Goal: Information Seeking & Learning: Learn about a topic

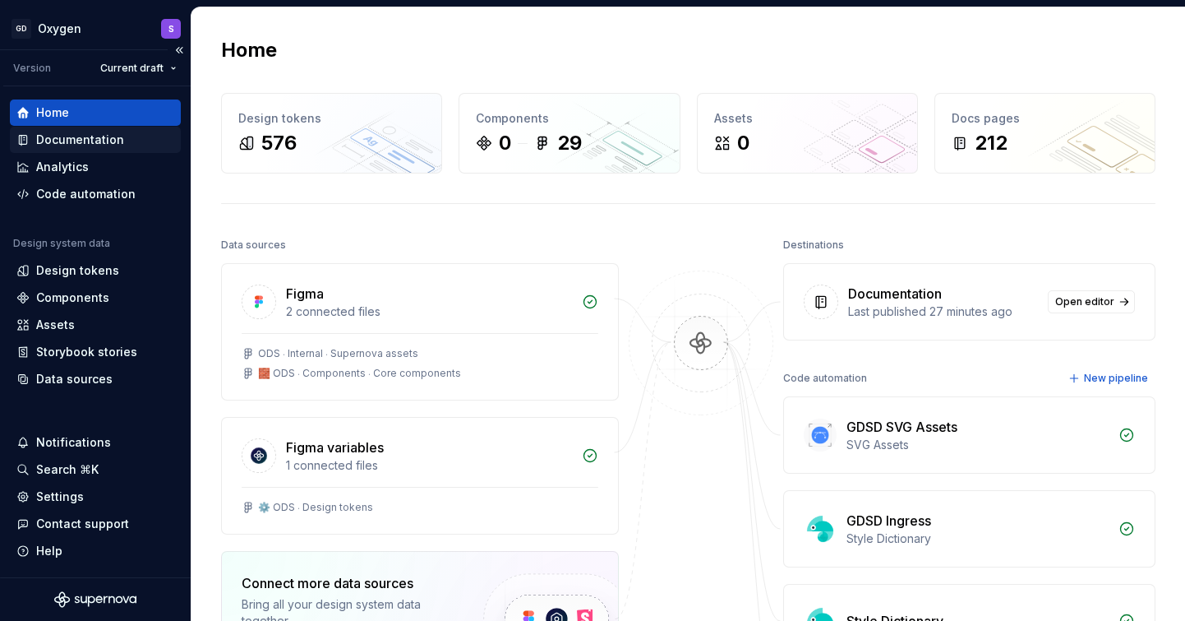
click at [52, 136] on div "Documentation" at bounding box center [80, 140] width 88 height 16
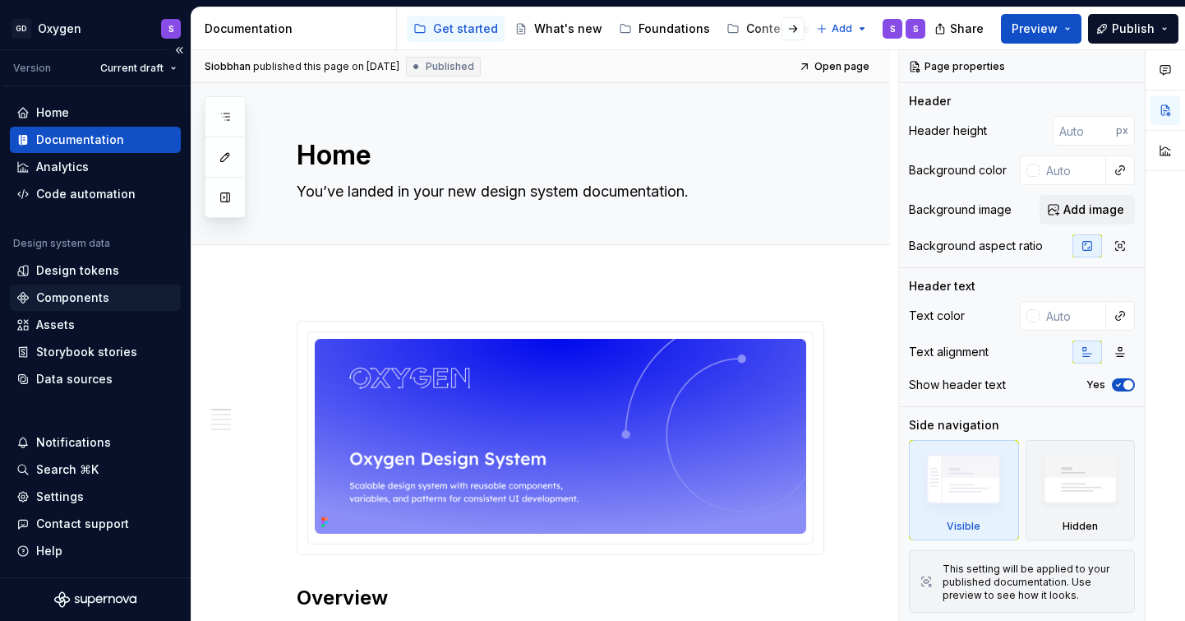
click at [85, 297] on div "Components" at bounding box center [72, 297] width 73 height 16
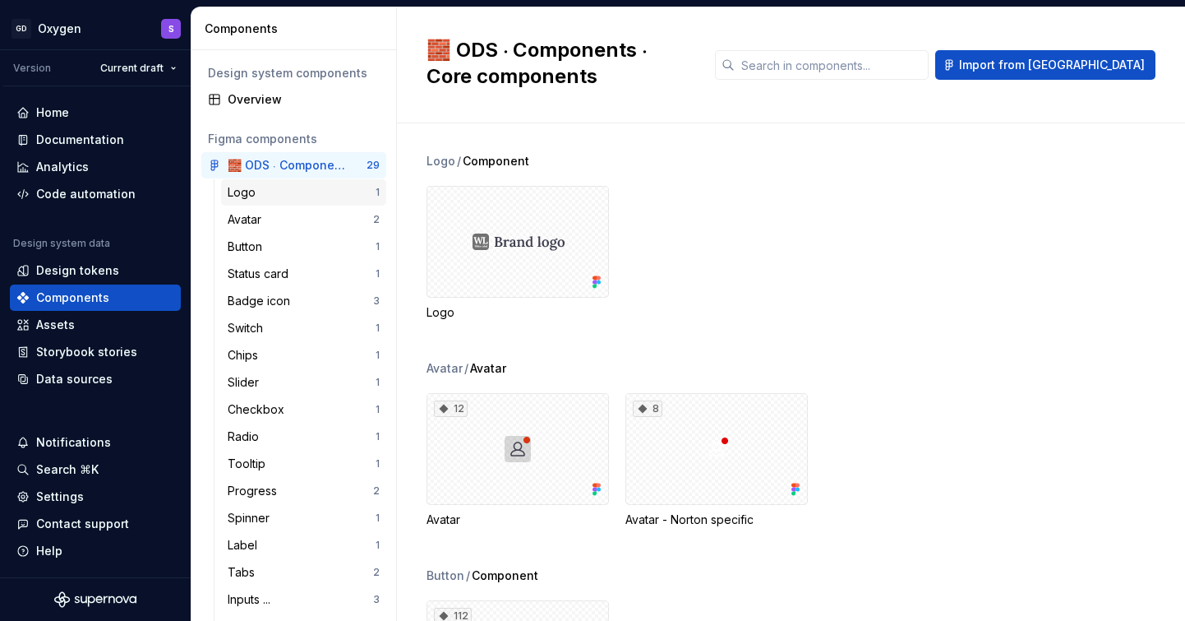
click at [269, 187] on div "Logo" at bounding box center [302, 192] width 148 height 16
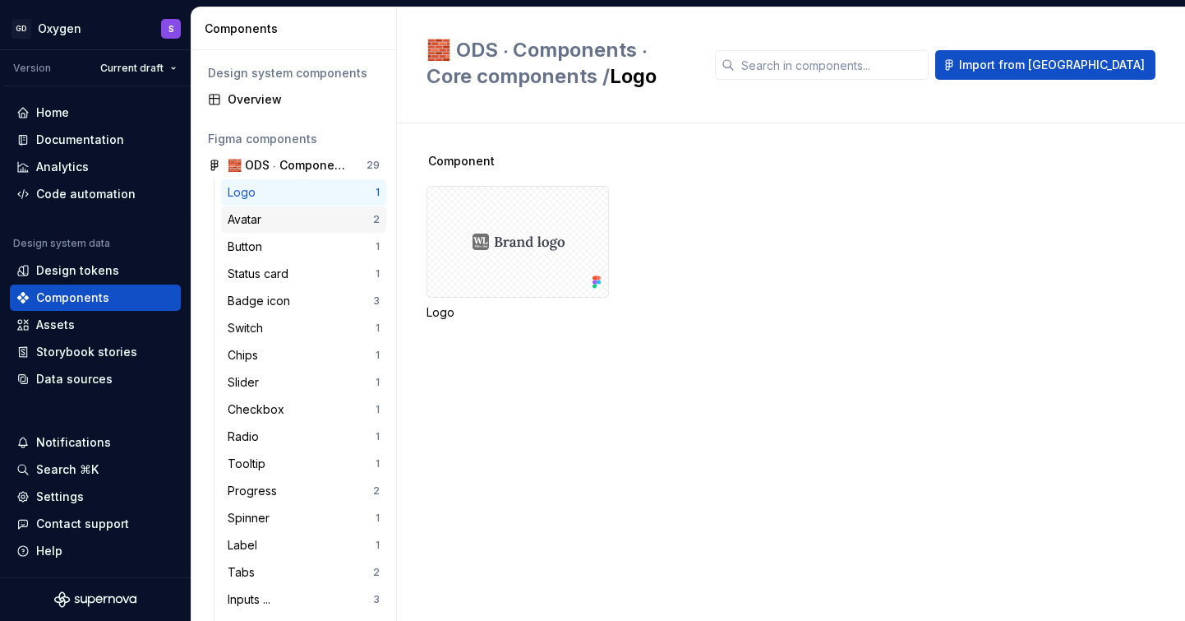
click at [261, 216] on div "Avatar" at bounding box center [248, 219] width 40 height 16
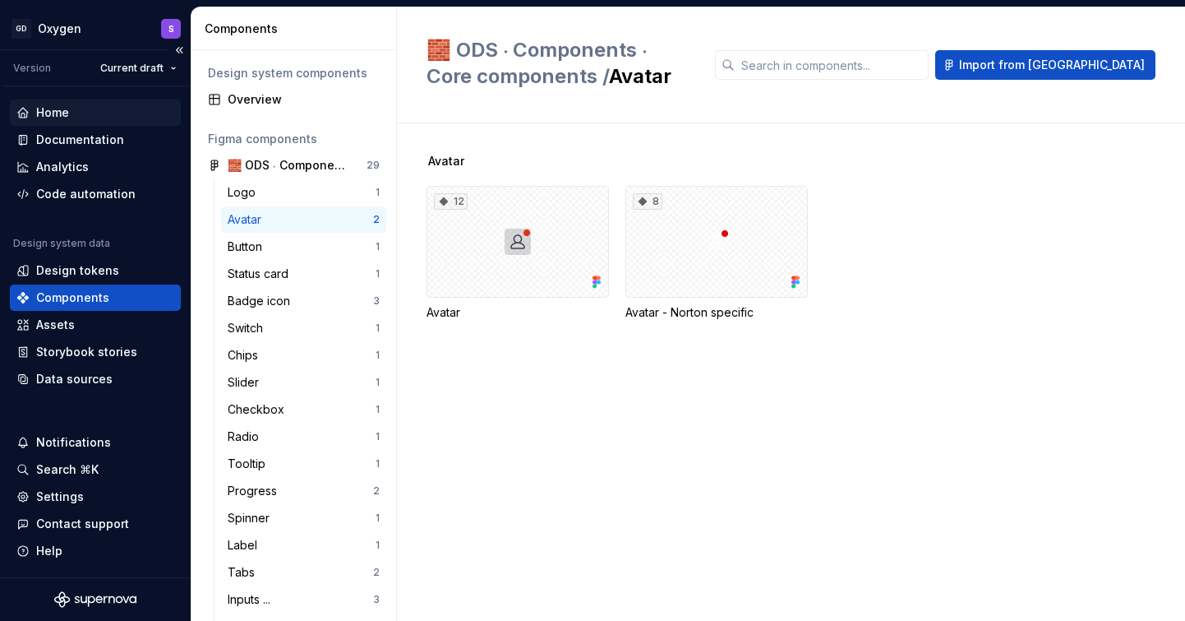
click at [62, 113] on div "Home" at bounding box center [52, 112] width 33 height 16
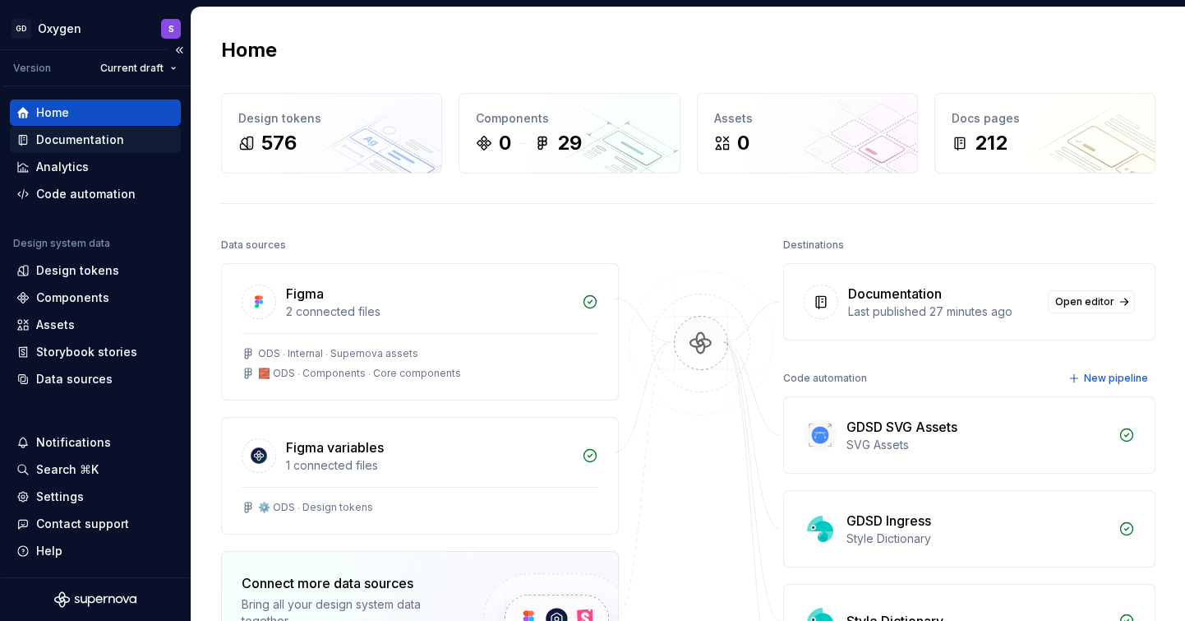
click at [73, 140] on div "Documentation" at bounding box center [80, 140] width 88 height 16
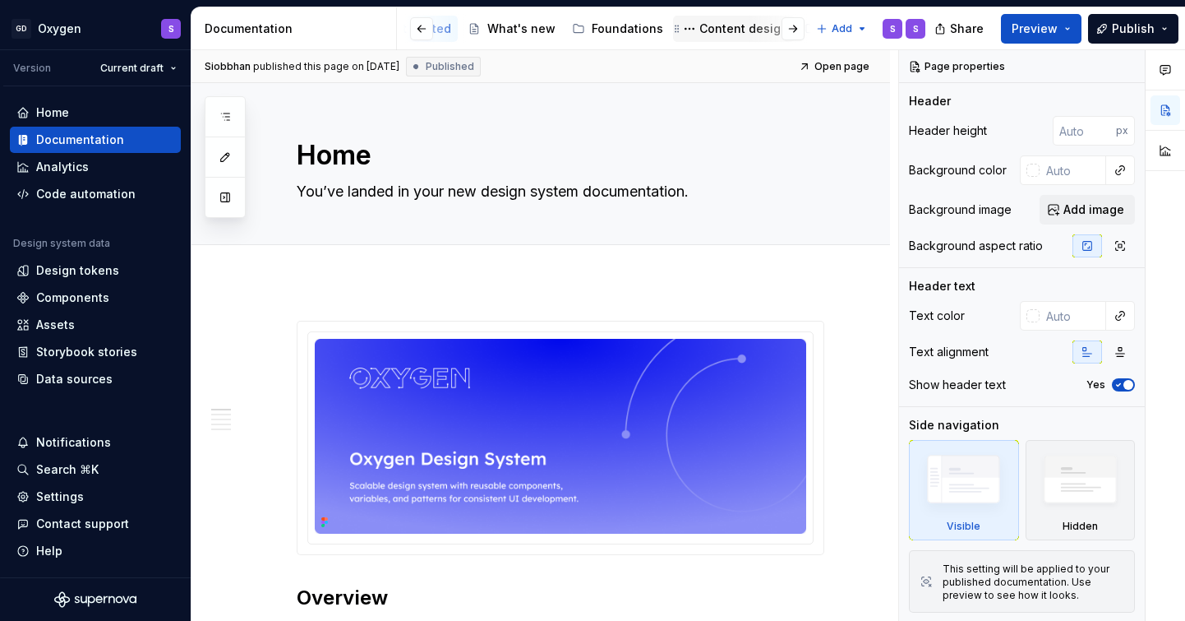
scroll to position [0, 60]
click at [64, 298] on div "Components" at bounding box center [72, 297] width 73 height 16
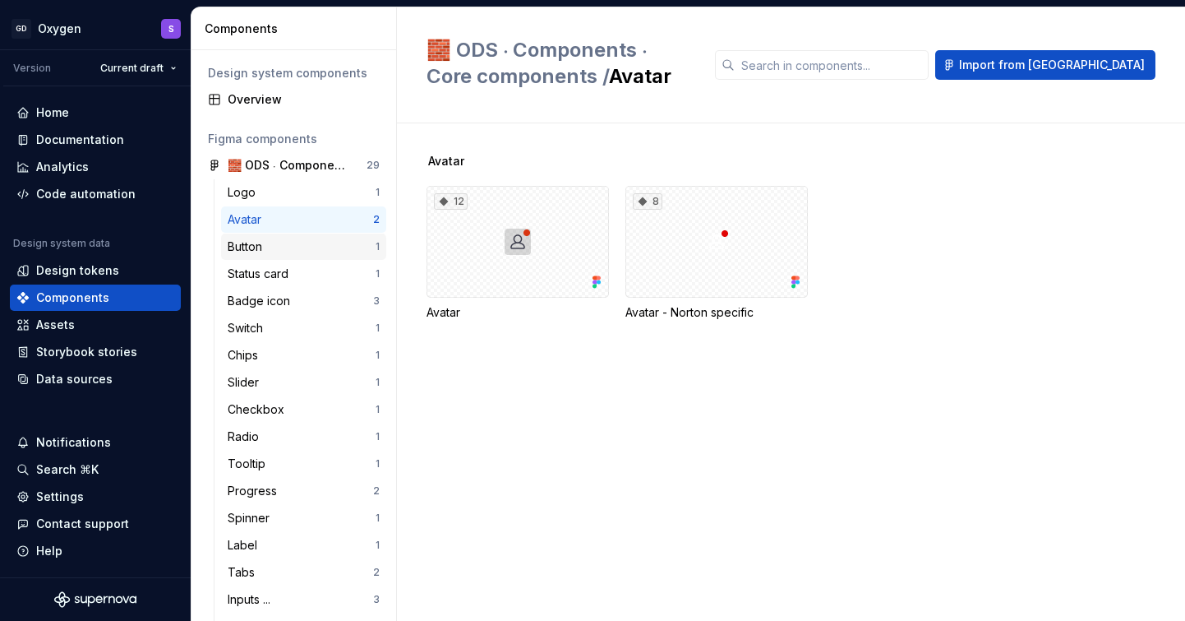
click at [251, 242] on div "Button" at bounding box center [248, 246] width 41 height 16
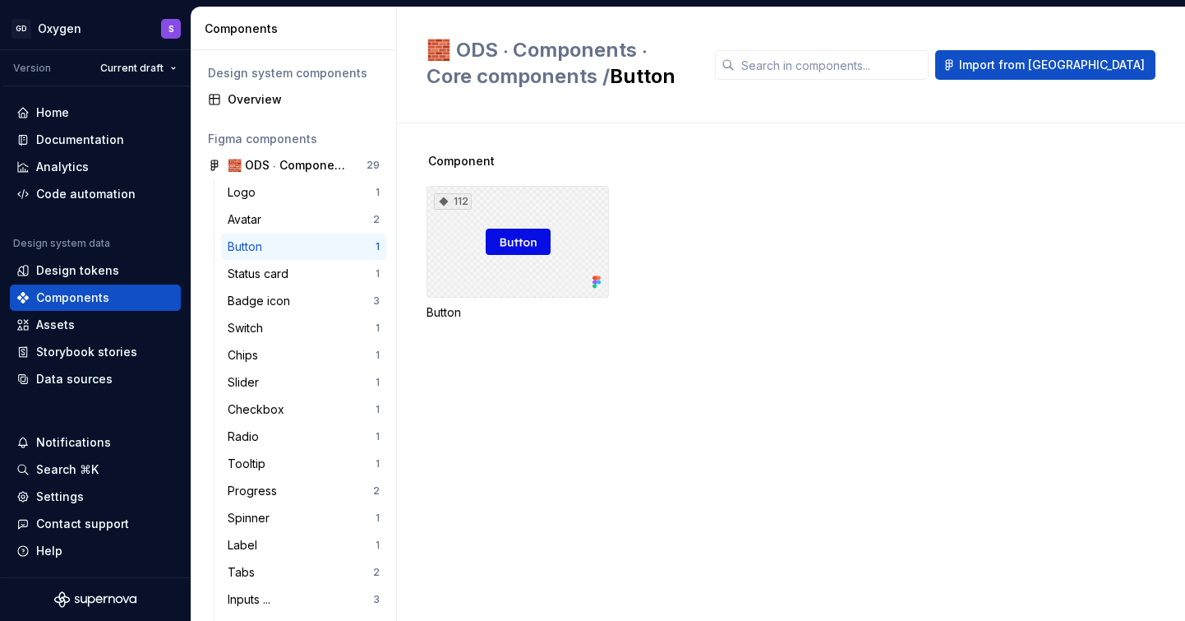
click at [511, 262] on div "112" at bounding box center [518, 242] width 182 height 112
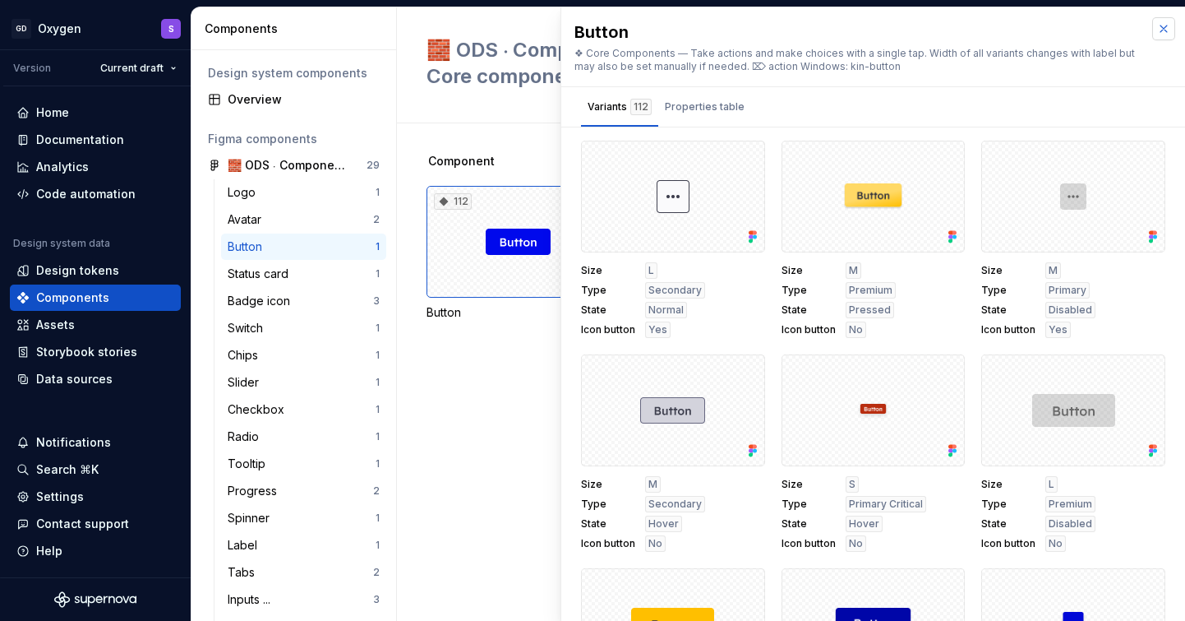
click at [1162, 30] on button "button" at bounding box center [1163, 28] width 23 height 23
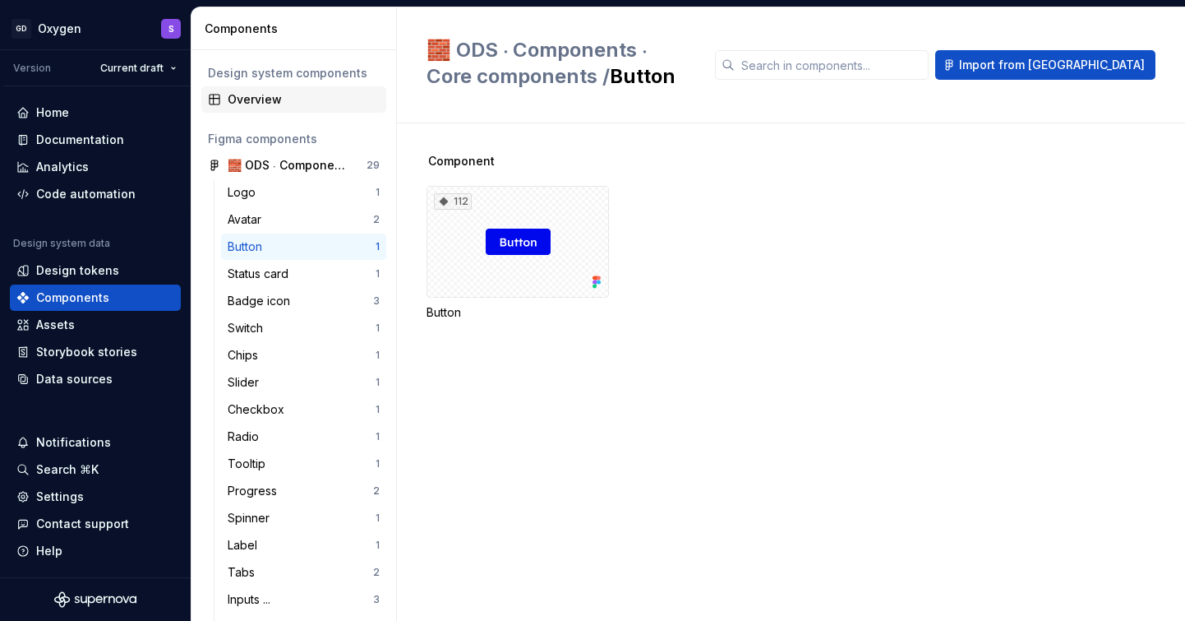
click at [298, 98] on div "Overview" at bounding box center [304, 99] width 152 height 16
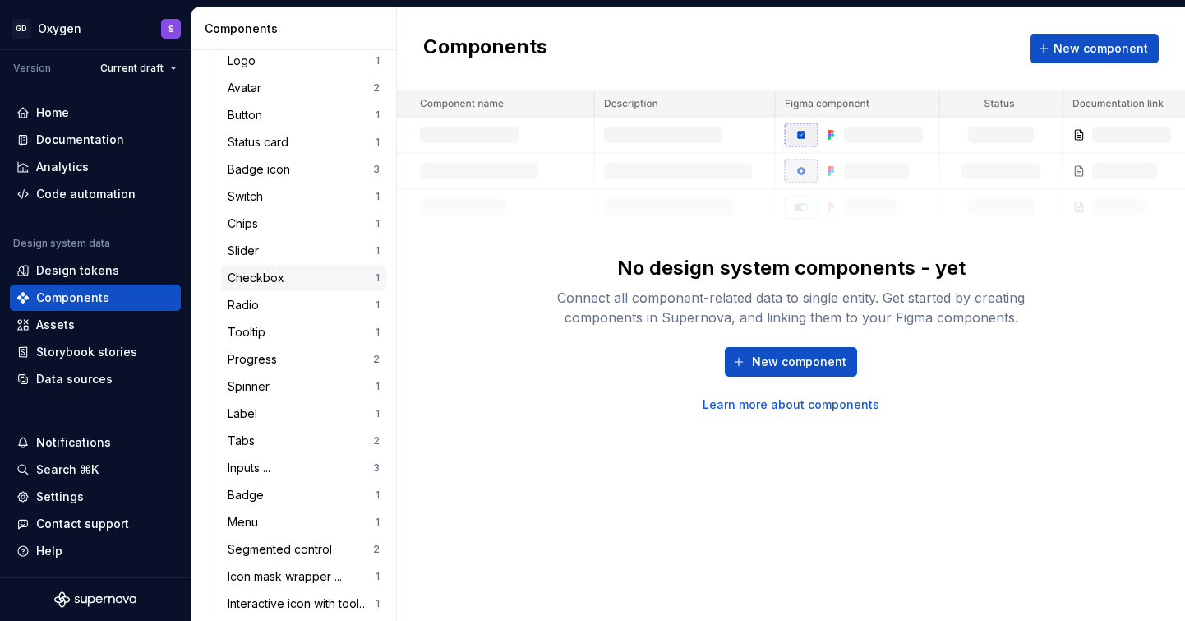
scroll to position [144, 0]
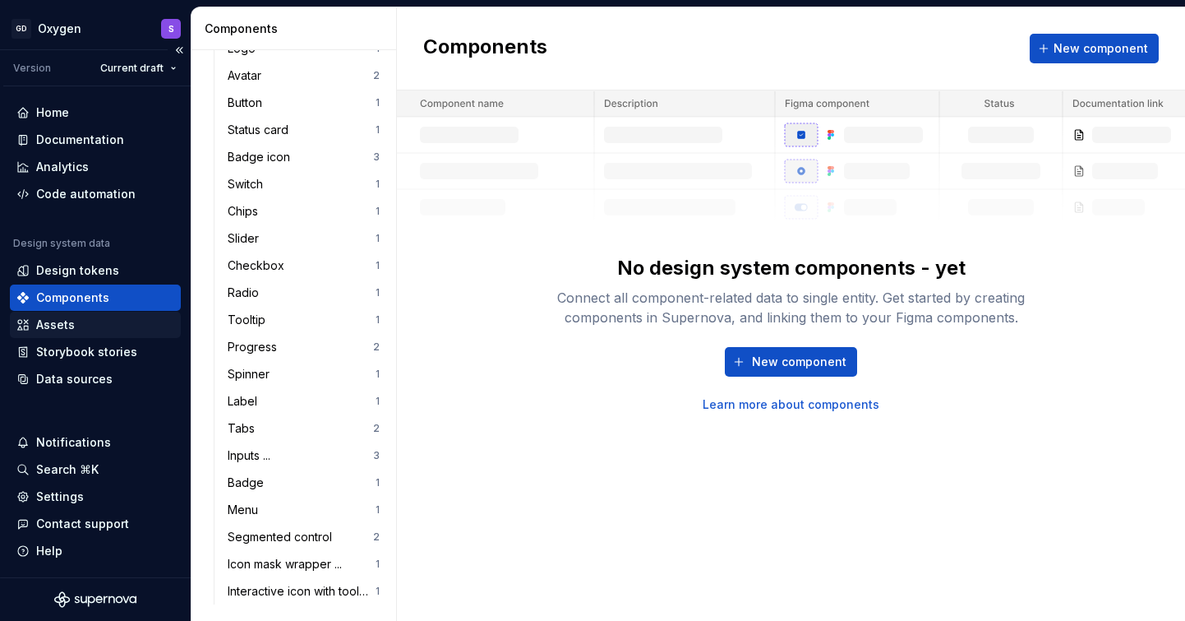
click at [109, 322] on div "Assets" at bounding box center [95, 324] width 158 height 16
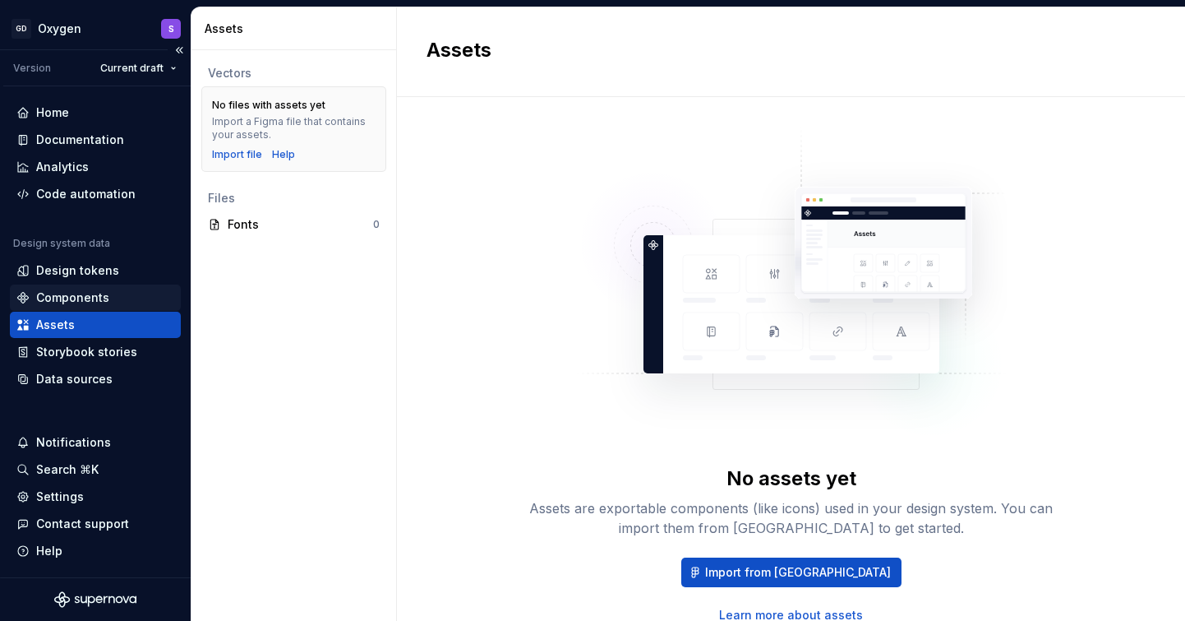
click at [85, 298] on div "Components" at bounding box center [72, 297] width 73 height 16
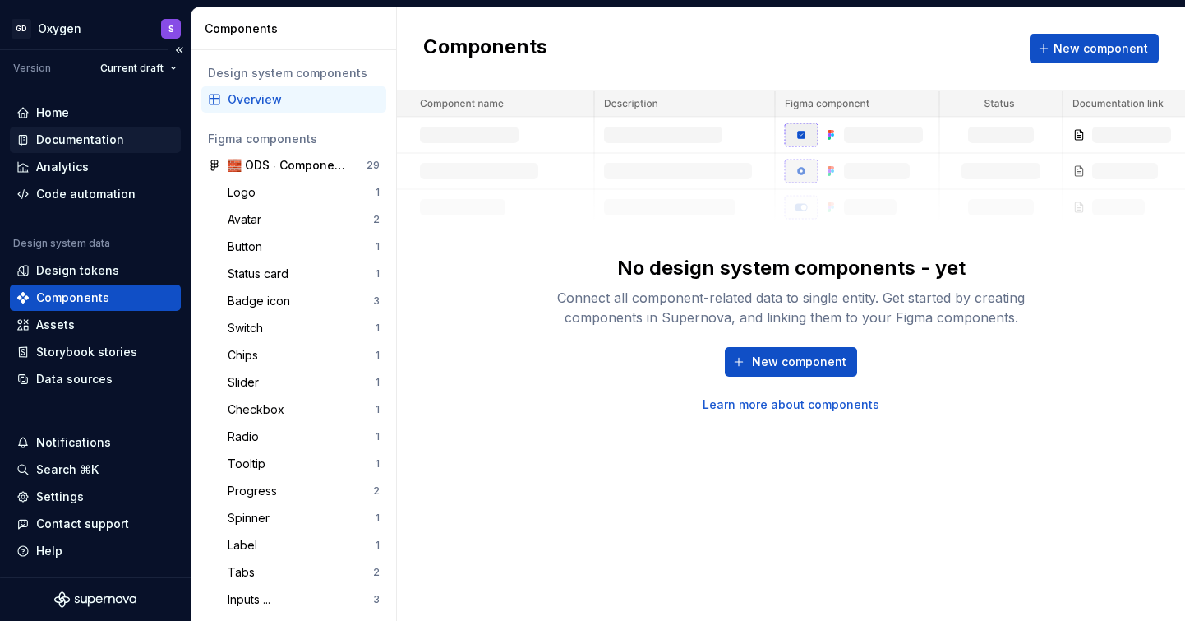
click at [94, 145] on div "Documentation" at bounding box center [80, 140] width 88 height 16
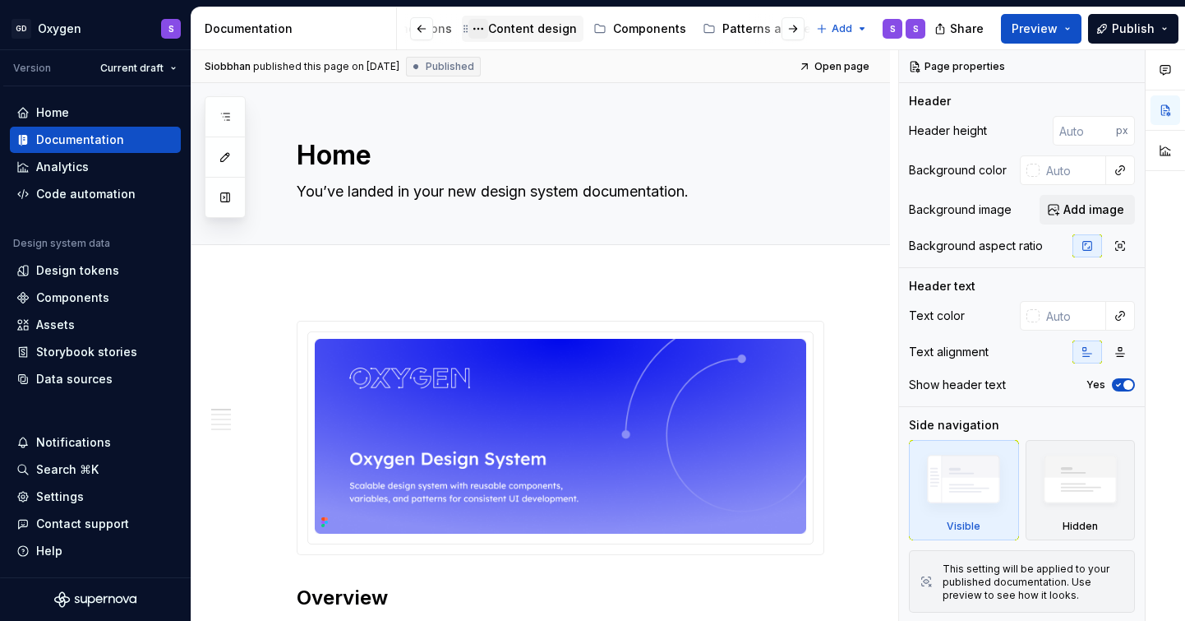
scroll to position [0, 260]
click at [626, 29] on div "Components" at bounding box center [648, 29] width 73 height 16
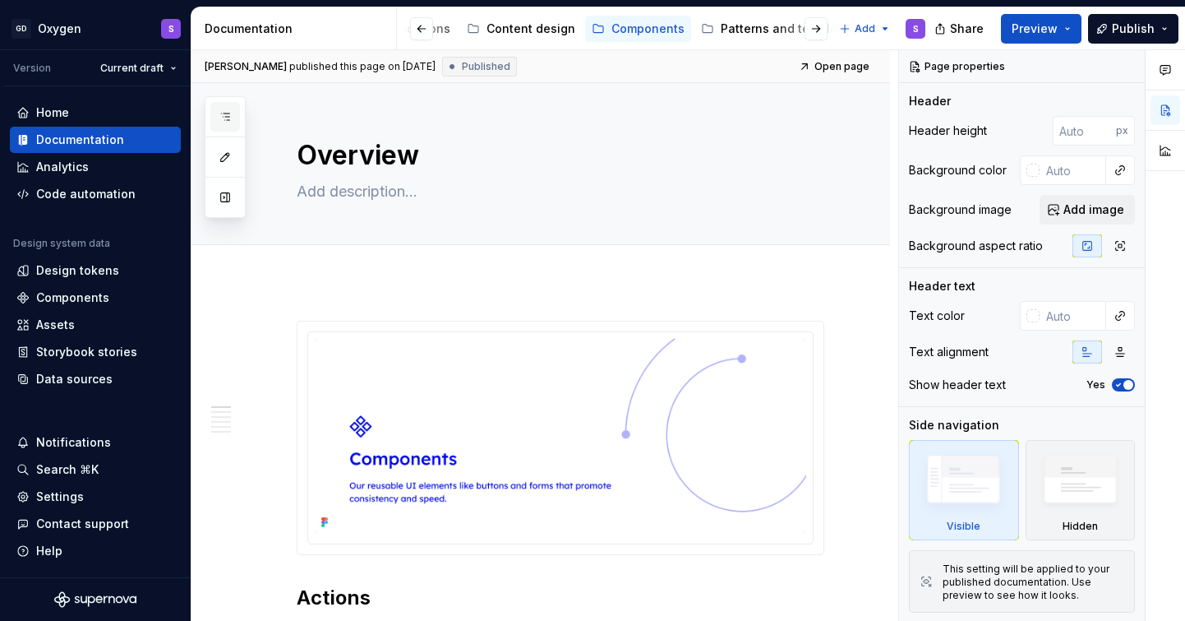
click at [235, 122] on button "button" at bounding box center [225, 117] width 30 height 30
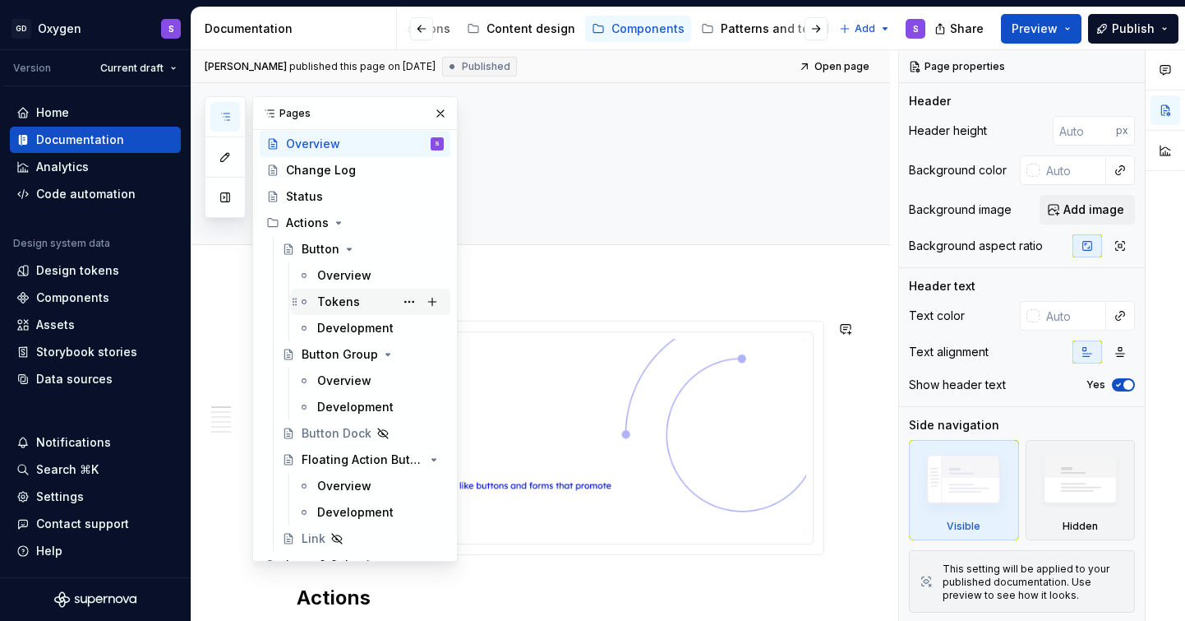
scroll to position [23, 0]
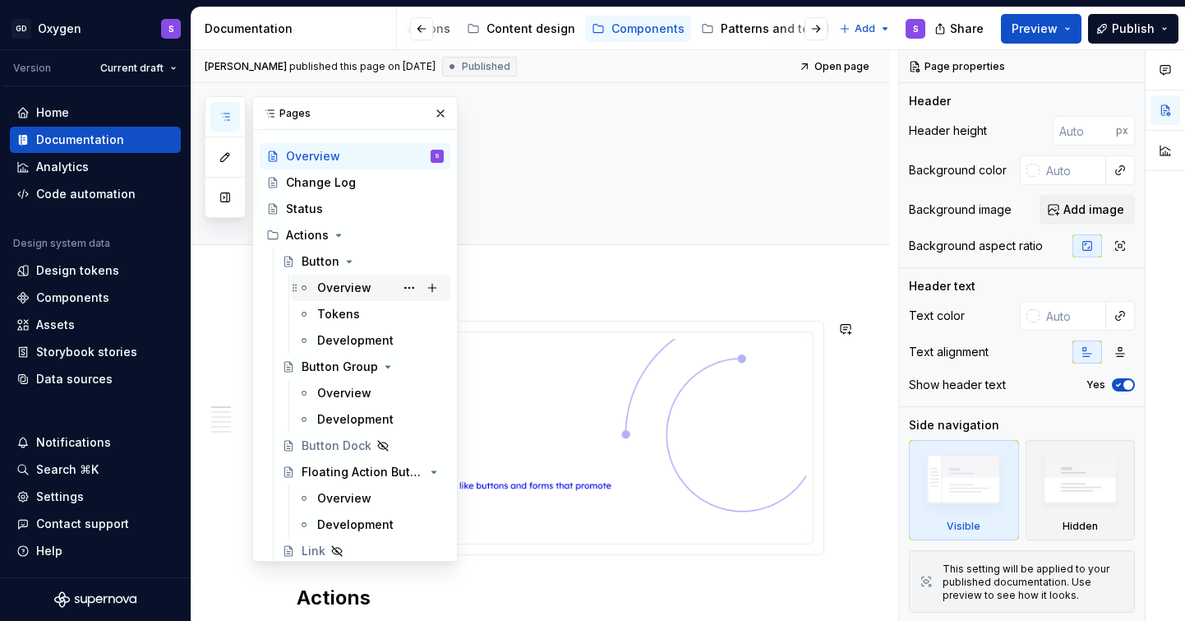
click at [344, 290] on div "Overview" at bounding box center [344, 287] width 54 height 16
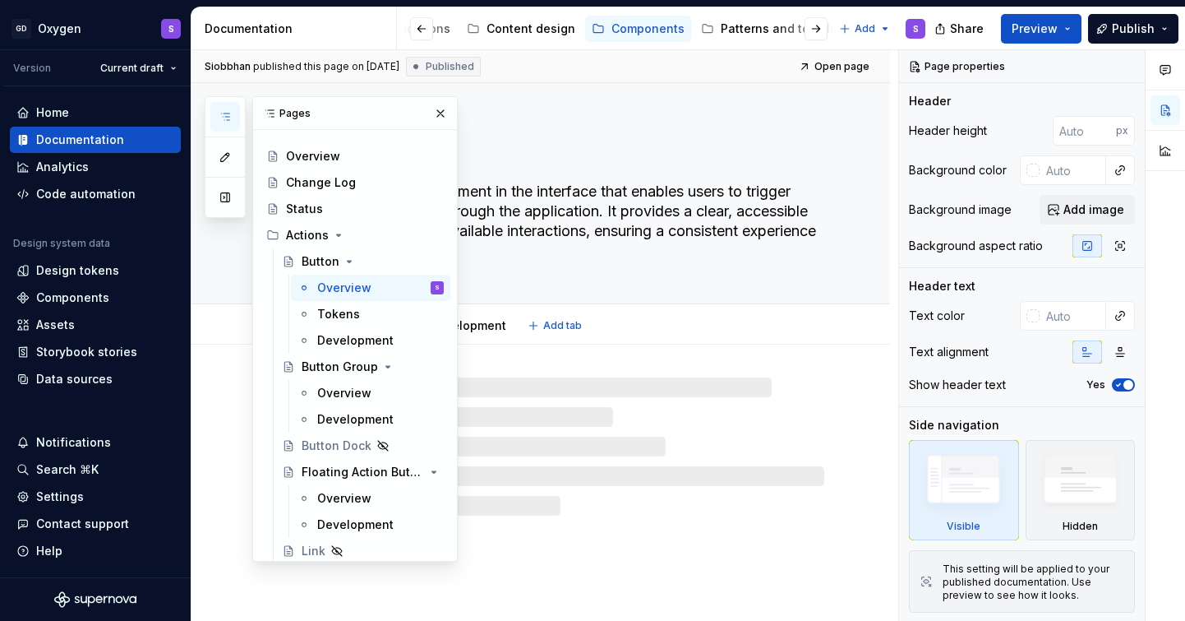
click at [598, 229] on textarea "The Button is a core element in the interface that enables users to trigger act…" at bounding box center [557, 220] width 528 height 85
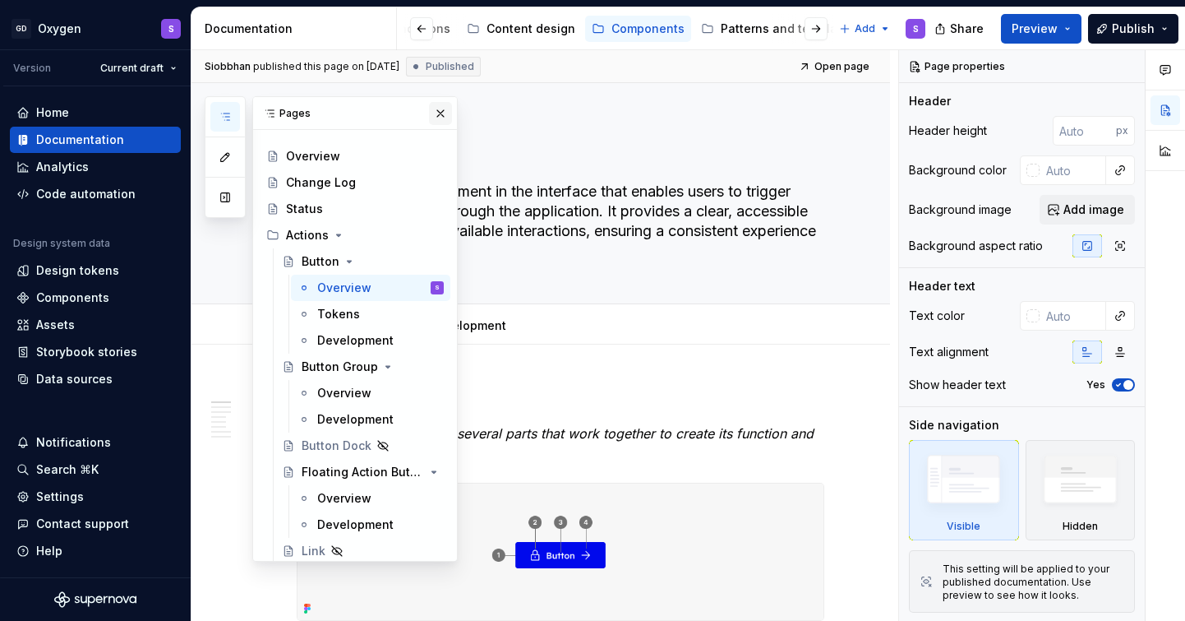
click at [441, 114] on button "button" at bounding box center [440, 113] width 23 height 23
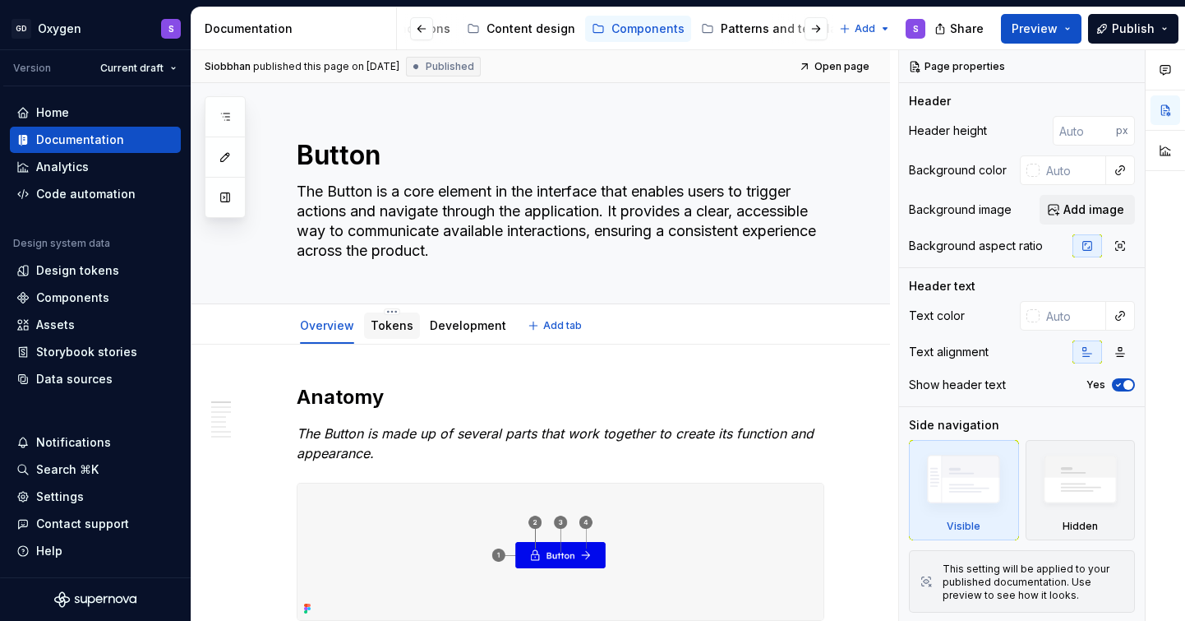
click at [400, 328] on link "Tokens" at bounding box center [392, 325] width 43 height 14
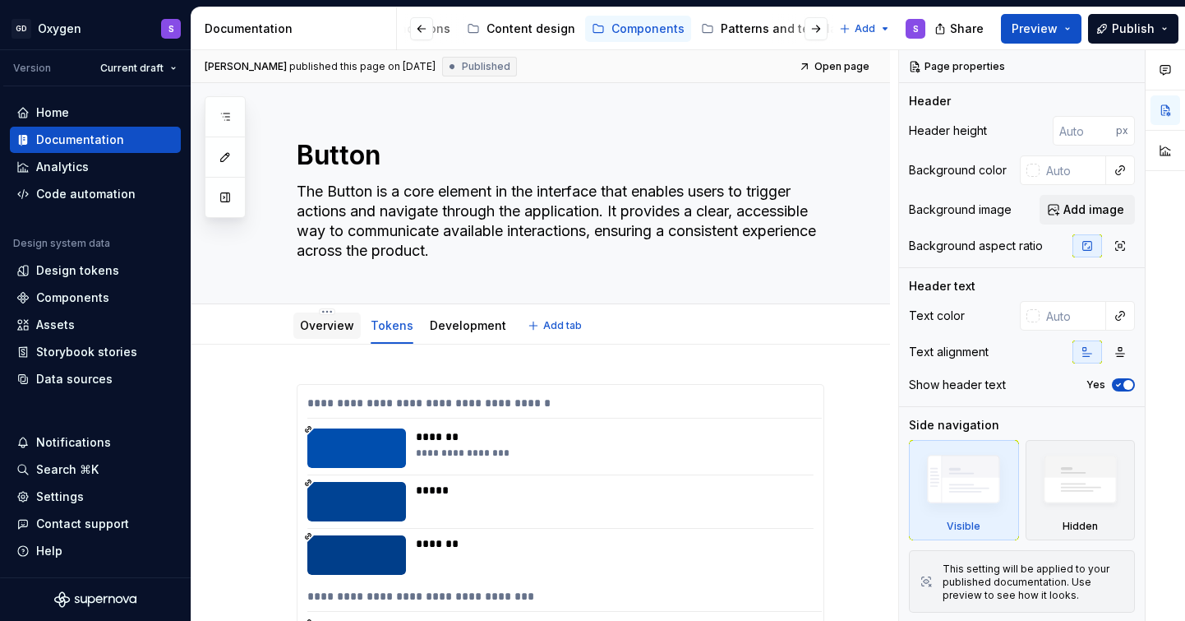
click at [326, 330] on link "Overview" at bounding box center [327, 325] width 54 height 14
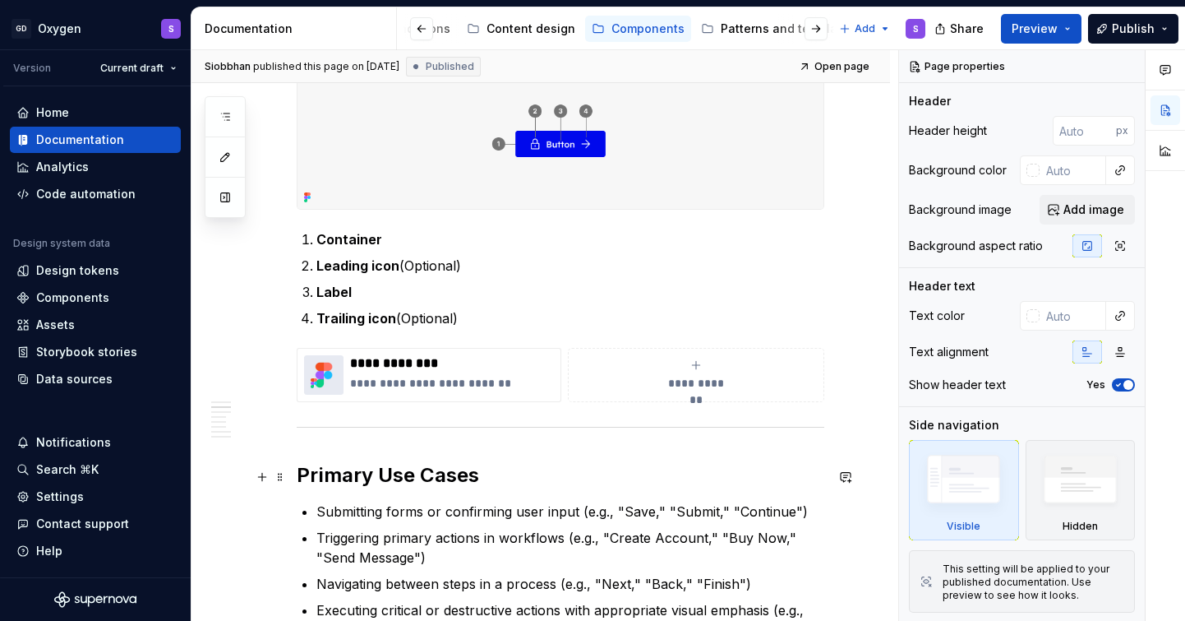
type textarea "*"
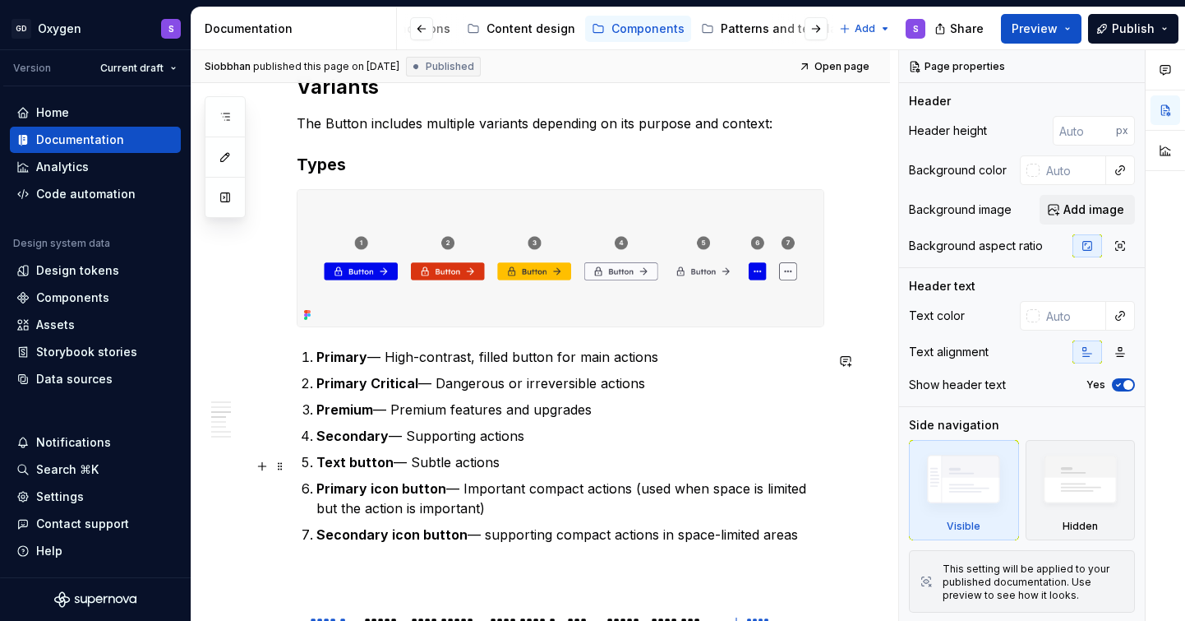
scroll to position [1111, 0]
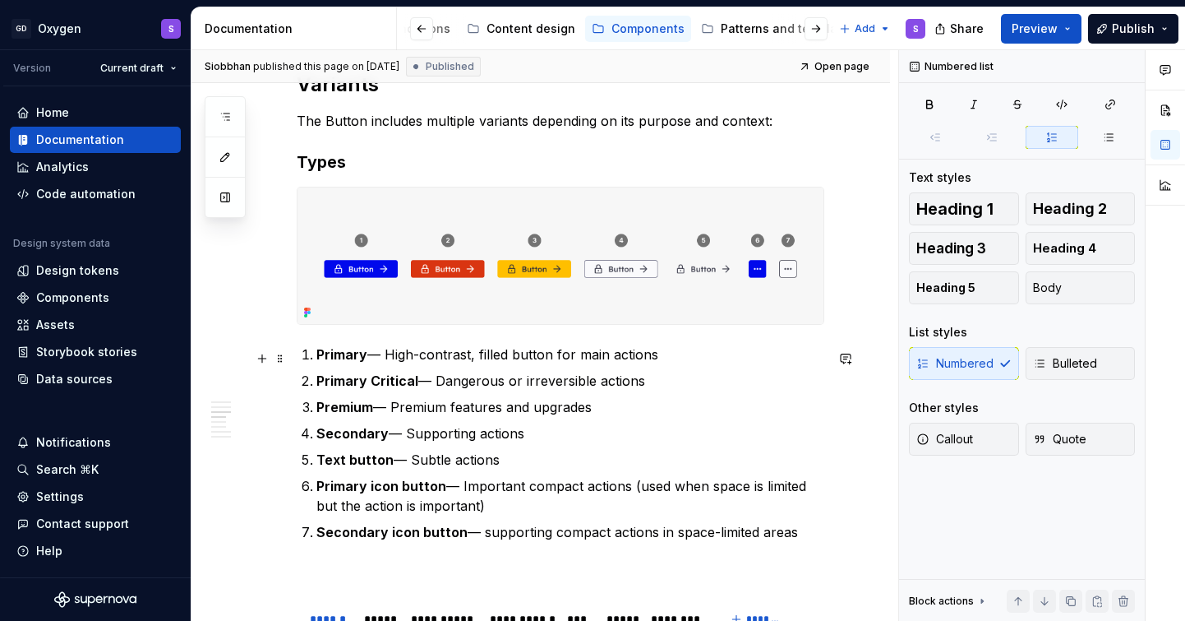
click at [388, 362] on p "Primary — High-contrast, filled button for main actions" at bounding box center [570, 354] width 508 height 20
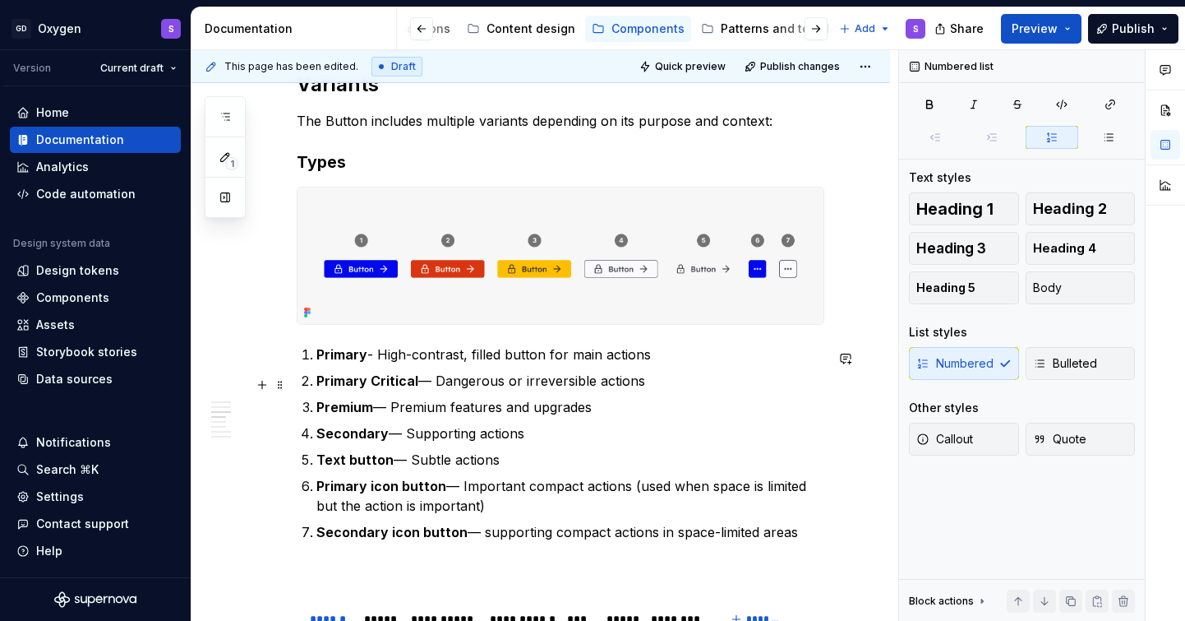
click at [436, 385] on p "Primary Critical — Dangerous or irreversible actions" at bounding box center [570, 381] width 508 height 20
click at [395, 411] on p "Premium — Premium features and upgrades" at bounding box center [570, 407] width 508 height 20
click at [406, 436] on p "Secondary — Supporting actions" at bounding box center [570, 433] width 508 height 20
click at [407, 464] on p "Text button — Subtle actions" at bounding box center [570, 460] width 508 height 20
click at [463, 489] on p "Primary icon button — Important compact actions (used when space is limited but…" at bounding box center [570, 495] width 508 height 39
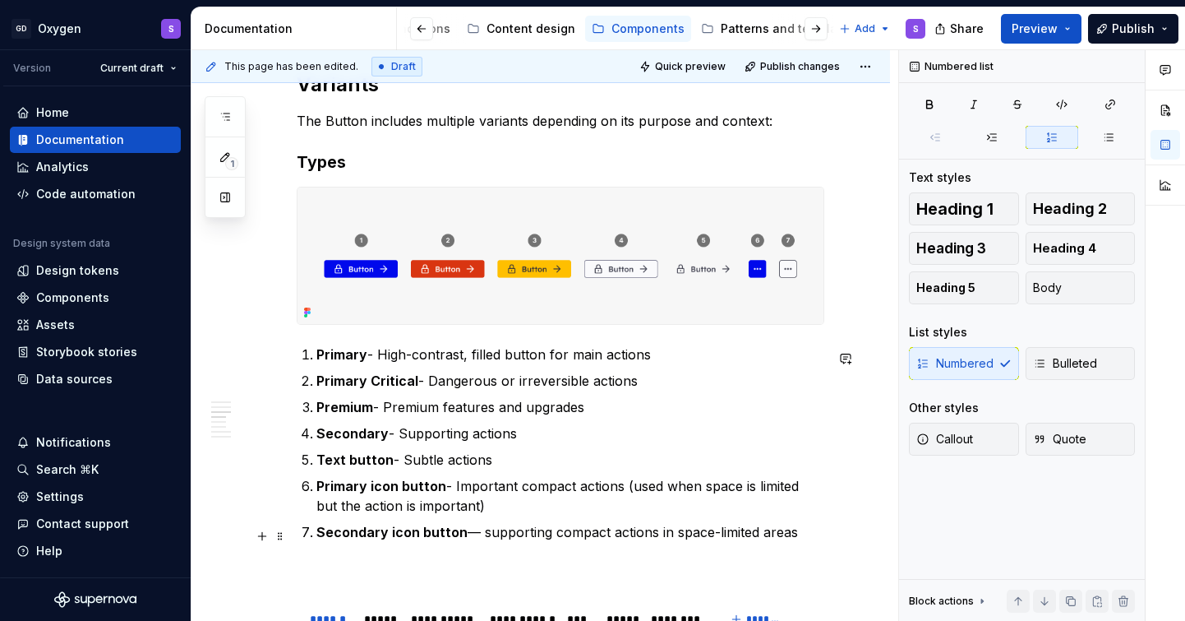
click at [482, 539] on p "Secondary icon button — supporting compact actions in space-limited areas" at bounding box center [570, 532] width 508 height 20
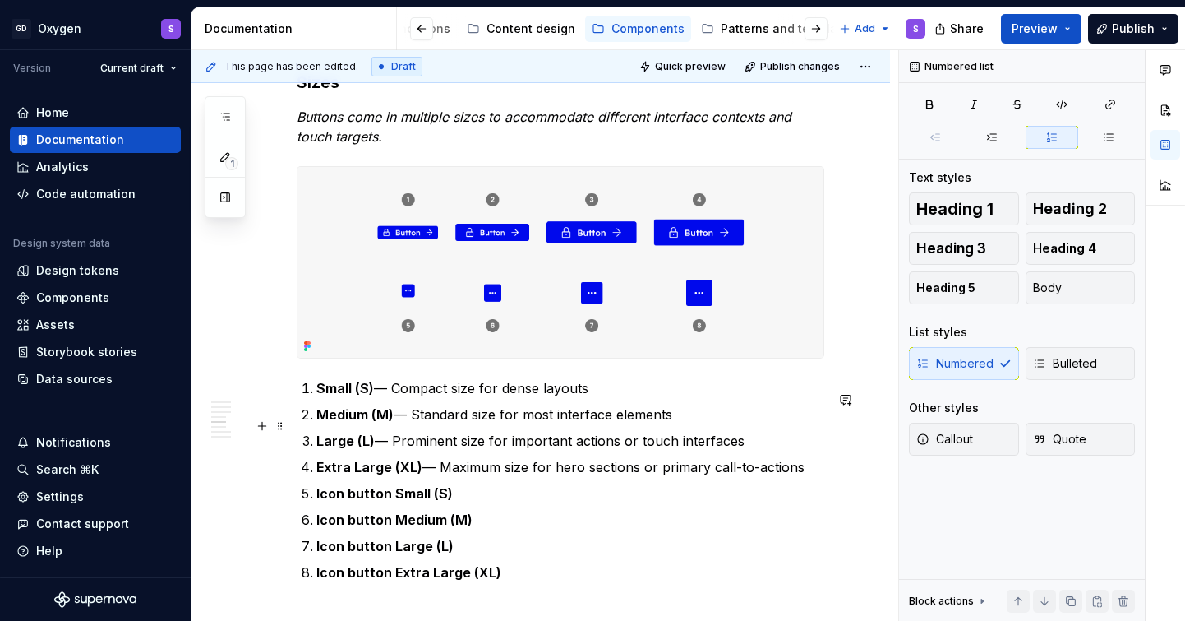
scroll to position [2043, 0]
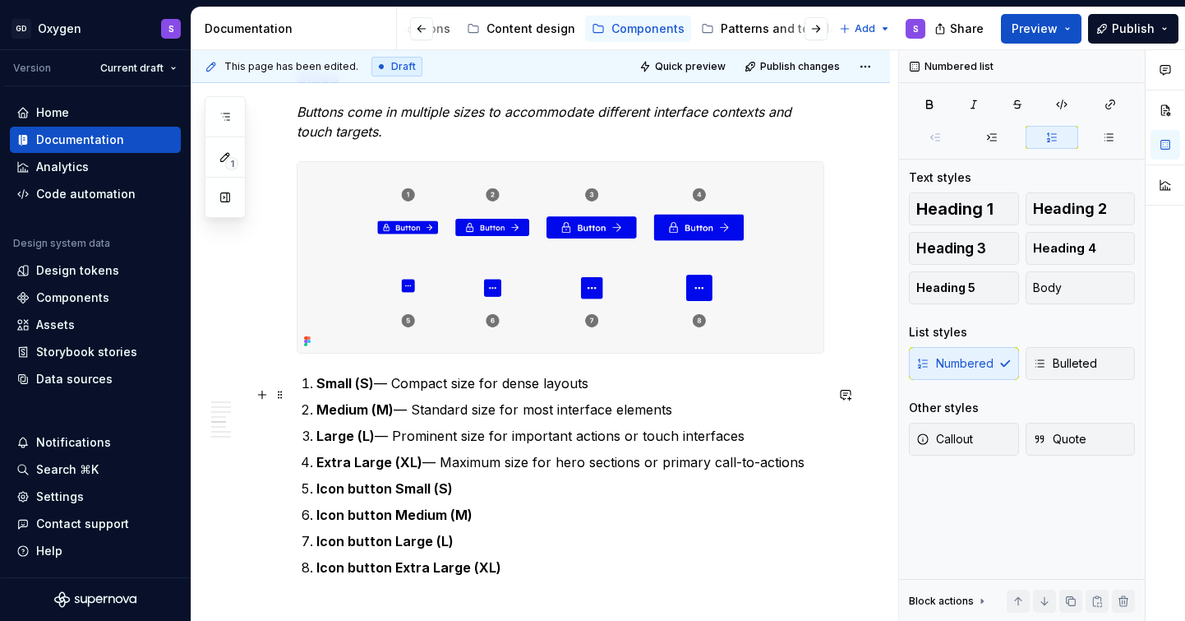
click at [395, 390] on p "Small (S) — Compact size for dense layouts" at bounding box center [570, 383] width 508 height 20
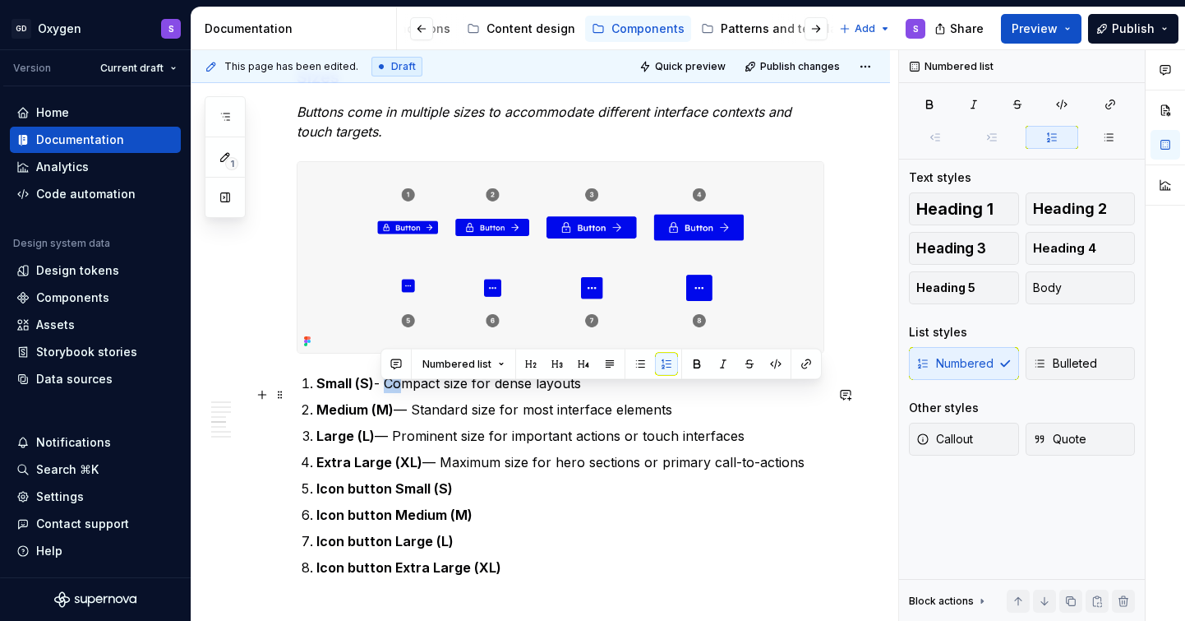
drag, startPoint x: 390, startPoint y: 398, endPoint x: 379, endPoint y: 398, distance: 10.7
click at [379, 393] on p "Small (S) - Compact size for dense layouts" at bounding box center [570, 383] width 508 height 20
copy p "-"
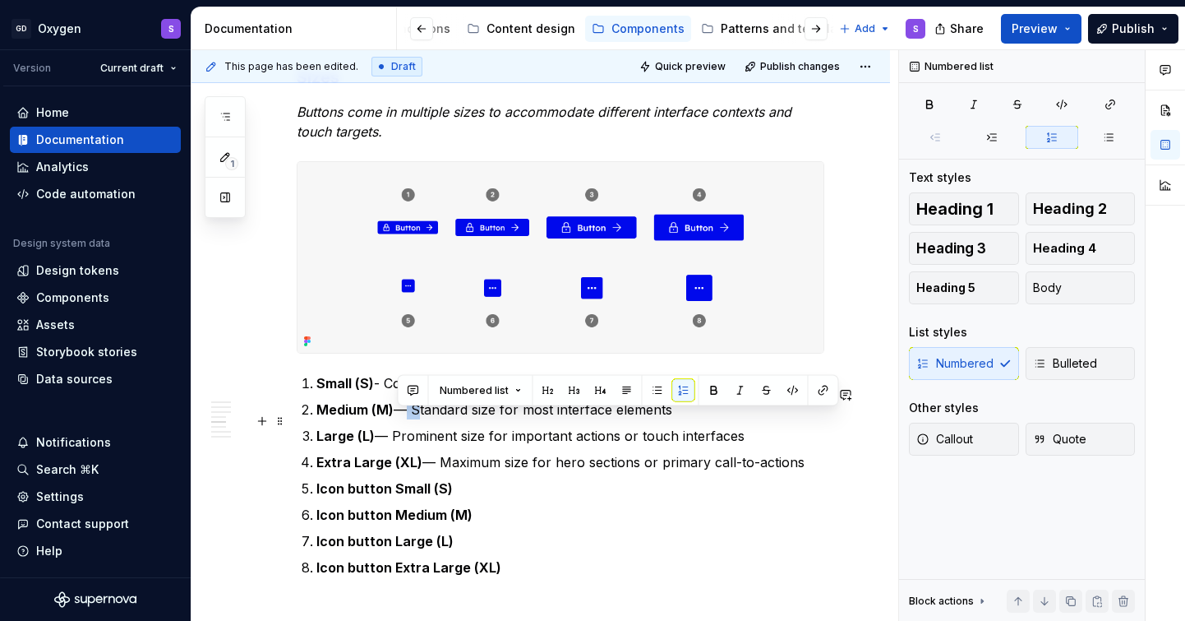
drag, startPoint x: 413, startPoint y: 418, endPoint x: 399, endPoint y: 418, distance: 14.0
click at [399, 418] on p "Medium (M) — Standard size for most interface elements" at bounding box center [570, 410] width 508 height 20
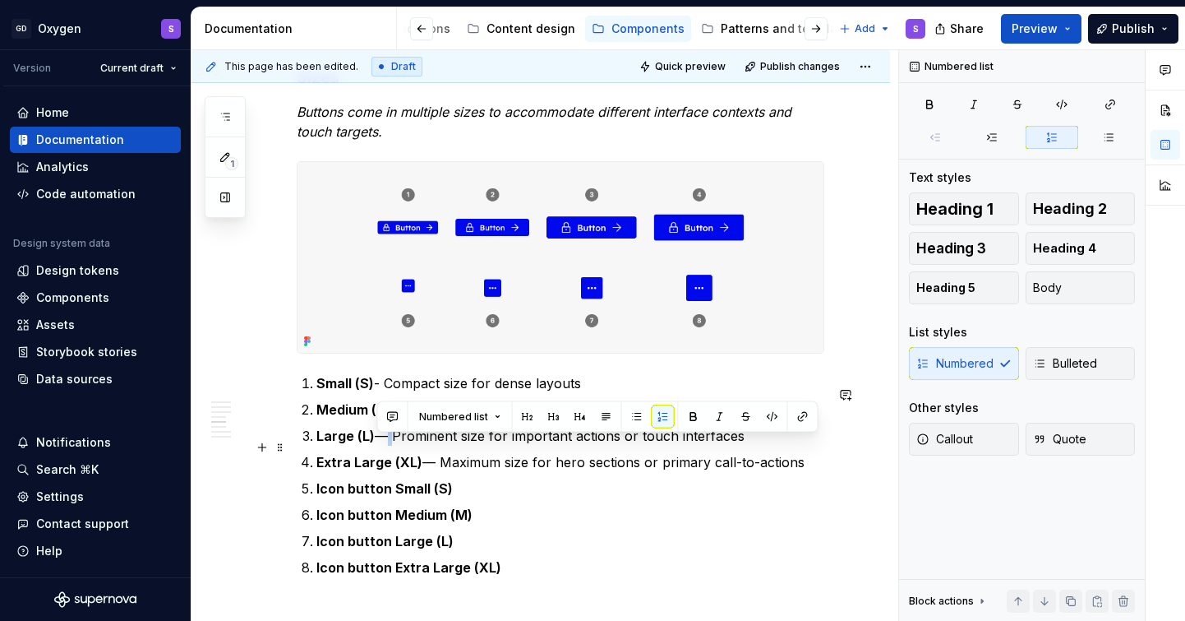
drag, startPoint x: 391, startPoint y: 445, endPoint x: 380, endPoint y: 445, distance: 11.5
click at [380, 445] on p "Large (L) — Prominent size for important actions or touch interfaces" at bounding box center [570, 436] width 508 height 20
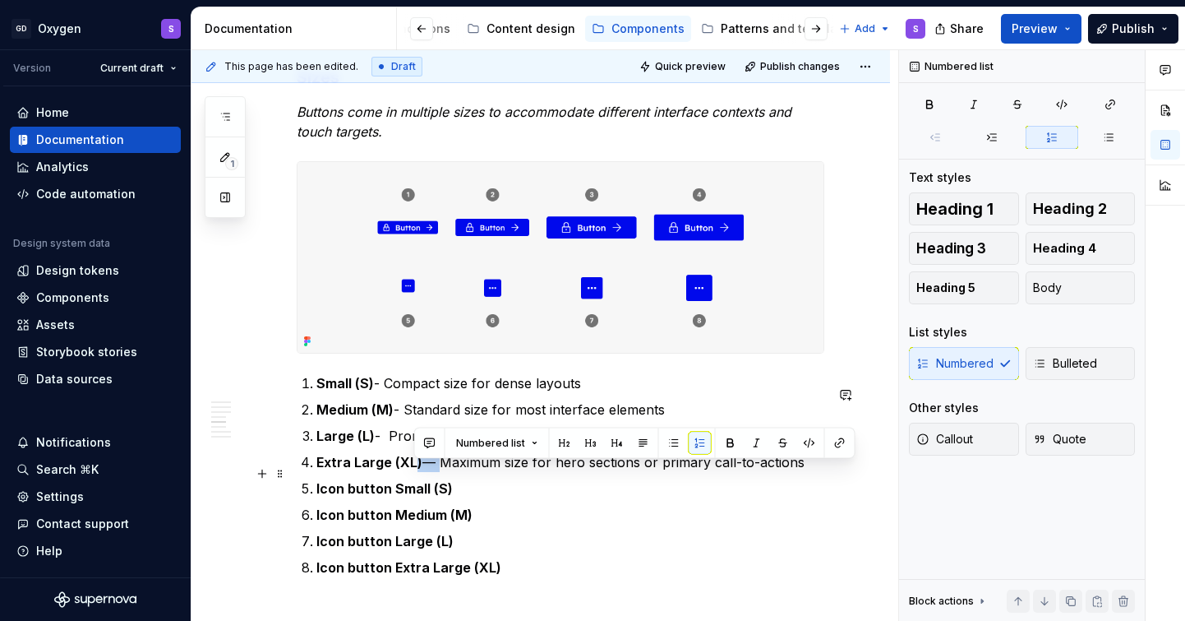
drag, startPoint x: 435, startPoint y: 473, endPoint x: 415, endPoint y: 473, distance: 19.7
click at [415, 472] on p "Extra Large (XL) — Maximum size for hero sections or primary call-to-actions" at bounding box center [570, 462] width 508 height 20
click at [429, 472] on p "Extra Large (XL) — Maximum size for hero sections or primary call-to-actions" at bounding box center [570, 462] width 508 height 20
drag, startPoint x: 437, startPoint y: 473, endPoint x: 425, endPoint y: 473, distance: 12.3
click at [425, 472] on p "Extra Large (XL) — Maximum size for hero sections or primary call-to-actions" at bounding box center [570, 462] width 508 height 20
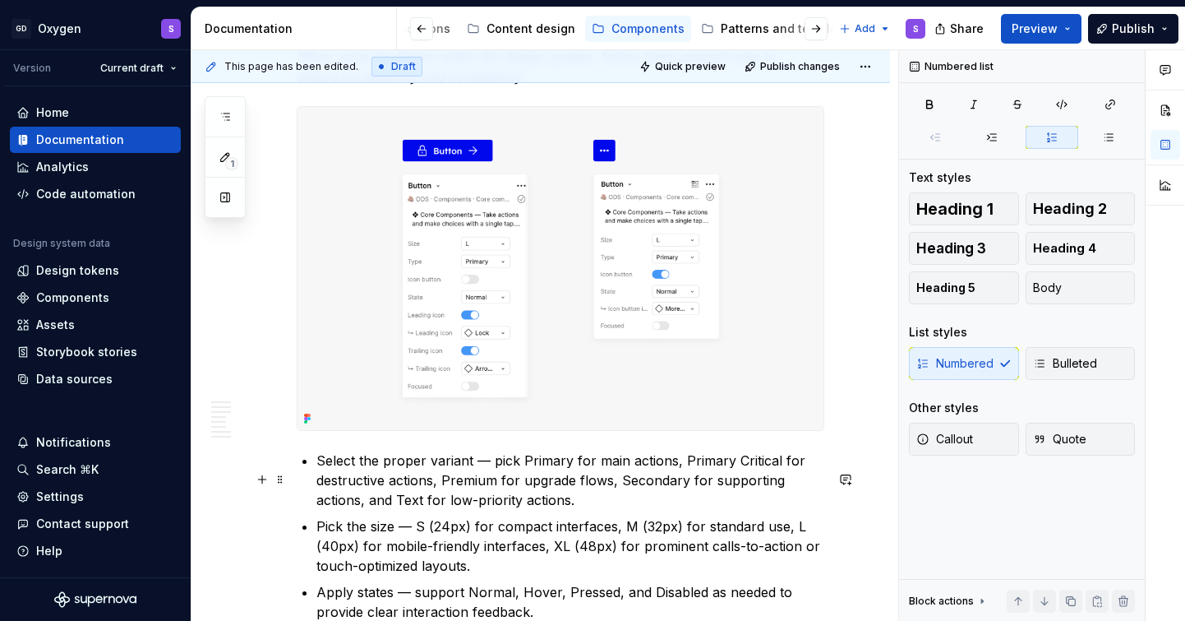
scroll to position [3173, 0]
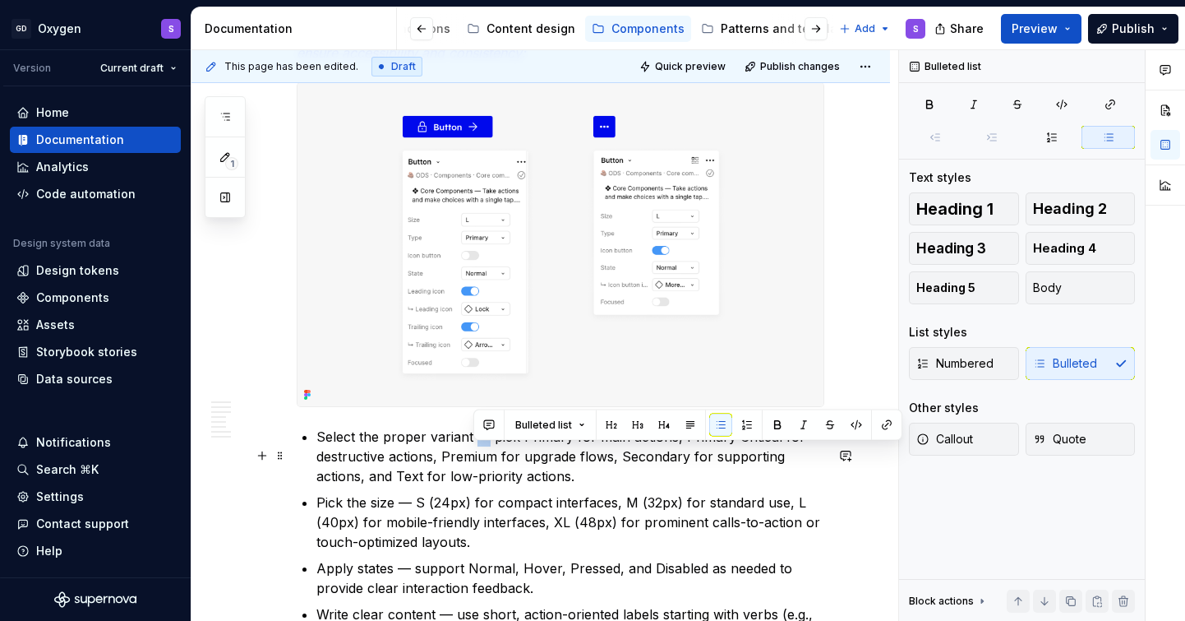
drag, startPoint x: 487, startPoint y: 461, endPoint x: 476, endPoint y: 461, distance: 11.5
click at [476, 461] on p "Select the proper variant — pick Primary for main actions, Primary Critical for…" at bounding box center [570, 456] width 508 height 59
copy p "—"
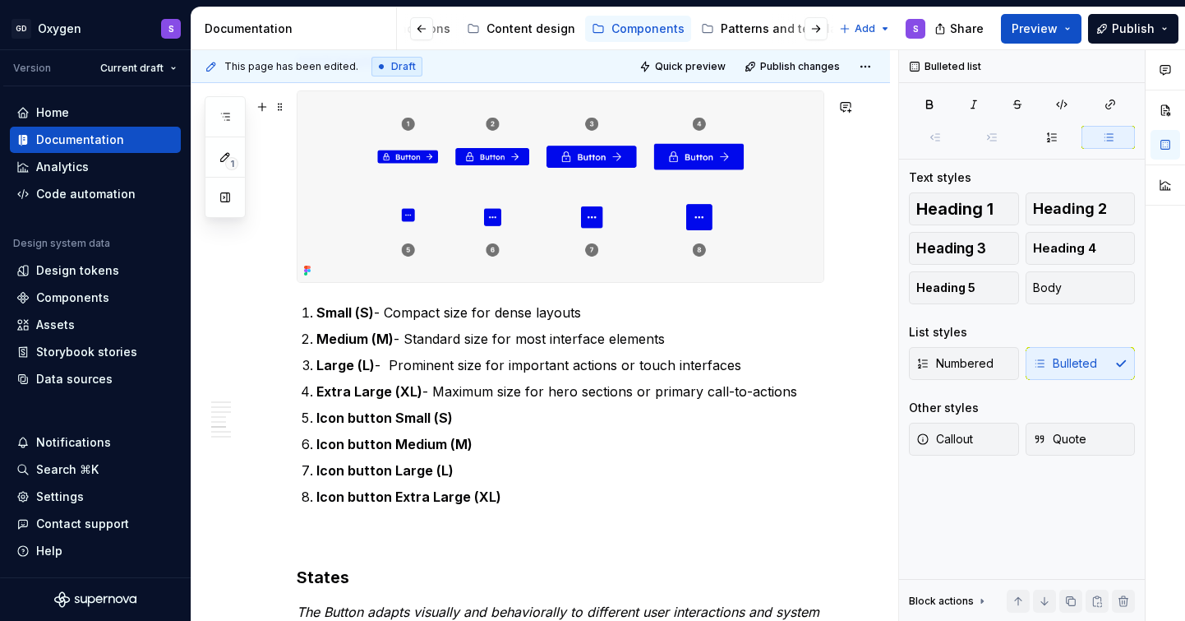
scroll to position [2091, 0]
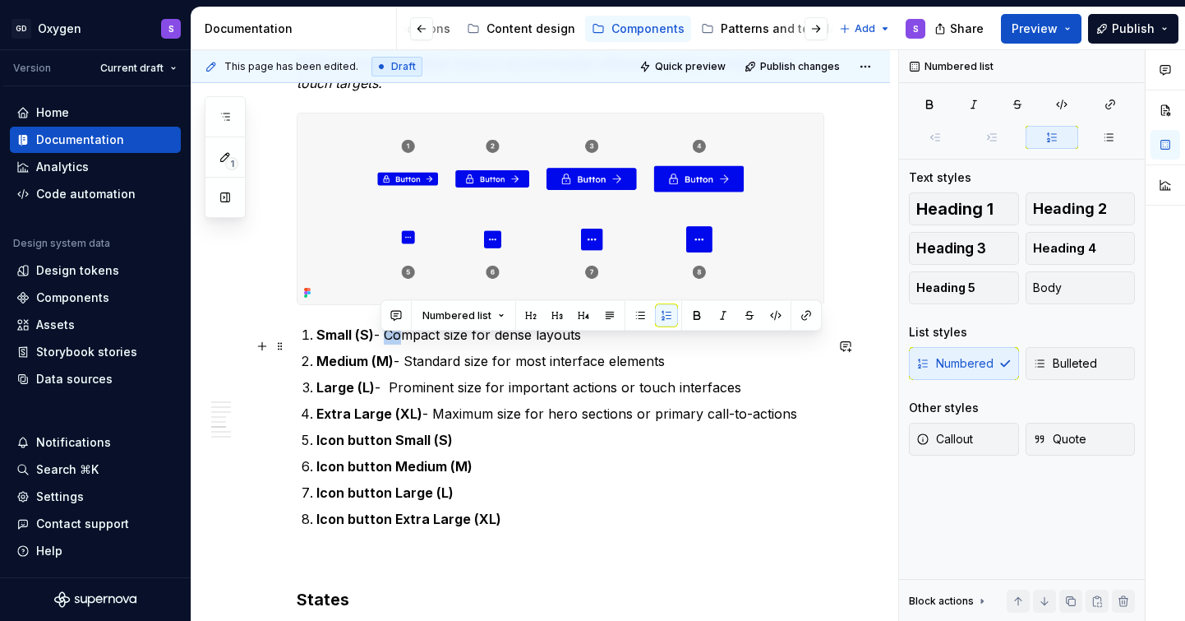
drag, startPoint x: 389, startPoint y: 349, endPoint x: 380, endPoint y: 349, distance: 9.0
click at [380, 344] on p "Small (S) - Compact size for dense layouts" at bounding box center [570, 335] width 508 height 20
copy p "-"
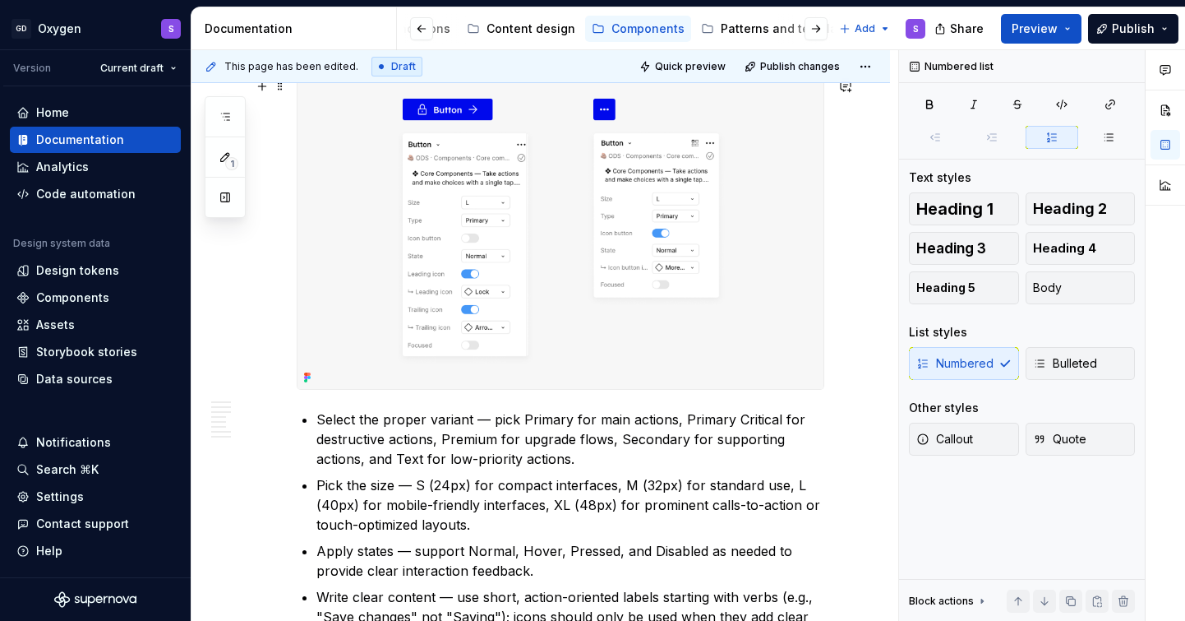
scroll to position [3191, 0]
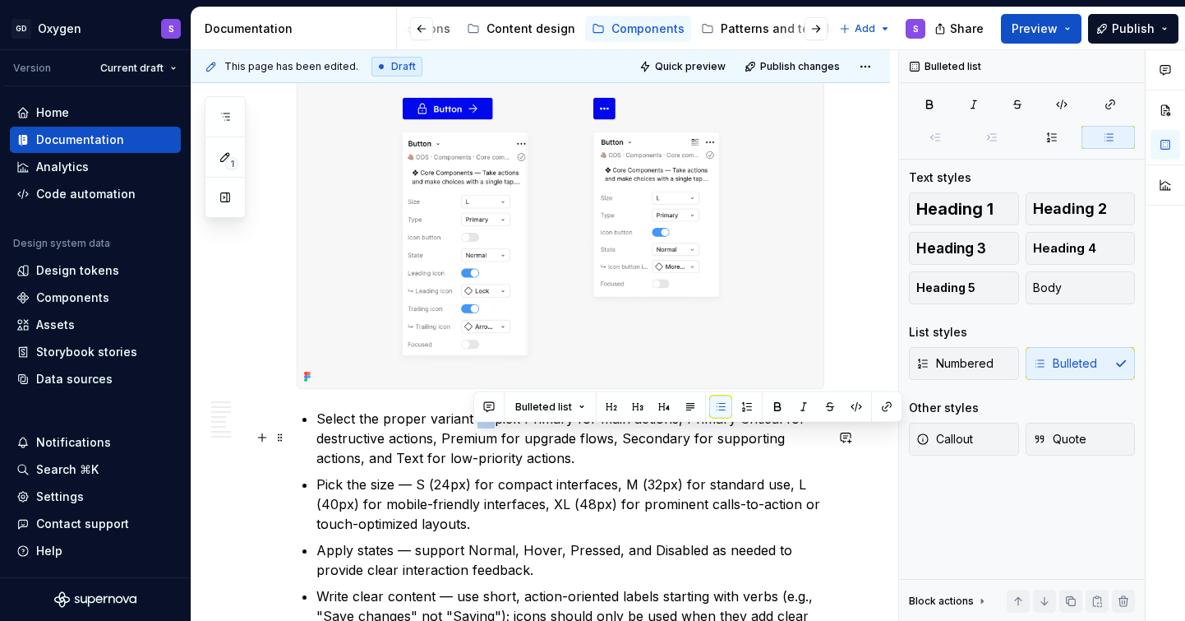
drag, startPoint x: 490, startPoint y: 436, endPoint x: 477, endPoint y: 436, distance: 13.2
click at [477, 436] on p "Select the proper variant — pick Primary for main actions, Primary Critical for…" at bounding box center [570, 438] width 508 height 59
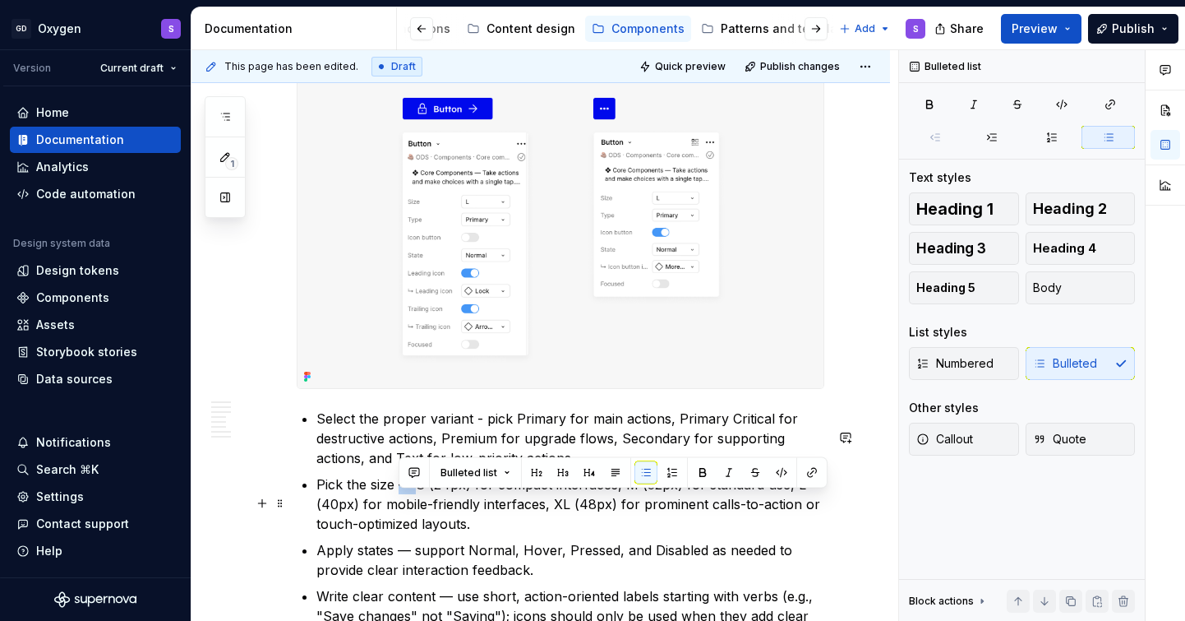
drag, startPoint x: 413, startPoint y: 503, endPoint x: 400, endPoint y: 503, distance: 14.0
click at [400, 503] on p "Pick the size — S (24px) for compact interfaces, M (32px) for standard use, L (…" at bounding box center [570, 503] width 508 height 59
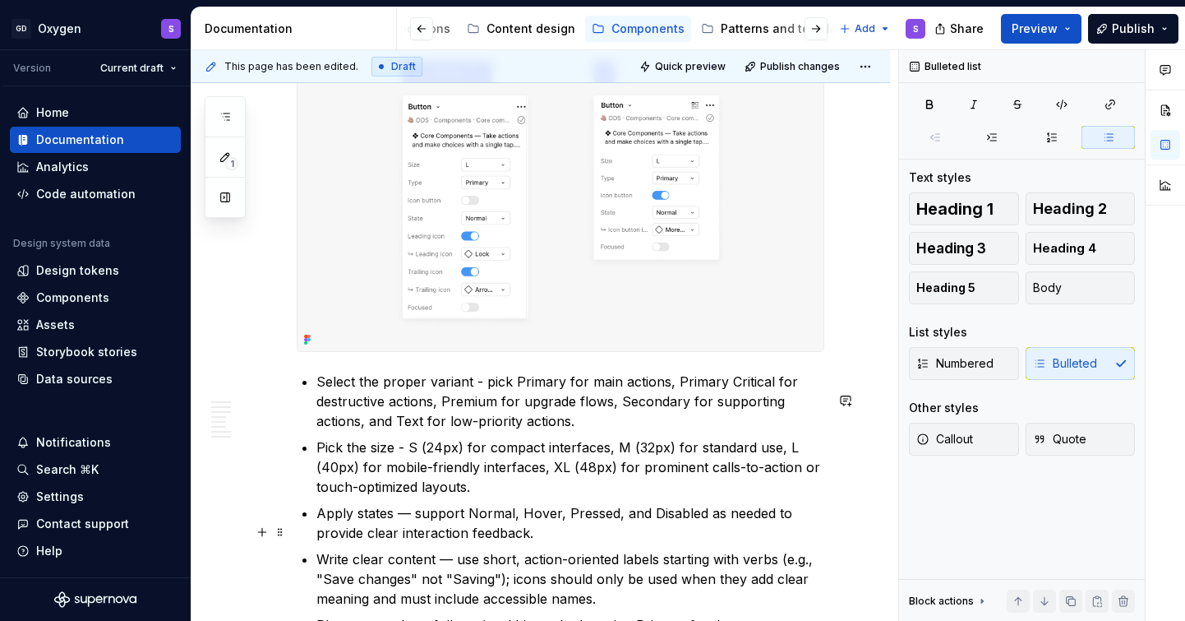
scroll to position [3231, 0]
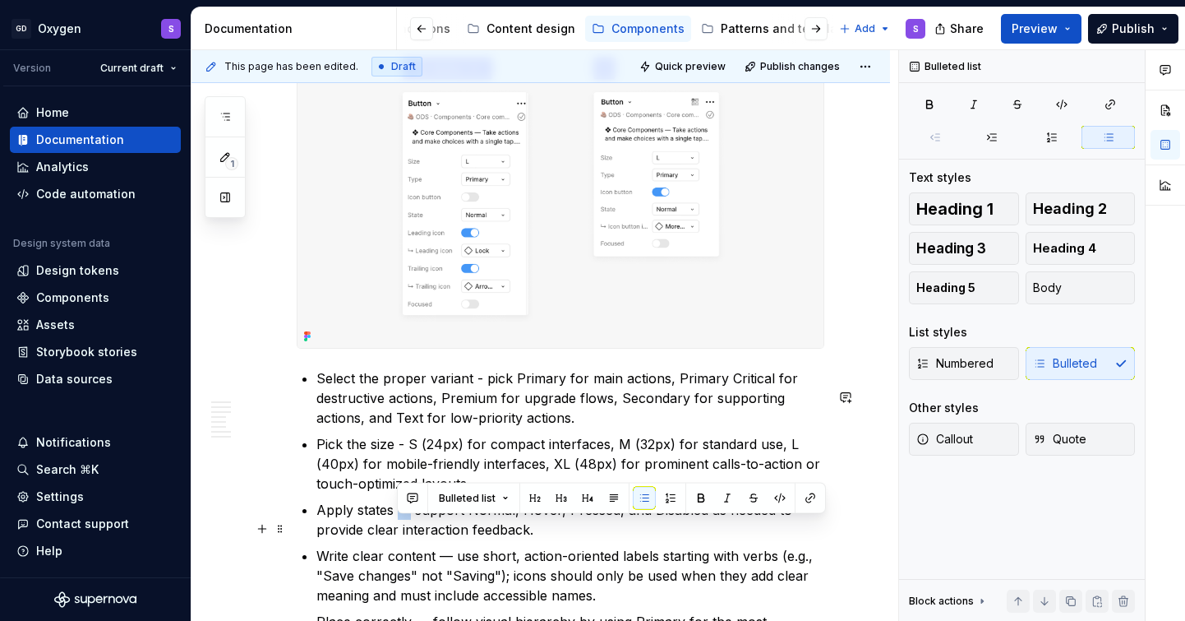
drag, startPoint x: 412, startPoint y: 529, endPoint x: 398, endPoint y: 530, distance: 14.0
click at [398, 530] on p "Apply states — support Normal, Hover, Pressed, and Disabled as needed to provid…" at bounding box center [570, 519] width 508 height 39
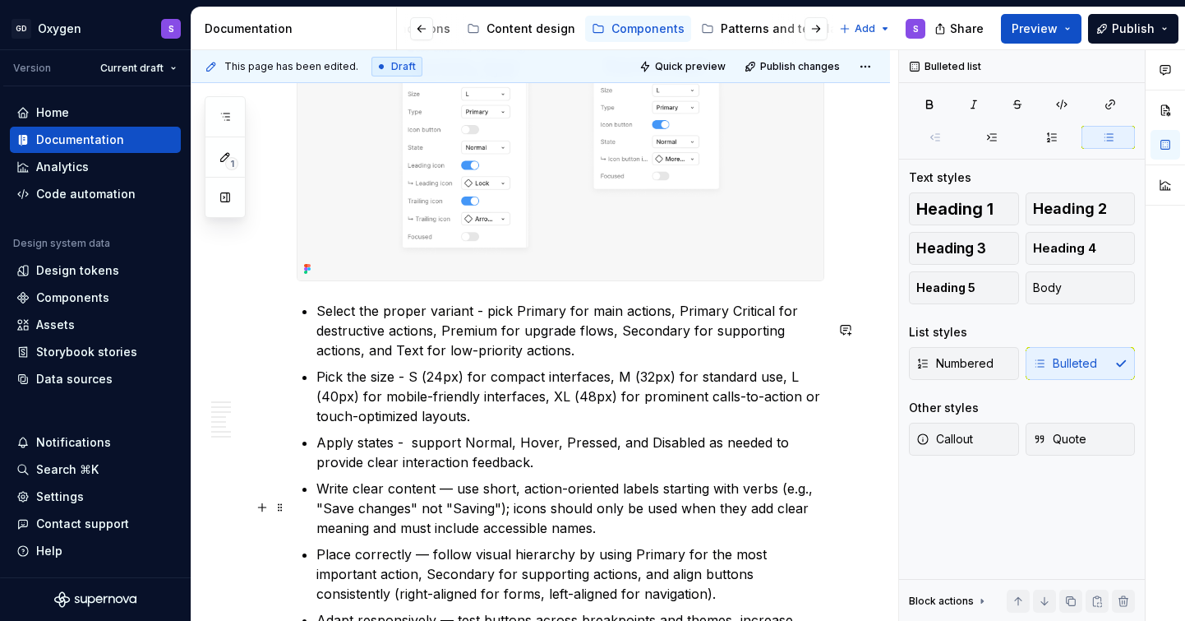
scroll to position [3302, 0]
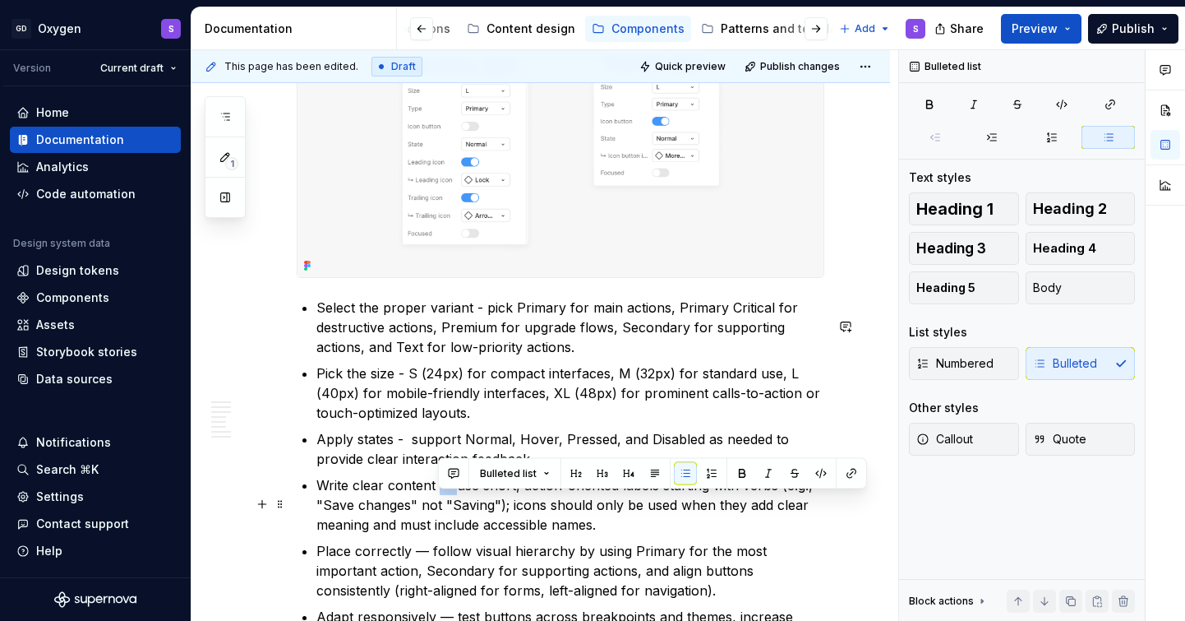
drag, startPoint x: 456, startPoint y: 503, endPoint x: 442, endPoint y: 505, distance: 14.1
click at [442, 505] on p "Write clear content — use short, action-oriented labels starting with verbs (e.…" at bounding box center [570, 504] width 508 height 59
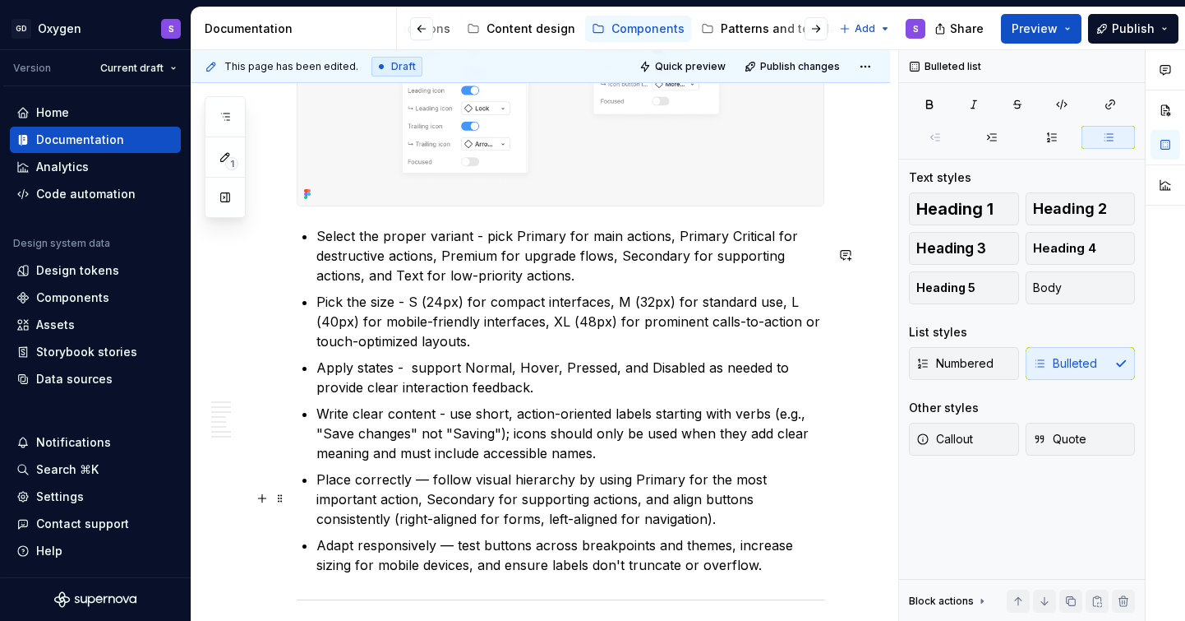
scroll to position [3379, 0]
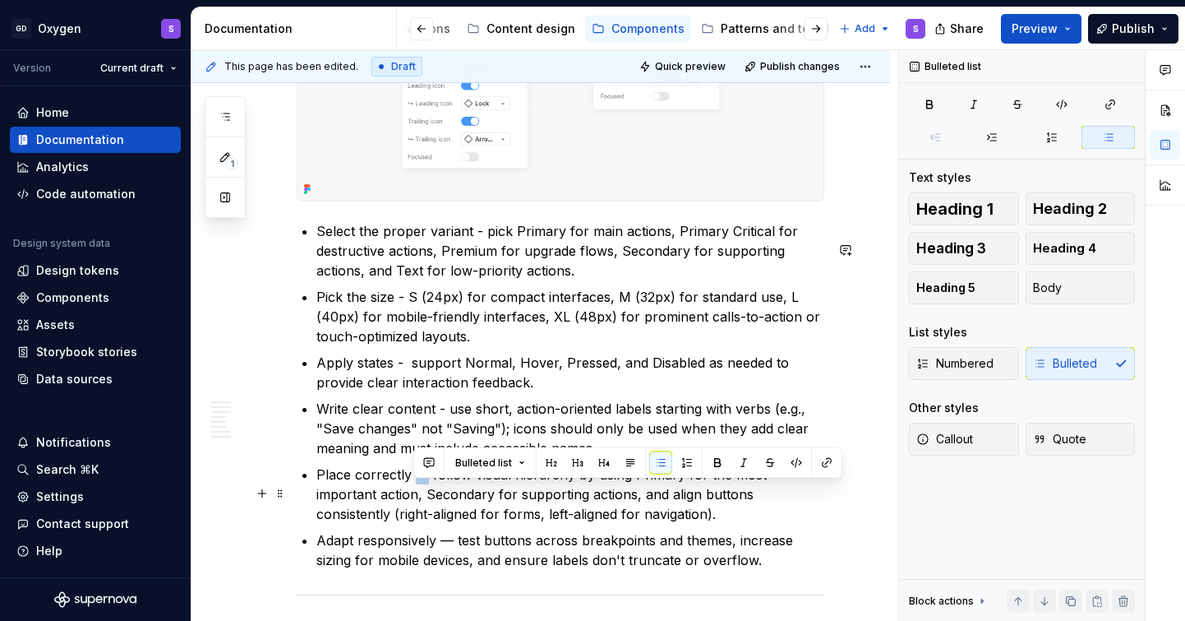
drag, startPoint x: 426, startPoint y: 496, endPoint x: 415, endPoint y: 496, distance: 10.7
click at [415, 496] on p "Place correctly — follow visual hierarchy by using Primary for the most importa…" at bounding box center [570, 493] width 508 height 59
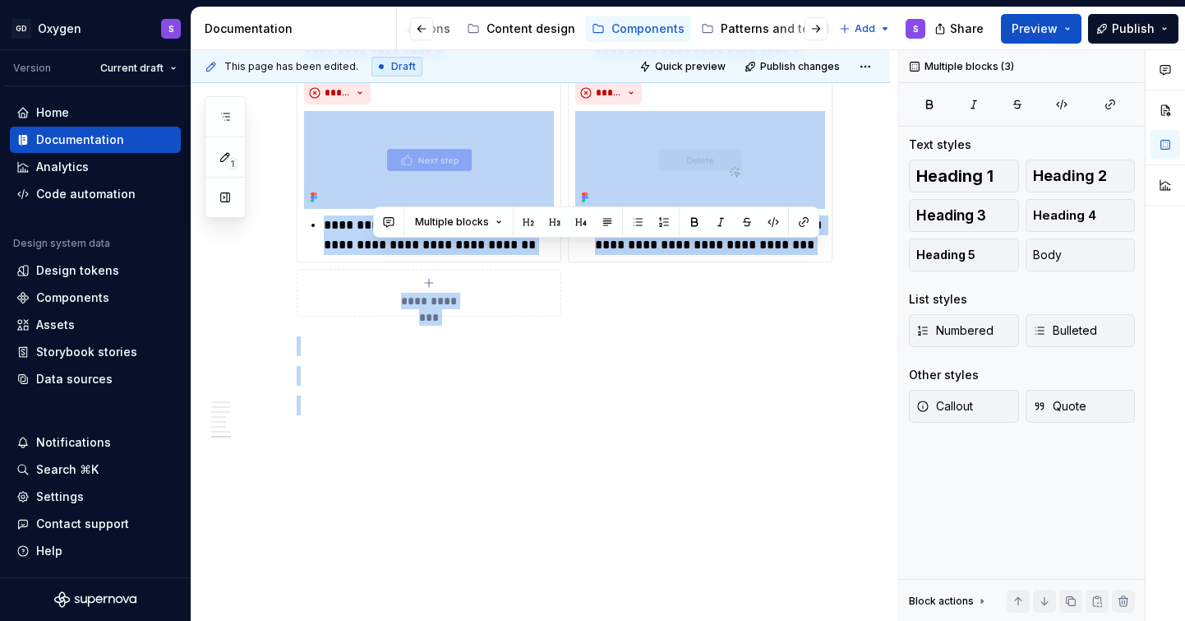
drag, startPoint x: 456, startPoint y: 558, endPoint x: 443, endPoint y: 558, distance: 13.2
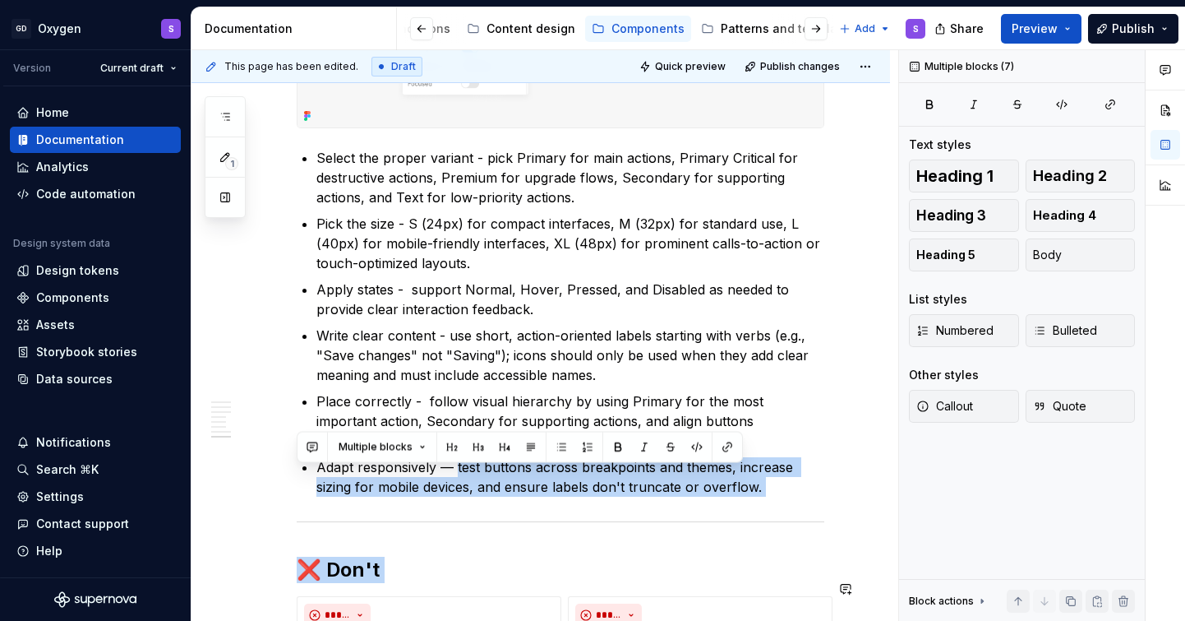
scroll to position [3449, 0]
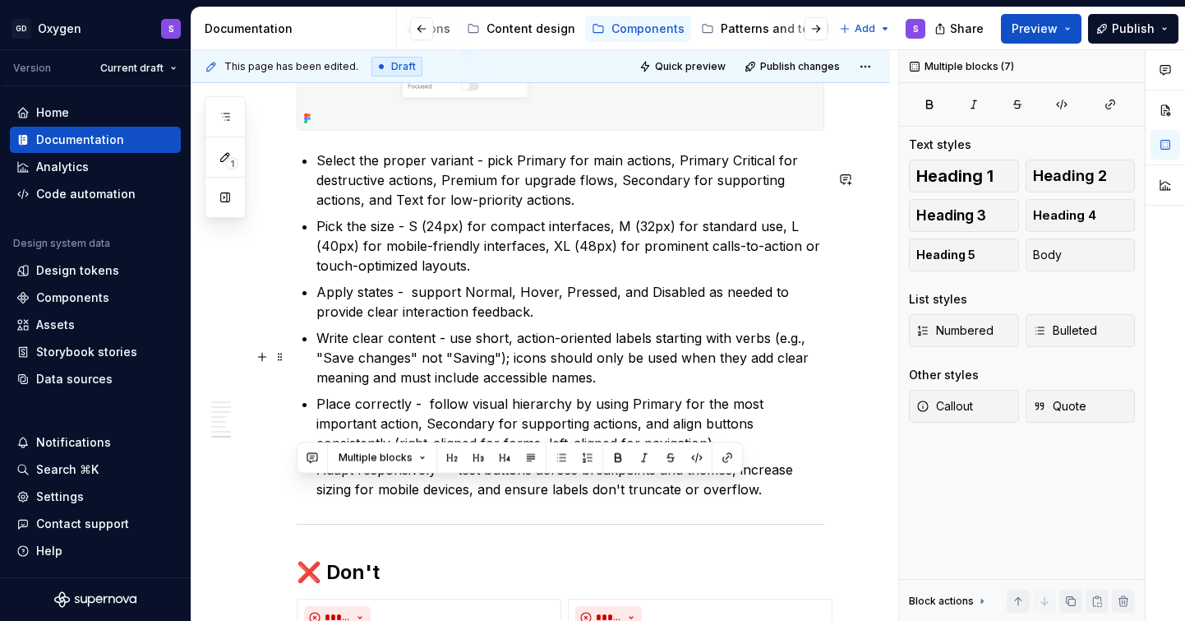
click at [444, 342] on ul "Select the proper variant - pick Primary for main actions, Primary Critical for…" at bounding box center [570, 324] width 508 height 349
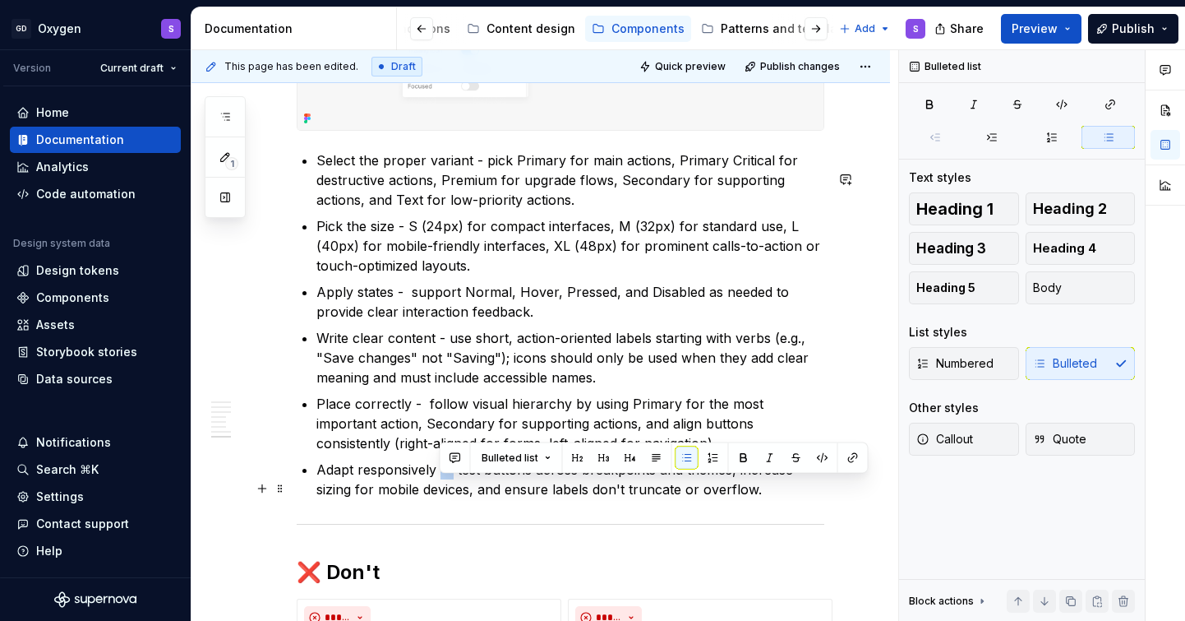
click at [443, 490] on p "Adapt responsively — test buttons across breakpoints and themes, increase sizin…" at bounding box center [570, 479] width 508 height 39
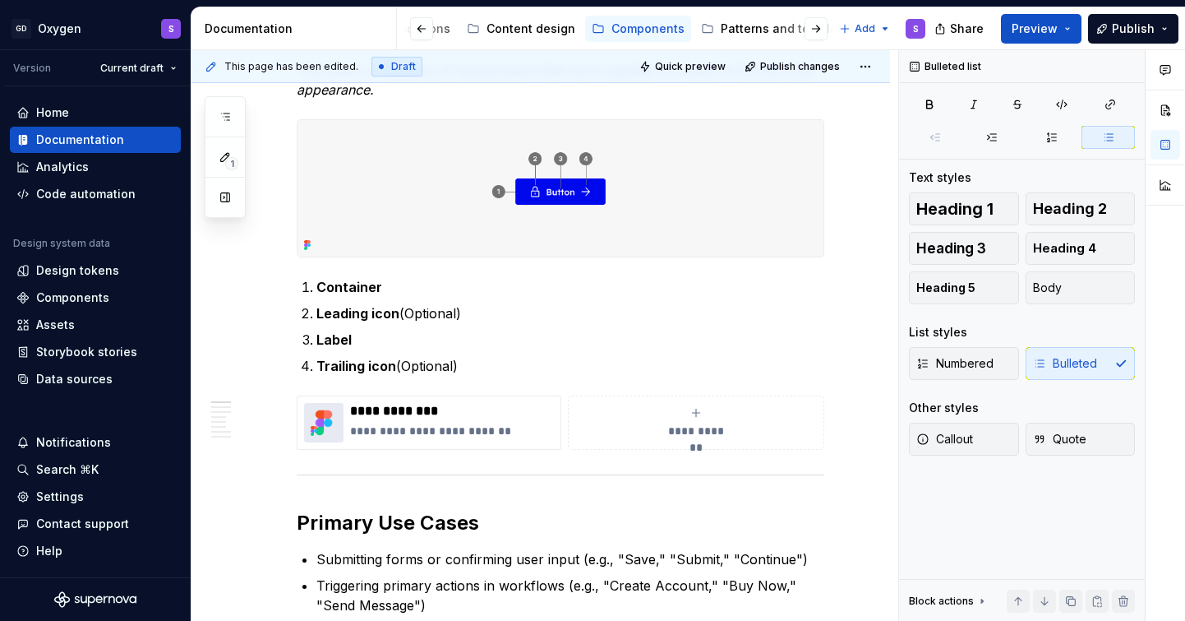
scroll to position [0, 0]
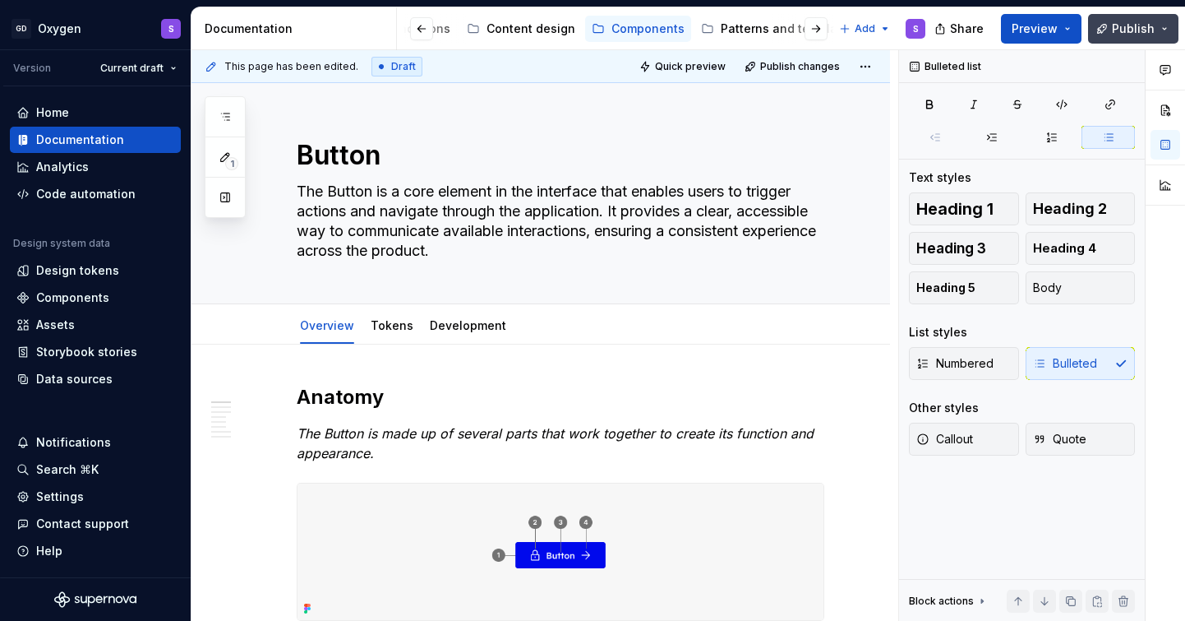
click at [1125, 33] on span "Publish" at bounding box center [1133, 29] width 43 height 16
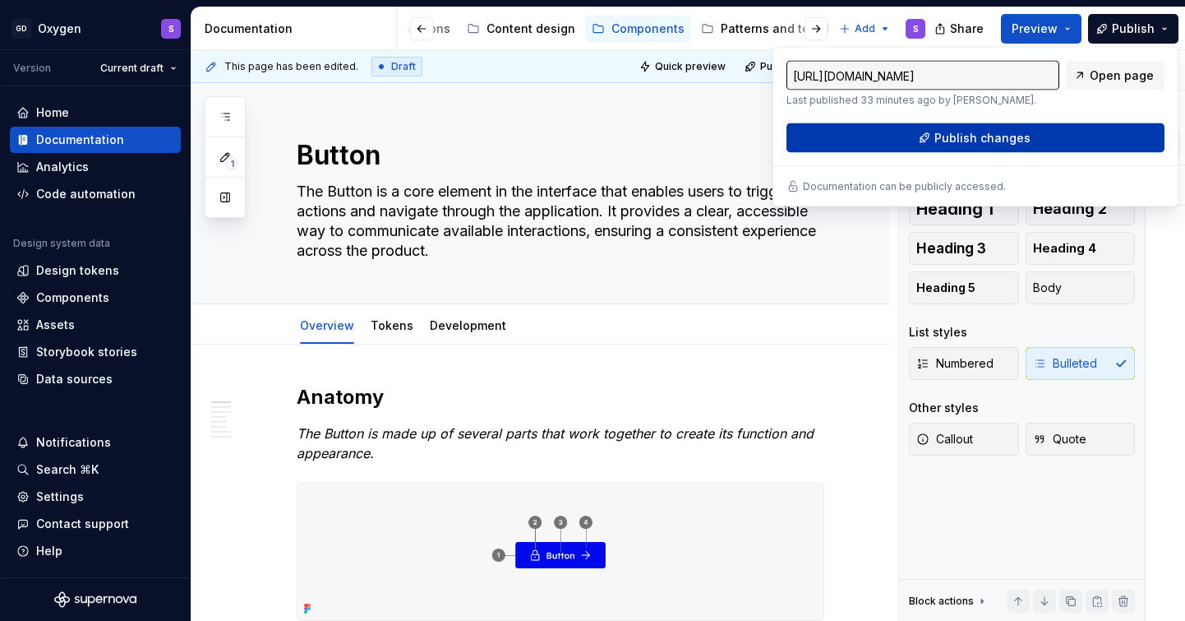
click at [949, 140] on span "Publish changes" at bounding box center [983, 138] width 96 height 16
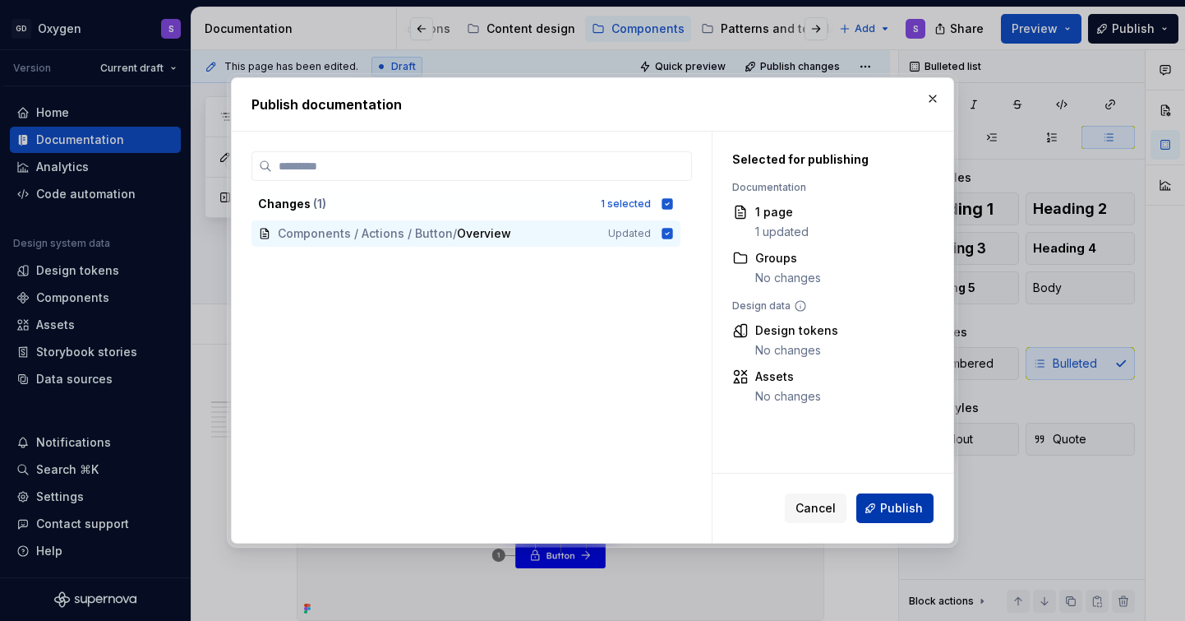
click at [896, 510] on span "Publish" at bounding box center [901, 508] width 43 height 16
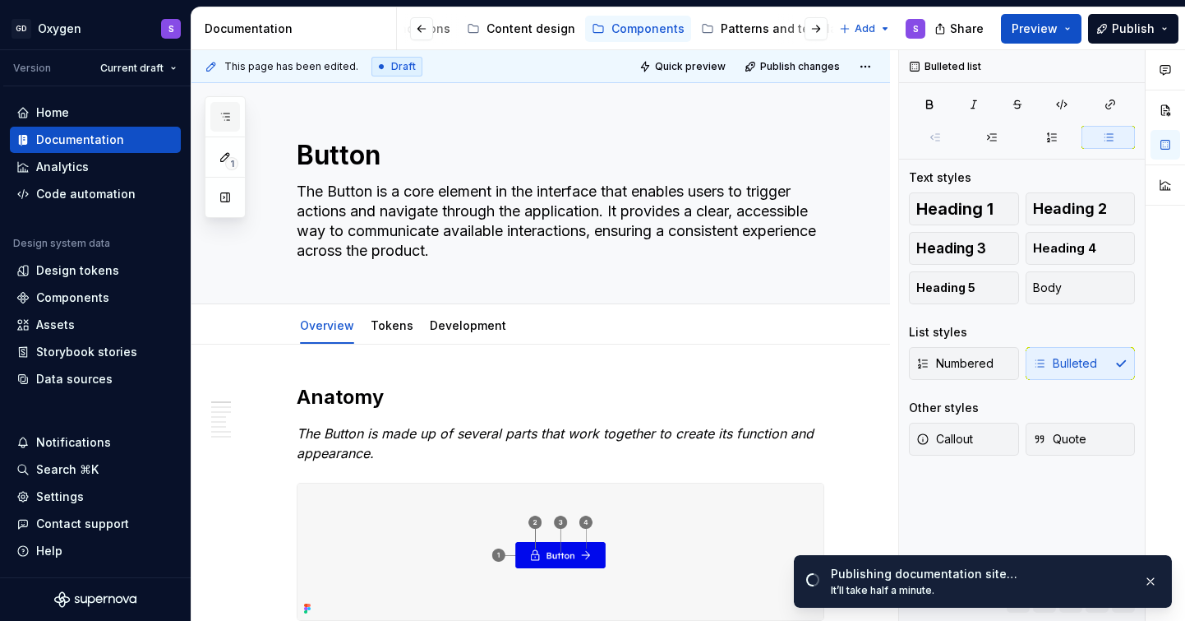
click at [232, 109] on button "button" at bounding box center [225, 117] width 30 height 30
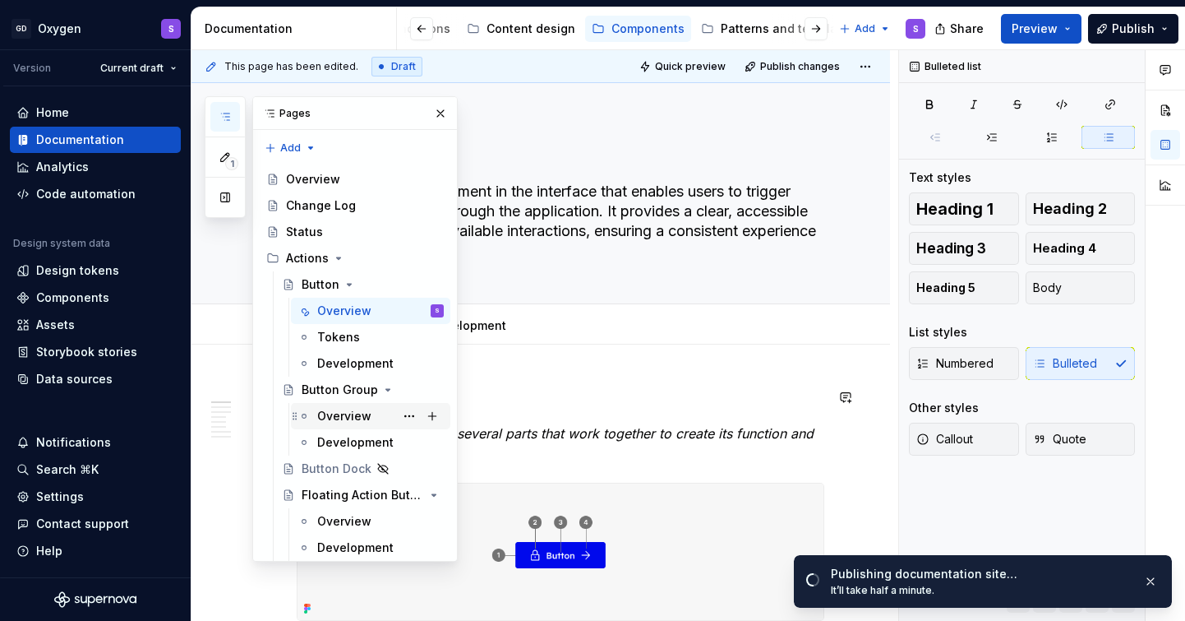
click at [347, 418] on div "Overview" at bounding box center [344, 416] width 54 height 16
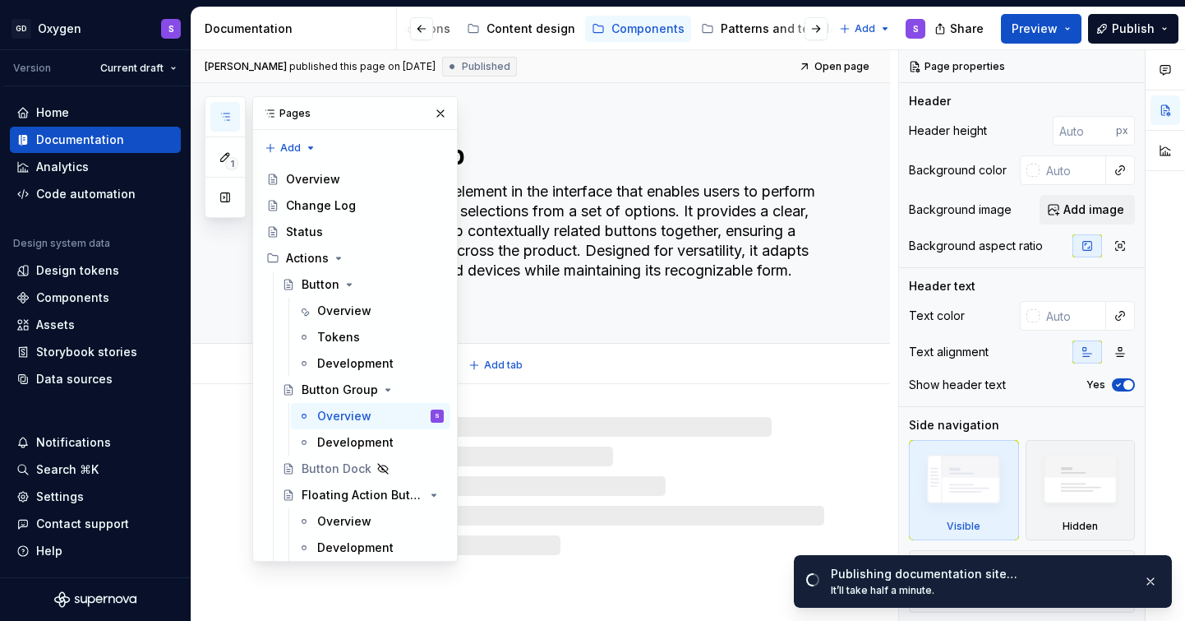
click at [592, 259] on textarea "Button Group is a core element in the interface that enables users to perform r…" at bounding box center [557, 240] width 528 height 125
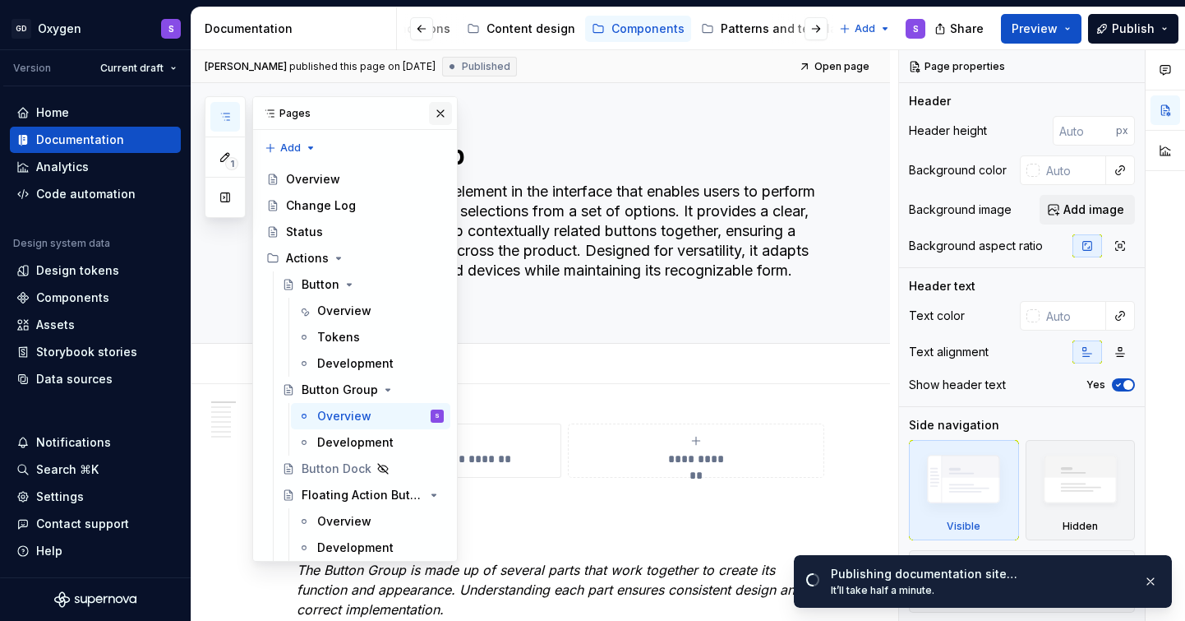
click at [440, 114] on button "button" at bounding box center [440, 113] width 23 height 23
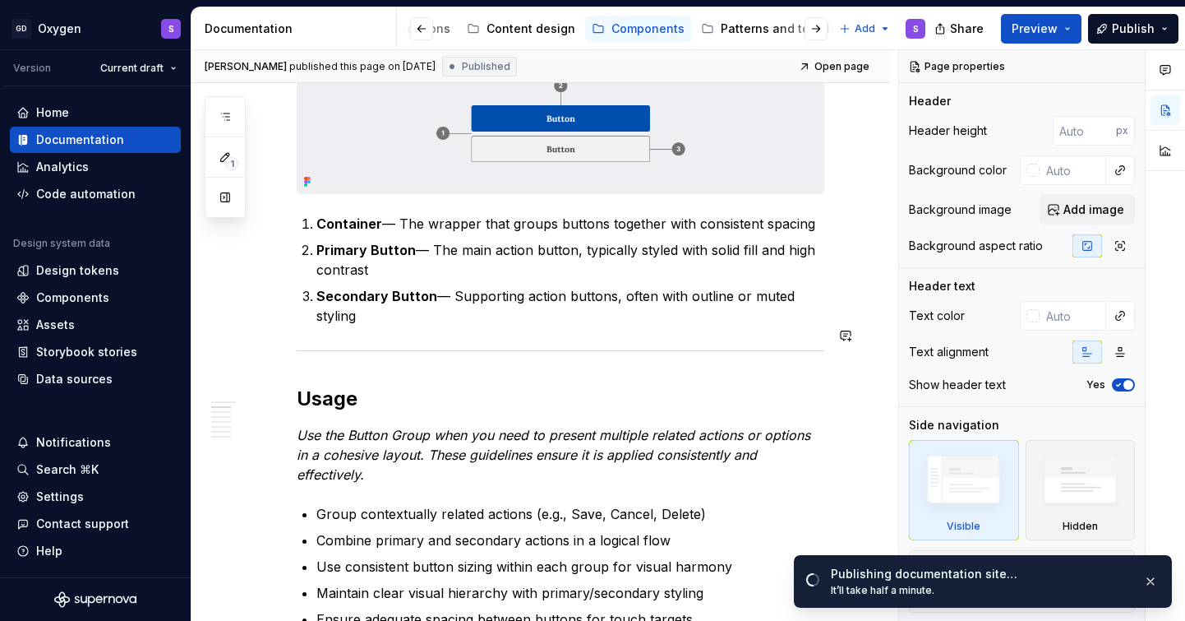
scroll to position [596, 0]
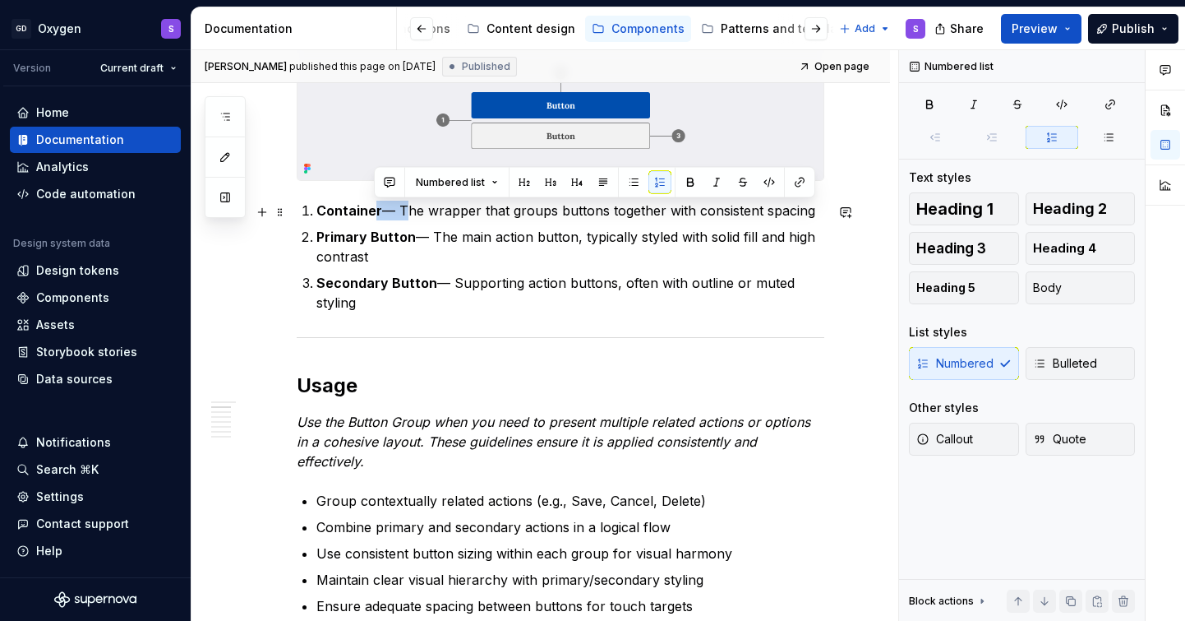
drag, startPoint x: 400, startPoint y: 212, endPoint x: 376, endPoint y: 212, distance: 23.8
click at [376, 212] on p "Container — The wrapper that groups buttons together with consistent spacing" at bounding box center [570, 211] width 508 height 20
click at [403, 212] on p "Container — The wrapper that groups buttons together with consistent spacing" at bounding box center [570, 211] width 508 height 20
drag, startPoint x: 399, startPoint y: 210, endPoint x: 386, endPoint y: 211, distance: 13.2
click at [386, 211] on p "Container — The wrapper that groups buttons together with consistent spacing" at bounding box center [570, 211] width 508 height 20
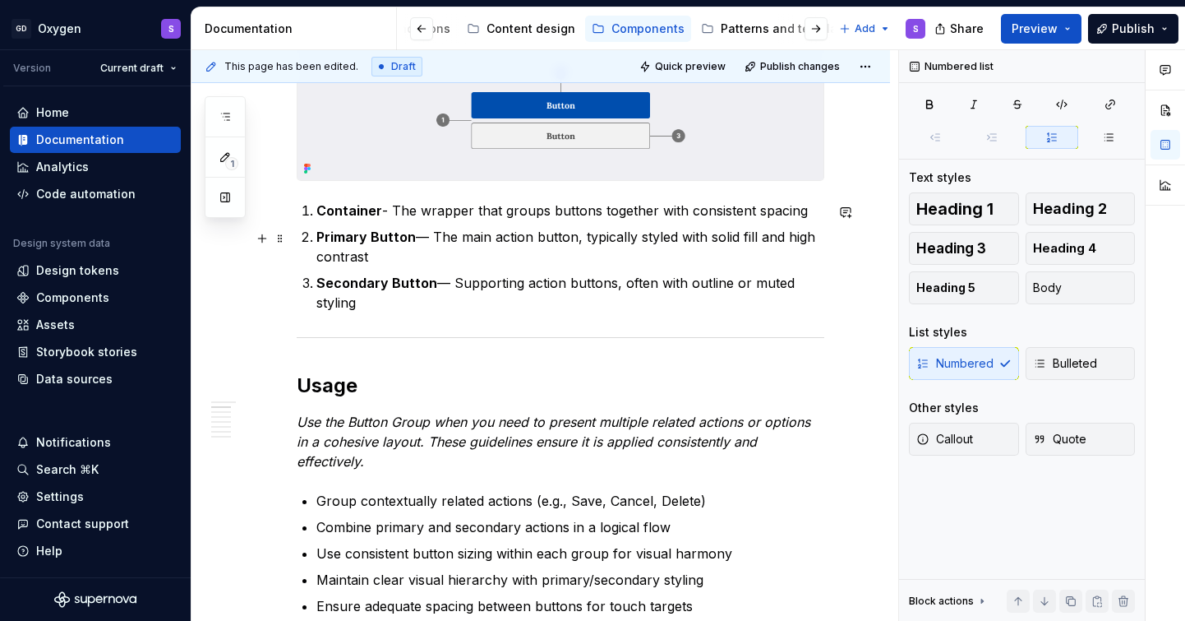
type textarea "*"
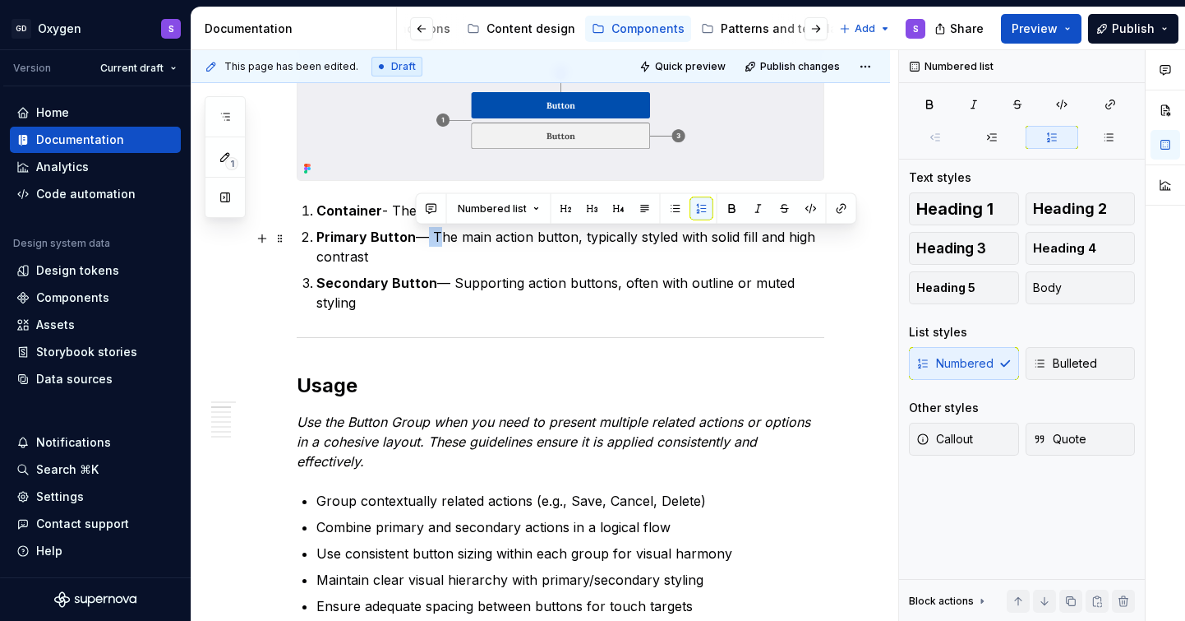
drag, startPoint x: 431, startPoint y: 235, endPoint x: 416, endPoint y: 236, distance: 14.8
click at [416, 236] on p "Primary Button — The main action button, typically styled with solid fill and h…" at bounding box center [570, 246] width 508 height 39
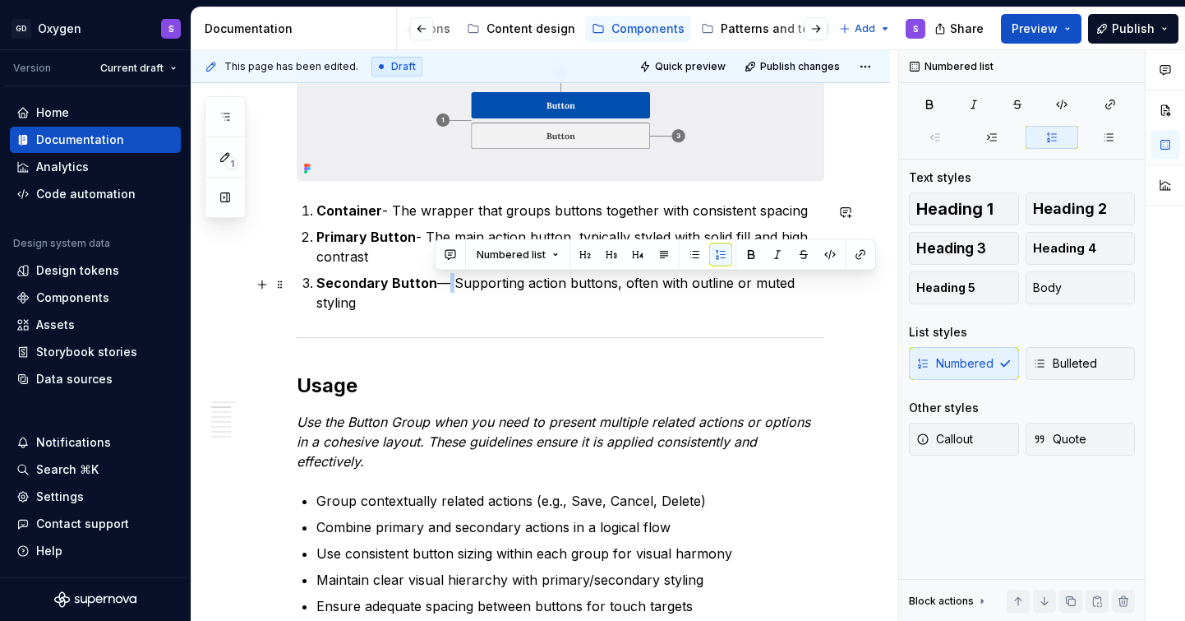
drag, startPoint x: 449, startPoint y: 284, endPoint x: 435, endPoint y: 286, distance: 14.1
click at [435, 286] on p "Secondary Button — Supporting action buttons, often with outline or muted styli…" at bounding box center [570, 292] width 508 height 39
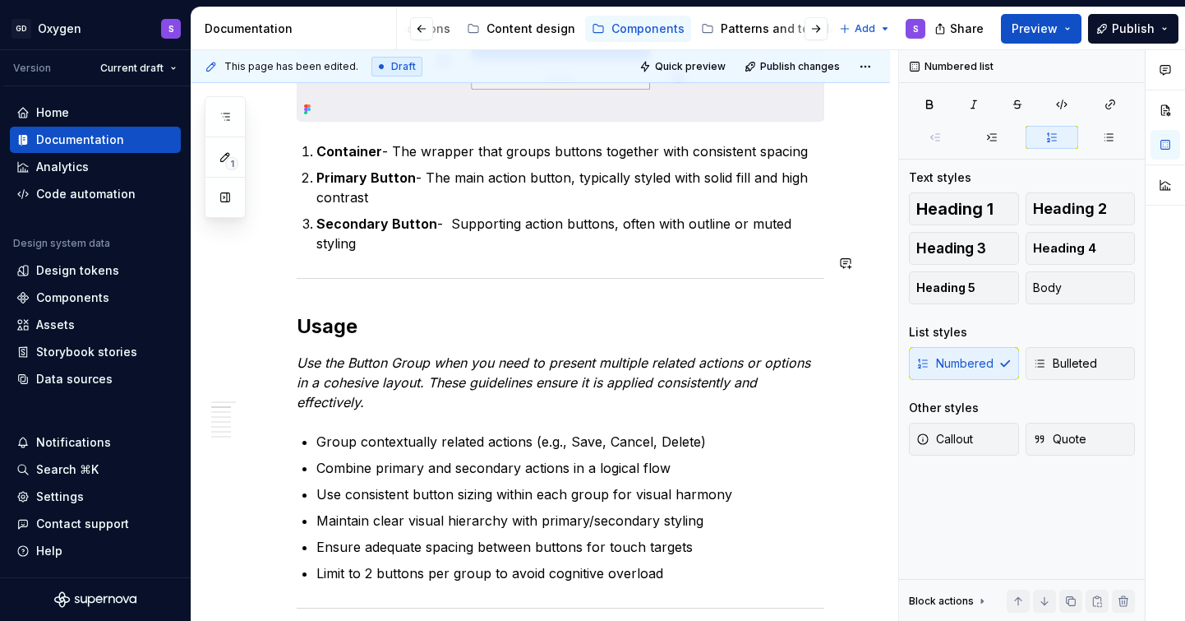
scroll to position [670, 0]
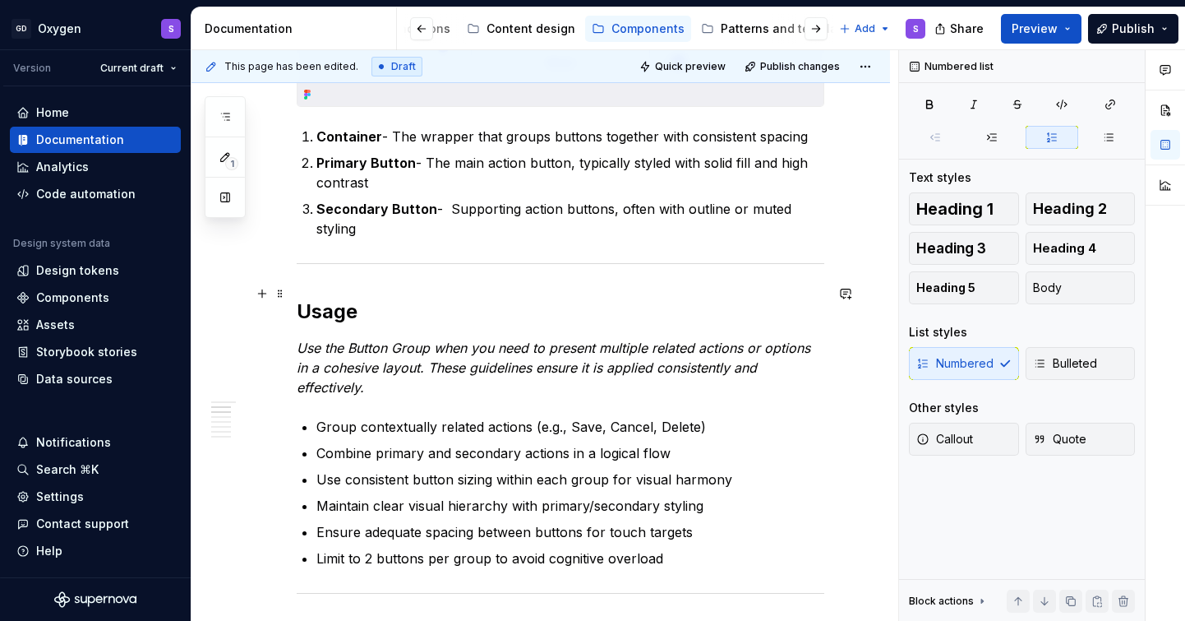
click at [326, 298] on h2 "Usage" at bounding box center [561, 311] width 528 height 26
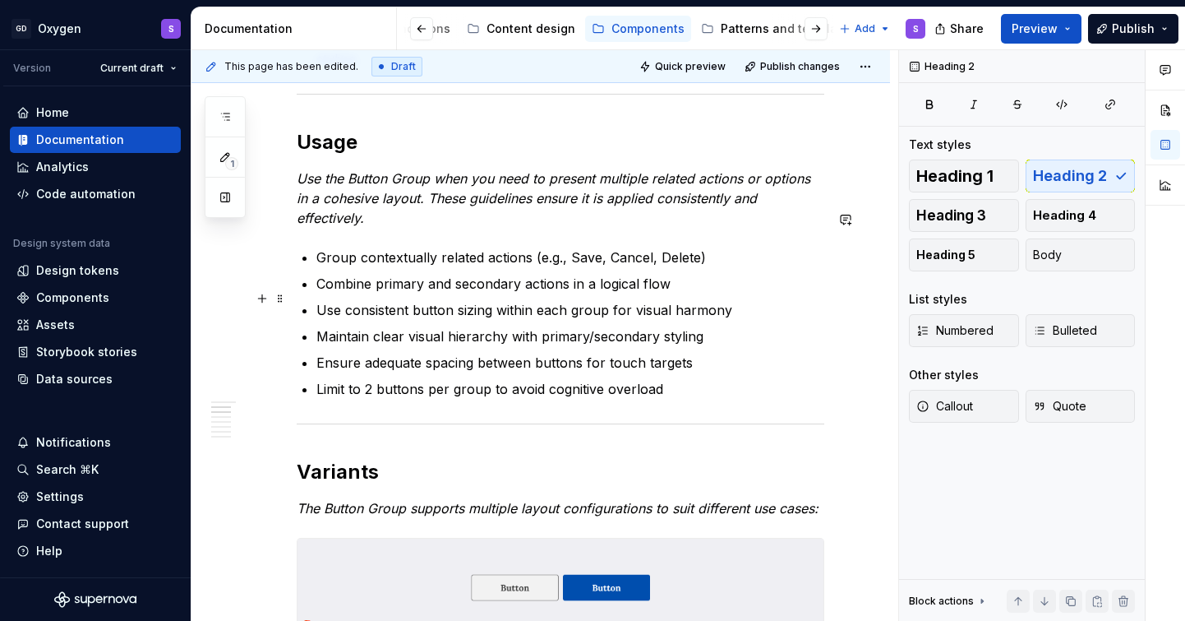
scroll to position [871, 0]
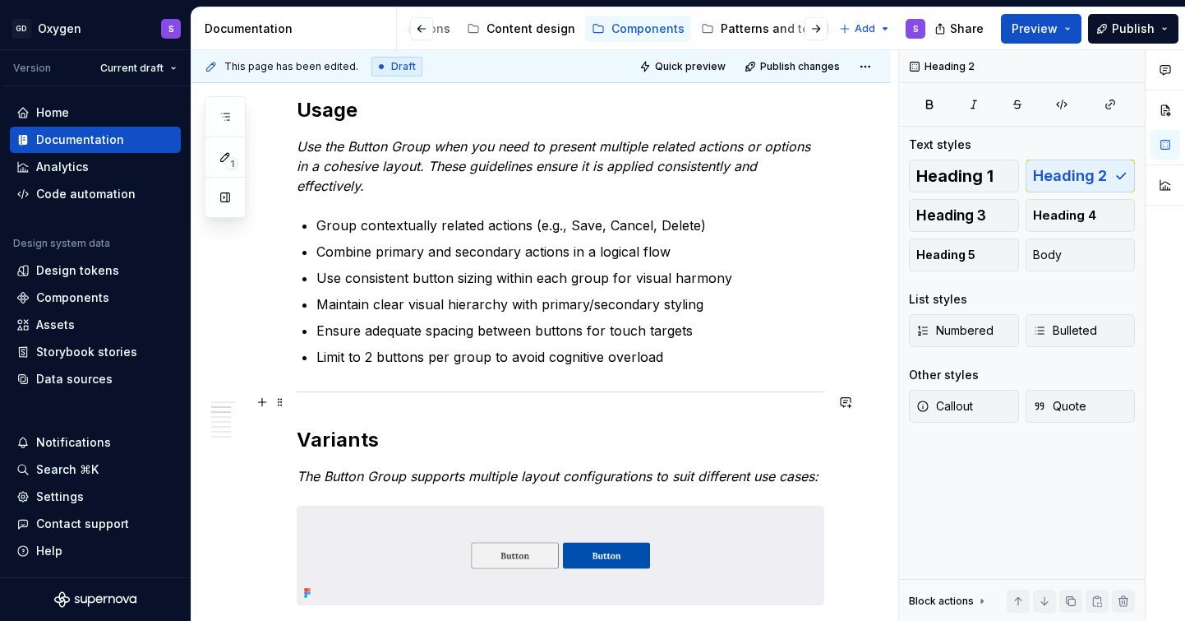
click at [338, 427] on h2 "Variants" at bounding box center [561, 440] width 528 height 26
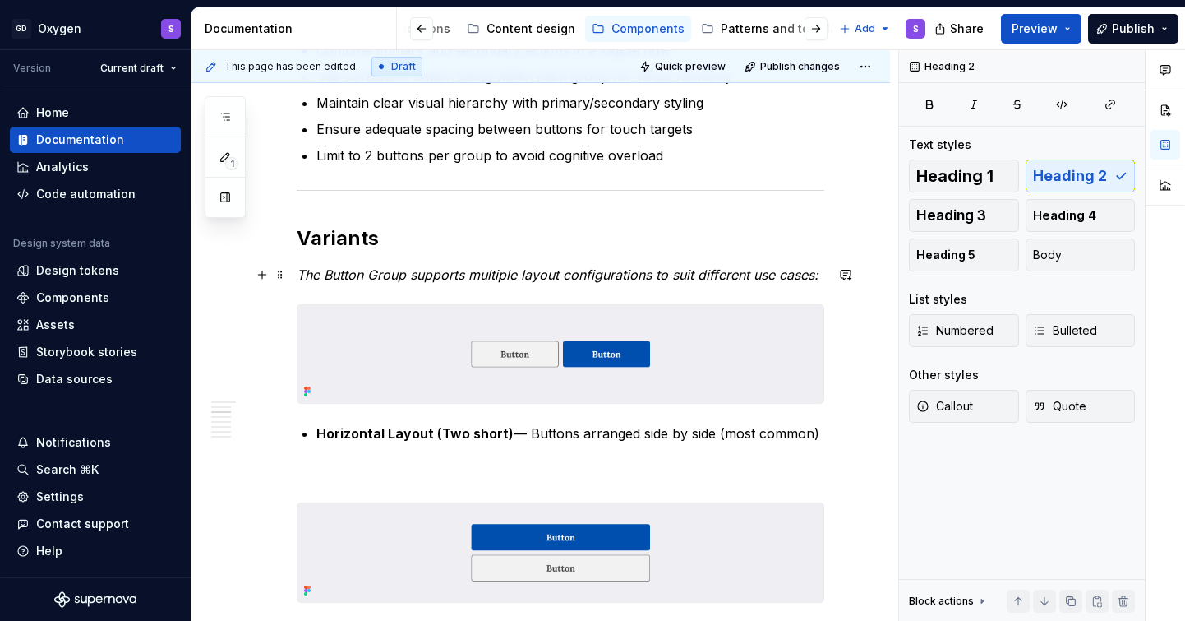
scroll to position [1077, 0]
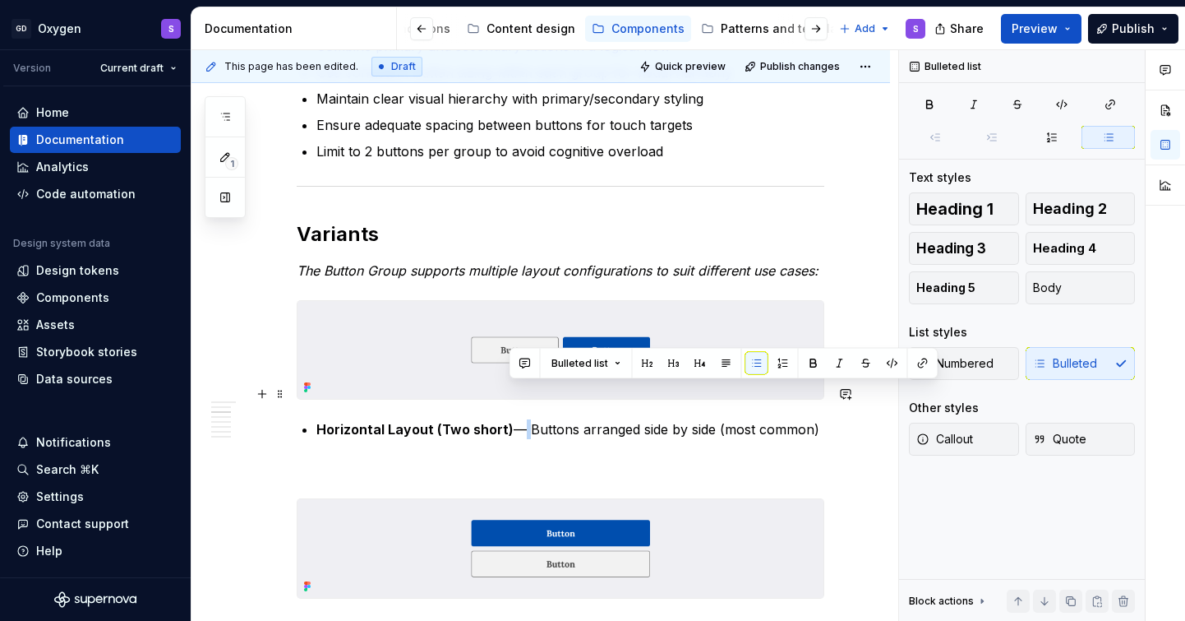
drag, startPoint x: 524, startPoint y: 399, endPoint x: 514, endPoint y: 399, distance: 9.9
click at [514, 419] on p "Horizontal Layout (Two short) — Buttons arranged side by side (most common)" at bounding box center [570, 429] width 508 height 20
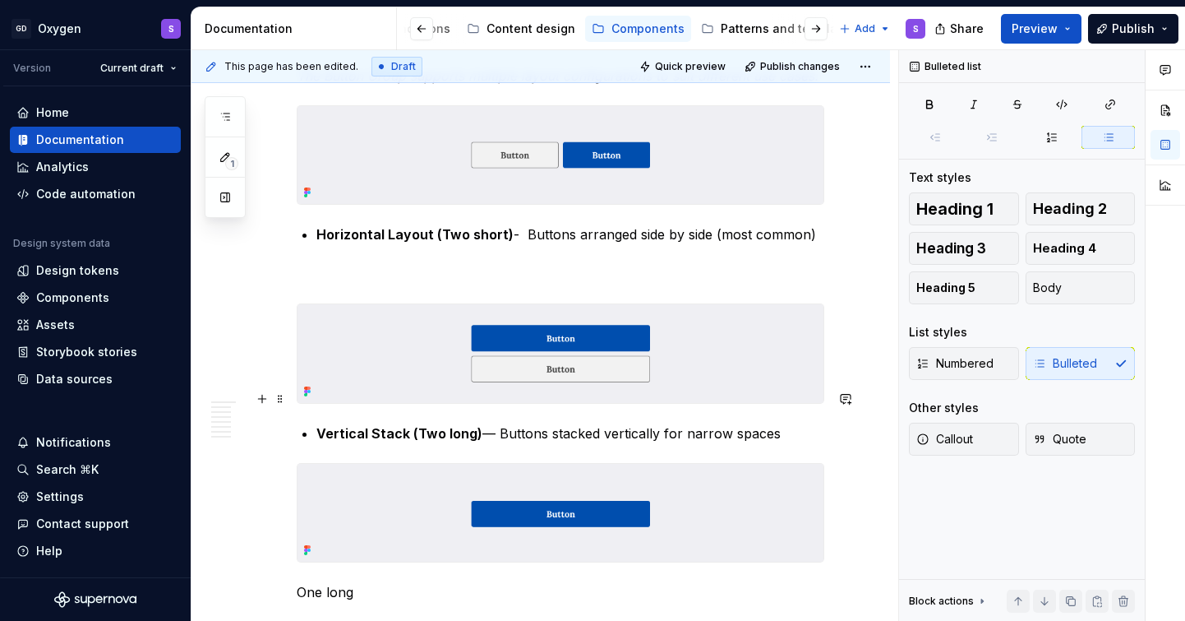
scroll to position [1291, 0]
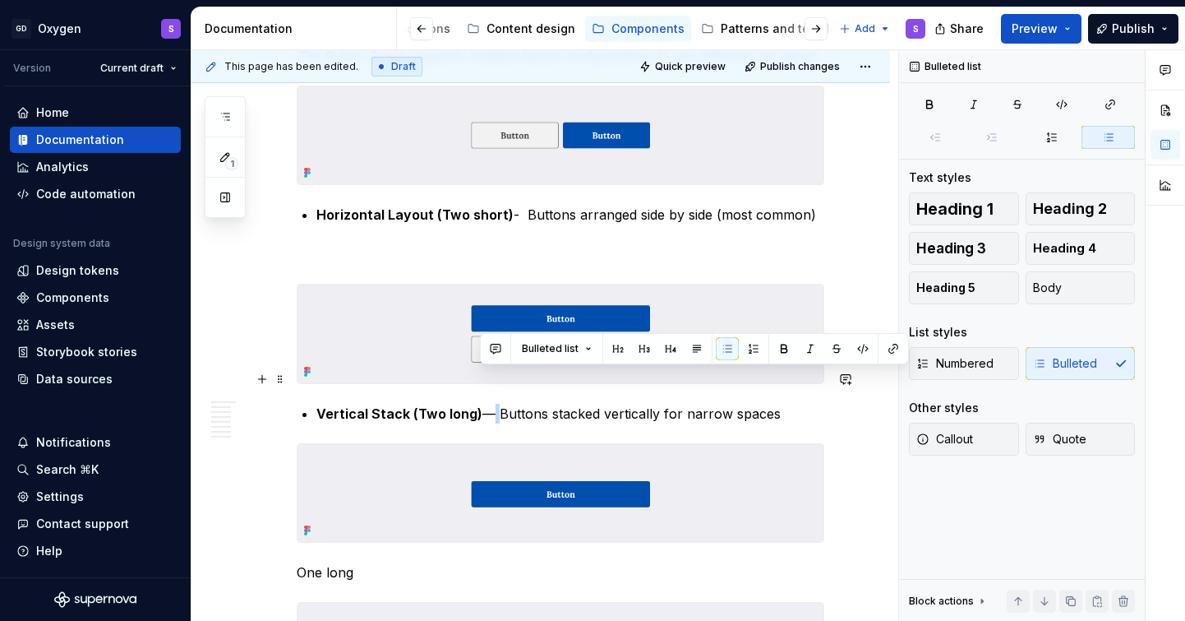
drag, startPoint x: 493, startPoint y: 382, endPoint x: 484, endPoint y: 382, distance: 9.0
click at [484, 404] on p "Vertical Stack (Two long) — Buttons stacked vertically for narrow spaces" at bounding box center [570, 414] width 508 height 20
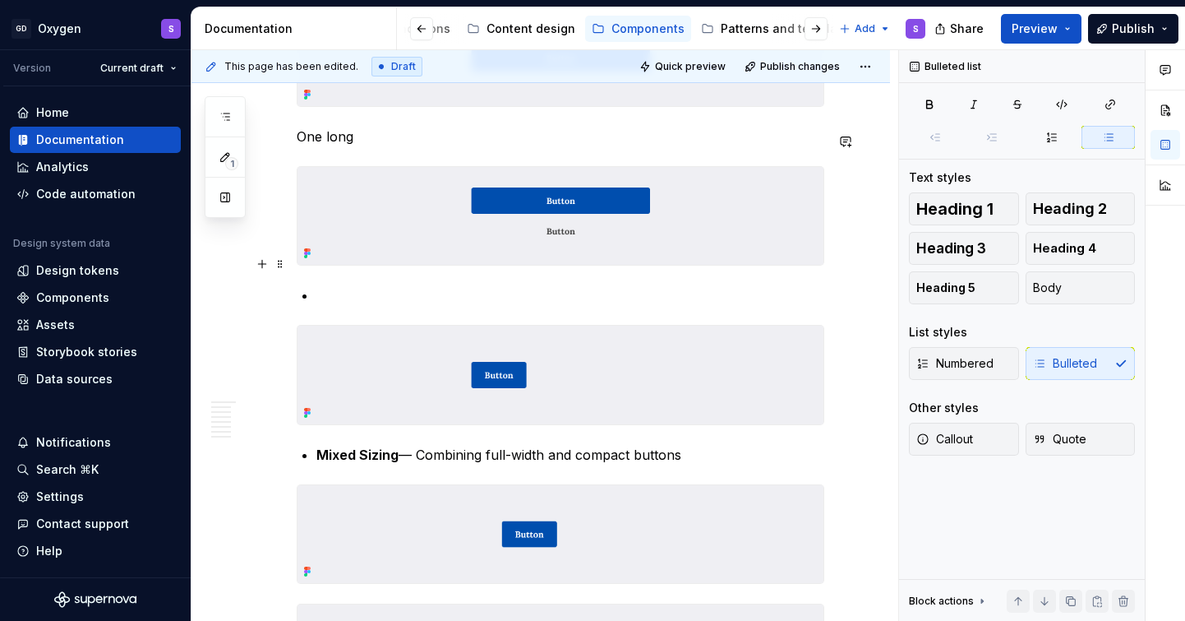
scroll to position [1733, 0]
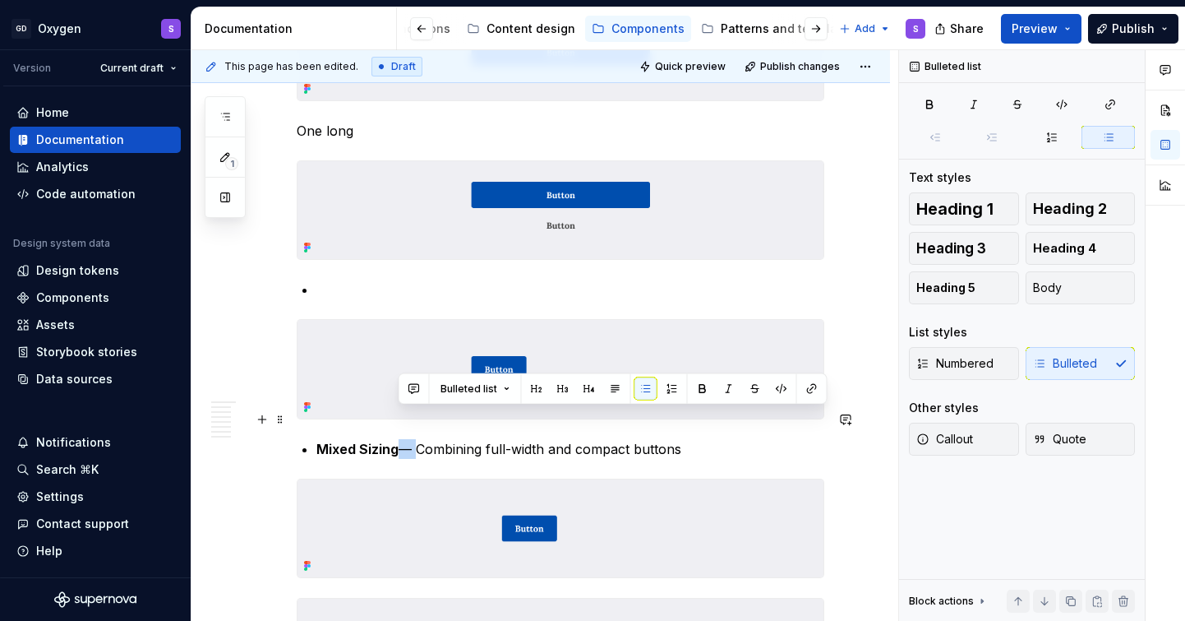
drag, startPoint x: 417, startPoint y: 418, endPoint x: 400, endPoint y: 418, distance: 17.3
click at [400, 439] on p "Mixed Sizing — Combining full-width and compact buttons" at bounding box center [570, 449] width 508 height 20
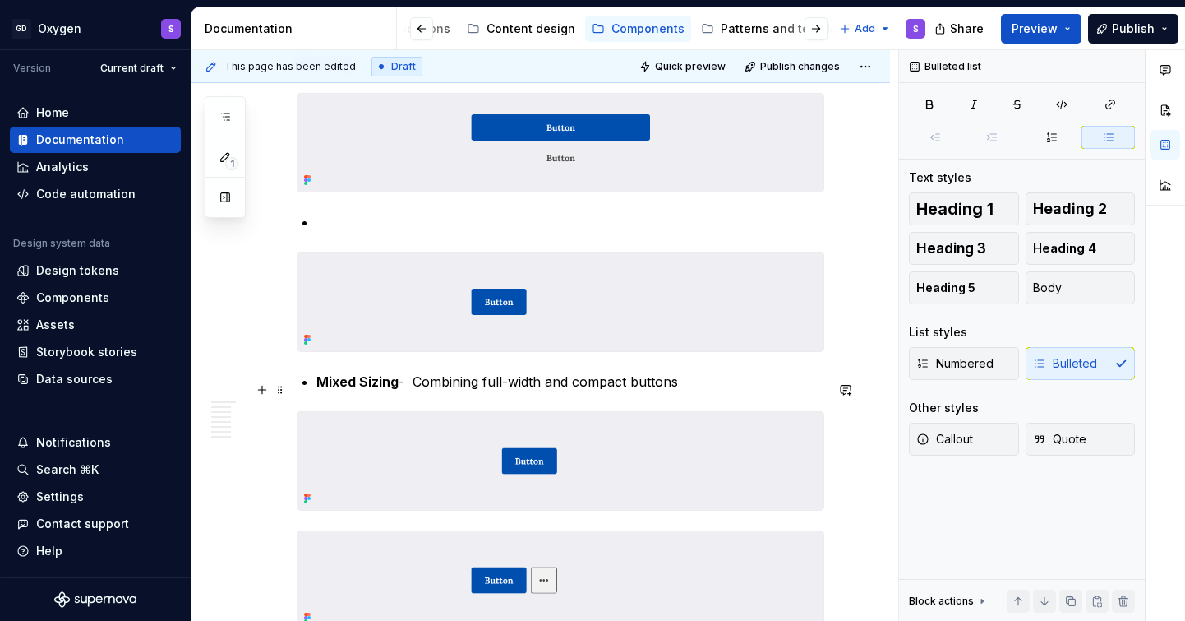
scroll to position [1816, 0]
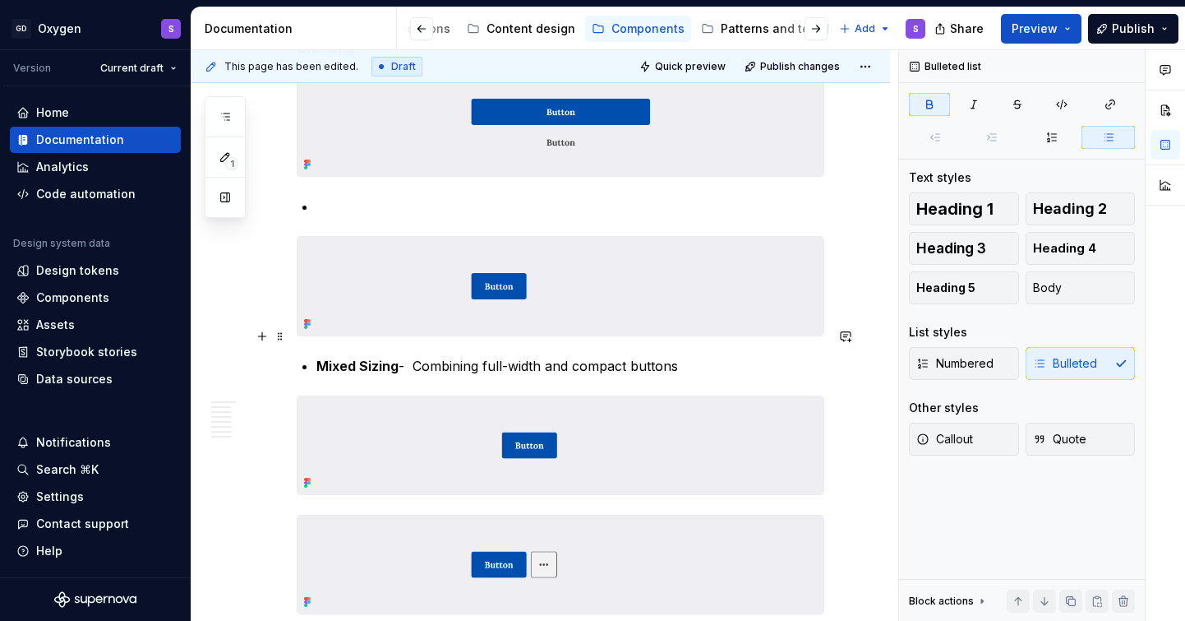
click at [396, 358] on strong "Mixed Sizing" at bounding box center [357, 366] width 82 height 16
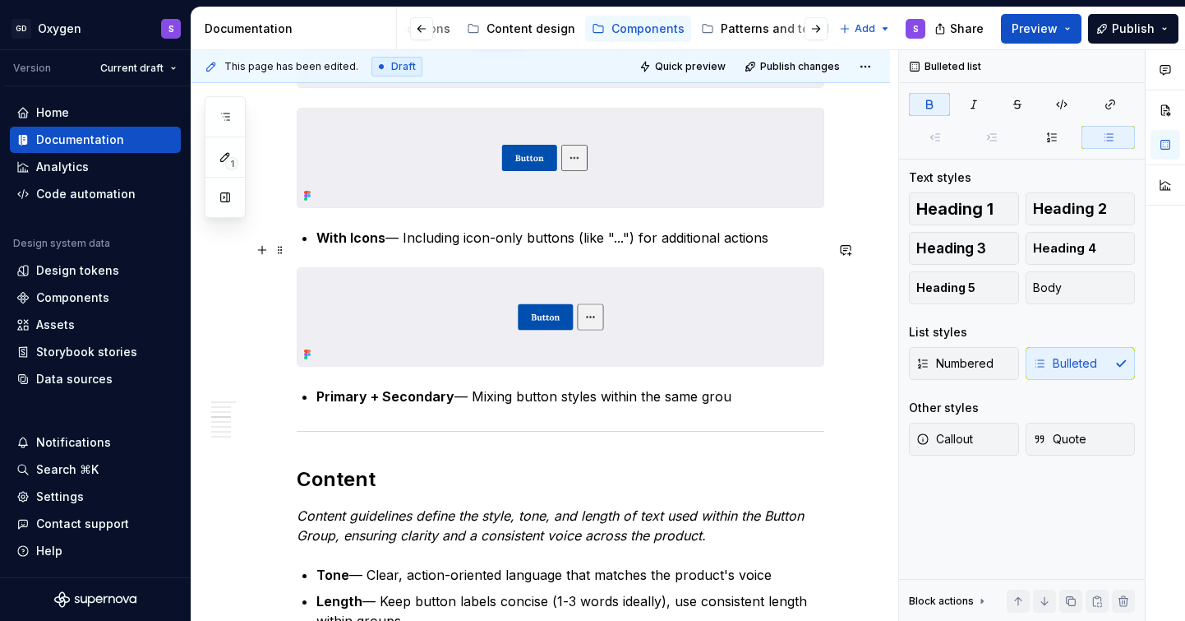
scroll to position [2292, 0]
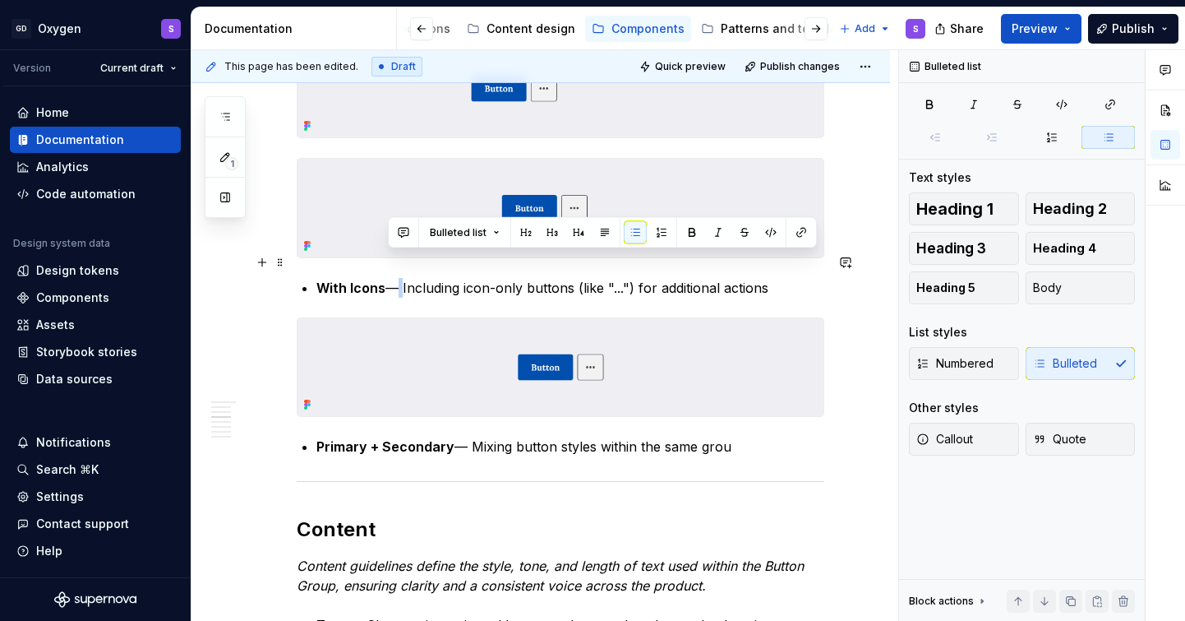
drag, startPoint x: 401, startPoint y: 261, endPoint x: 390, endPoint y: 261, distance: 10.7
click at [390, 278] on p "With Icons — Including icon-only buttons (like "...") for additional actions" at bounding box center [570, 288] width 508 height 20
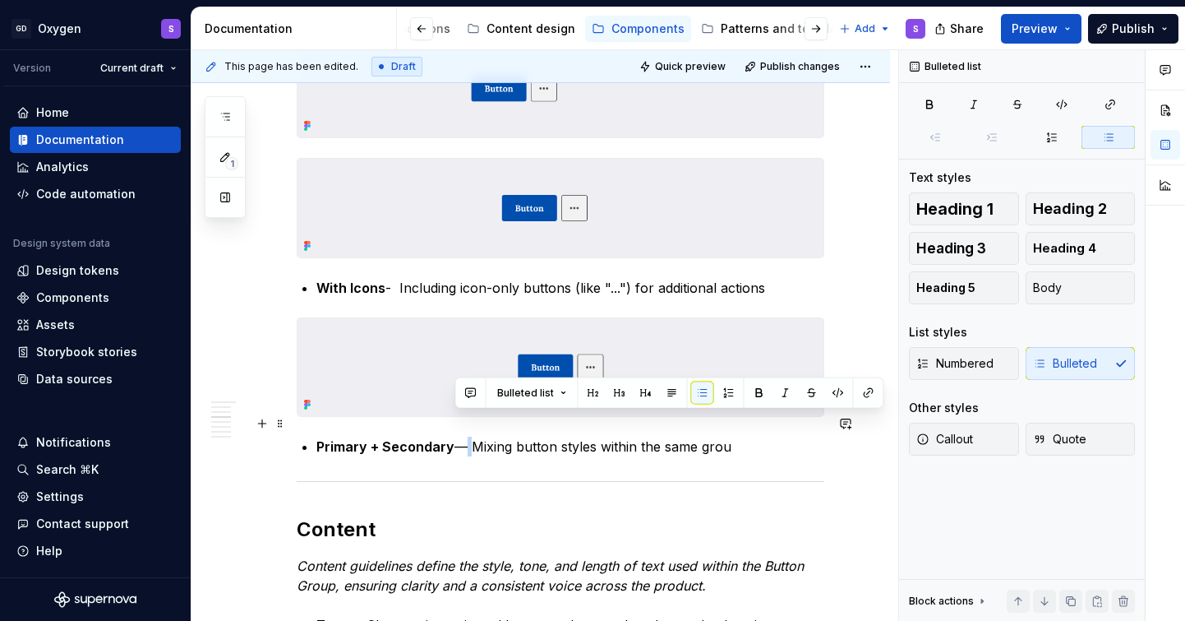
drag, startPoint x: 467, startPoint y: 421, endPoint x: 457, endPoint y: 422, distance: 9.9
click at [457, 436] on p "Primary + Secondary — Mixing button styles within the same grou" at bounding box center [570, 446] width 508 height 20
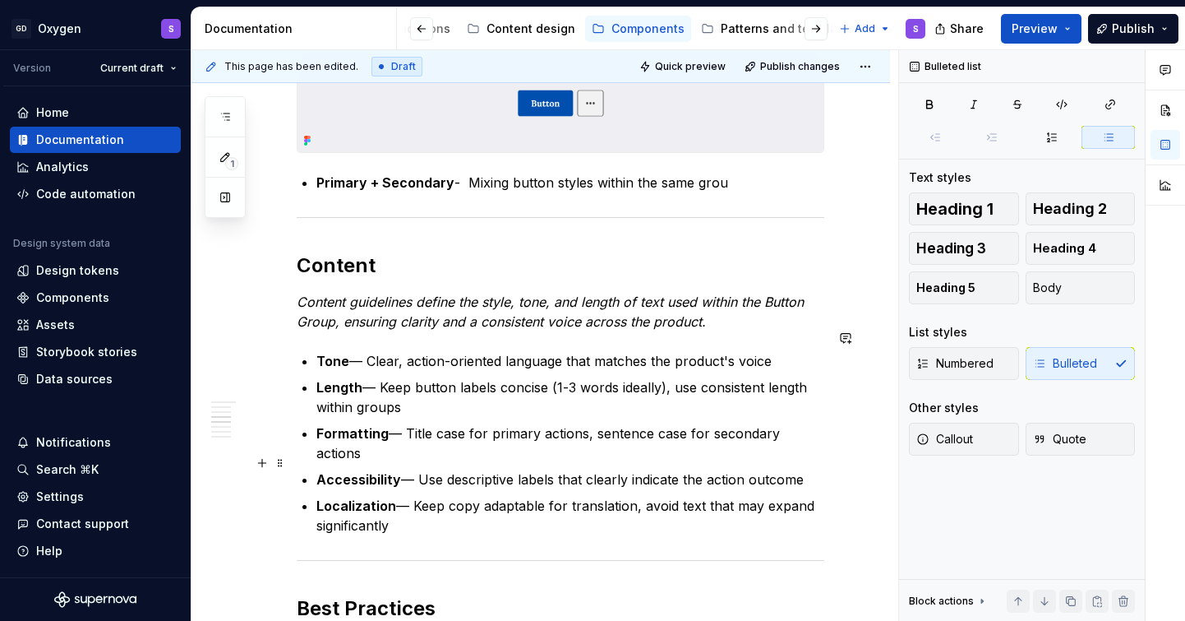
scroll to position [2564, 0]
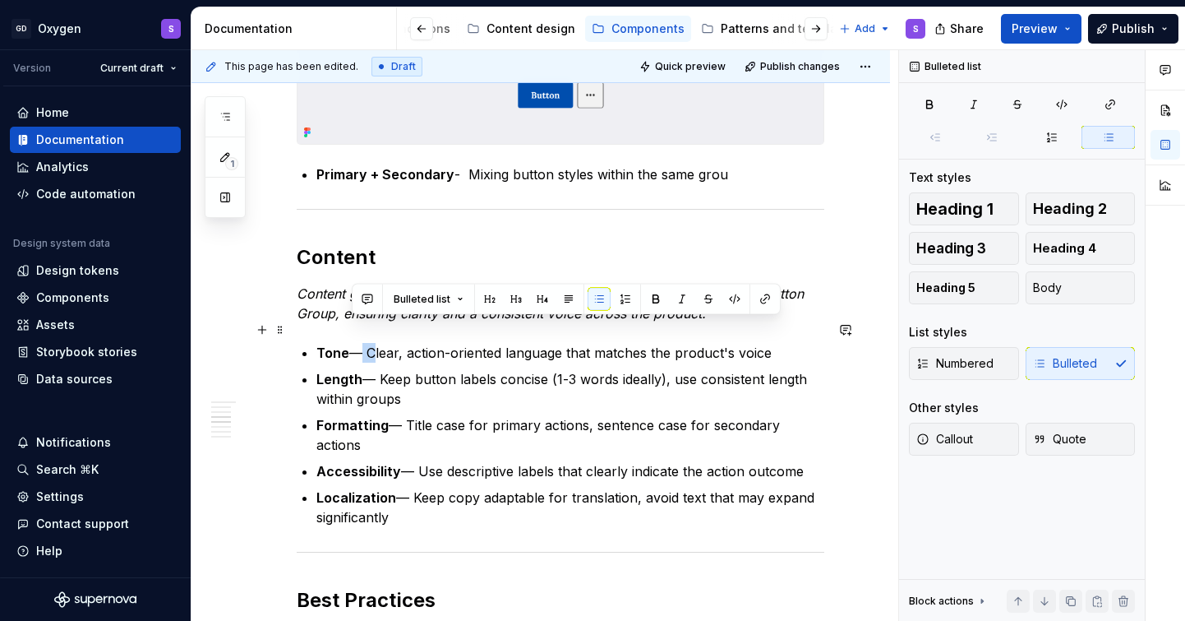
drag, startPoint x: 367, startPoint y: 329, endPoint x: 353, endPoint y: 330, distance: 14.8
click at [353, 343] on p "Tone — Clear, action-oriented language that matches the product's voice" at bounding box center [570, 353] width 508 height 20
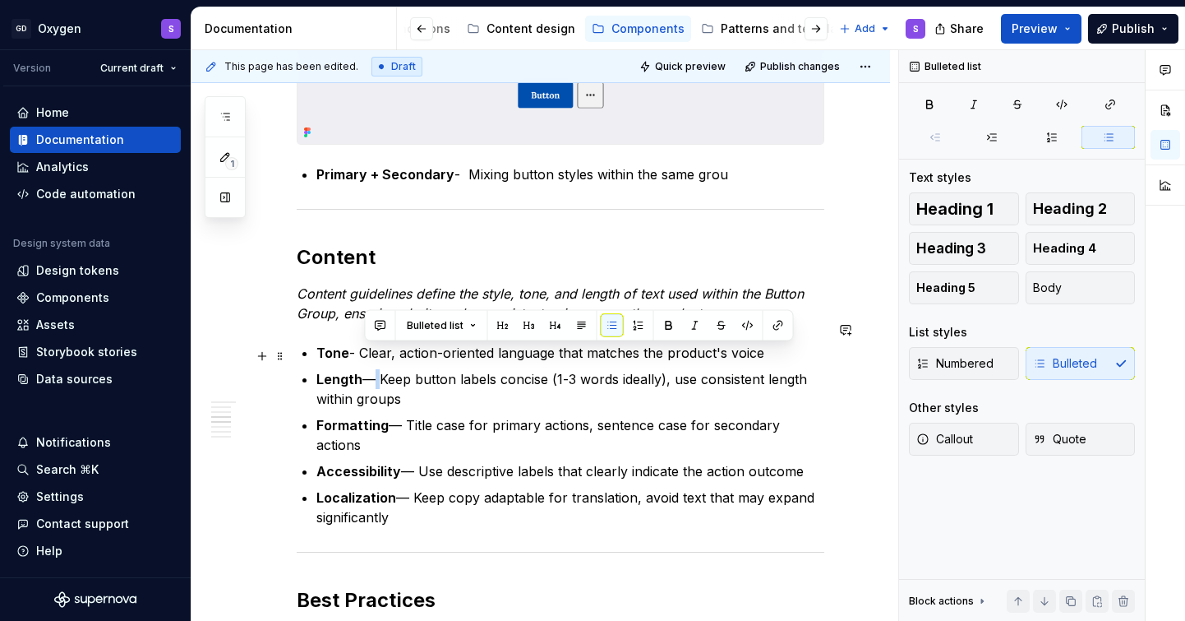
click at [368, 369] on p "Length — Keep button labels concise (1-3 words ideally), use consistent length …" at bounding box center [570, 388] width 508 height 39
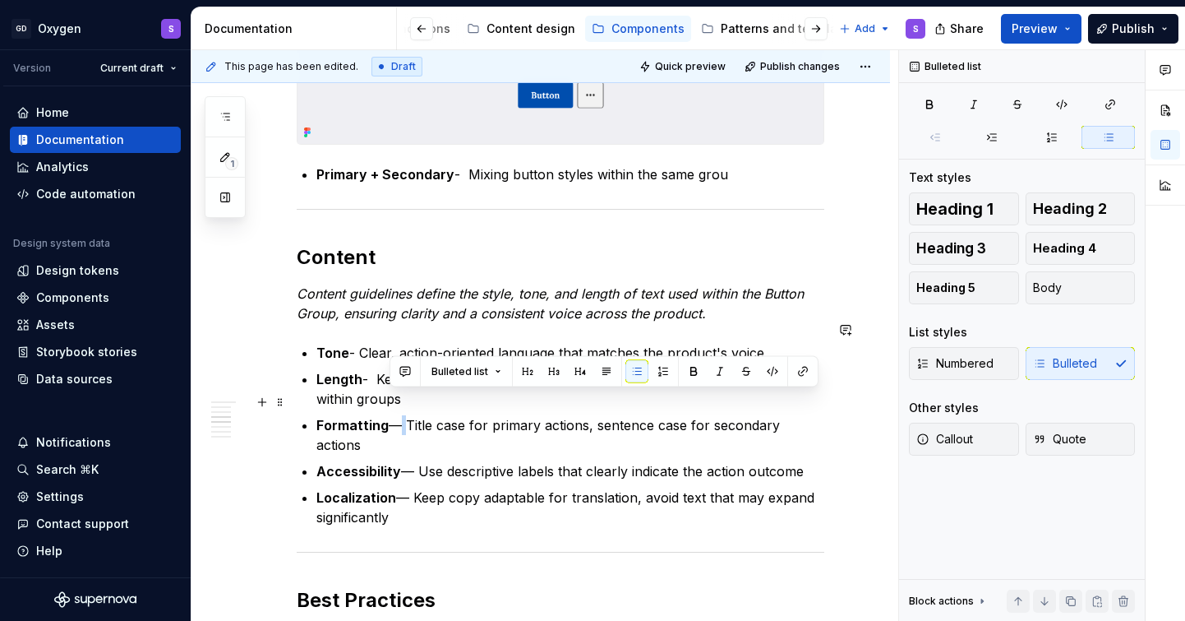
drag, startPoint x: 400, startPoint y: 402, endPoint x: 391, endPoint y: 402, distance: 9.0
click at [391, 415] on p "Formatting — Title case for primary actions, sentence case for secondary actions" at bounding box center [570, 434] width 508 height 39
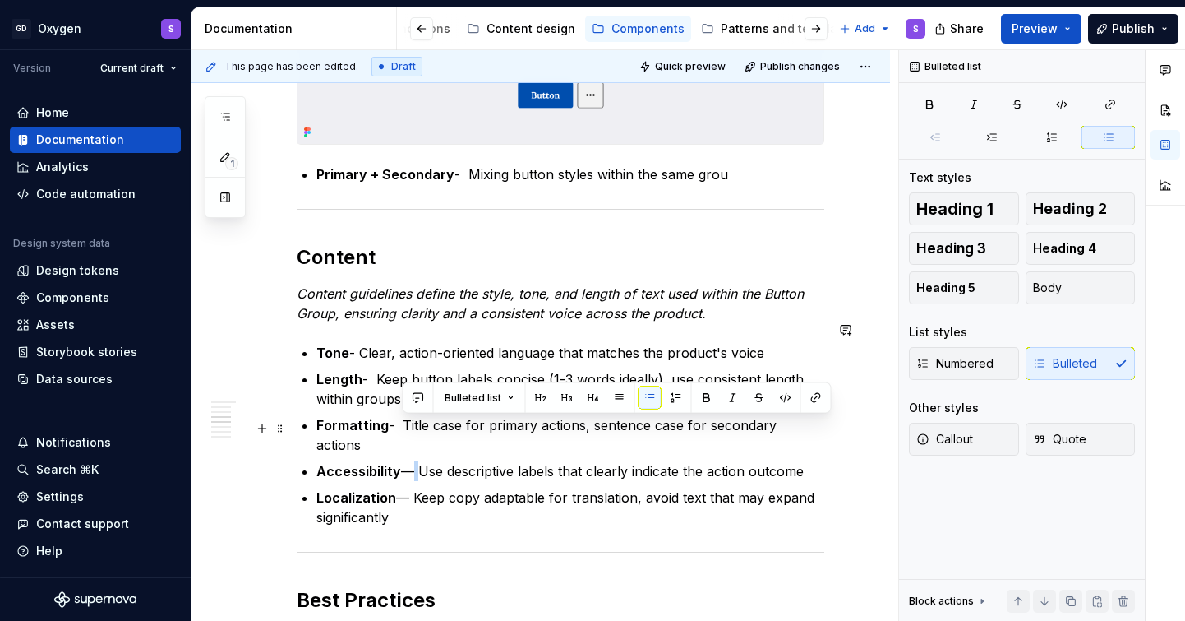
drag, startPoint x: 414, startPoint y: 426, endPoint x: 403, endPoint y: 426, distance: 11.5
click at [403, 461] on p "Accessibility — Use descriptive labels that clearly indicate the action outcome" at bounding box center [570, 471] width 508 height 20
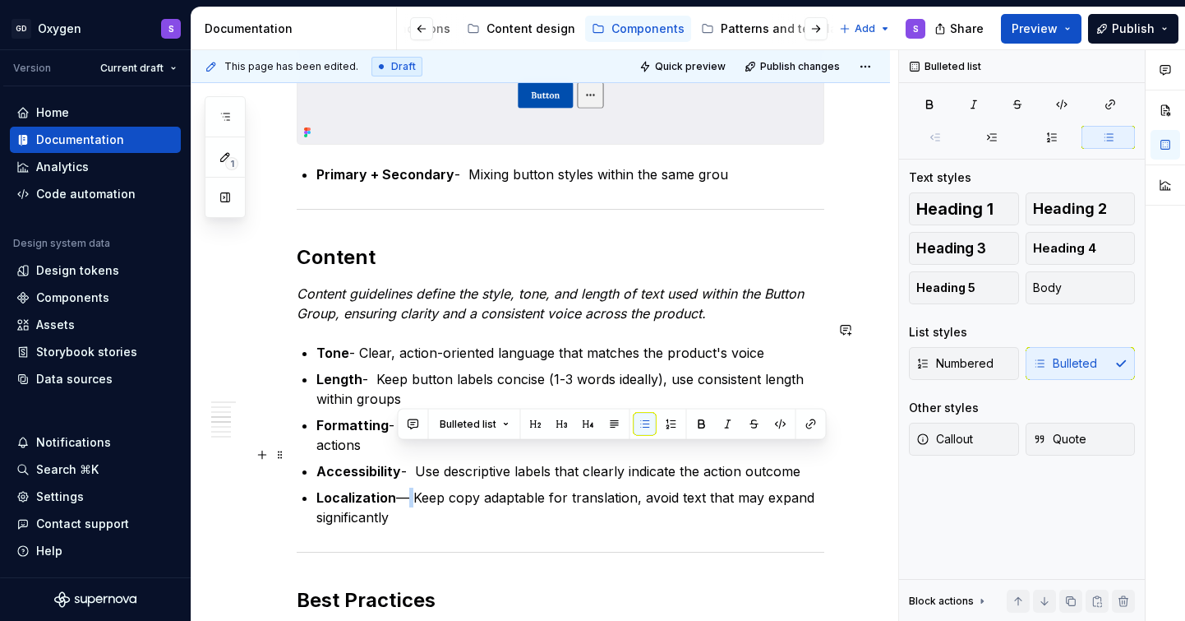
drag, startPoint x: 410, startPoint y: 452, endPoint x: 398, endPoint y: 453, distance: 12.4
click at [398, 487] on p "Localization — Keep copy adaptable for translation, avoid text that may expand …" at bounding box center [570, 506] width 508 height 39
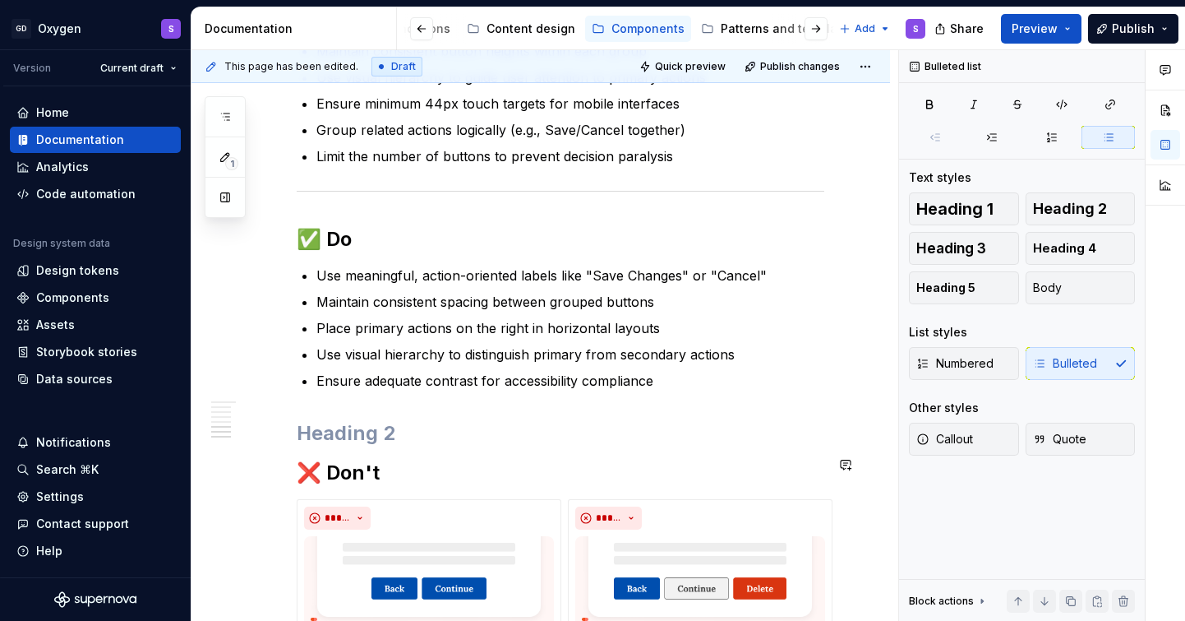
scroll to position [3184, 0]
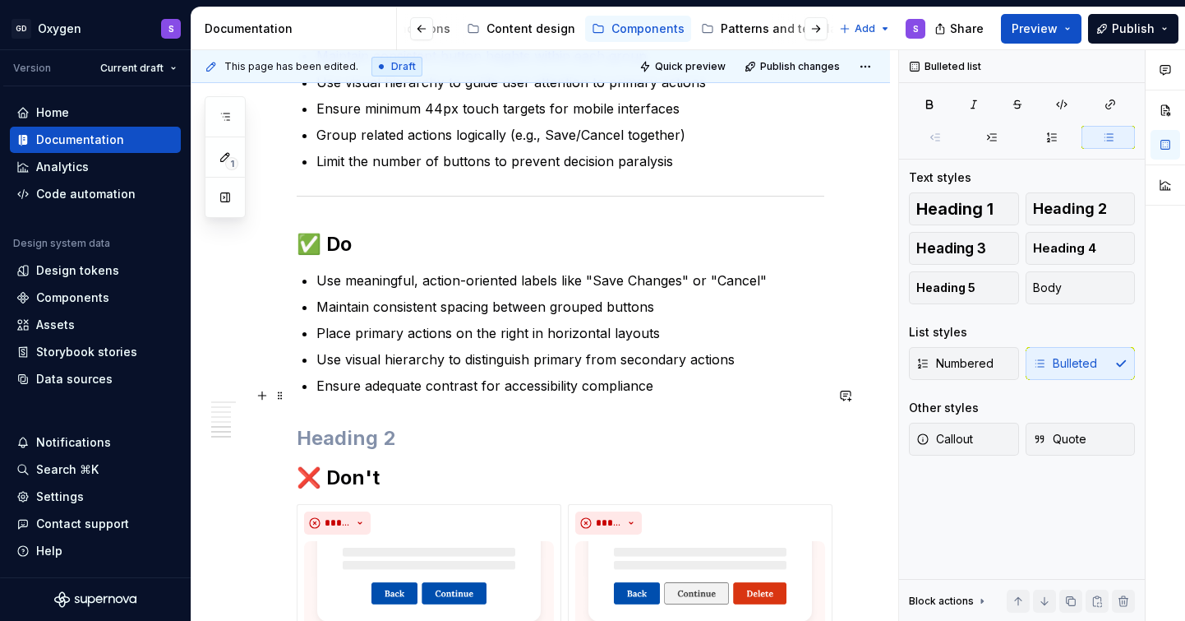
click at [370, 425] on h2 at bounding box center [561, 438] width 528 height 26
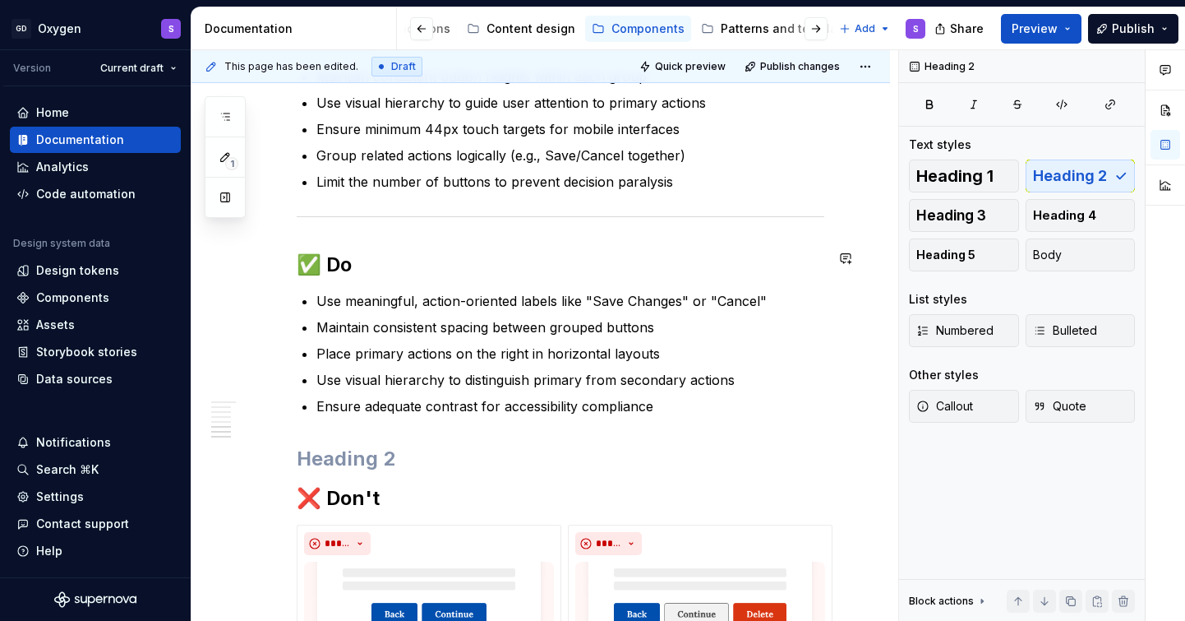
scroll to position [3168, 0]
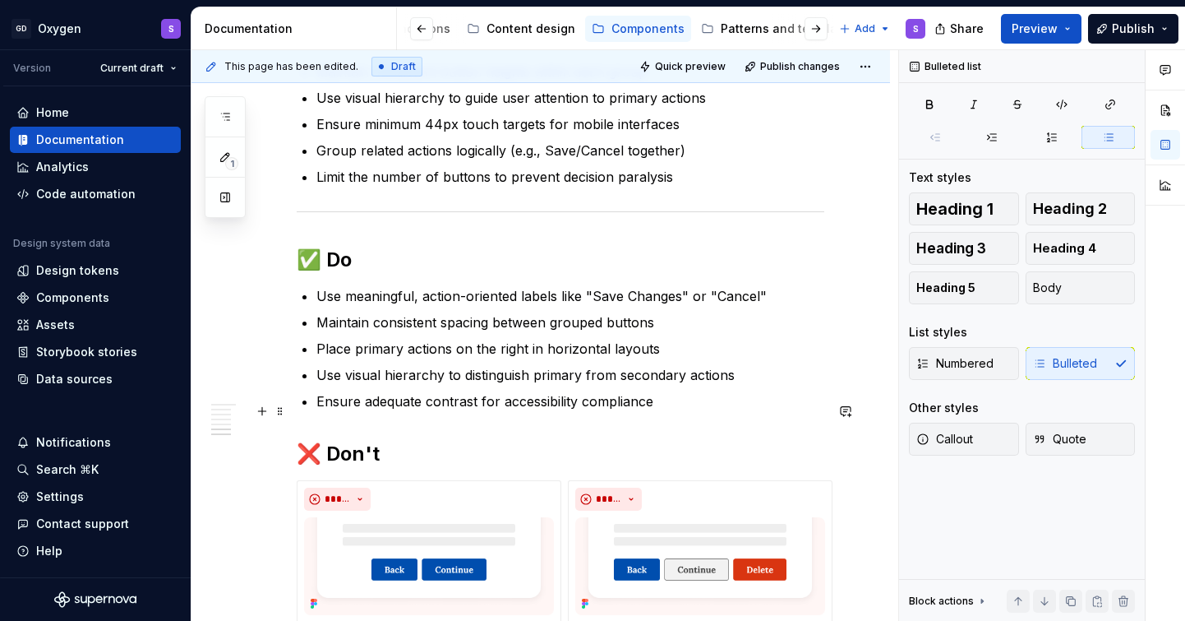
click at [357, 441] on h2 "❌ Don't" at bounding box center [561, 454] width 528 height 26
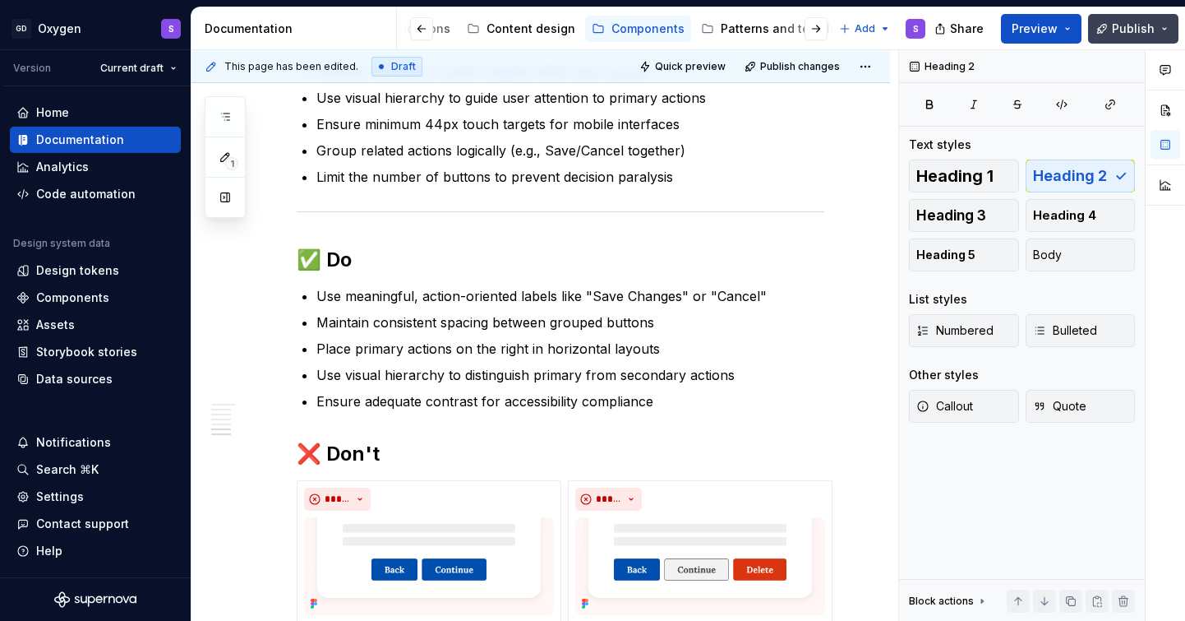
click at [1141, 26] on span "Publish" at bounding box center [1133, 29] width 43 height 16
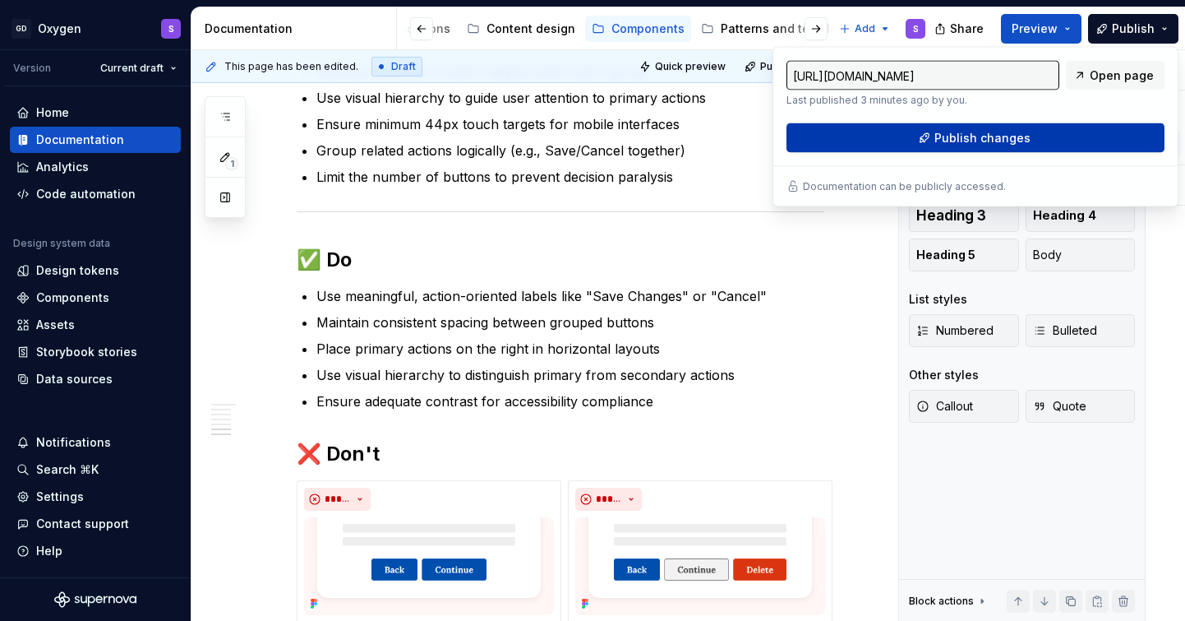
click at [1009, 132] on span "Publish changes" at bounding box center [983, 138] width 96 height 16
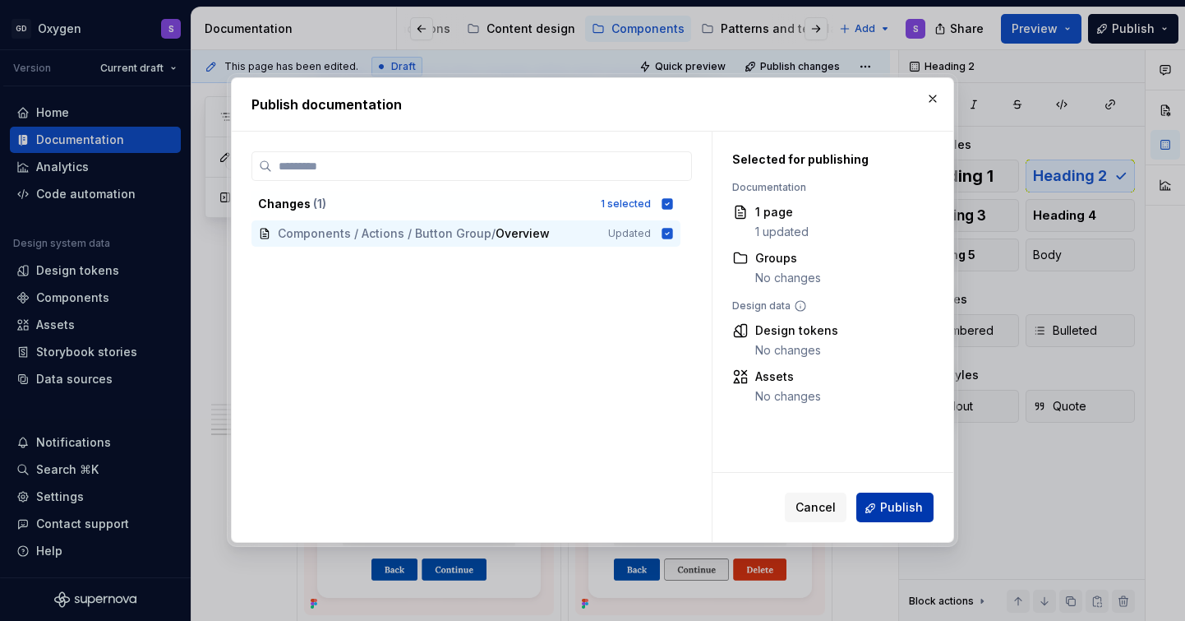
click at [888, 502] on span "Publish" at bounding box center [901, 508] width 43 height 16
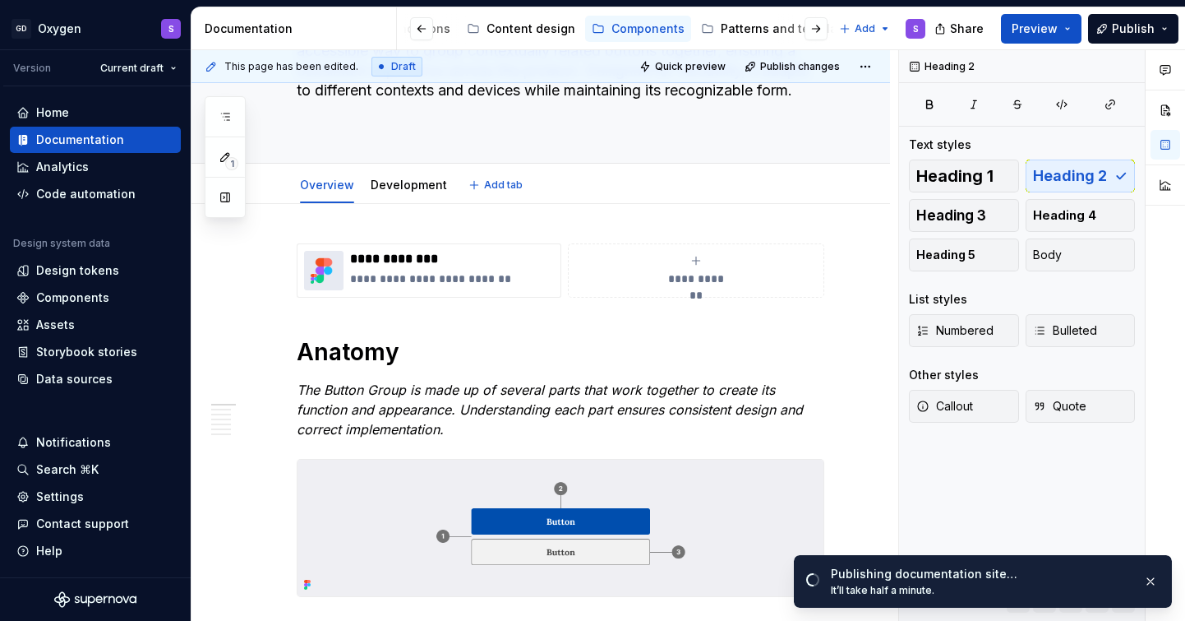
scroll to position [0, 0]
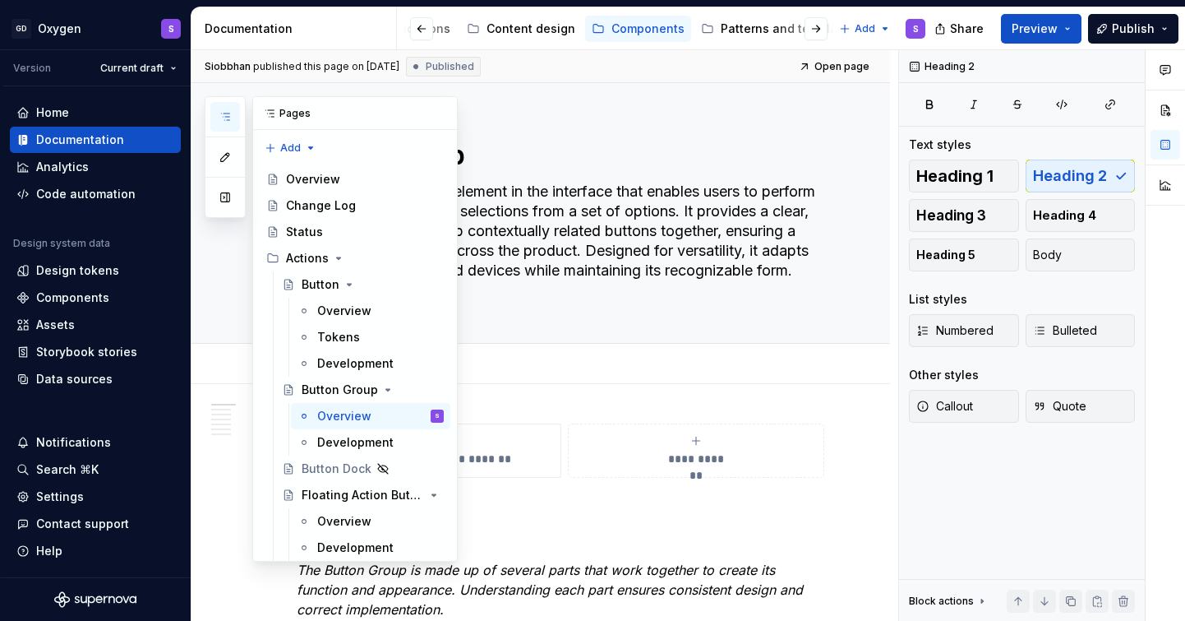
click at [219, 118] on icon "button" at bounding box center [225, 116] width 13 height 13
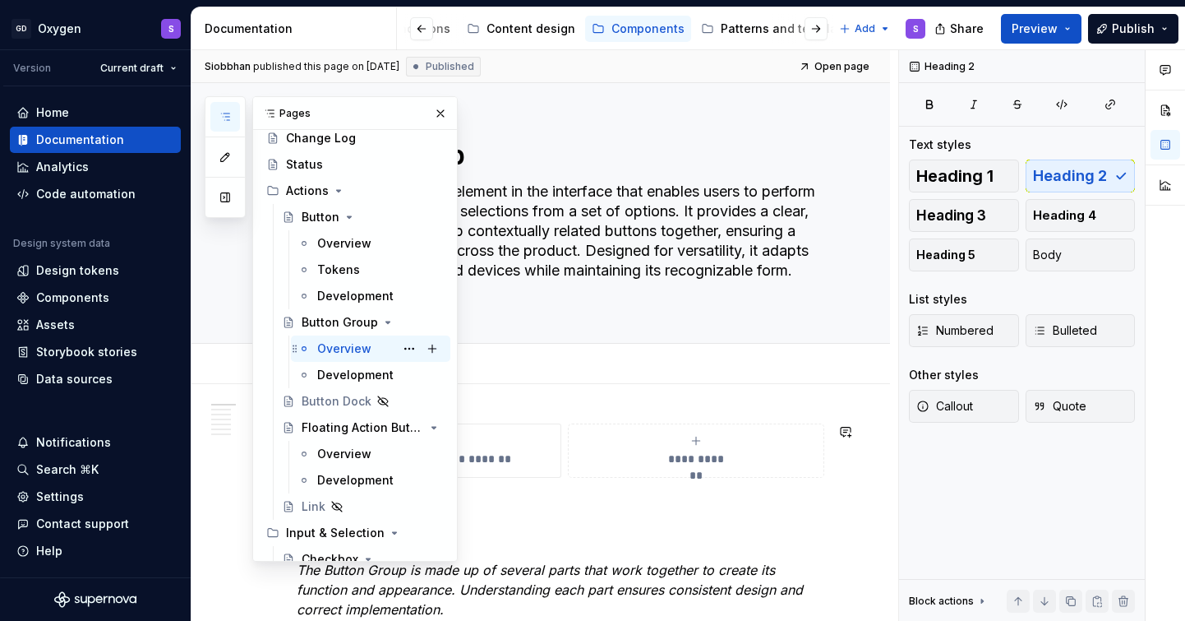
scroll to position [68, 0]
click at [344, 460] on div "Overview" at bounding box center [344, 453] width 54 height 16
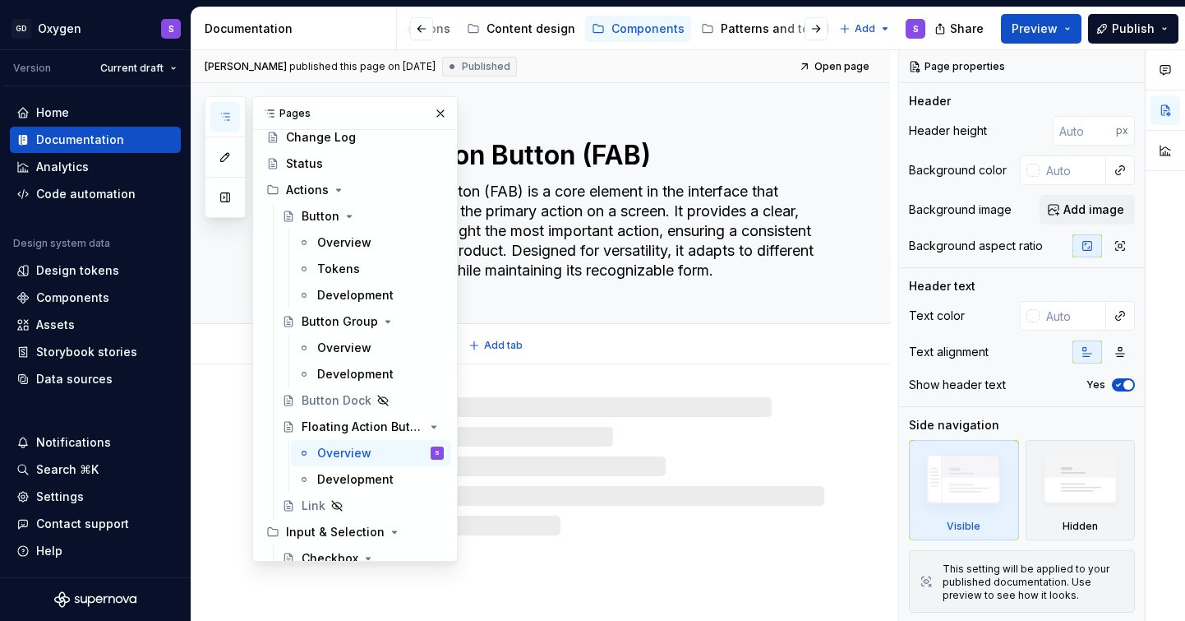
click at [584, 251] on textarea "The Floating Action Button (FAB) is a core element in the interface that enable…" at bounding box center [557, 230] width 528 height 105
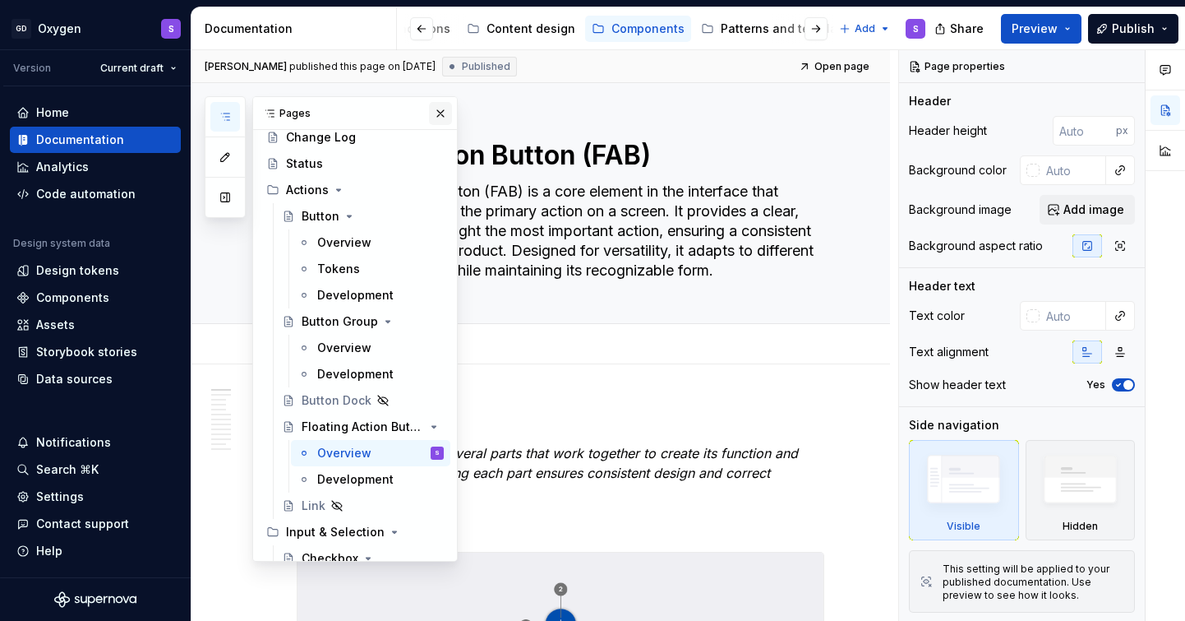
click at [439, 113] on button "button" at bounding box center [440, 113] width 23 height 23
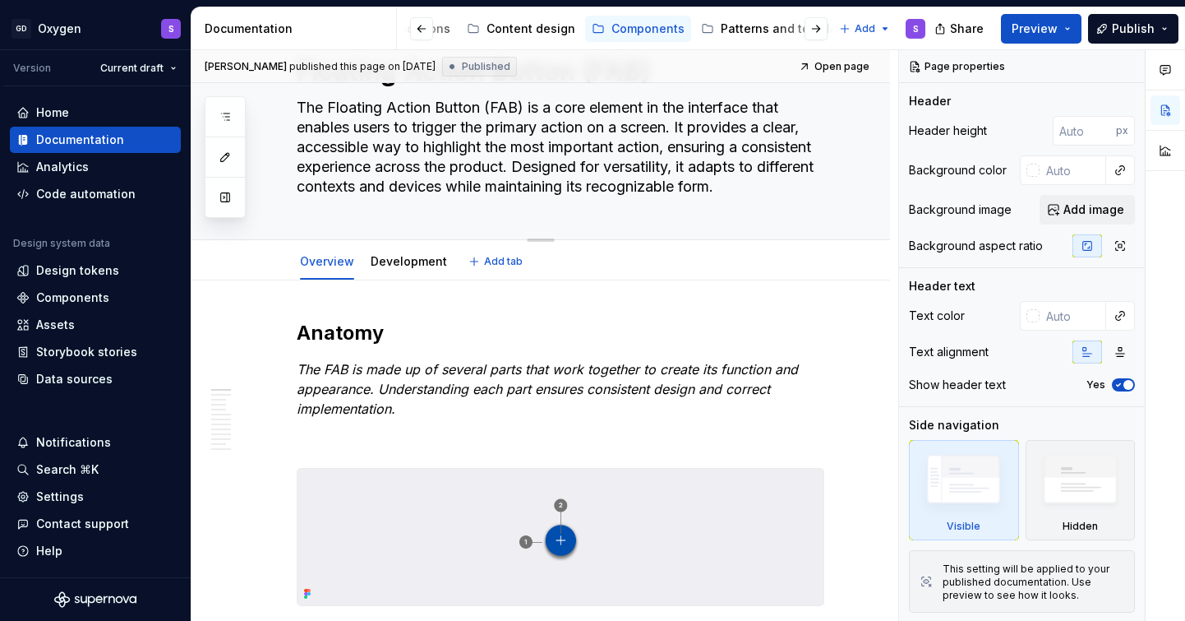
type textarea "*"
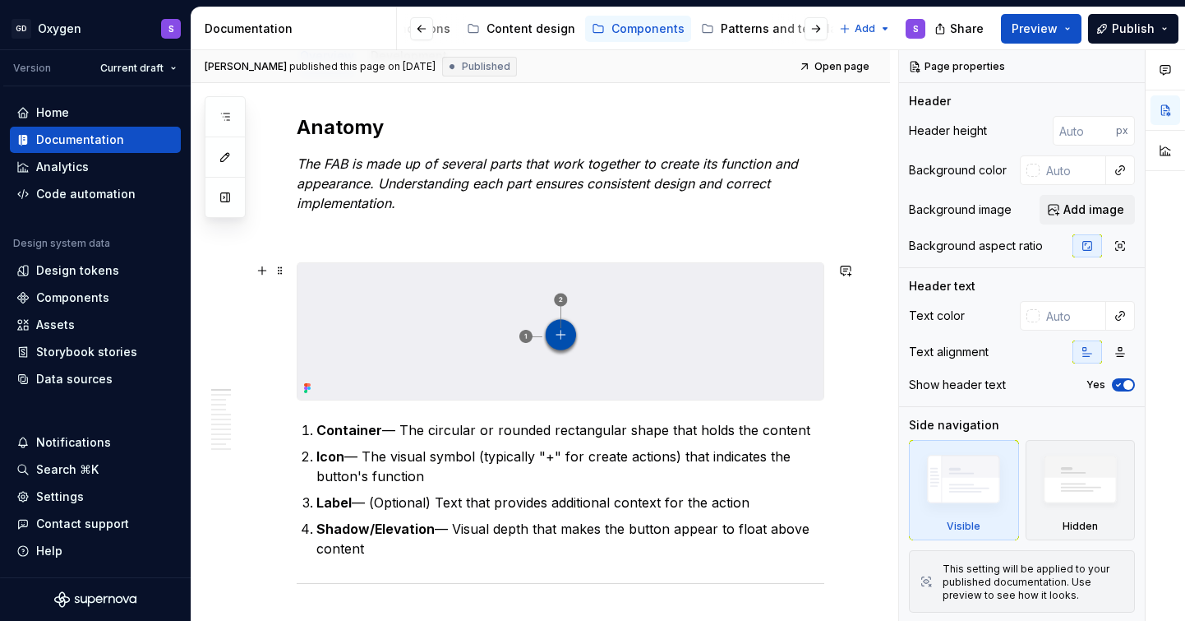
scroll to position [290, 0]
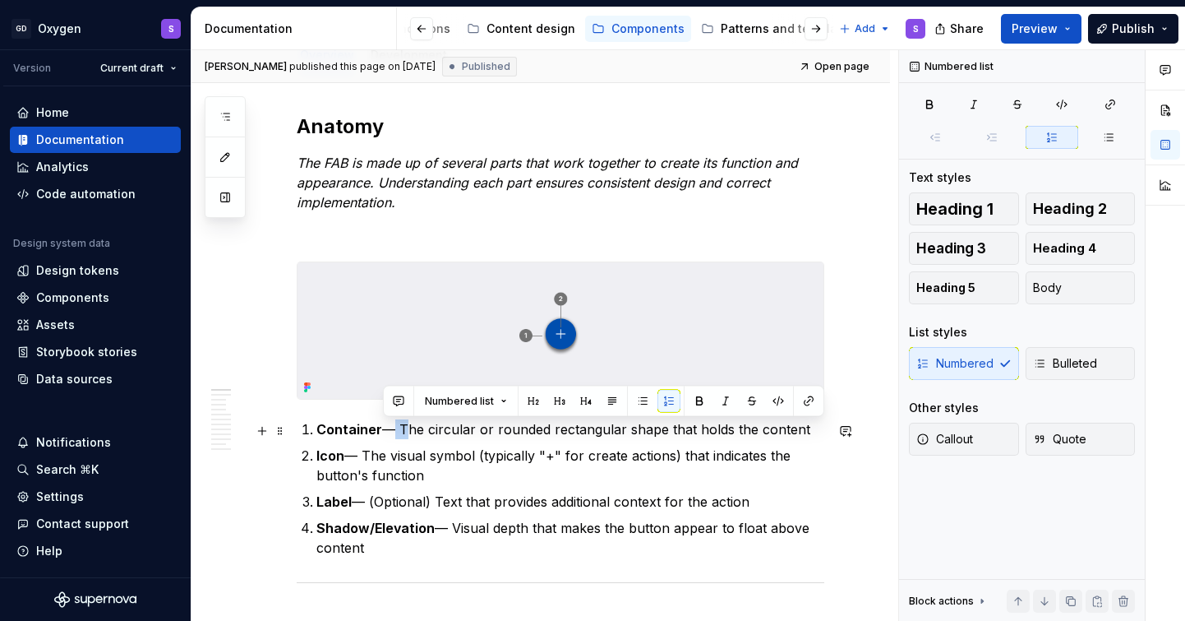
drag, startPoint x: 399, startPoint y: 430, endPoint x: 387, endPoint y: 431, distance: 11.5
click at [387, 431] on p "Container — The circular or rounded rectangular shape that holds the content" at bounding box center [570, 429] width 508 height 20
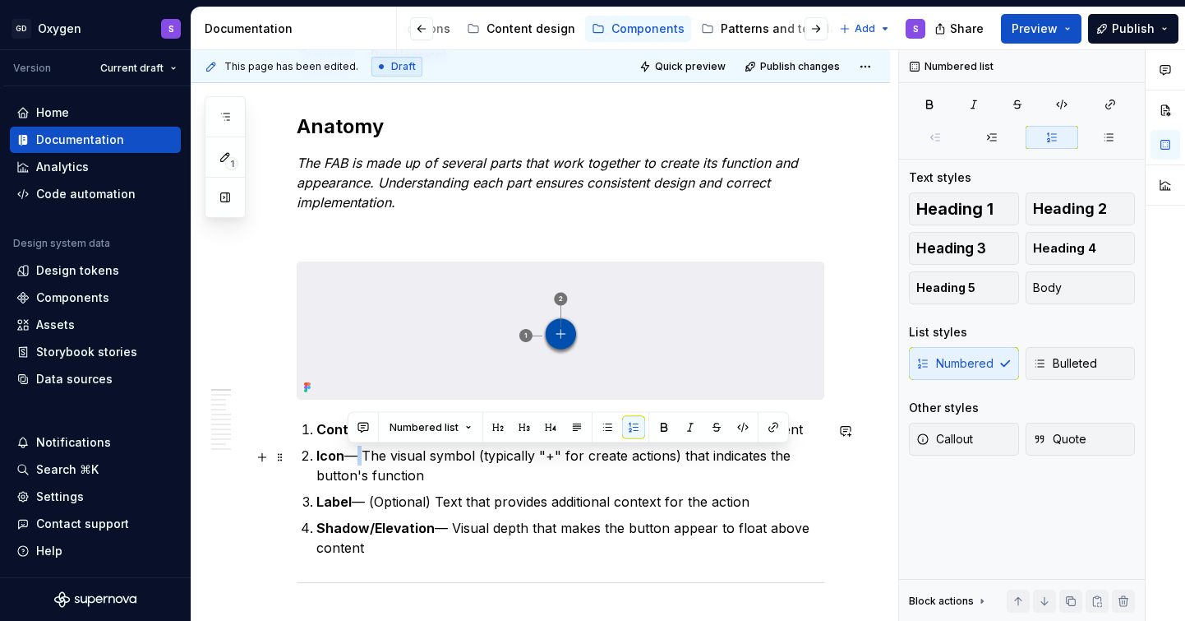
drag, startPoint x: 363, startPoint y: 458, endPoint x: 353, endPoint y: 458, distance: 9.9
click at [353, 458] on p "Icon — The visual symbol (typically "+" for create actions) that indicates the …" at bounding box center [570, 465] width 508 height 39
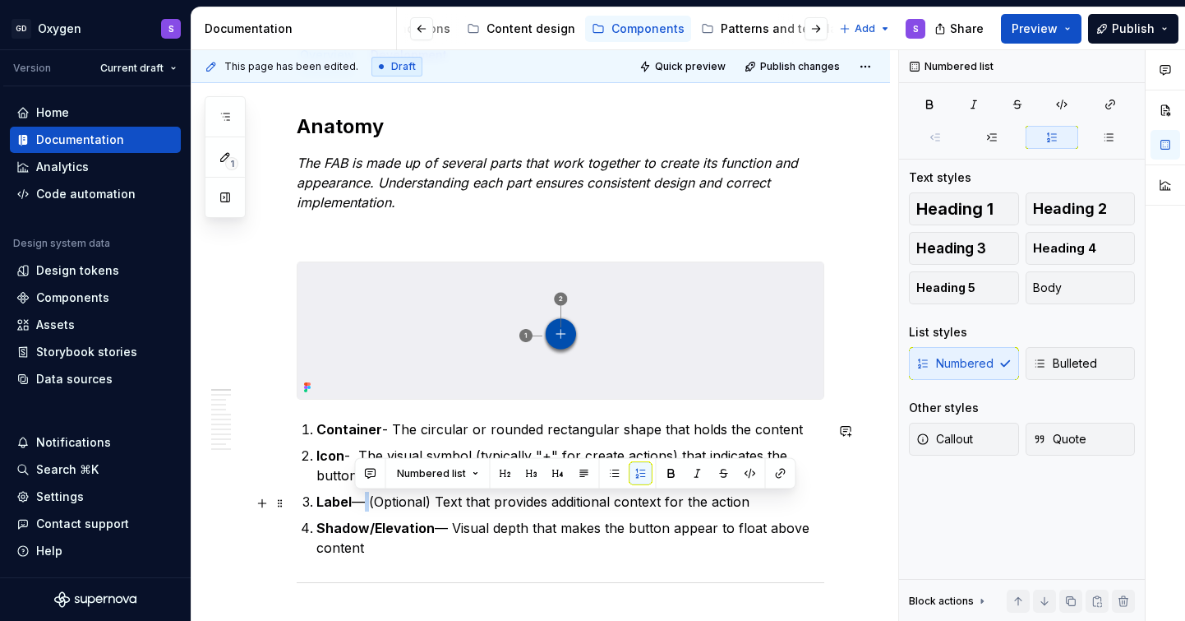
click at [361, 500] on p "Label — (Optional) Text that provides additional context for the action" at bounding box center [570, 502] width 508 height 20
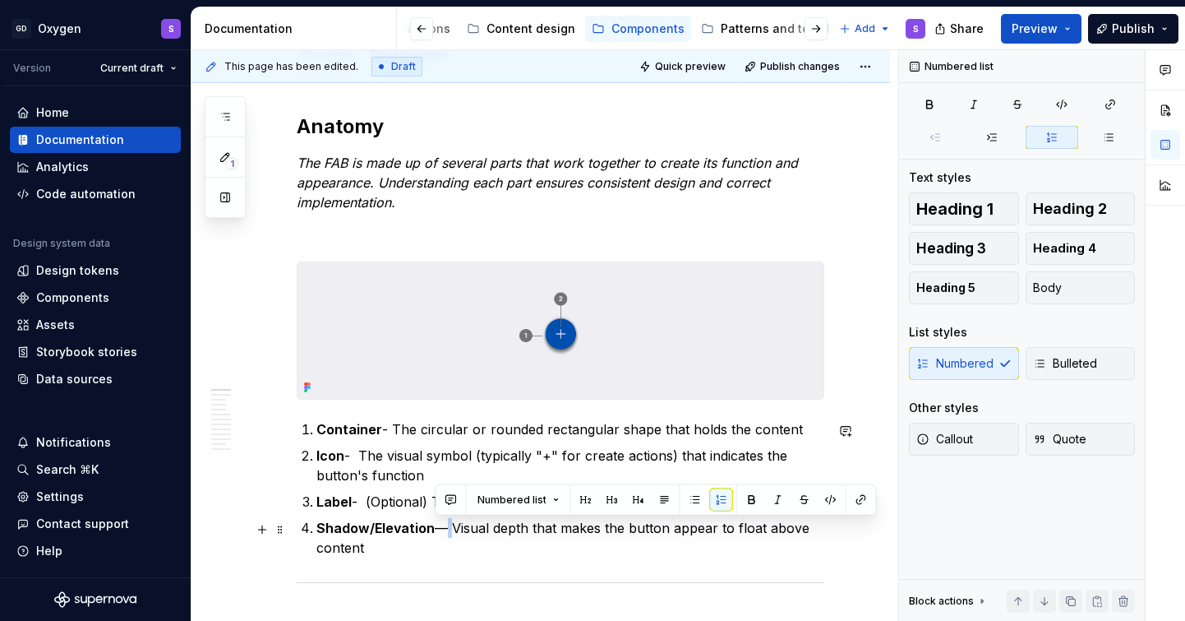
drag, startPoint x: 449, startPoint y: 533, endPoint x: 439, endPoint y: 533, distance: 9.9
click at [439, 533] on p "Shadow/Elevation — Visual depth that makes the button appear to float above con…" at bounding box center [570, 537] width 508 height 39
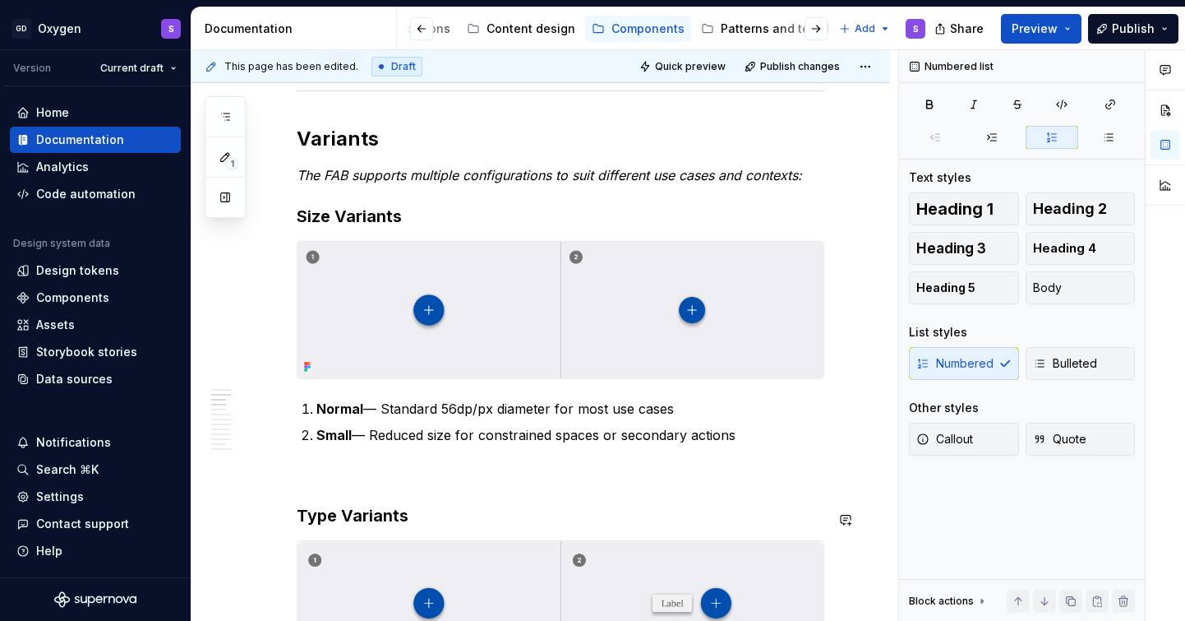
scroll to position [783, 0]
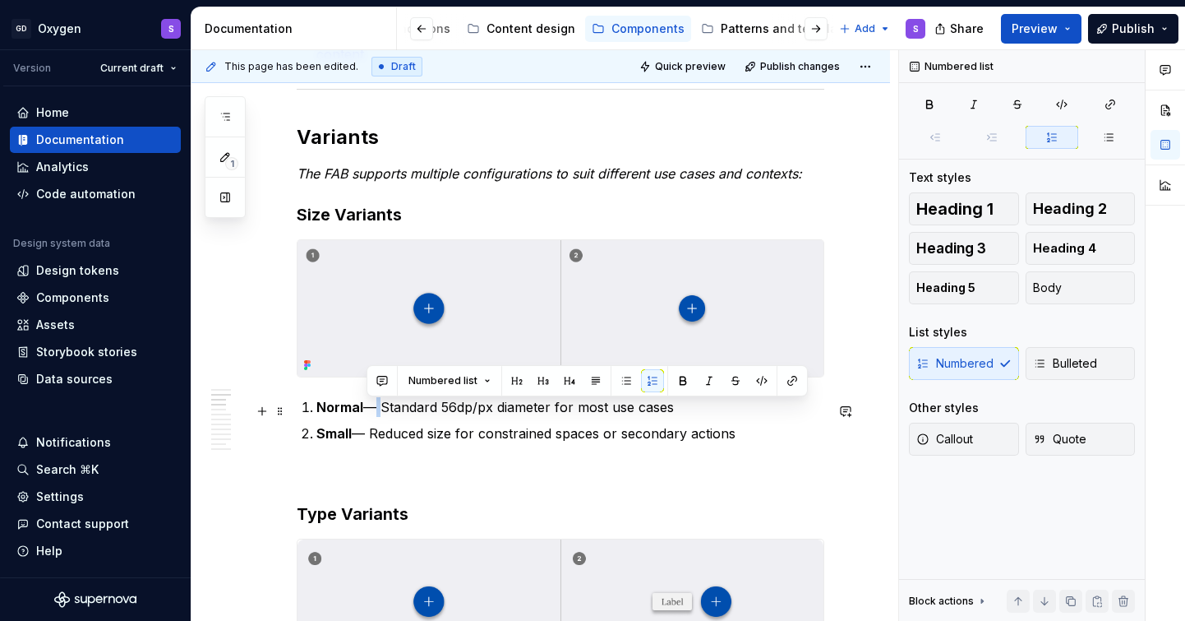
drag, startPoint x: 379, startPoint y: 412, endPoint x: 370, endPoint y: 412, distance: 9.0
click at [370, 412] on p "Normal — Standard 56dp/px diameter for most use cases" at bounding box center [570, 407] width 508 height 20
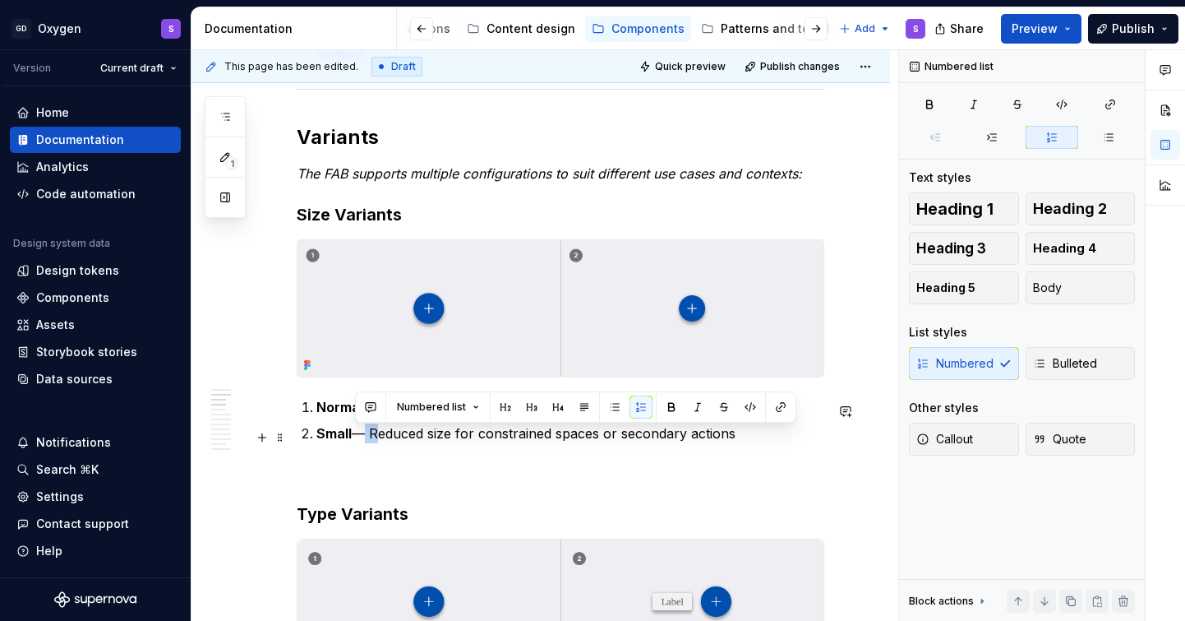
drag, startPoint x: 370, startPoint y: 436, endPoint x: 360, endPoint y: 436, distance: 9.9
click at [360, 436] on p "Small — Reduced size for constrained spaces or secondary actions" at bounding box center [570, 433] width 508 height 20
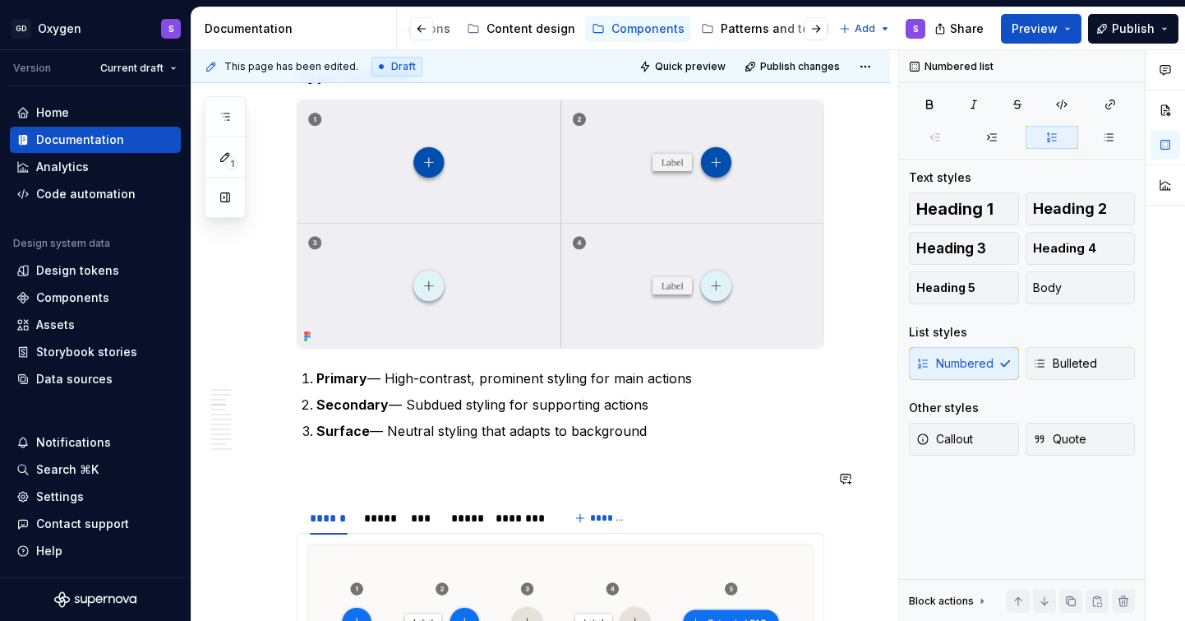
scroll to position [1236, 0]
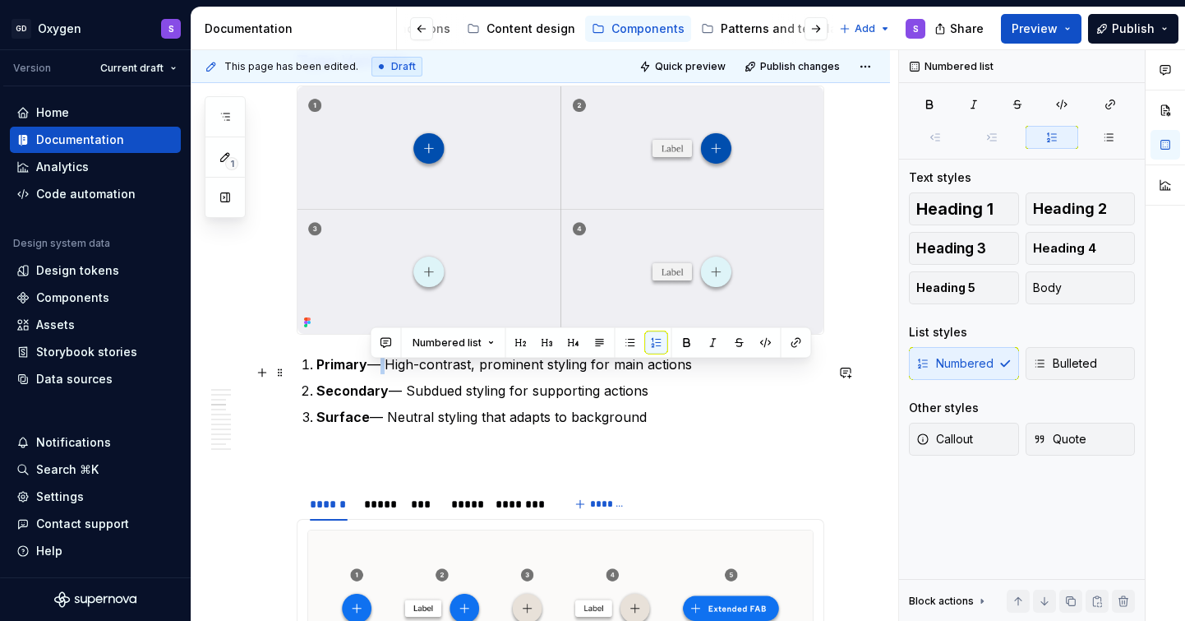
drag, startPoint x: 382, startPoint y: 374, endPoint x: 373, endPoint y: 374, distance: 9.0
click at [373, 374] on p "Primary — High-contrast, prominent styling for main actions" at bounding box center [570, 364] width 508 height 20
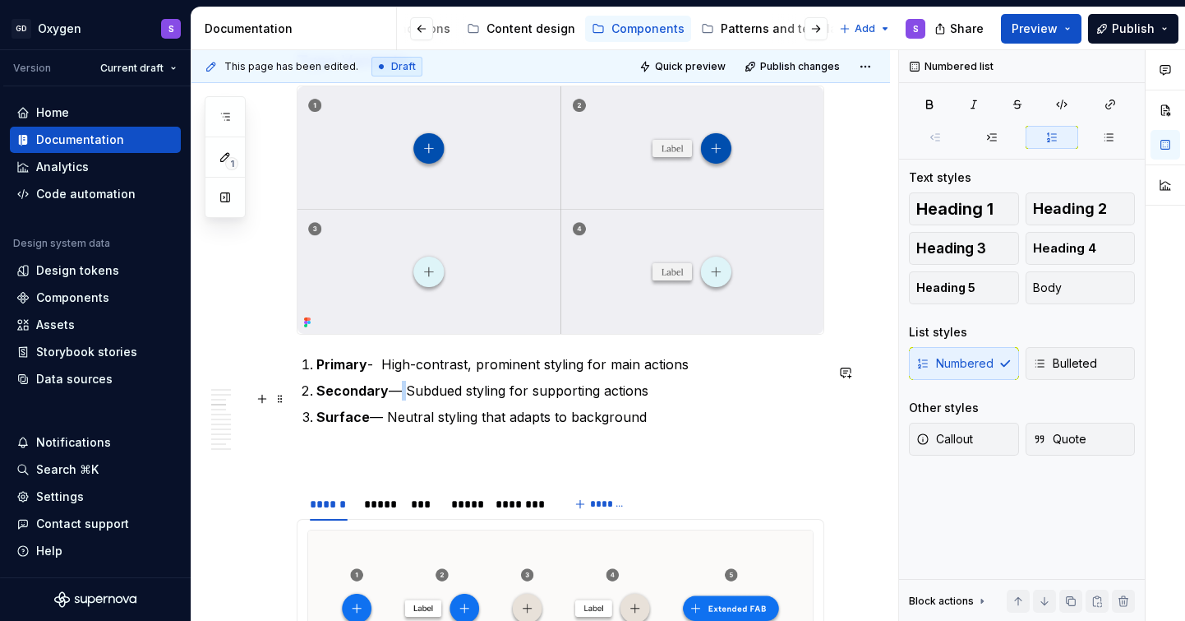
click at [394, 400] on p "Secondary — Subdued styling for supporting actions" at bounding box center [570, 391] width 508 height 20
click at [378, 427] on p "Surface — Neutral styling that adapts to background" at bounding box center [570, 417] width 508 height 20
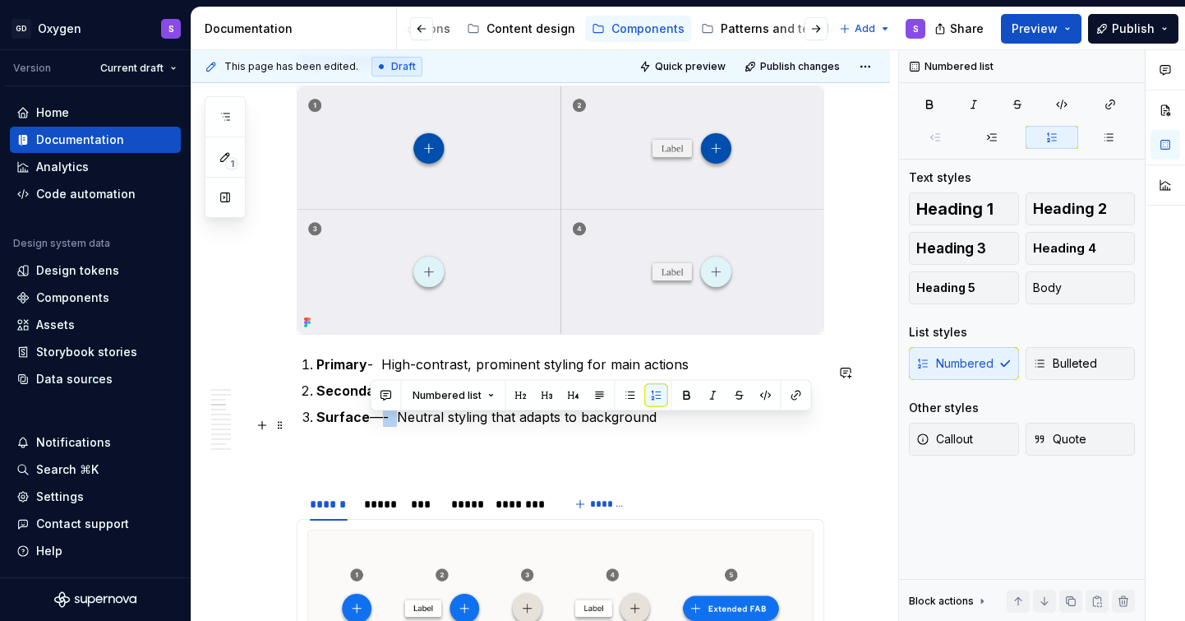
drag, startPoint x: 392, startPoint y: 427, endPoint x: 375, endPoint y: 427, distance: 17.3
click at [375, 427] on p "Surface —- Neutral styling that adapts to background" at bounding box center [570, 417] width 508 height 20
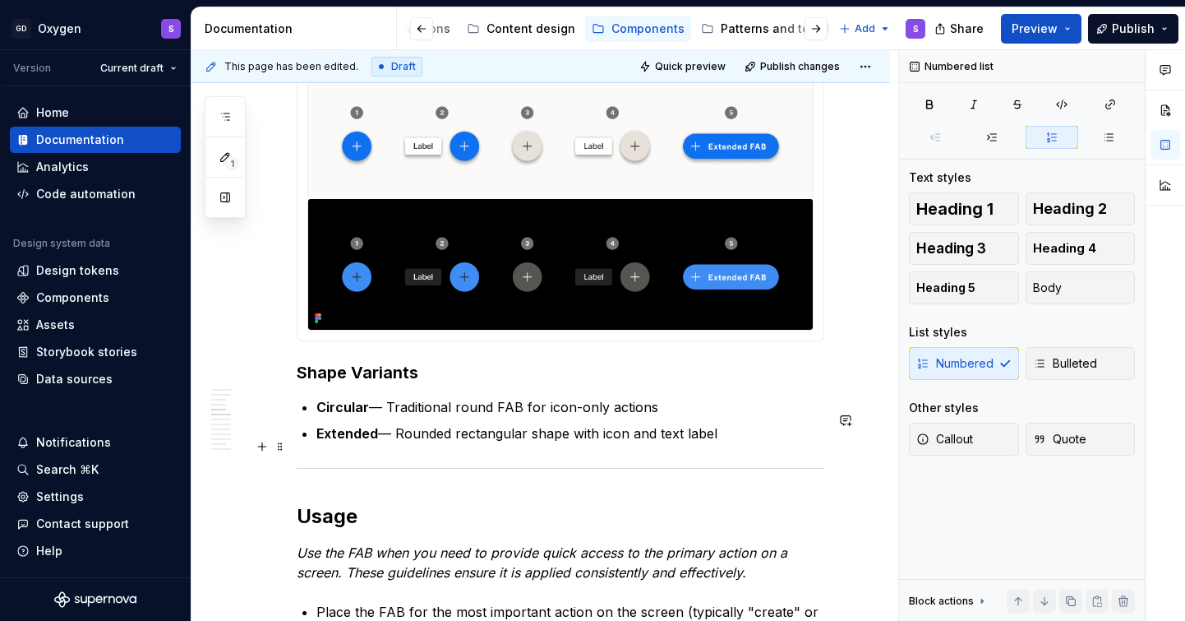
scroll to position [1699, 0]
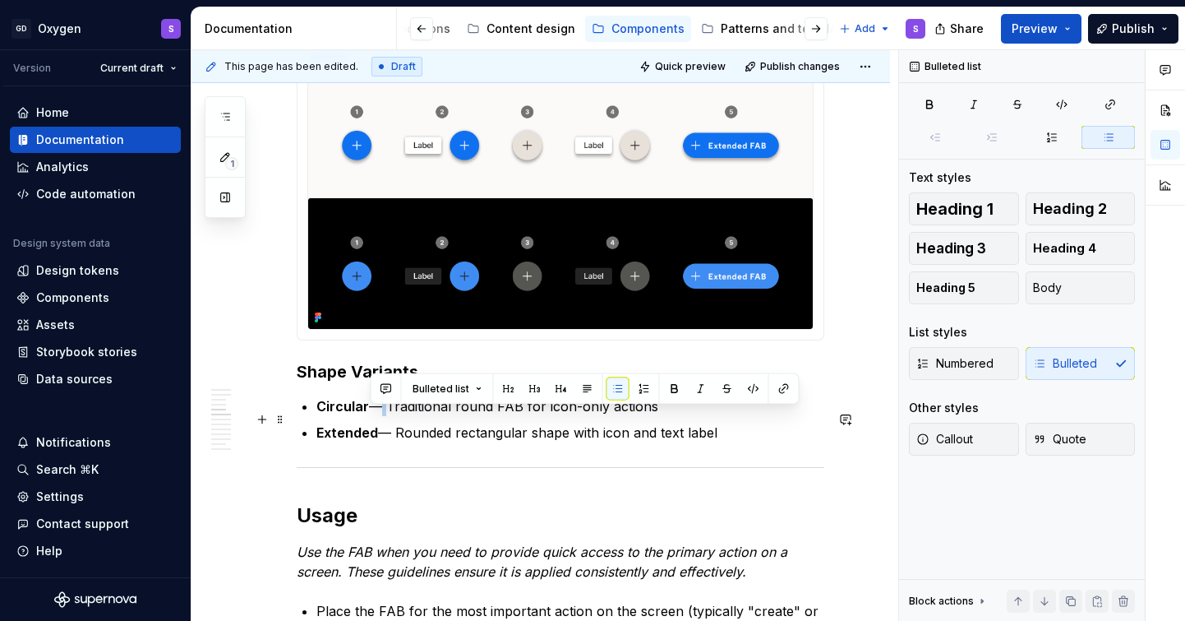
drag, startPoint x: 384, startPoint y: 419, endPoint x: 372, endPoint y: 419, distance: 12.3
click at [372, 416] on p "Circular — Traditional round FAB for icon-only actions" at bounding box center [570, 406] width 508 height 20
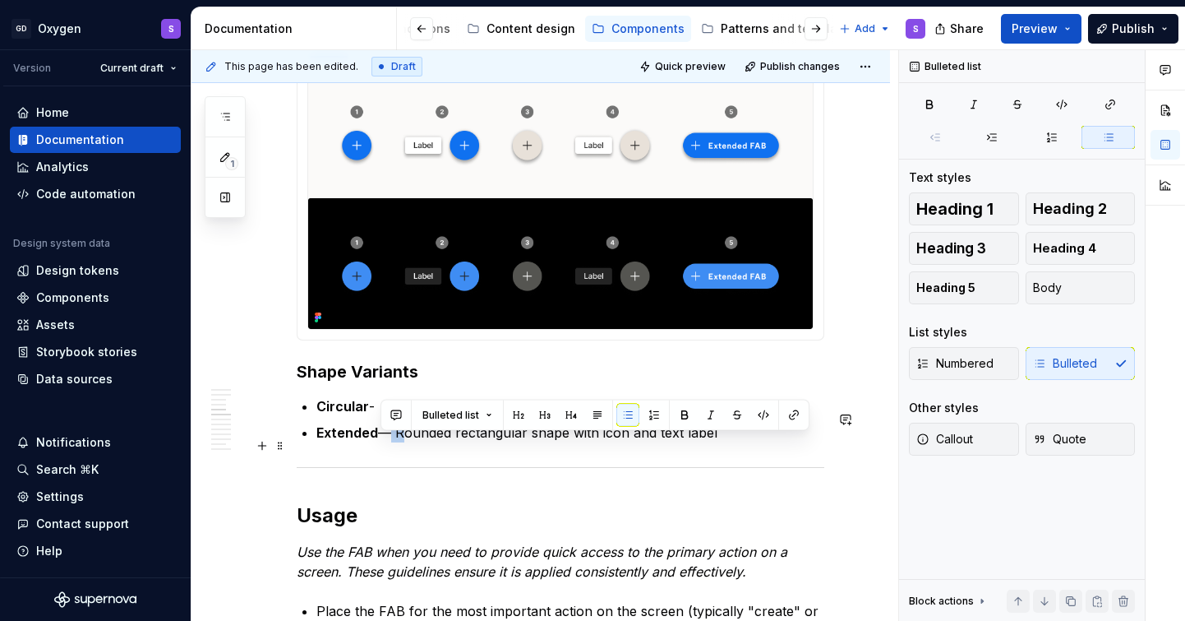
drag, startPoint x: 396, startPoint y: 446, endPoint x: 381, endPoint y: 446, distance: 15.6
click at [381, 442] on p "Extended — Rounded rectangular shape with icon and text label" at bounding box center [570, 433] width 508 height 20
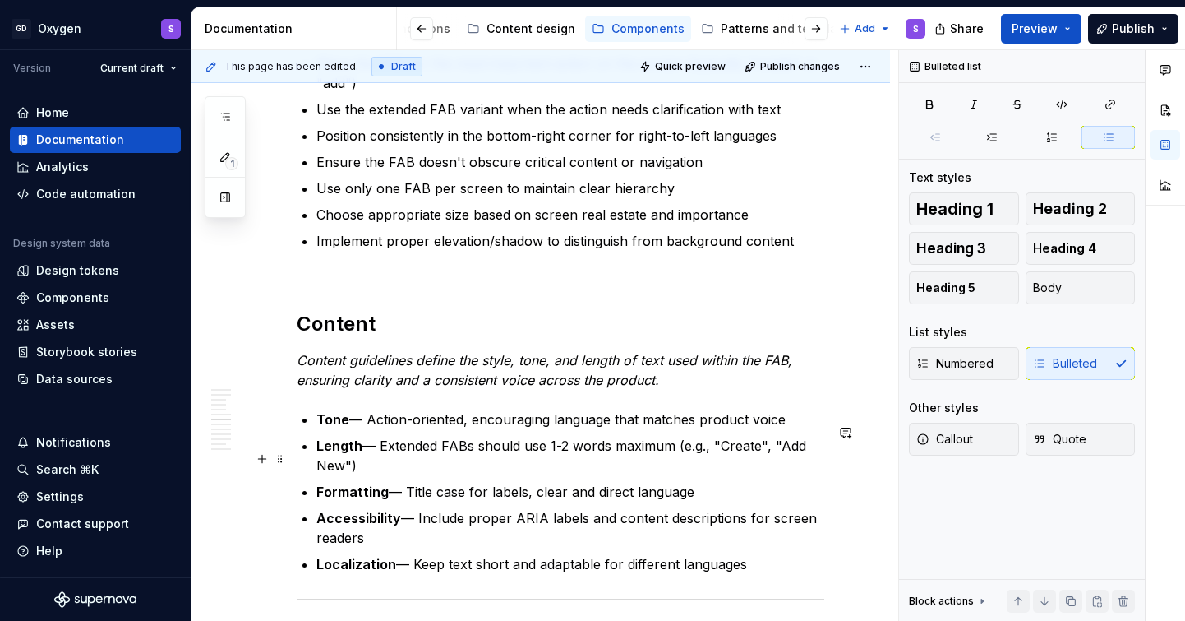
scroll to position [2247, 0]
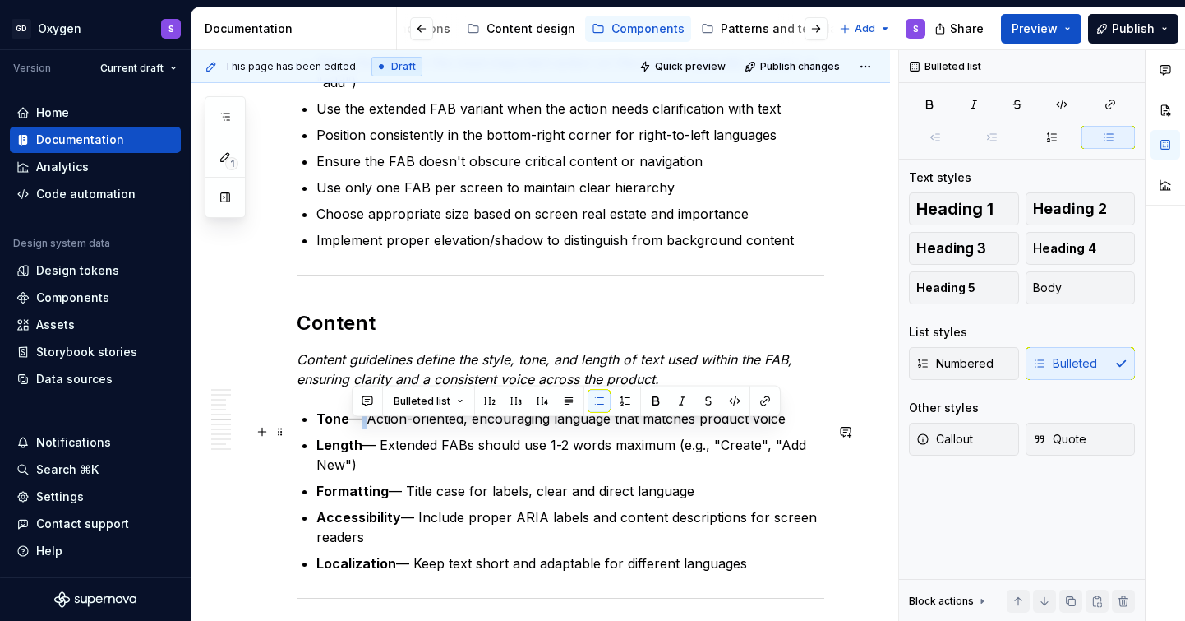
drag, startPoint x: 366, startPoint y: 429, endPoint x: 356, endPoint y: 429, distance: 9.9
click at [356, 428] on p "Tone — Action-oriented, encouraging language that matches product voice" at bounding box center [570, 419] width 508 height 20
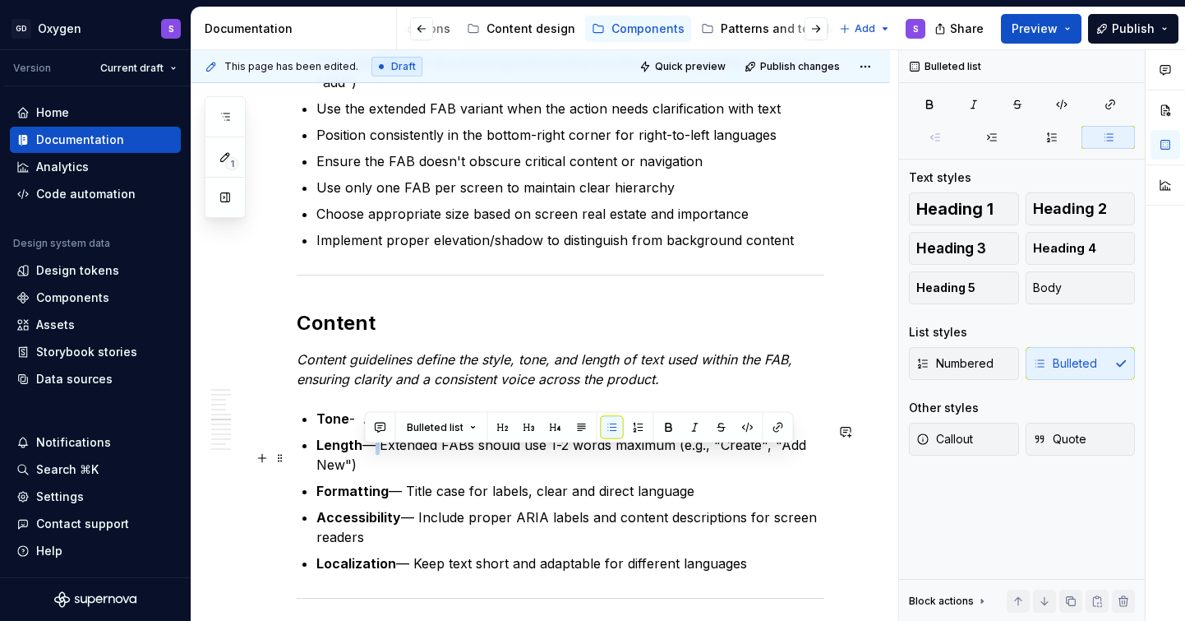
drag, startPoint x: 378, startPoint y: 452, endPoint x: 367, endPoint y: 452, distance: 11.5
click at [367, 452] on p "Length — Extended FABs should use 1-2 words maximum (e.g., "Create", "Add New")" at bounding box center [570, 454] width 508 height 39
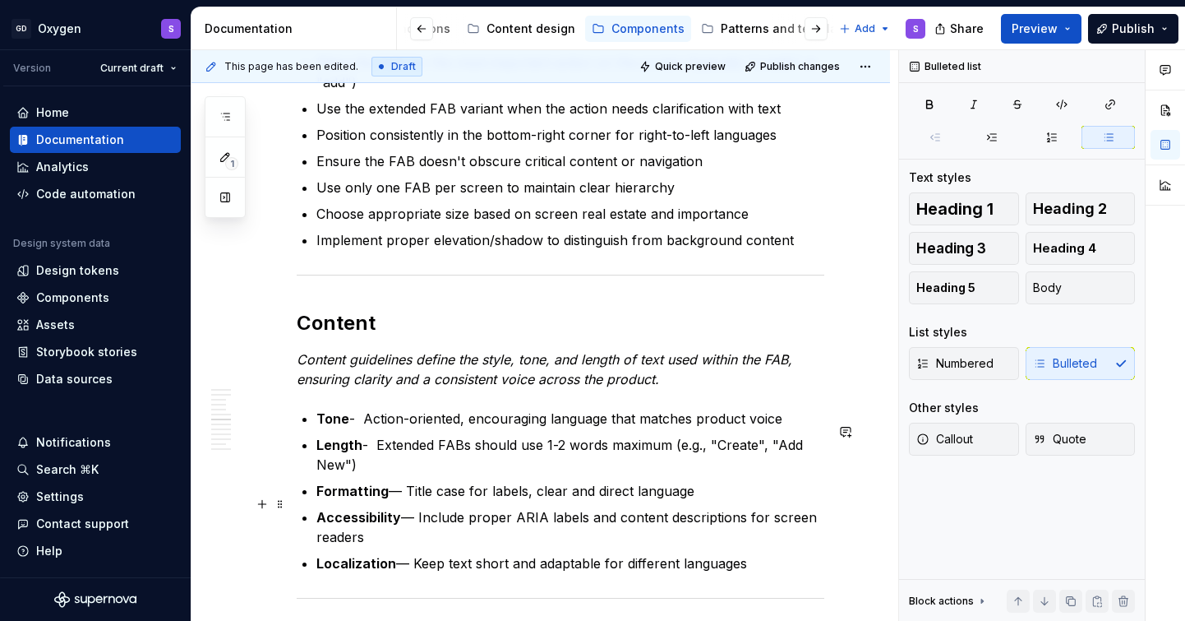
click at [396, 501] on p "Formatting — Title case for labels, clear and direct language" at bounding box center [570, 491] width 508 height 20
drag, startPoint x: 404, startPoint y: 504, endPoint x: 392, endPoint y: 504, distance: 12.3
click at [392, 501] on p "Formatting — Title case for labels, clear and direct language" at bounding box center [570, 491] width 508 height 20
paste div
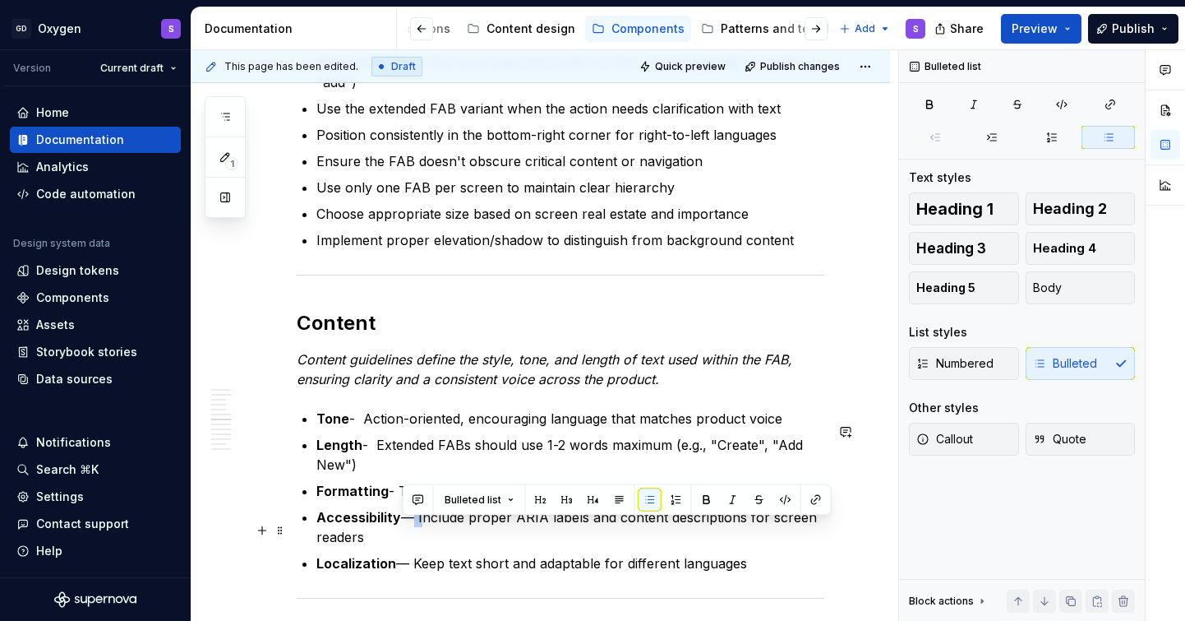
drag, startPoint x: 419, startPoint y: 529, endPoint x: 400, endPoint y: 529, distance: 18.9
click at [400, 529] on p "Accessibility — Include proper ARIA labels and content descriptions for screen …" at bounding box center [570, 526] width 508 height 39
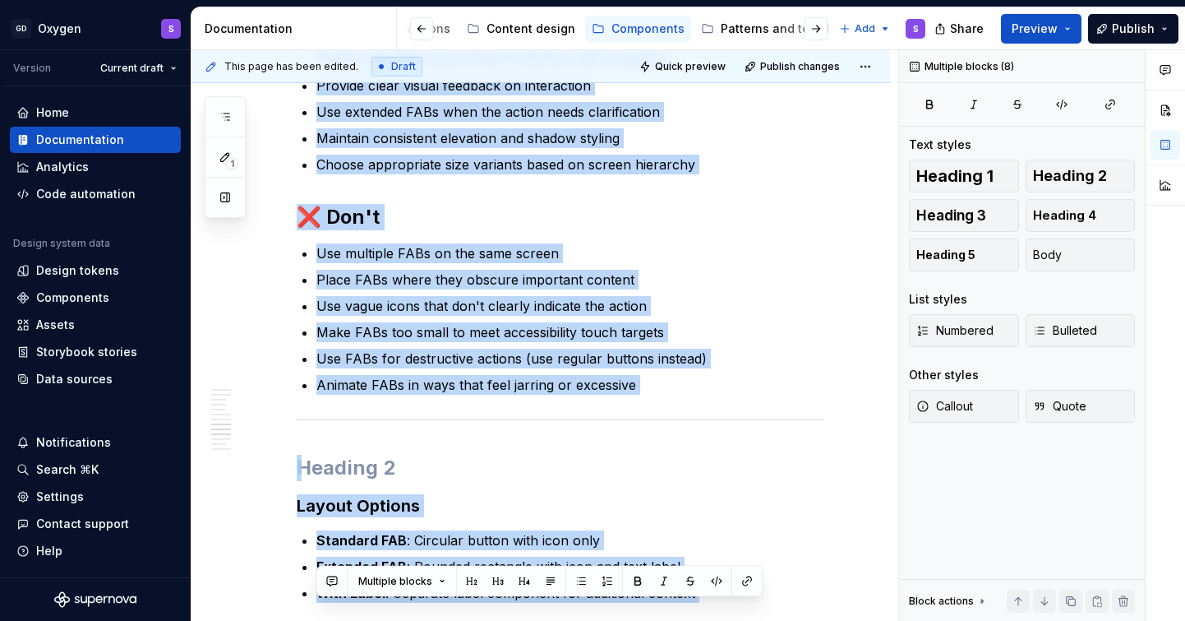
drag, startPoint x: 409, startPoint y: 580, endPoint x: 400, endPoint y: 580, distance: 9.0
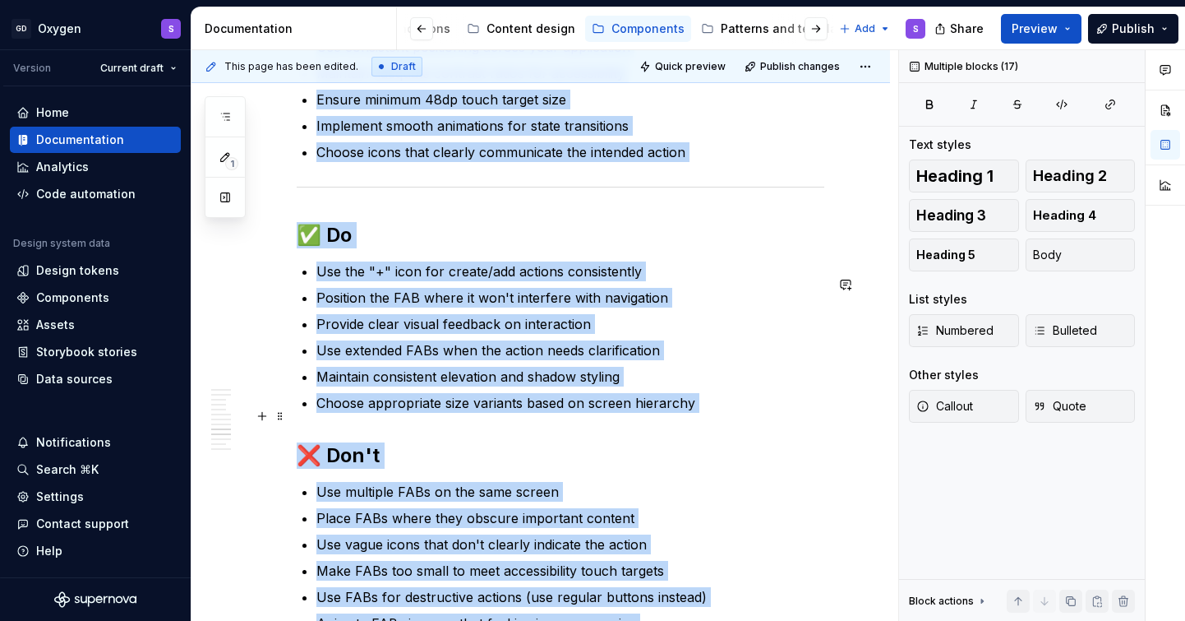
click at [410, 413] on p "Choose appropriate size variants based on screen hierarchy" at bounding box center [570, 403] width 508 height 20
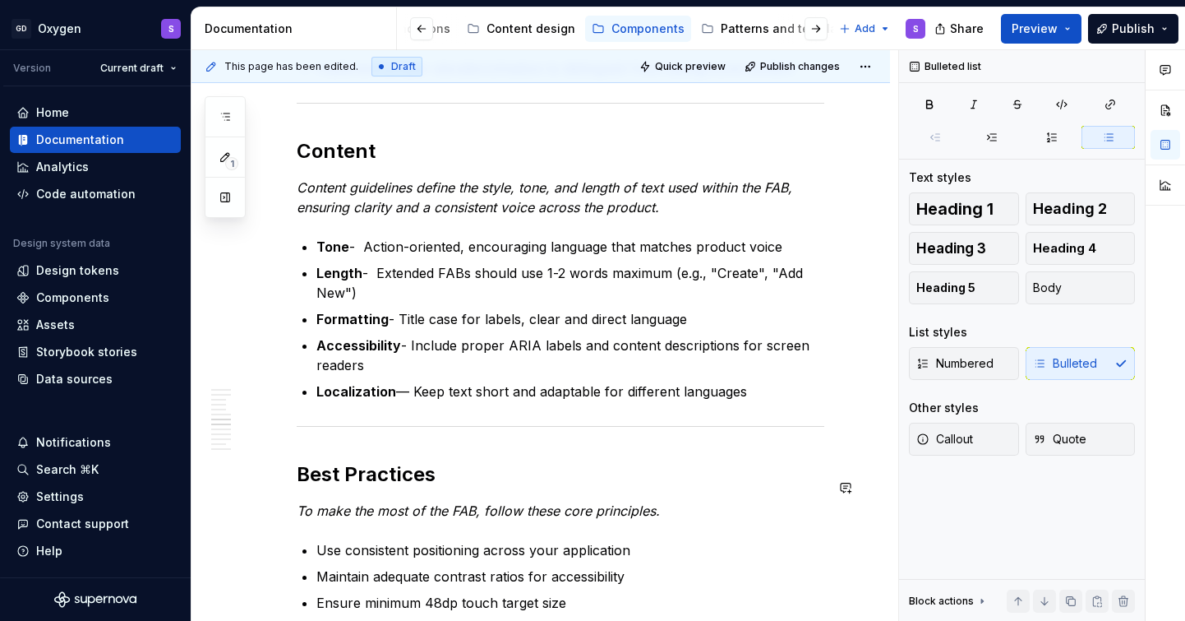
scroll to position [2417, 0]
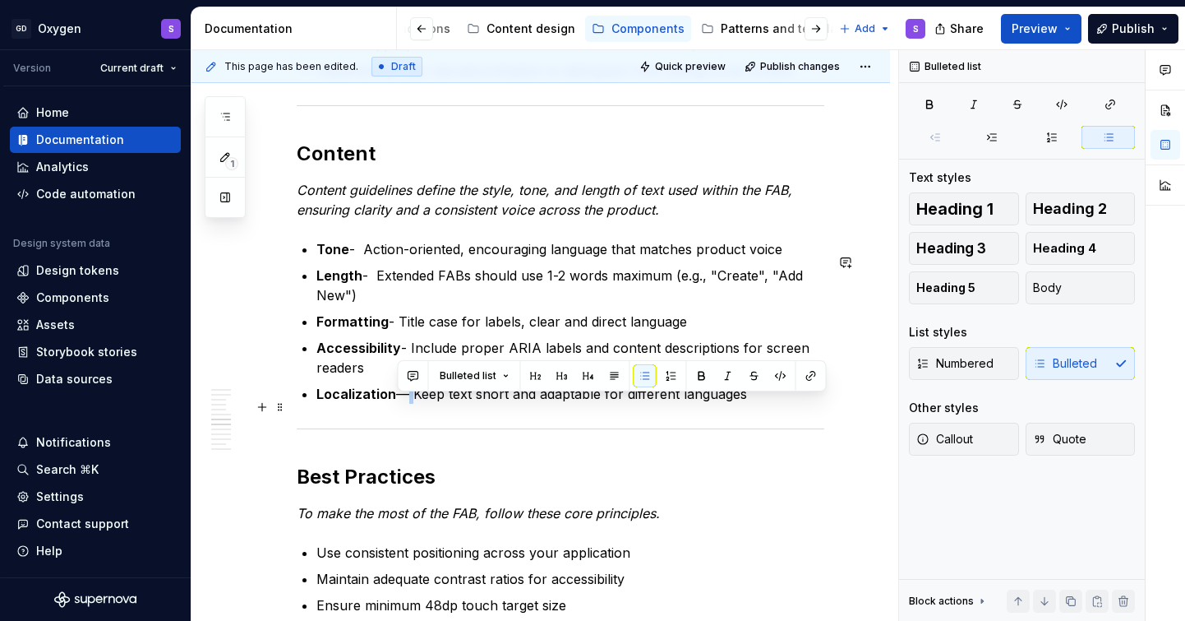
drag, startPoint x: 411, startPoint y: 406, endPoint x: 399, endPoint y: 406, distance: 12.3
click at [399, 404] on p "Localization — Keep text short and adaptable for different languages" at bounding box center [570, 394] width 508 height 20
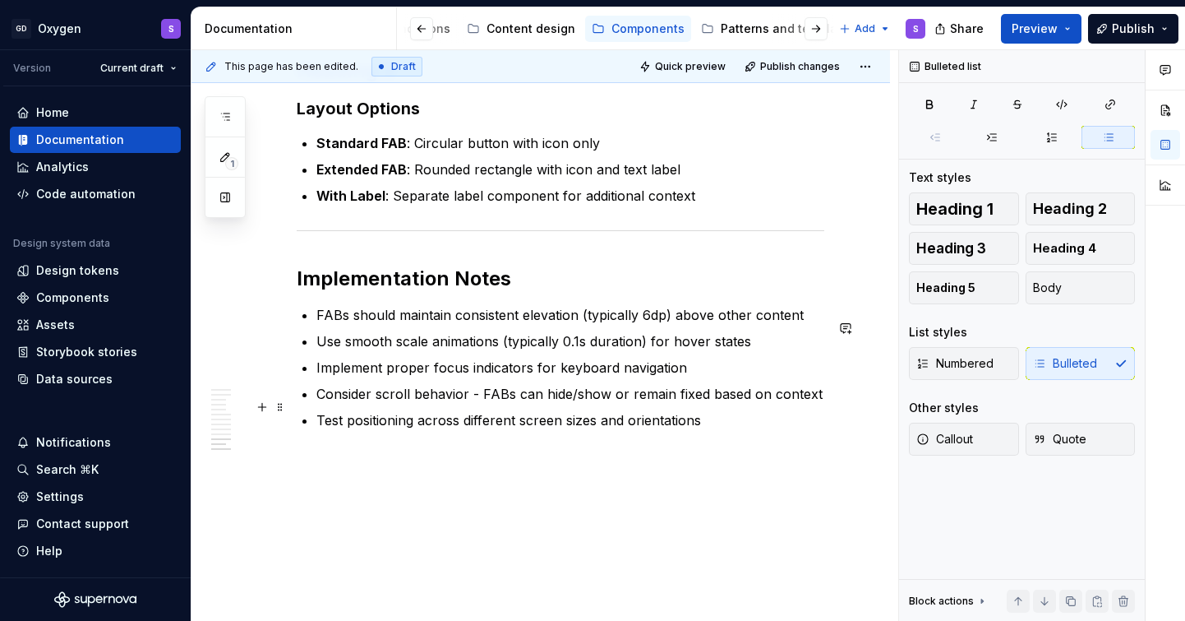
scroll to position [3585, 0]
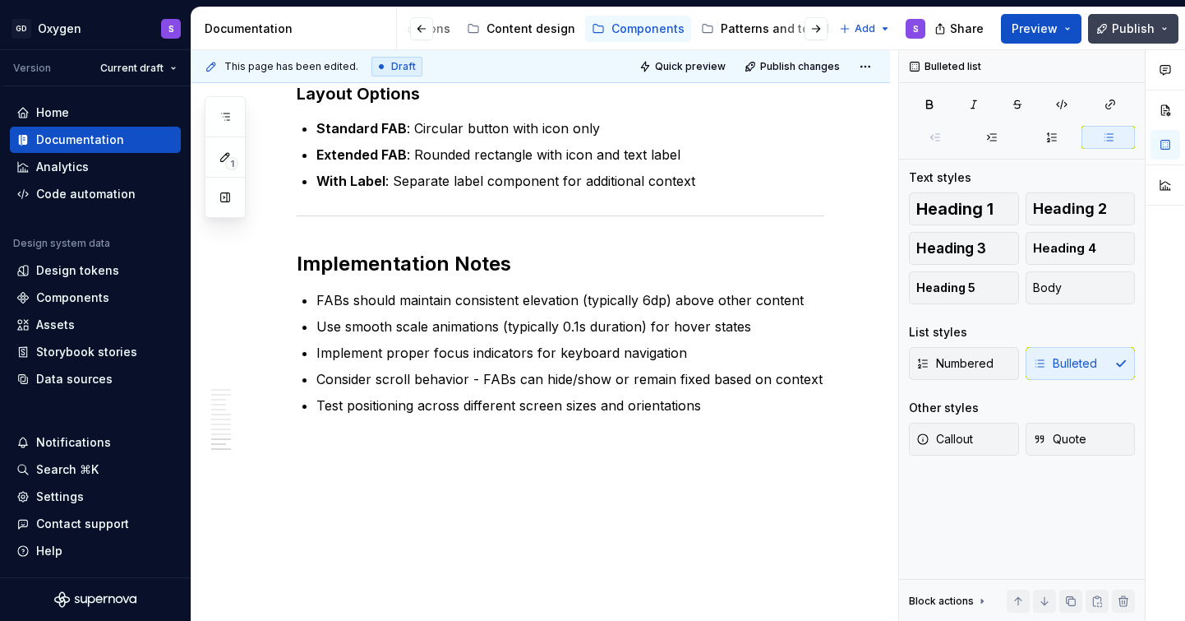
click at [1134, 25] on span "Publish" at bounding box center [1133, 29] width 43 height 16
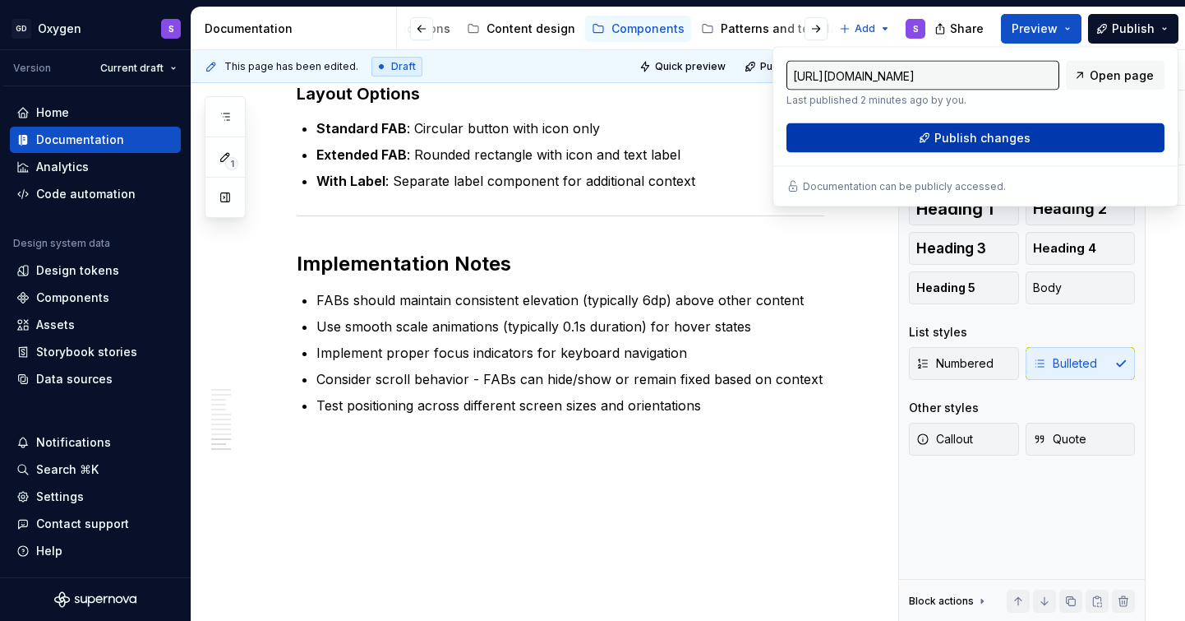
click at [1047, 127] on button "Publish changes" at bounding box center [976, 138] width 378 height 30
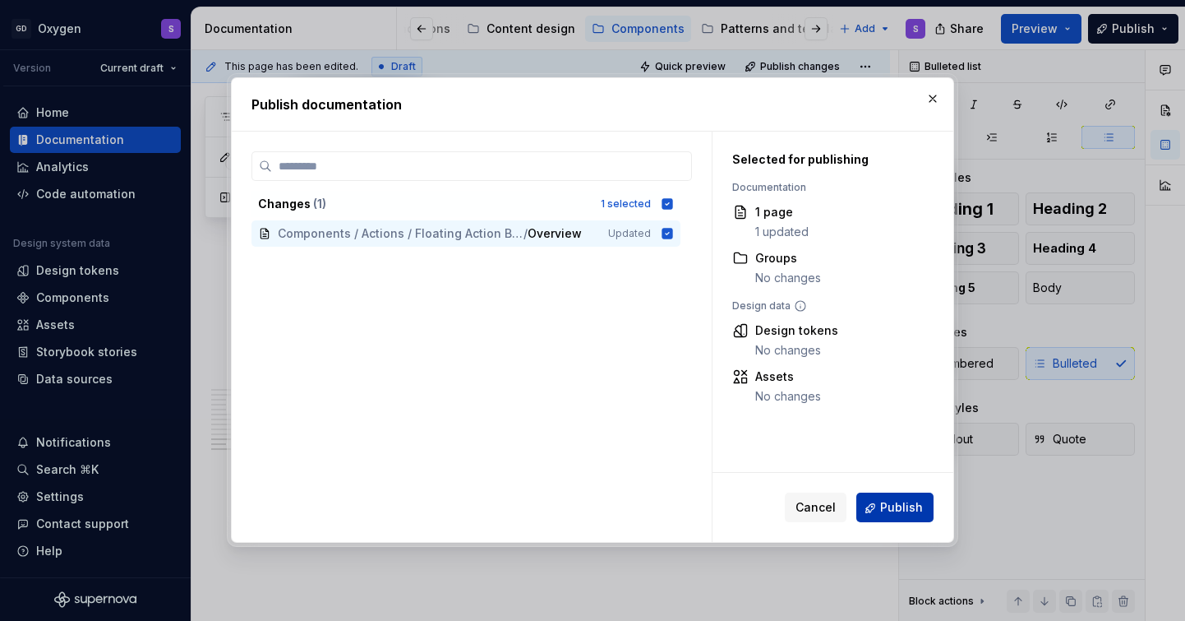
click at [897, 513] on span "Publish" at bounding box center [901, 508] width 43 height 16
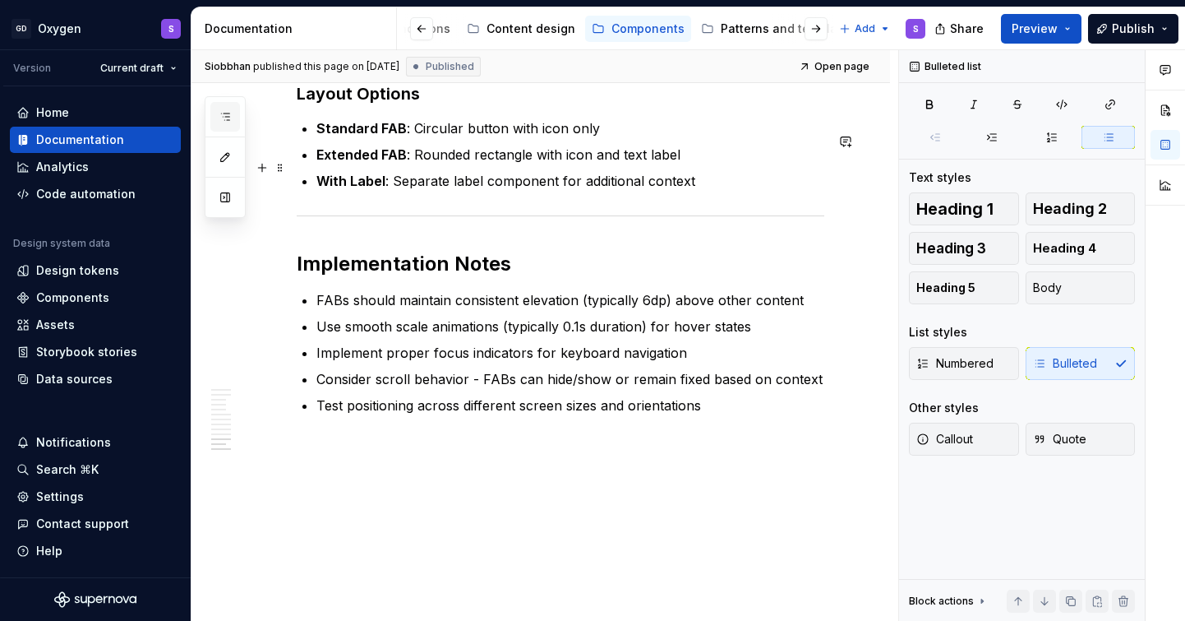
scroll to position [0, 0]
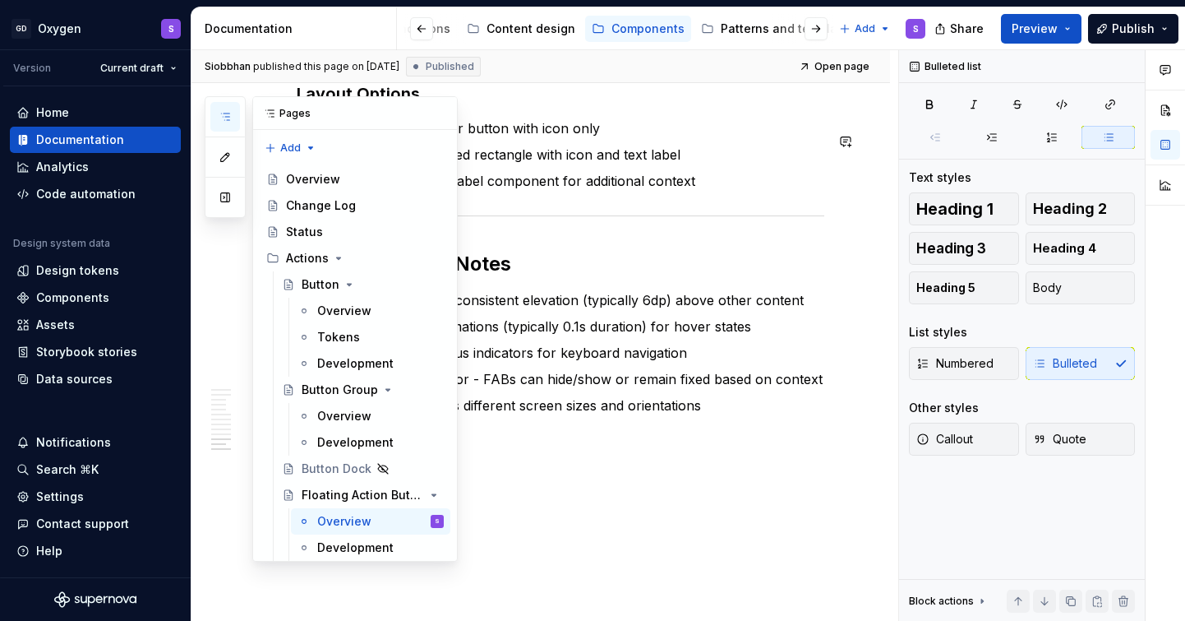
click at [223, 117] on icon "button" at bounding box center [225, 116] width 13 height 13
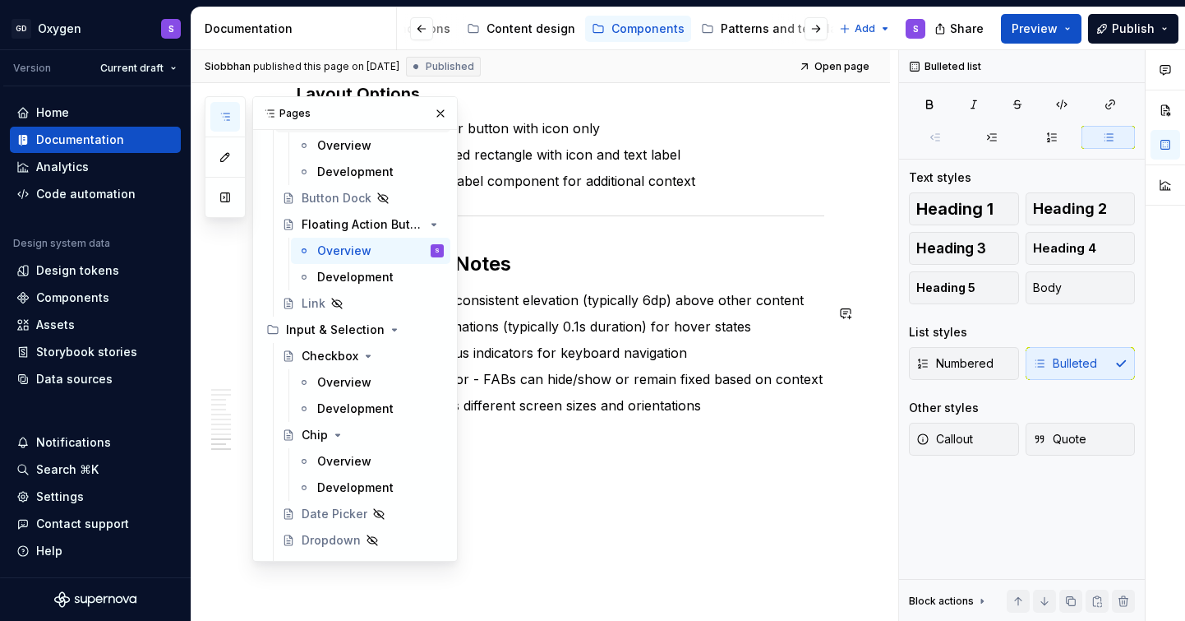
scroll to position [276, 0]
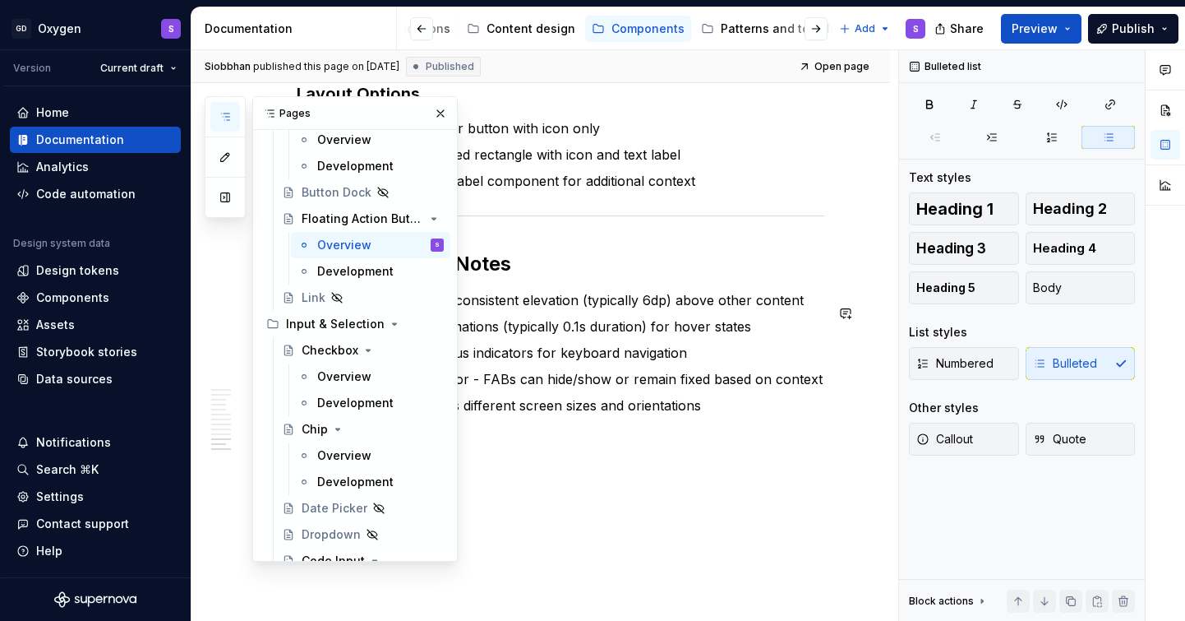
click at [349, 376] on div "Overview" at bounding box center [344, 376] width 54 height 16
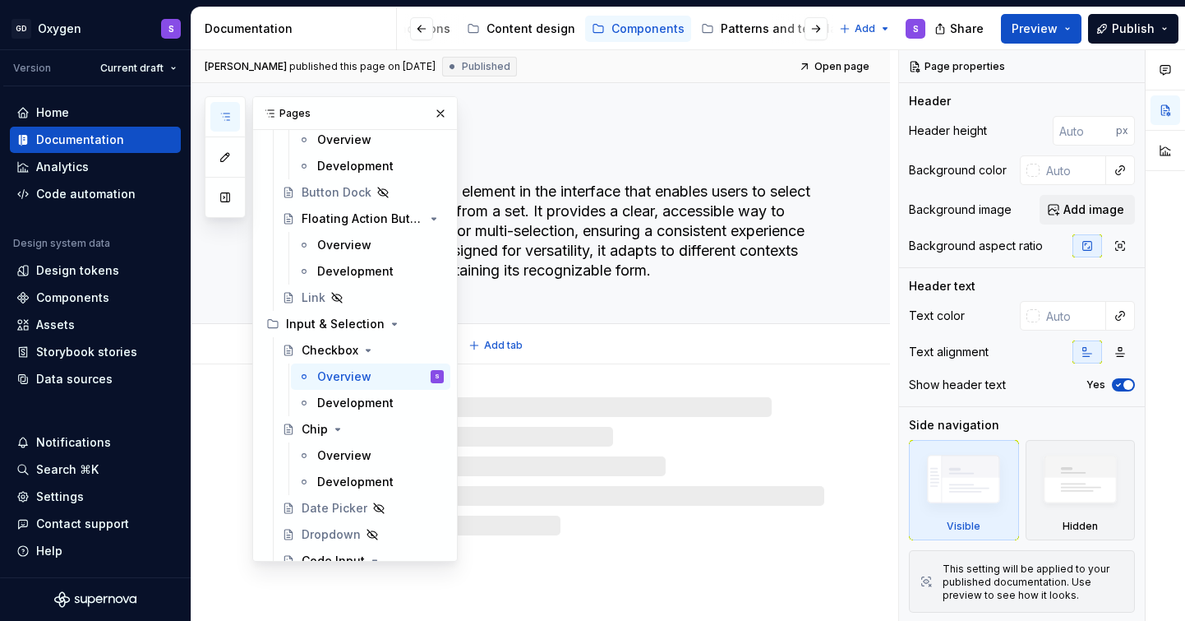
click at [651, 300] on div "Checkbox The Checkbox is a core element in the interface that enables users to …" at bounding box center [561, 203] width 528 height 240
click at [599, 238] on textarea "The Checkbox is a core element in the interface that enables users to select on…" at bounding box center [557, 230] width 528 height 105
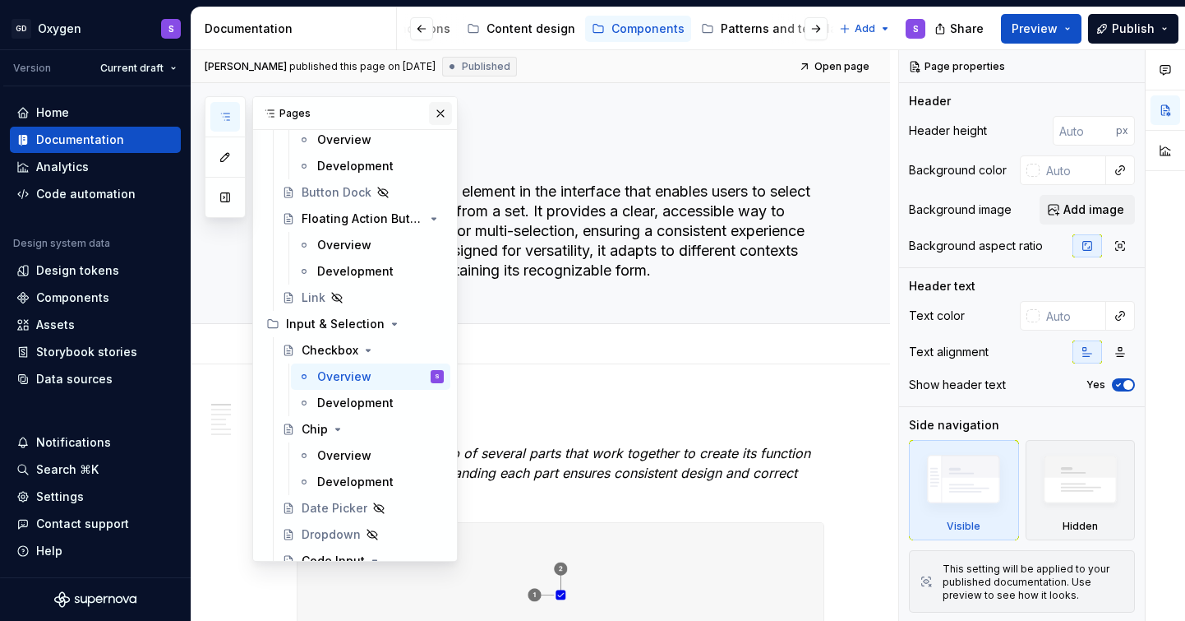
click at [436, 112] on button "button" at bounding box center [440, 113] width 23 height 23
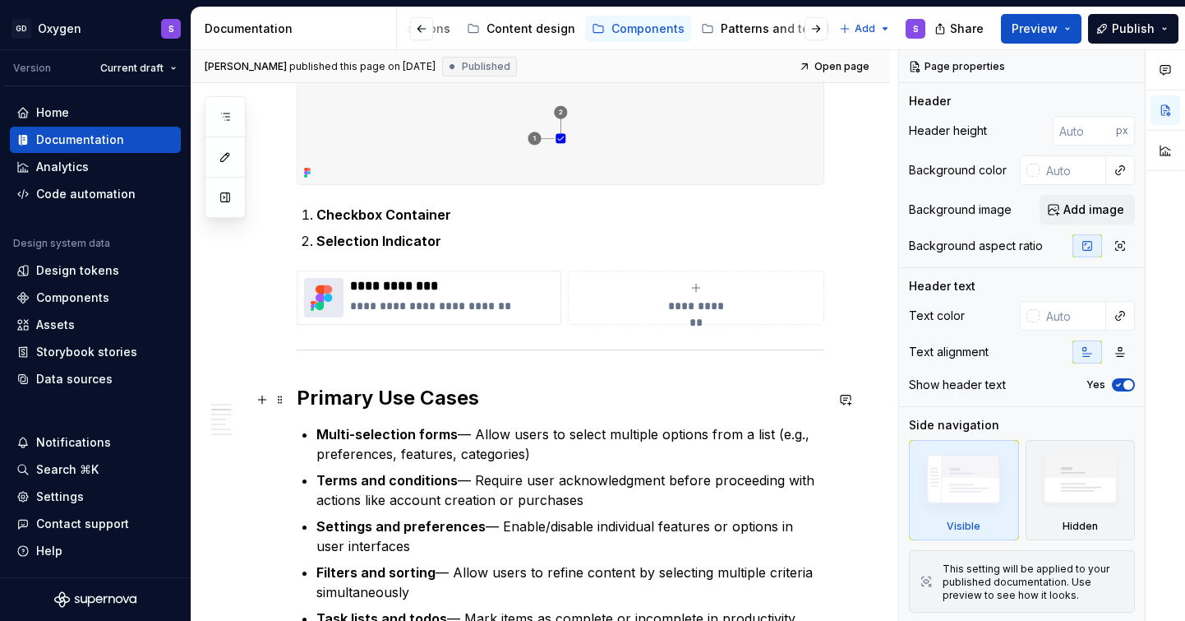
scroll to position [483, 0]
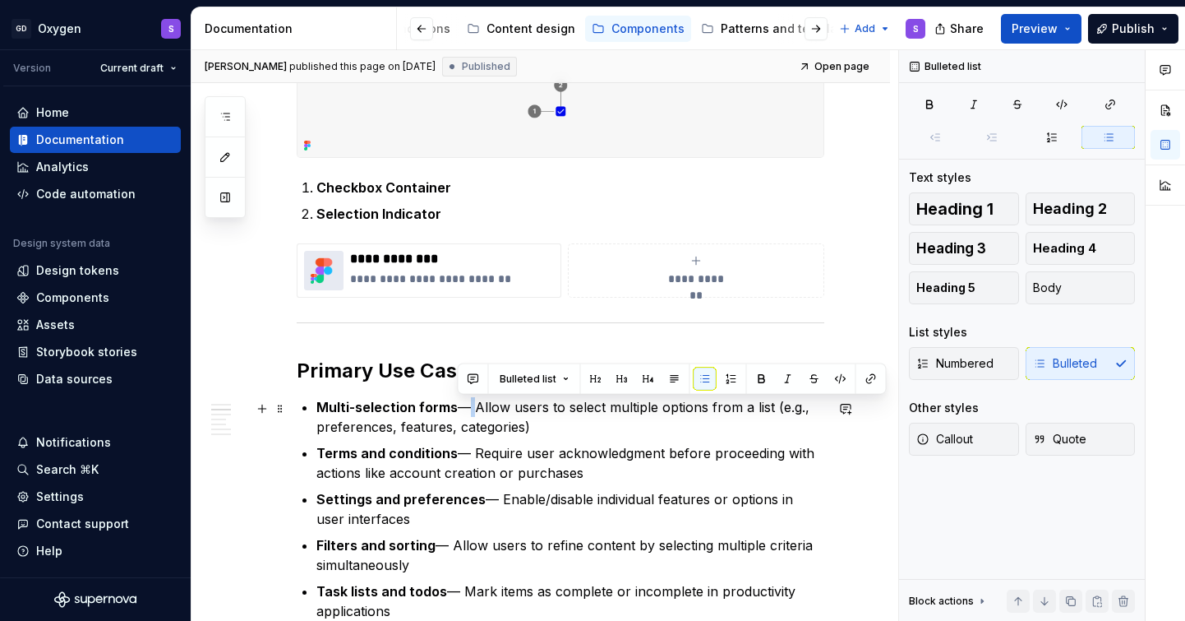
drag, startPoint x: 472, startPoint y: 409, endPoint x: 457, endPoint y: 409, distance: 14.8
click at [457, 409] on p "Multi-selection forms — Allow users to select multiple options from a list (e.g…" at bounding box center [570, 416] width 508 height 39
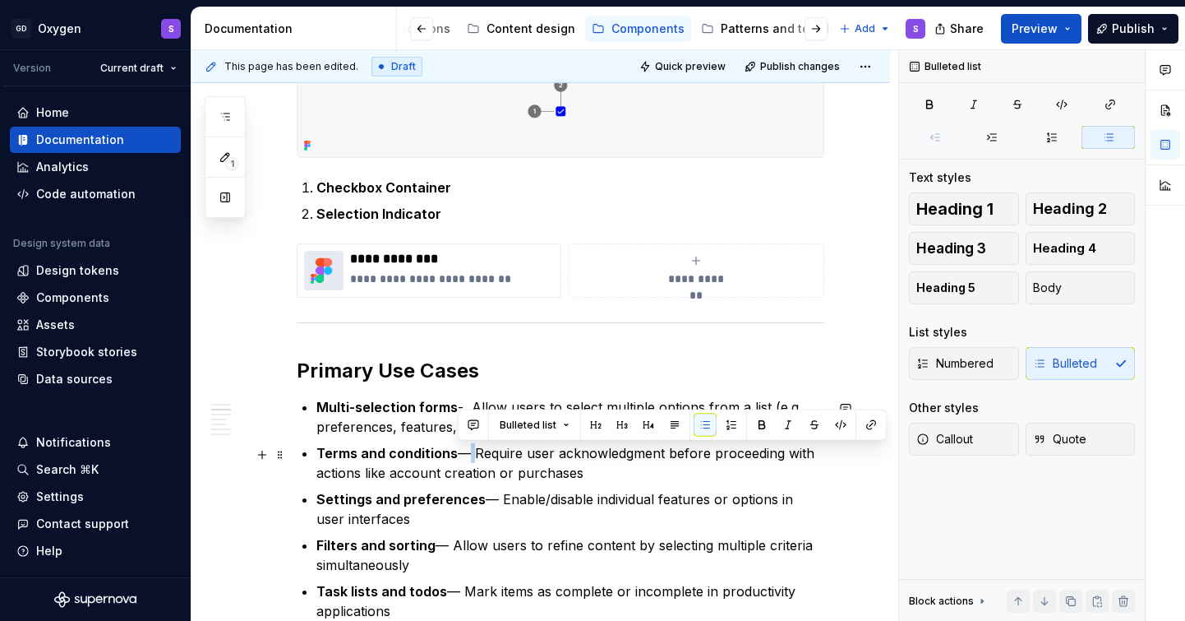
drag, startPoint x: 471, startPoint y: 456, endPoint x: 461, endPoint y: 456, distance: 9.9
click at [461, 456] on p "Terms and conditions — Require user acknowledgment before proceeding with actio…" at bounding box center [570, 462] width 508 height 39
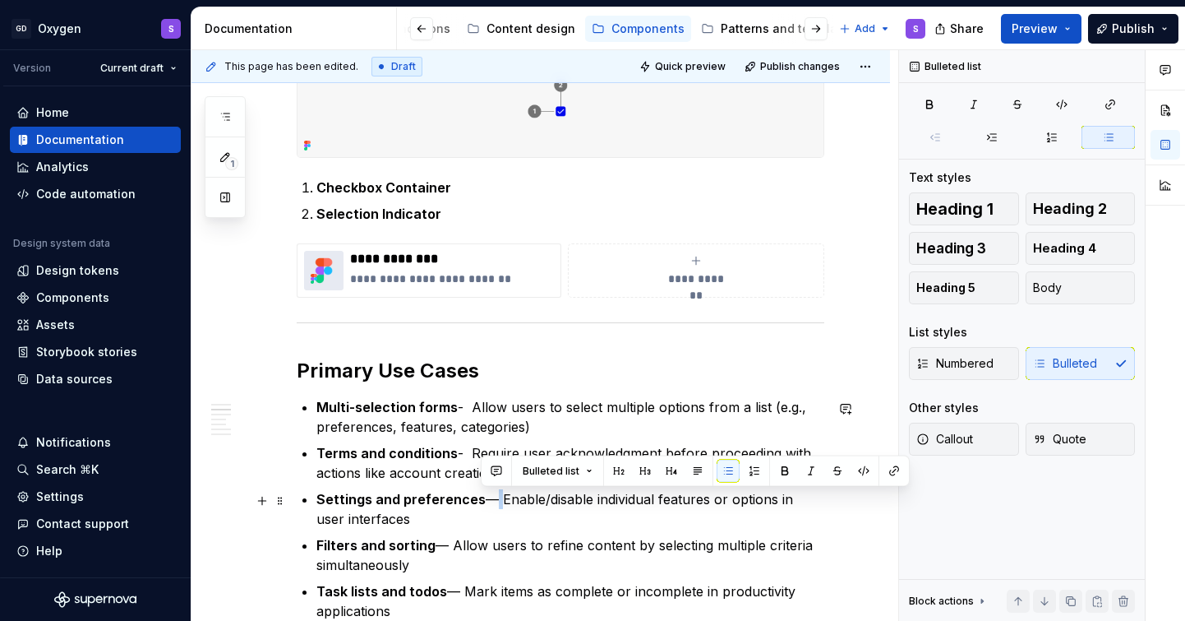
click at [485, 500] on p "Settings and preferences — Enable/disable individual features or options in use…" at bounding box center [570, 508] width 508 height 39
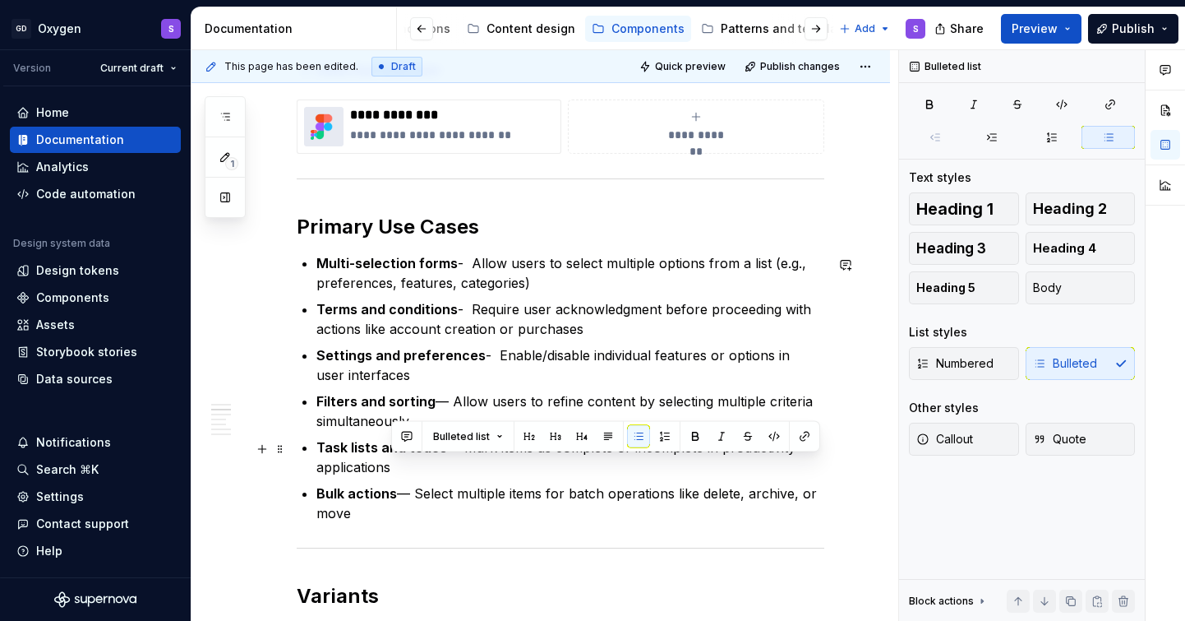
drag, startPoint x: 454, startPoint y: 541, endPoint x: 442, endPoint y: 541, distance: 11.5
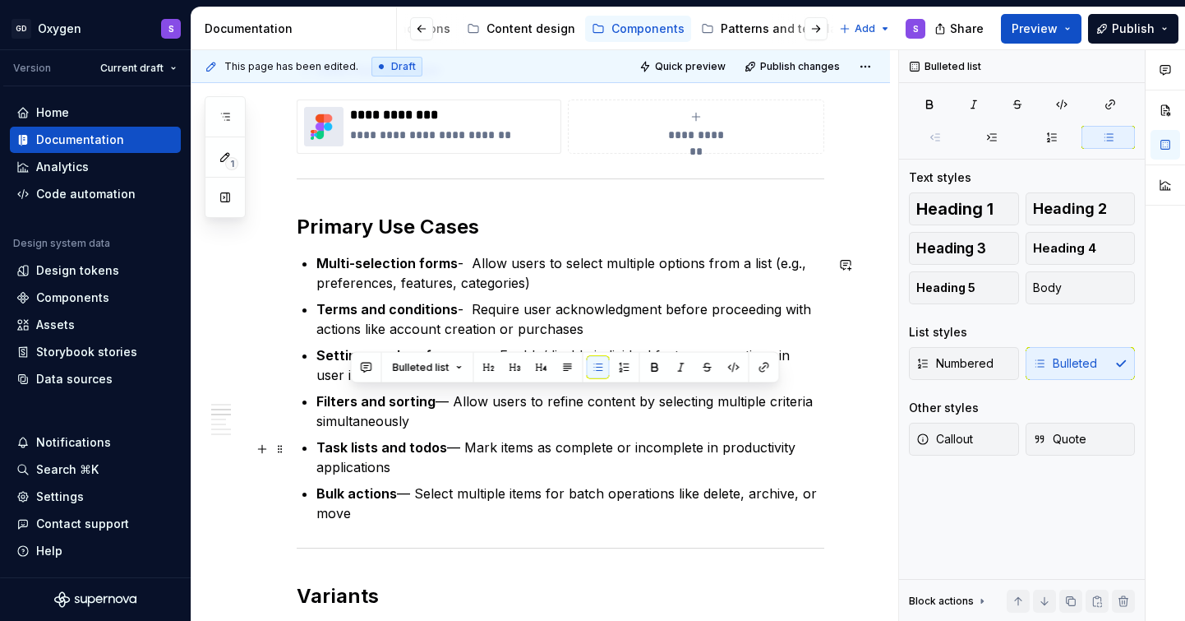
scroll to position [633, 0]
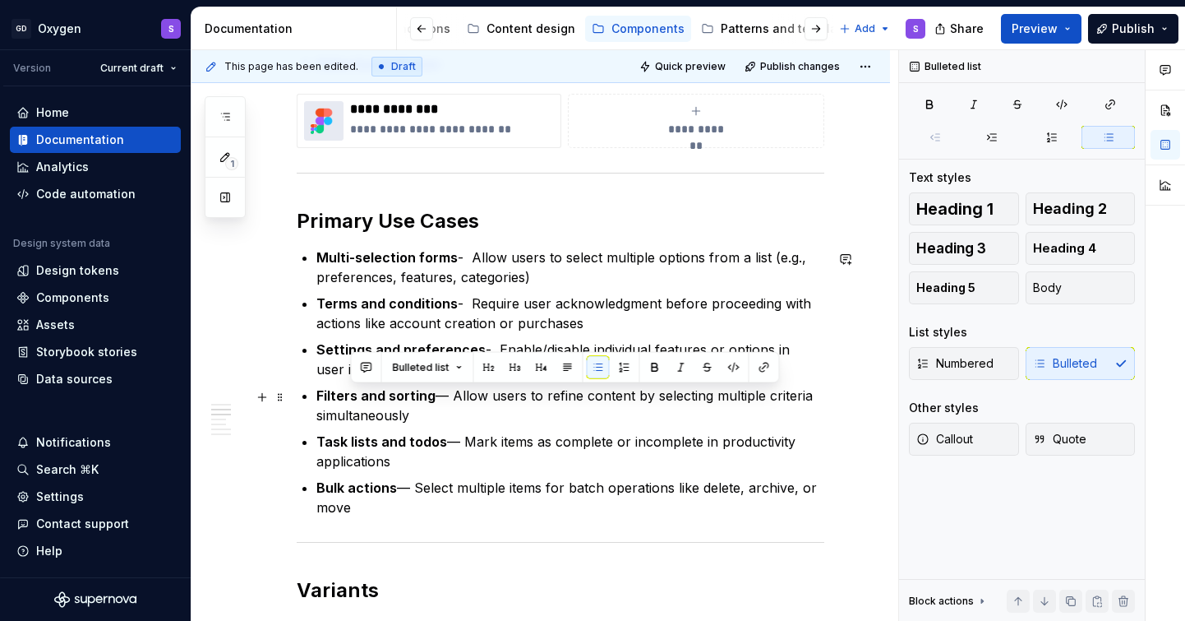
click at [447, 409] on p "Filters and sorting — Allow users to refine content by selecting multiple crite…" at bounding box center [570, 405] width 508 height 39
click at [438, 395] on p "Filters and sorting — Allow users to refine content by selecting multiple crite…" at bounding box center [570, 405] width 508 height 39
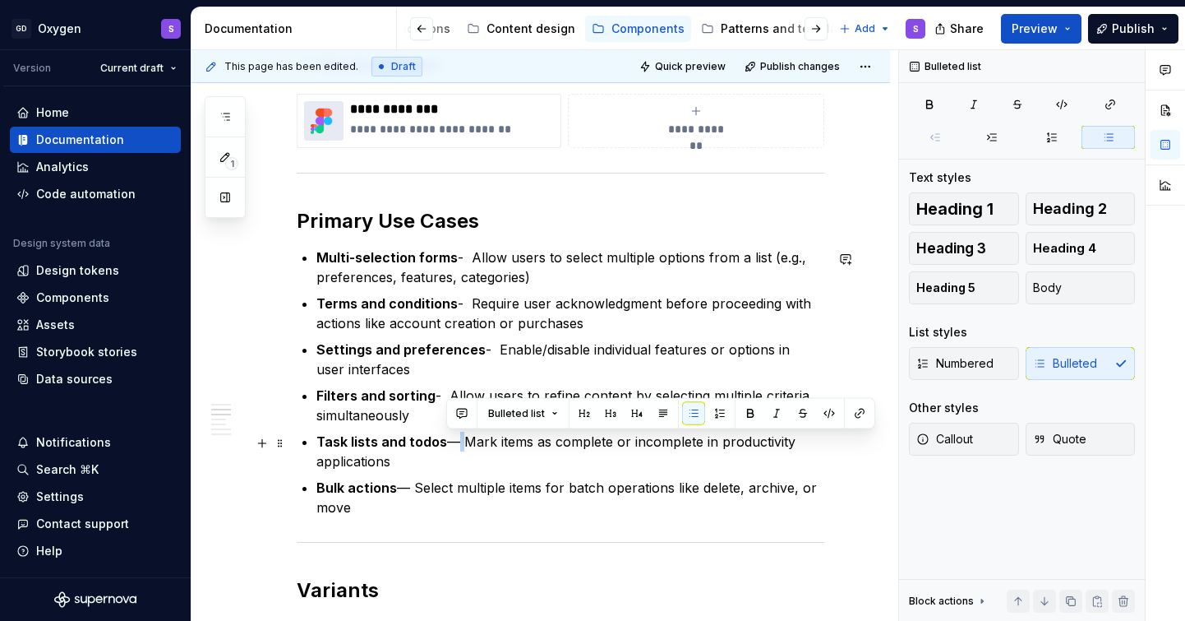
drag, startPoint x: 458, startPoint y: 441, endPoint x: 449, endPoint y: 441, distance: 9.0
click at [449, 441] on p "Task lists and todos — Mark items as complete or incomplete in productivity app…" at bounding box center [570, 451] width 508 height 39
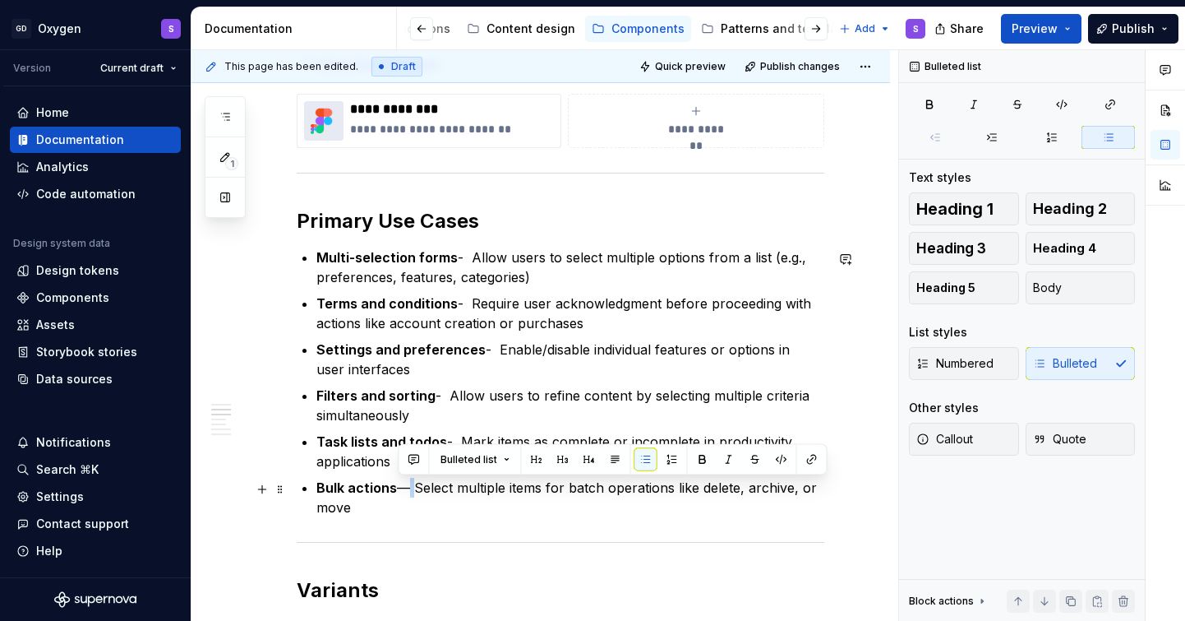
drag, startPoint x: 413, startPoint y: 489, endPoint x: 400, endPoint y: 489, distance: 12.3
click at [400, 489] on p "Bulk actions — Select multiple items for batch operations like delete, archive,…" at bounding box center [570, 497] width 508 height 39
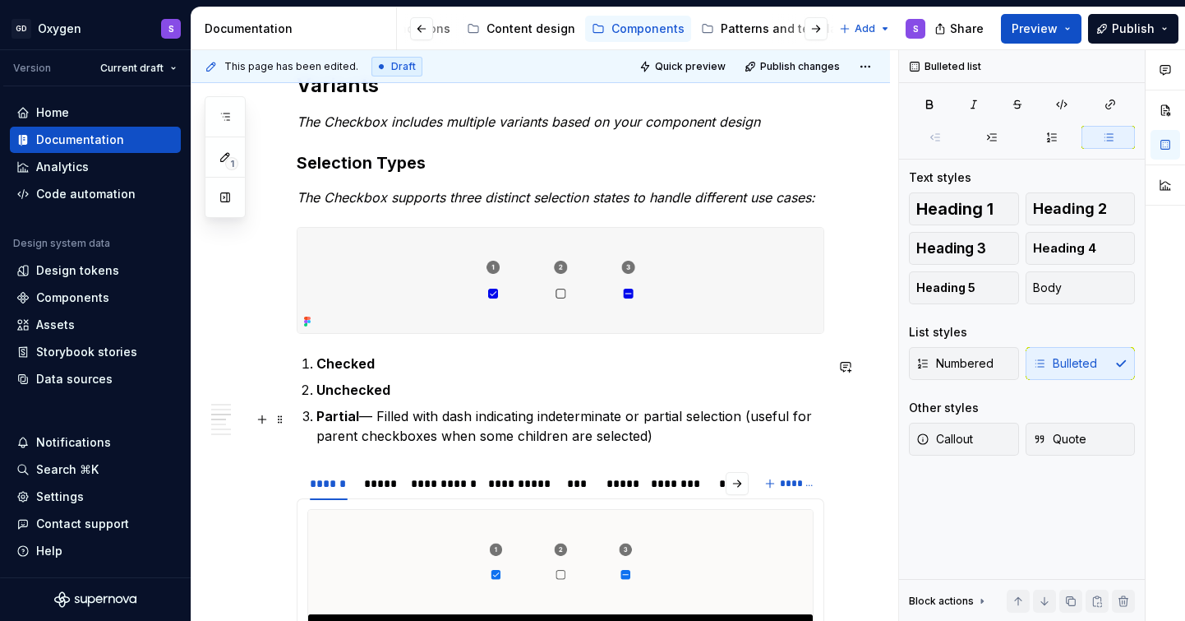
scroll to position [1158, 0]
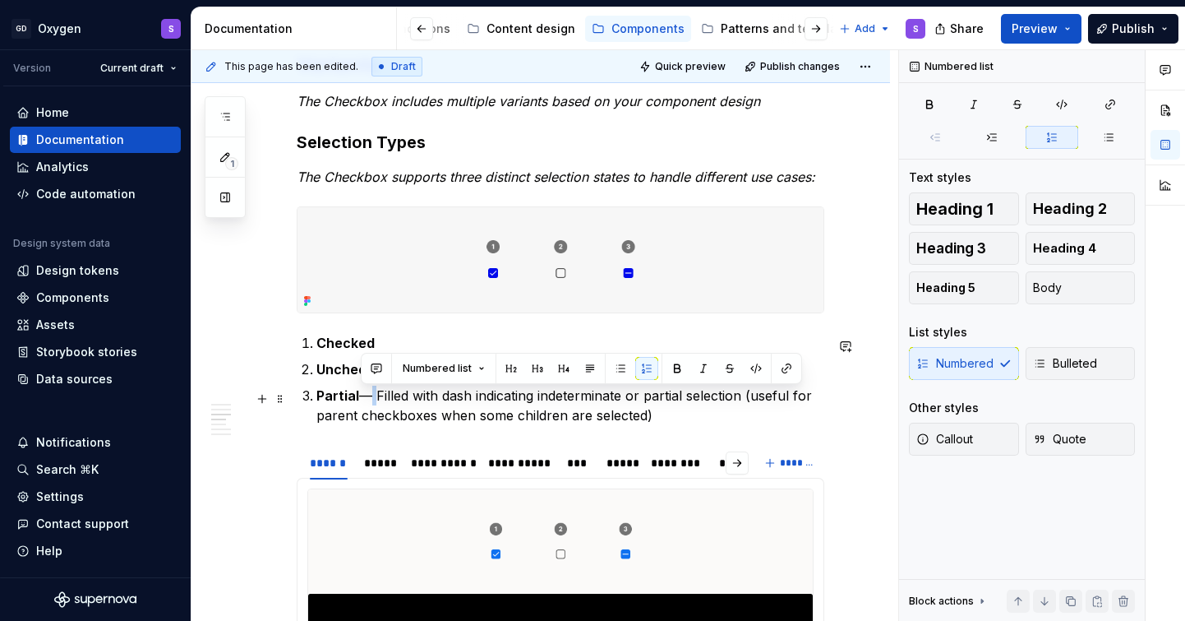
drag, startPoint x: 374, startPoint y: 395, endPoint x: 363, endPoint y: 396, distance: 10.7
click at [363, 396] on p "Partial — Filled with dash indicating indeterminate or partial selection (usefu…" at bounding box center [570, 405] width 508 height 39
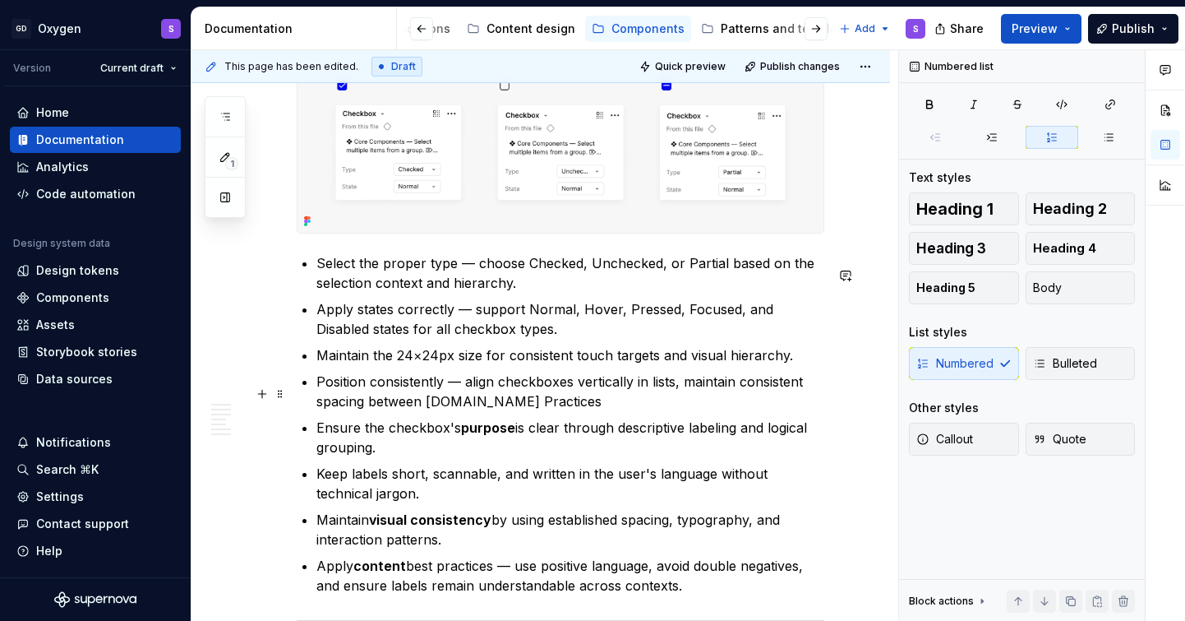
scroll to position [2443, 0]
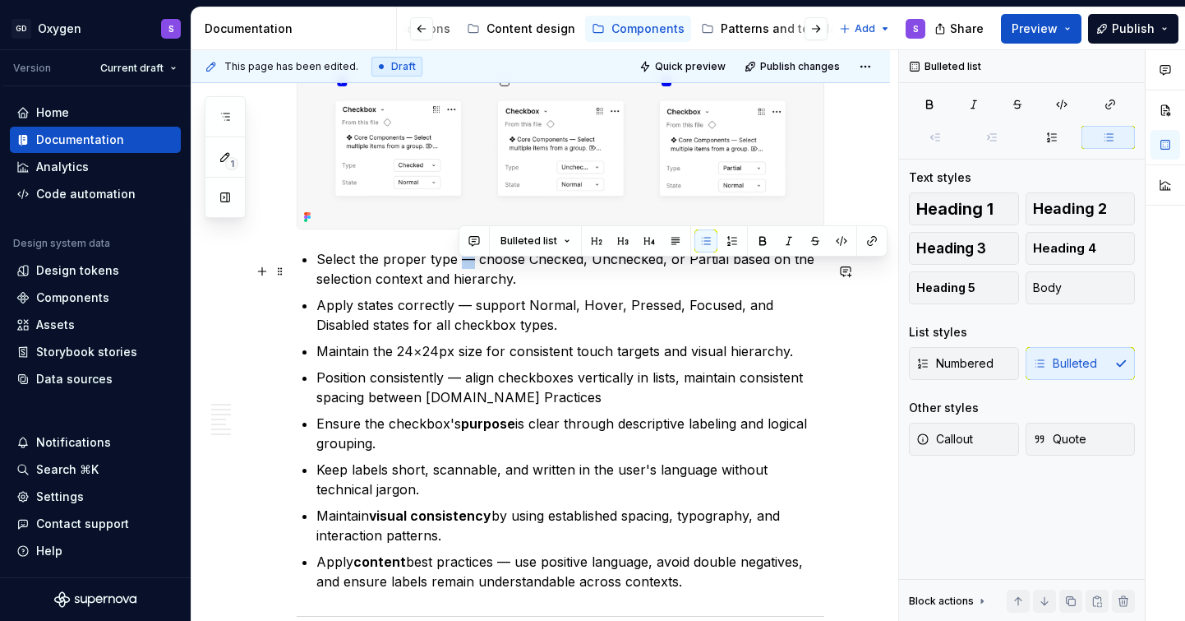
drag, startPoint x: 473, startPoint y: 272, endPoint x: 461, endPoint y: 272, distance: 11.5
click at [461, 272] on p "Select the proper type — choose Checked, Unchecked, or Partial based on the sel…" at bounding box center [570, 268] width 508 height 39
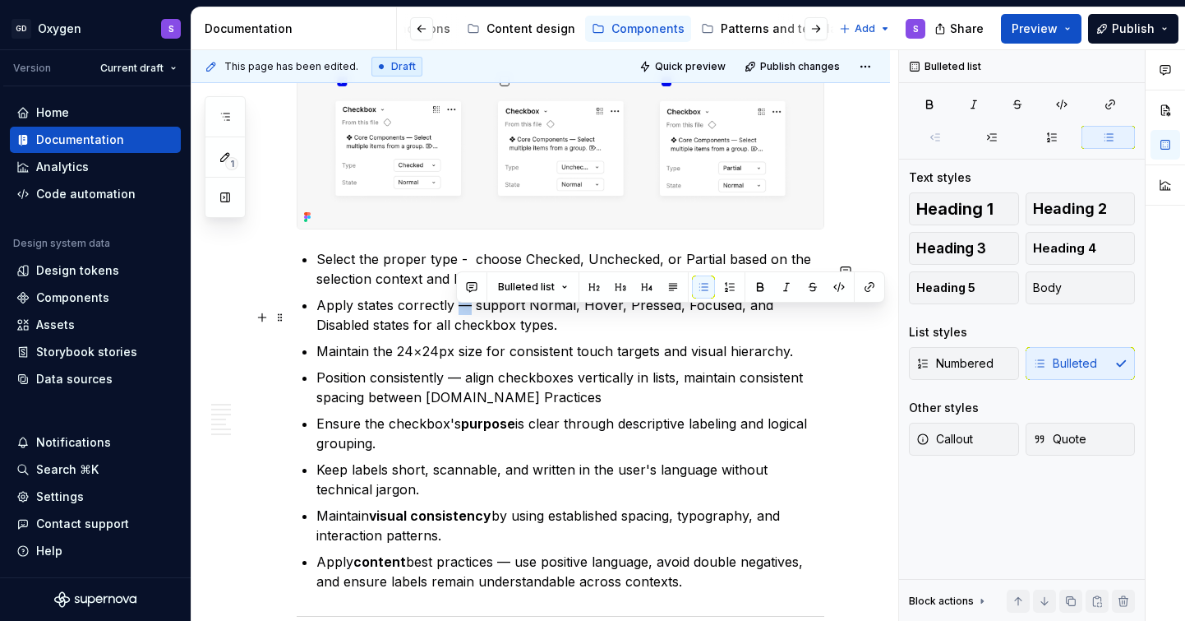
drag, startPoint x: 469, startPoint y: 318, endPoint x: 458, endPoint y: 318, distance: 10.7
click at [458, 318] on p "Apply states correctly — support Normal, Hover, Pressed, Focused, and Disabled …" at bounding box center [570, 314] width 508 height 39
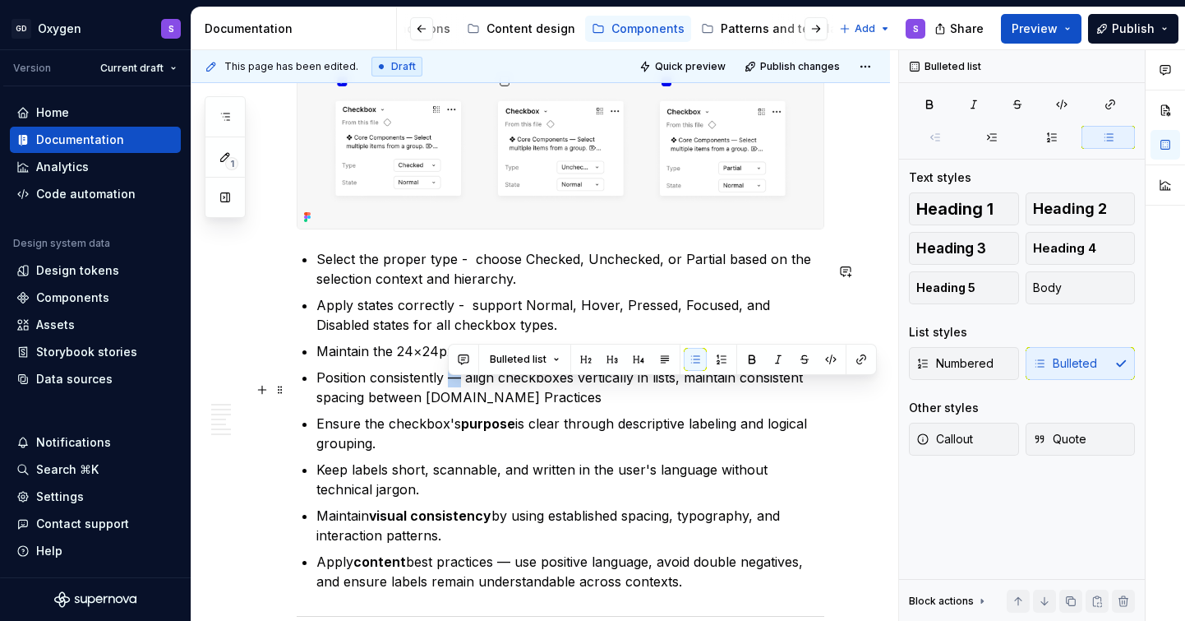
drag, startPoint x: 461, startPoint y: 386, endPoint x: 451, endPoint y: 386, distance: 9.9
click at [451, 386] on p "Position consistently — align checkboxes vertically in lists, maintain consiste…" at bounding box center [570, 386] width 508 height 39
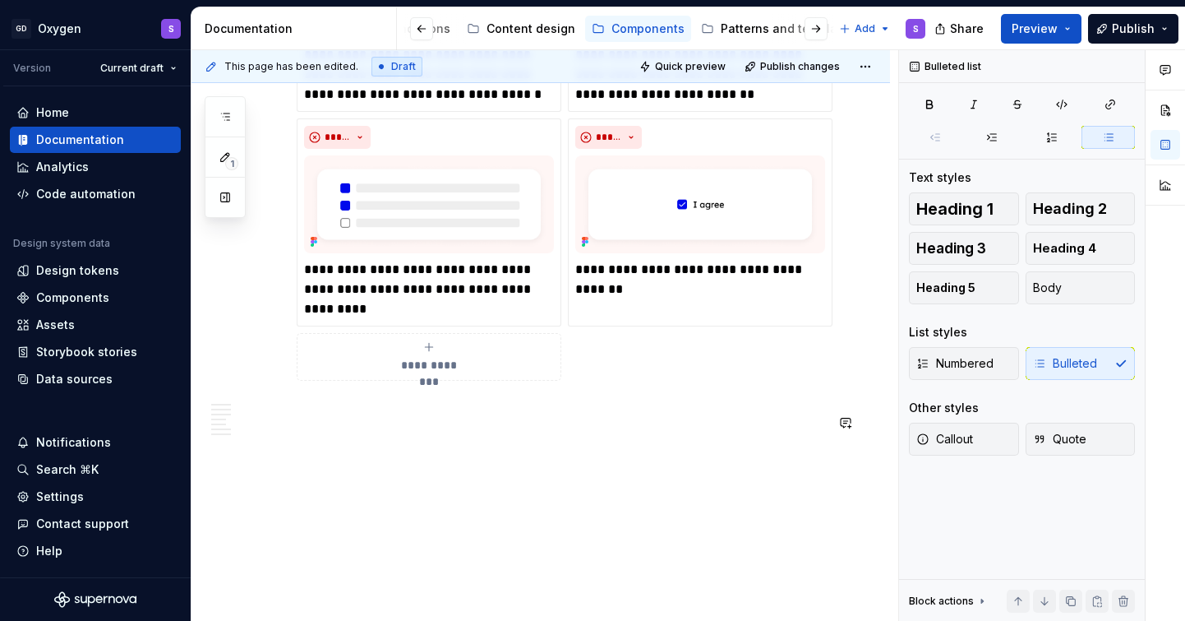
scroll to position [3246, 0]
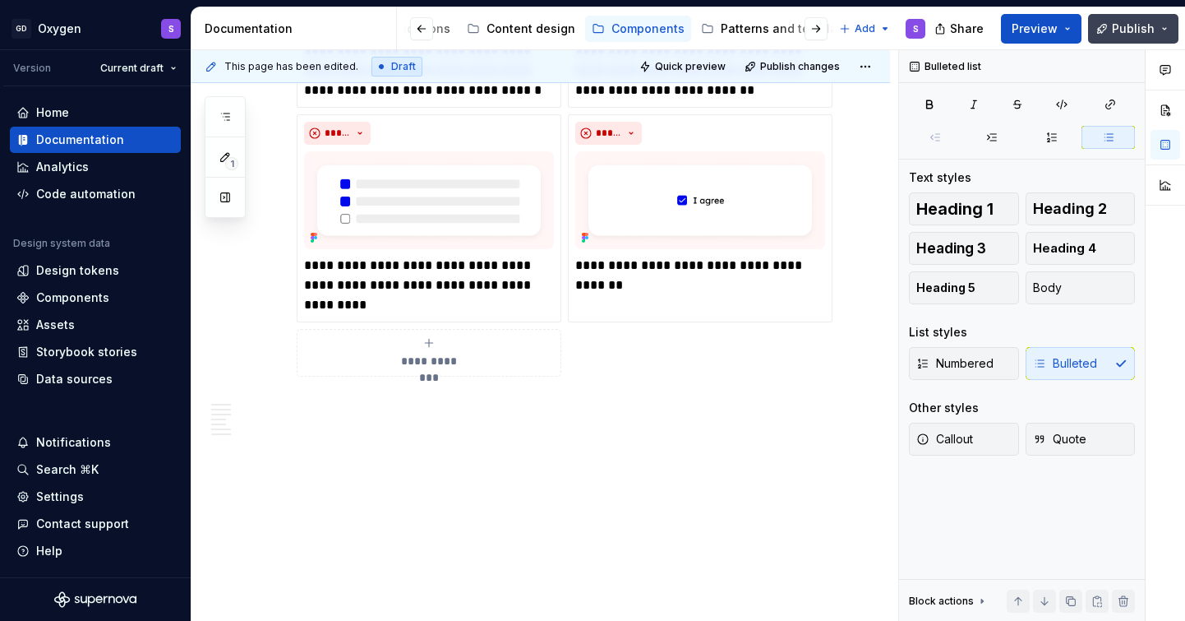
click at [1127, 30] on span "Publish" at bounding box center [1133, 29] width 43 height 16
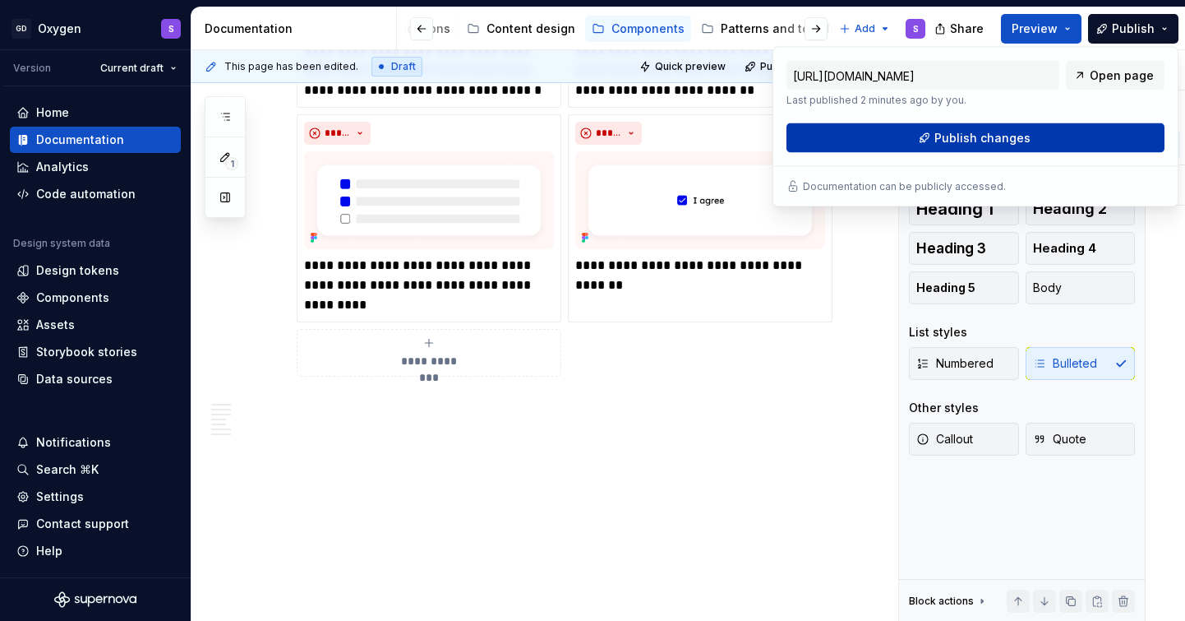
click at [1060, 136] on button "Publish changes" at bounding box center [976, 138] width 378 height 30
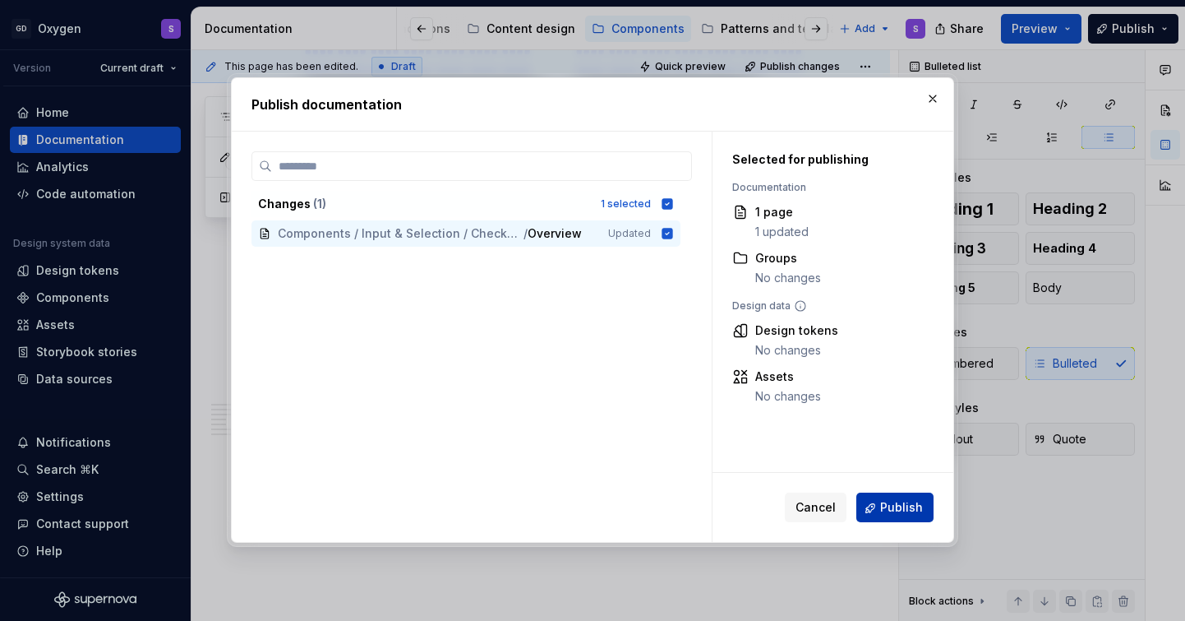
click at [911, 506] on span "Publish" at bounding box center [901, 508] width 43 height 16
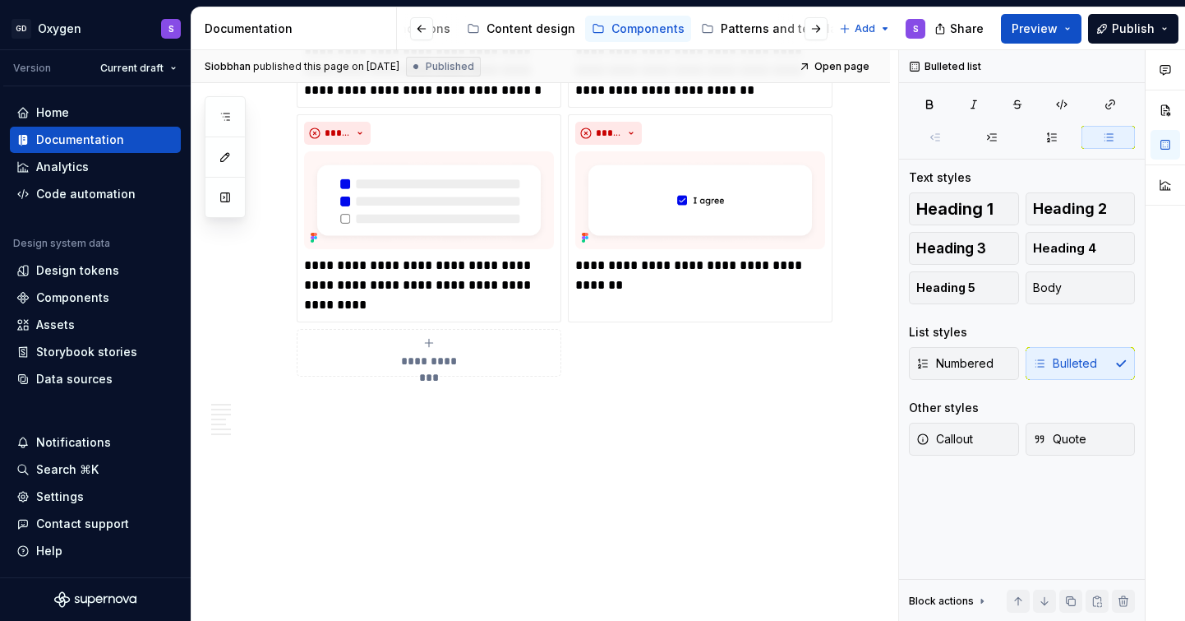
scroll to position [0, 0]
click at [234, 115] on button "button" at bounding box center [225, 117] width 30 height 30
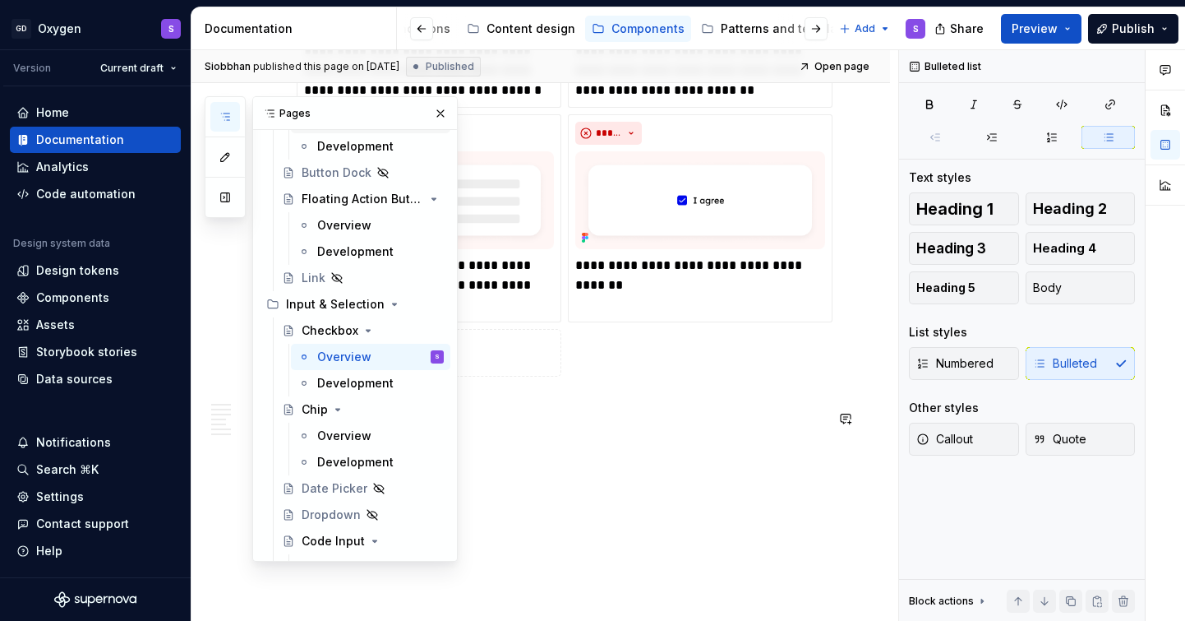
scroll to position [298, 0]
click at [339, 436] on div "Overview" at bounding box center [344, 434] width 54 height 16
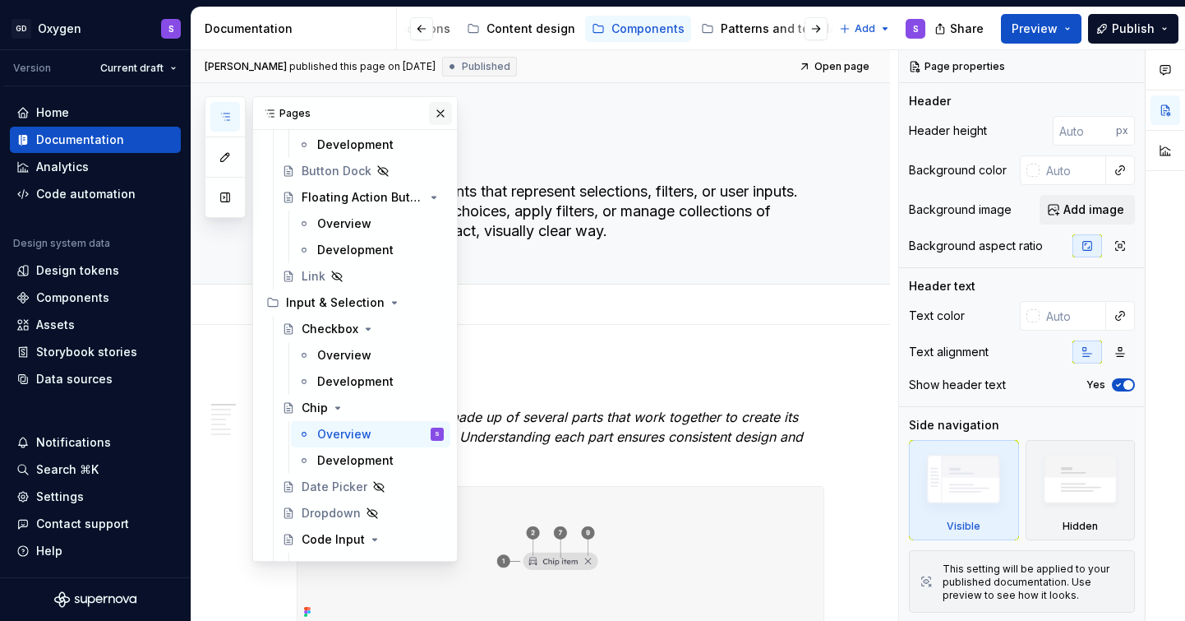
click at [441, 112] on button "button" at bounding box center [440, 113] width 23 height 23
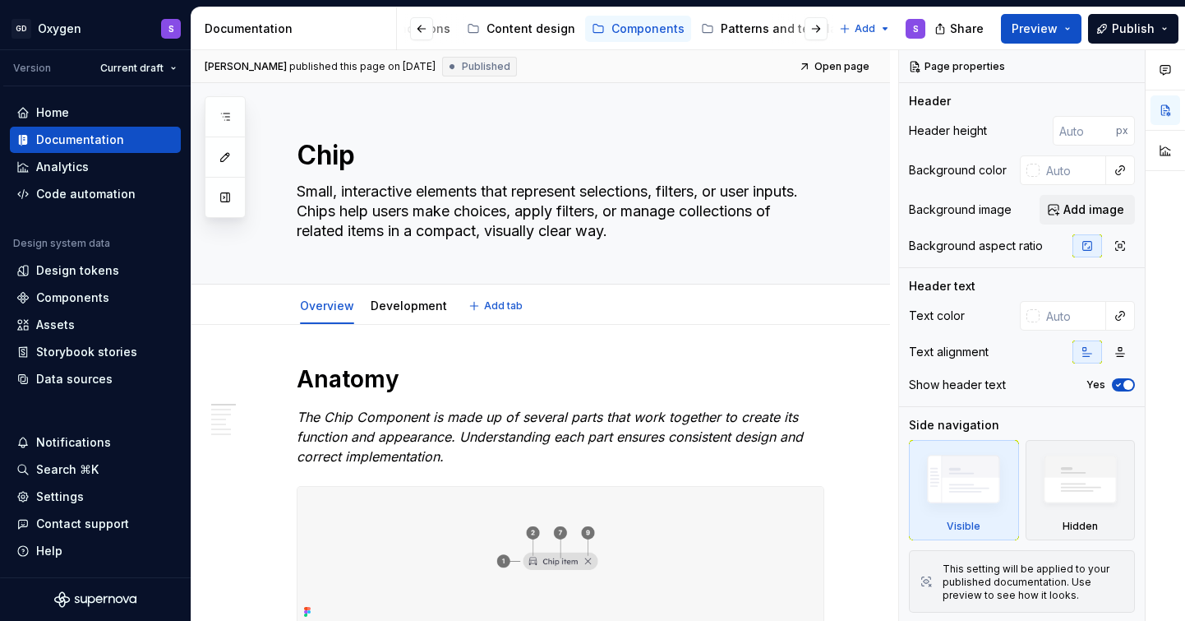
type textarea "*"
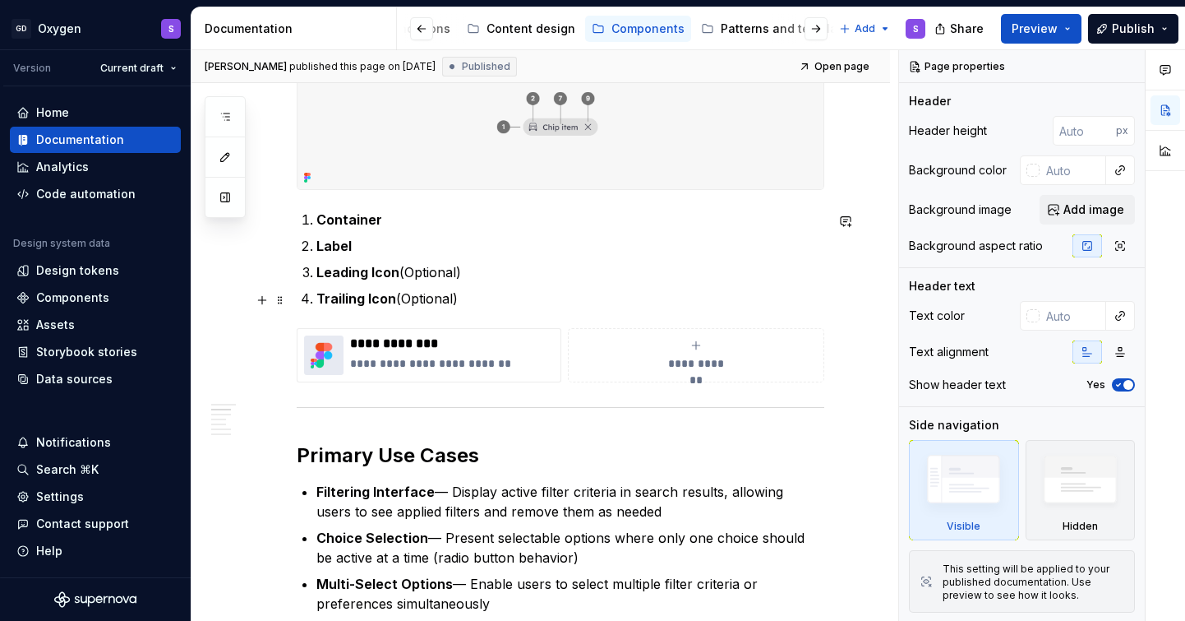
scroll to position [460, 0]
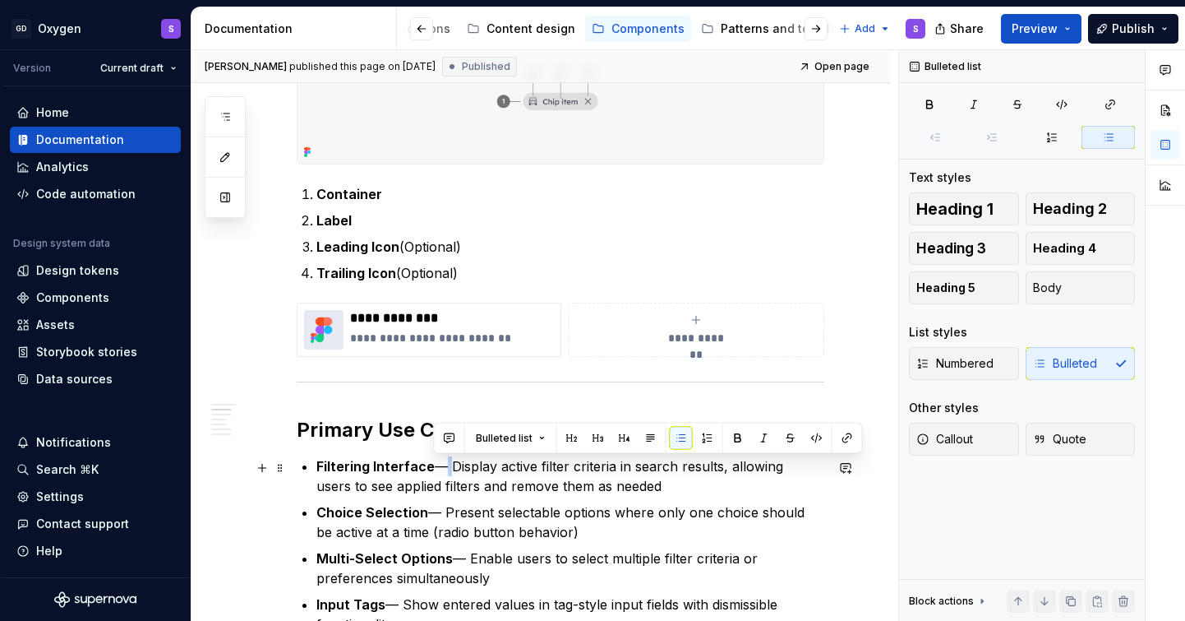
drag, startPoint x: 448, startPoint y: 469, endPoint x: 436, endPoint y: 469, distance: 12.3
click at [436, 469] on p "Filtering Interface — Display active filter criteria in search results, allowin…" at bounding box center [570, 475] width 508 height 39
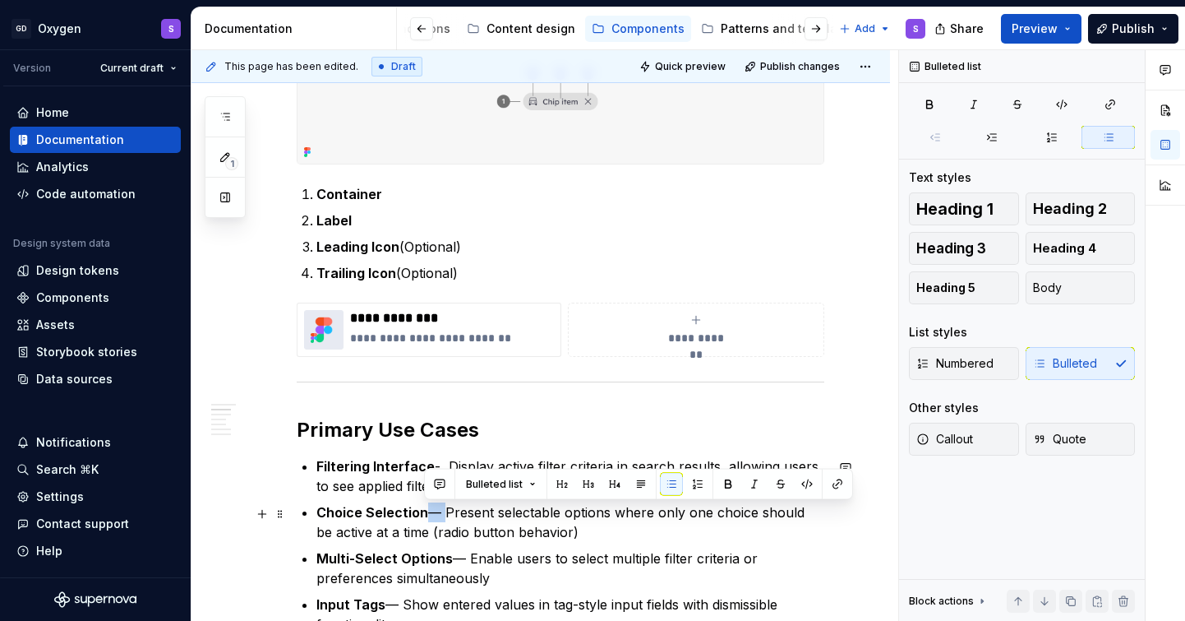
drag, startPoint x: 440, startPoint y: 512, endPoint x: 426, endPoint y: 512, distance: 14.0
click at [426, 512] on p "Choice Selection — Present selectable options where only one choice should be a…" at bounding box center [570, 521] width 508 height 39
paste div
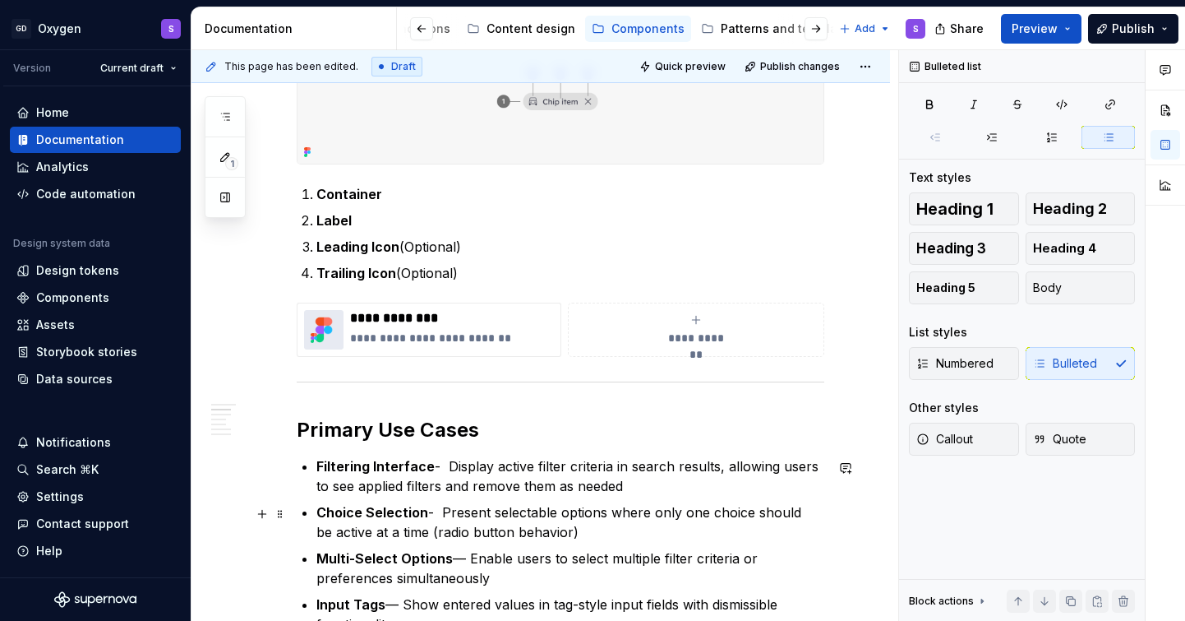
click at [423, 515] on strong "Choice Selection" at bounding box center [372, 512] width 112 height 16
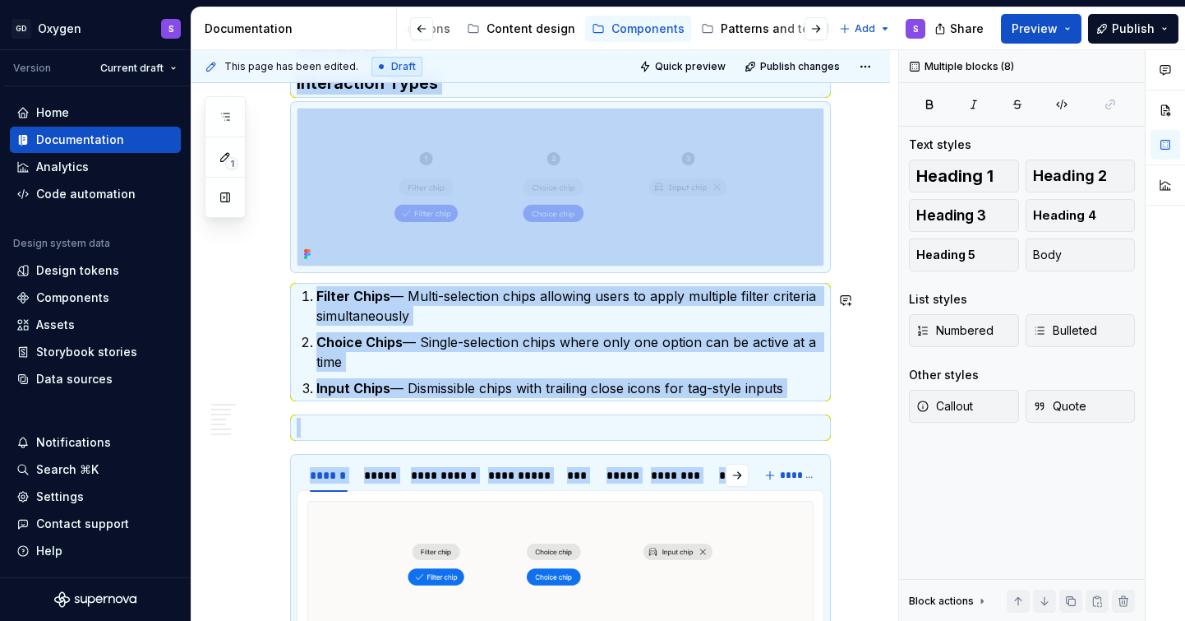
drag, startPoint x: 468, startPoint y: 557, endPoint x: 456, endPoint y: 557, distance: 11.5
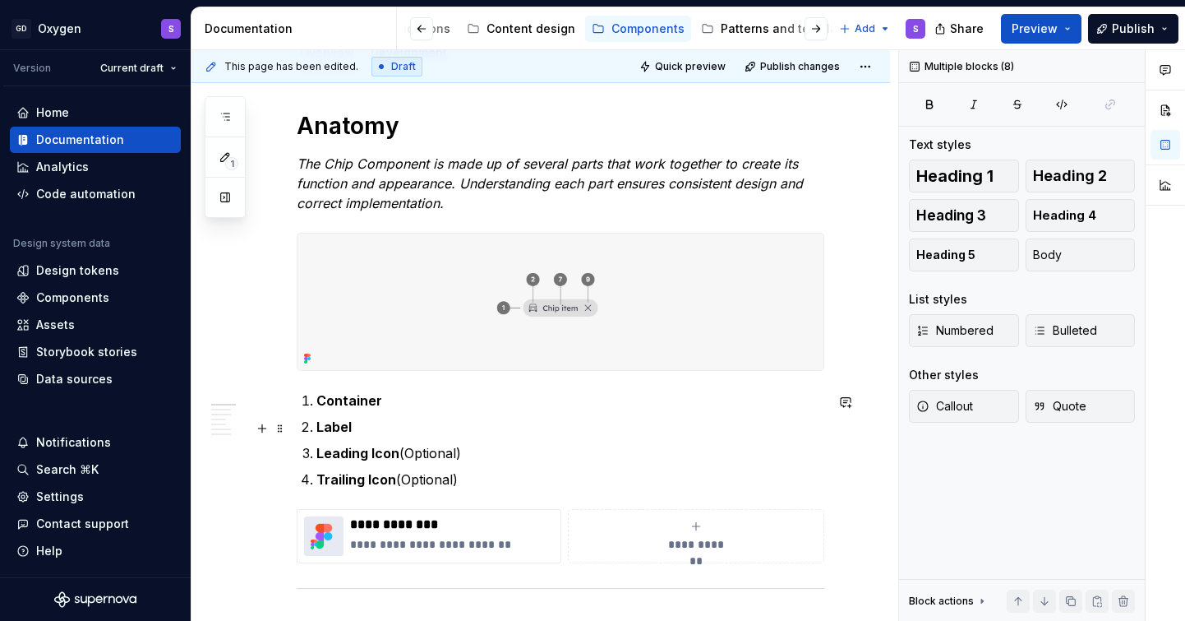
click at [460, 430] on p "Label" at bounding box center [570, 427] width 508 height 20
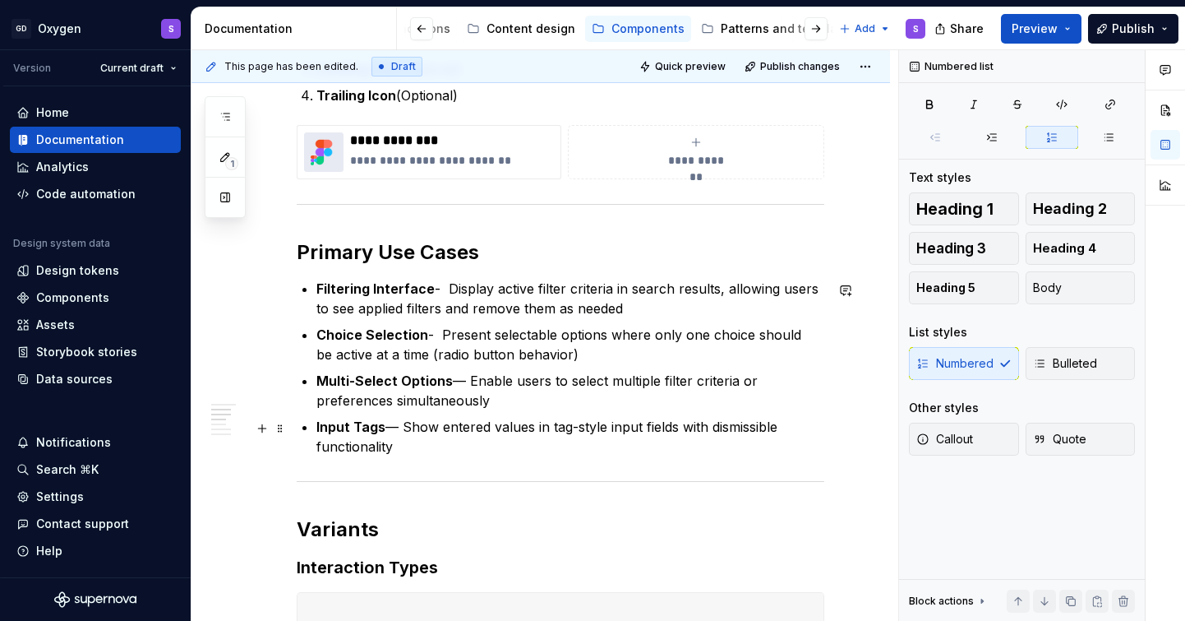
scroll to position [672, 0]
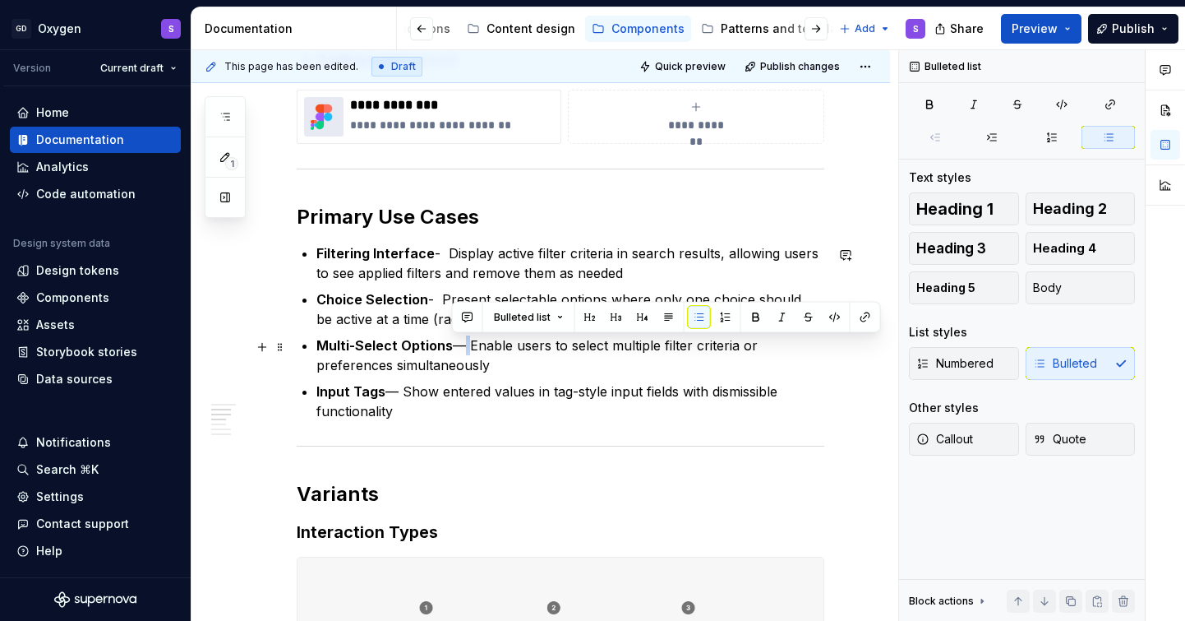
click at [457, 349] on p "Multi-Select Options — Enable users to select multiple filter criteria or prefe…" at bounding box center [570, 354] width 508 height 39
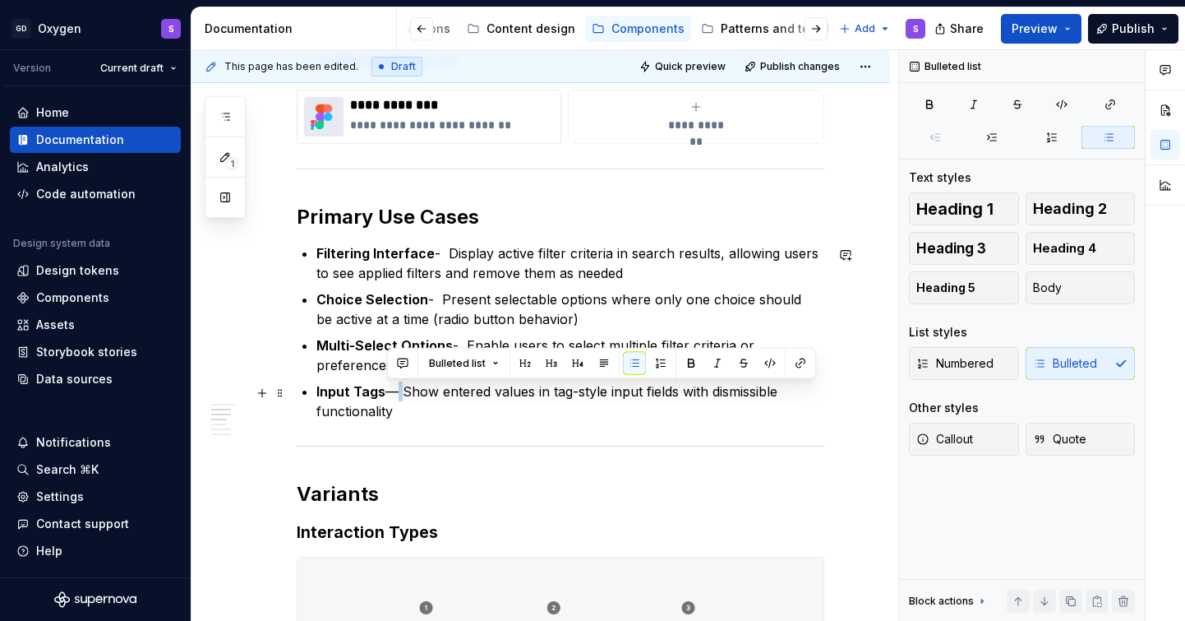
drag, startPoint x: 400, startPoint y: 393, endPoint x: 390, endPoint y: 393, distance: 10.7
click at [390, 393] on p "Input Tags — Show entered values in tag-style input fields with dismissible fun…" at bounding box center [570, 400] width 508 height 39
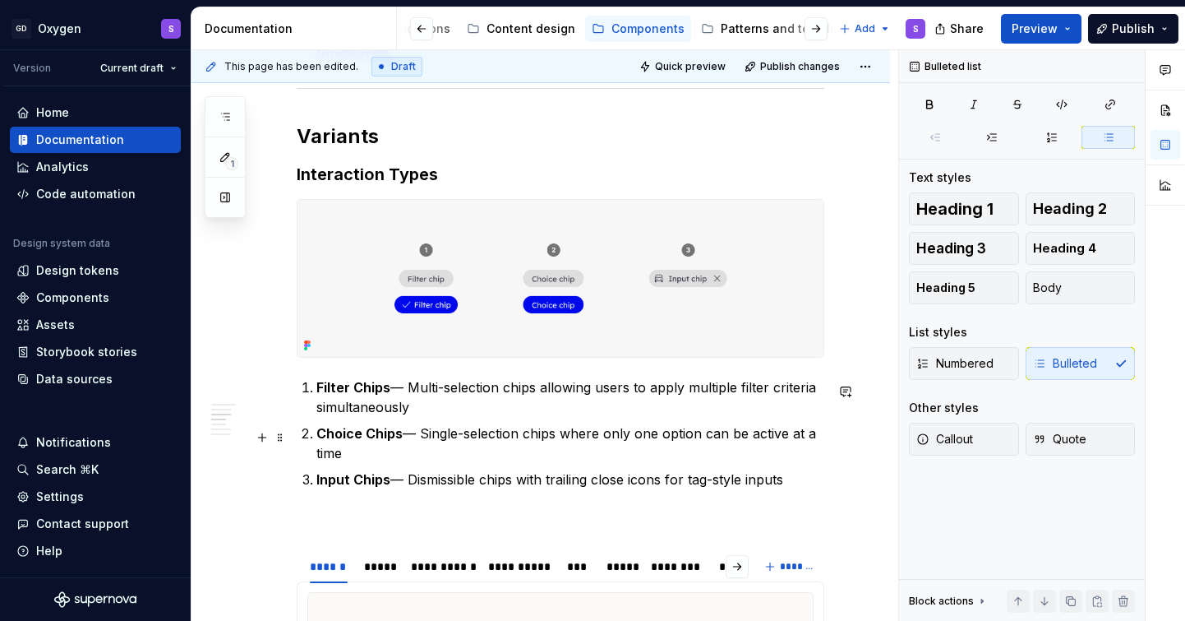
scroll to position [1055, 0]
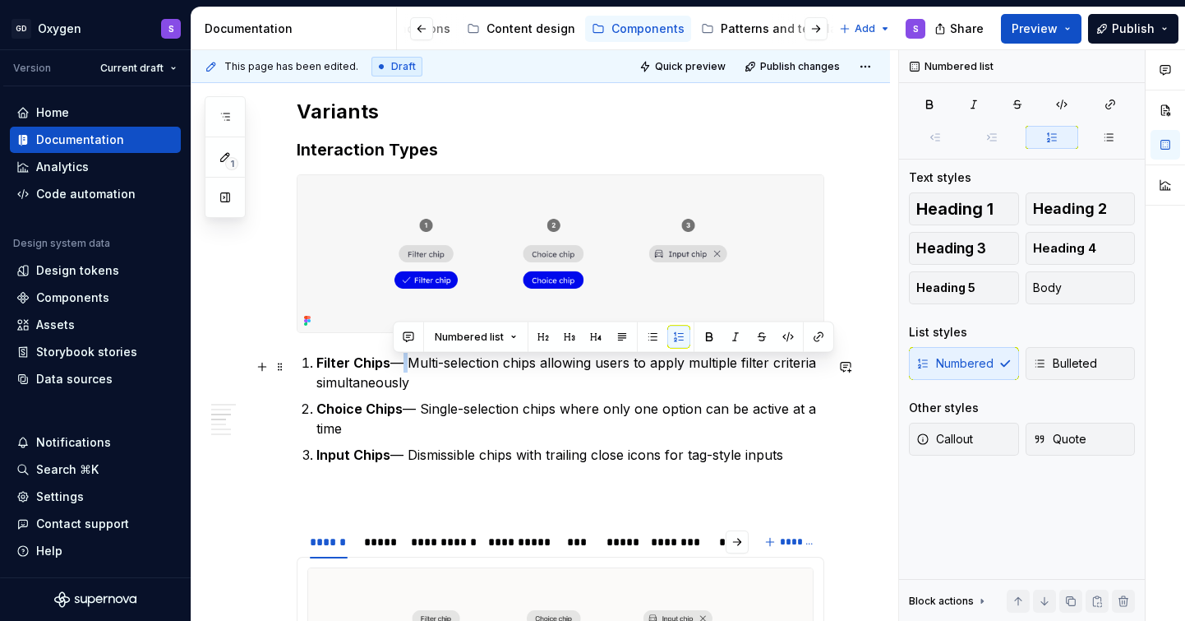
click at [397, 370] on p "Filter Chips — Multi-selection chips allowing users to apply multiple filter cr…" at bounding box center [570, 372] width 508 height 39
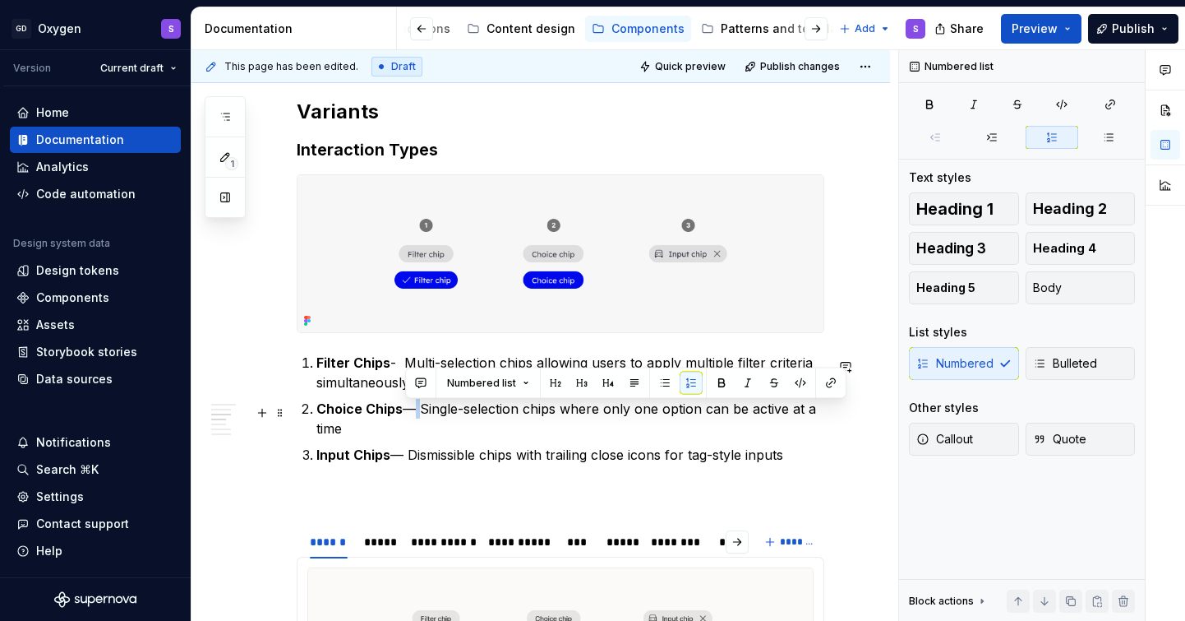
drag, startPoint x: 418, startPoint y: 414, endPoint x: 407, endPoint y: 414, distance: 10.7
click at [407, 414] on p "Choice Chips — Single-selection chips where only one option can be active at a …" at bounding box center [570, 418] width 508 height 39
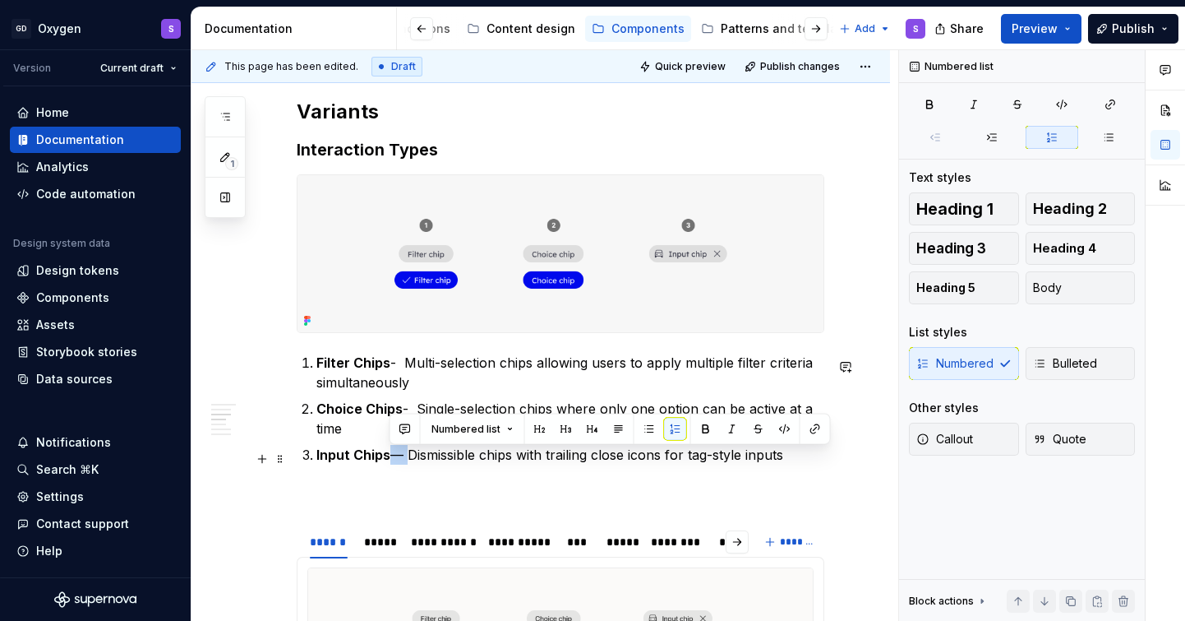
drag, startPoint x: 404, startPoint y: 453, endPoint x: 386, endPoint y: 457, distance: 17.7
click at [386, 457] on p "Input Chips — Dismissible chips with trailing close icons for tag-style inputs" at bounding box center [570, 455] width 508 height 20
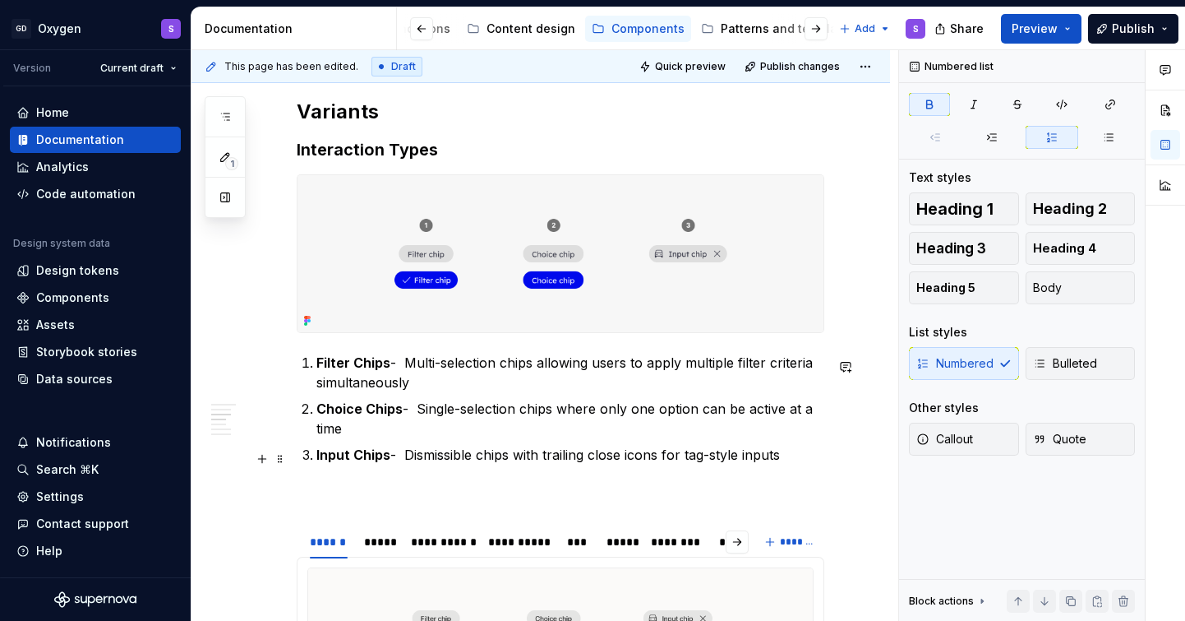
click at [388, 462] on strong "Input Chips" at bounding box center [353, 454] width 74 height 16
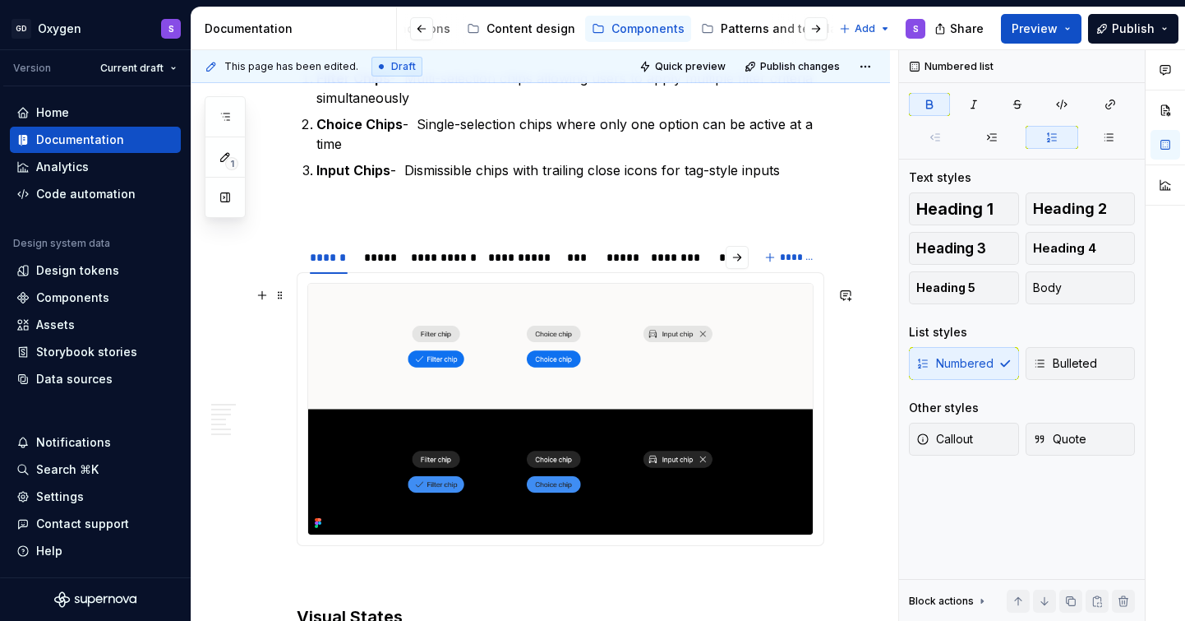
scroll to position [1342, 0]
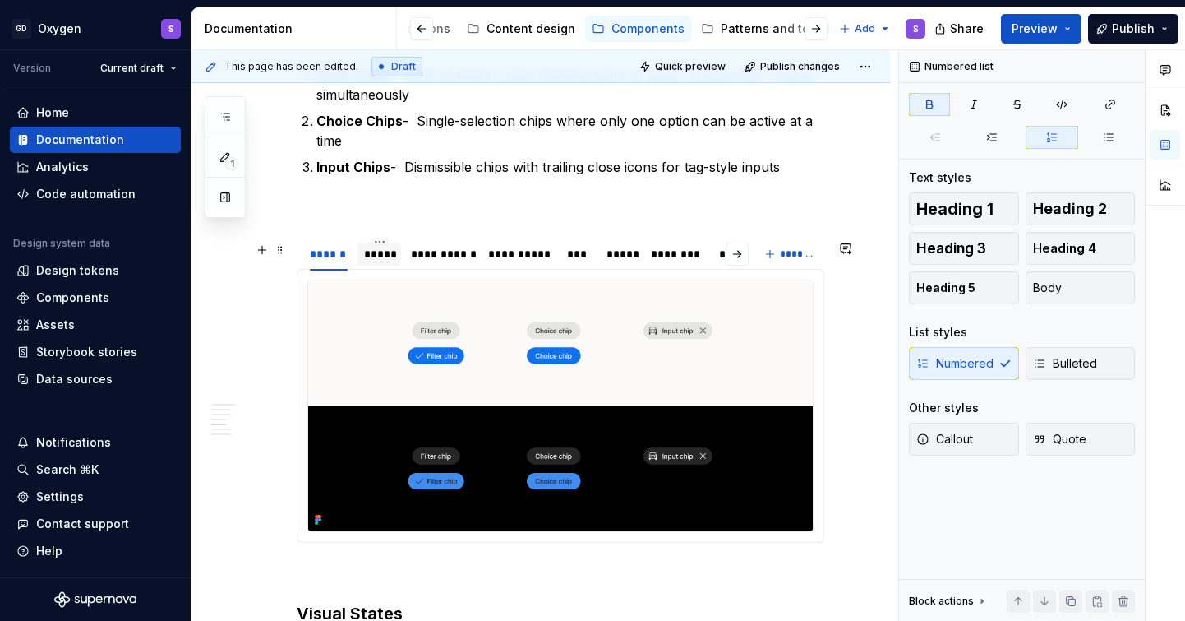
click at [382, 261] on div "*****" at bounding box center [379, 254] width 30 height 16
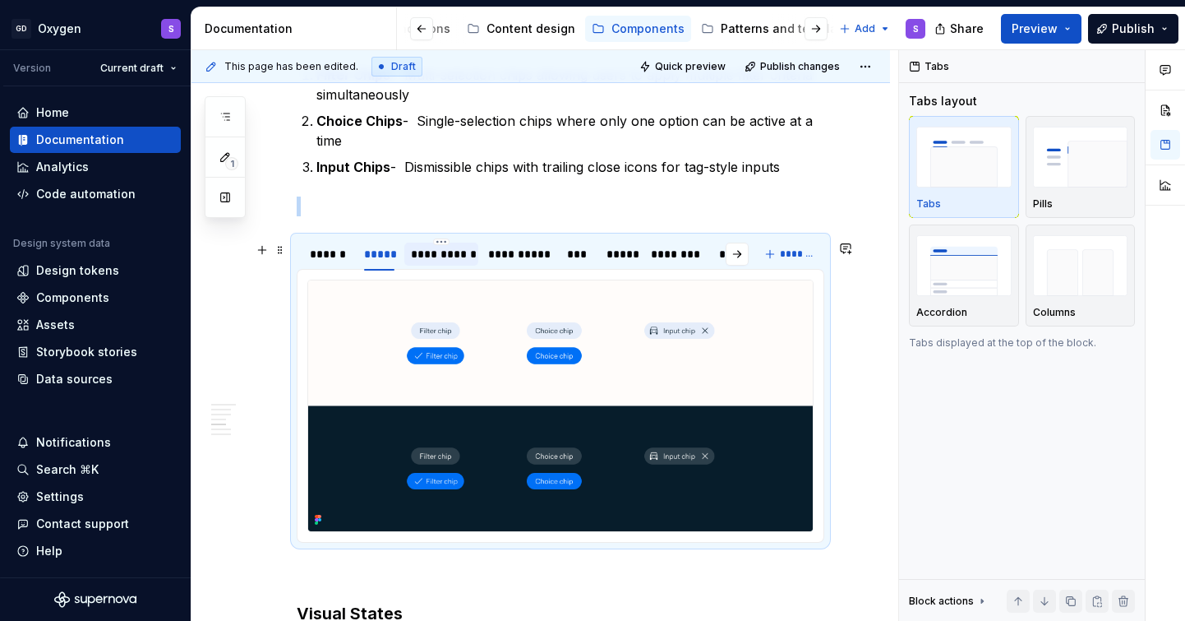
click at [423, 262] on div "**********" at bounding box center [441, 254] width 60 height 16
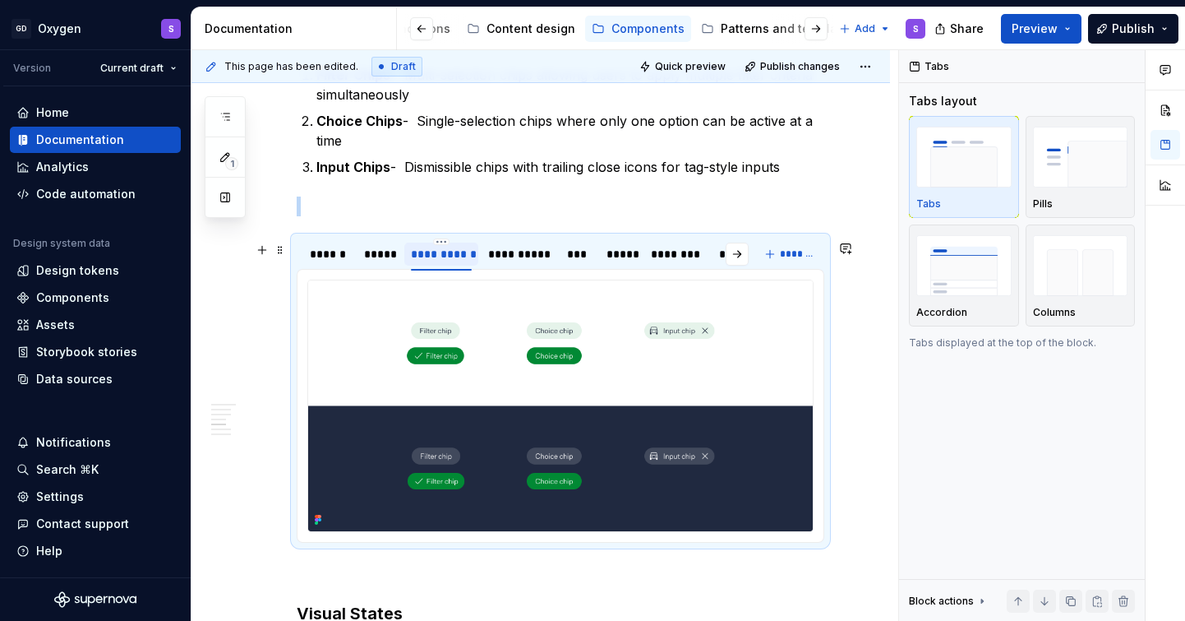
click at [473, 261] on div "**********" at bounding box center [440, 253] width 73 height 23
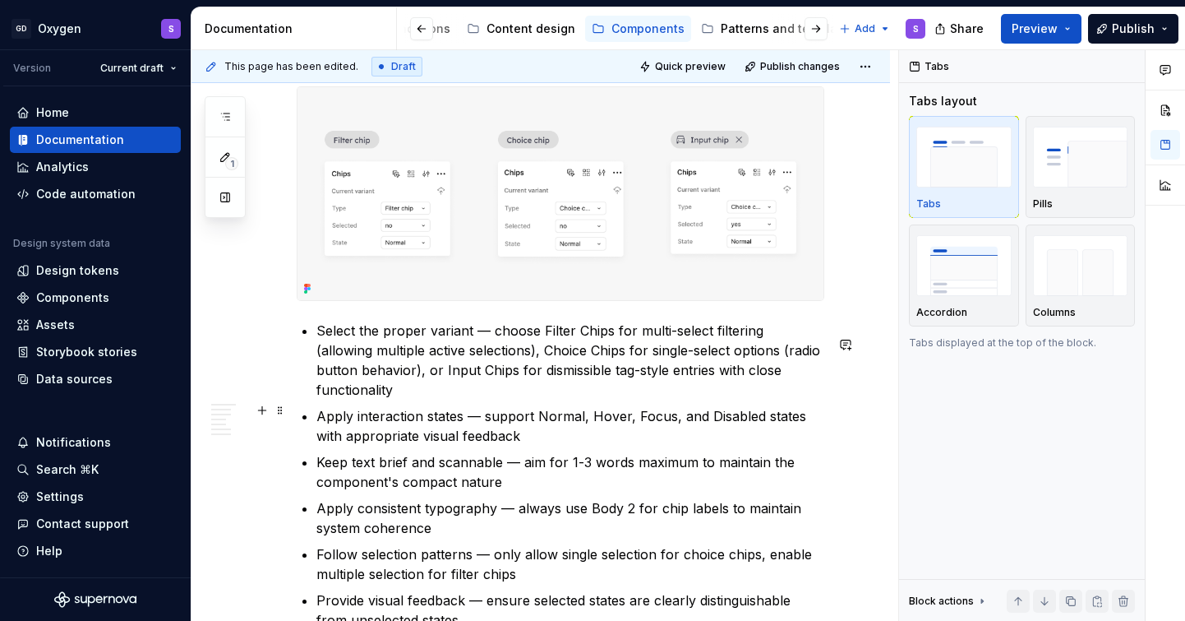
scroll to position [2391, 0]
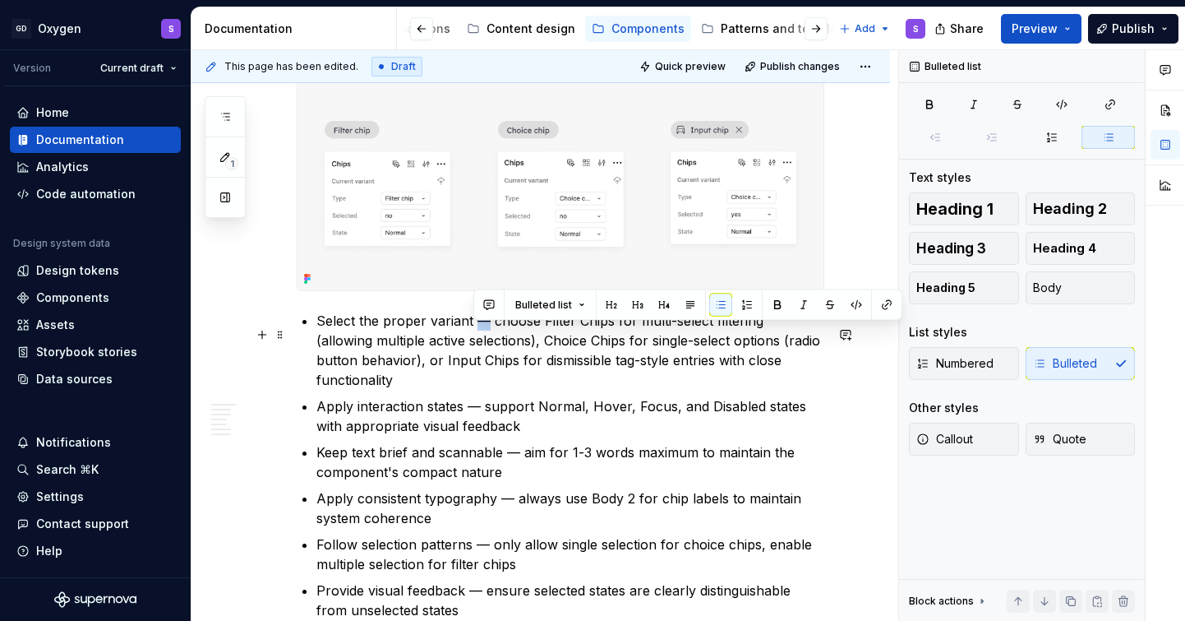
drag, startPoint x: 487, startPoint y: 335, endPoint x: 475, endPoint y: 335, distance: 11.5
click at [475, 335] on p "Select the proper variant — choose Filter Chips for multi-select filtering (all…" at bounding box center [570, 350] width 508 height 79
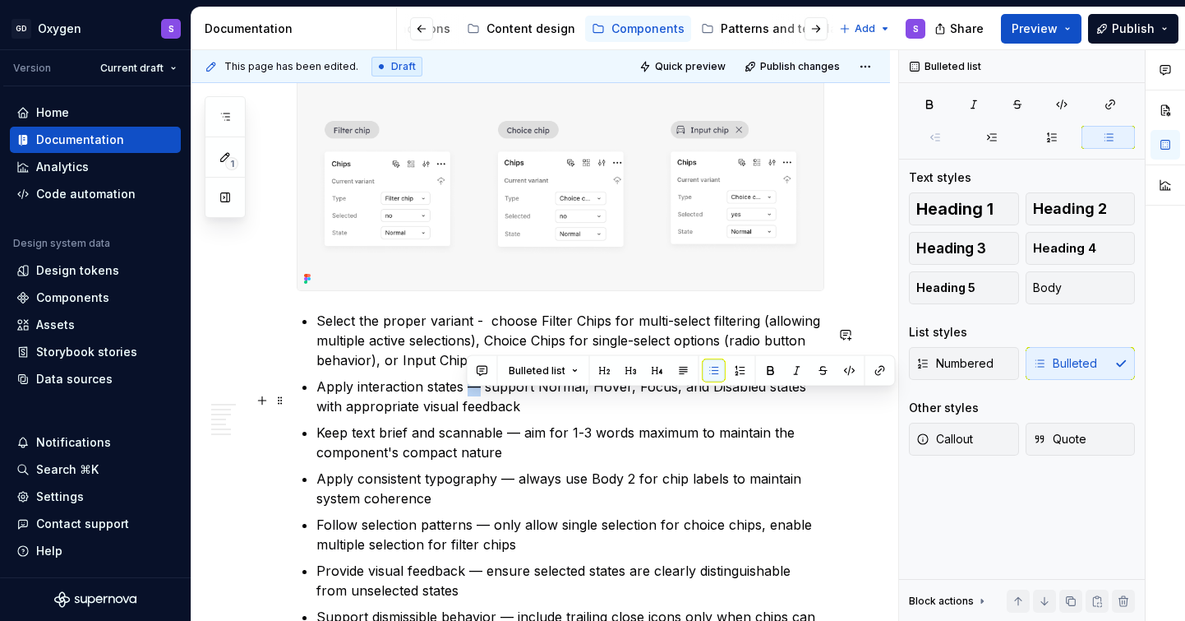
drag, startPoint x: 478, startPoint y: 400, endPoint x: 469, endPoint y: 400, distance: 9.1
click at [469, 400] on p "Apply interaction states — support Normal, Hover, Focus, and Disabled states wi…" at bounding box center [570, 395] width 508 height 39
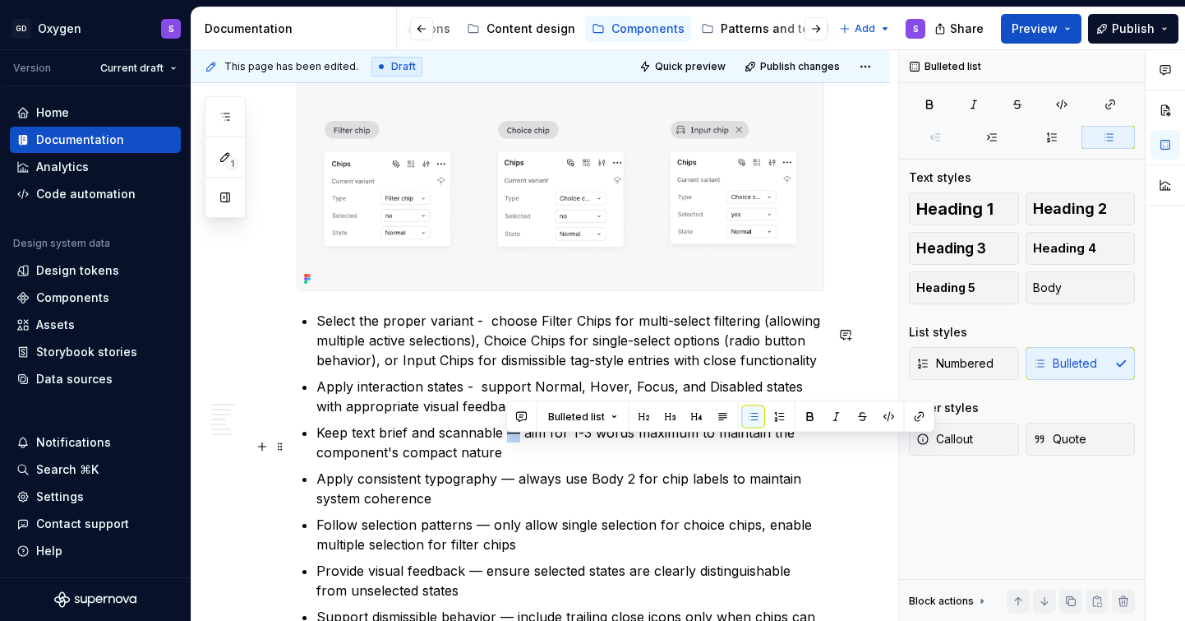
drag, startPoint x: 516, startPoint y: 448, endPoint x: 507, endPoint y: 448, distance: 9.0
click at [507, 448] on p "Keep text brief and scannable — aim for 1-3 words maximum to maintain the compo…" at bounding box center [570, 442] width 508 height 39
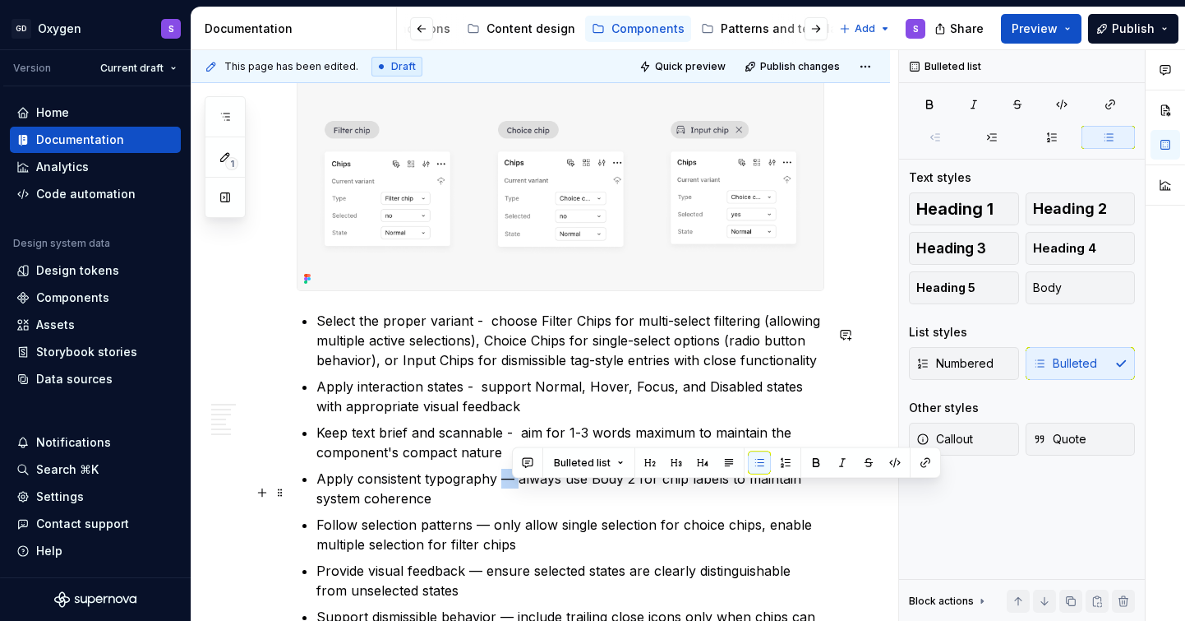
drag, startPoint x: 514, startPoint y: 493, endPoint x: 502, endPoint y: 493, distance: 11.5
click at [502, 493] on p "Apply consistent typography — always use Body 2 for chip labels to maintain sys…" at bounding box center [570, 488] width 508 height 39
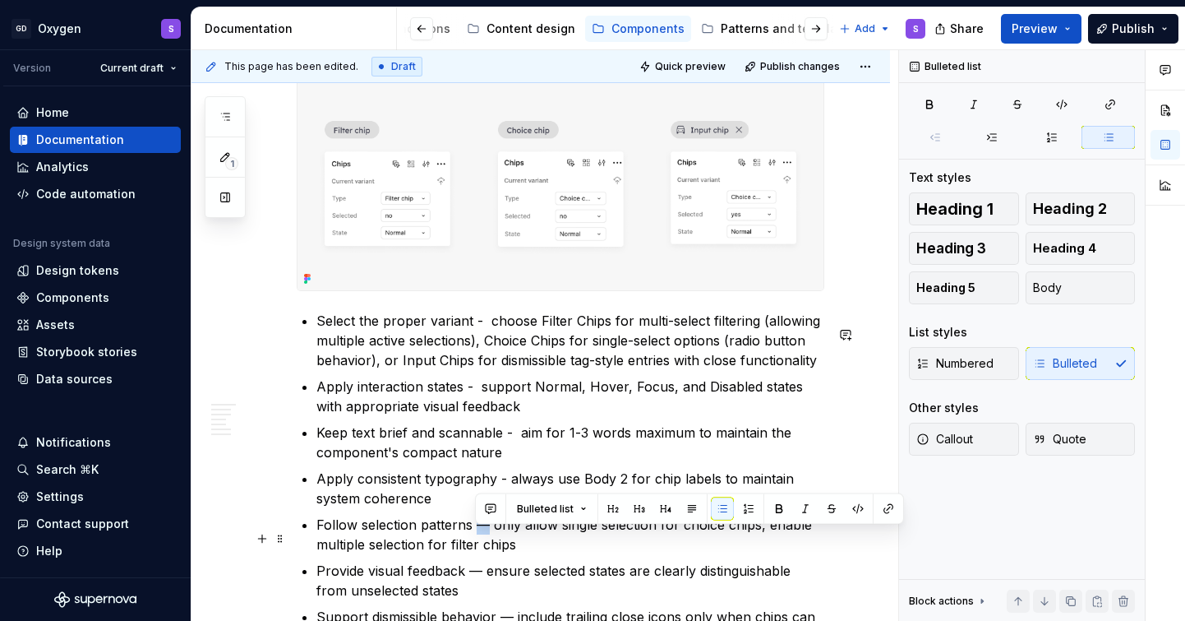
click at [480, 533] on p "Follow selection patterns — only allow single selection for choice chips, enabl…" at bounding box center [570, 534] width 508 height 39
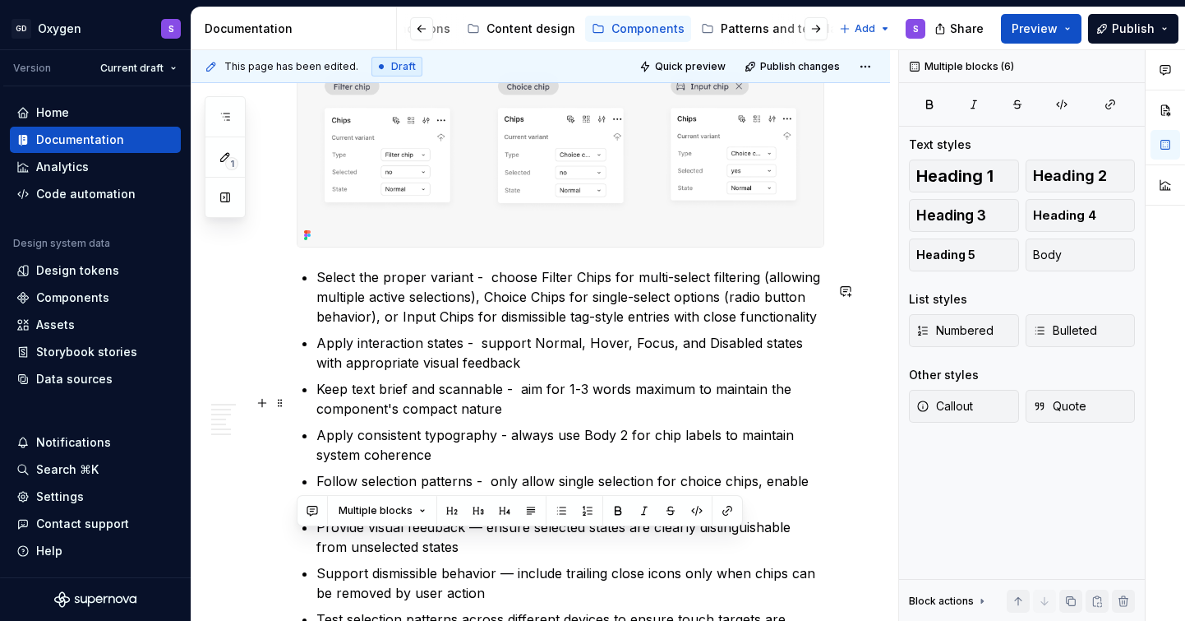
click at [481, 390] on ul "Select the proper variant - choose Filter Chips for multi-select filtering (all…" at bounding box center [570, 457] width 508 height 381
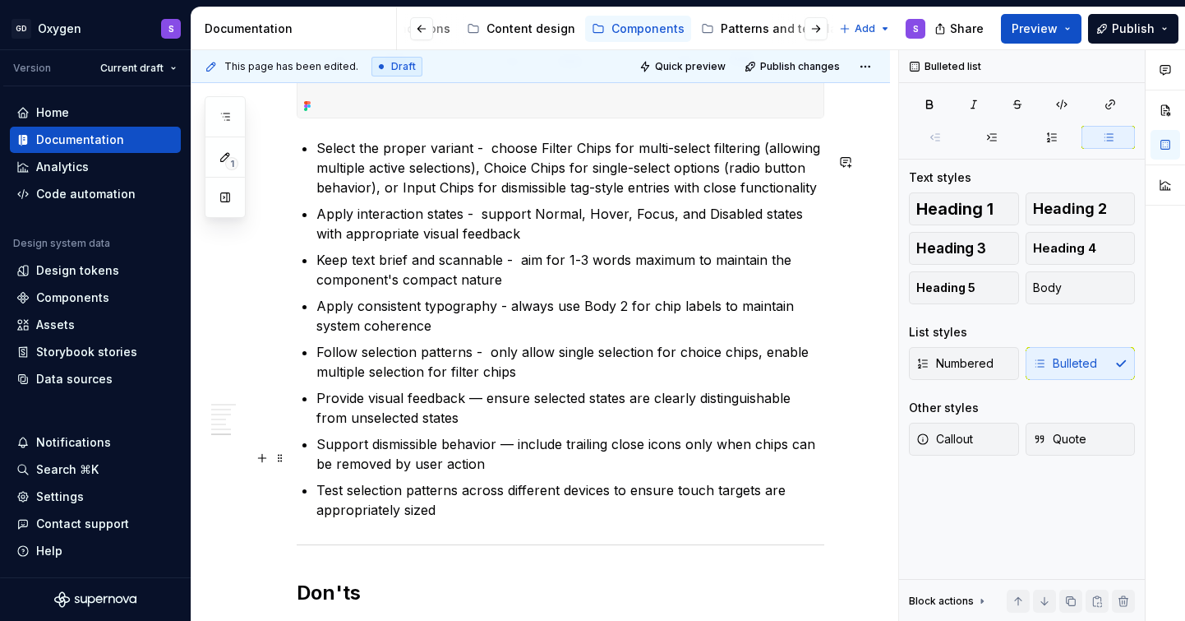
scroll to position [2565, 0]
drag, startPoint x: 482, startPoint y: 413, endPoint x: 471, endPoint y: 413, distance: 10.7
click at [471, 413] on p "Provide visual feedback — ensure selected states are clearly distinguishable fr…" at bounding box center [570, 406] width 508 height 39
click at [506, 455] on p "Support dismissible behavior — include trailing close icons only when chips can…" at bounding box center [570, 452] width 508 height 39
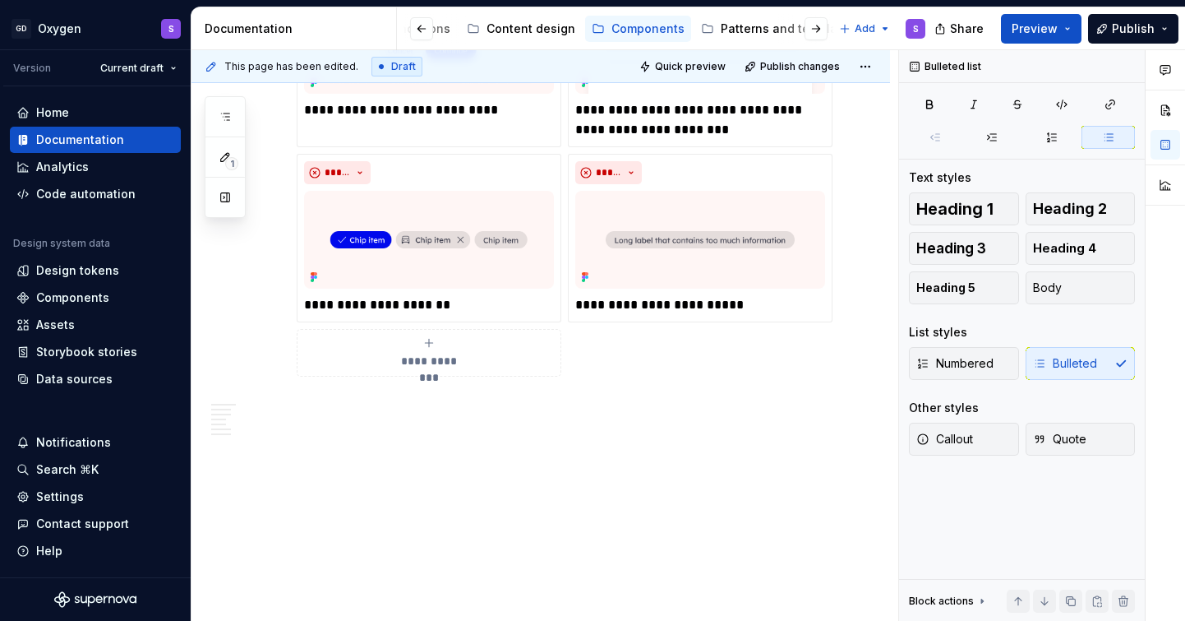
scroll to position [3277, 0]
click at [1146, 32] on span "Publish" at bounding box center [1133, 29] width 43 height 16
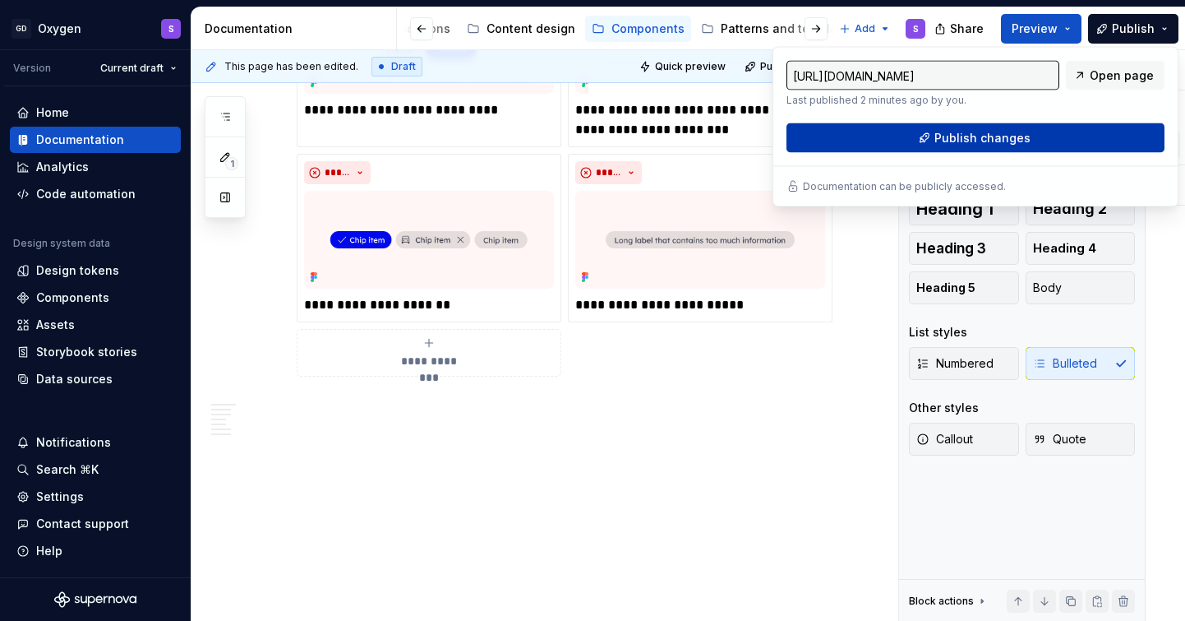
click at [1039, 140] on button "Publish changes" at bounding box center [976, 138] width 378 height 30
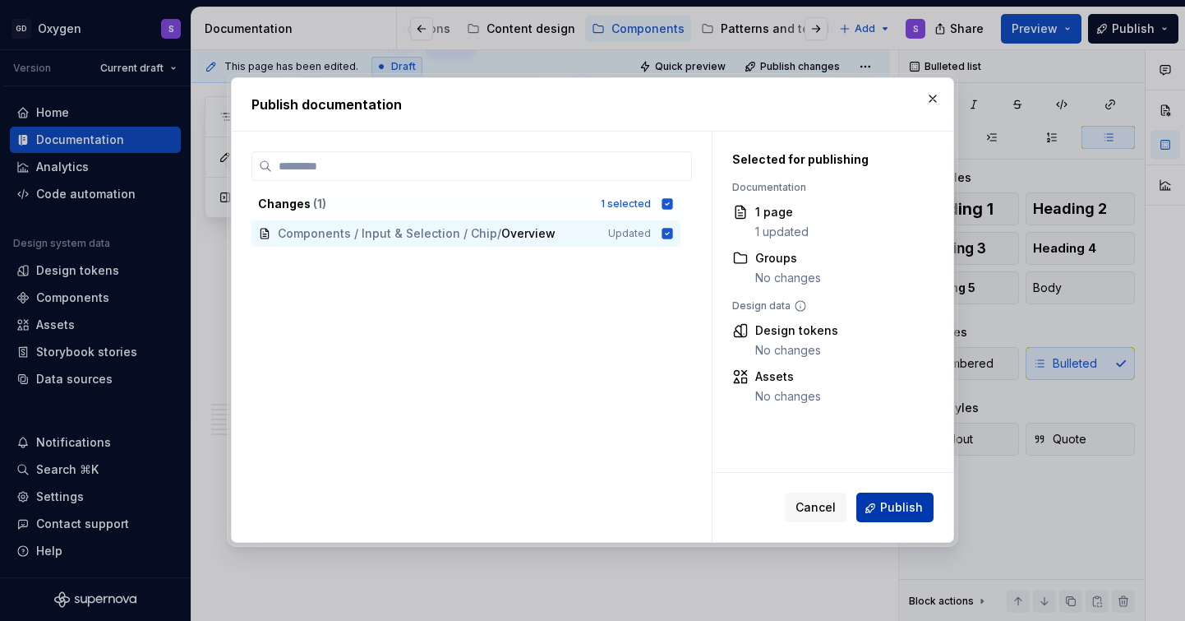
click at [909, 512] on span "Publish" at bounding box center [901, 508] width 43 height 16
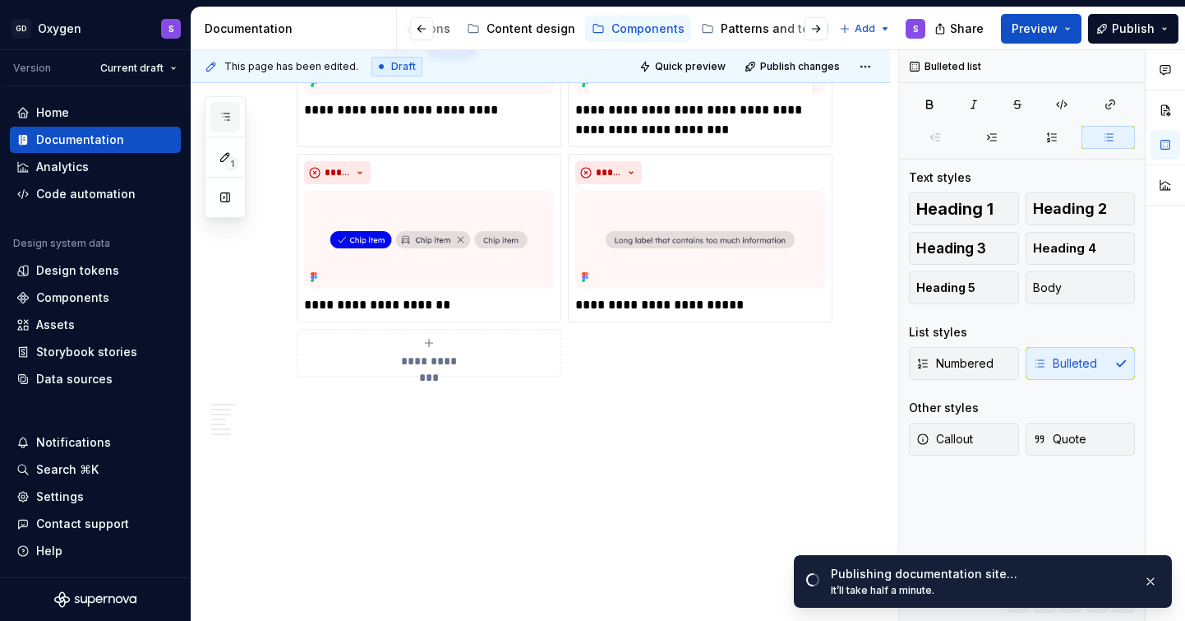
click at [230, 116] on icon "button" at bounding box center [225, 116] width 13 height 13
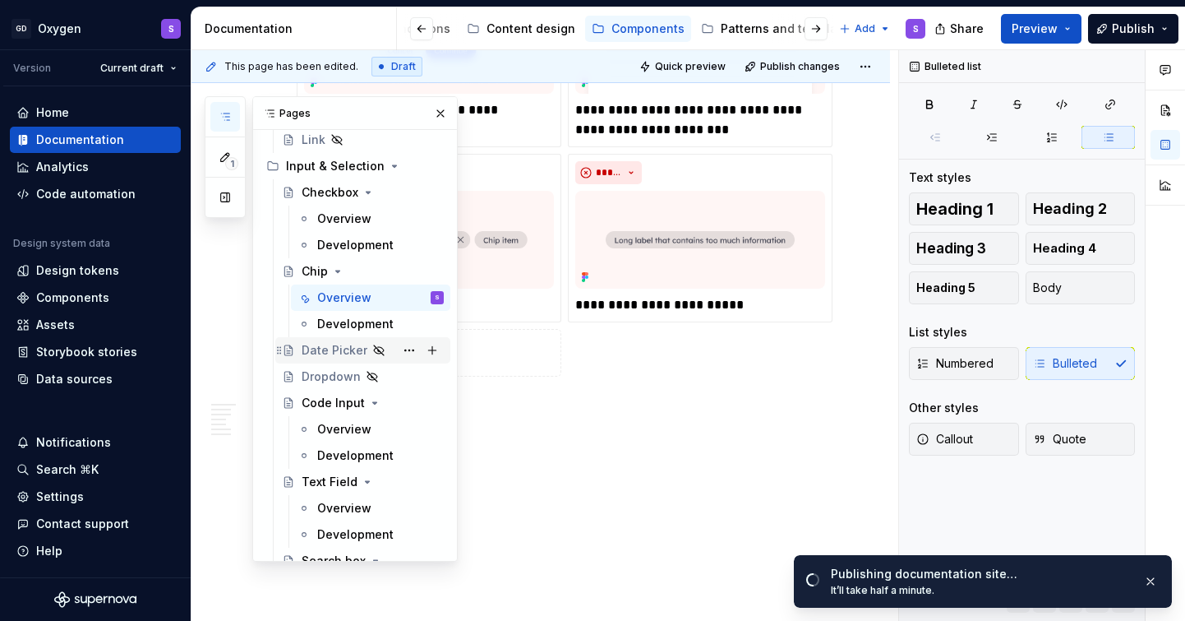
scroll to position [436, 0]
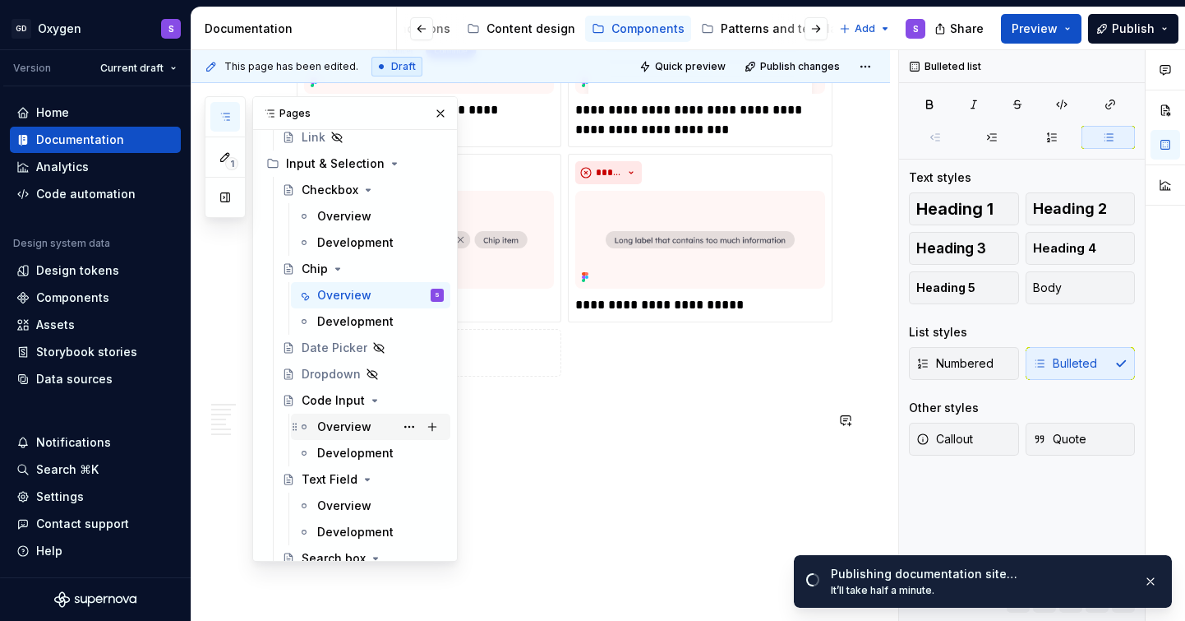
click at [349, 430] on div "Overview" at bounding box center [344, 426] width 54 height 16
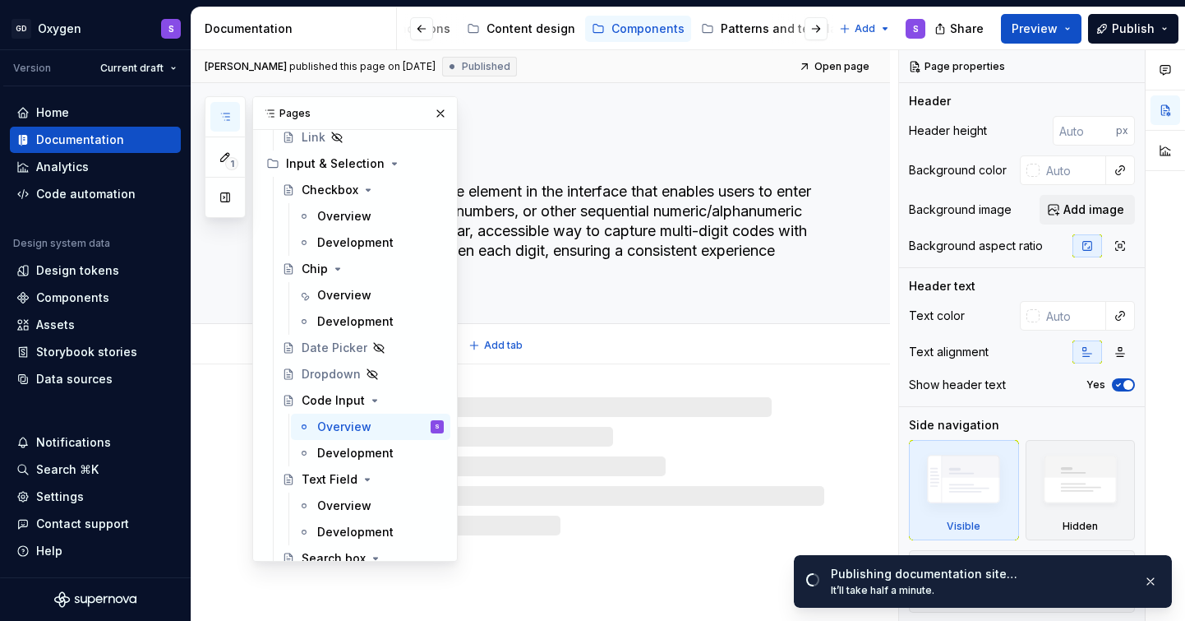
click at [560, 238] on textarea "The Code Input is a core element in the interface that enables users to enter v…" at bounding box center [557, 230] width 528 height 105
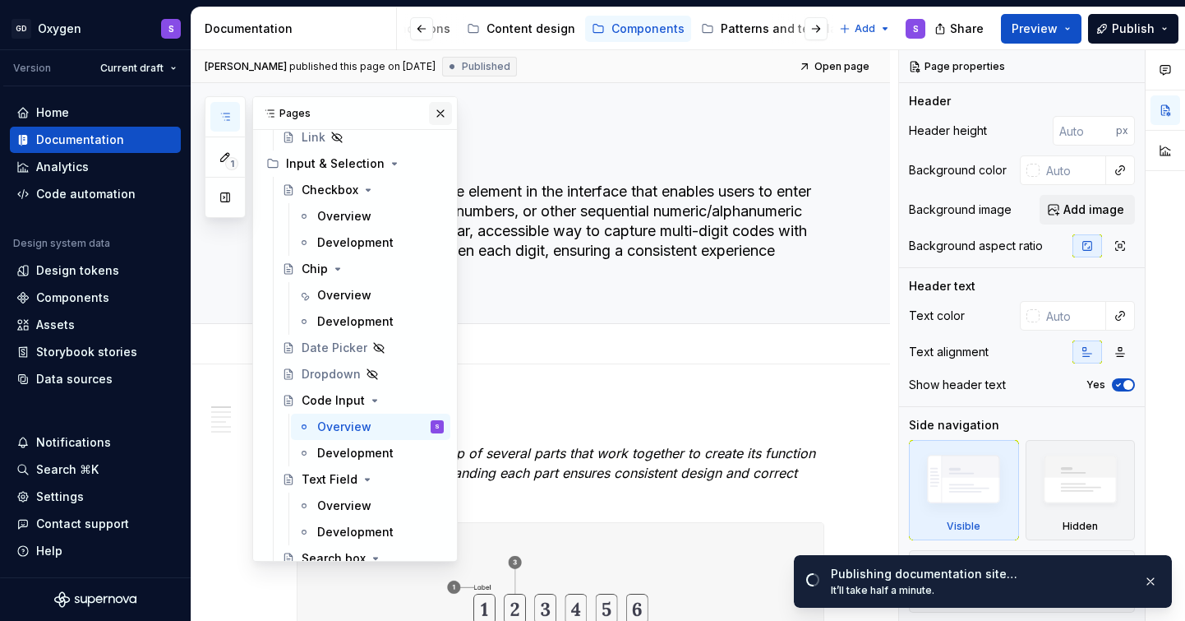
click at [446, 111] on button "button" at bounding box center [440, 113] width 23 height 23
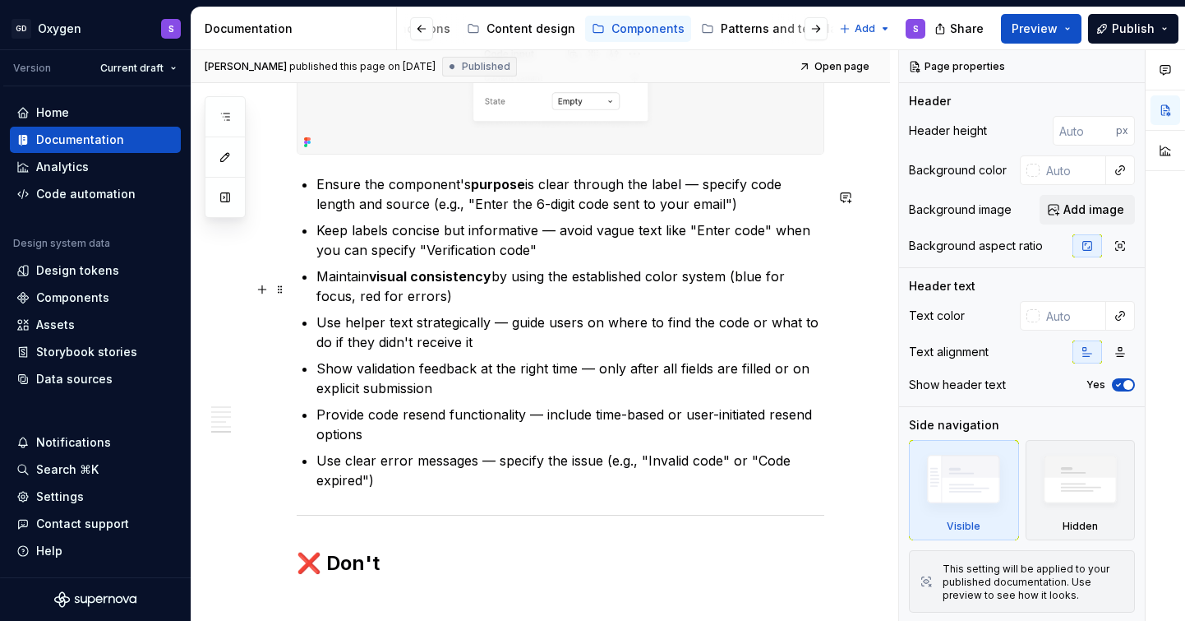
scroll to position [2059, 0]
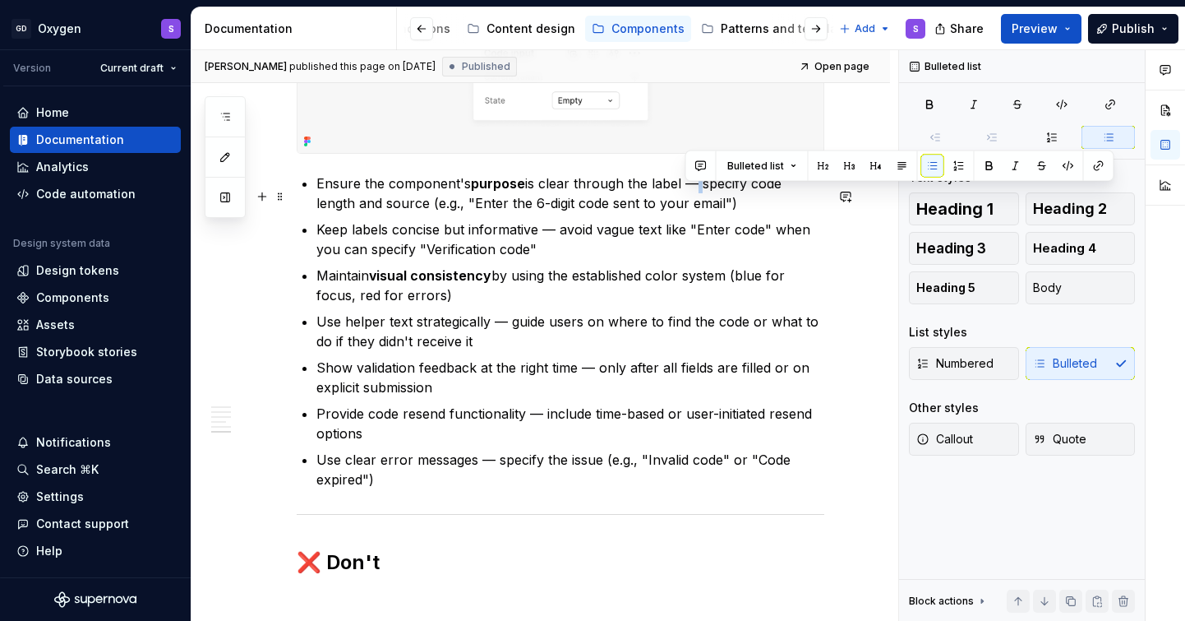
drag, startPoint x: 698, startPoint y: 195, endPoint x: 686, endPoint y: 195, distance: 12.3
click at [686, 195] on p "Ensure the component's purpose is clear through the label — specify code length…" at bounding box center [570, 192] width 508 height 39
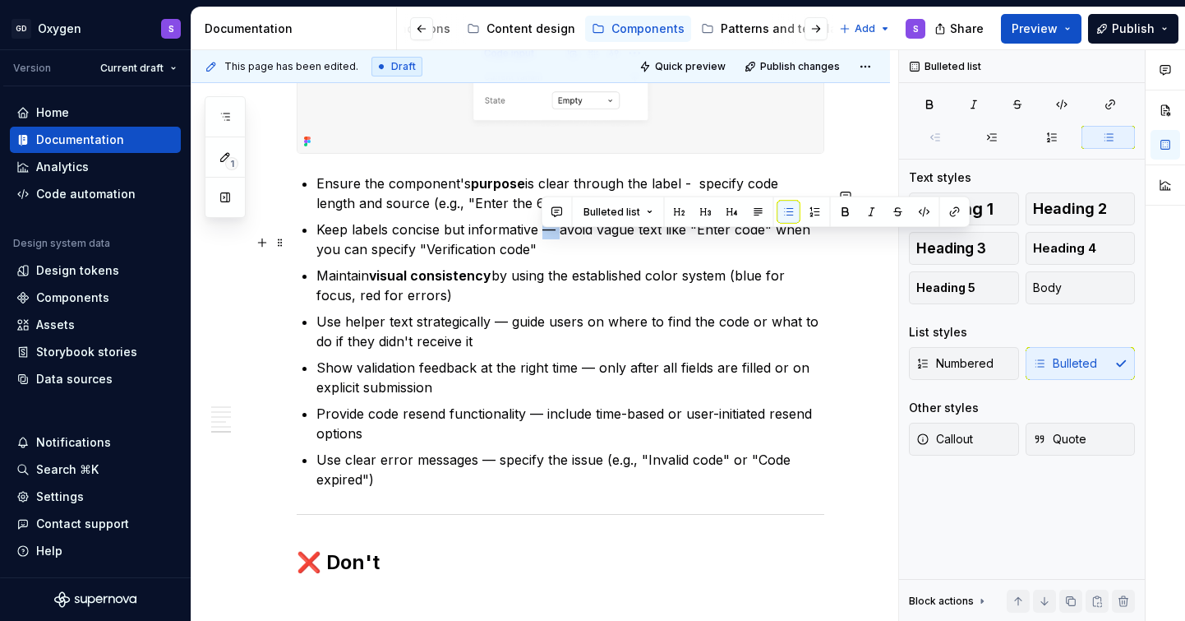
drag, startPoint x: 557, startPoint y: 244, endPoint x: 540, endPoint y: 244, distance: 16.4
click at [540, 244] on p "Keep labels concise but informative — avoid vague text like "Enter code" when y…" at bounding box center [570, 238] width 508 height 39
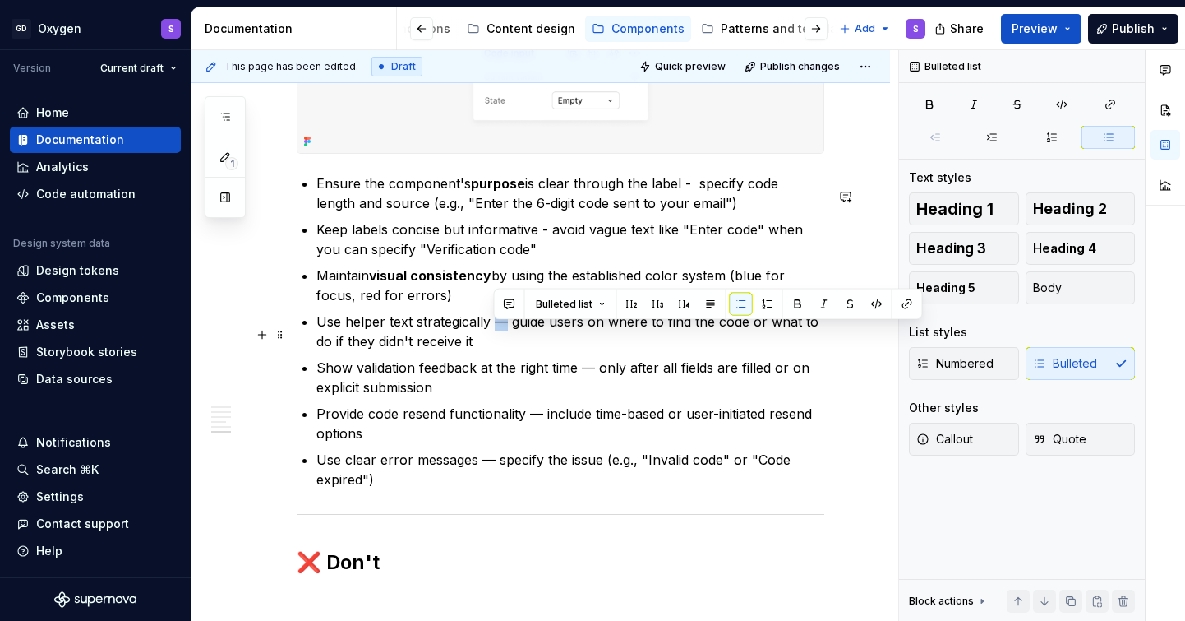
click at [499, 339] on p "Use helper text strategically — guide users on where to find the code or what t…" at bounding box center [570, 331] width 508 height 39
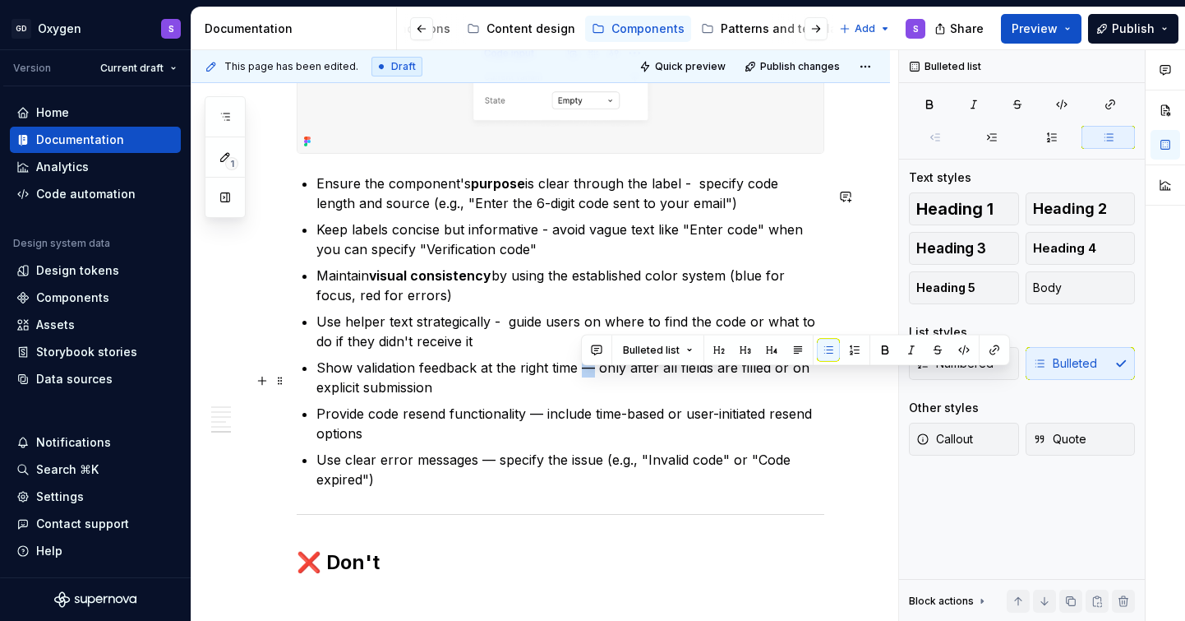
drag, startPoint x: 593, startPoint y: 379, endPoint x: 582, endPoint y: 379, distance: 11.5
click at [582, 379] on p "Show validation feedback at the right time — only after all fields are filled o…" at bounding box center [570, 377] width 508 height 39
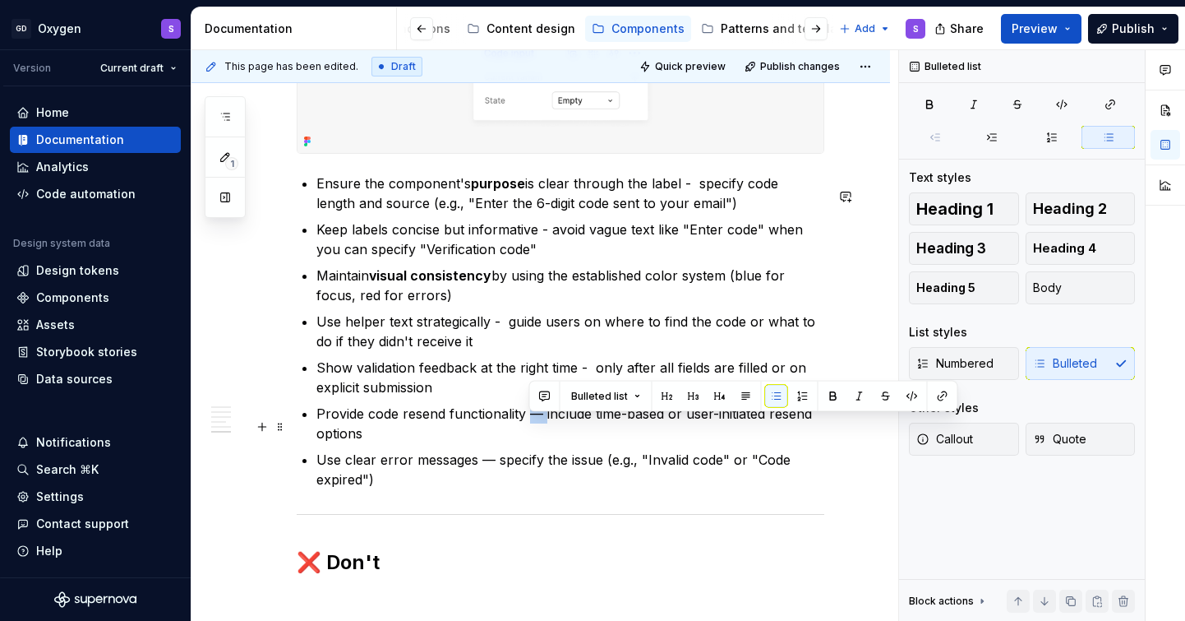
drag, startPoint x: 544, startPoint y: 426, endPoint x: 531, endPoint y: 426, distance: 13.2
click at [531, 426] on p "Provide code resend functionality — include time-based or user-initiated resend…" at bounding box center [570, 423] width 508 height 39
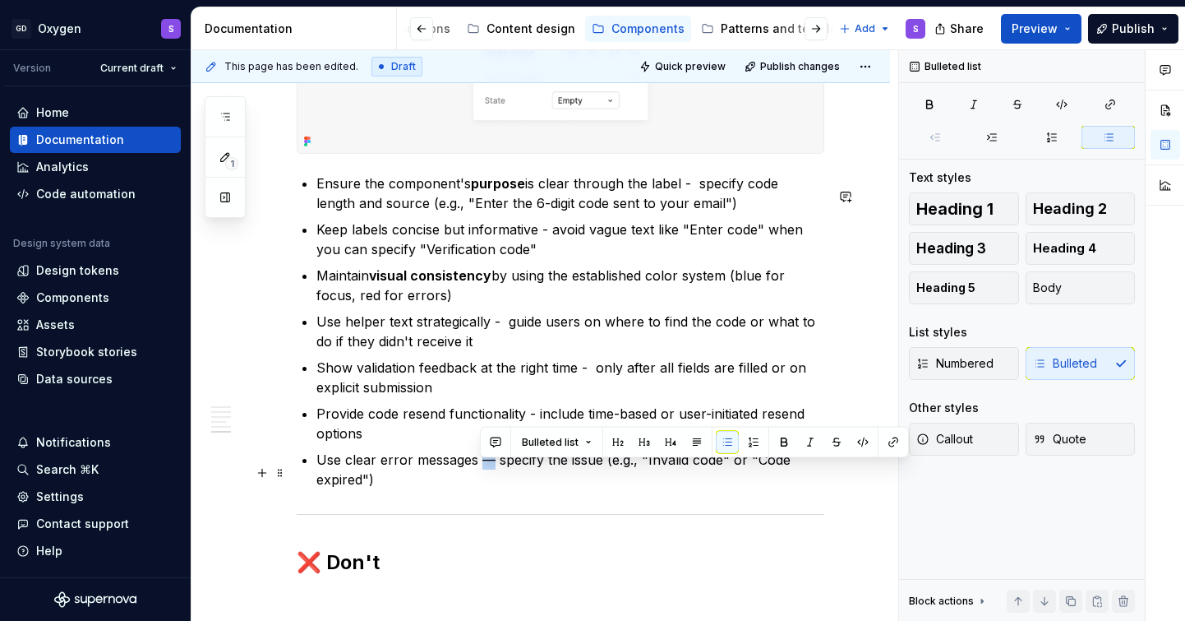
drag, startPoint x: 492, startPoint y: 469, endPoint x: 483, endPoint y: 470, distance: 9.9
click at [483, 470] on p "Use clear error messages — specify the issue (e.g., "Invalid code" or "Code exp…" at bounding box center [570, 469] width 508 height 39
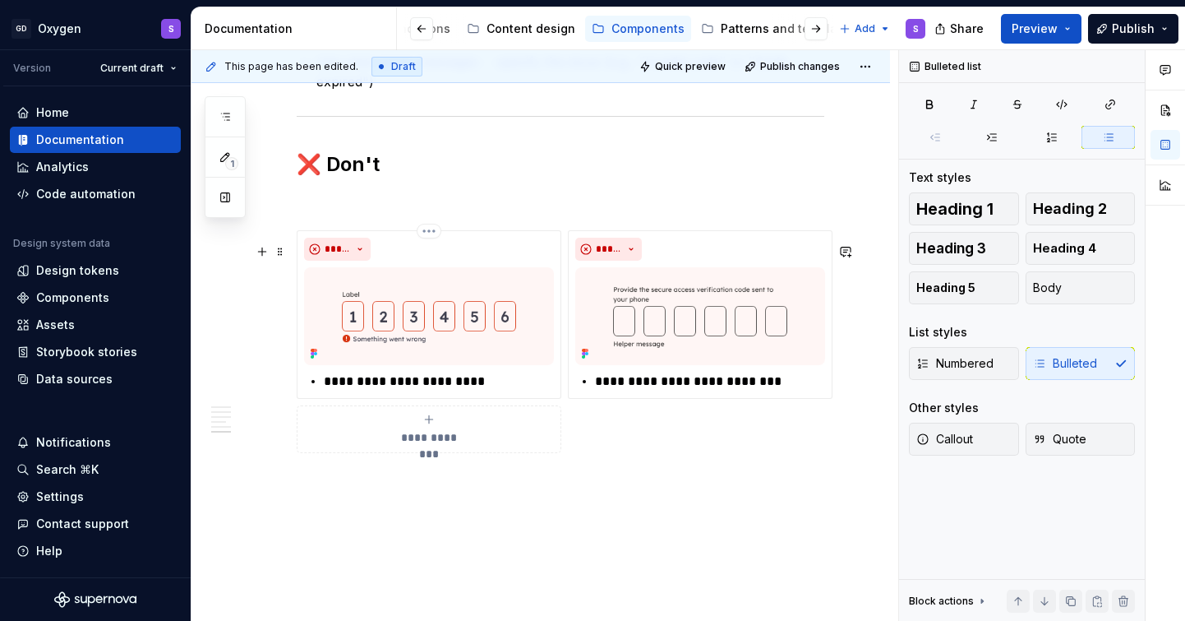
scroll to position [2547, 0]
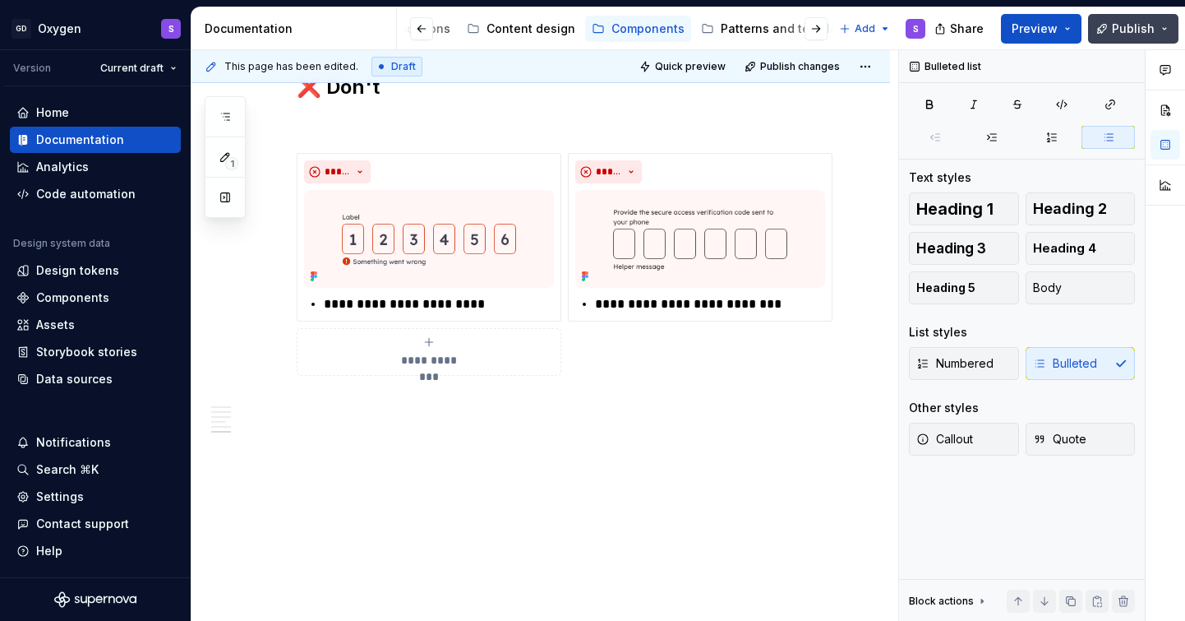
click at [1143, 26] on span "Publish" at bounding box center [1133, 29] width 43 height 16
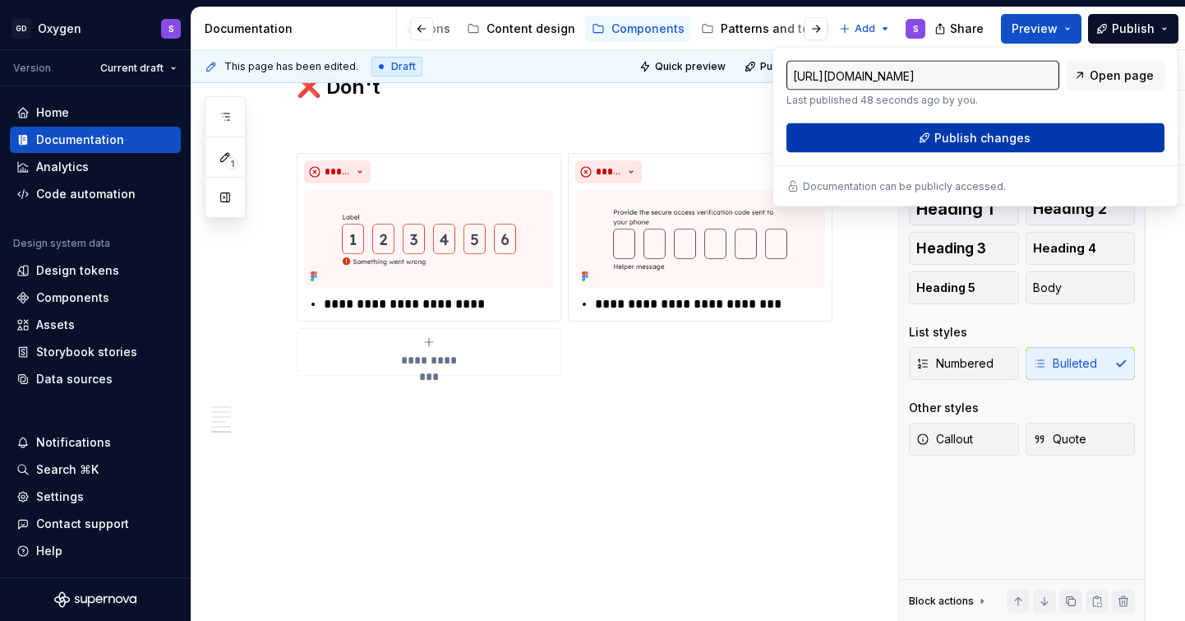
click at [1075, 135] on button "Publish changes" at bounding box center [976, 138] width 378 height 30
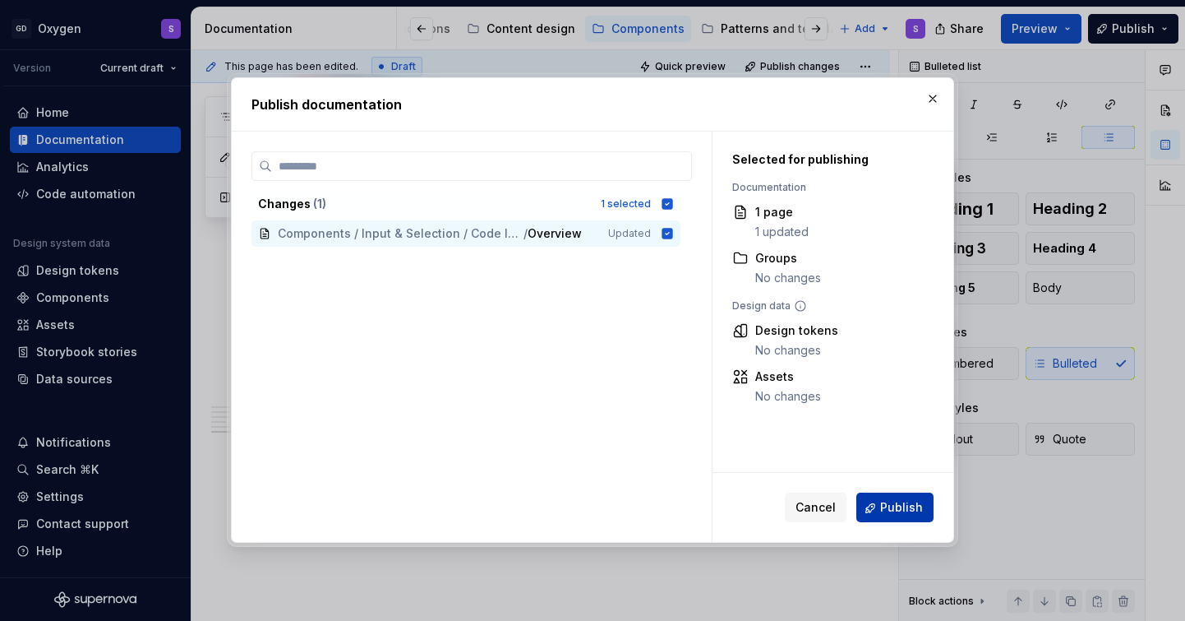
click at [908, 502] on span "Publish" at bounding box center [901, 508] width 43 height 16
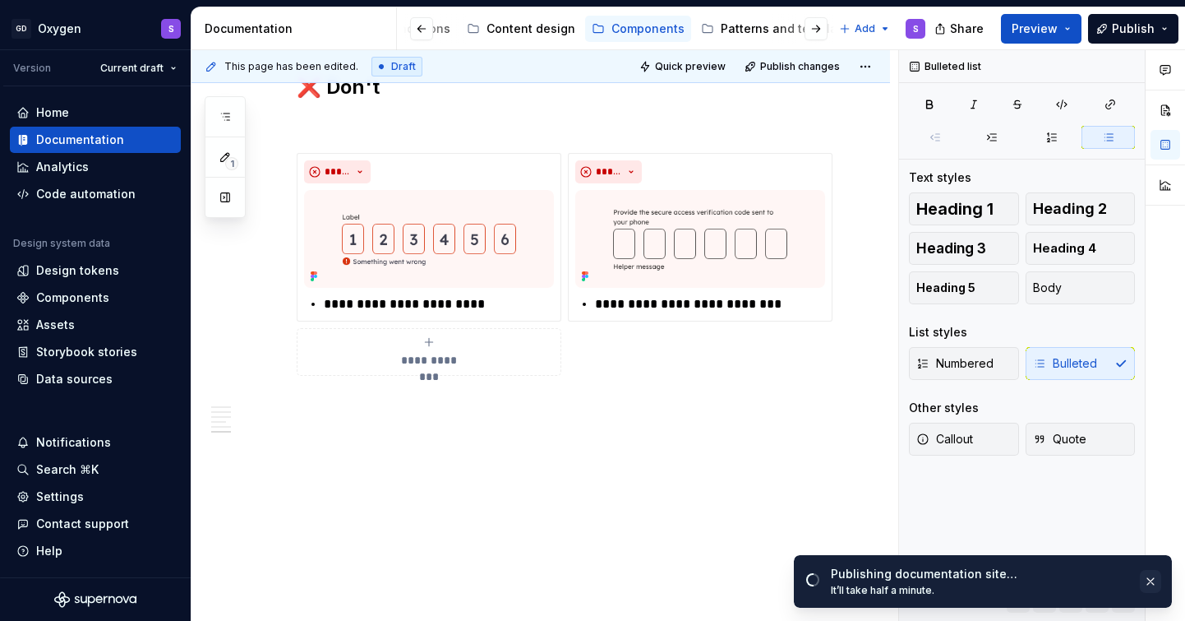
click at [1152, 586] on button "button" at bounding box center [1150, 581] width 21 height 23
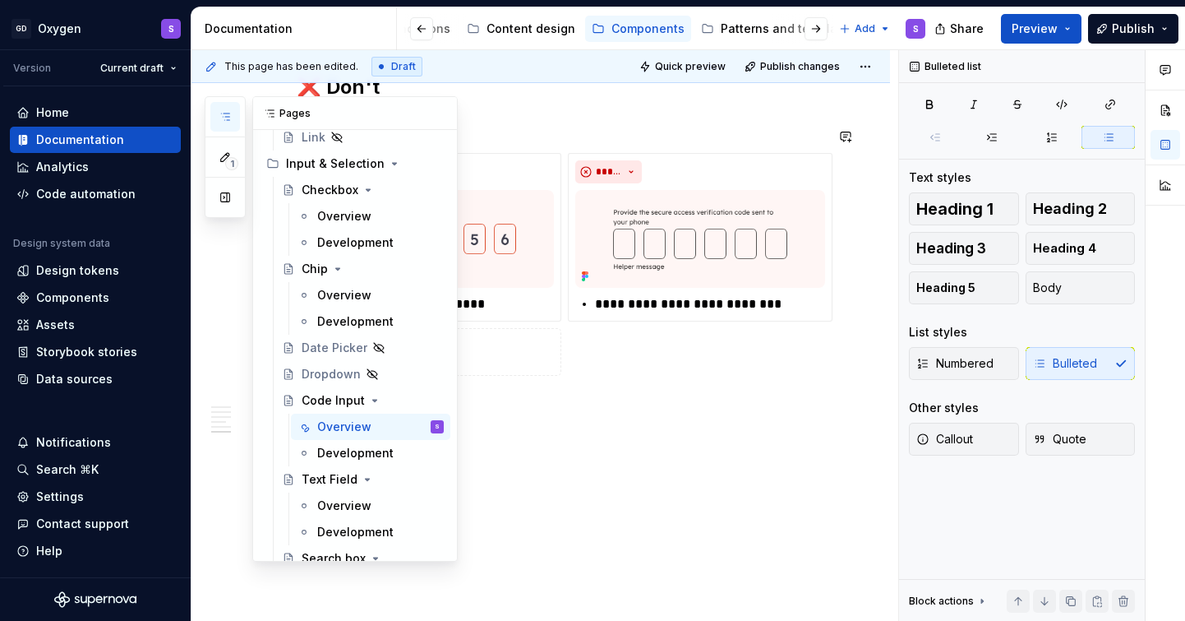
click at [233, 104] on button "button" at bounding box center [225, 117] width 30 height 30
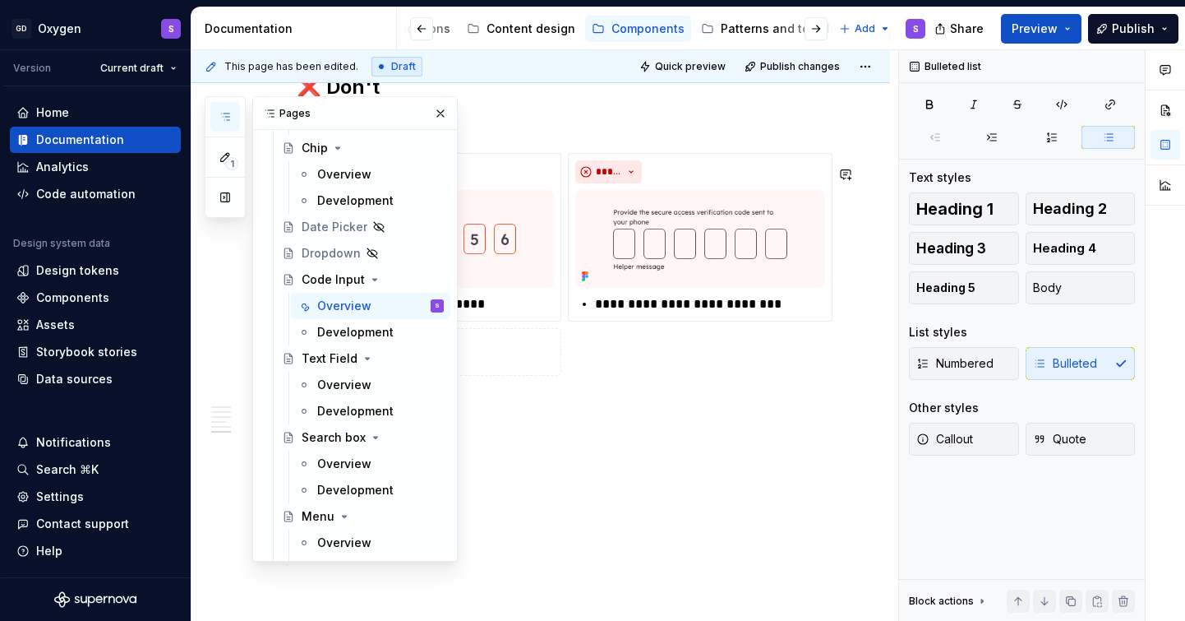
scroll to position [570, 0]
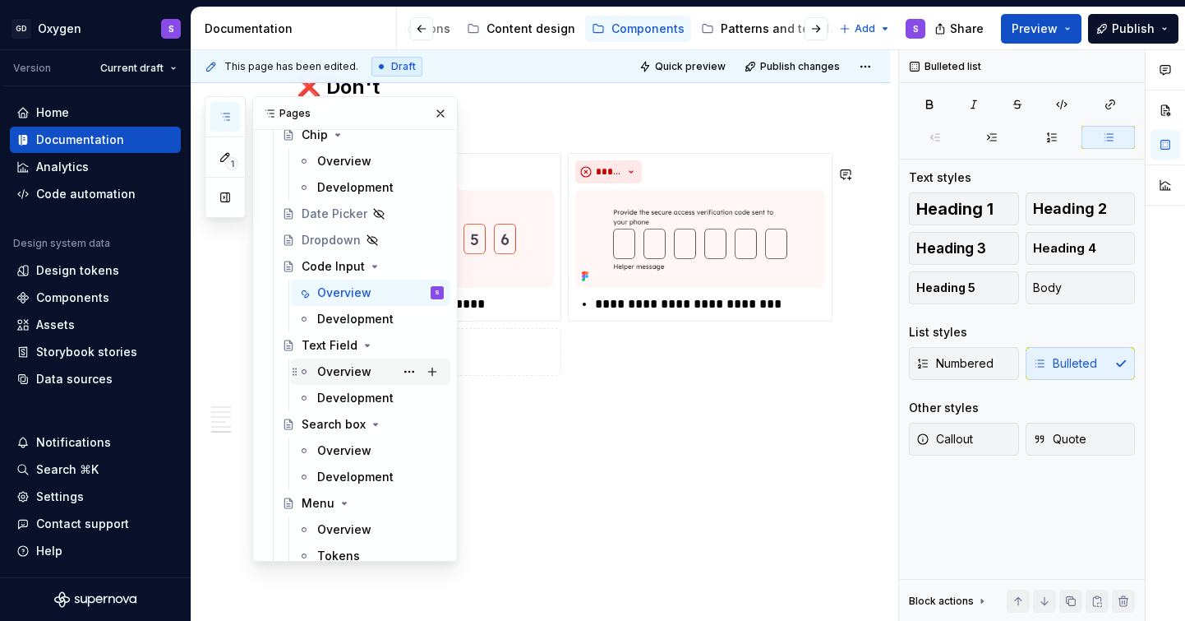
click at [335, 367] on div "Overview" at bounding box center [344, 371] width 54 height 16
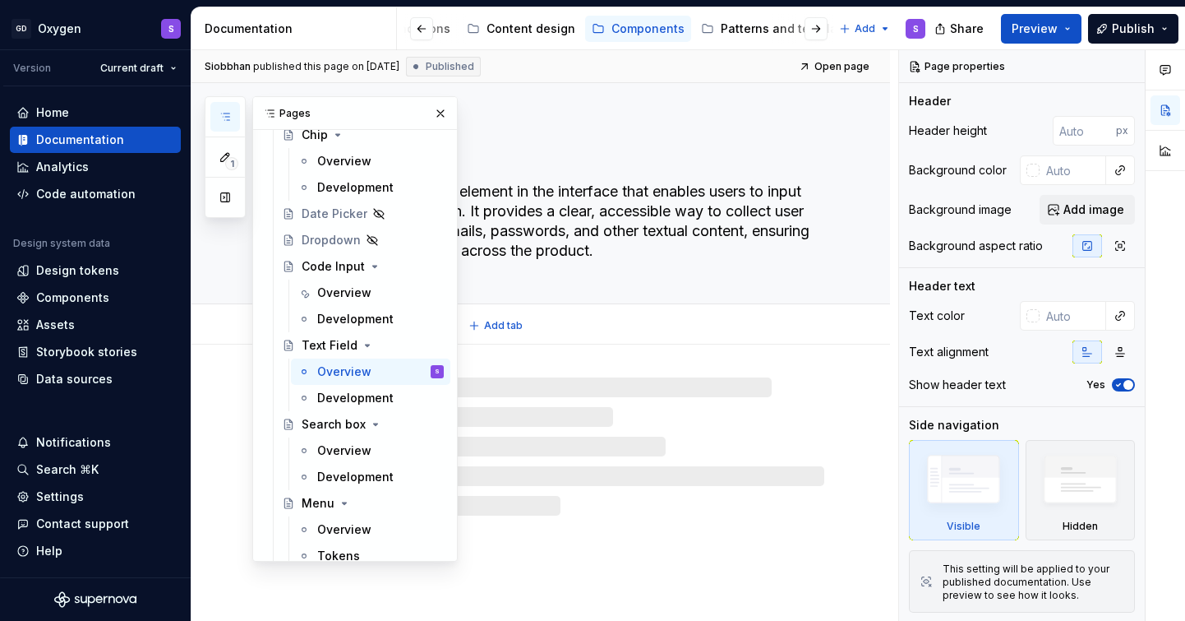
click at [581, 242] on textarea "The Text Field is a core element in the interface that enables users to input a…" at bounding box center [557, 220] width 528 height 85
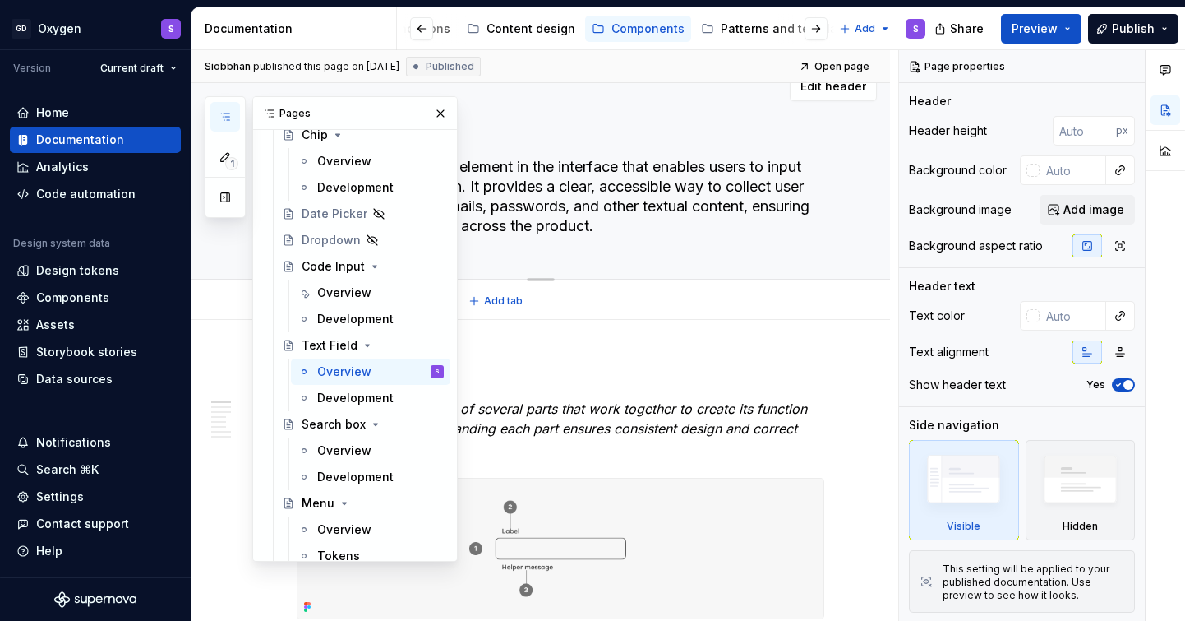
scroll to position [25, 0]
click at [440, 113] on button "button" at bounding box center [440, 113] width 23 height 23
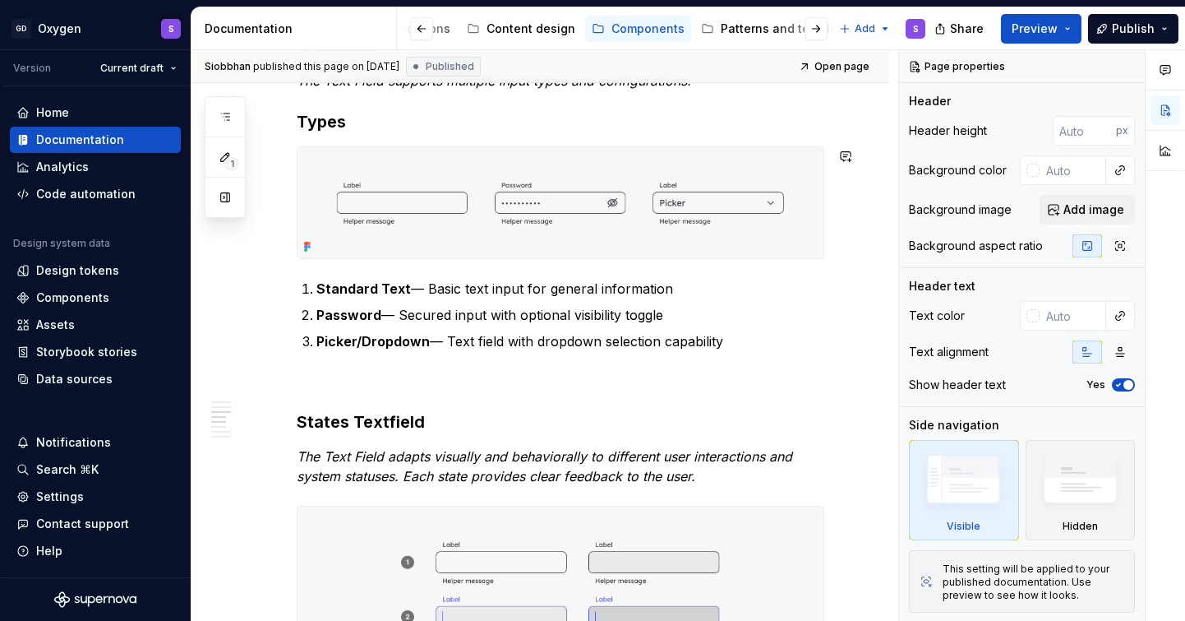
scroll to position [1088, 0]
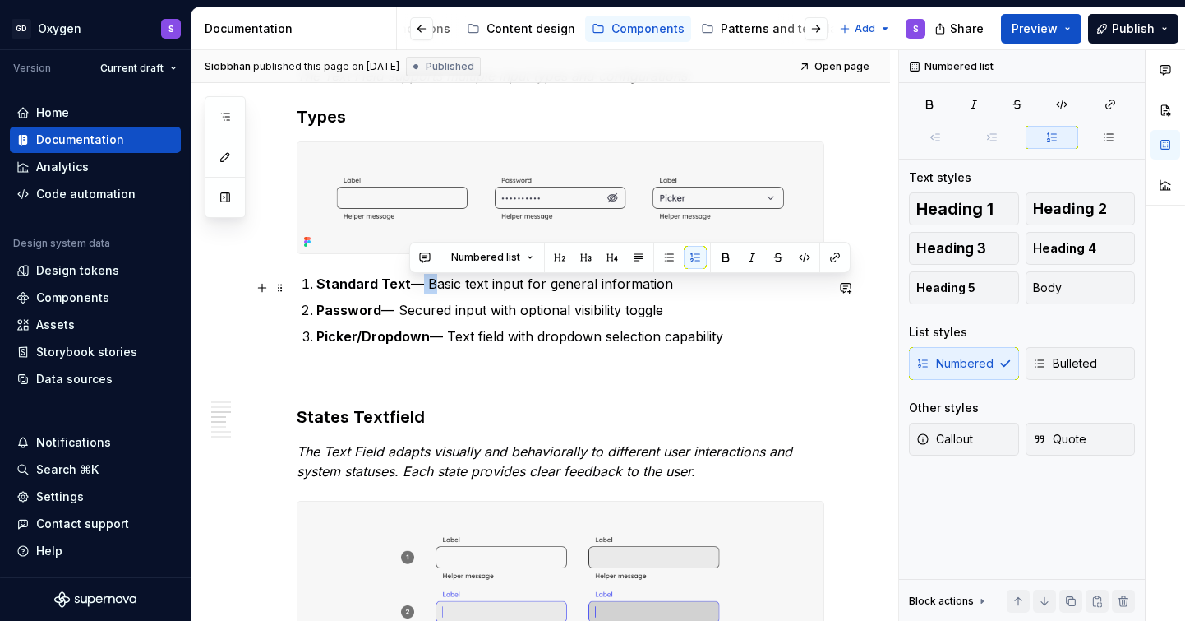
drag, startPoint x: 425, startPoint y: 289, endPoint x: 413, endPoint y: 288, distance: 12.4
click at [413, 288] on p "Standard Text — Basic text input for general information" at bounding box center [570, 284] width 508 height 20
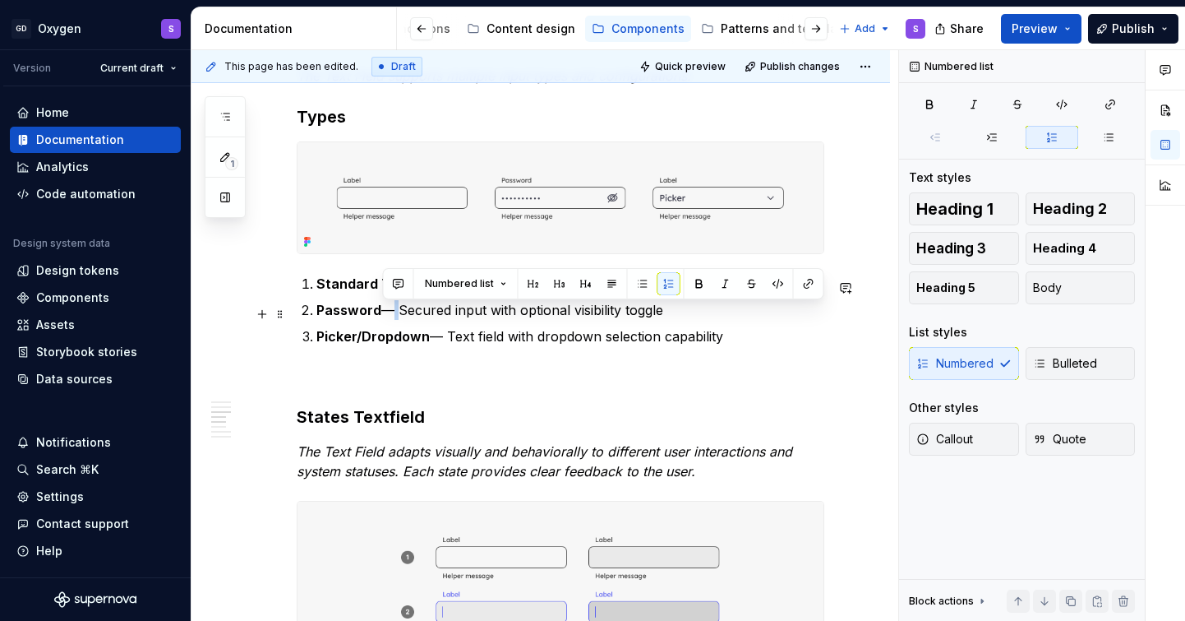
click at [388, 316] on p "Password — Secured input with optional visibility toggle" at bounding box center [570, 310] width 508 height 20
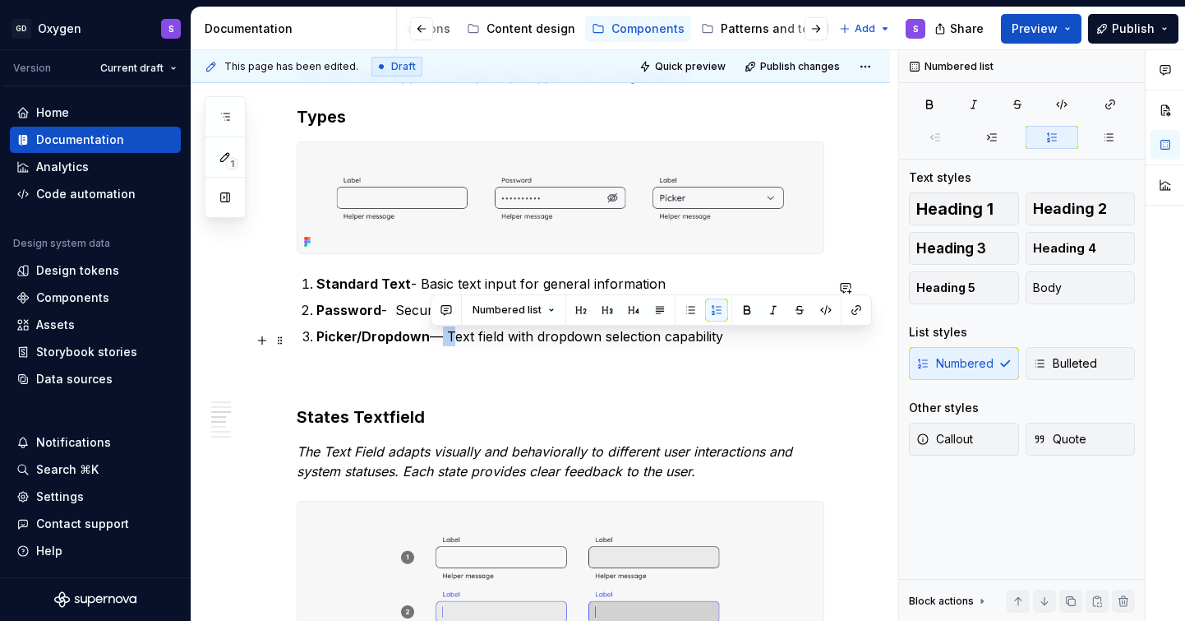
drag, startPoint x: 446, startPoint y: 338, endPoint x: 432, endPoint y: 338, distance: 14.0
click at [432, 338] on p "Picker/Dropdown — Text field with dropdown selection capability" at bounding box center [570, 336] width 508 height 20
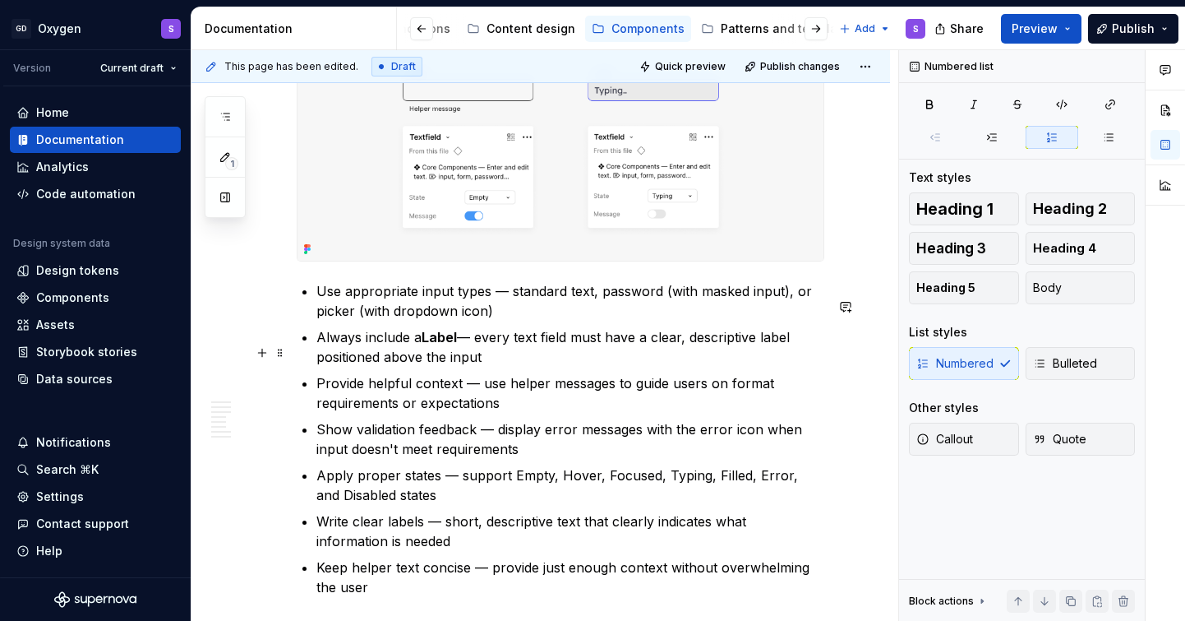
scroll to position [2600, 0]
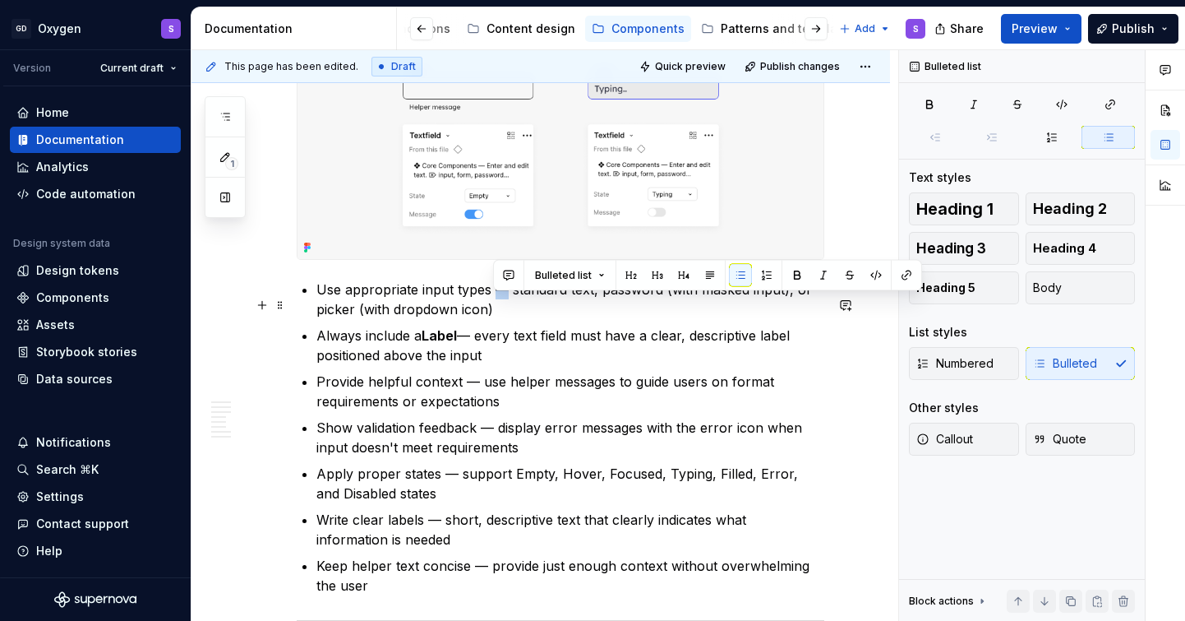
drag, startPoint x: 506, startPoint y: 308, endPoint x: 496, endPoint y: 308, distance: 9.9
click at [496, 308] on p "Use appropriate input types — standard text, password (with masked input), or p…" at bounding box center [570, 298] width 508 height 39
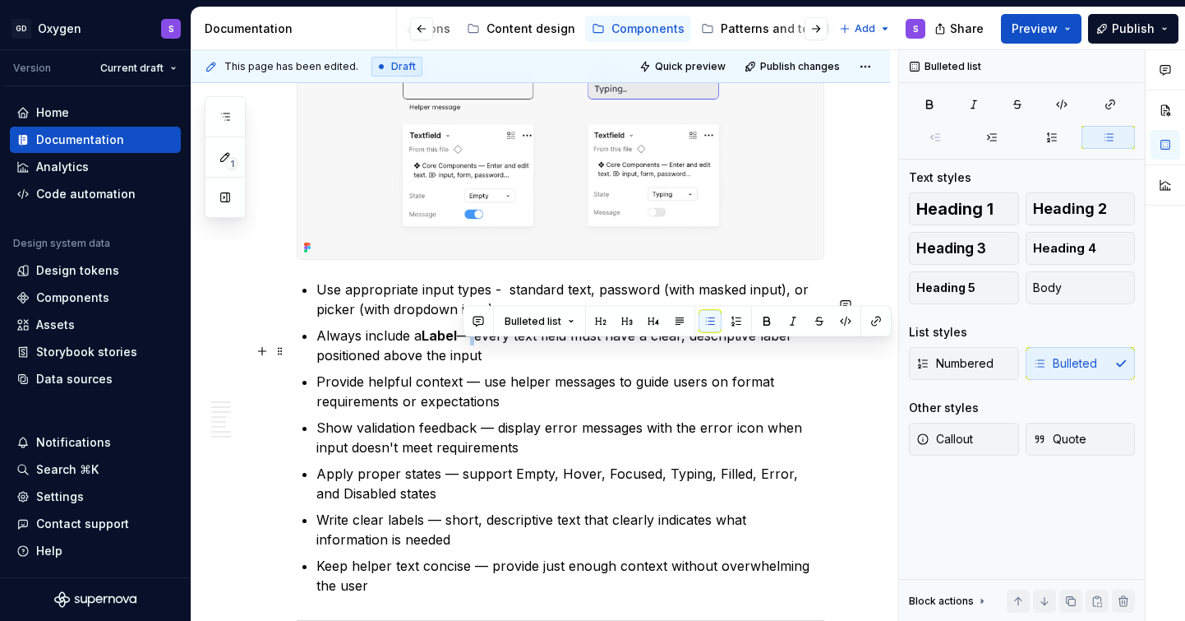
drag, startPoint x: 476, startPoint y: 353, endPoint x: 465, endPoint y: 353, distance: 10.7
click at [465, 353] on p "Always include a Label — every text field must have a clear, descriptive label …" at bounding box center [570, 345] width 508 height 39
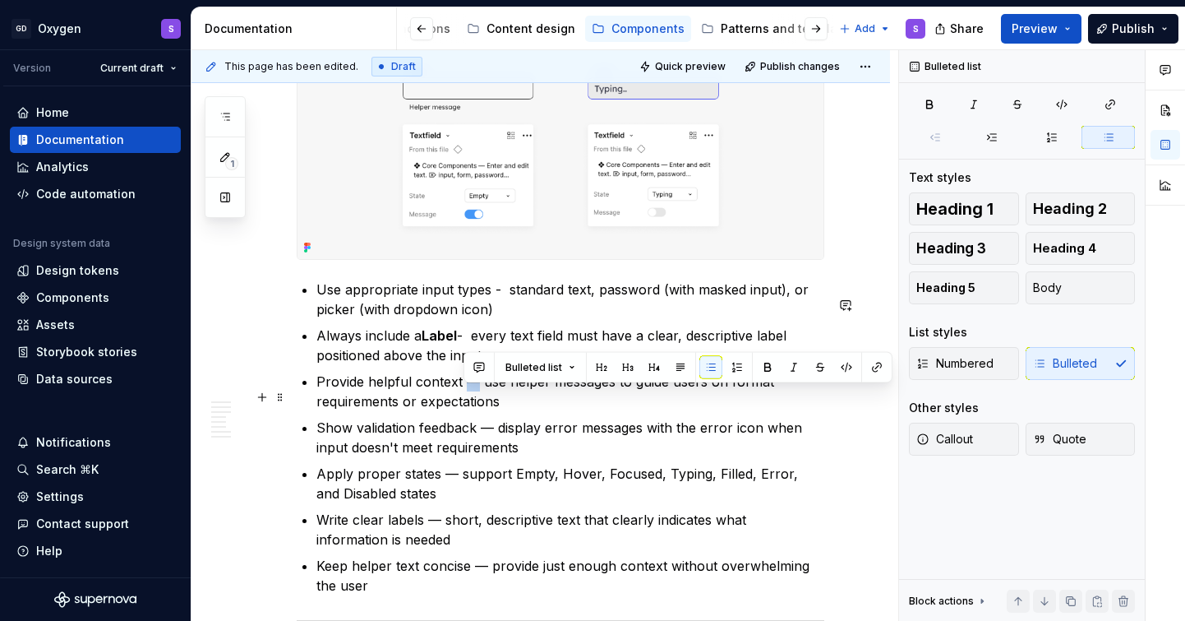
drag, startPoint x: 477, startPoint y: 399, endPoint x: 464, endPoint y: 399, distance: 13.2
click at [464, 399] on p "Provide helpful context — use helper messages to guide users on format requirem…" at bounding box center [570, 391] width 508 height 39
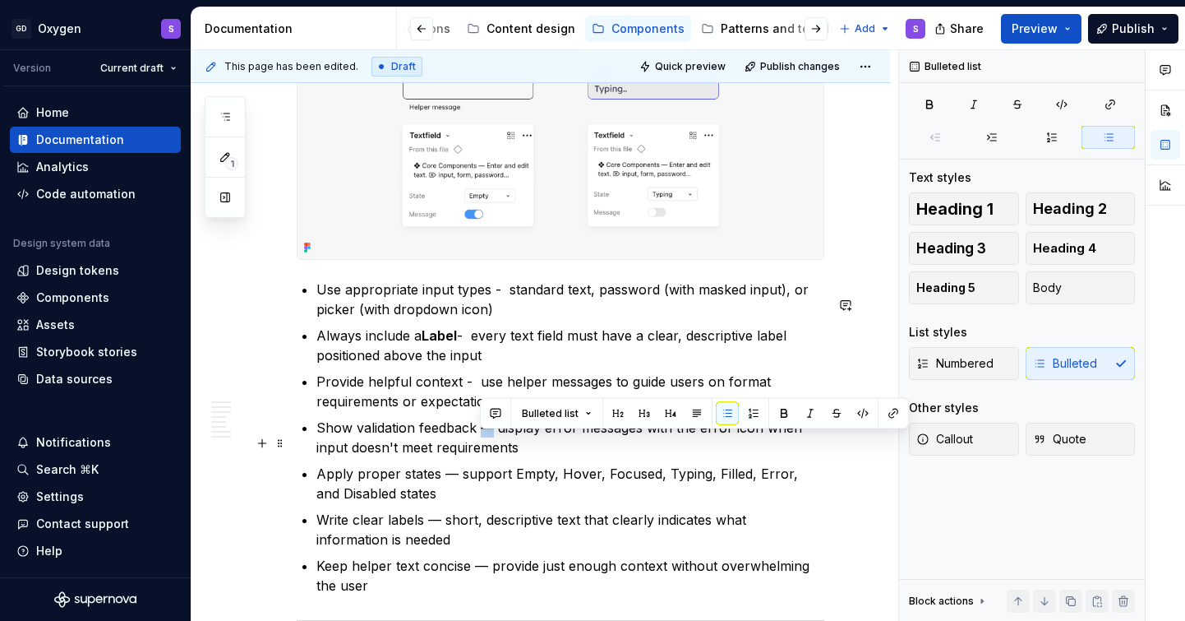
drag, startPoint x: 495, startPoint y: 440, endPoint x: 482, endPoint y: 442, distance: 13.4
click at [482, 442] on p "Show validation feedback — display error messages with the error icon when inpu…" at bounding box center [570, 437] width 508 height 39
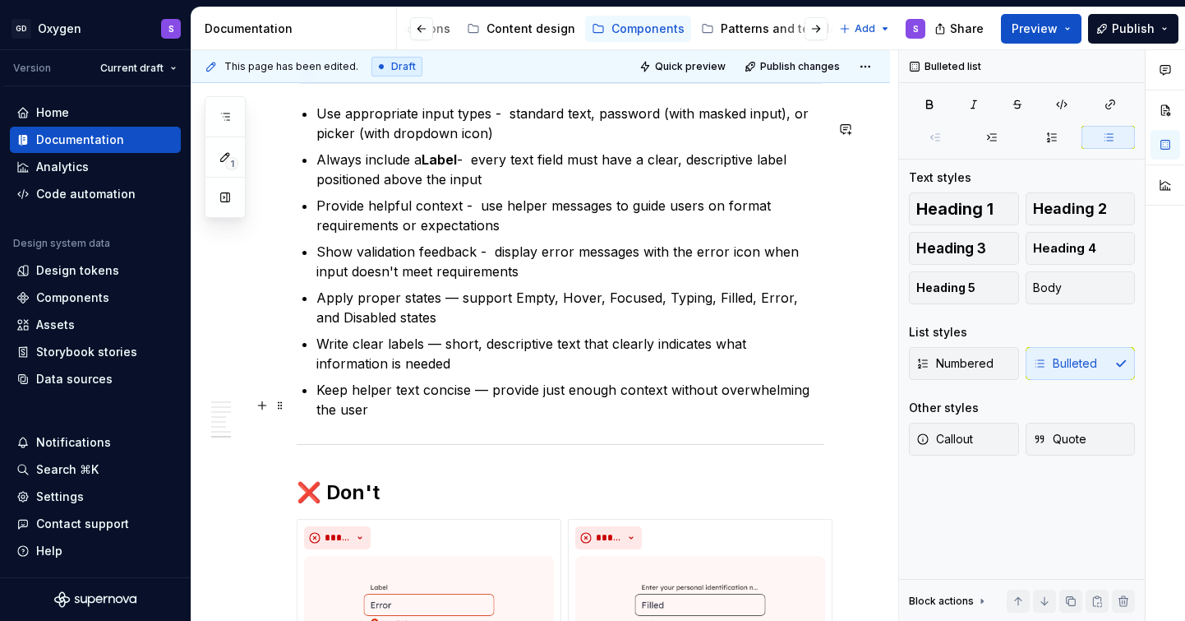
scroll to position [2782, 0]
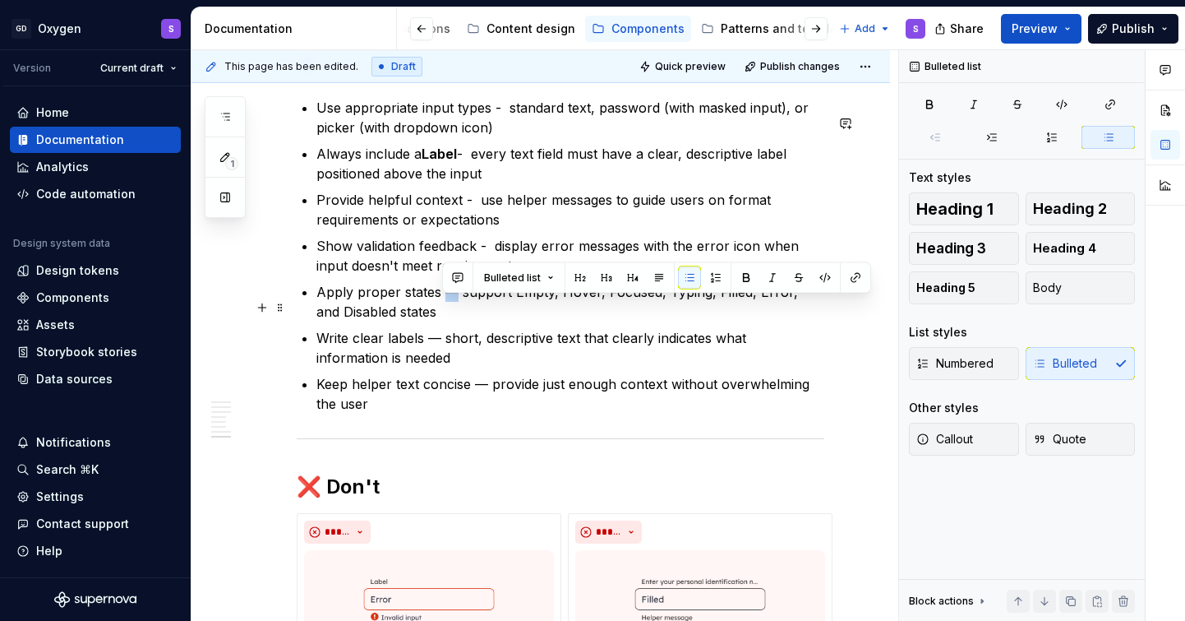
drag, startPoint x: 456, startPoint y: 308, endPoint x: 444, endPoint y: 308, distance: 12.3
click at [444, 308] on p "Apply proper states — support Empty, Hover, Focused, Typing, Filled, Error, and…" at bounding box center [570, 301] width 508 height 39
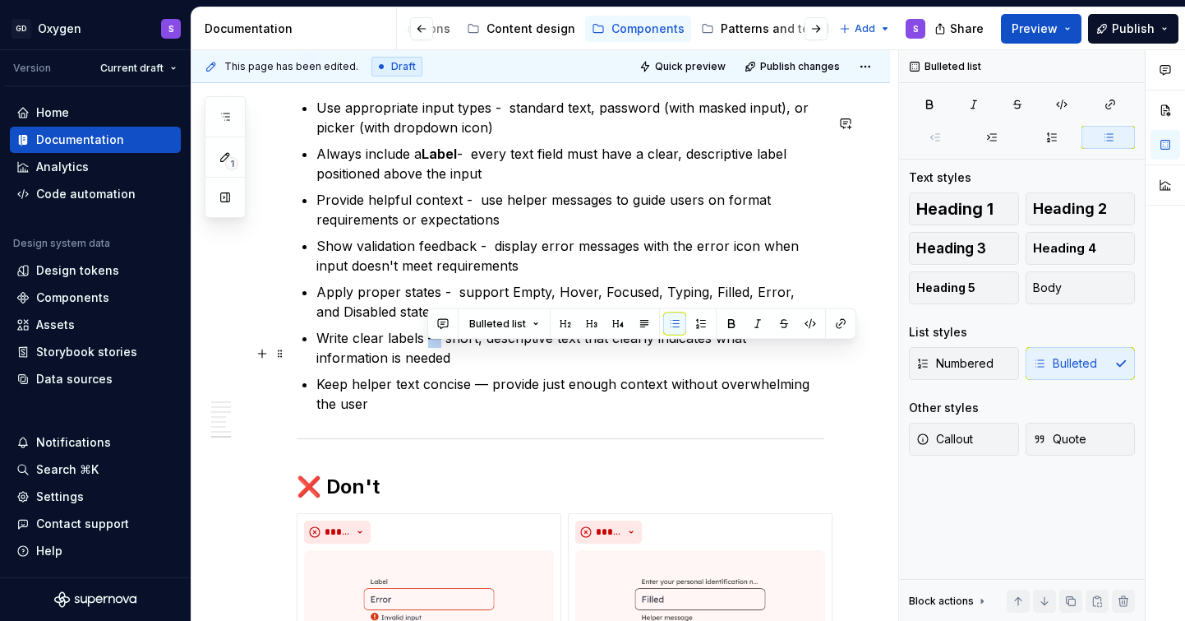
drag, startPoint x: 441, startPoint y: 355, endPoint x: 427, endPoint y: 356, distance: 14.0
click at [427, 356] on p "Write clear labels — short, descriptive text that clearly indicates what inform…" at bounding box center [570, 347] width 508 height 39
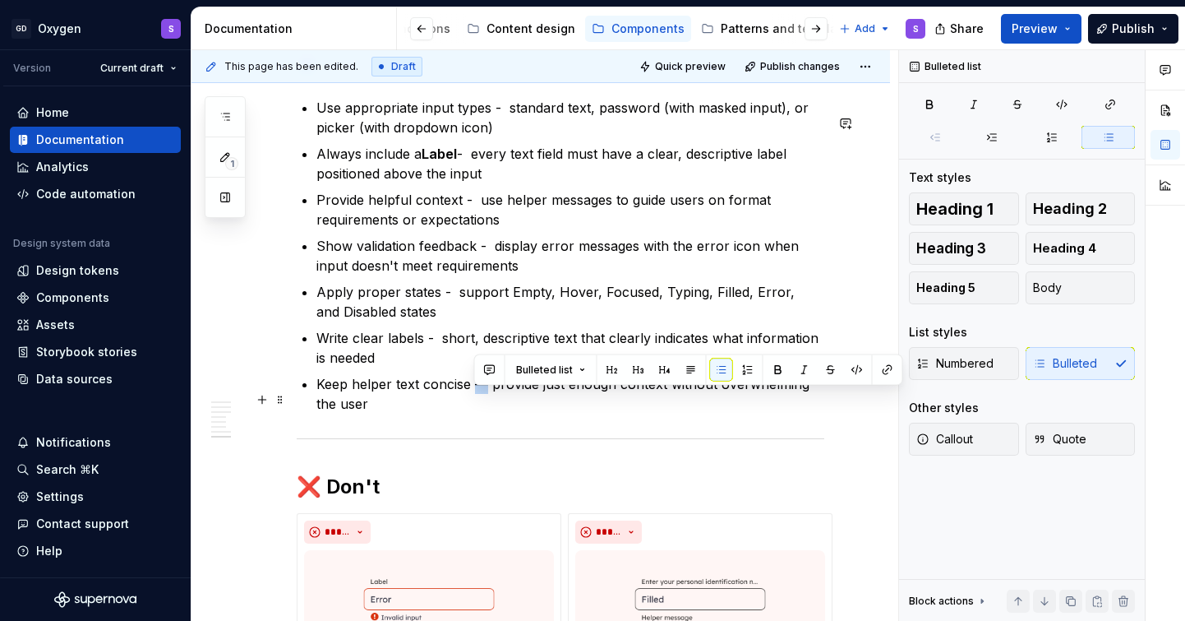
click at [480, 397] on p "Keep helper text concise — provide just enough context without overwhelming the…" at bounding box center [570, 393] width 508 height 39
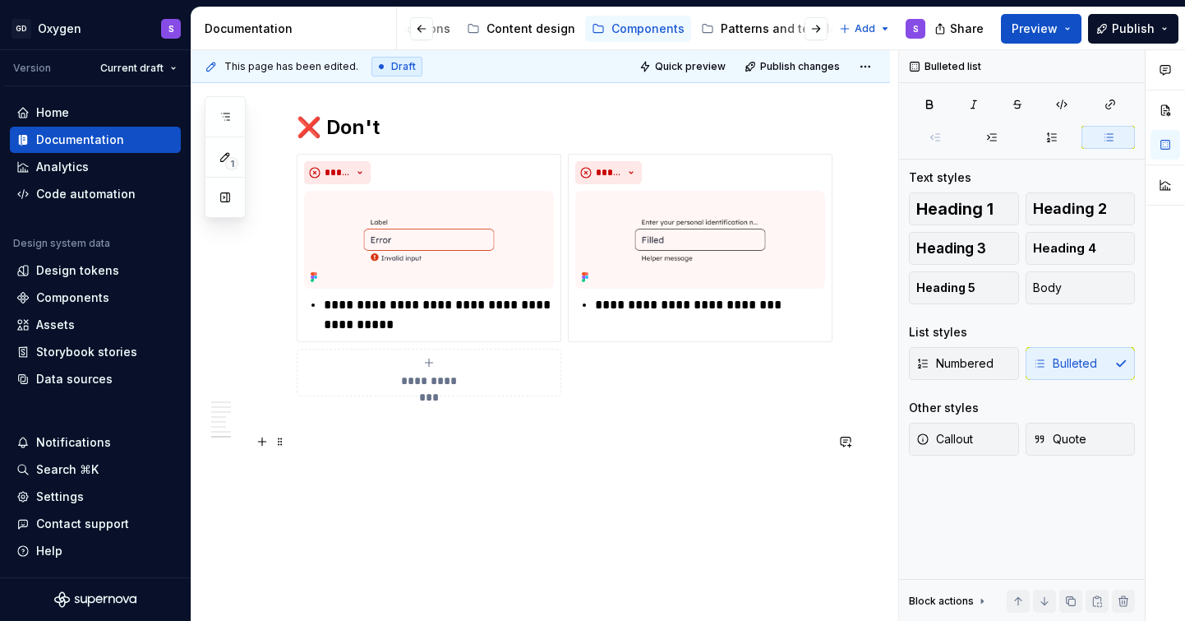
scroll to position [3177, 0]
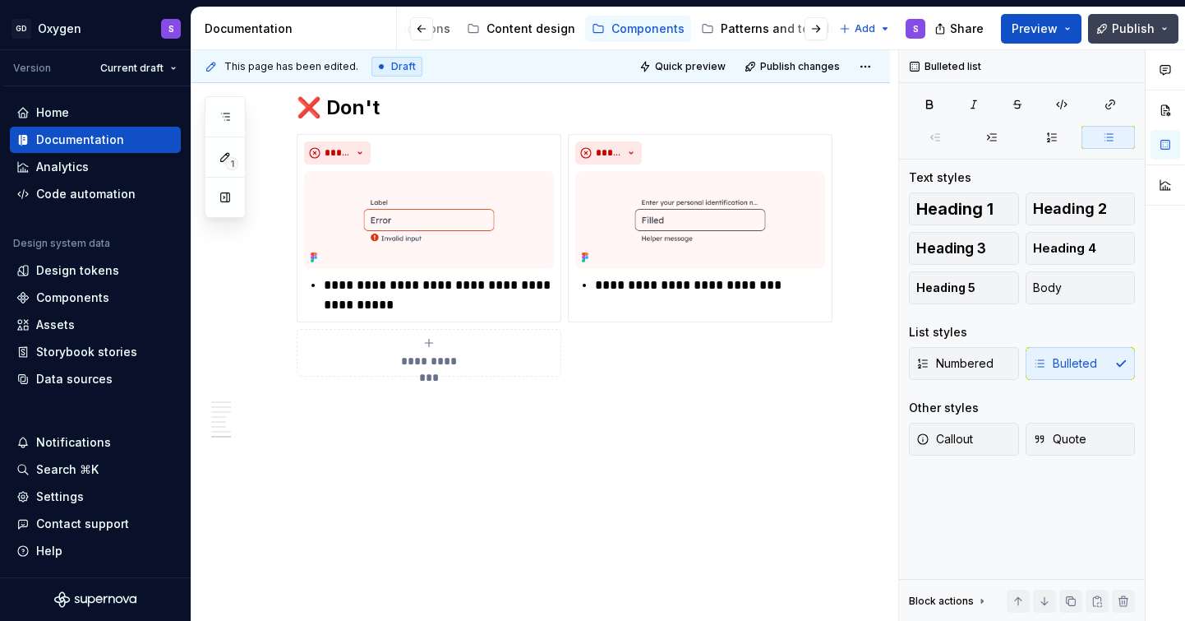
click at [1128, 34] on span "Publish" at bounding box center [1133, 29] width 43 height 16
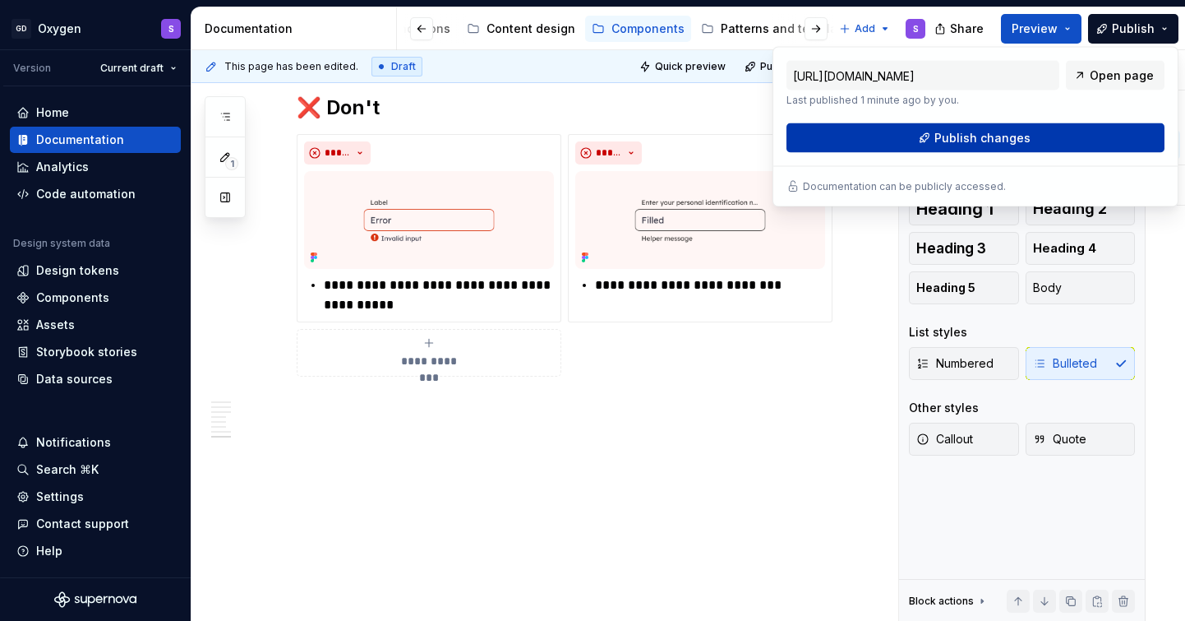
click at [1076, 132] on button "Publish changes" at bounding box center [976, 138] width 378 height 30
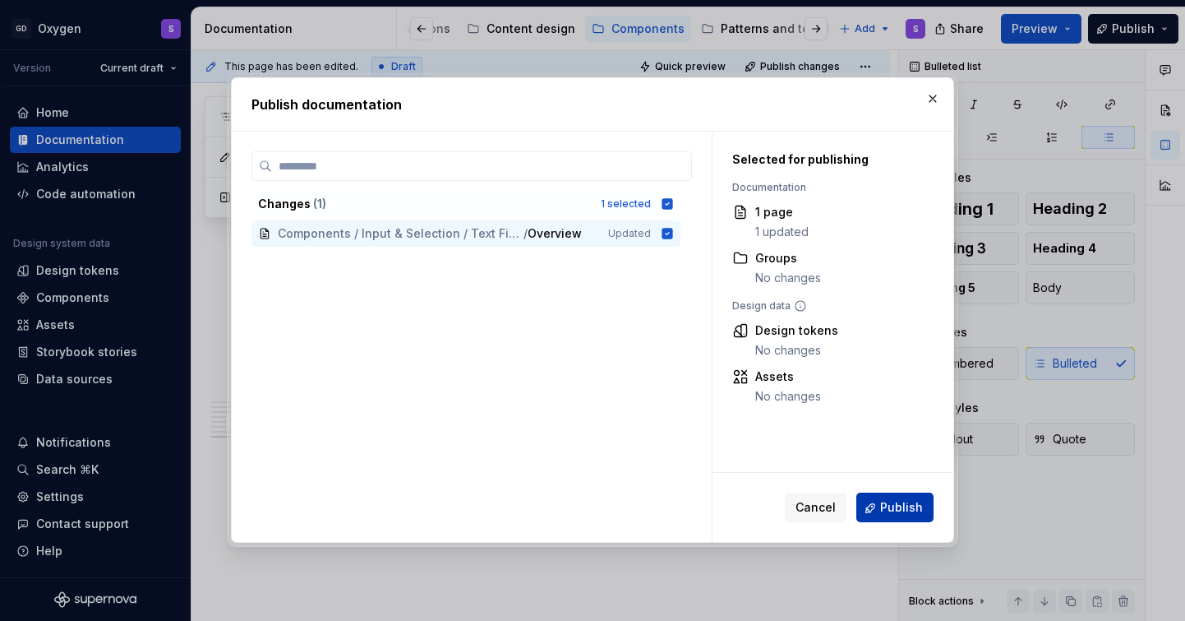
click at [890, 514] on span "Publish" at bounding box center [901, 508] width 43 height 16
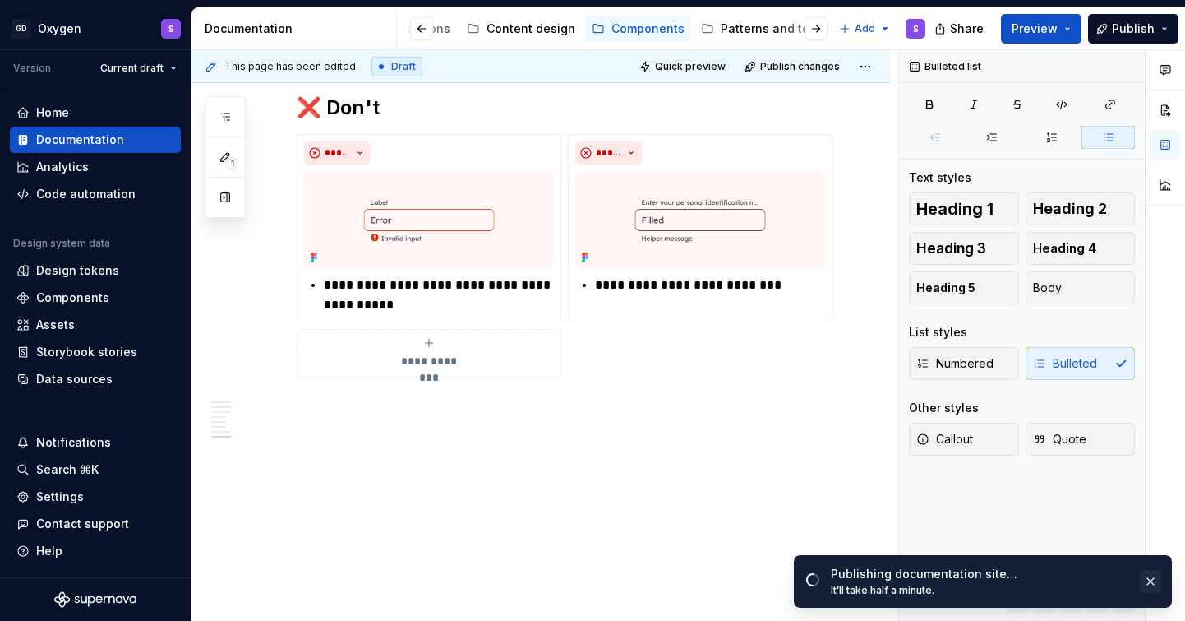
click at [1151, 577] on button "button" at bounding box center [1150, 581] width 21 height 23
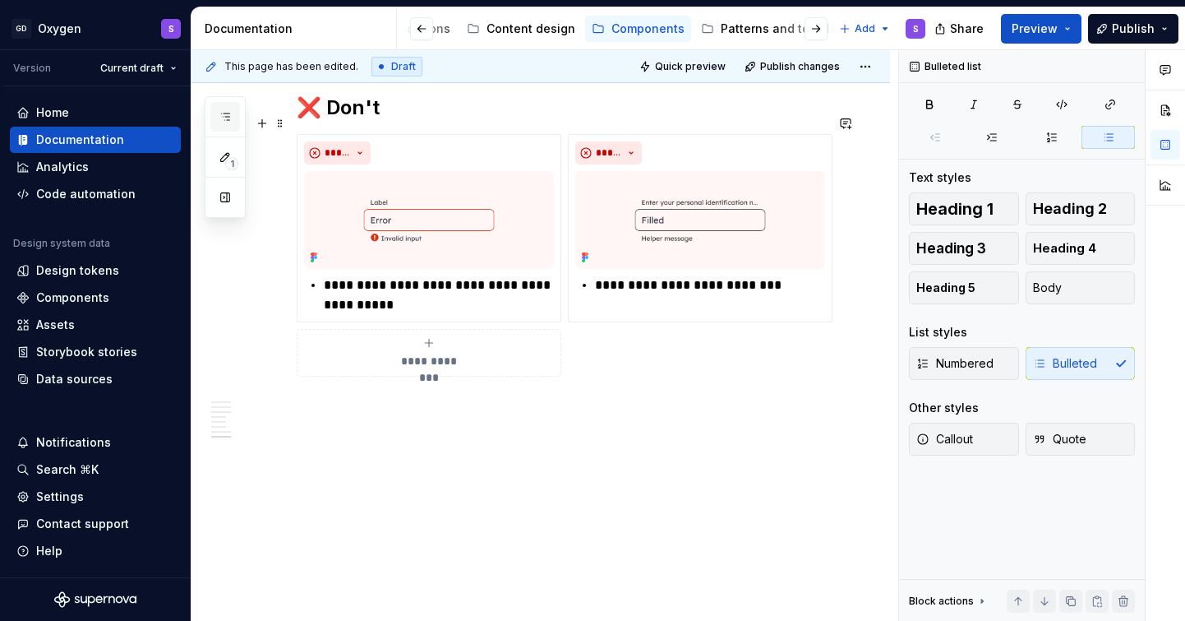
click at [221, 118] on icon "button" at bounding box center [225, 116] width 13 height 13
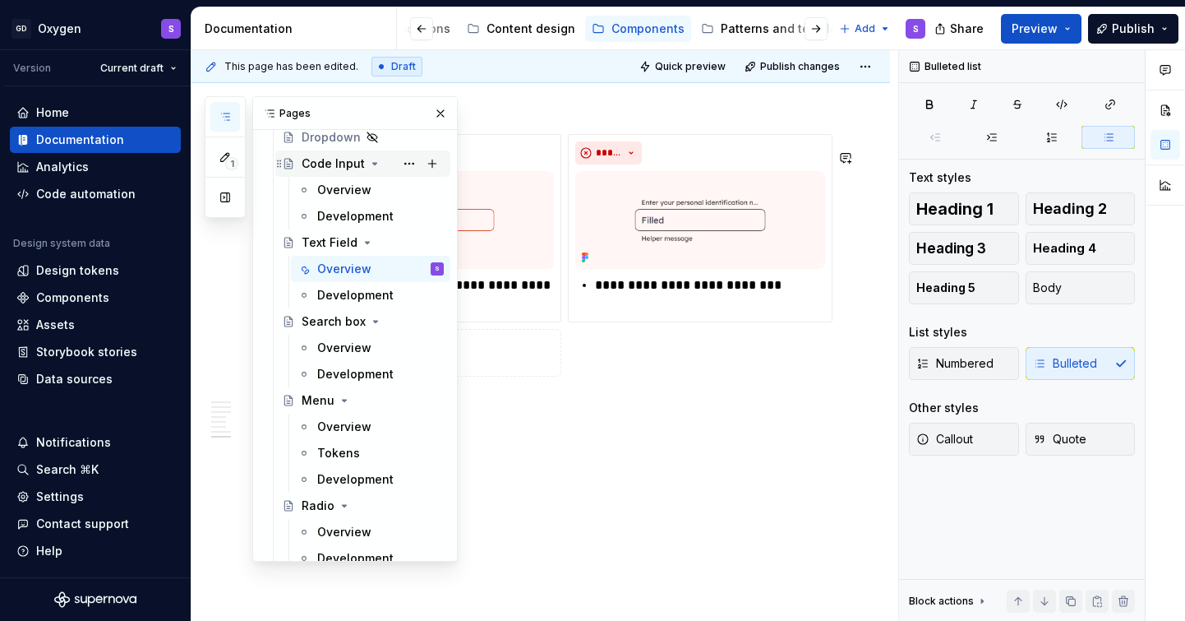
scroll to position [686, 0]
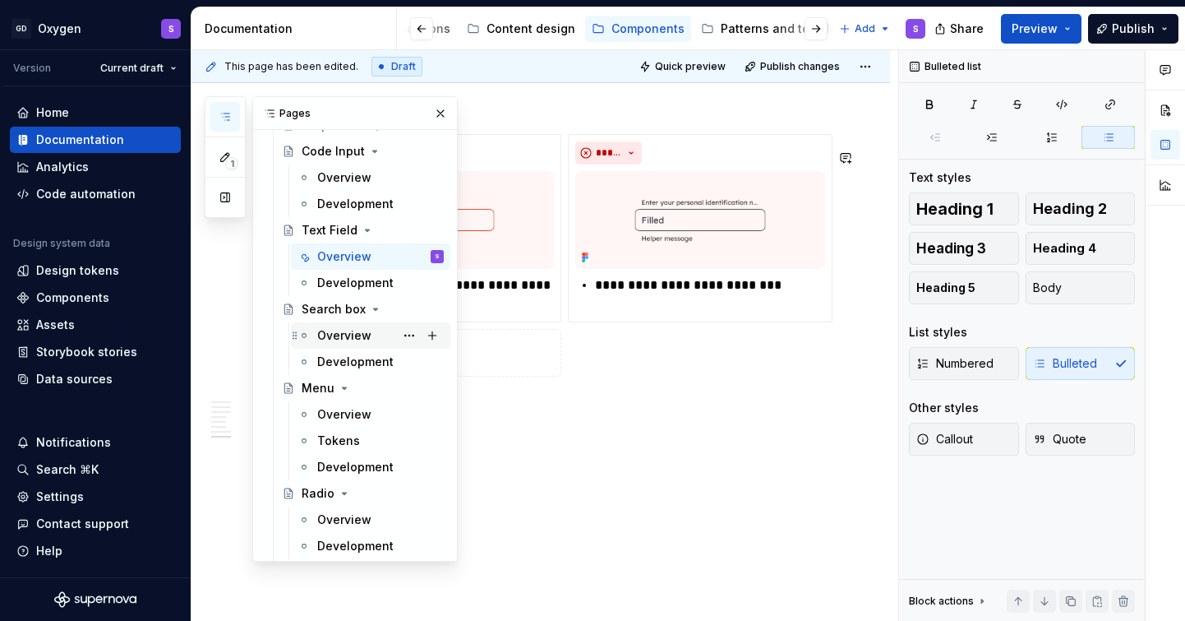
click at [353, 334] on div "Overview" at bounding box center [344, 335] width 54 height 16
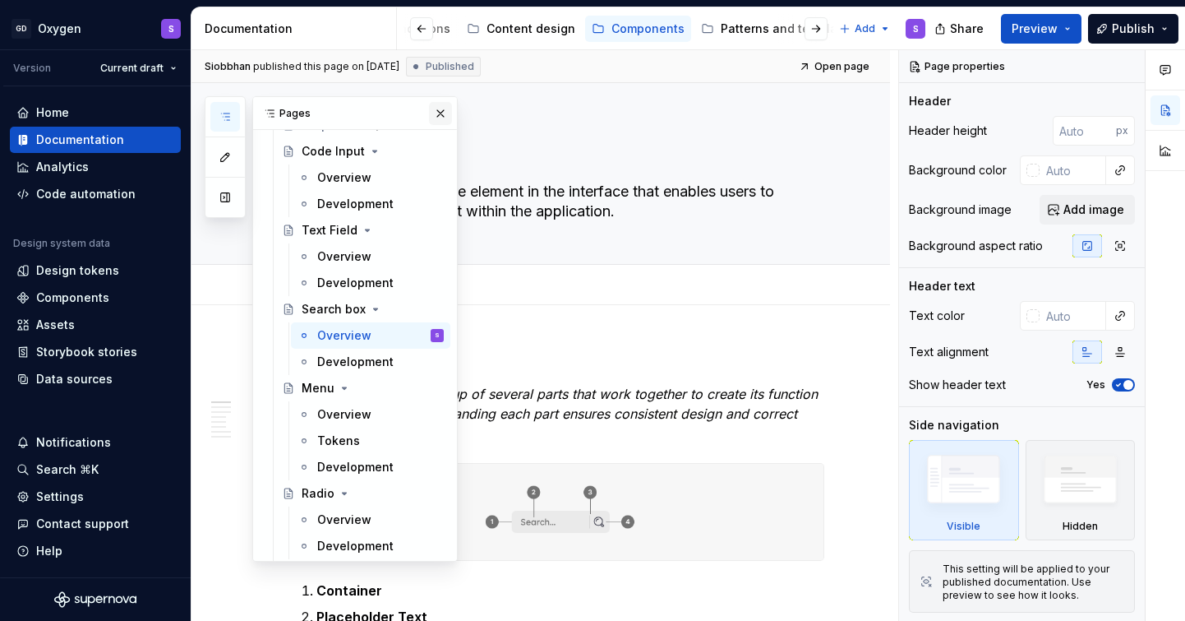
click at [442, 110] on button "button" at bounding box center [440, 113] width 23 height 23
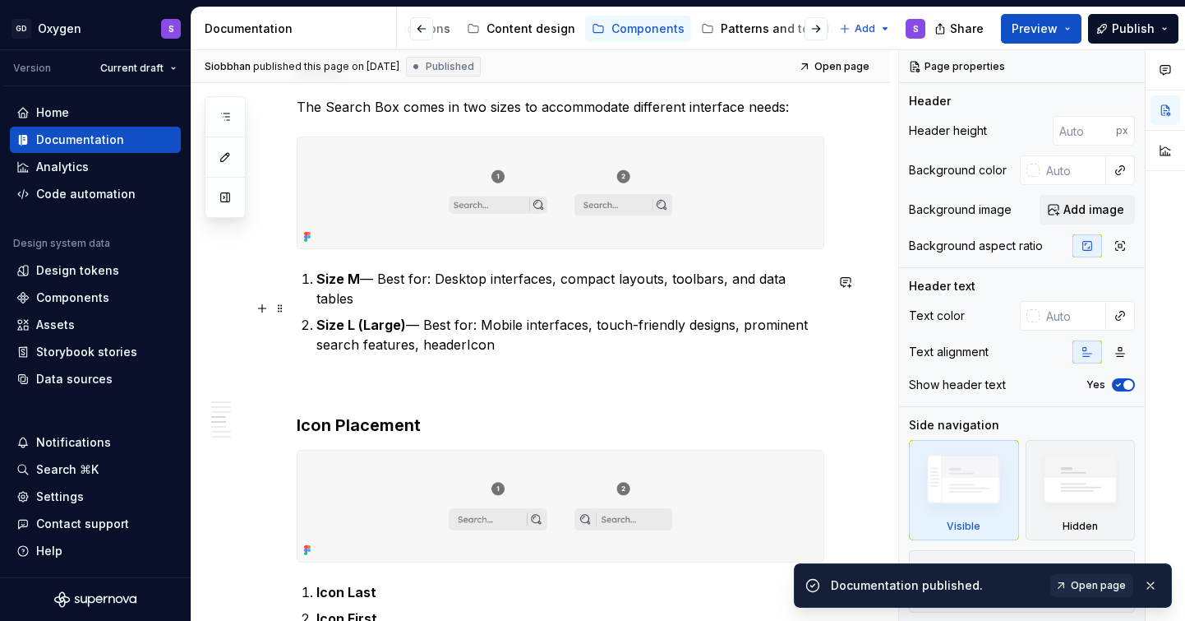
scroll to position [1034, 0]
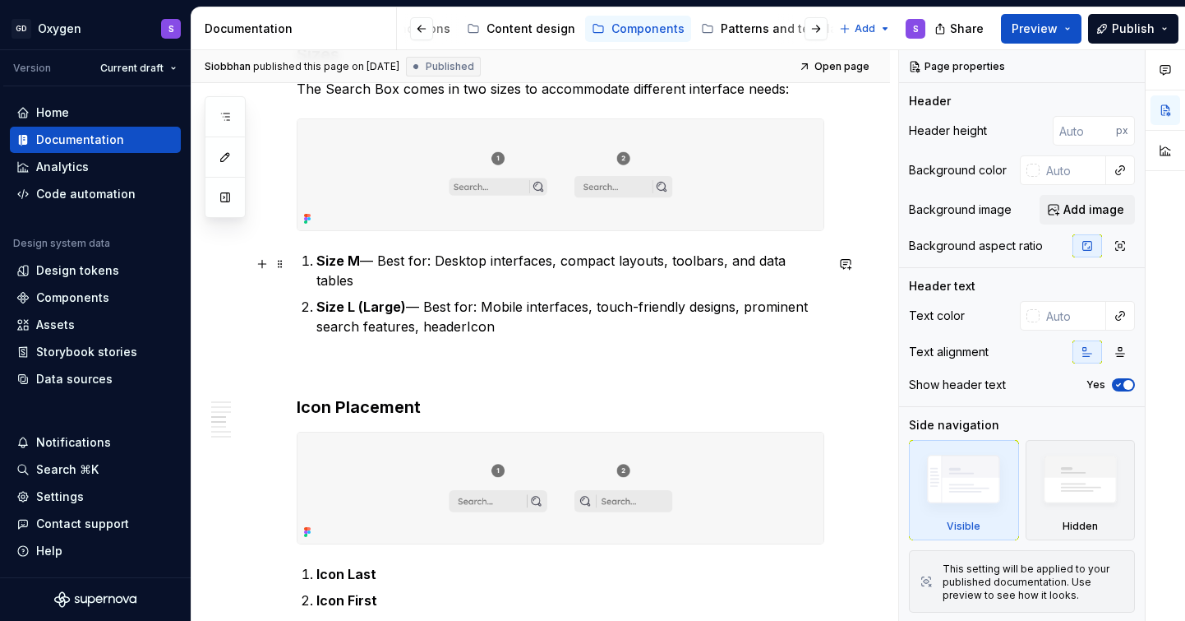
type textarea "*"
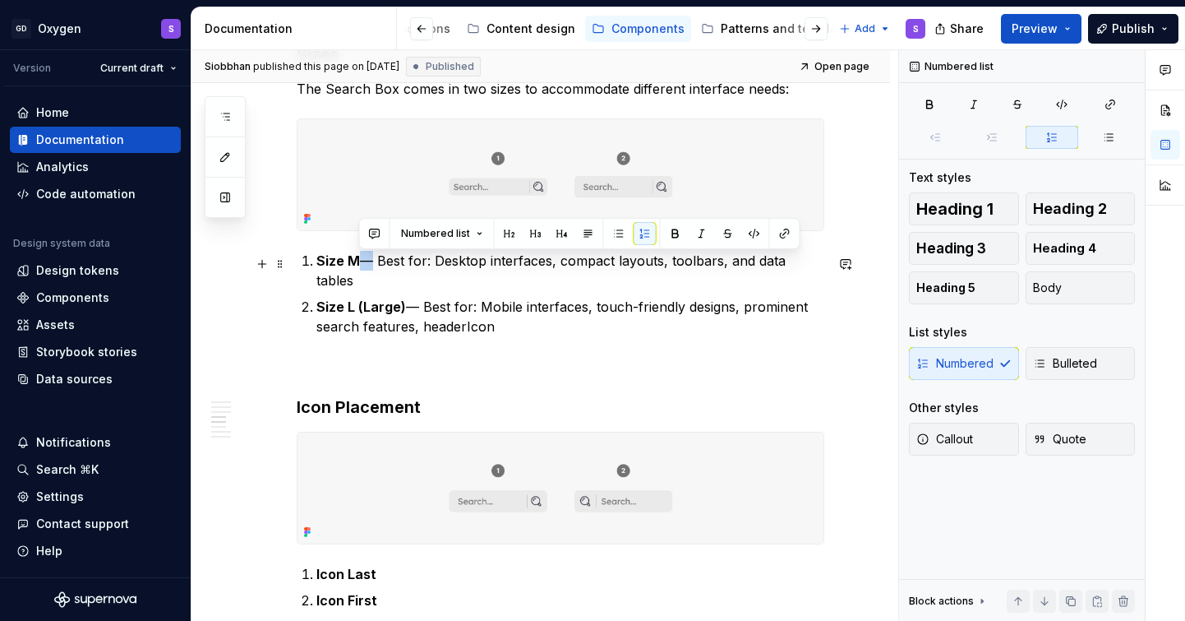
drag, startPoint x: 376, startPoint y: 264, endPoint x: 359, endPoint y: 264, distance: 17.3
click at [359, 264] on p "Size M — Best for: Desktop interfaces, compact layouts, toolbars, and data tabl…" at bounding box center [570, 270] width 508 height 39
paste div
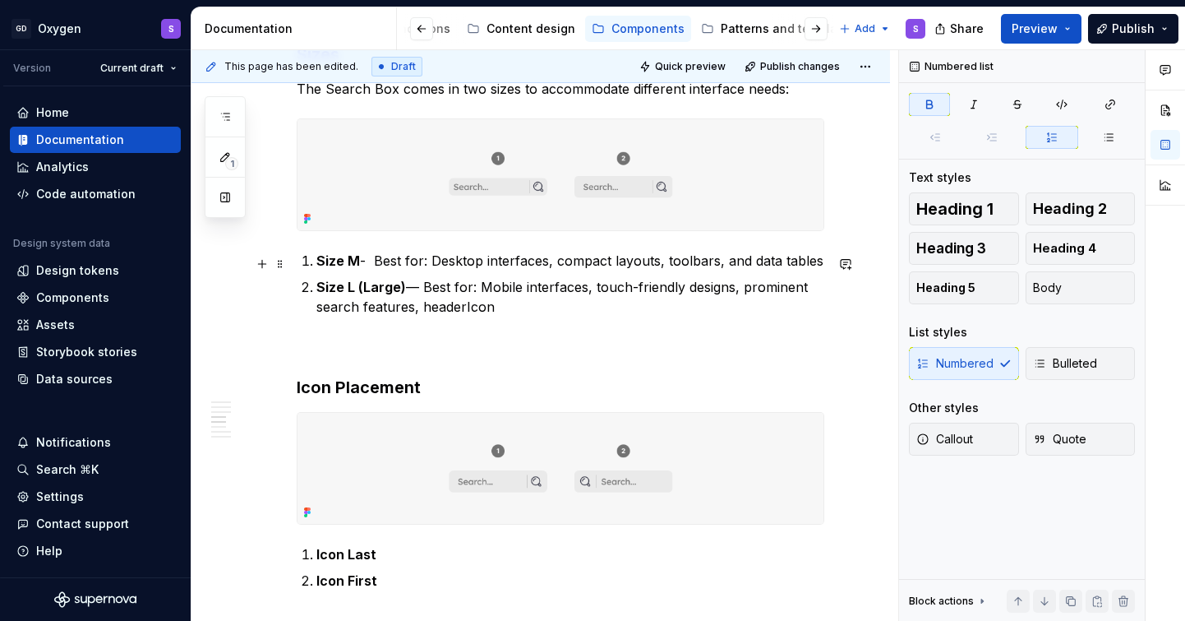
click at [358, 269] on p "Size M - Best for: Desktop interfaces, compact layouts, toolbars, and data tabl…" at bounding box center [570, 261] width 508 height 20
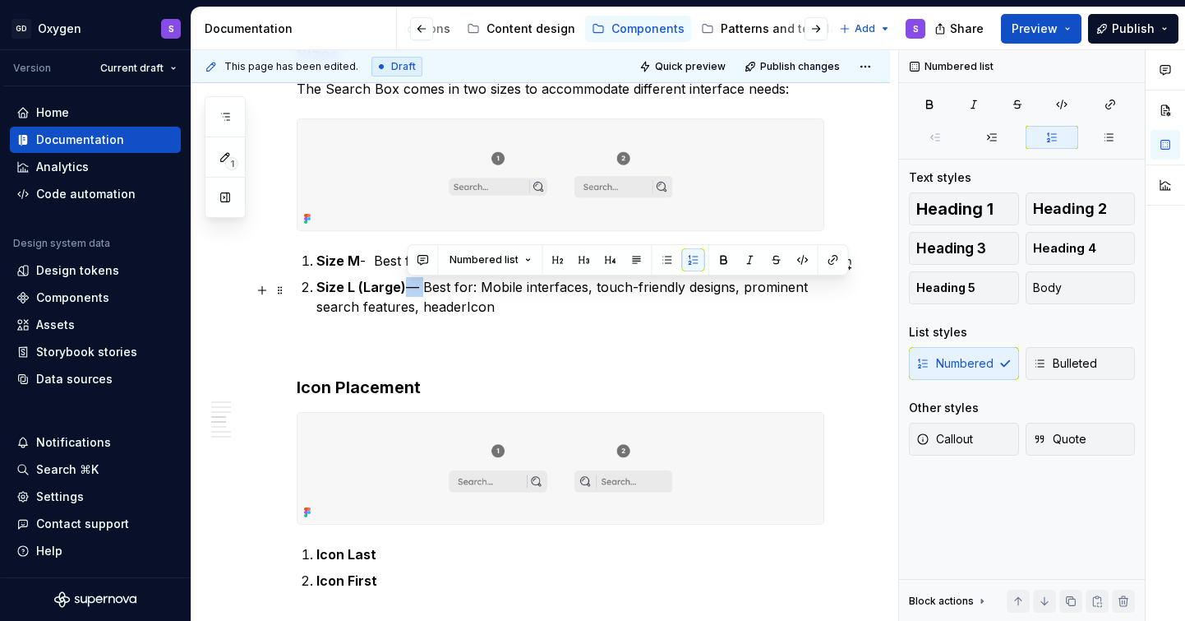
drag, startPoint x: 418, startPoint y: 289, endPoint x: 404, endPoint y: 289, distance: 14.0
click at [404, 289] on p "Size L (Large) — Best for: Mobile interfaces, touch-friendly designs, prominent…" at bounding box center [570, 296] width 508 height 39
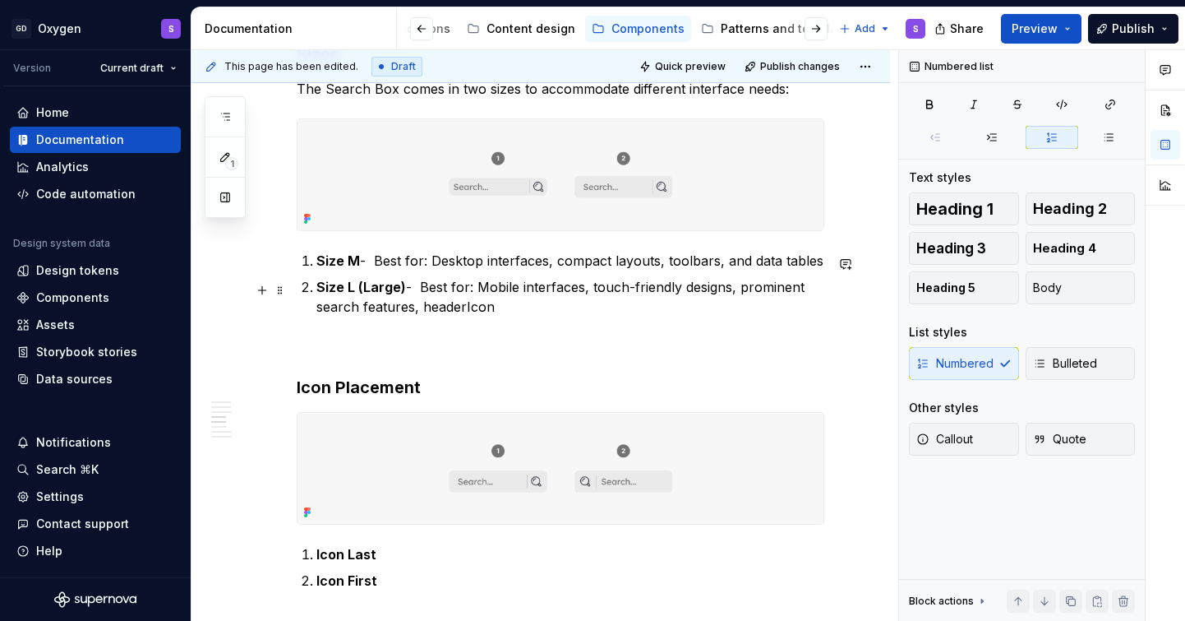
click at [404, 292] on p "Size L (Large) - Best for: Mobile interfaces, touch-friendly designs, prominent…" at bounding box center [570, 296] width 508 height 39
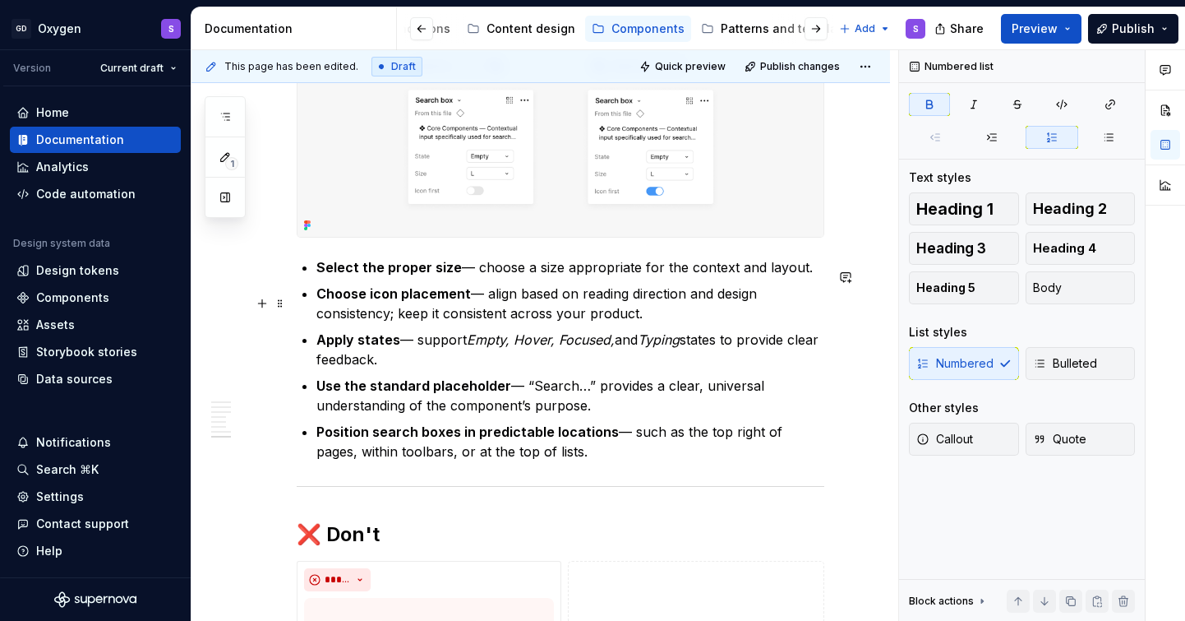
scroll to position [2133, 0]
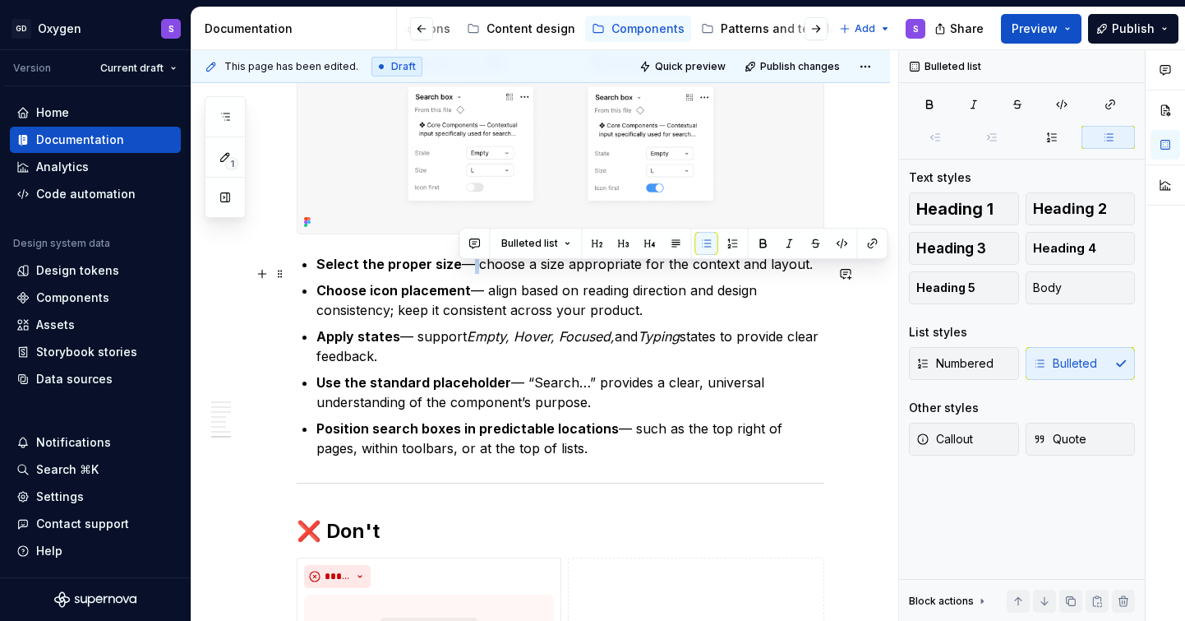
drag, startPoint x: 472, startPoint y: 275, endPoint x: 460, endPoint y: 276, distance: 12.4
click at [460, 274] on p "Select the proper size — choose a size appropriate for the context and layout." at bounding box center [570, 264] width 508 height 20
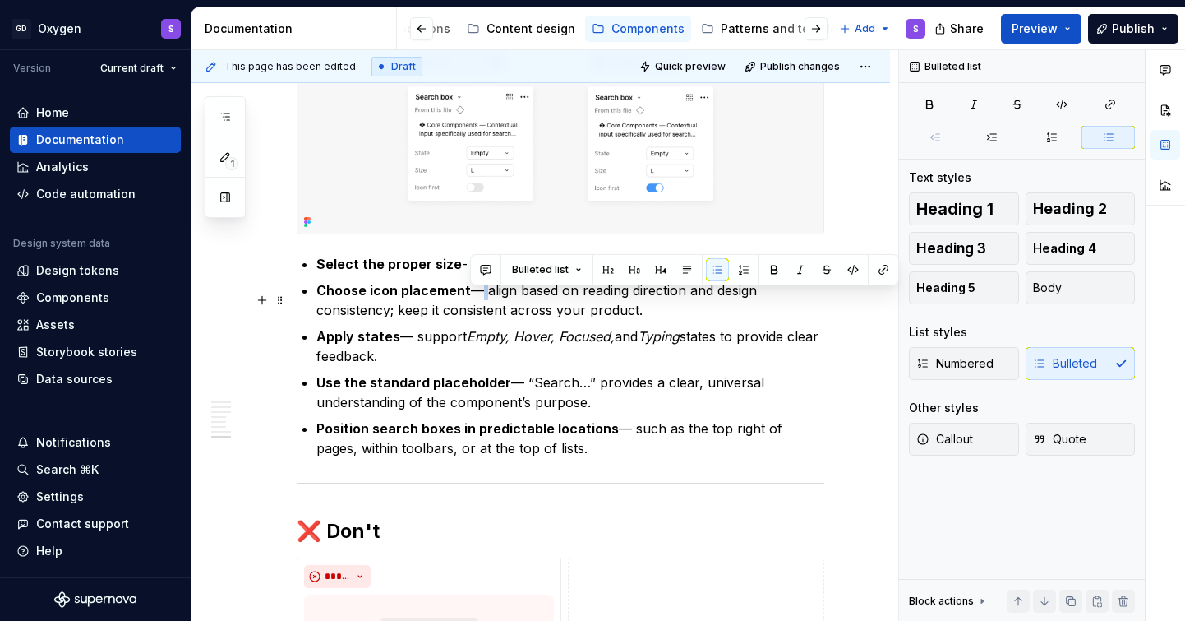
drag, startPoint x: 483, startPoint y: 298, endPoint x: 471, endPoint y: 298, distance: 12.3
click at [471, 298] on p "Choose icon placement — align based on reading direction and design consistency…" at bounding box center [570, 299] width 508 height 39
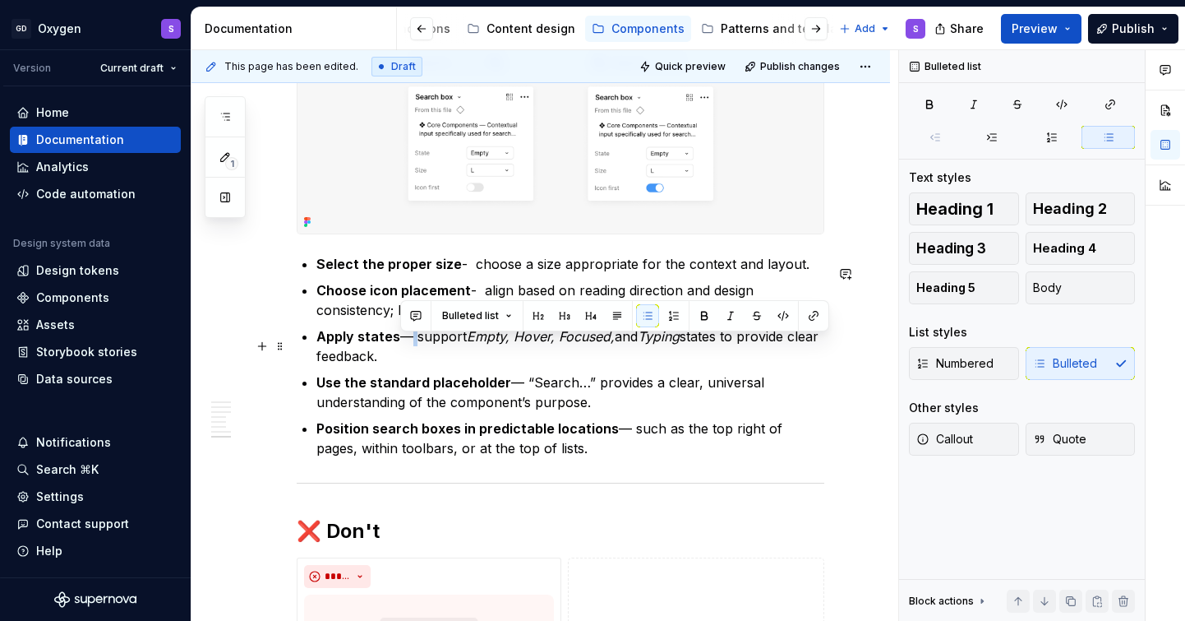
drag, startPoint x: 413, startPoint y: 348, endPoint x: 401, endPoint y: 348, distance: 11.5
click at [401, 348] on p "Apply states — support Empty, Hover, Focused, and Typing states to provide clea…" at bounding box center [570, 345] width 508 height 39
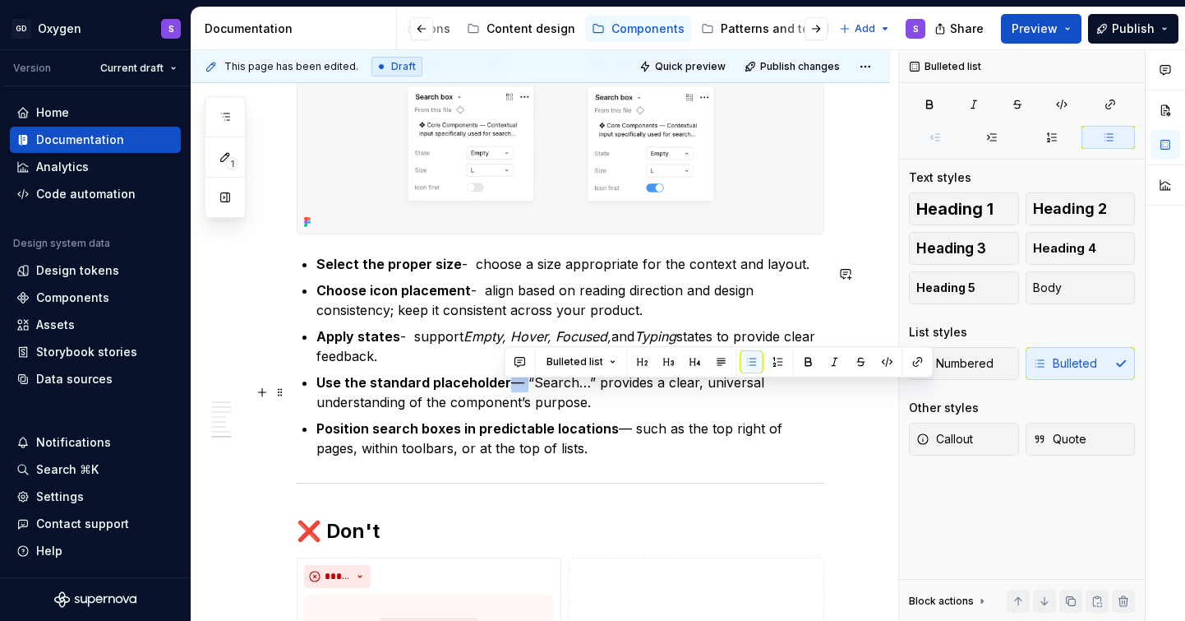
drag, startPoint x: 520, startPoint y: 392, endPoint x: 503, endPoint y: 392, distance: 16.4
click at [503, 392] on p "Use the standard placeholder — “Search…” provides a clear, universal understand…" at bounding box center [570, 391] width 508 height 39
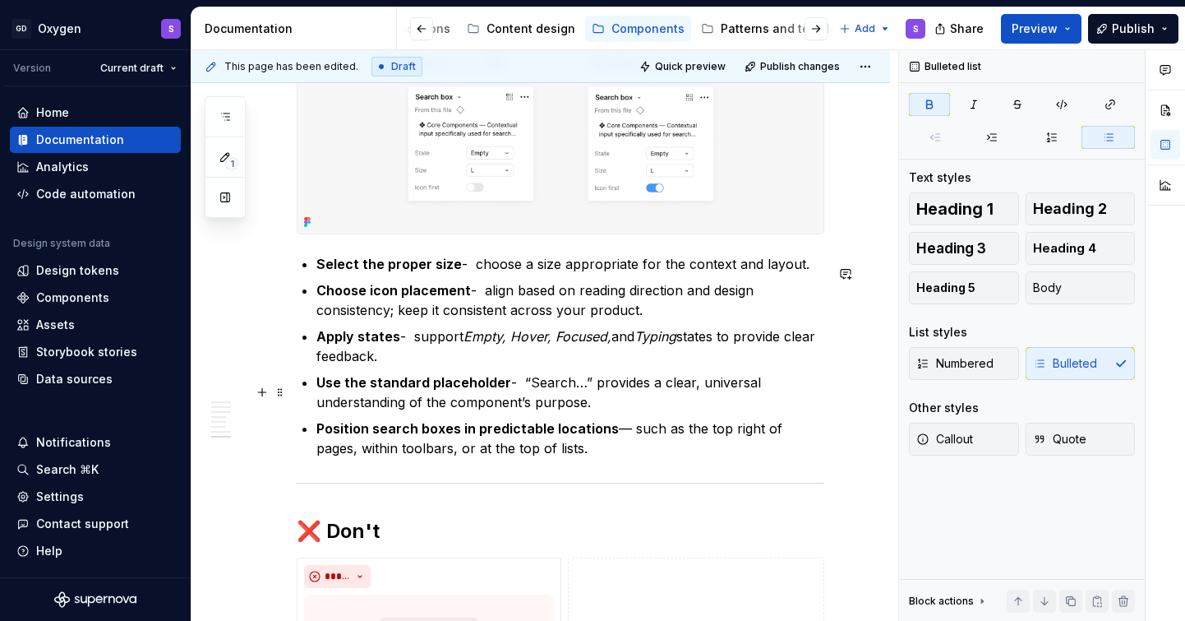
click at [503, 390] on strong "Use the standard placeholder" at bounding box center [413, 382] width 195 height 16
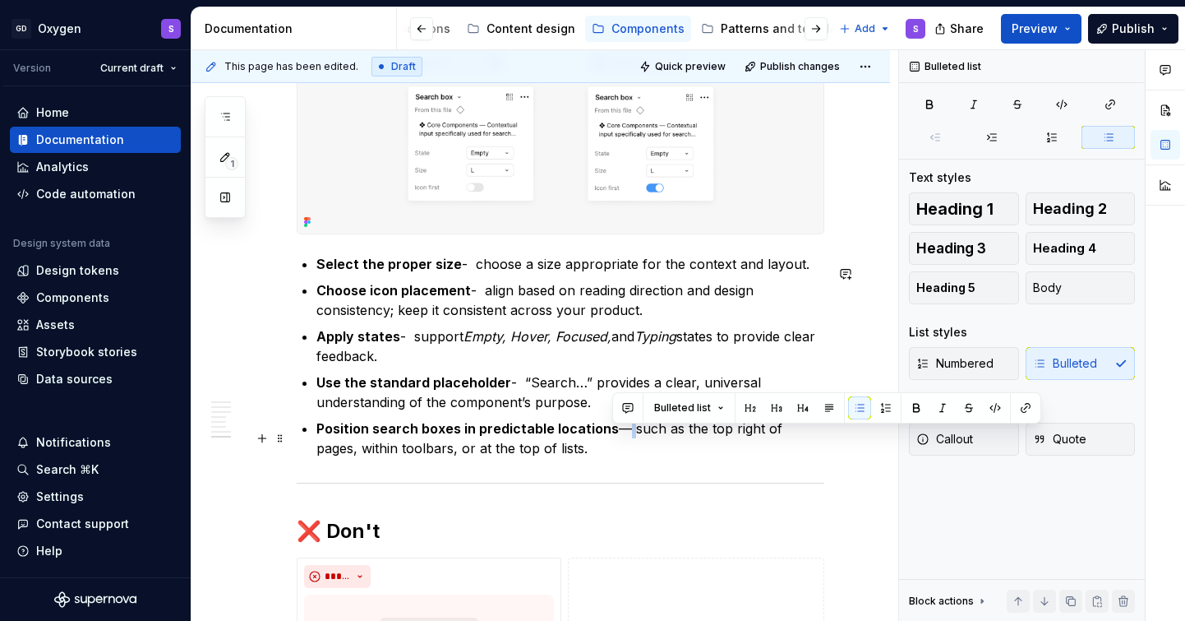
drag, startPoint x: 626, startPoint y: 437, endPoint x: 613, endPoint y: 438, distance: 12.4
click at [613, 438] on p "Position search boxes in predictable locations — such as the top right of pages…" at bounding box center [570, 437] width 508 height 39
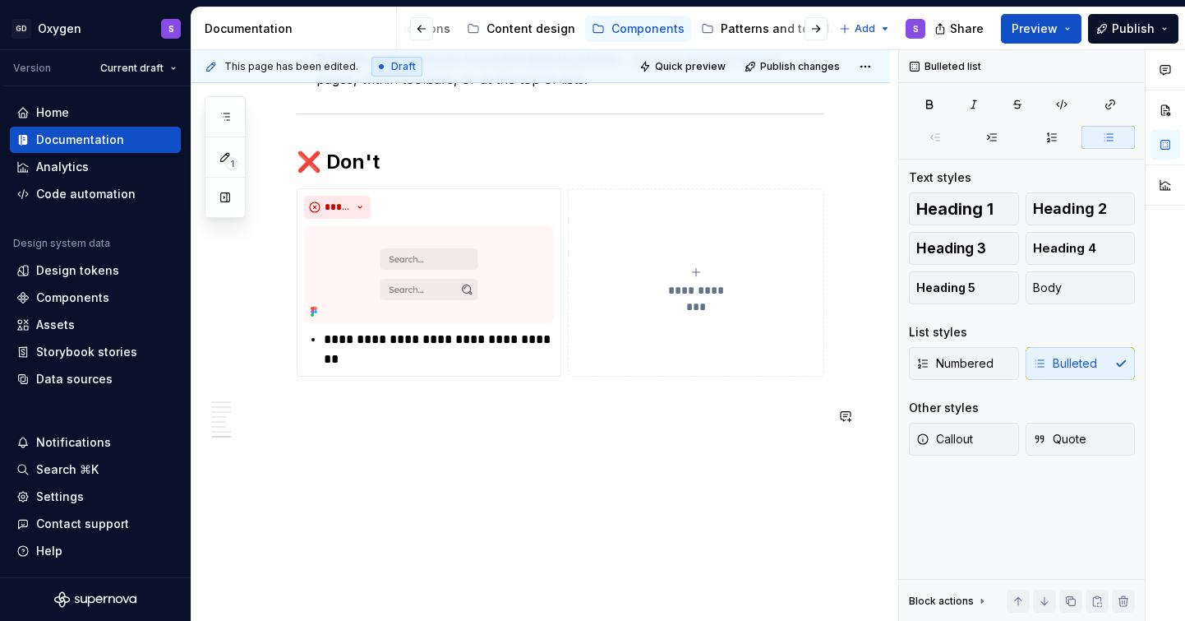
scroll to position [2512, 0]
click at [1133, 36] on button "Publish" at bounding box center [1133, 29] width 90 height 30
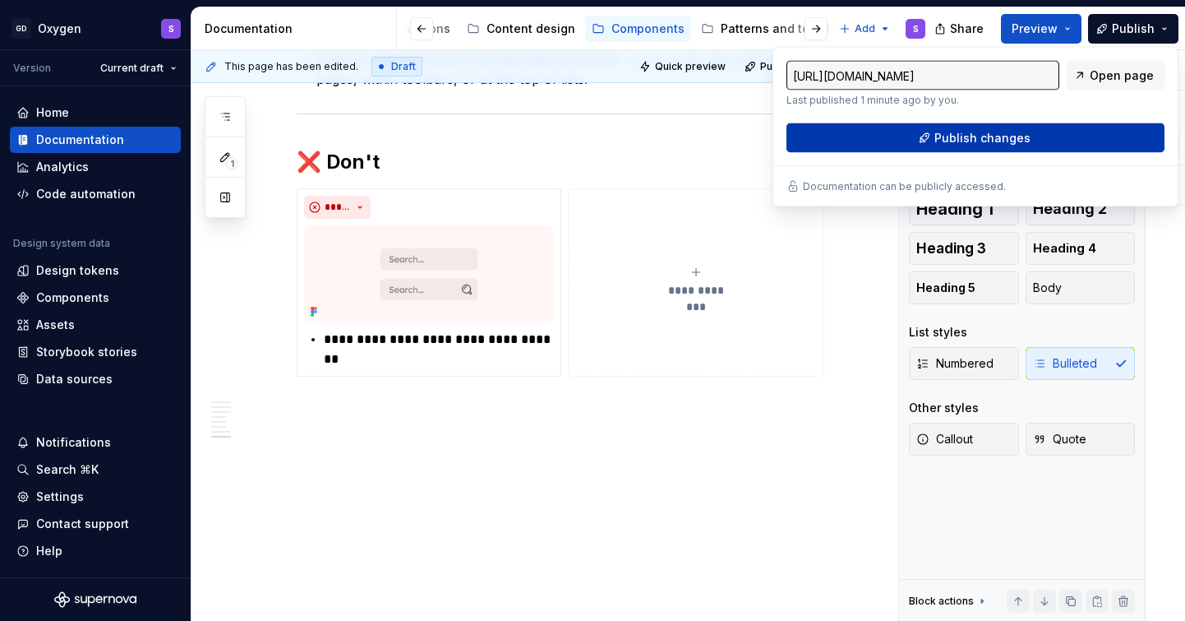
click at [995, 143] on span "Publish changes" at bounding box center [983, 138] width 96 height 16
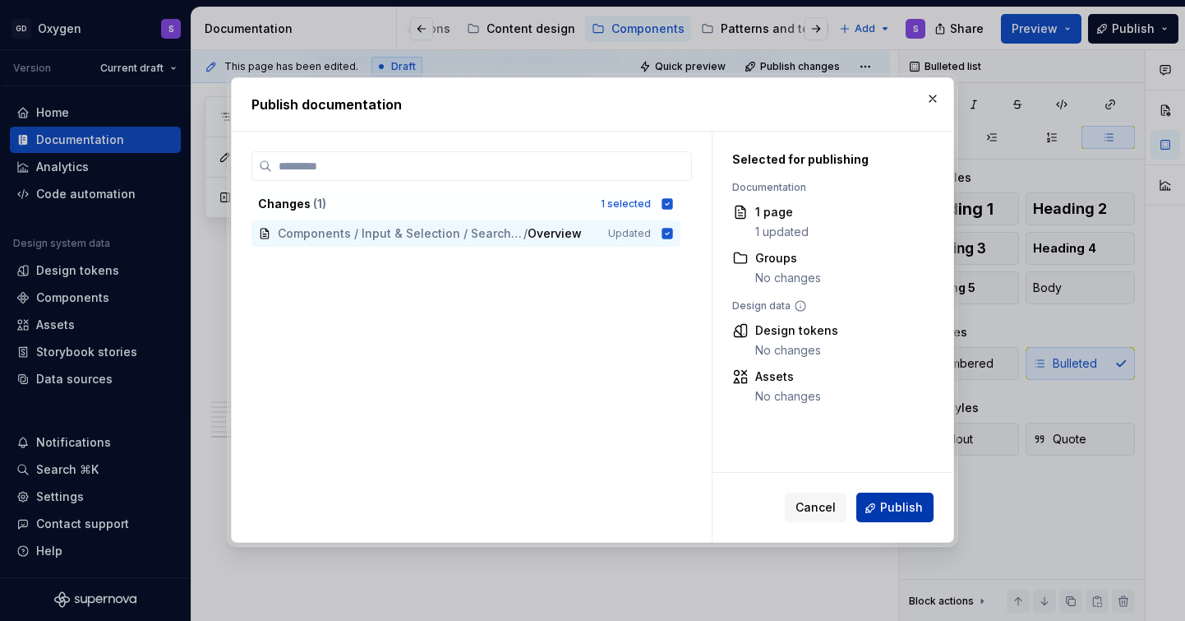
click at [916, 514] on span "Publish" at bounding box center [901, 508] width 43 height 16
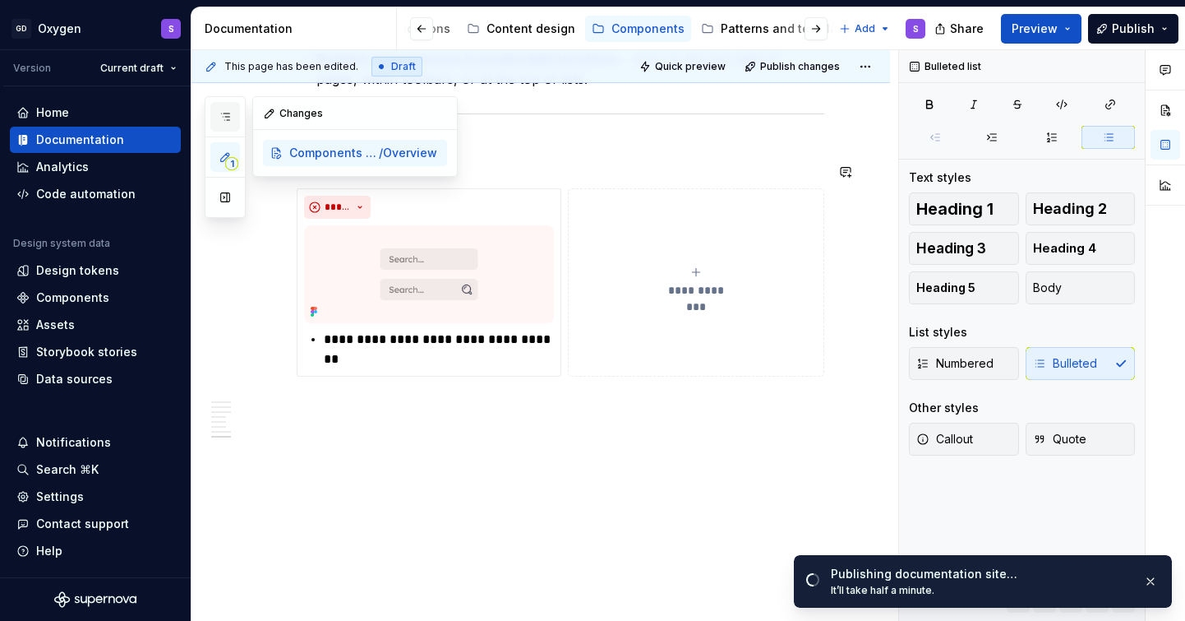
scroll to position [0, 0]
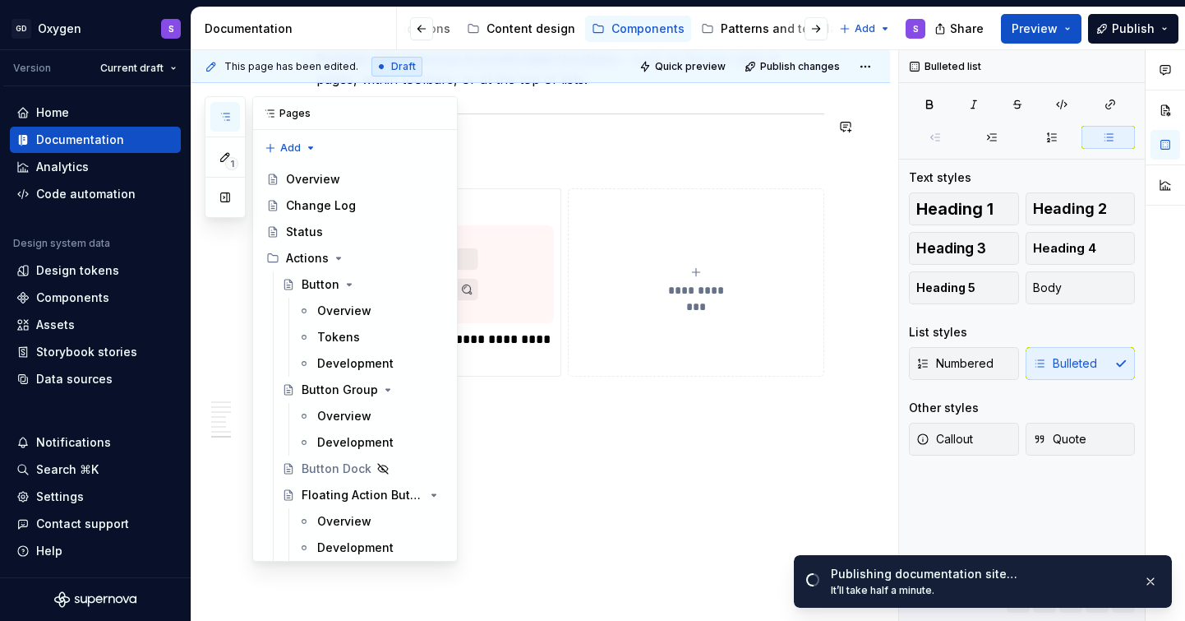
click at [230, 115] on icon "button" at bounding box center [225, 116] width 13 height 13
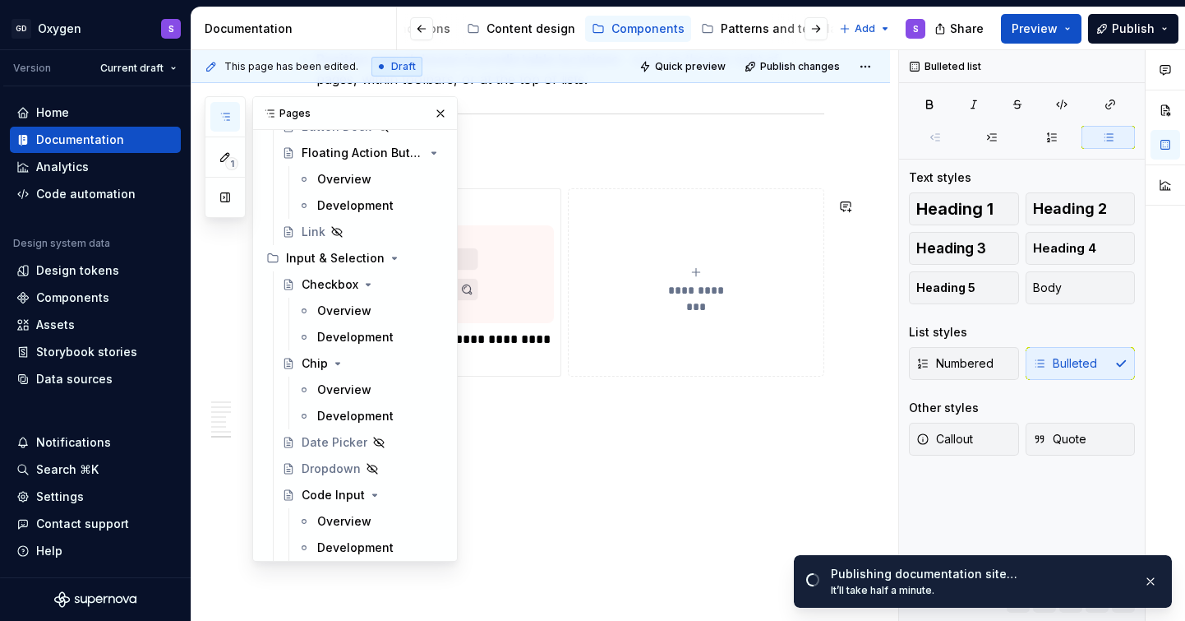
scroll to position [349, 0]
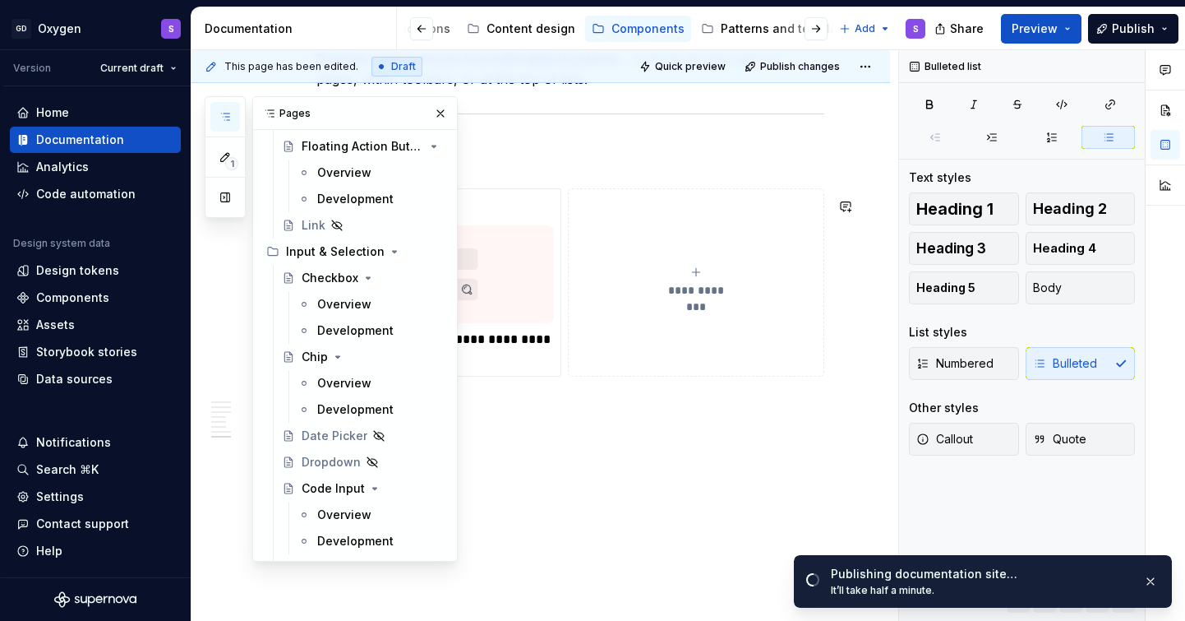
click at [356, 305] on div "Overview" at bounding box center [344, 304] width 54 height 16
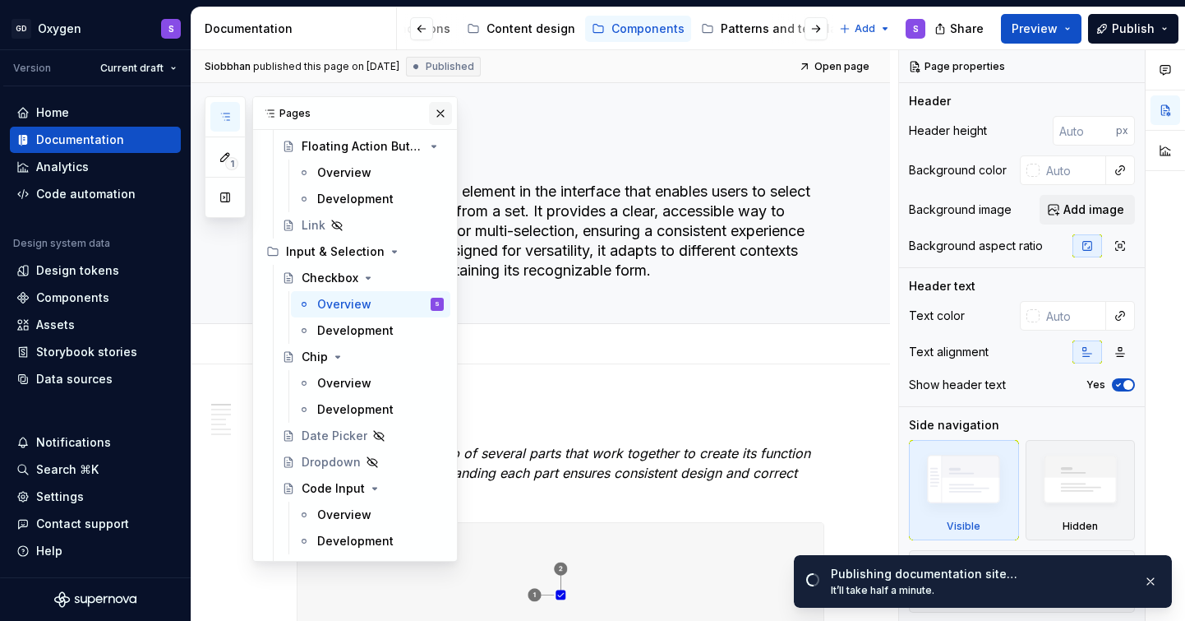
click at [442, 106] on button "button" at bounding box center [440, 113] width 23 height 23
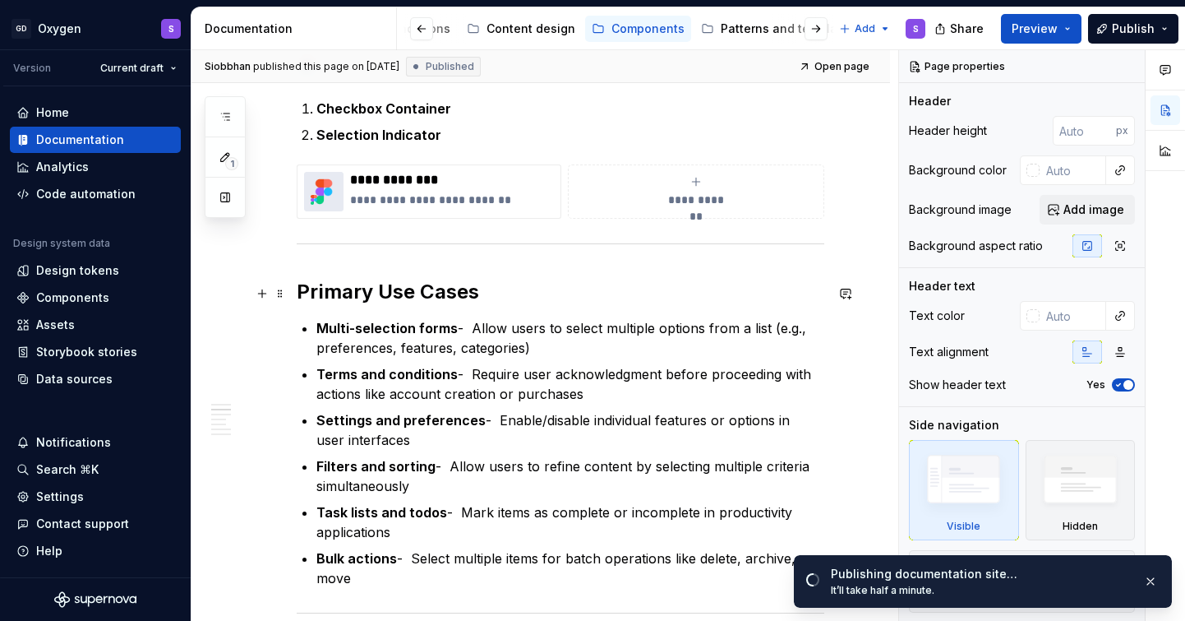
scroll to position [580, 0]
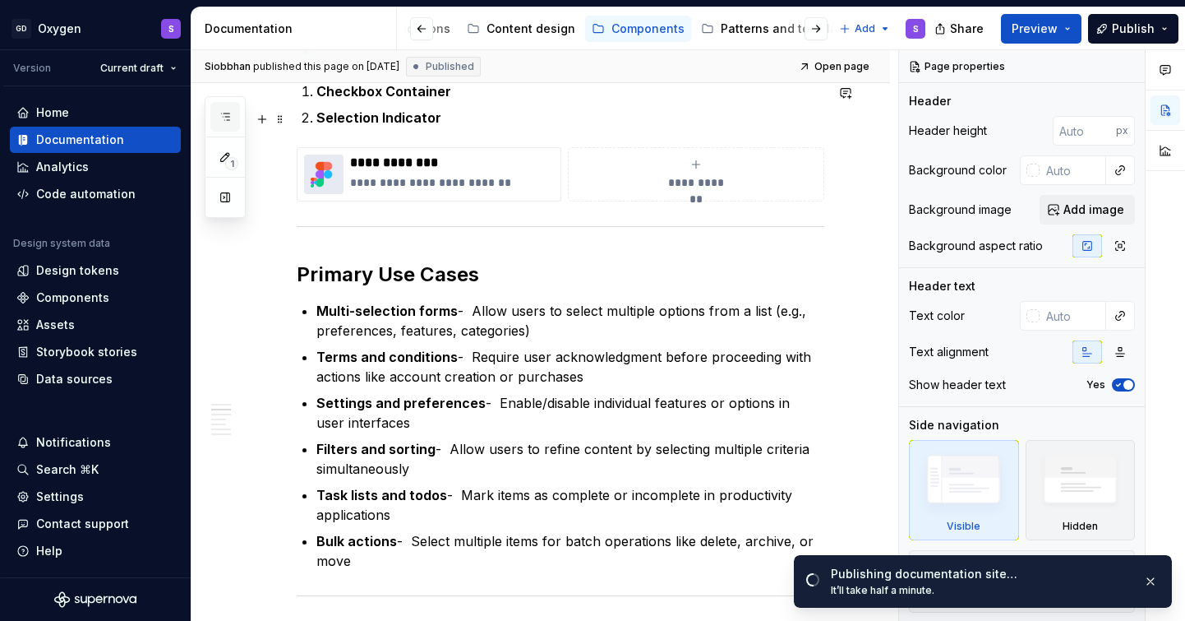
click at [226, 123] on button "button" at bounding box center [225, 117] width 30 height 30
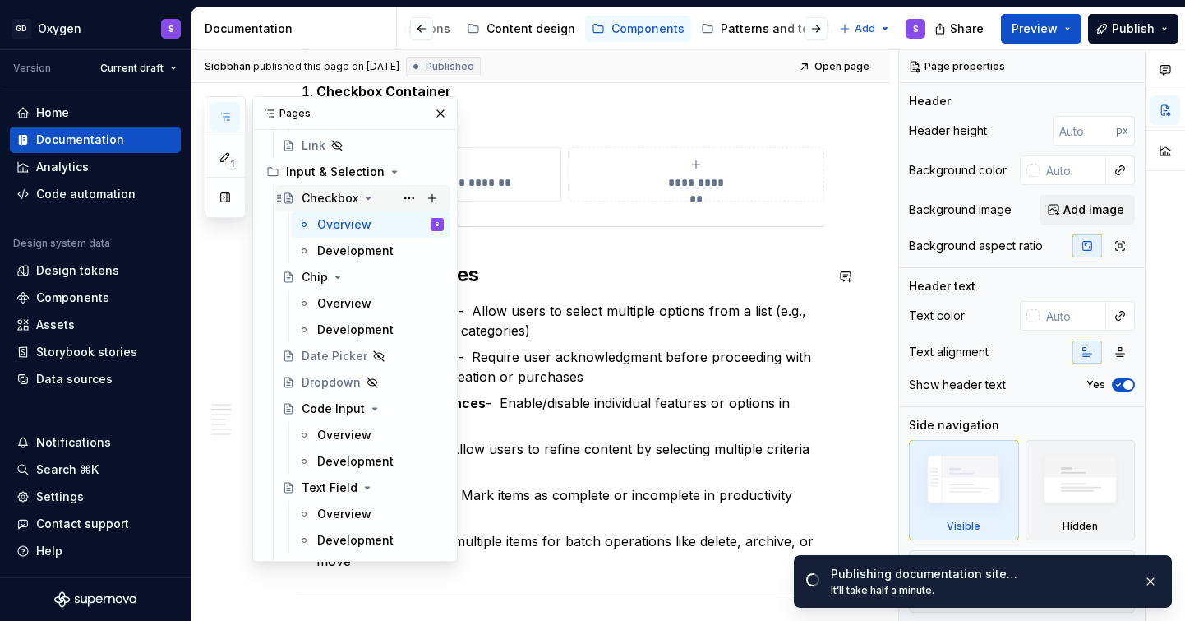
scroll to position [431, 0]
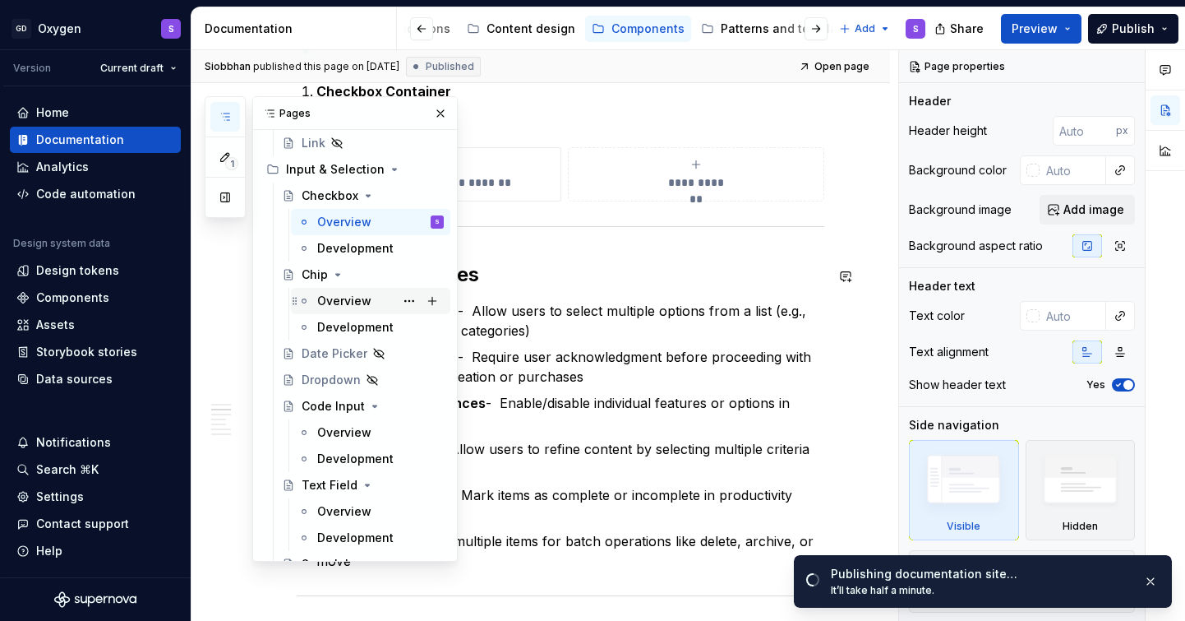
click at [355, 299] on div "Overview" at bounding box center [344, 301] width 54 height 16
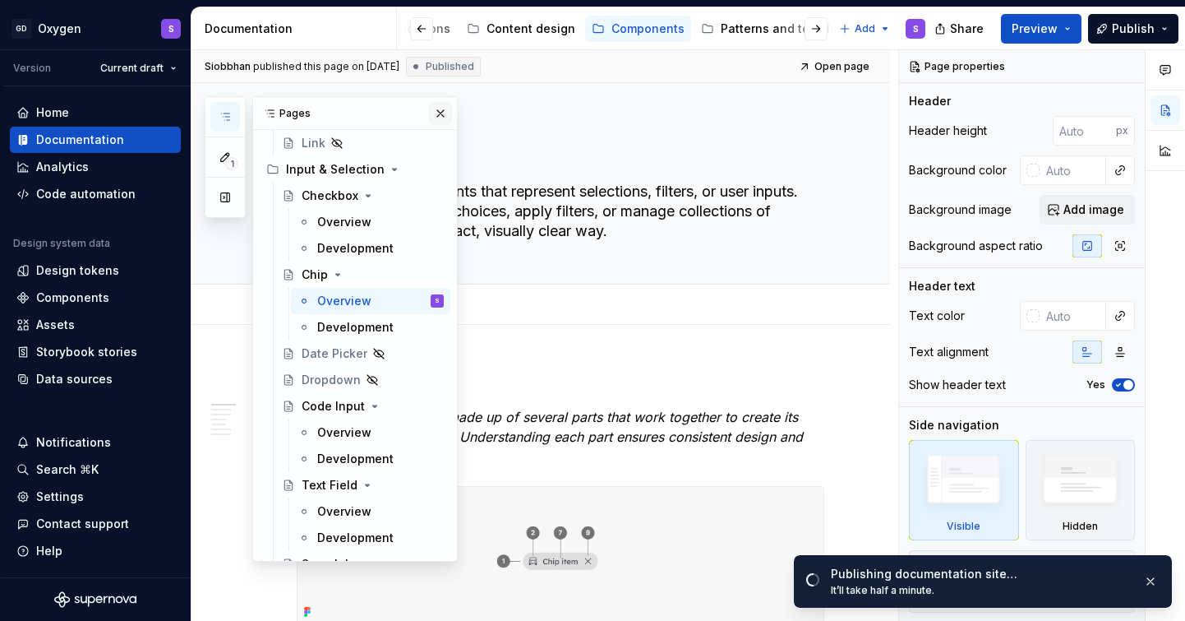
click at [443, 115] on button "button" at bounding box center [440, 113] width 23 height 23
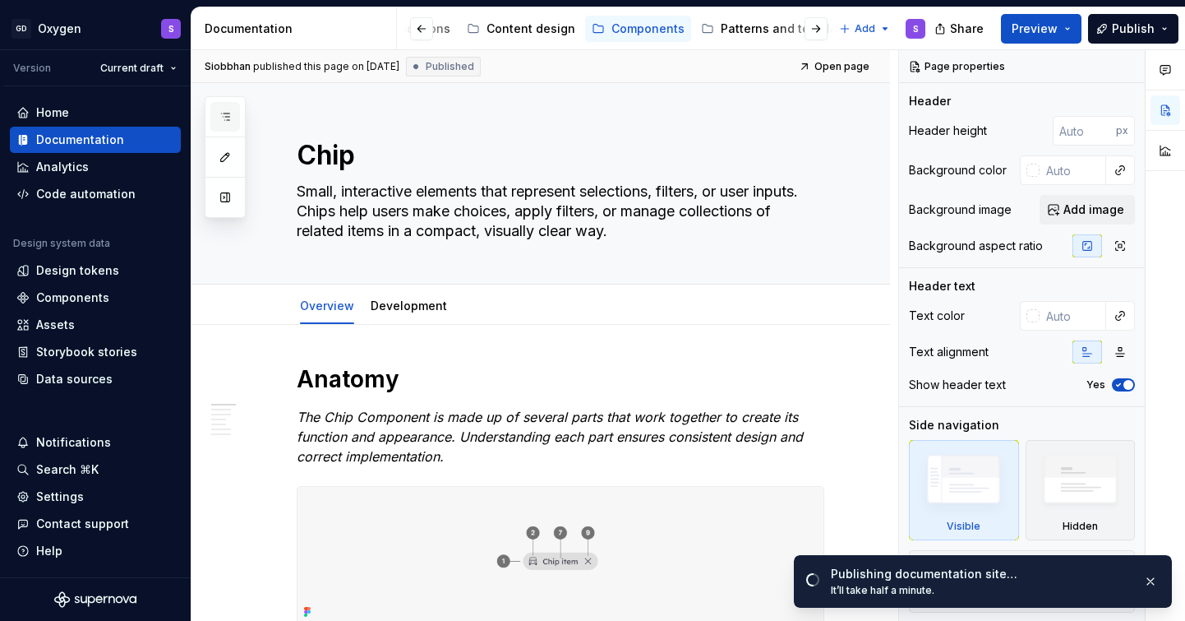
click at [229, 118] on icon "button" at bounding box center [225, 116] width 13 height 13
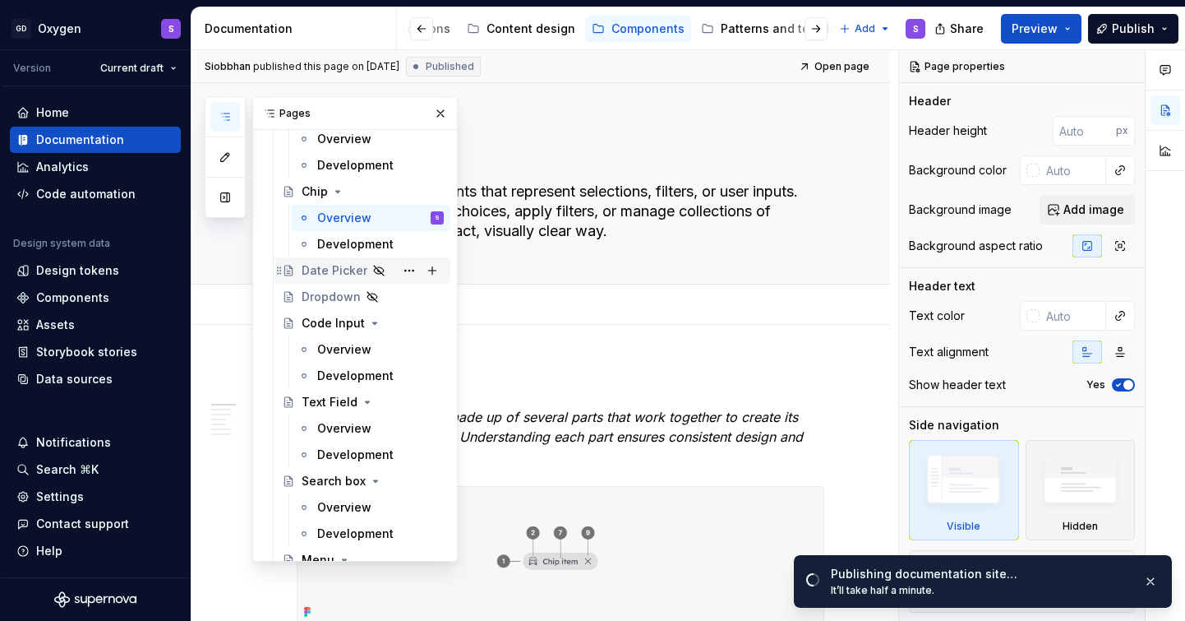
scroll to position [515, 0]
click at [357, 349] on div "Overview" at bounding box center [344, 347] width 54 height 16
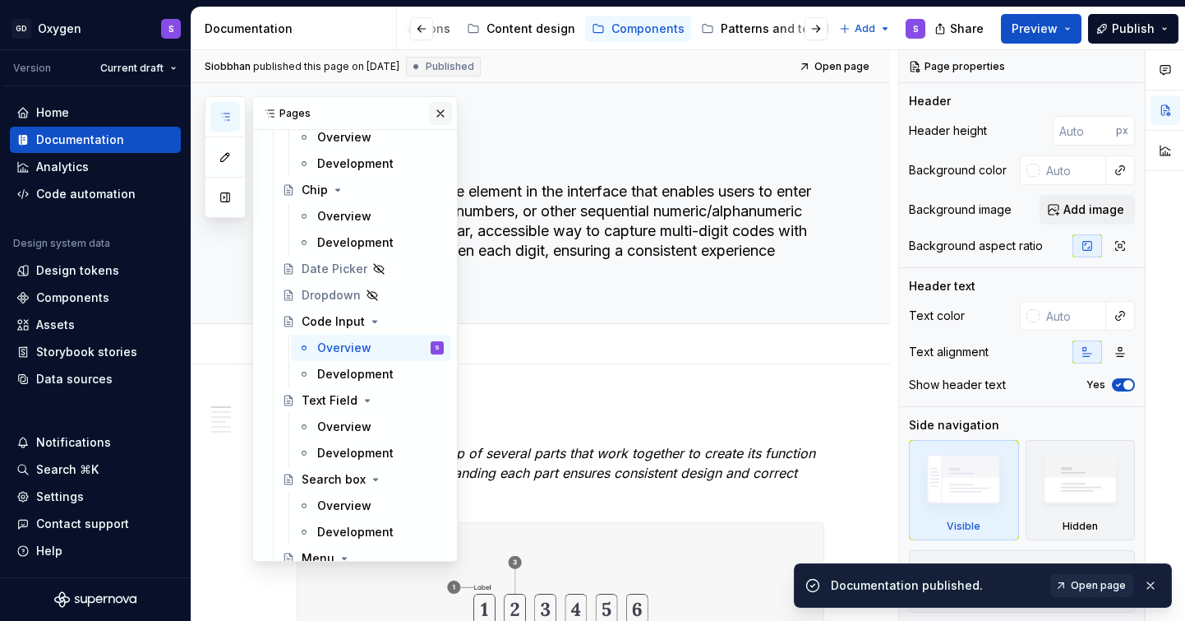
click at [439, 115] on button "button" at bounding box center [440, 113] width 23 height 23
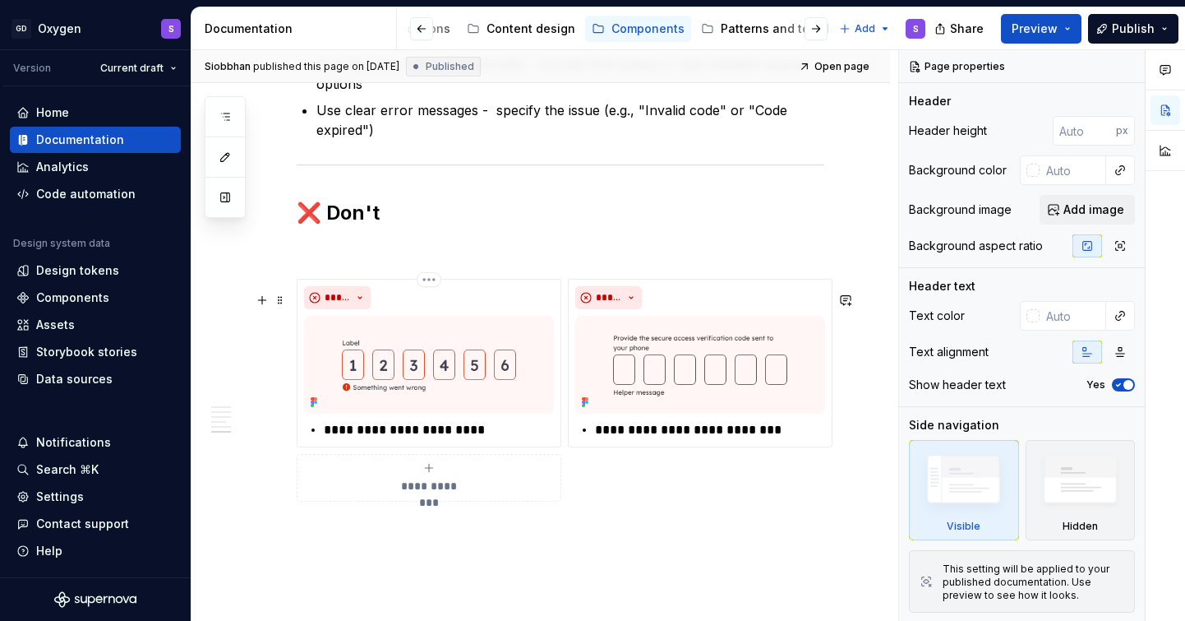
scroll to position [2432, 0]
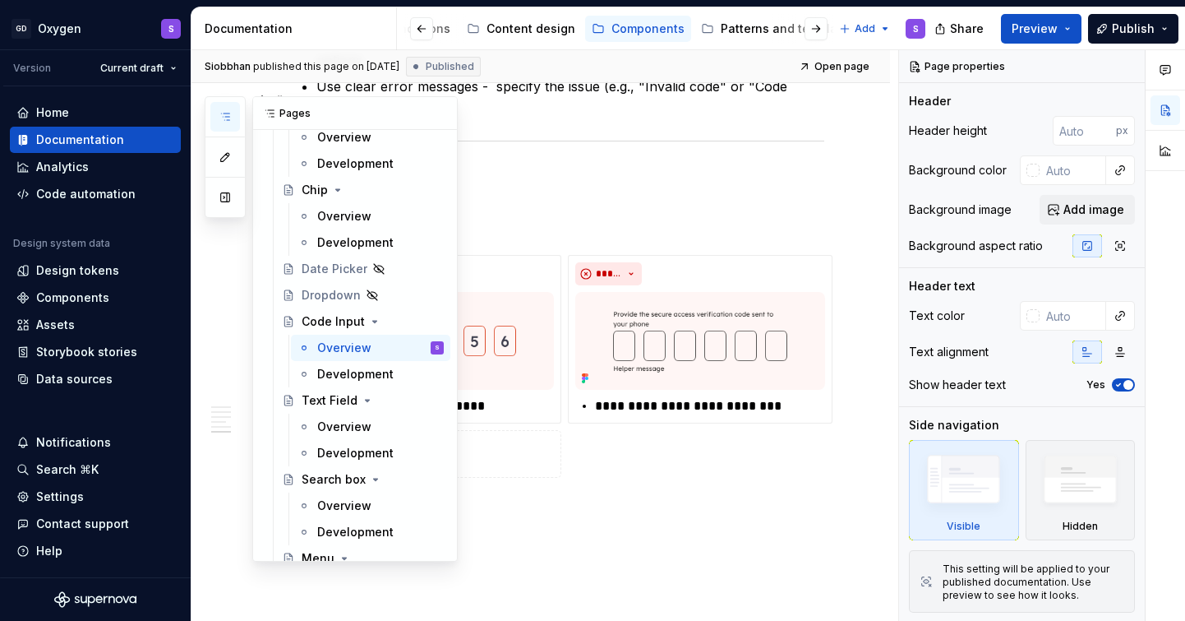
click at [227, 117] on icon "button" at bounding box center [225, 116] width 8 height 7
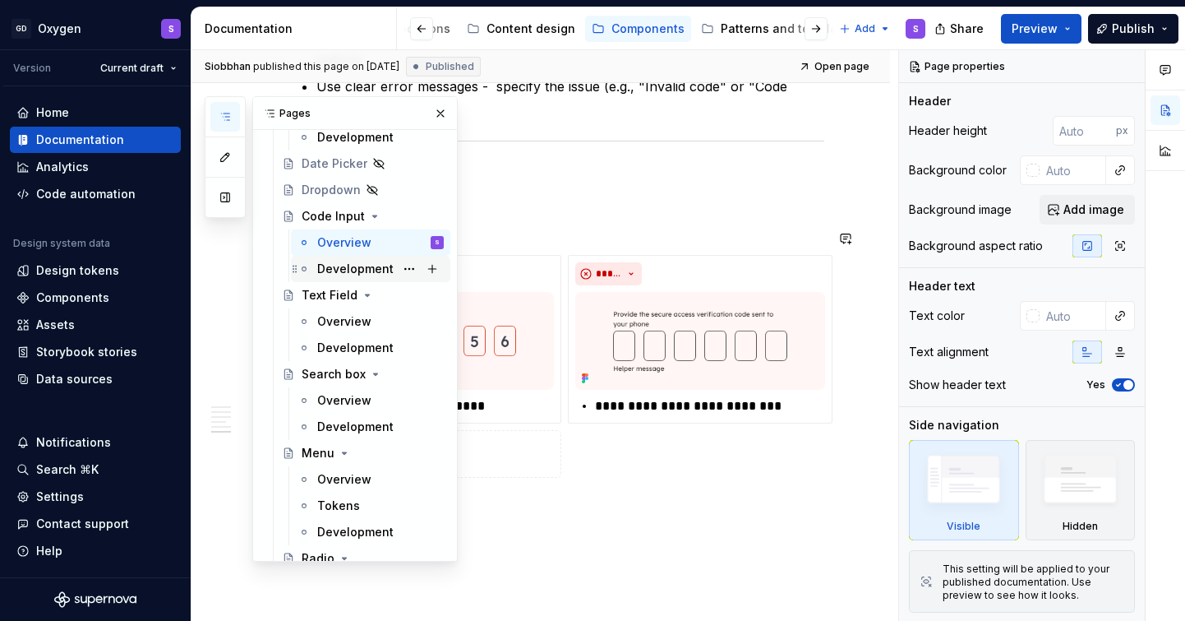
scroll to position [623, 0]
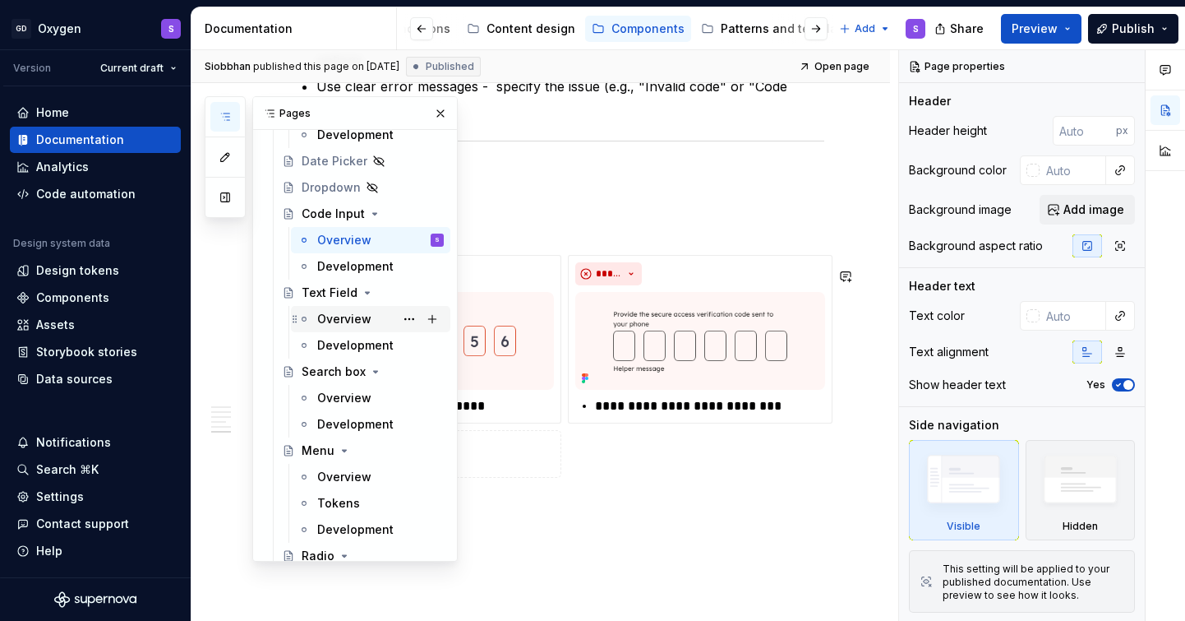
click at [349, 319] on div "Overview" at bounding box center [344, 319] width 54 height 16
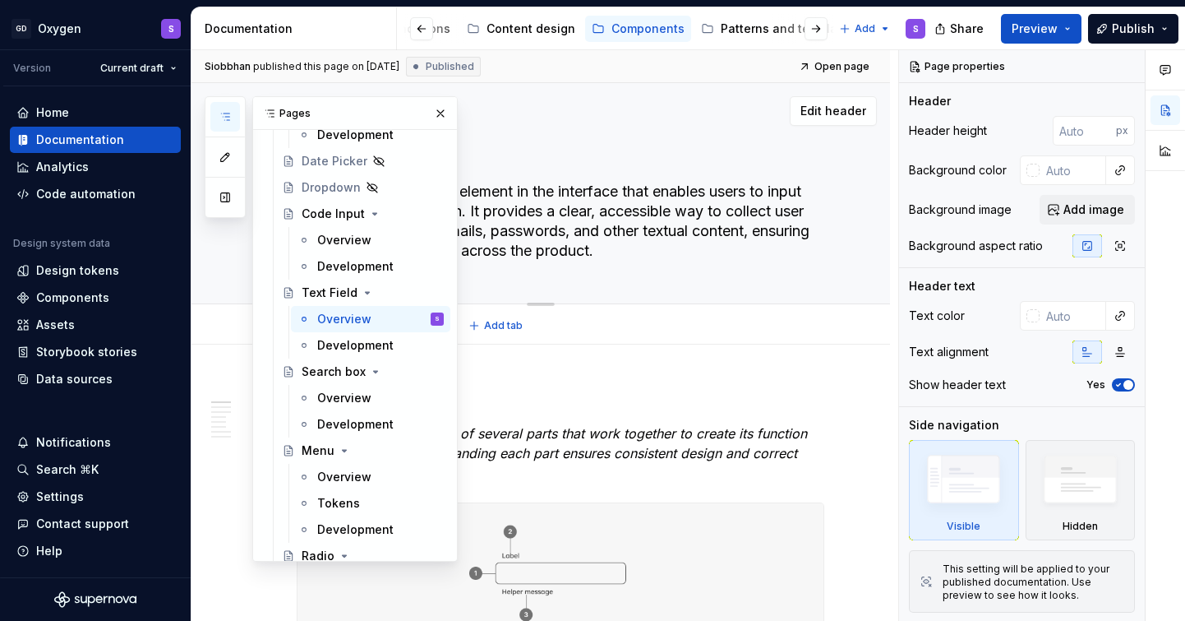
click at [520, 234] on textarea "The Text Field is a core element in the interface that enables users to input a…" at bounding box center [557, 220] width 528 height 85
click at [438, 113] on button "button" at bounding box center [440, 113] width 23 height 23
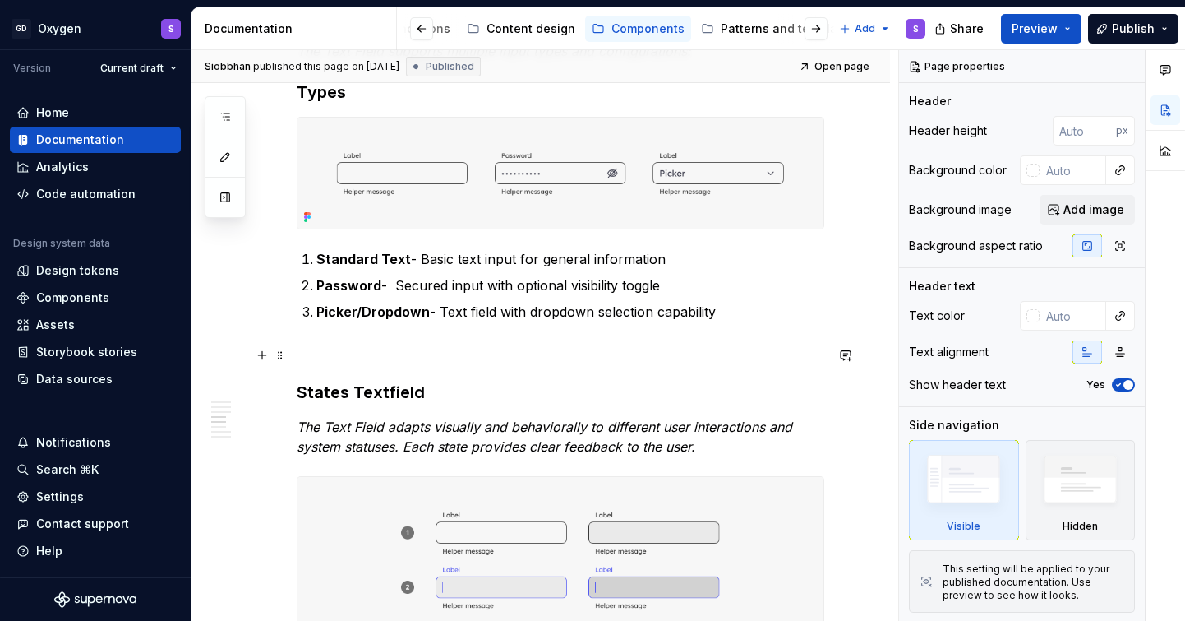
scroll to position [1125, 0]
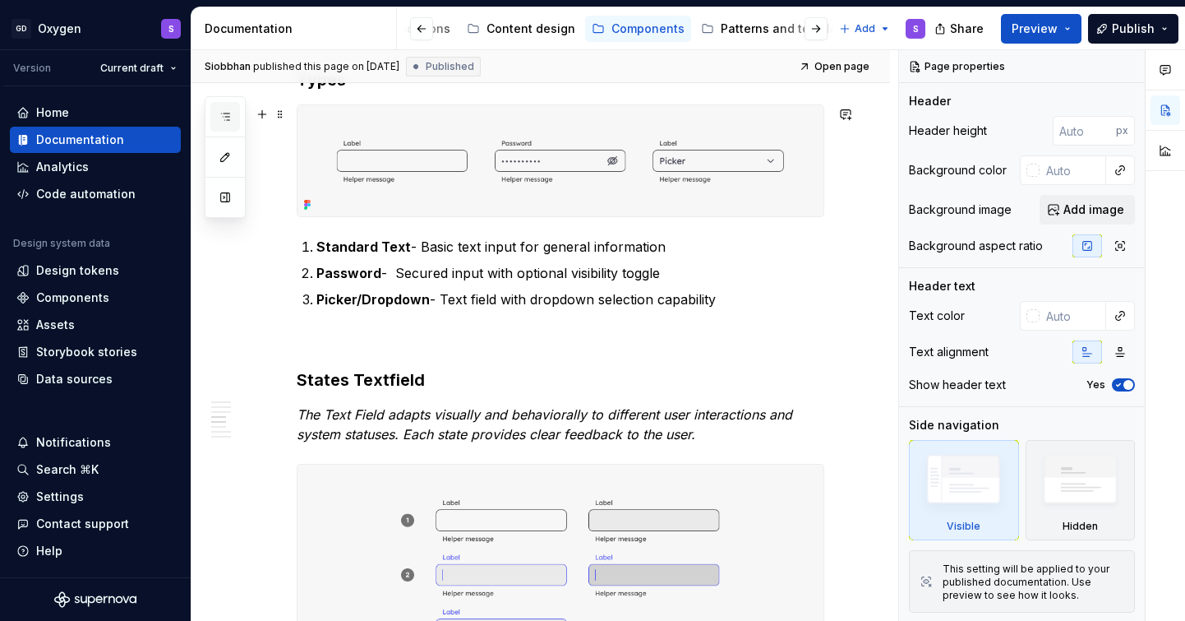
click at [224, 123] on button "button" at bounding box center [225, 117] width 30 height 30
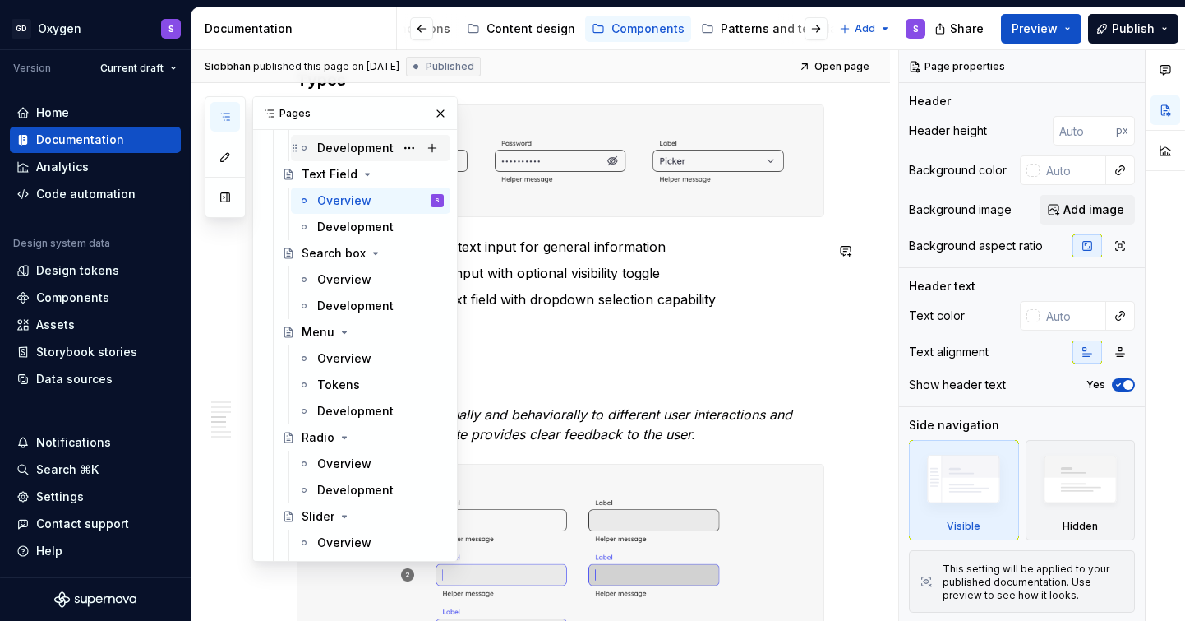
scroll to position [745, 0]
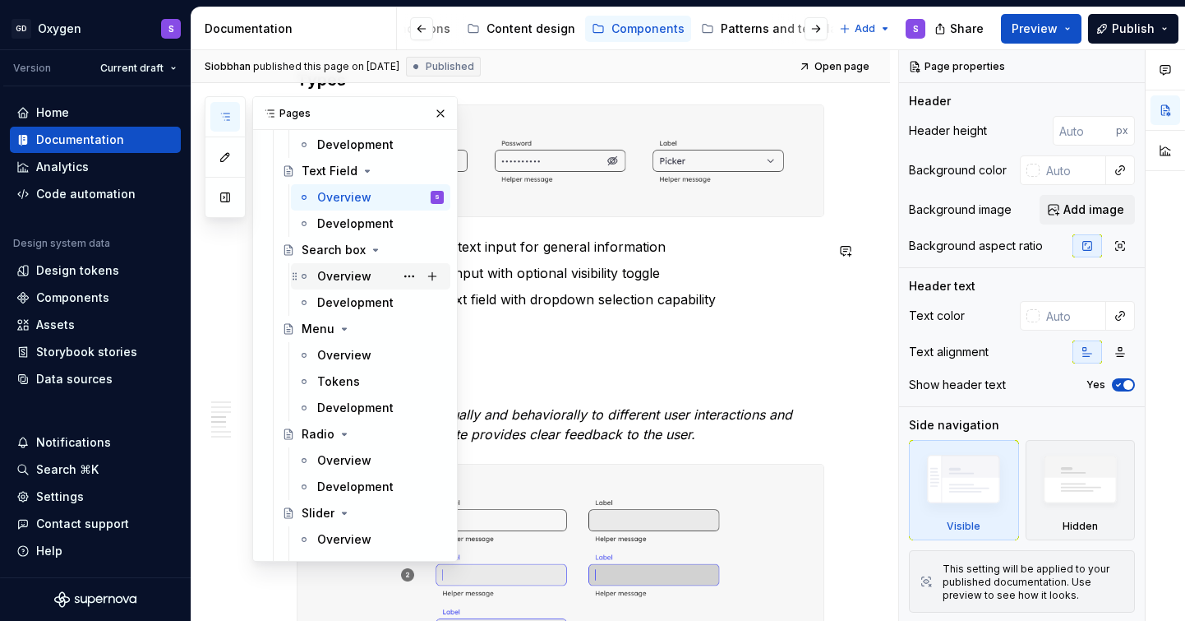
click at [346, 270] on div "Overview" at bounding box center [344, 276] width 54 height 16
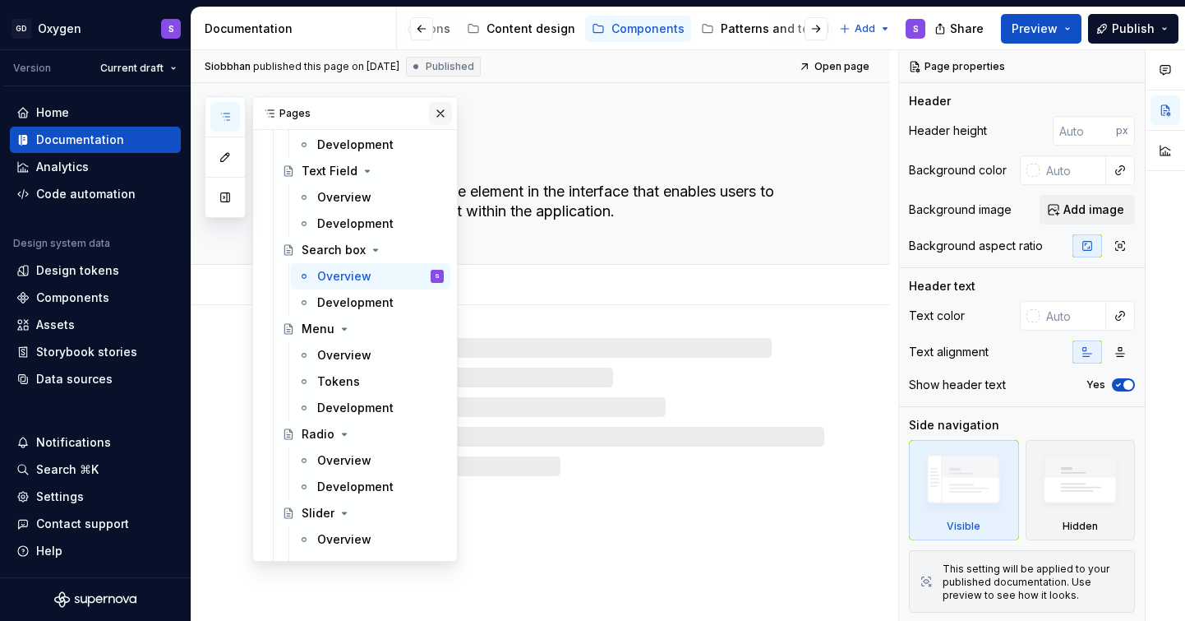
click at [435, 121] on button "button" at bounding box center [440, 113] width 23 height 23
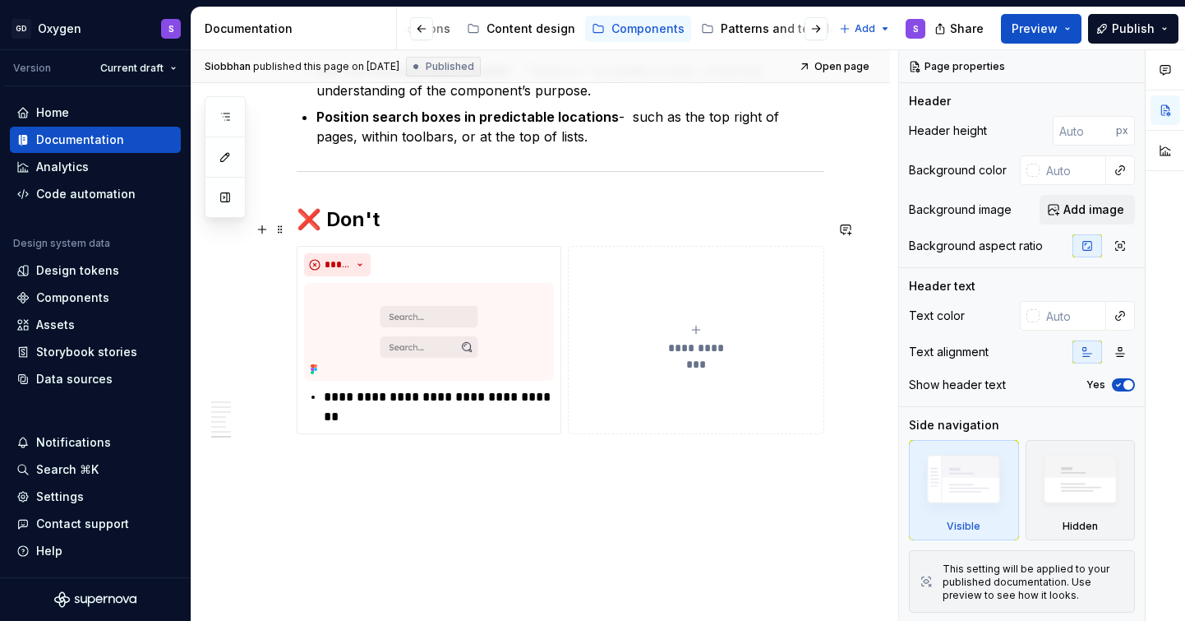
scroll to position [2512, 0]
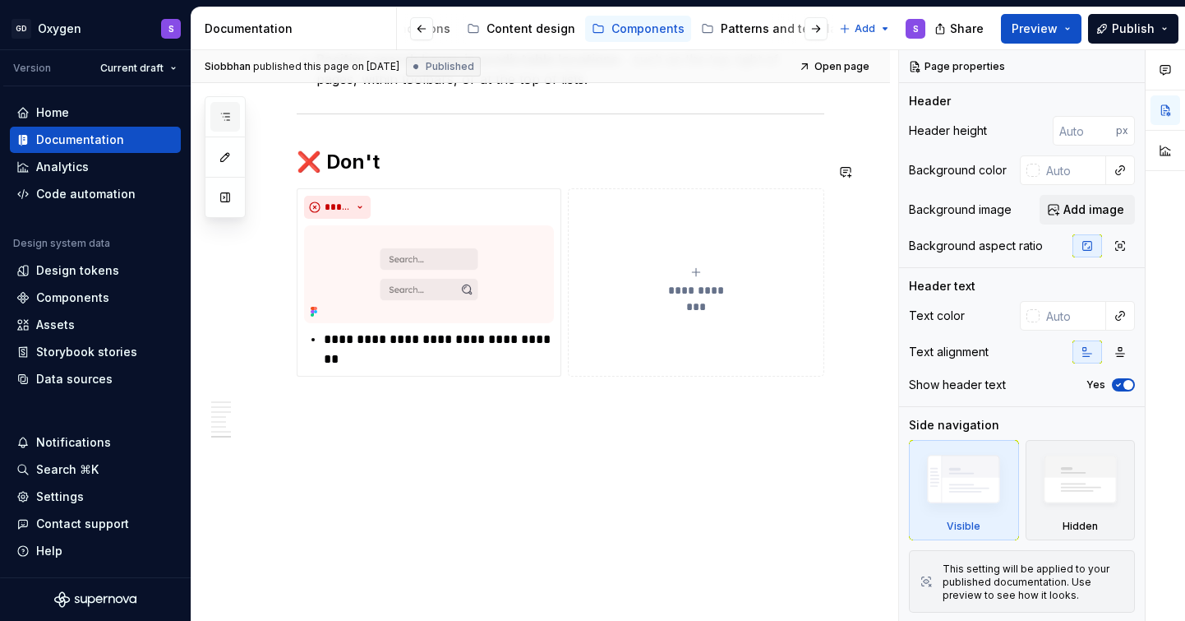
click at [229, 129] on button "button" at bounding box center [225, 117] width 30 height 30
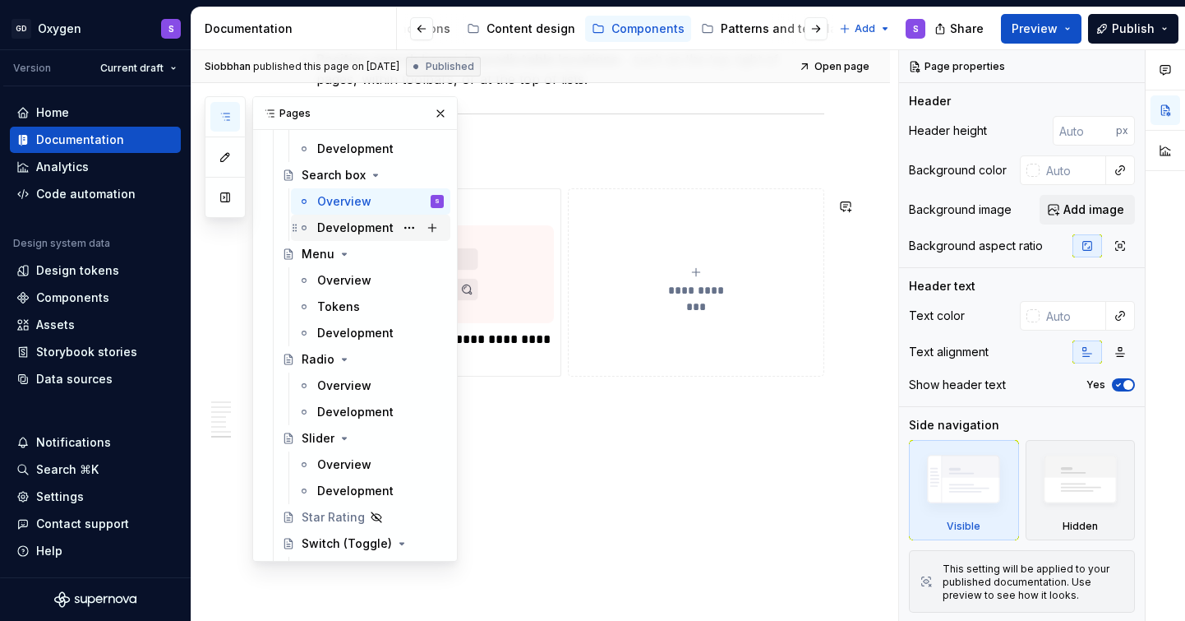
scroll to position [827, 0]
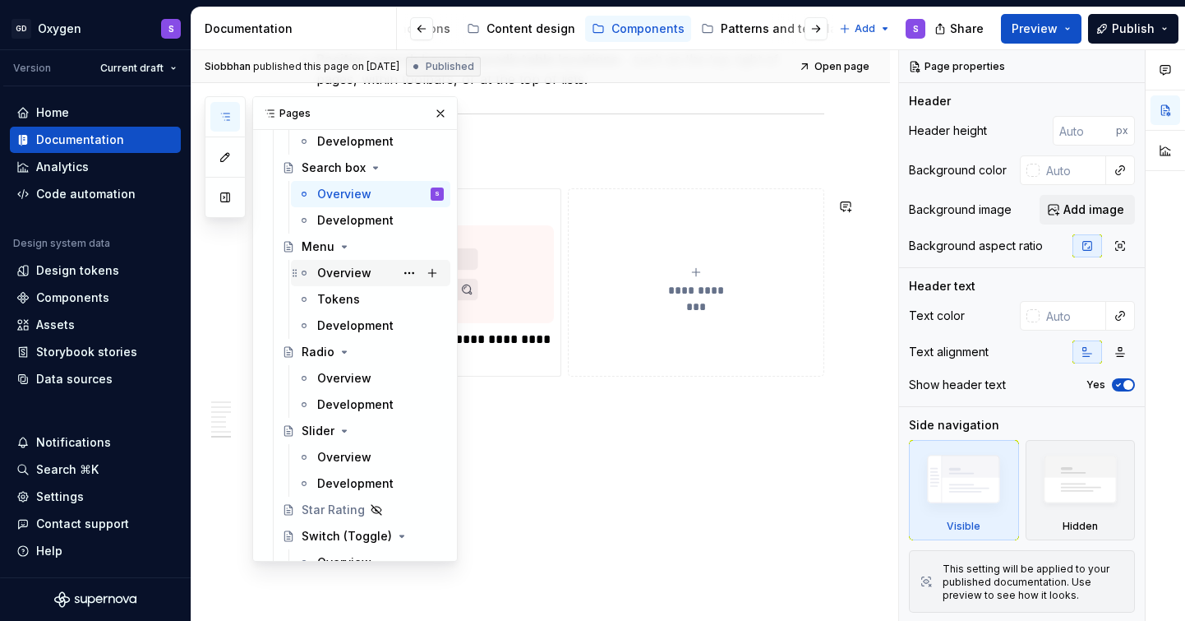
click at [368, 279] on div "Overview" at bounding box center [344, 273] width 54 height 16
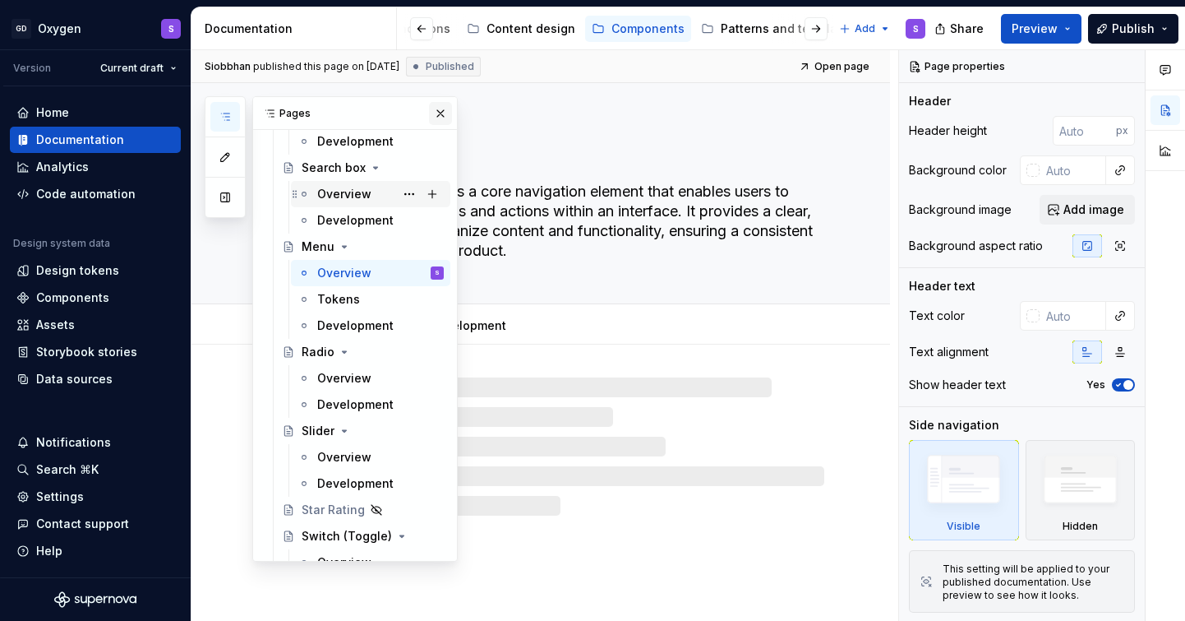
click at [437, 118] on button "button" at bounding box center [440, 113] width 23 height 23
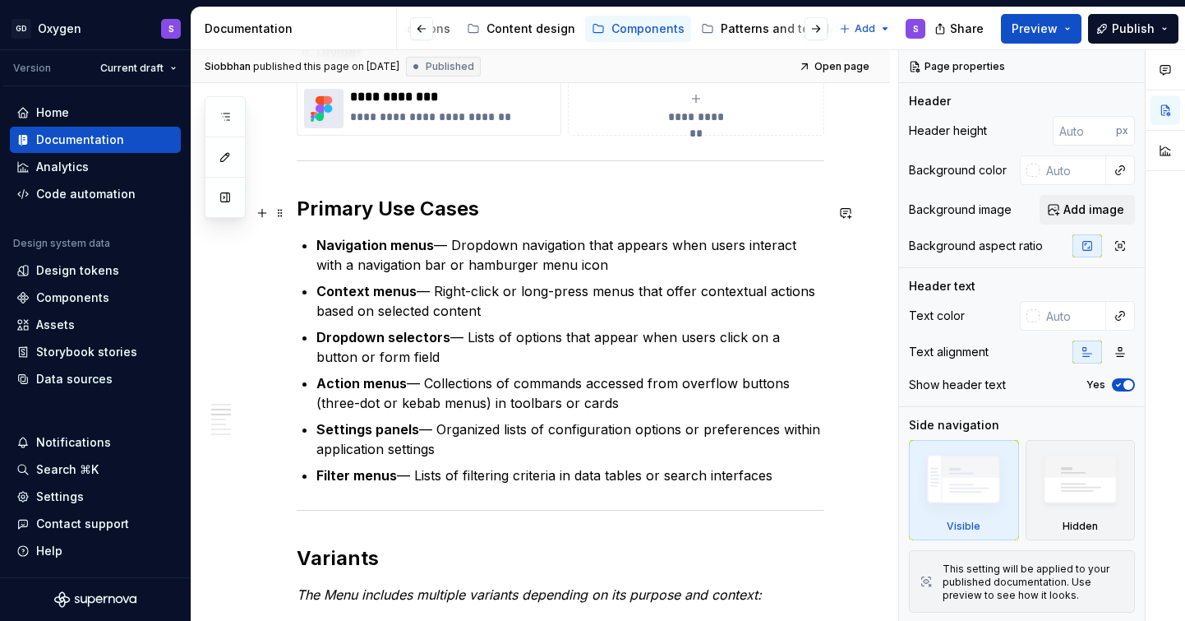
scroll to position [834, 0]
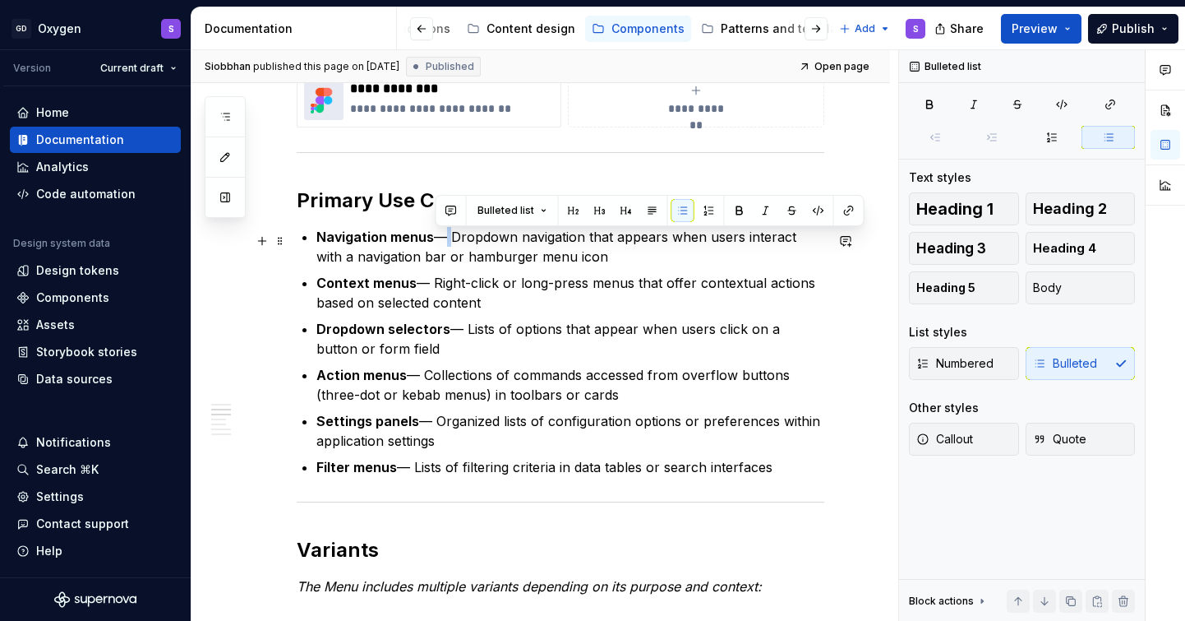
drag, startPoint x: 449, startPoint y: 245, endPoint x: 436, endPoint y: 244, distance: 13.2
click at [436, 244] on p "Navigation menus — Dropdown navigation that appears when users interact with a …" at bounding box center [570, 246] width 508 height 39
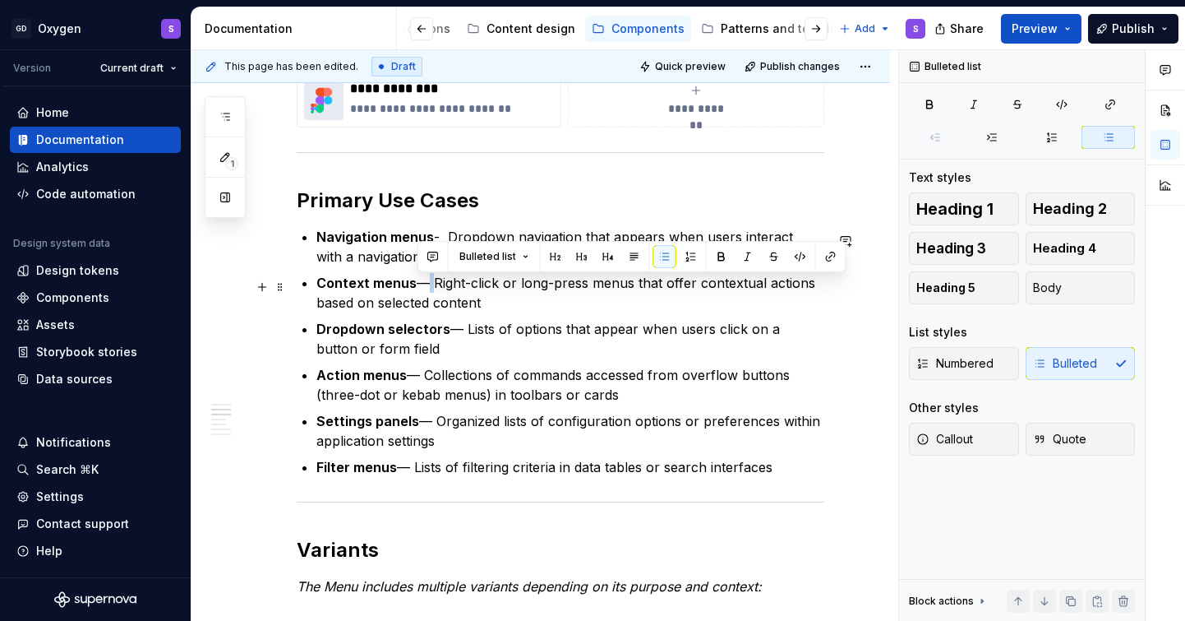
drag, startPoint x: 431, startPoint y: 286, endPoint x: 416, endPoint y: 286, distance: 14.8
click at [416, 286] on p "Context menus — Right-click or long-press menus that offer contextual actions b…" at bounding box center [570, 292] width 508 height 39
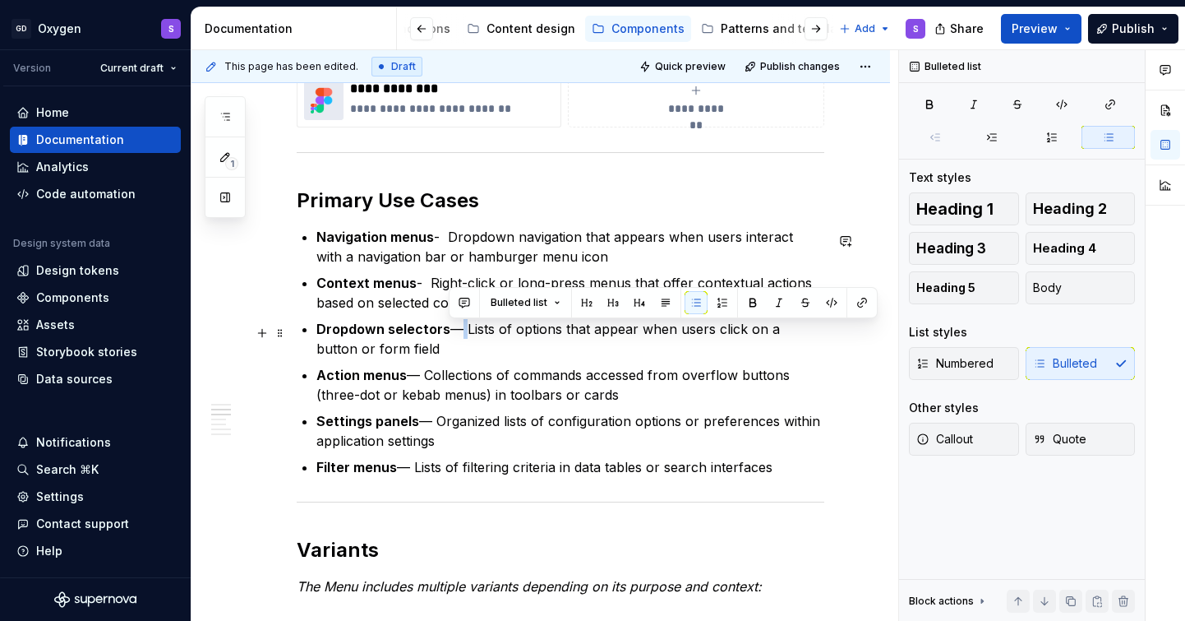
drag, startPoint x: 462, startPoint y: 334, endPoint x: 447, endPoint y: 334, distance: 14.8
click at [447, 334] on p "Dropdown selectors — Lists of options that appear when users click on a button …" at bounding box center [570, 338] width 508 height 39
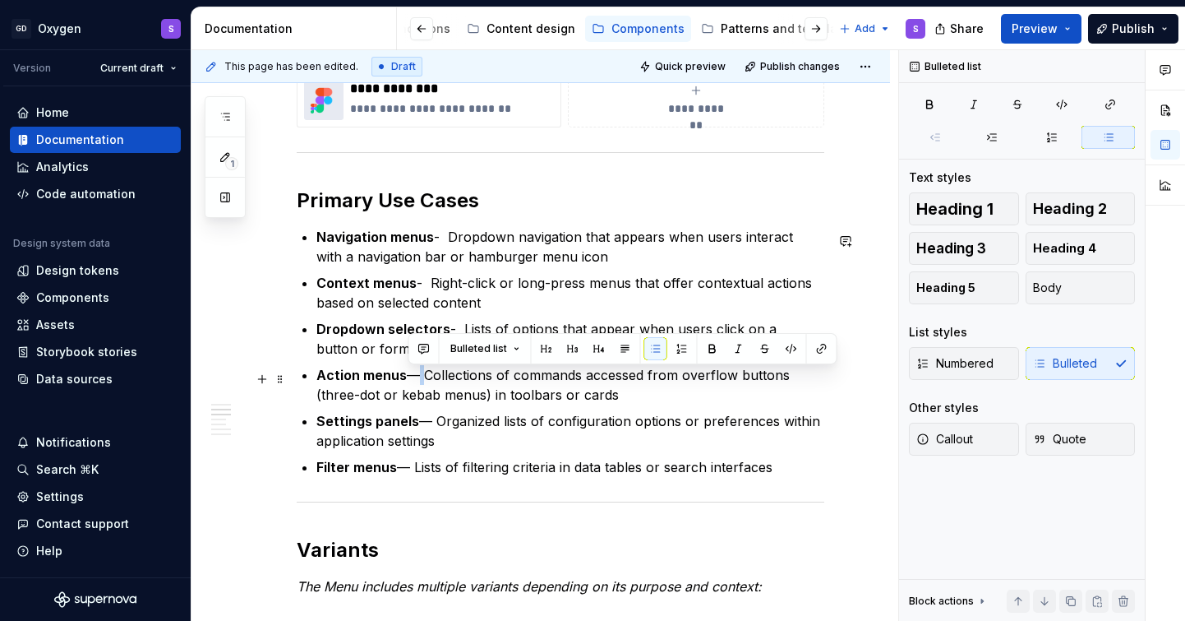
drag, startPoint x: 423, startPoint y: 376, endPoint x: 409, endPoint y: 376, distance: 13.2
click at [409, 377] on p "Action menus — Collections of commands accessed from overflow buttons (three-do…" at bounding box center [570, 384] width 508 height 39
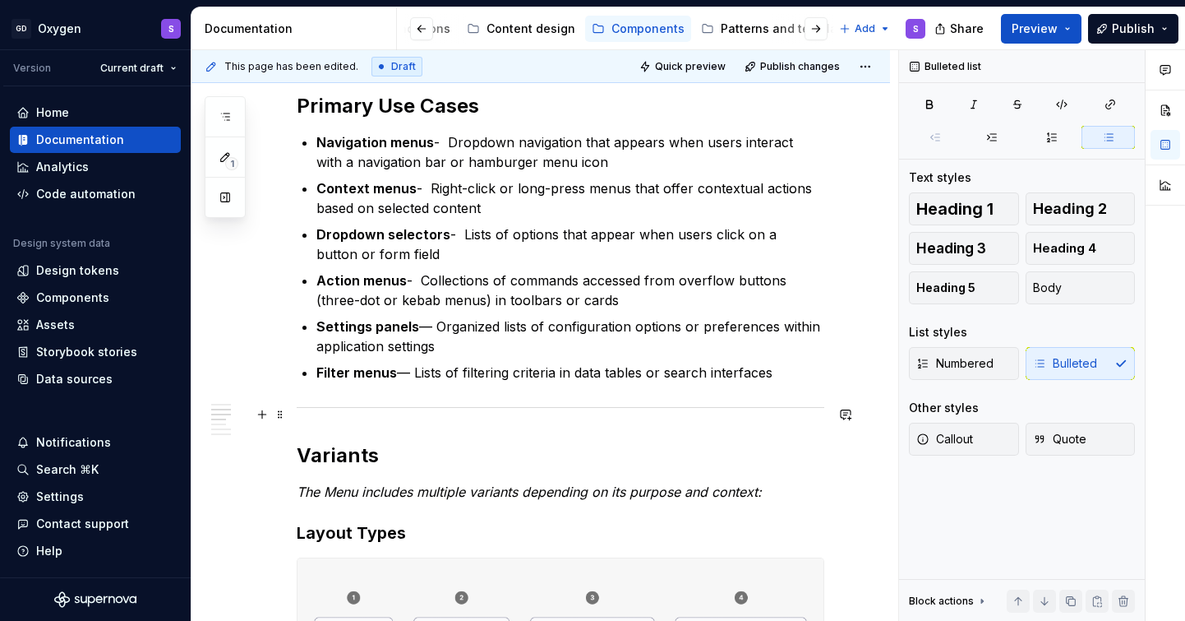
scroll to position [938, 0]
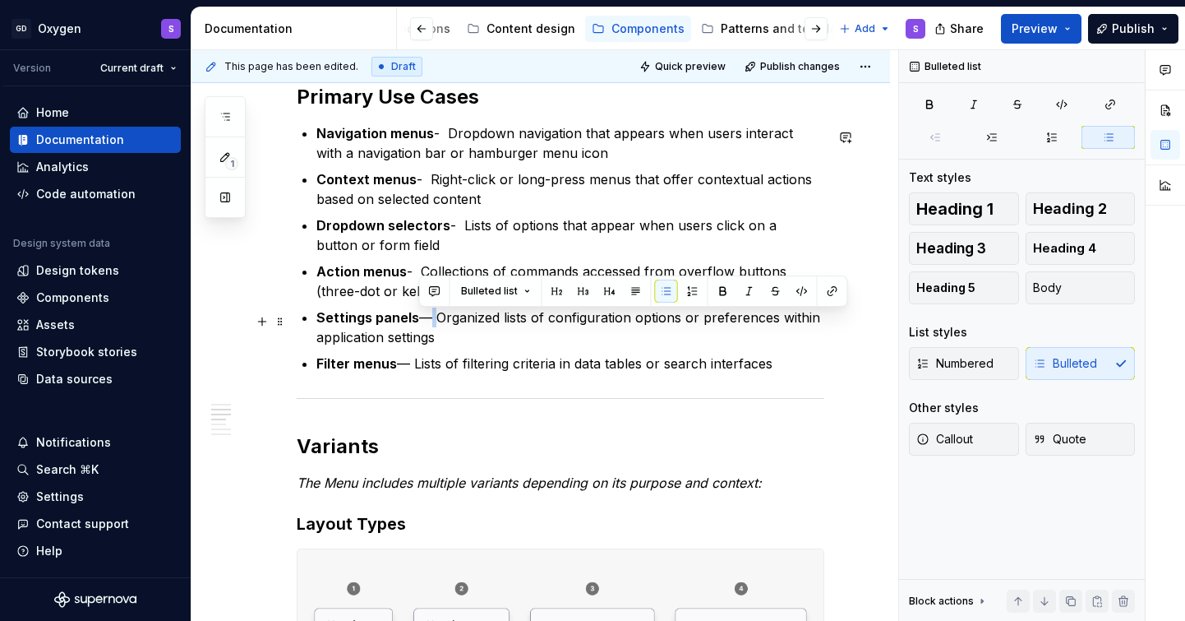
drag, startPoint x: 431, startPoint y: 325, endPoint x: 418, endPoint y: 325, distance: 12.3
click at [418, 325] on p "Settings panels — Organized lists of configuration options or preferences withi…" at bounding box center [570, 326] width 508 height 39
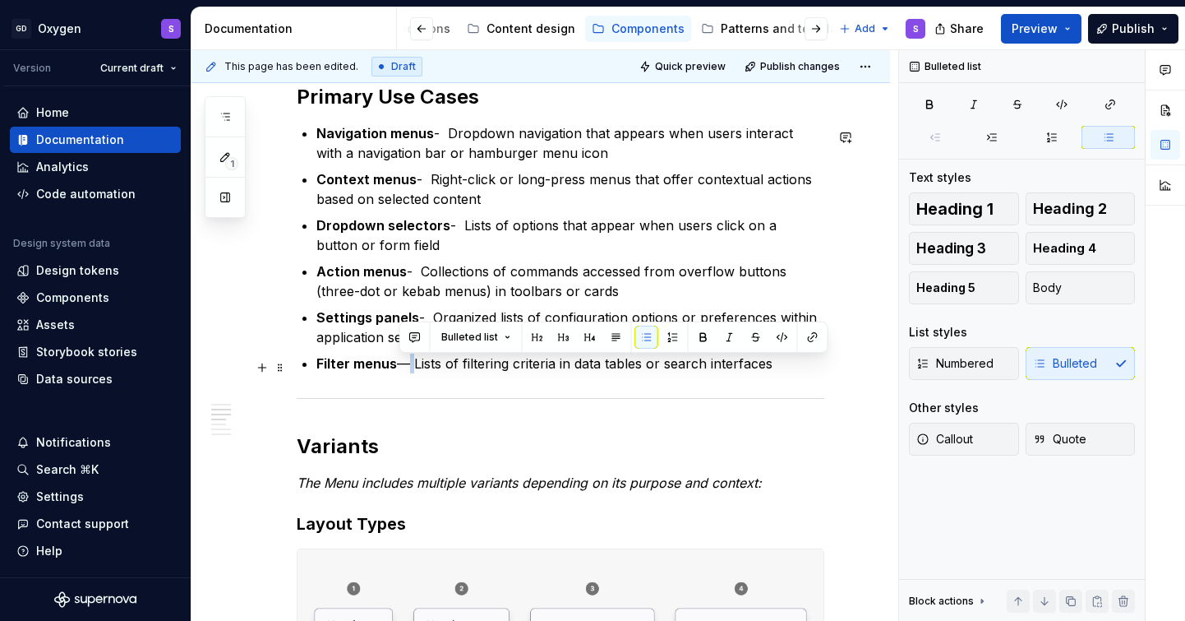
click at [402, 366] on p "Filter menus — Lists of filtering criteria in data tables or search interfaces" at bounding box center [570, 363] width 508 height 20
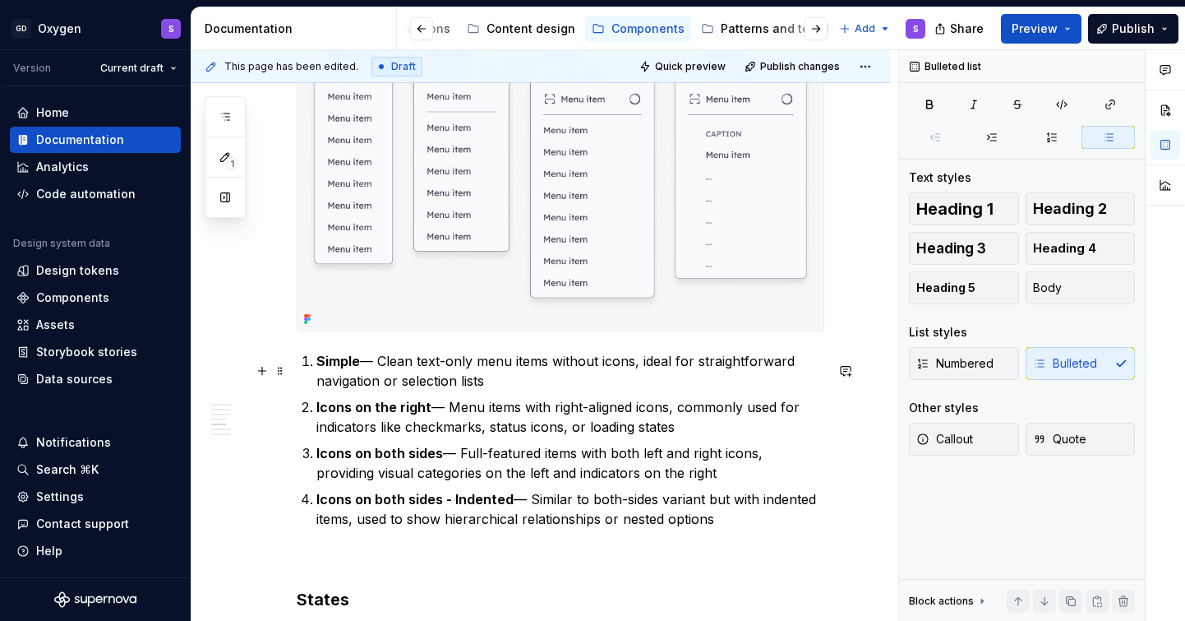
scroll to position [1526, 0]
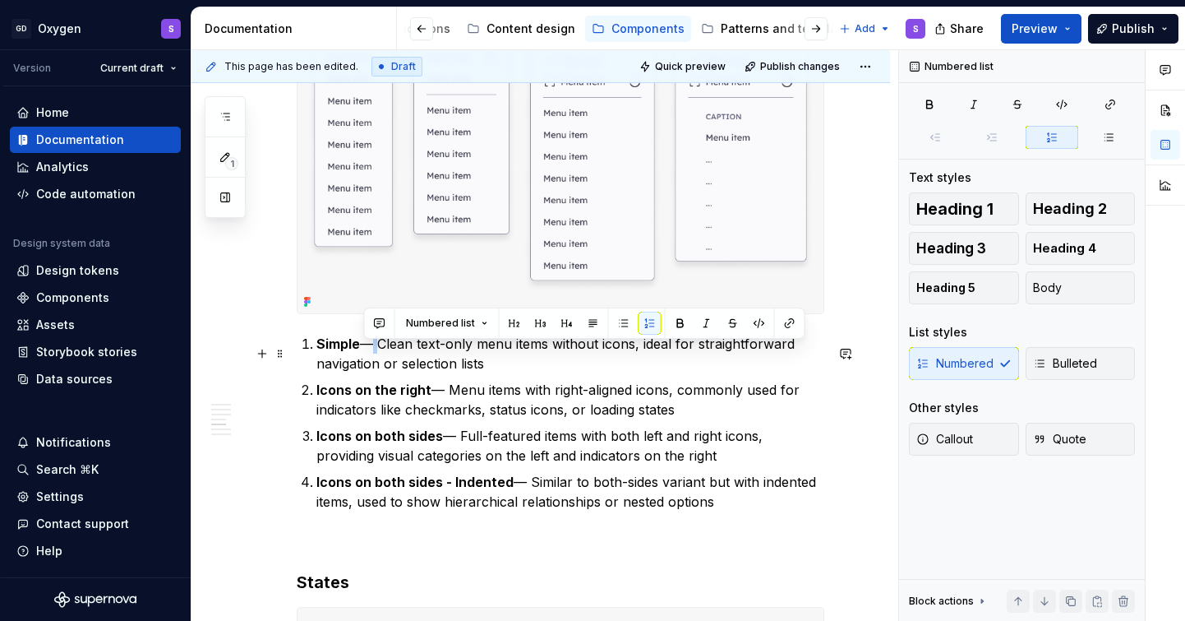
drag, startPoint x: 376, startPoint y: 349, endPoint x: 367, endPoint y: 351, distance: 9.2
click at [367, 351] on p "Simple — Clean text-only menu items without icons, ideal for straightforward na…" at bounding box center [570, 353] width 508 height 39
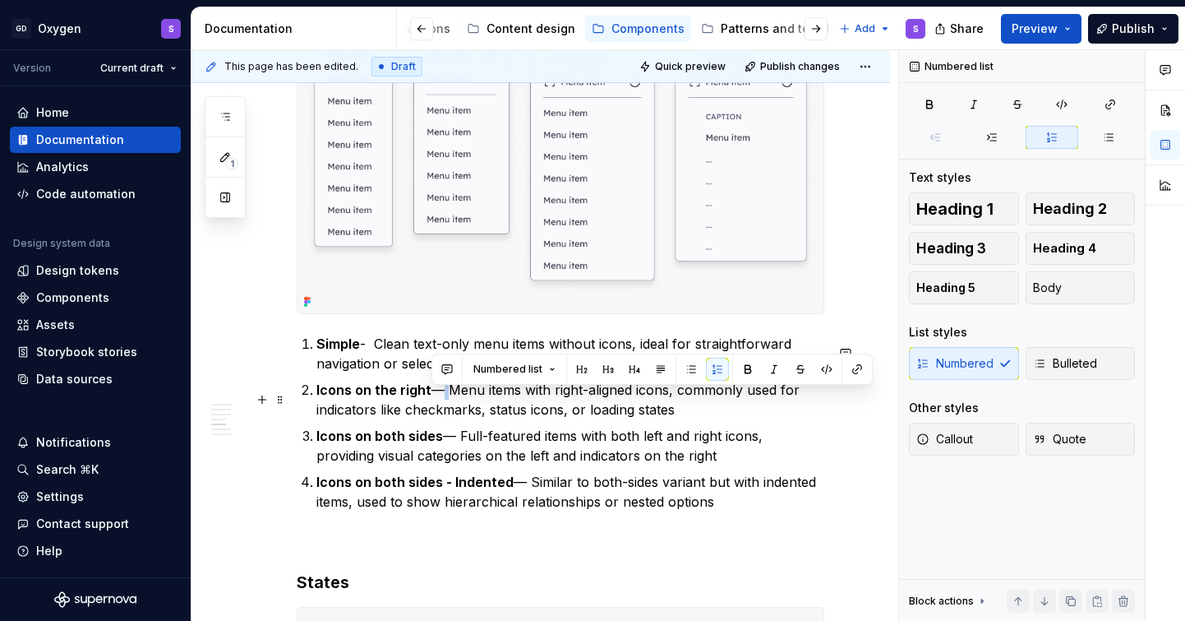
click at [436, 398] on p "Icons on the right — Menu items with right-aligned icons, commonly used for ind…" at bounding box center [570, 399] width 508 height 39
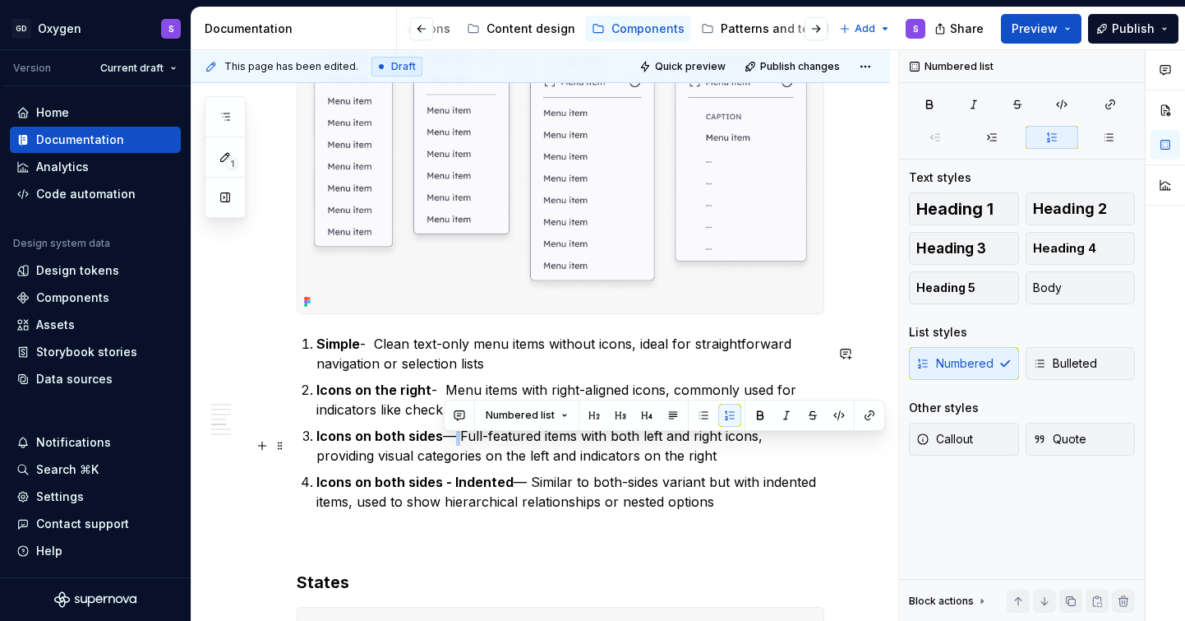
click at [450, 443] on p "Icons on both sides — Full-featured items with both left and right icons, provi…" at bounding box center [570, 445] width 508 height 39
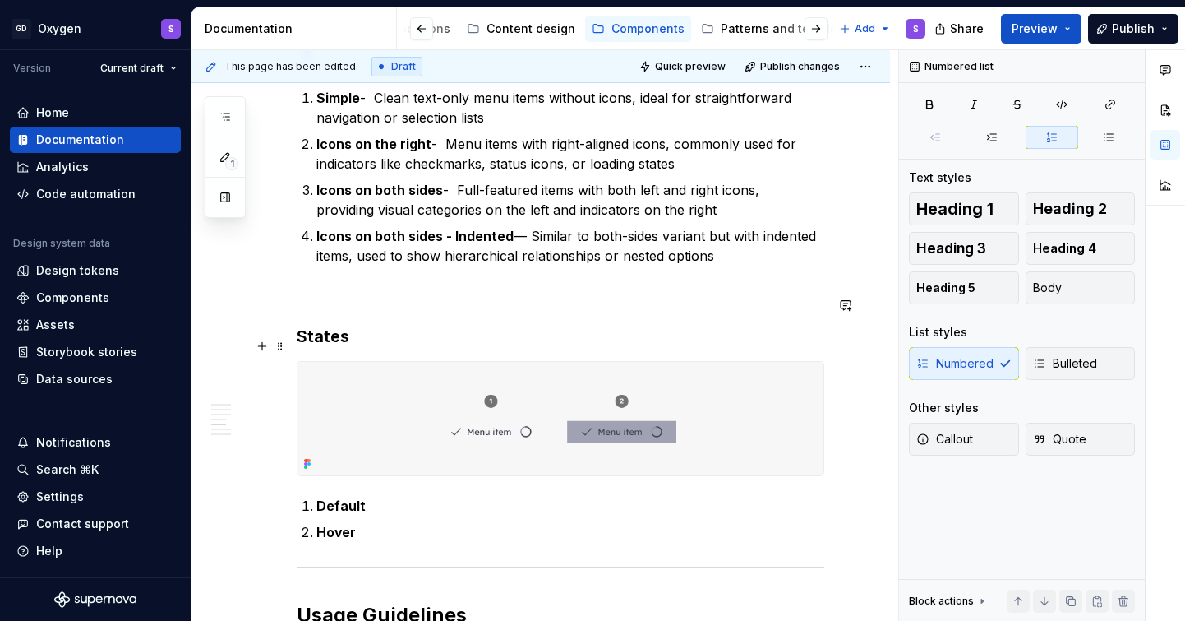
scroll to position [1780, 0]
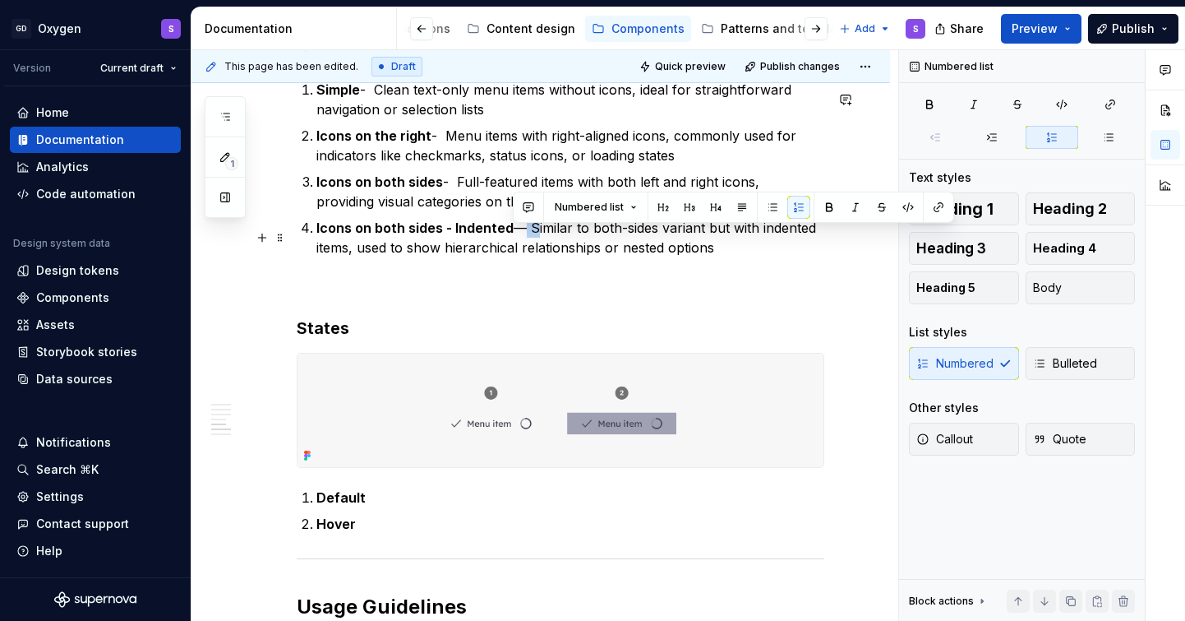
drag, startPoint x: 528, startPoint y: 238, endPoint x: 519, endPoint y: 238, distance: 9.0
click at [519, 238] on p "Icons on both sides - Indented — Similar to both-sides variant but with indente…" at bounding box center [570, 237] width 508 height 39
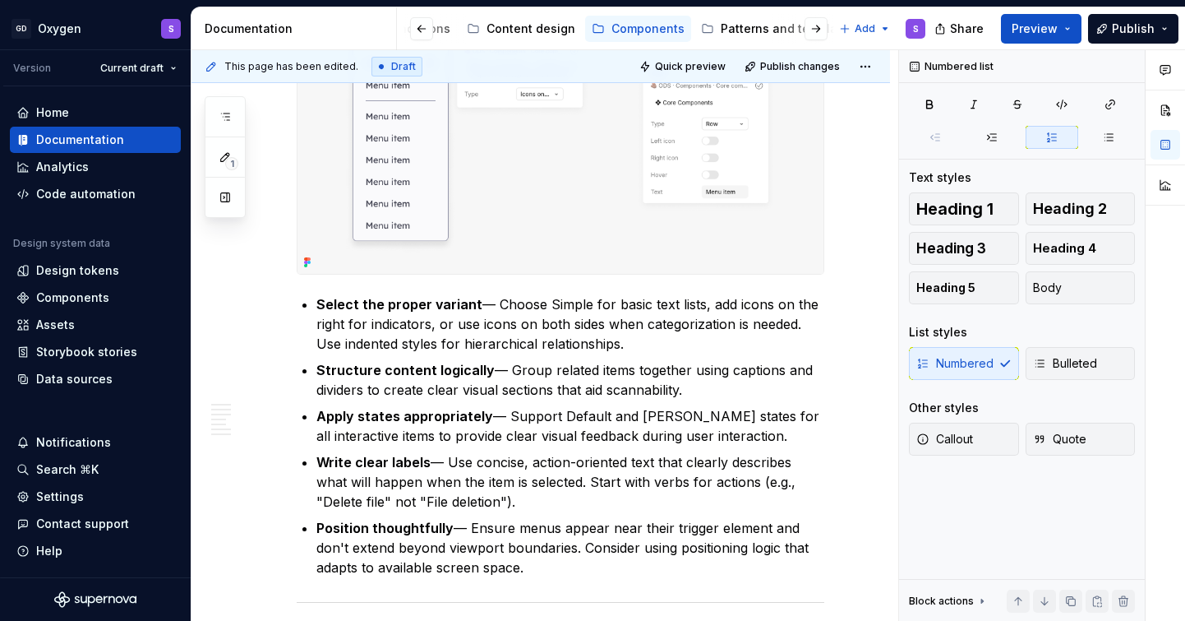
scroll to position [2480, 0]
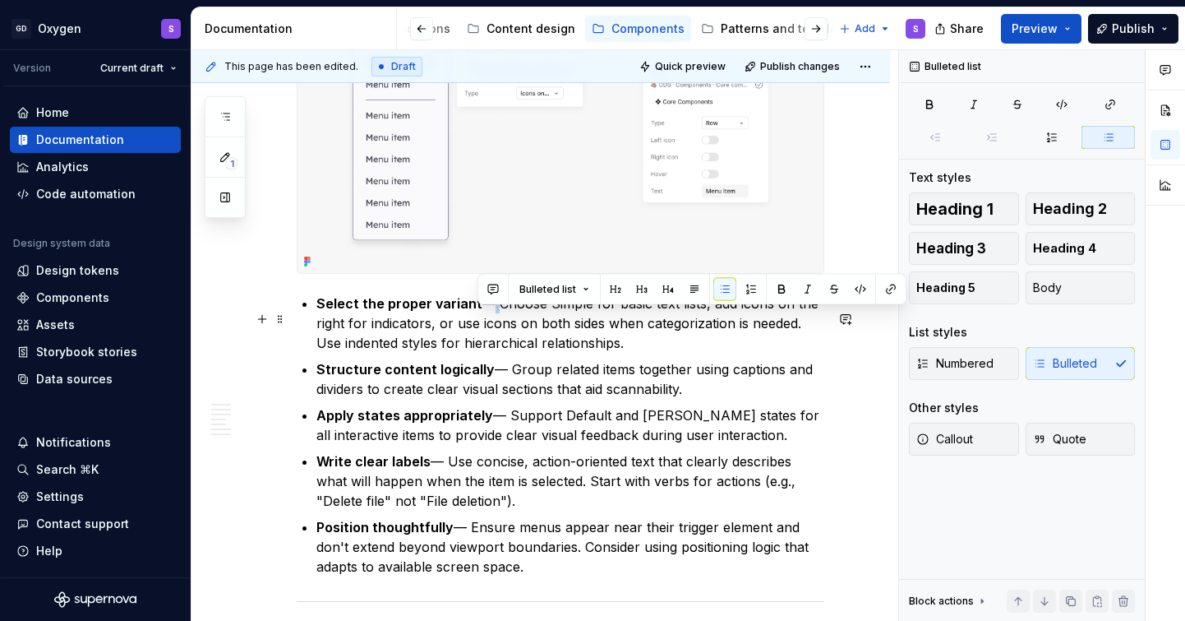
click at [481, 318] on p "Select the proper variant — Choose Simple for basic text lists, add icons on th…" at bounding box center [570, 322] width 508 height 59
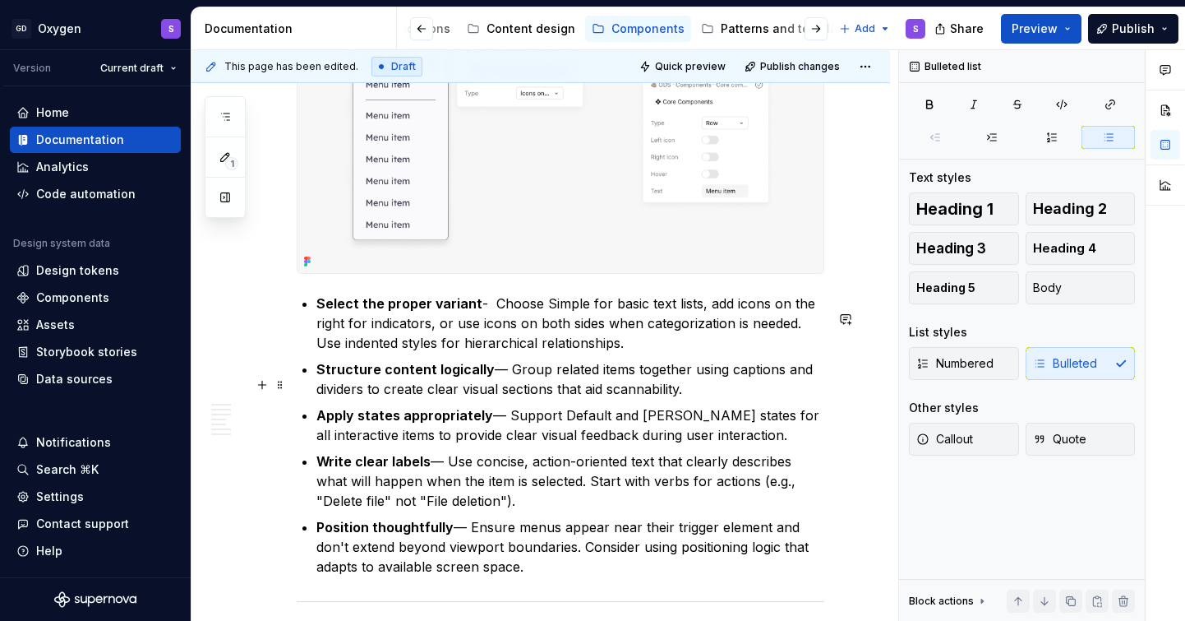
type textarea "*"
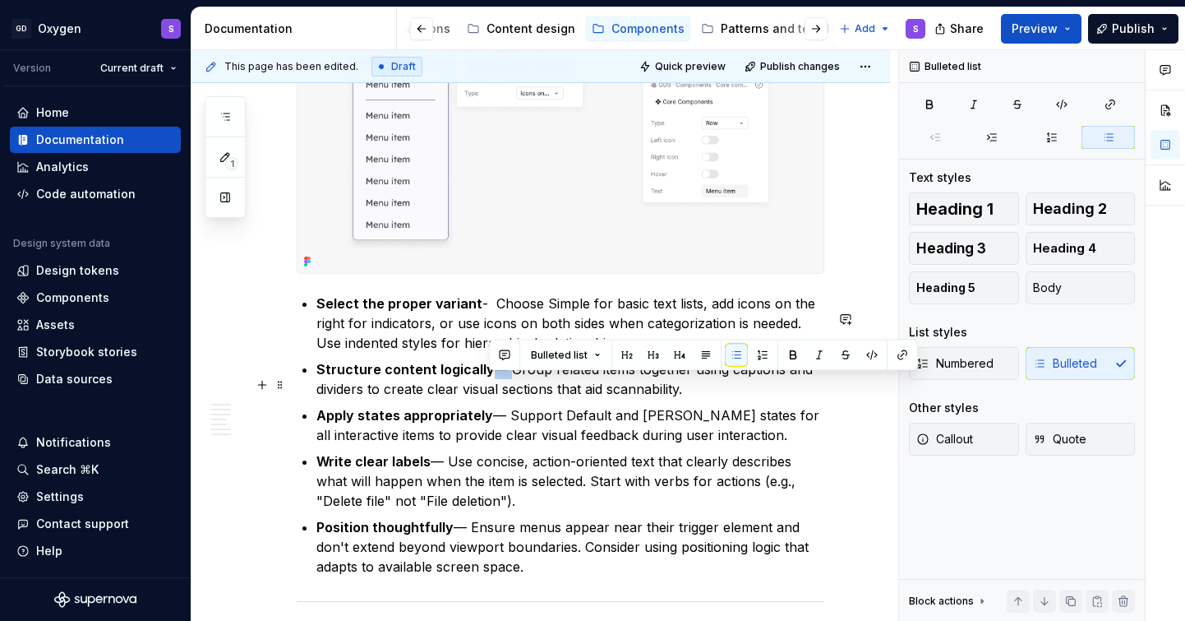
drag, startPoint x: 500, startPoint y: 384, endPoint x: 483, endPoint y: 376, distance: 18.8
click at [483, 377] on p "Structure content logically — Group related items together using captions and d…" at bounding box center [570, 378] width 508 height 39
paste div
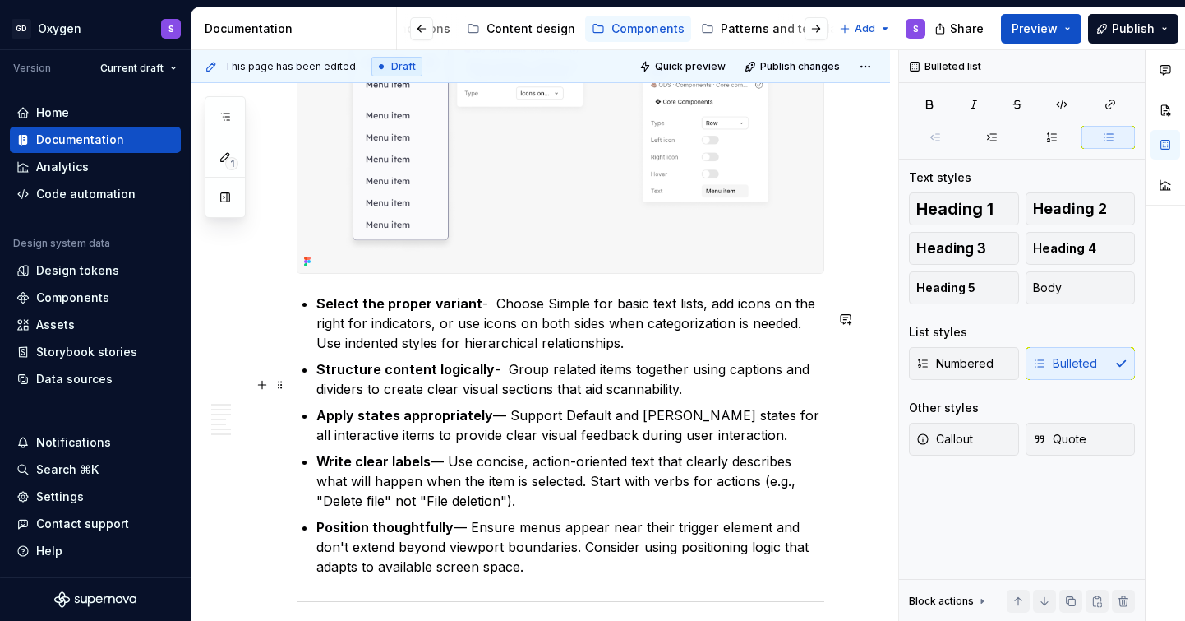
click at [487, 391] on p "Structure content logically - Group related items together using captions and d…" at bounding box center [570, 378] width 508 height 39
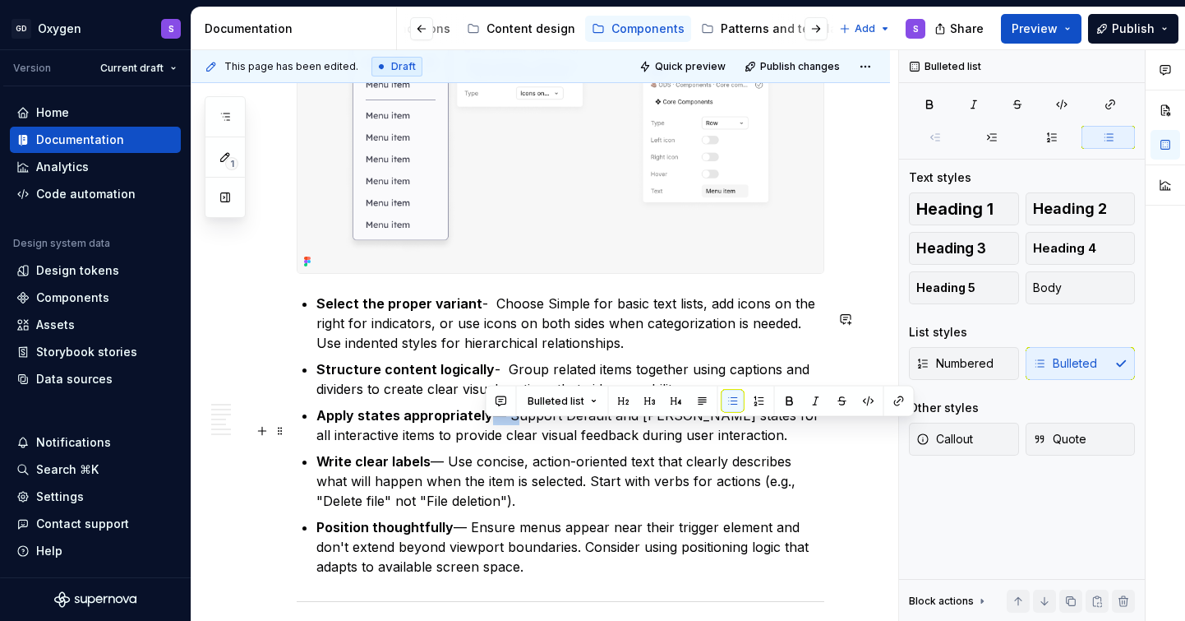
drag, startPoint x: 506, startPoint y: 427, endPoint x: 487, endPoint y: 427, distance: 18.9
click at [487, 427] on p "Apply states appropriately — Support Default and Hover states for all interacti…" at bounding box center [570, 424] width 508 height 39
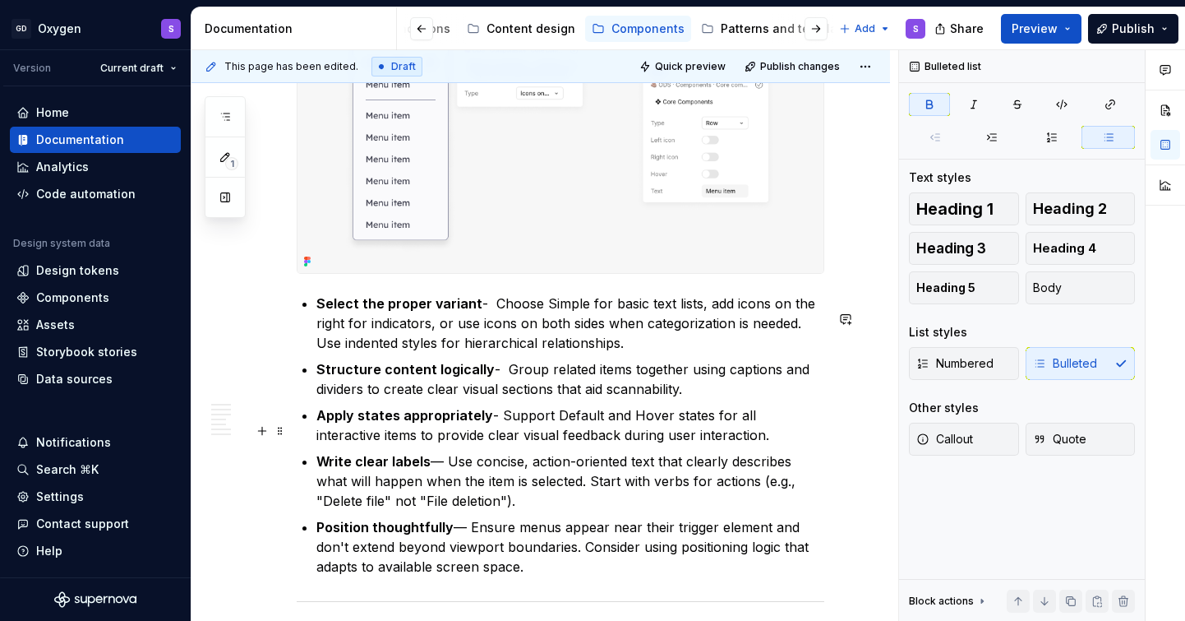
click at [486, 430] on p "Apply states appropriately - Support Default and Hover states for all interacti…" at bounding box center [570, 424] width 508 height 39
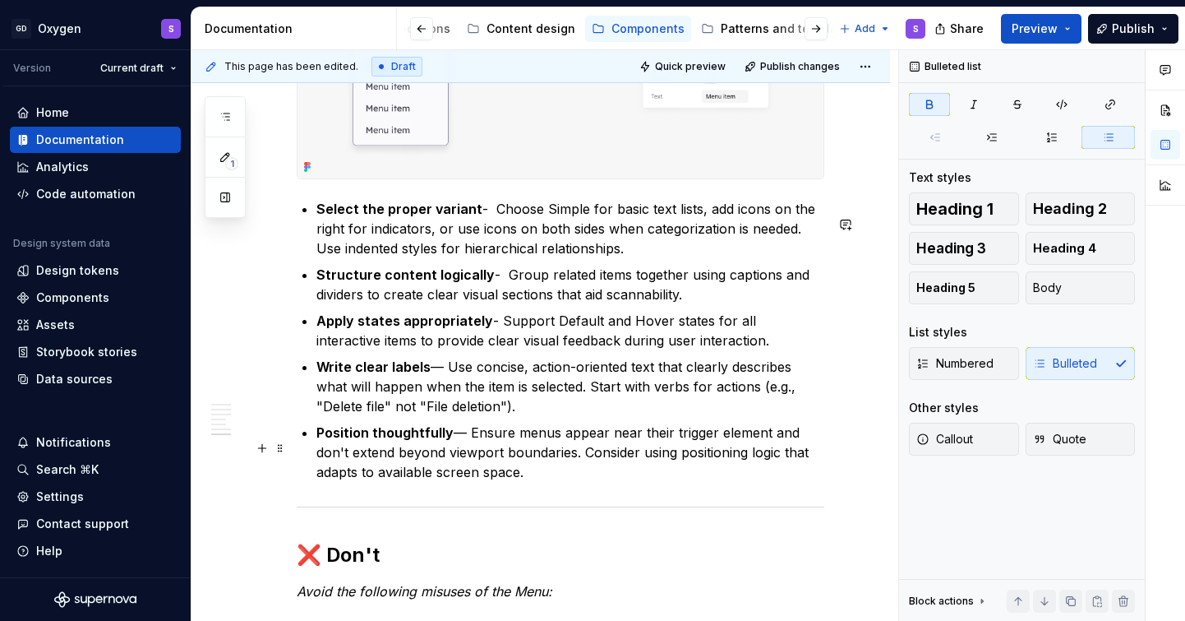
scroll to position [2589, 0]
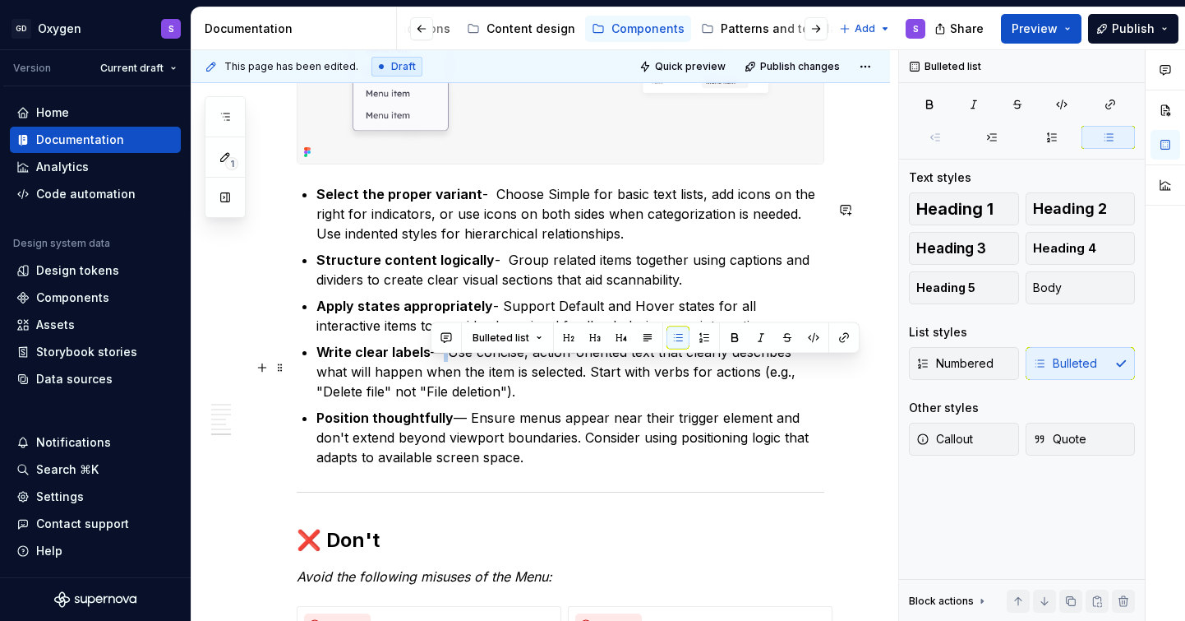
drag, startPoint x: 444, startPoint y: 371, endPoint x: 433, endPoint y: 371, distance: 10.7
click at [433, 371] on p "Write clear labels — Use concise, action-oriented text that clearly describes w…" at bounding box center [570, 371] width 508 height 59
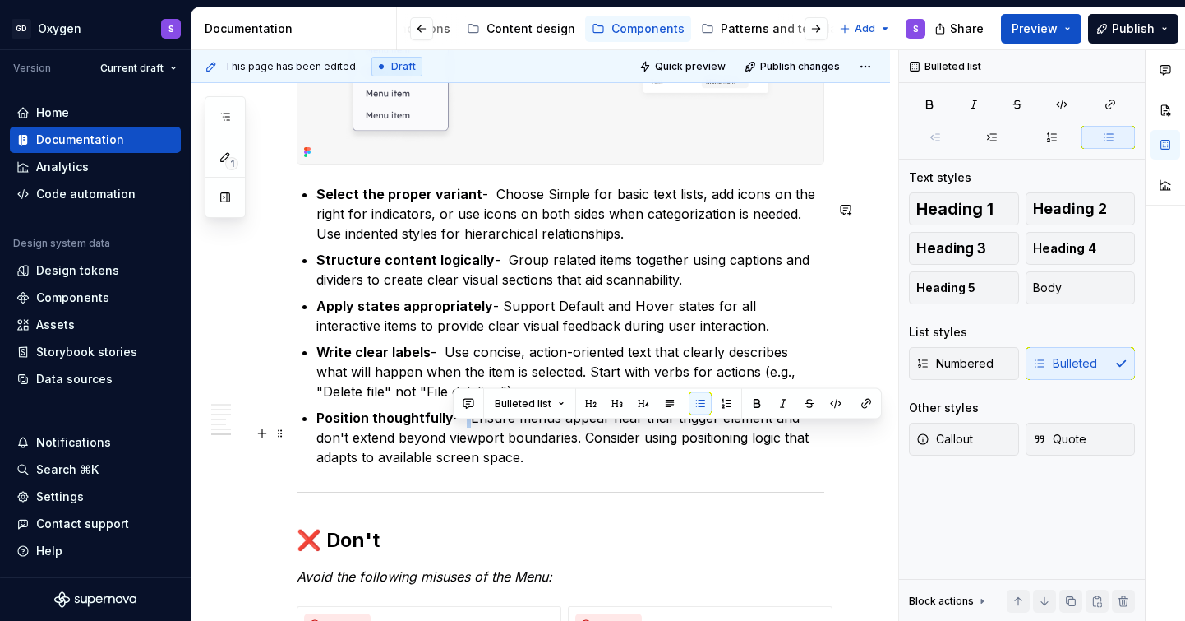
drag, startPoint x: 467, startPoint y: 430, endPoint x: 458, endPoint y: 430, distance: 9.0
click at [458, 430] on p "Position thoughtfully — Ensure menus appear near their trigger element and don'…" at bounding box center [570, 437] width 508 height 59
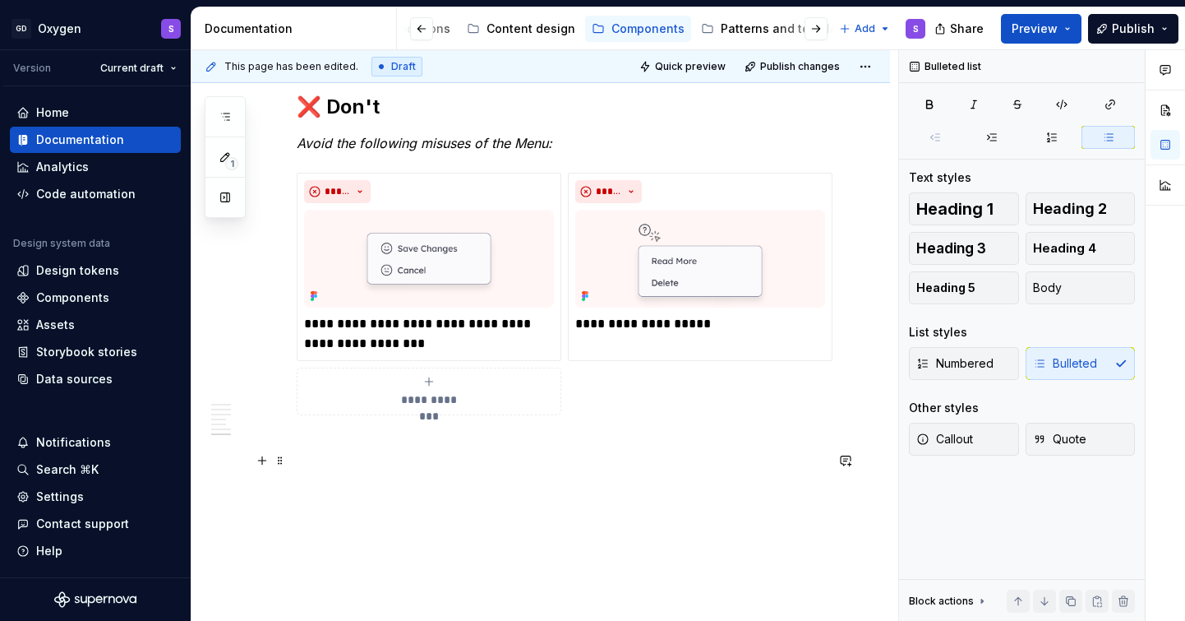
scroll to position [3078, 0]
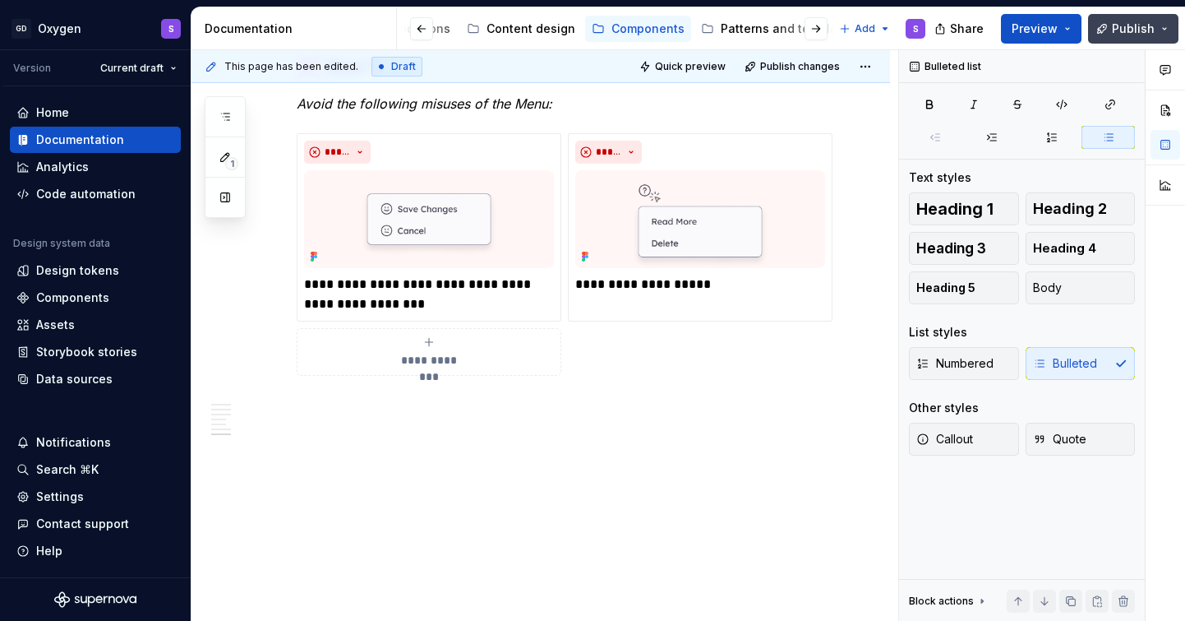
click at [1127, 30] on span "Publish" at bounding box center [1133, 29] width 43 height 16
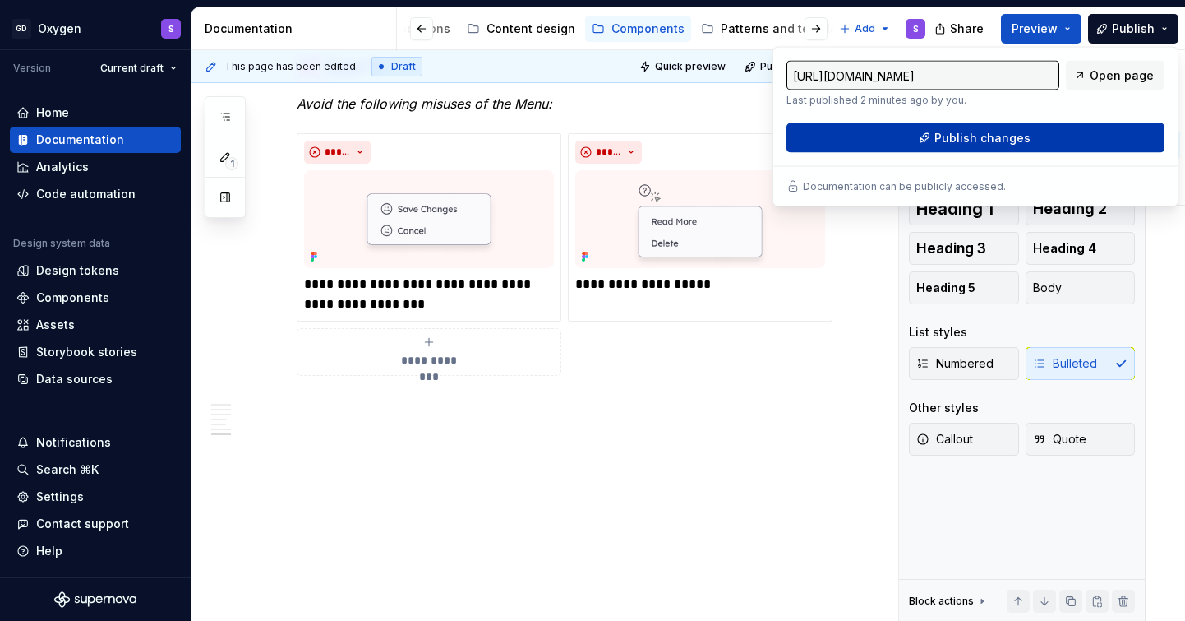
click at [1063, 127] on button "Publish changes" at bounding box center [976, 138] width 378 height 30
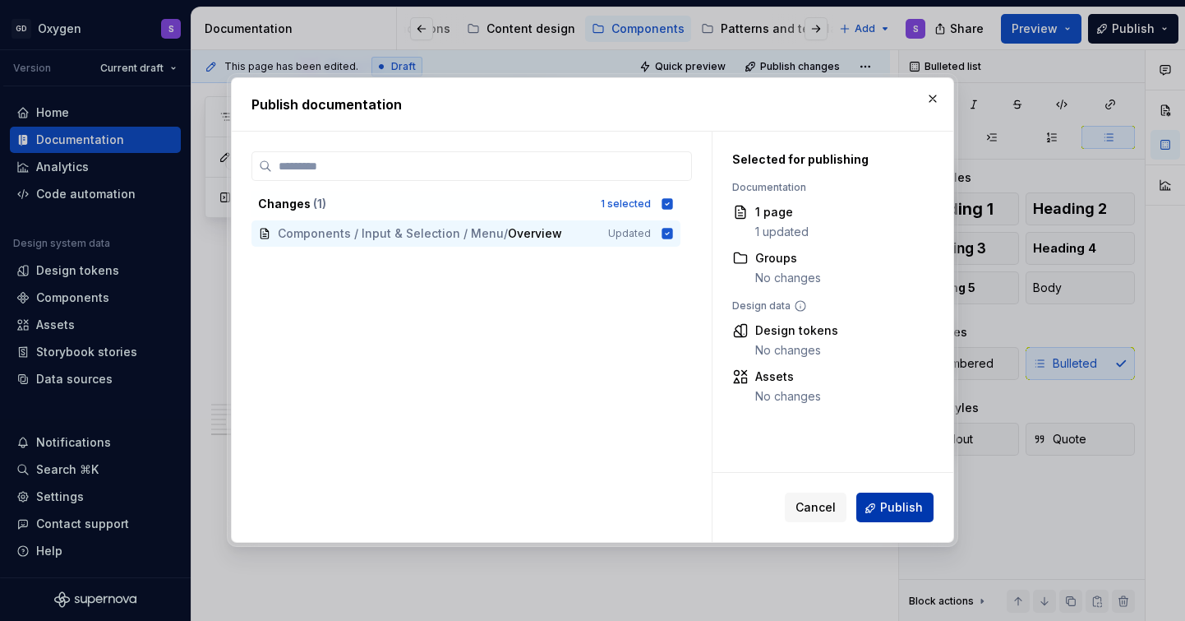
click at [898, 509] on span "Publish" at bounding box center [901, 508] width 43 height 16
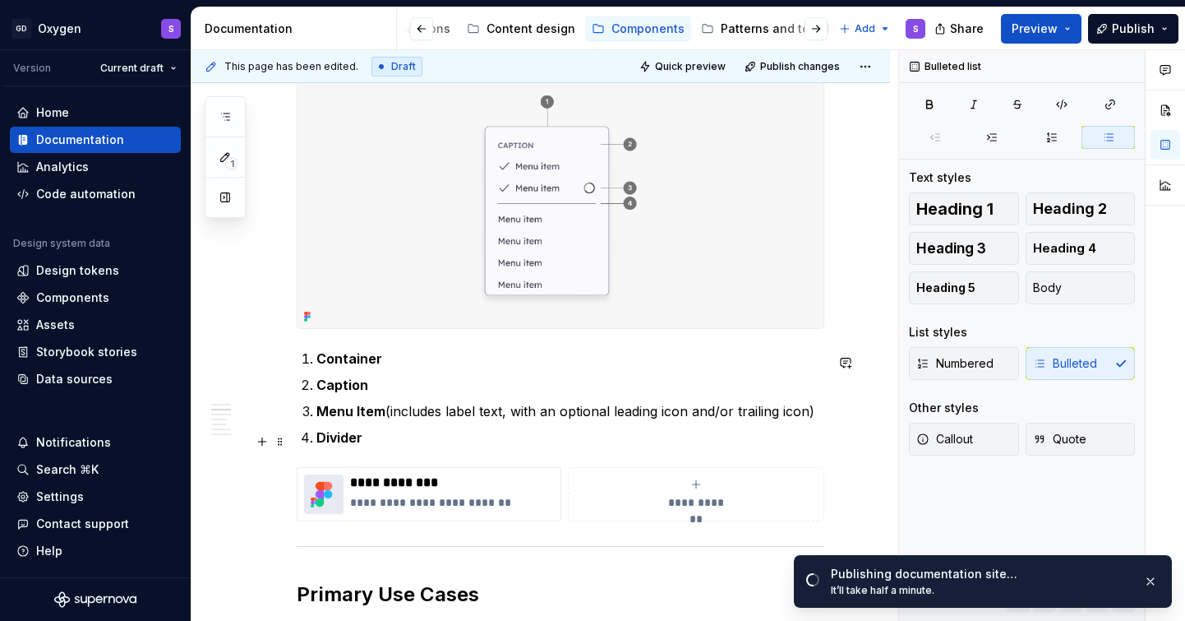
scroll to position [0, 0]
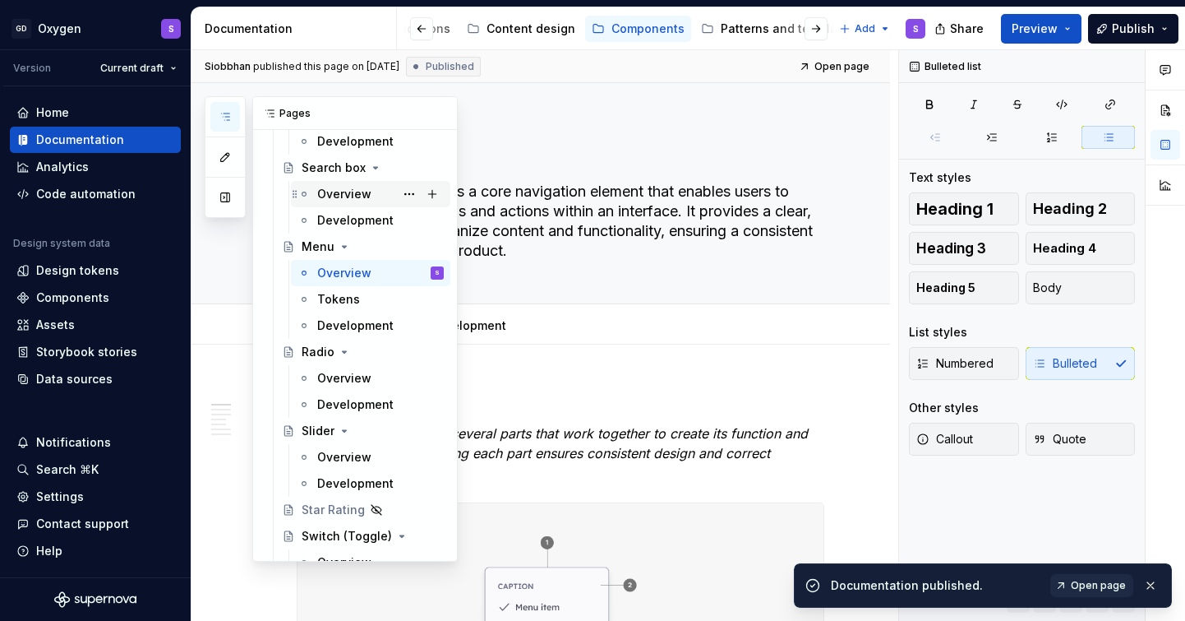
click at [221, 119] on icon "button" at bounding box center [225, 116] width 13 height 13
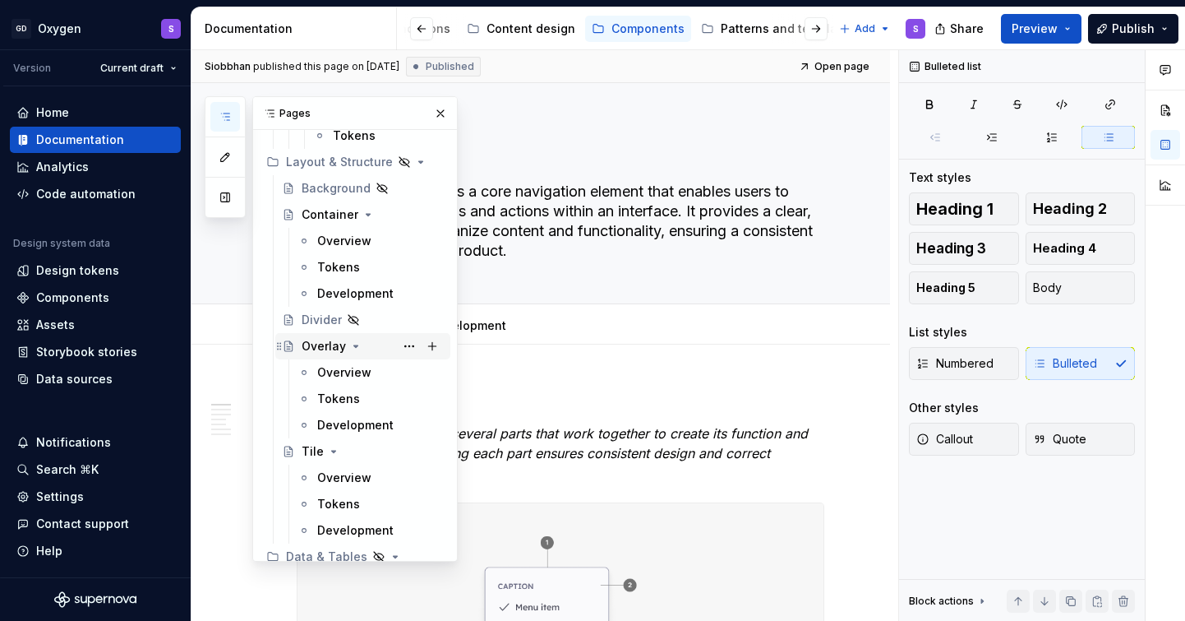
scroll to position [3332, 0]
click at [348, 238] on div "Overview" at bounding box center [344, 240] width 54 height 16
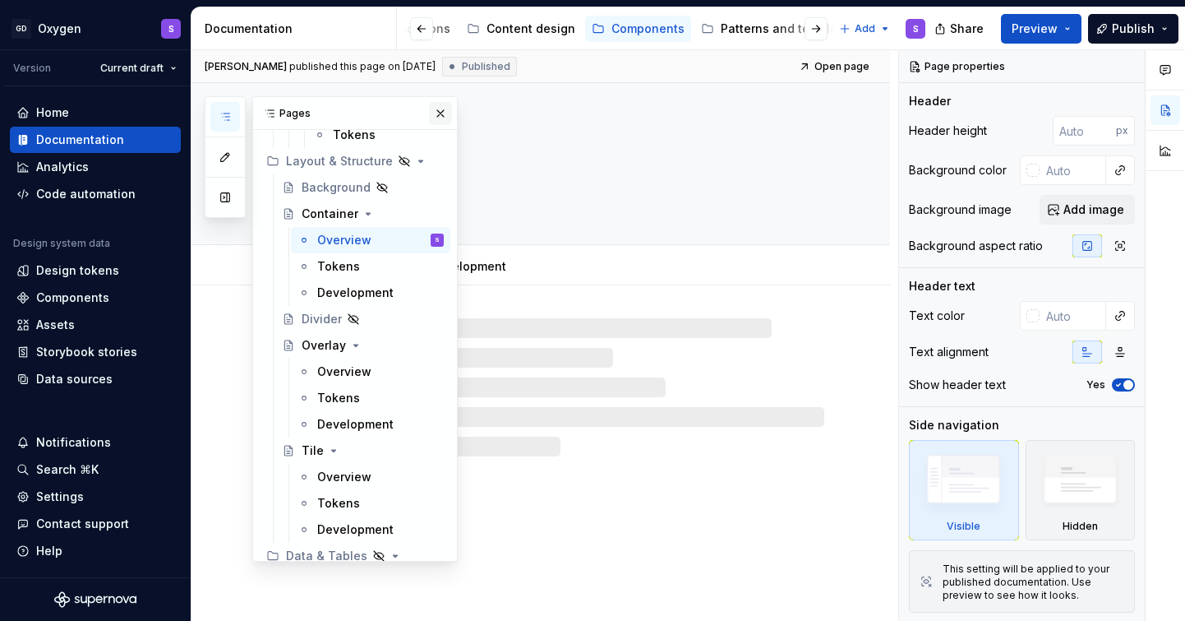
click at [434, 109] on button "button" at bounding box center [440, 113] width 23 height 23
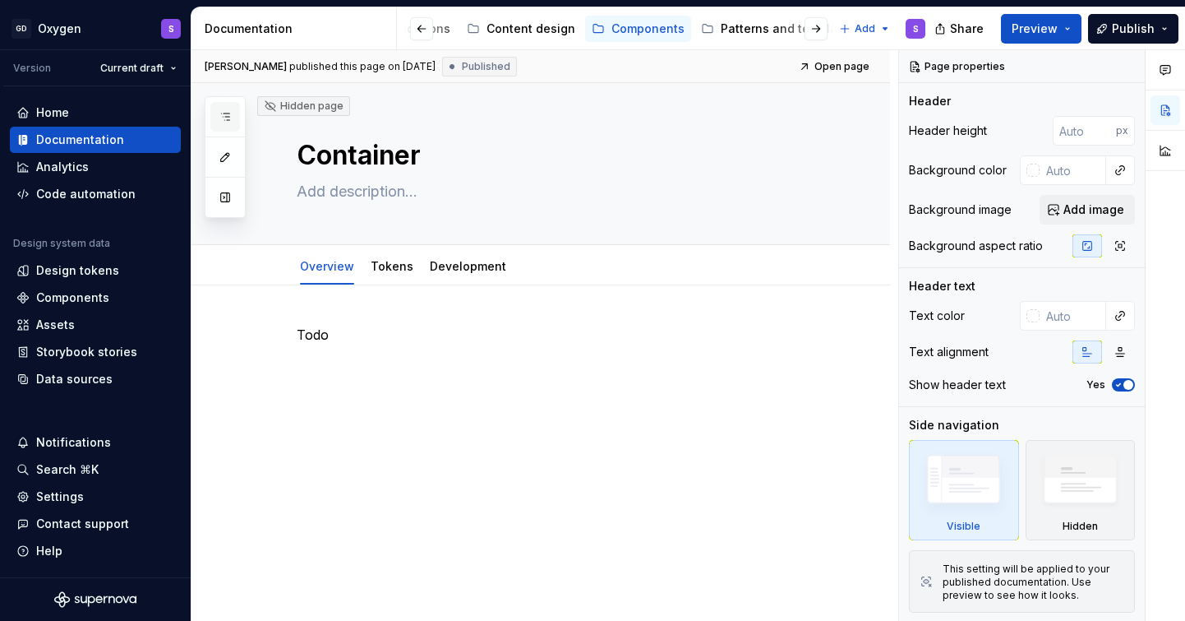
click at [230, 113] on icon "button" at bounding box center [225, 116] width 13 height 13
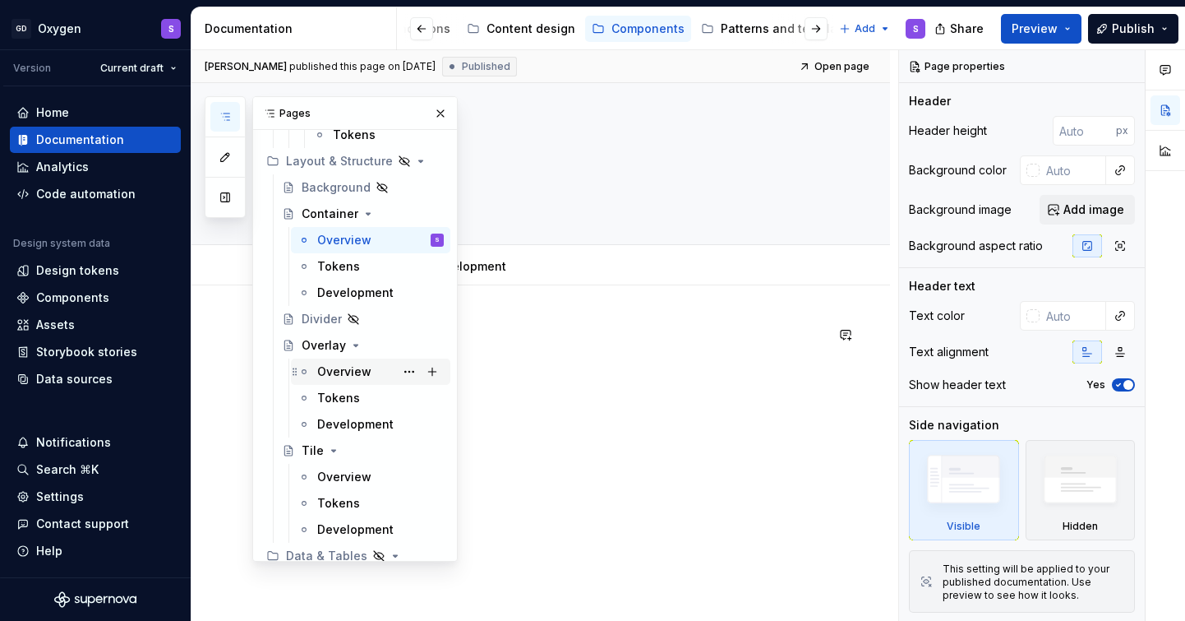
click at [344, 376] on div "Overview" at bounding box center [344, 371] width 54 height 16
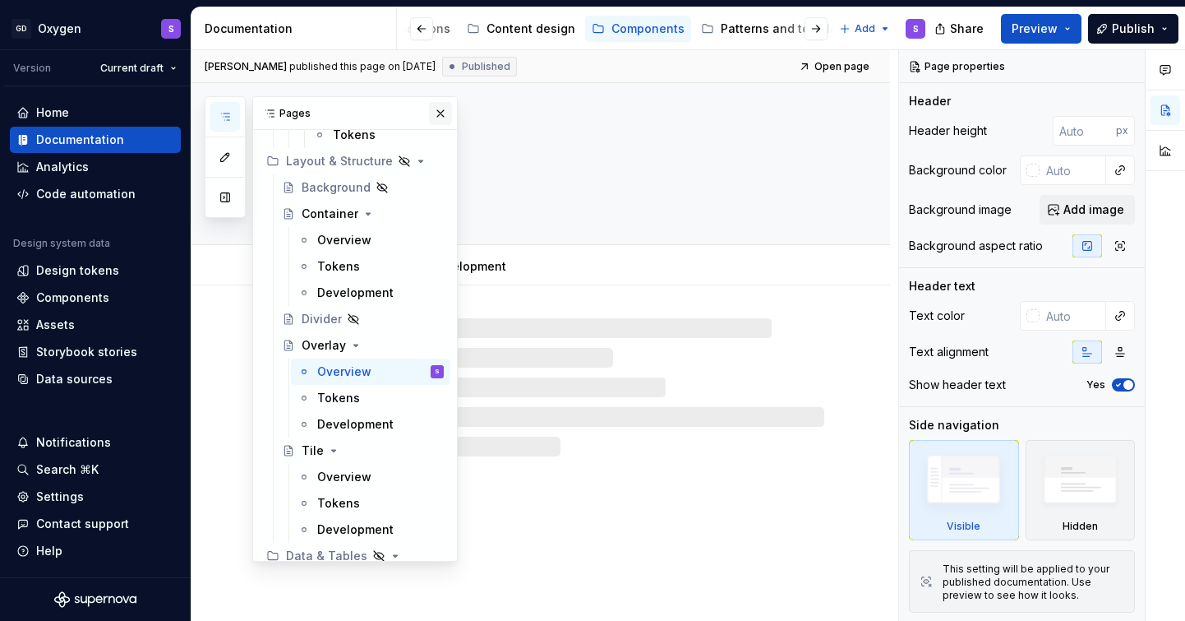
click at [448, 113] on button "button" at bounding box center [440, 113] width 23 height 23
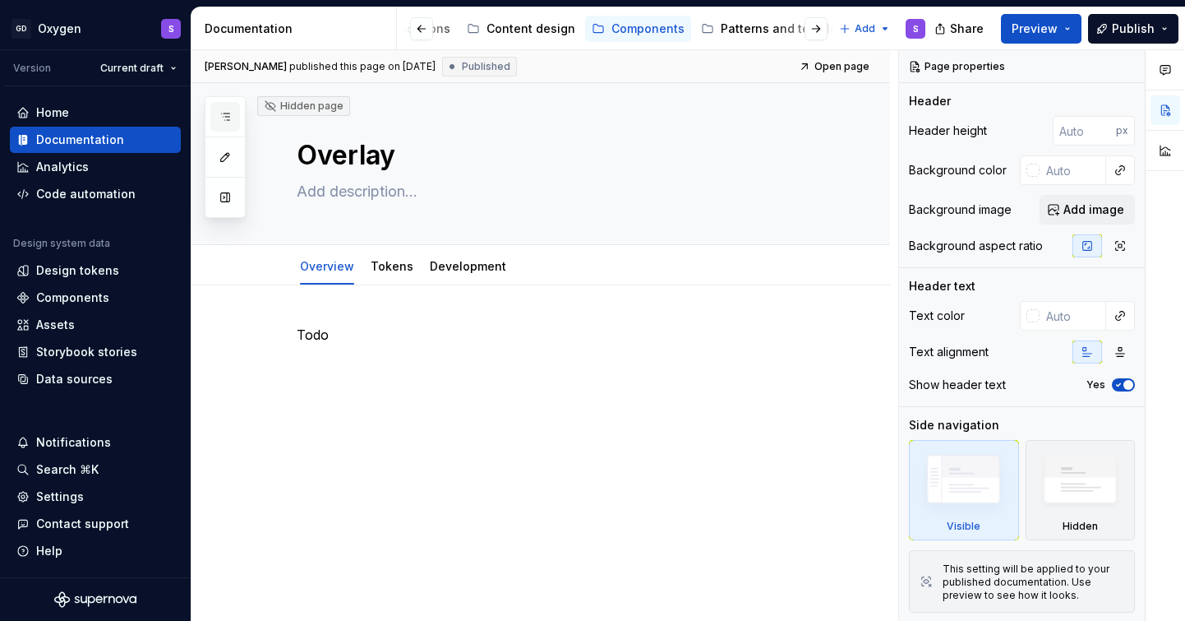
click at [229, 113] on icon "button" at bounding box center [225, 116] width 13 height 13
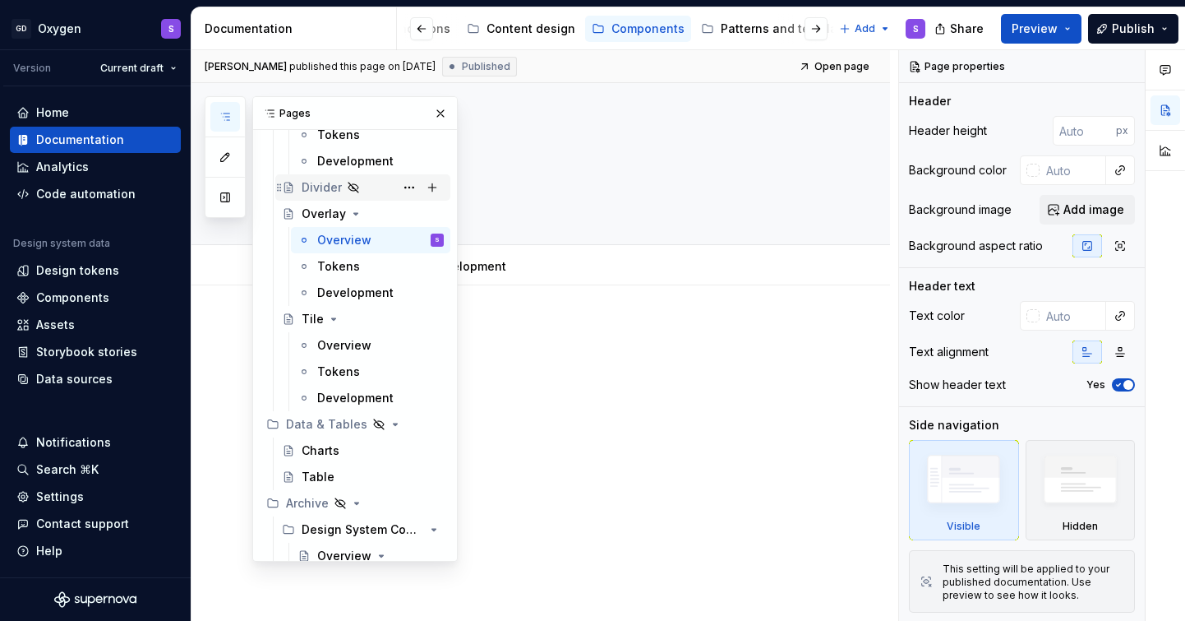
scroll to position [3485, 0]
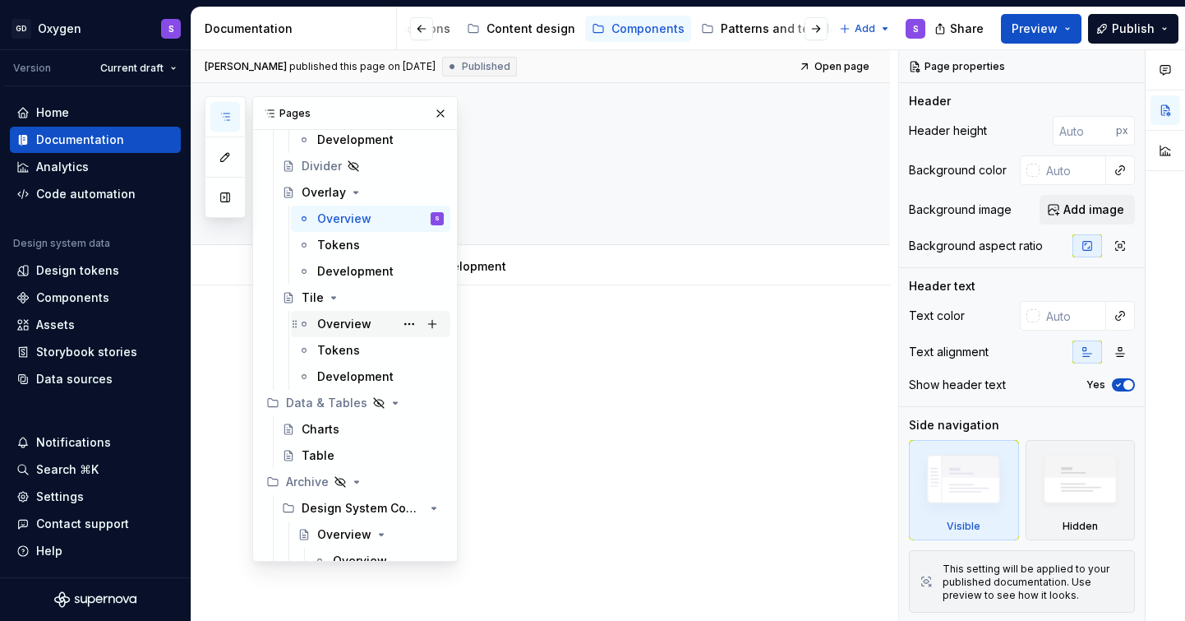
click at [358, 321] on div "Overview" at bounding box center [344, 324] width 54 height 16
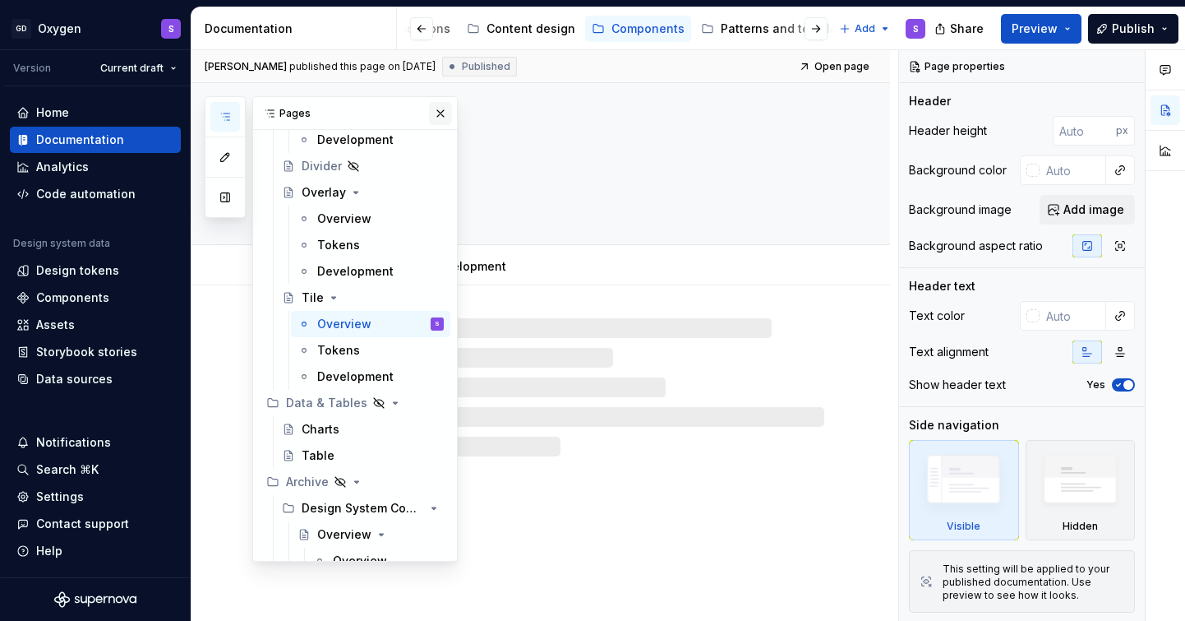
click at [441, 123] on button "button" at bounding box center [440, 113] width 23 height 23
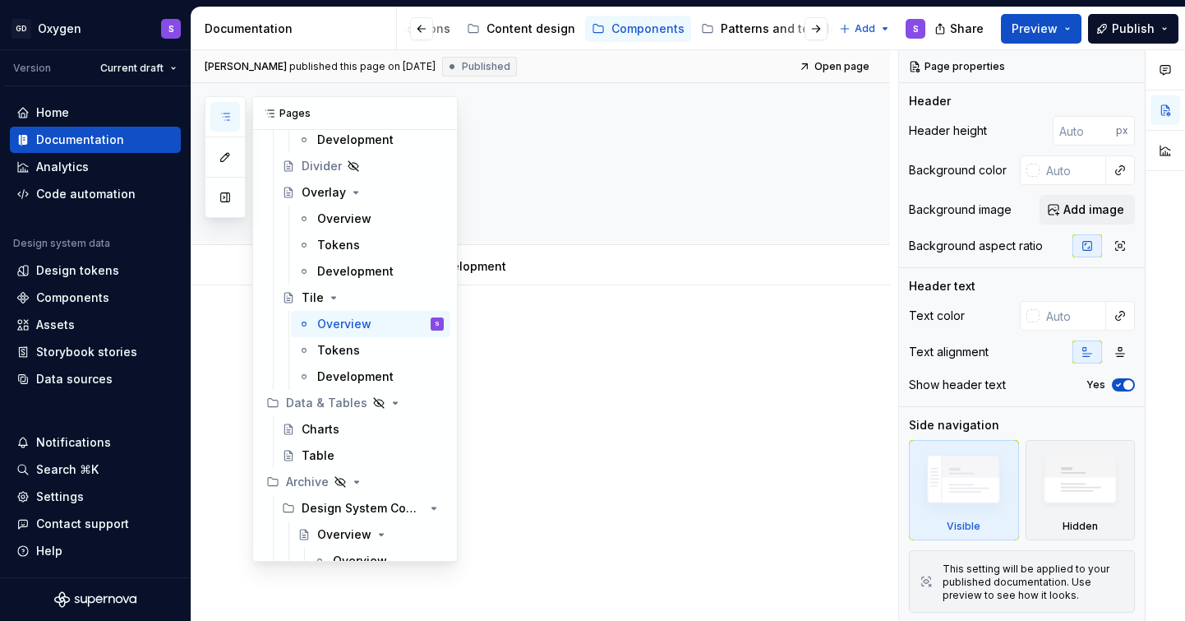
click at [229, 116] on icon "button" at bounding box center [225, 116] width 8 height 7
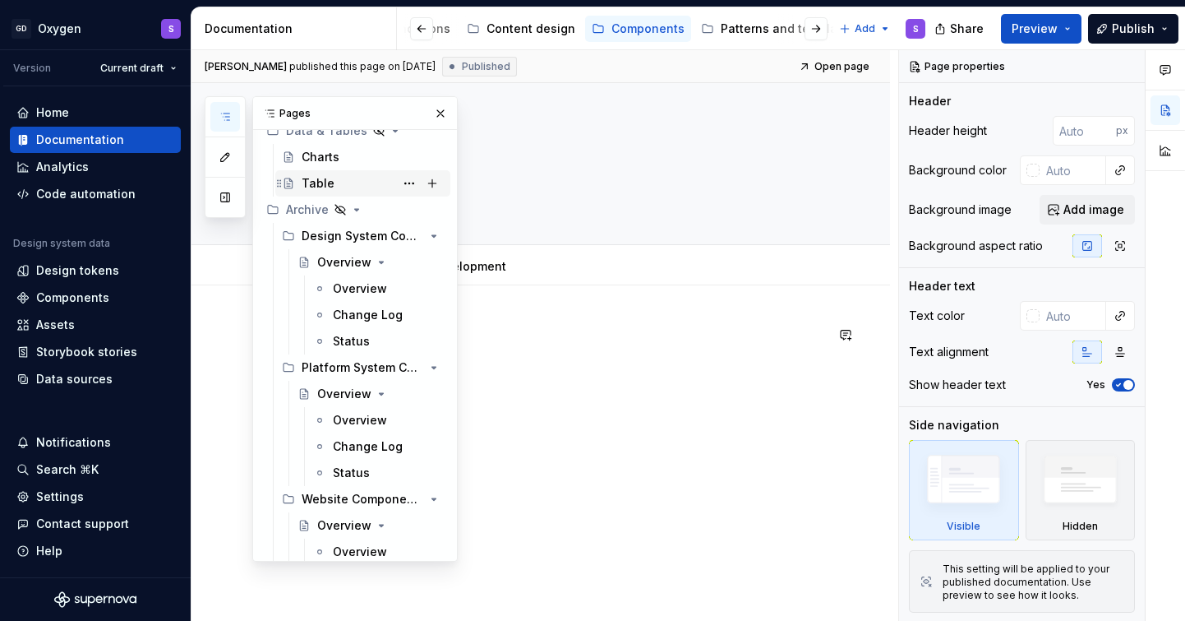
scroll to position [3761, 0]
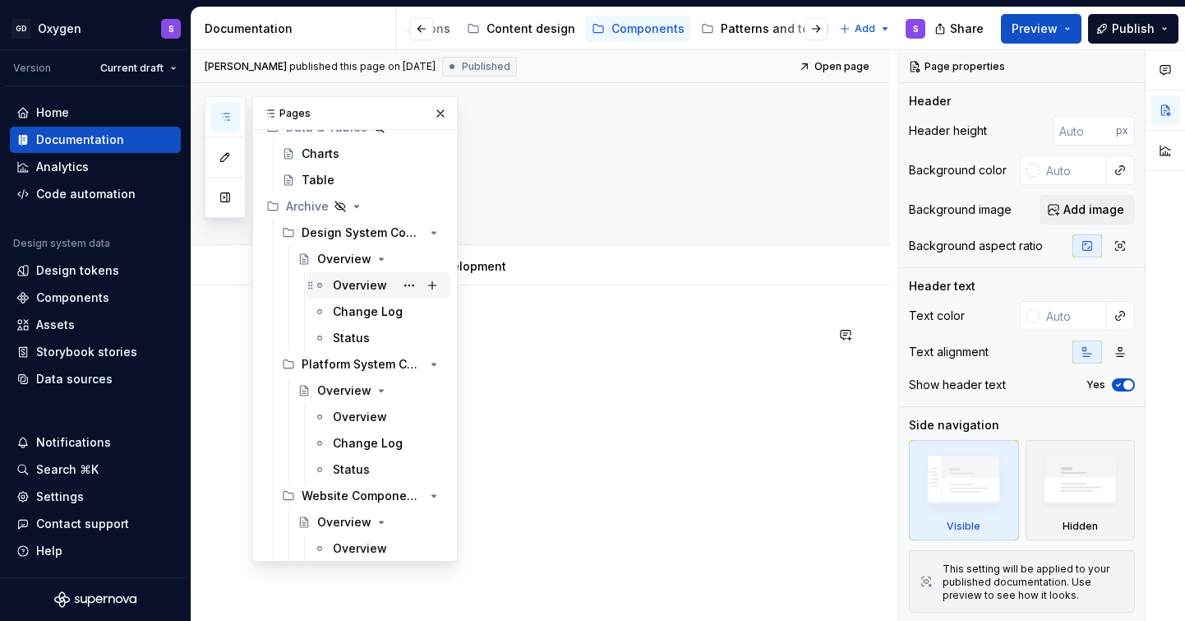
click at [361, 288] on div "Overview" at bounding box center [360, 285] width 54 height 16
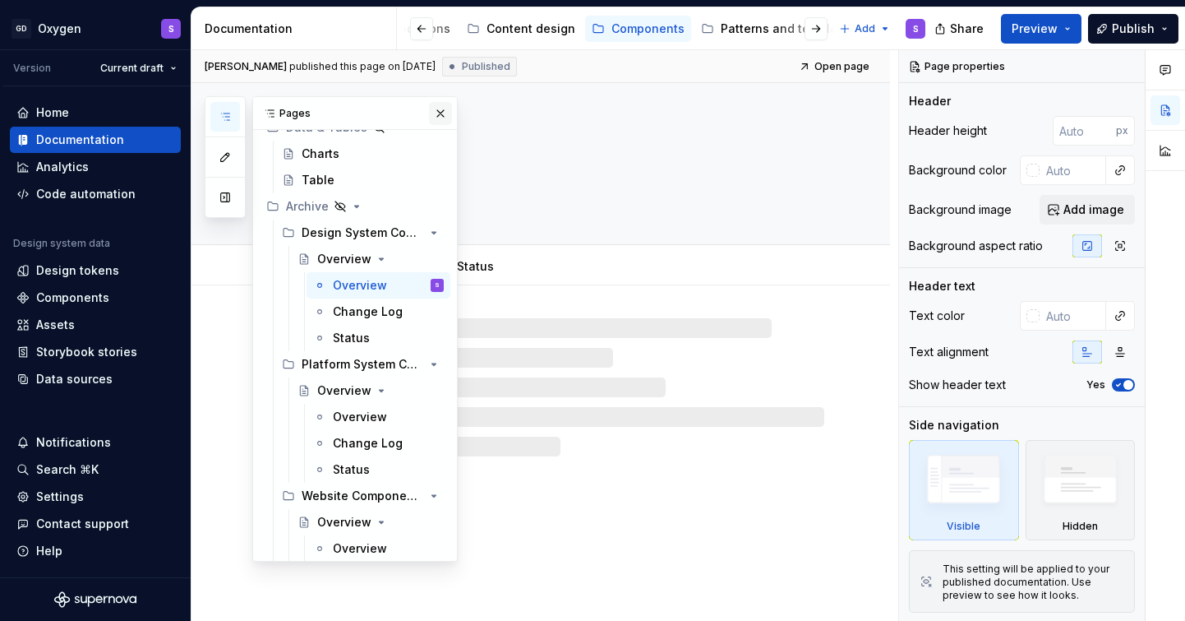
click at [441, 113] on button "button" at bounding box center [440, 113] width 23 height 23
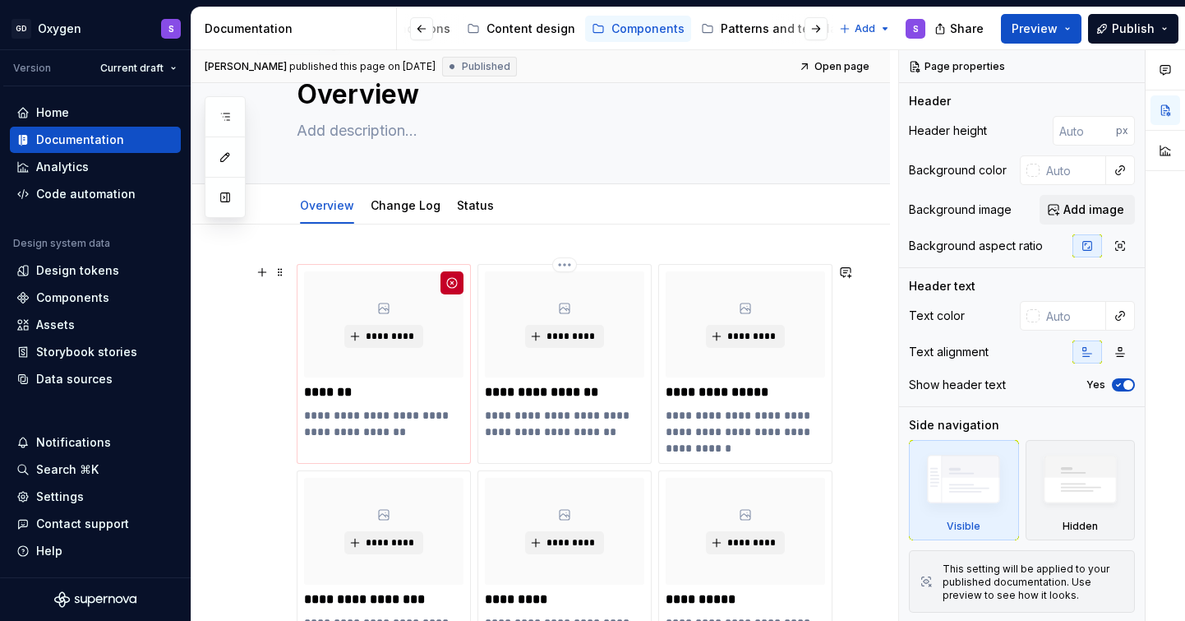
scroll to position [62, 0]
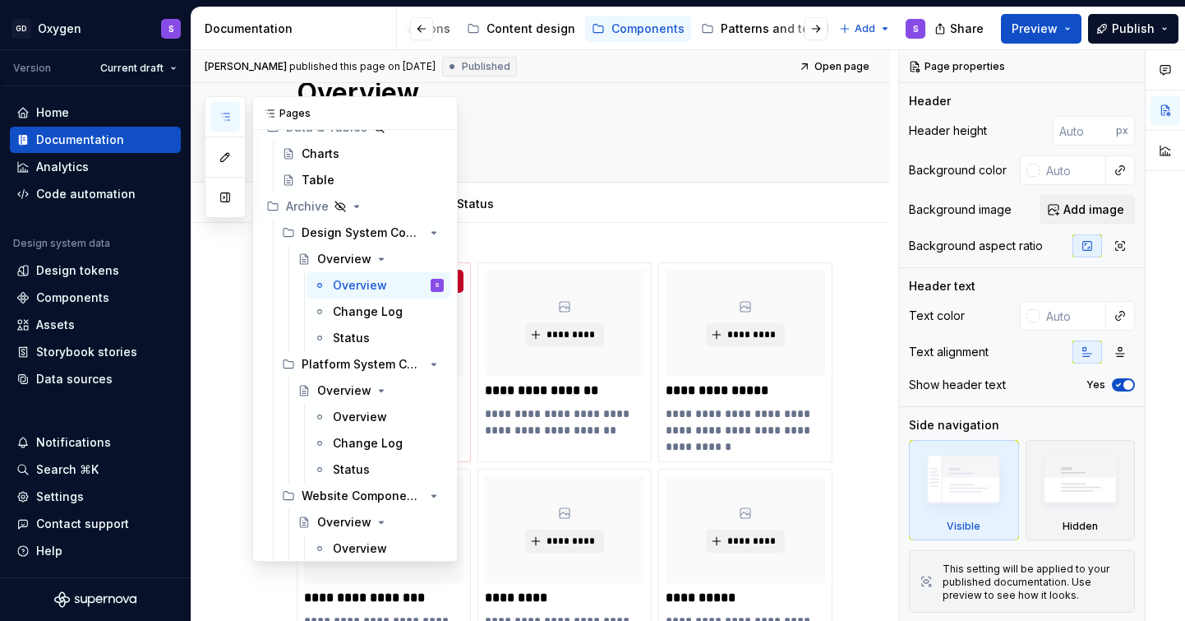
click at [224, 118] on icon "button" at bounding box center [225, 116] width 13 height 13
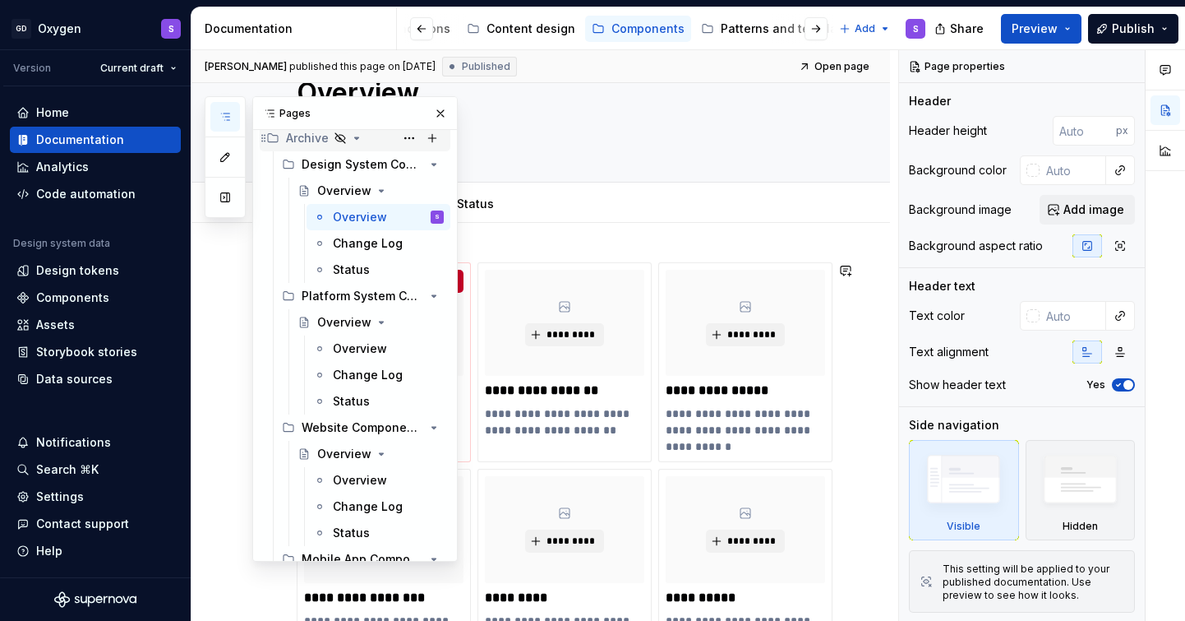
scroll to position [3836, 0]
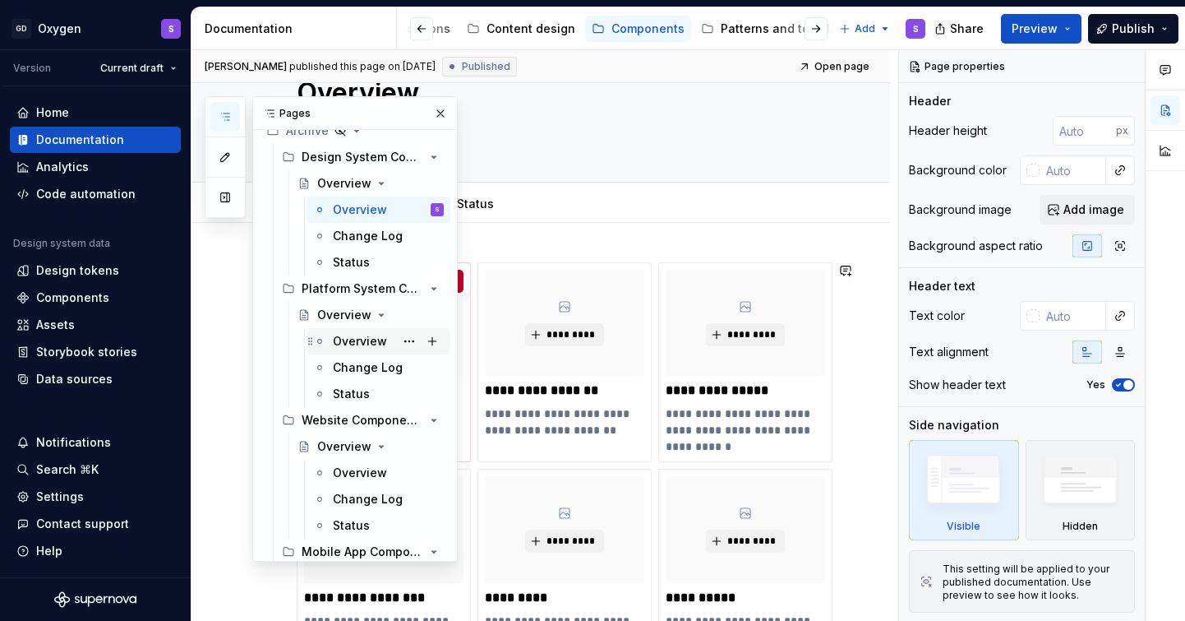
click at [359, 334] on div "Overview" at bounding box center [360, 341] width 54 height 16
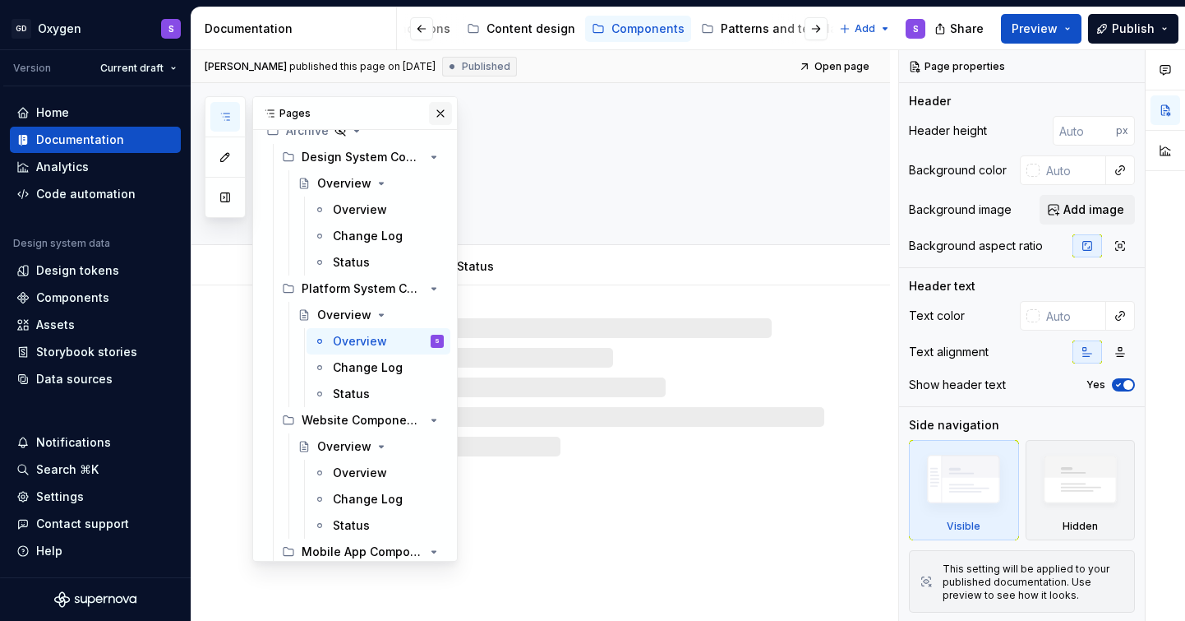
click at [442, 118] on button "button" at bounding box center [440, 113] width 23 height 23
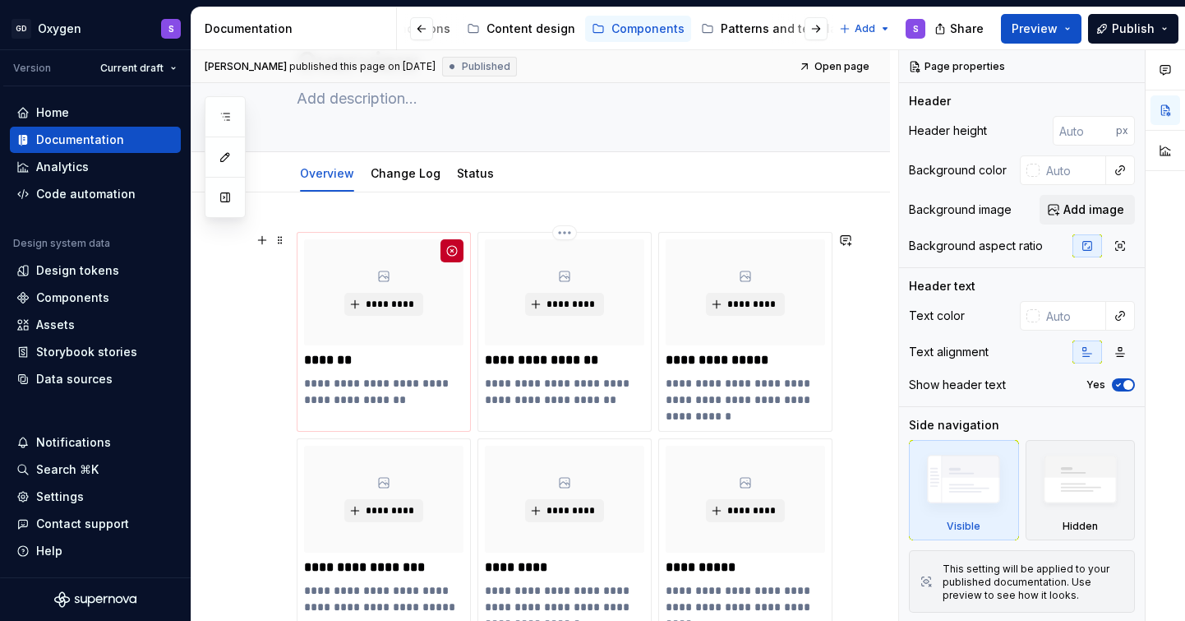
scroll to position [119, 0]
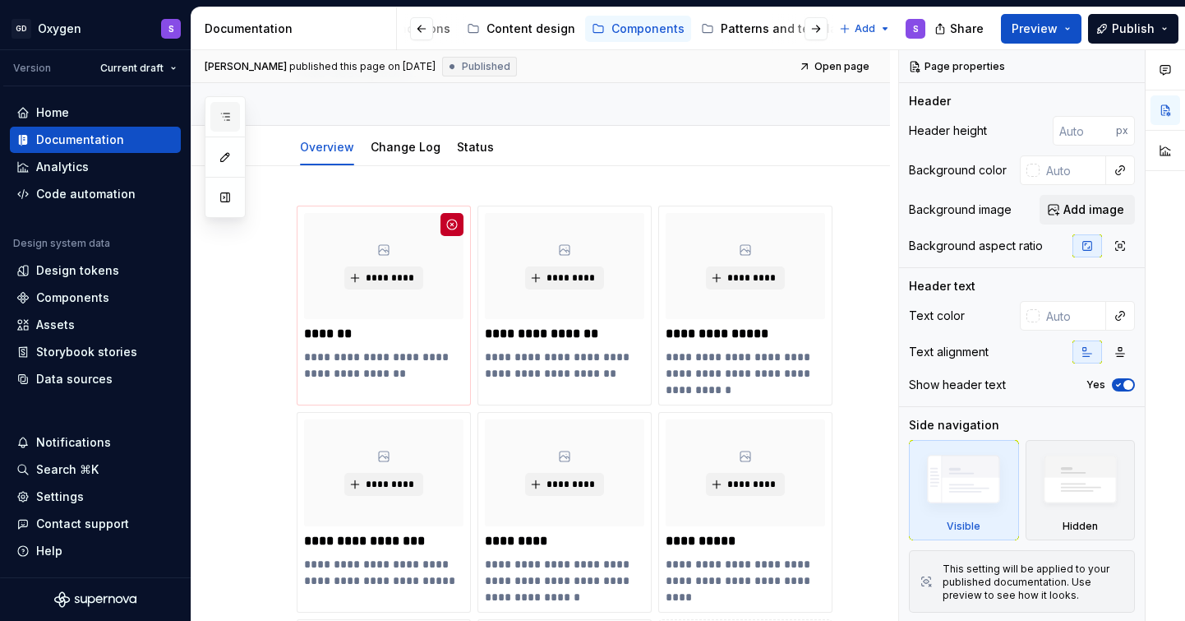
click at [230, 115] on icon "button" at bounding box center [225, 116] width 13 height 13
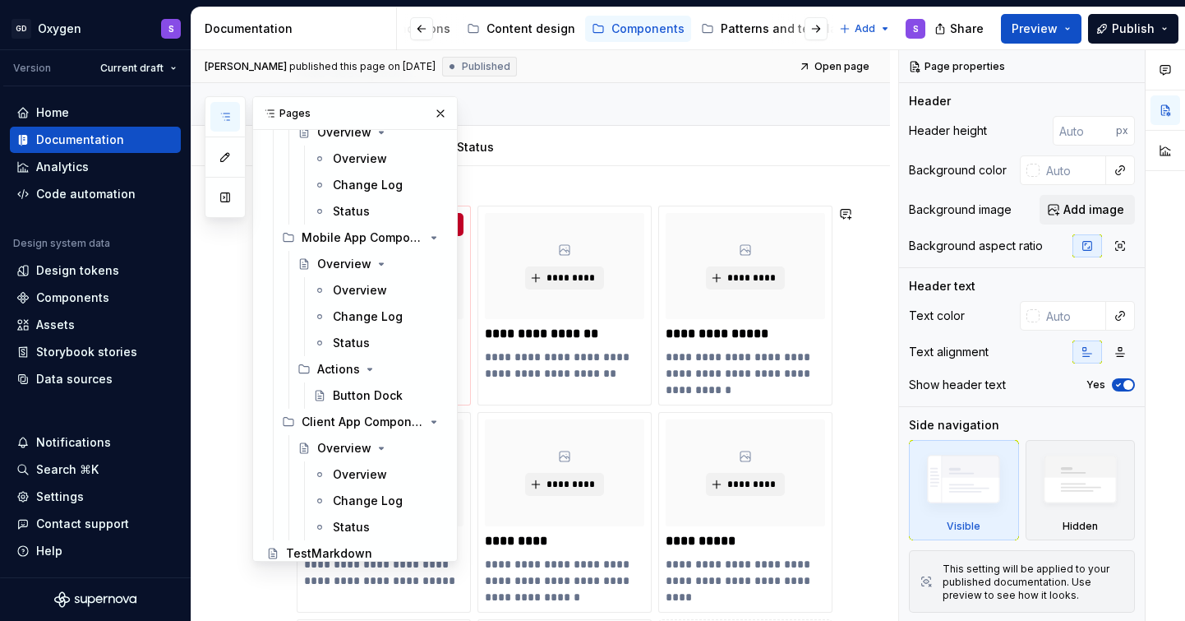
scroll to position [4159, 0]
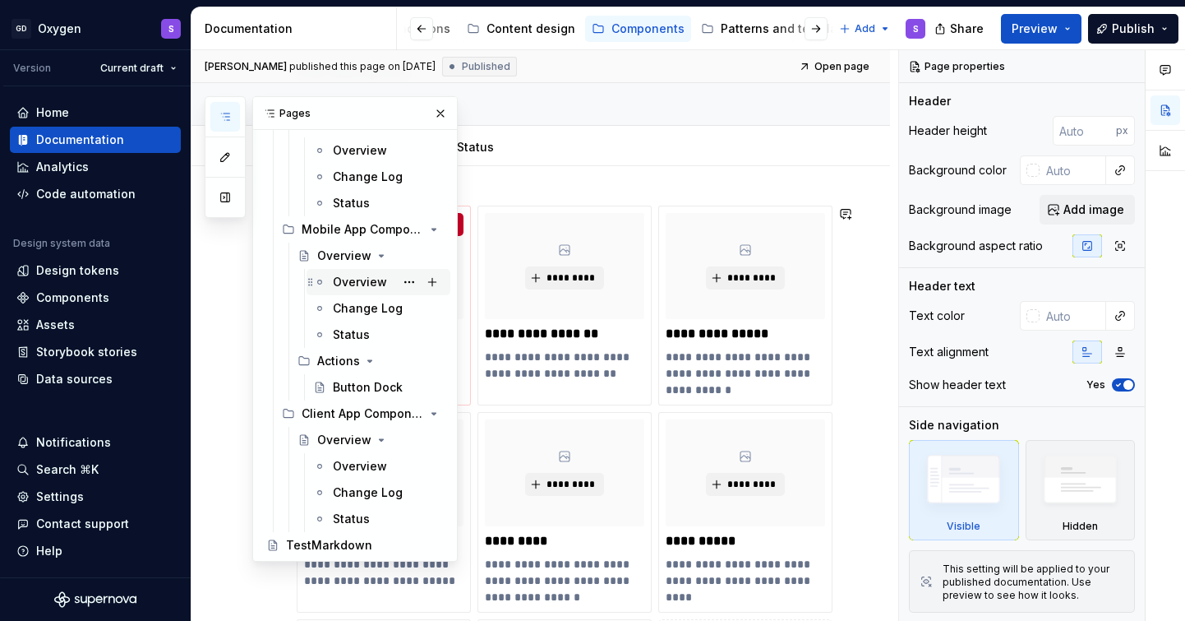
click at [358, 284] on div "Overview" at bounding box center [360, 282] width 54 height 16
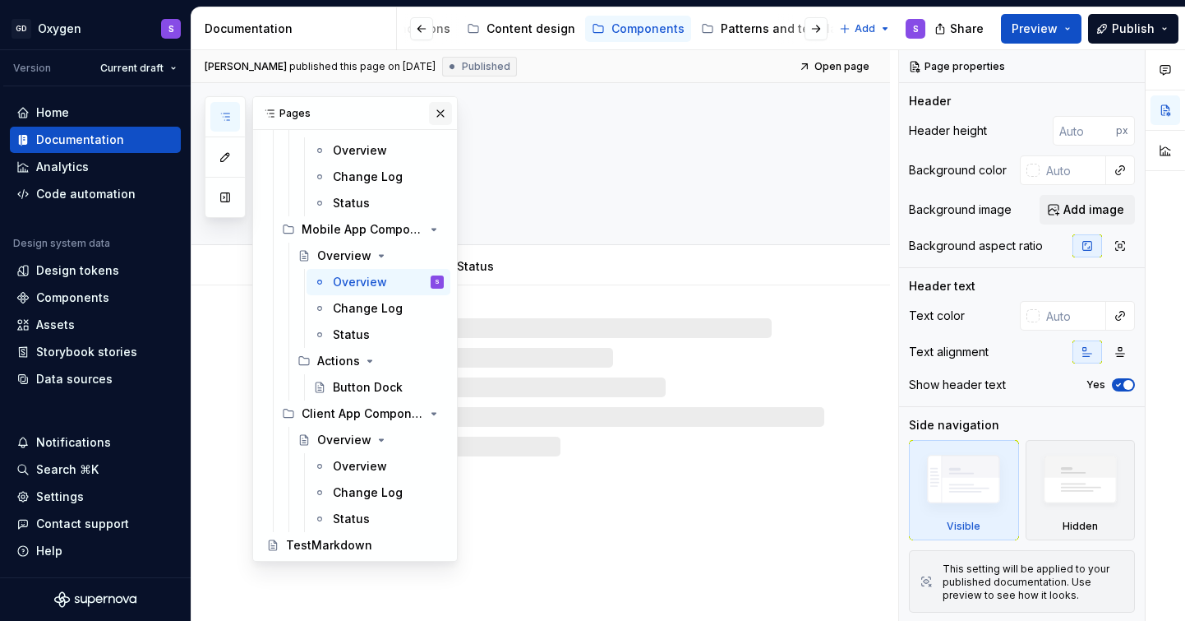
click at [439, 117] on button "button" at bounding box center [440, 113] width 23 height 23
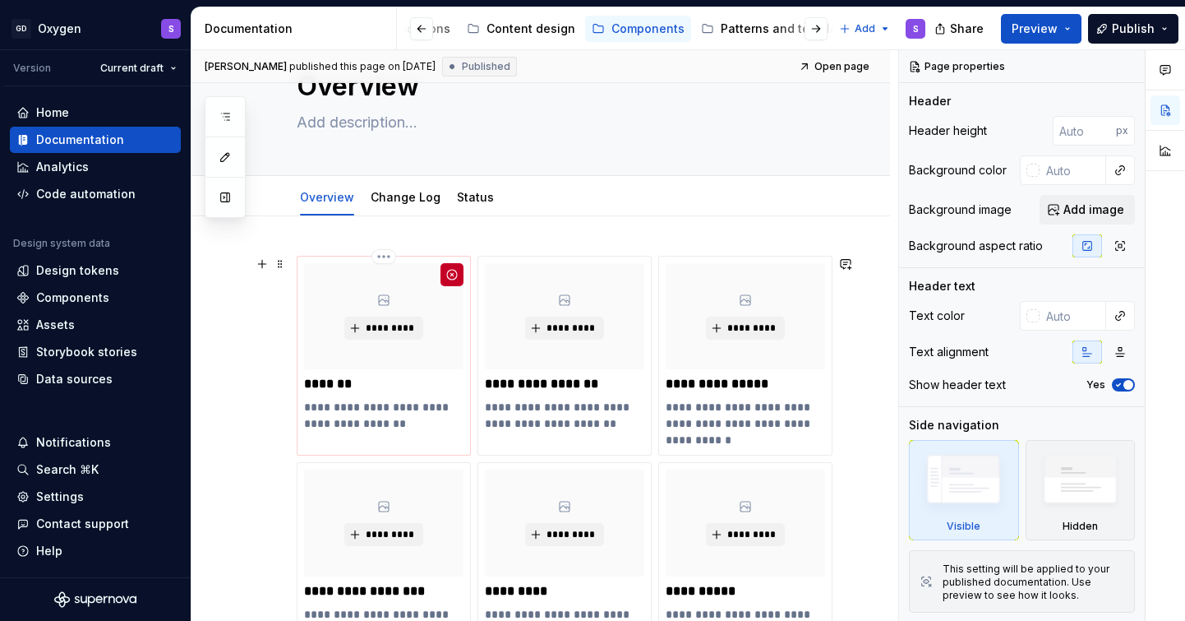
scroll to position [81, 0]
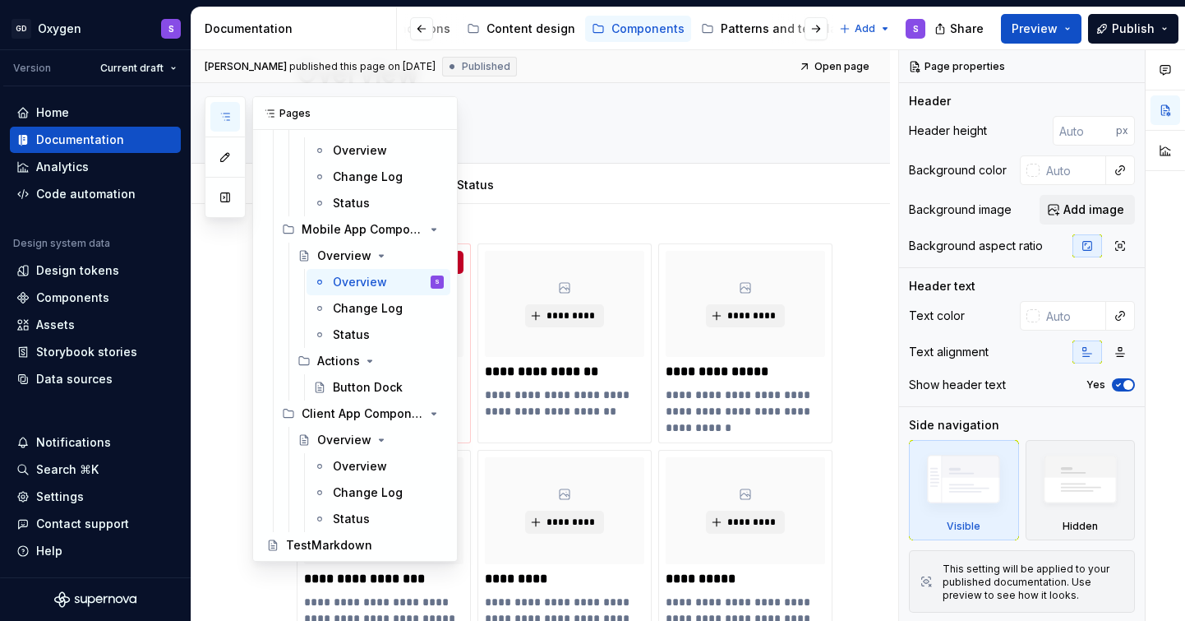
click at [229, 115] on icon "button" at bounding box center [225, 116] width 13 height 13
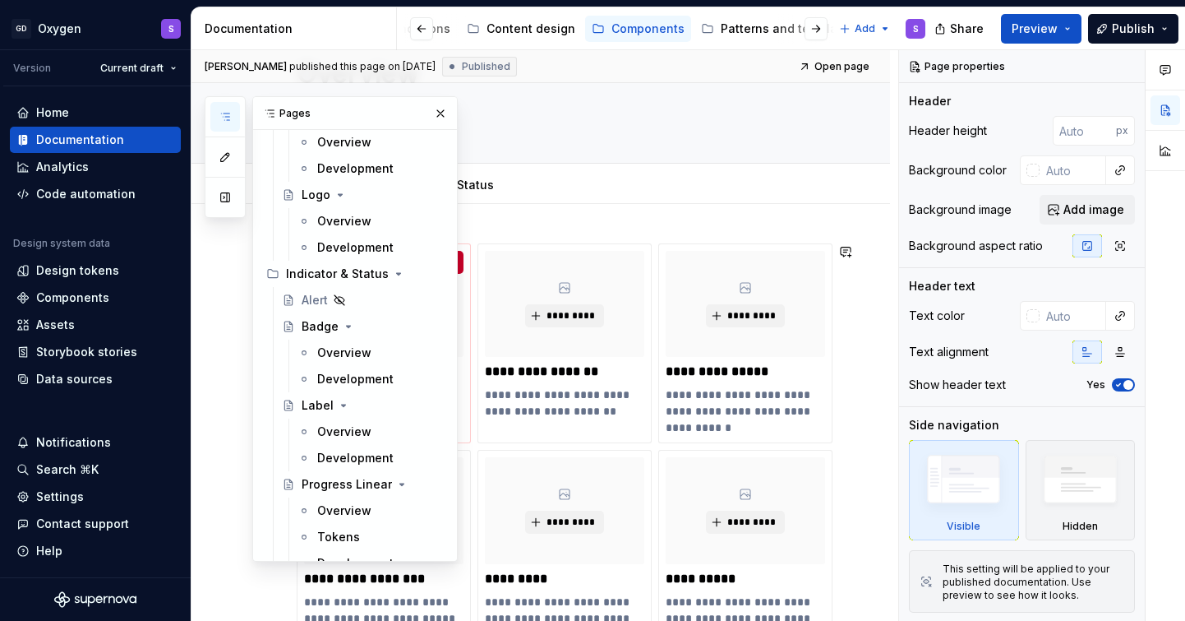
scroll to position [1743, 0]
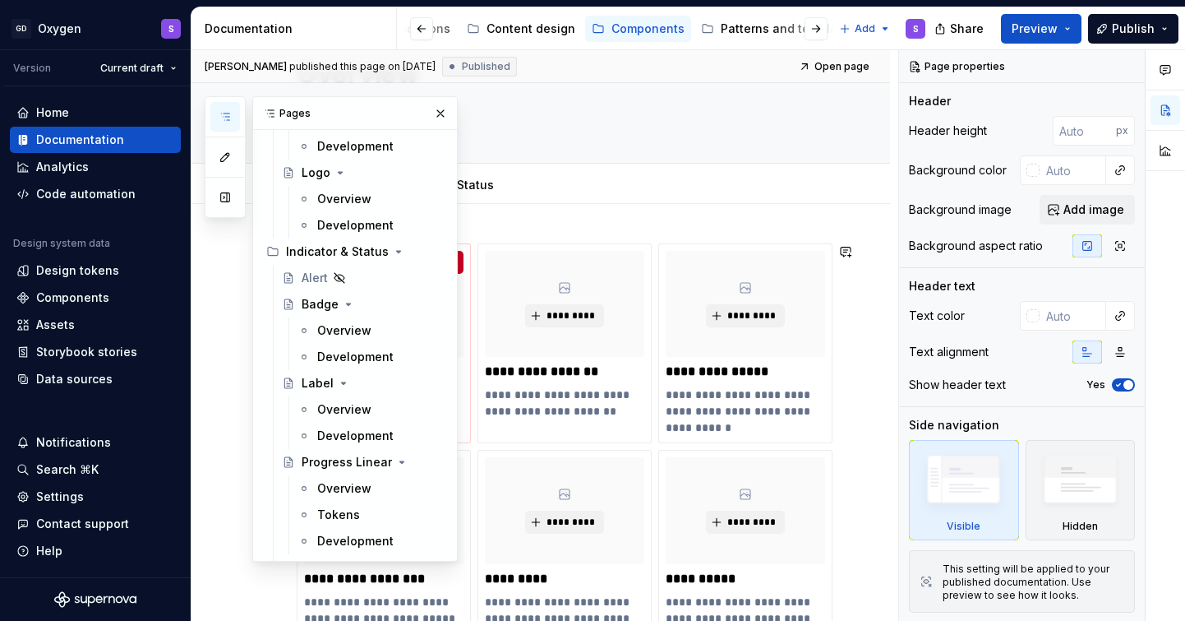
click at [353, 332] on div "Overview" at bounding box center [344, 330] width 54 height 16
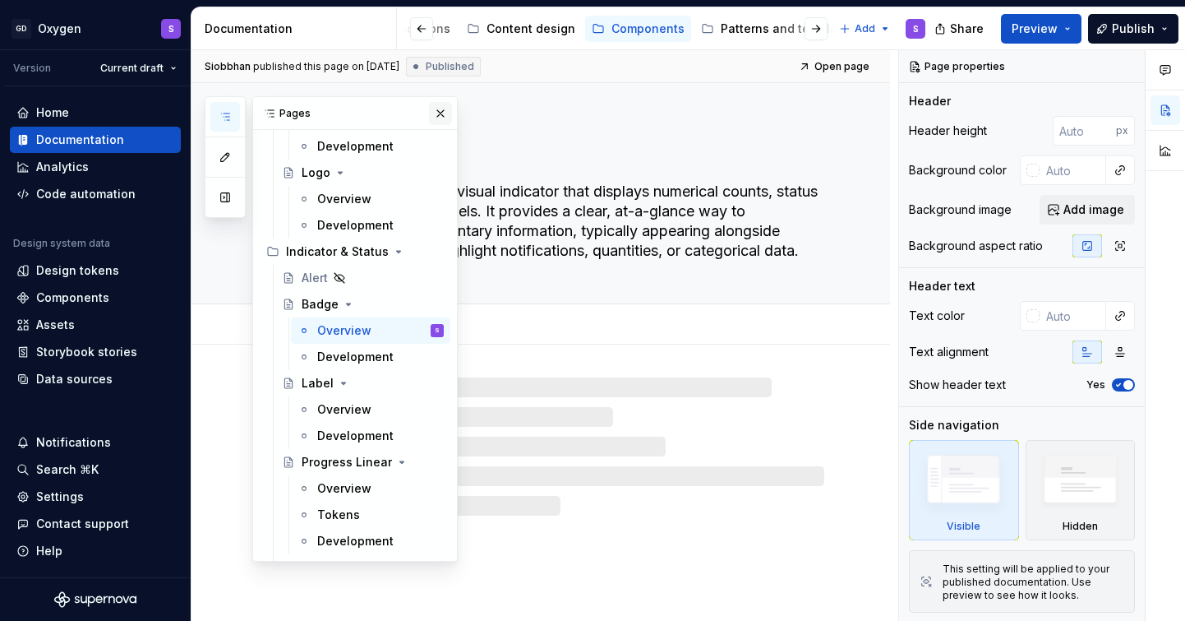
click at [433, 109] on button "button" at bounding box center [440, 113] width 23 height 23
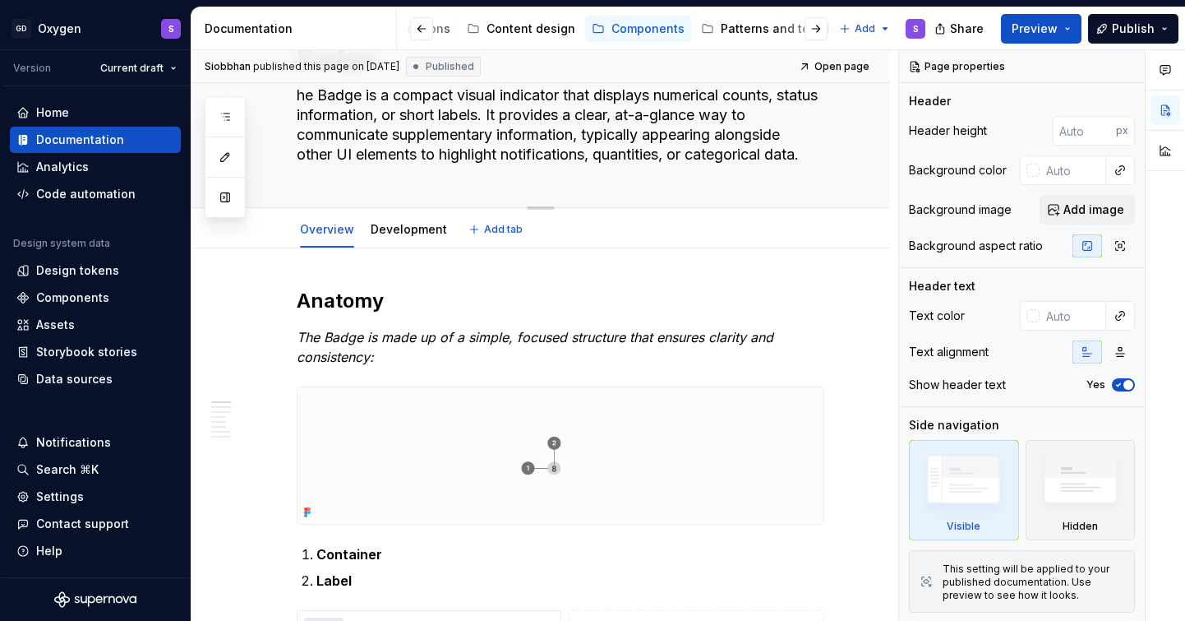
type textarea "*"
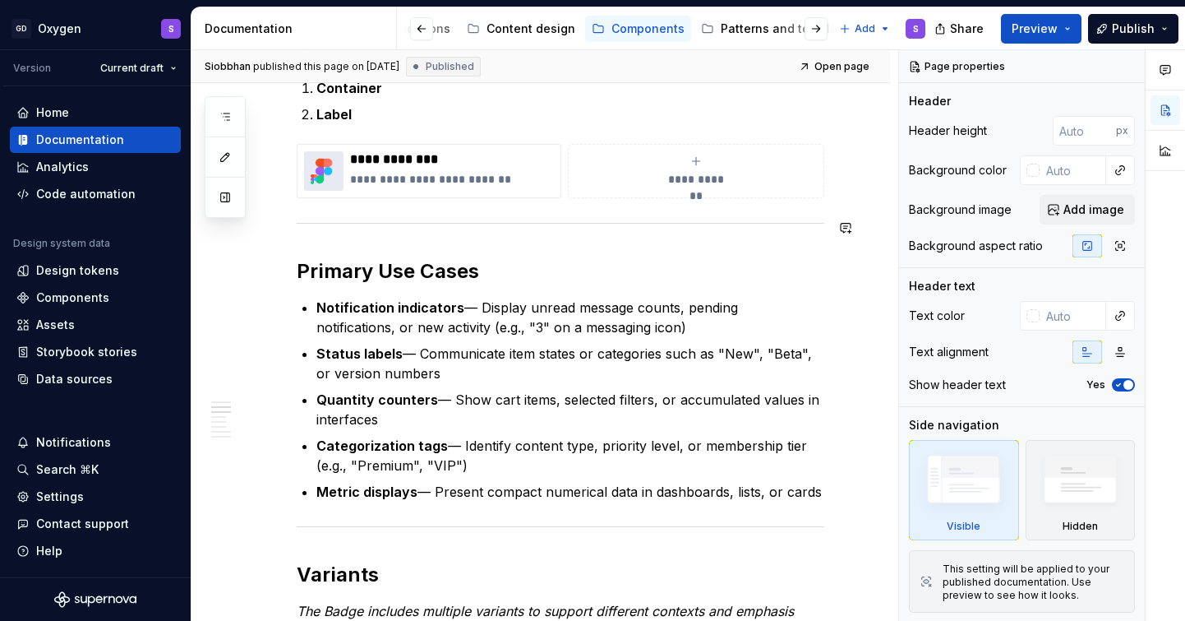
scroll to position [564, 0]
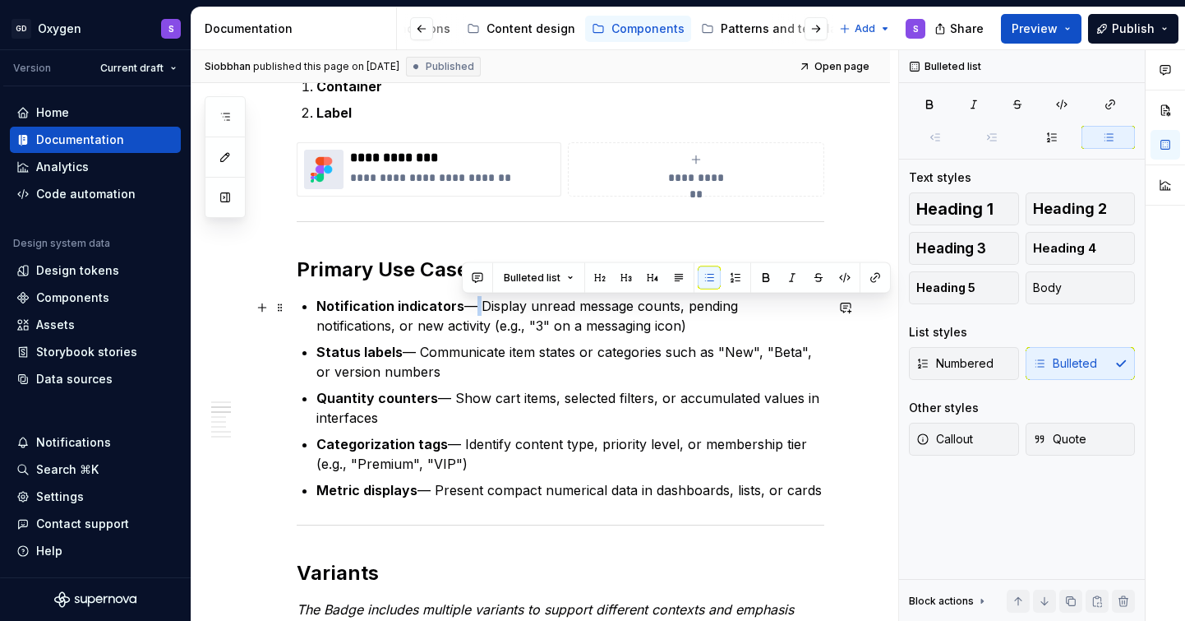
drag, startPoint x: 476, startPoint y: 310, endPoint x: 463, endPoint y: 310, distance: 13.2
click at [463, 310] on p "Notification indicators — Display unread message counts, pending notifications,…" at bounding box center [570, 315] width 508 height 39
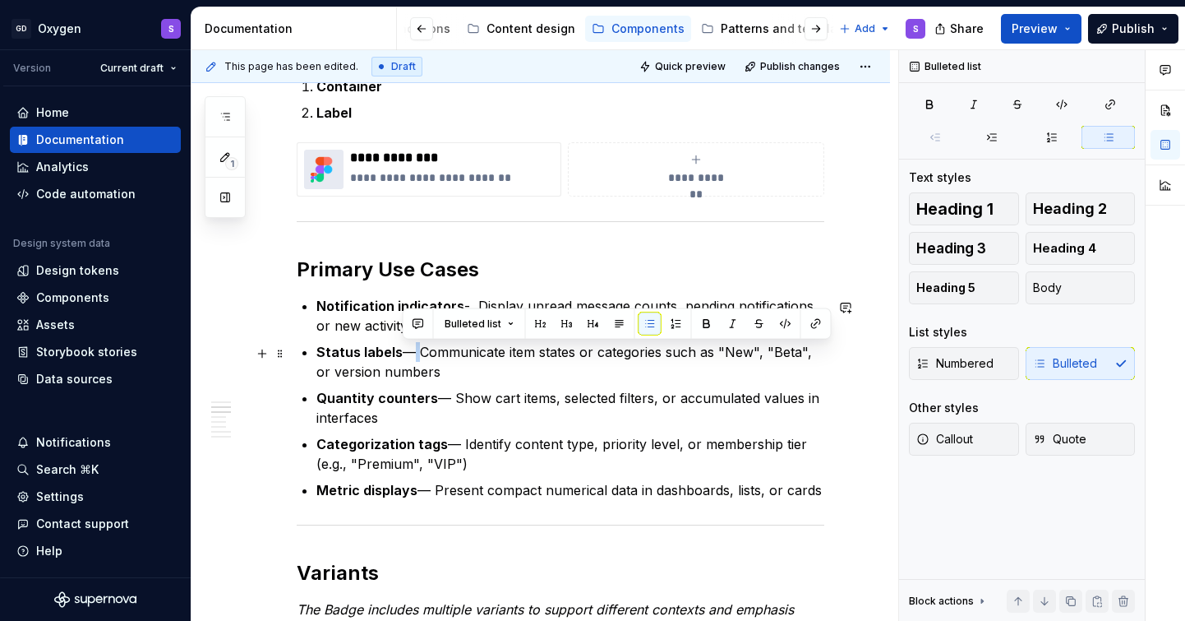
drag, startPoint x: 416, startPoint y: 356, endPoint x: 404, endPoint y: 357, distance: 12.4
click at [404, 357] on p "Status labels — Communicate item states or categories such as "New", "Beta", or…" at bounding box center [570, 361] width 508 height 39
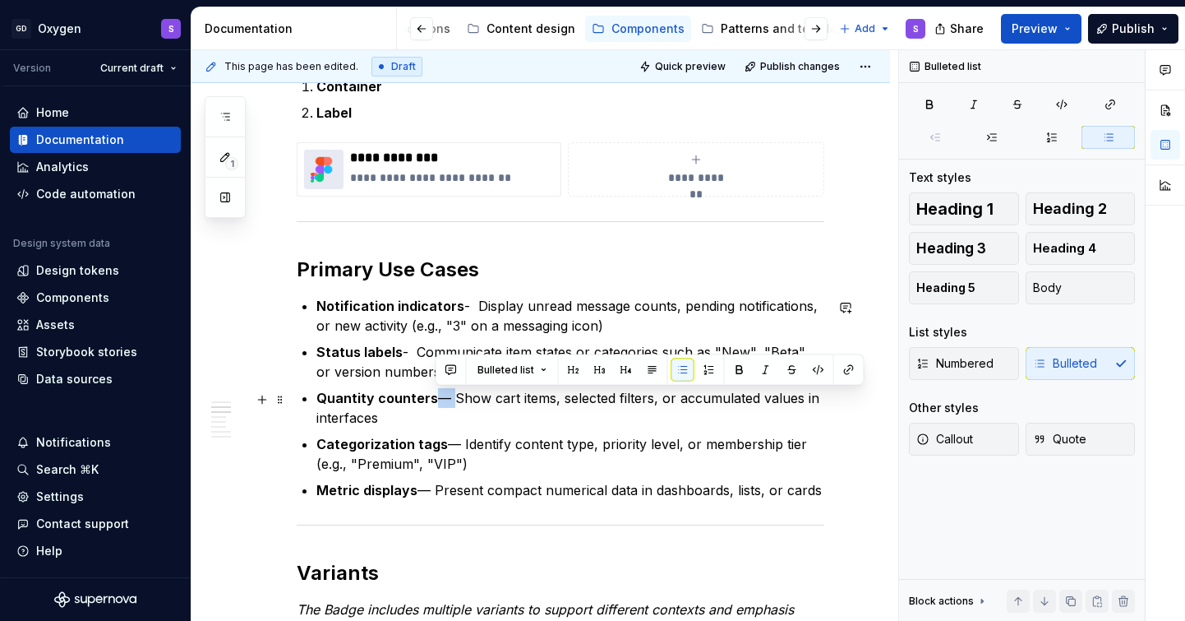
drag, startPoint x: 449, startPoint y: 400, endPoint x: 433, endPoint y: 400, distance: 15.6
click at [433, 400] on p "Quantity counters — Show cart items, selected filters, or accumulated values in…" at bounding box center [570, 407] width 508 height 39
paste div
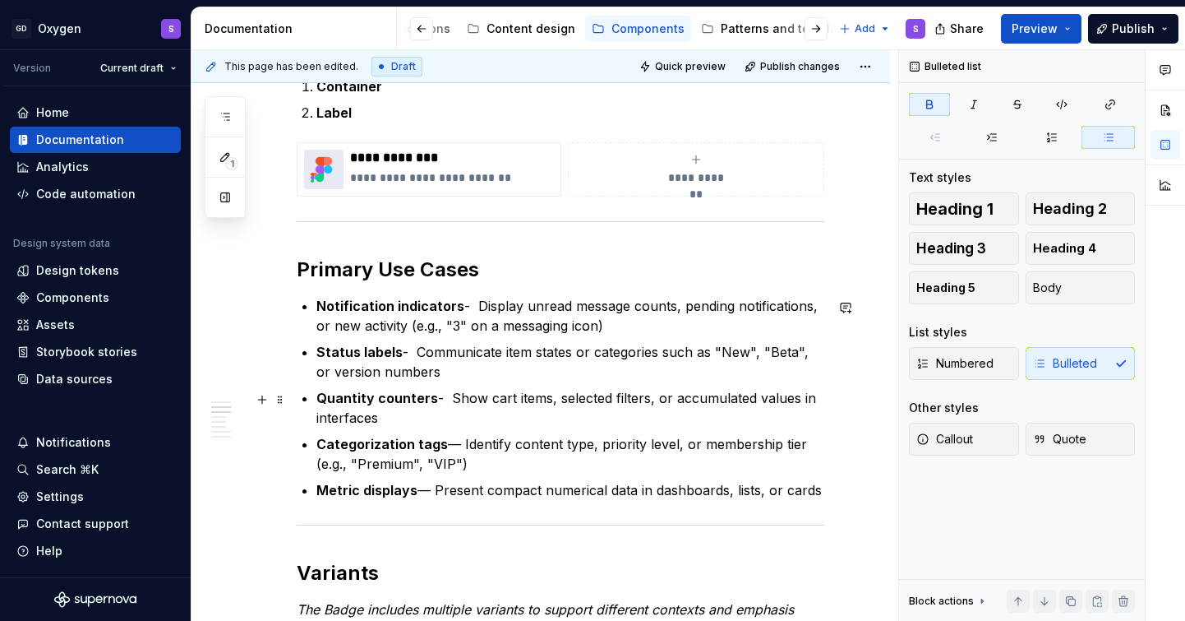
click at [432, 404] on p "Quantity counters - Show cart items, selected filters, or accumulated values in…" at bounding box center [570, 407] width 508 height 39
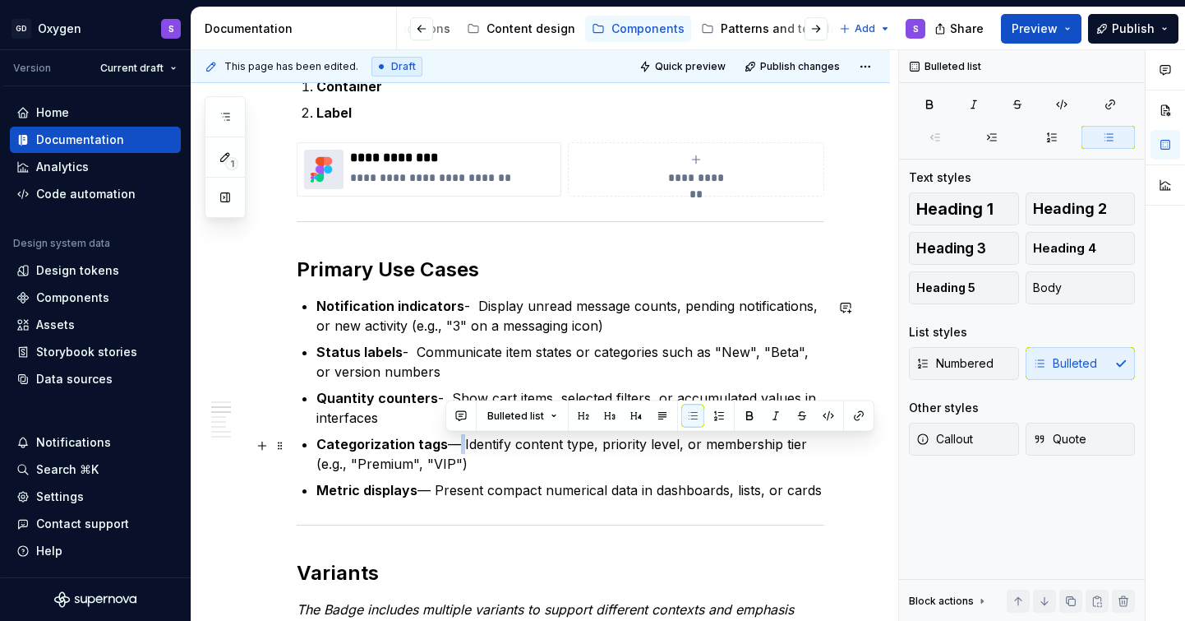
drag, startPoint x: 459, startPoint y: 448, endPoint x: 446, endPoint y: 448, distance: 13.2
click at [446, 448] on p "Categorization tags — Identify content type, priority level, or membership tier…" at bounding box center [570, 453] width 508 height 39
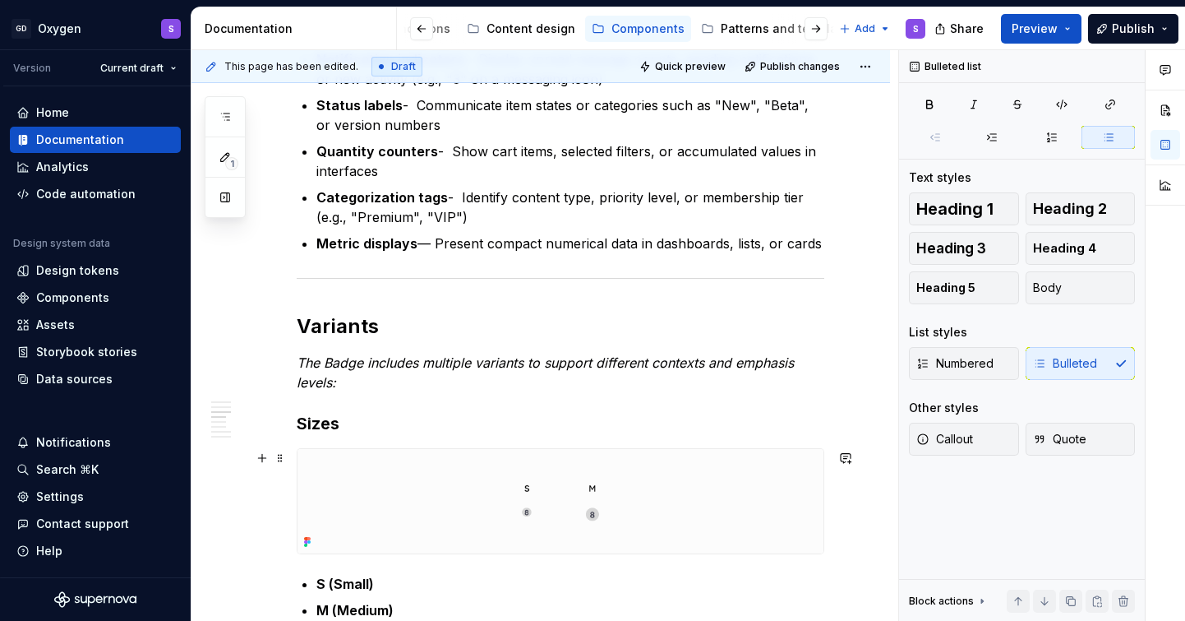
scroll to position [816, 0]
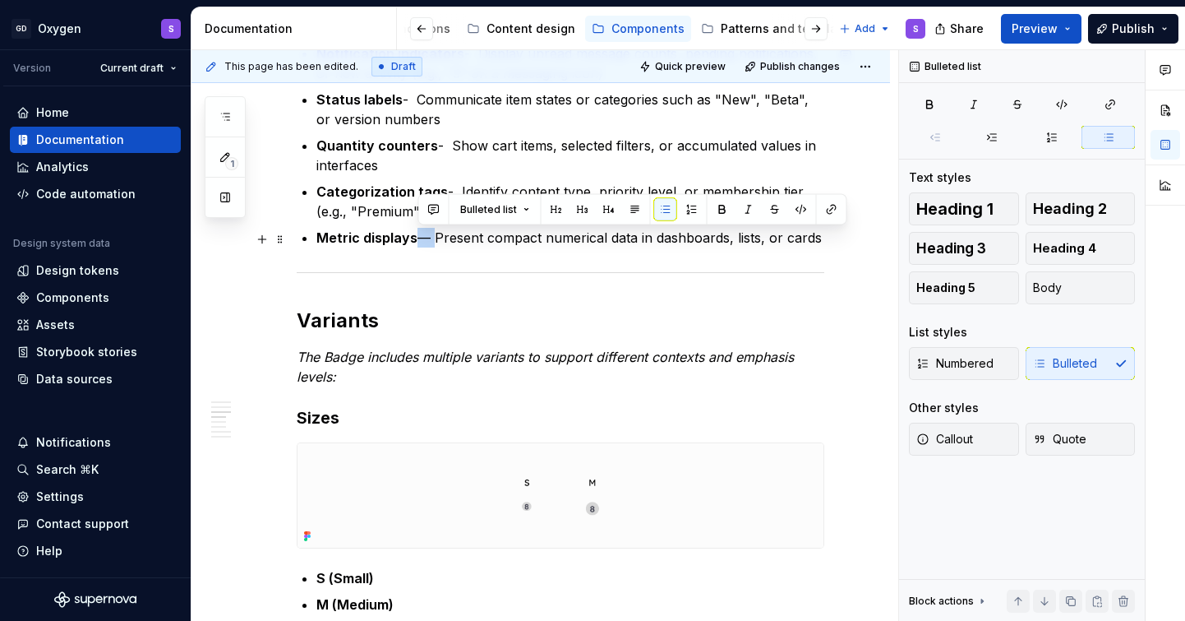
drag, startPoint x: 432, startPoint y: 242, endPoint x: 416, endPoint y: 242, distance: 15.6
click at [416, 242] on p "Metric displays — Present compact numerical data in dashboards, lists, or cards" at bounding box center [570, 238] width 508 height 20
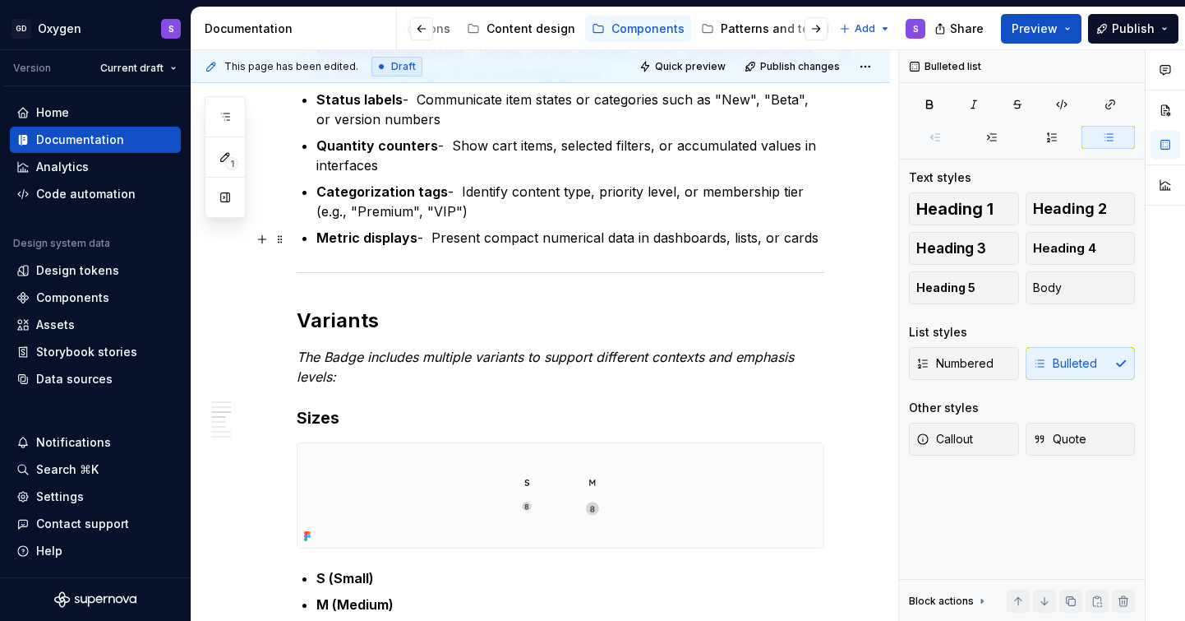
click at [415, 240] on p "Metric displays - Present compact numerical data in dashboards, lists, or cards" at bounding box center [570, 238] width 508 height 20
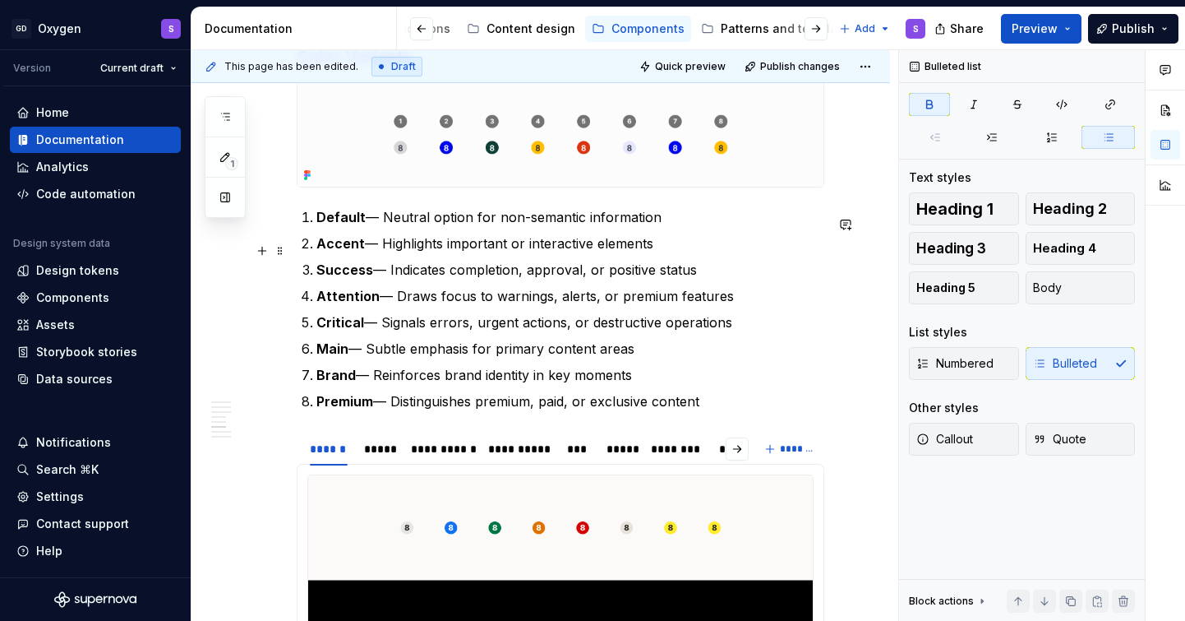
scroll to position [1714, 0]
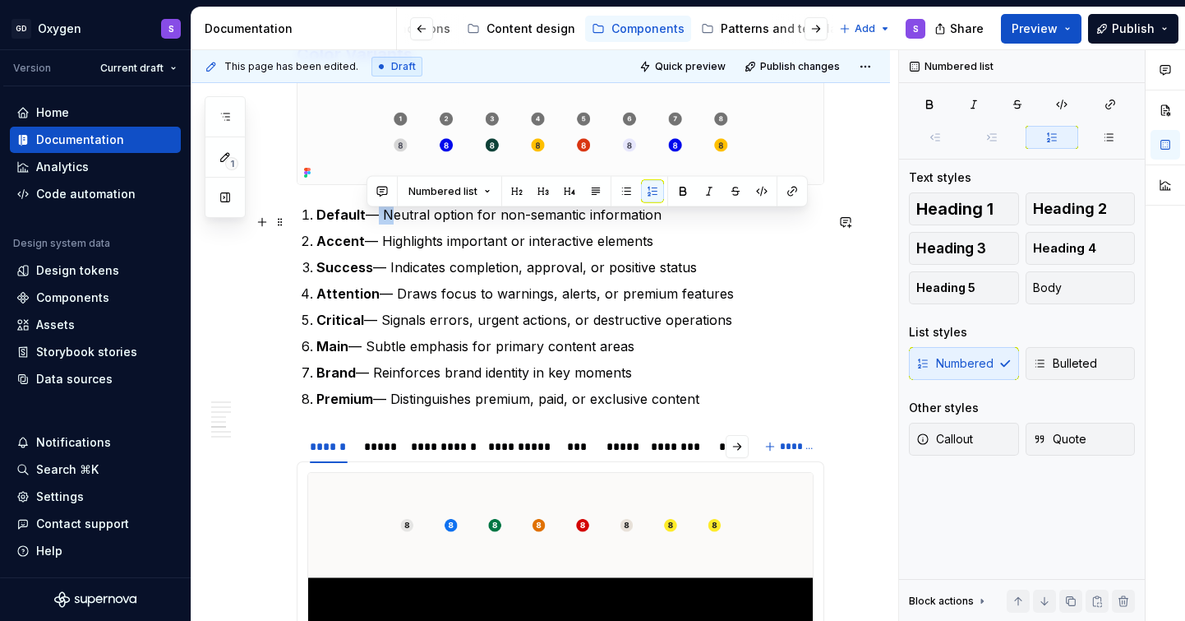
drag, startPoint x: 383, startPoint y: 222, endPoint x: 368, endPoint y: 222, distance: 14.8
click at [368, 222] on p "Default — Neutral option for non-semantic information" at bounding box center [570, 215] width 508 height 20
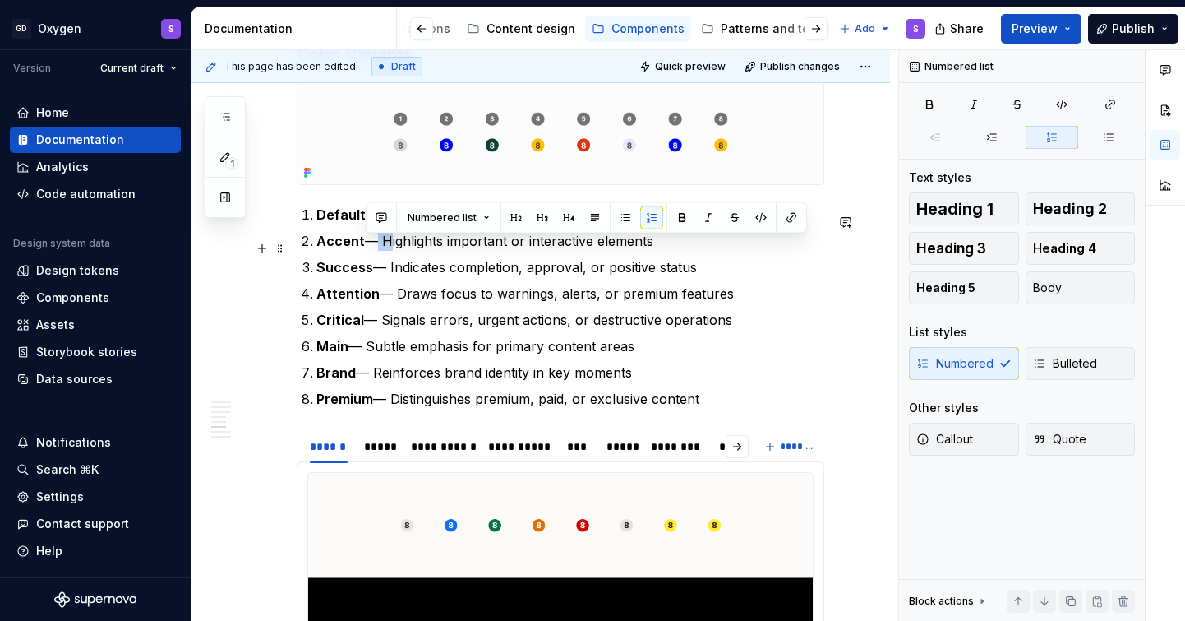
drag, startPoint x: 382, startPoint y: 252, endPoint x: 371, endPoint y: 252, distance: 11.5
click at [371, 251] on p "Accent — Highlights important or interactive elements" at bounding box center [570, 241] width 508 height 20
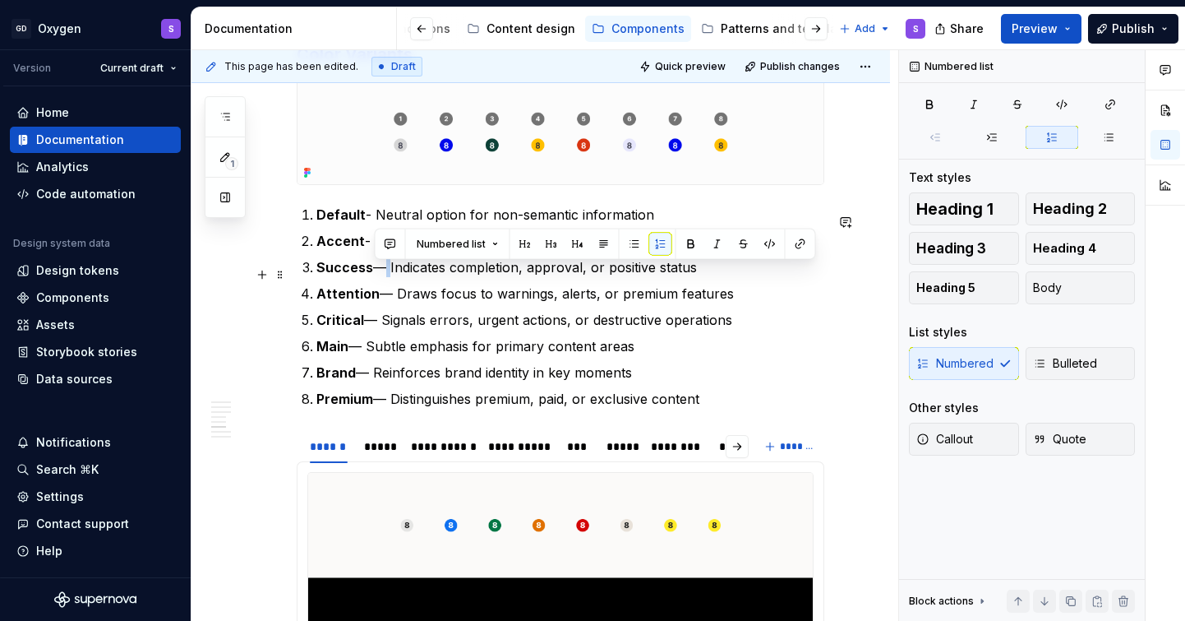
drag, startPoint x: 387, startPoint y: 275, endPoint x: 374, endPoint y: 275, distance: 13.2
click at [374, 275] on p "Success — Indicates completion, approval, or positive status" at bounding box center [570, 267] width 508 height 20
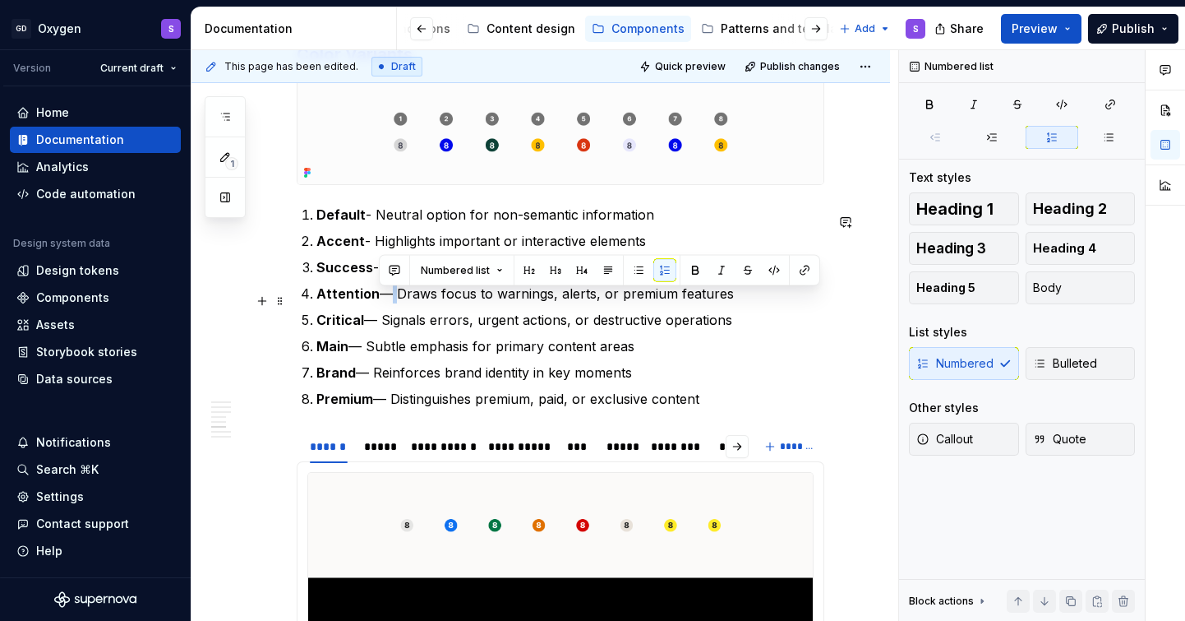
drag, startPoint x: 391, startPoint y: 299, endPoint x: 382, endPoint y: 299, distance: 9.0
click at [382, 299] on p "Attention — Draws focus to warnings, alerts, or premium features" at bounding box center [570, 294] width 508 height 20
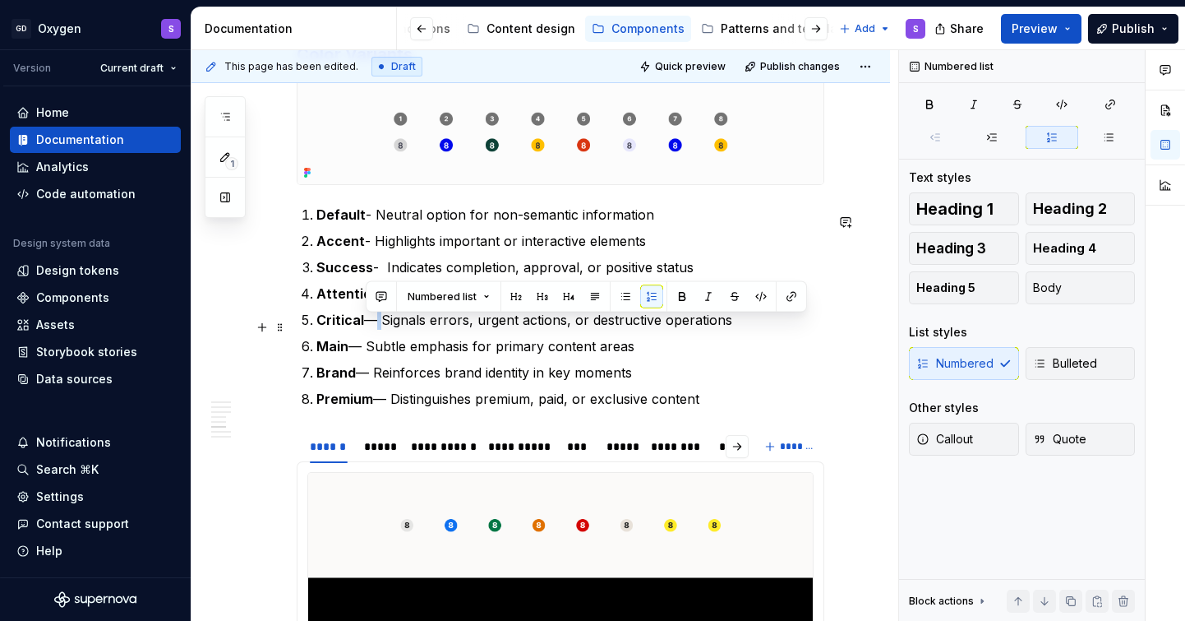
drag, startPoint x: 379, startPoint y: 327, endPoint x: 369, endPoint y: 327, distance: 9.9
click at [369, 327] on p "Critical — Signals errors, urgent actions, or destructive operations" at bounding box center [570, 320] width 508 height 20
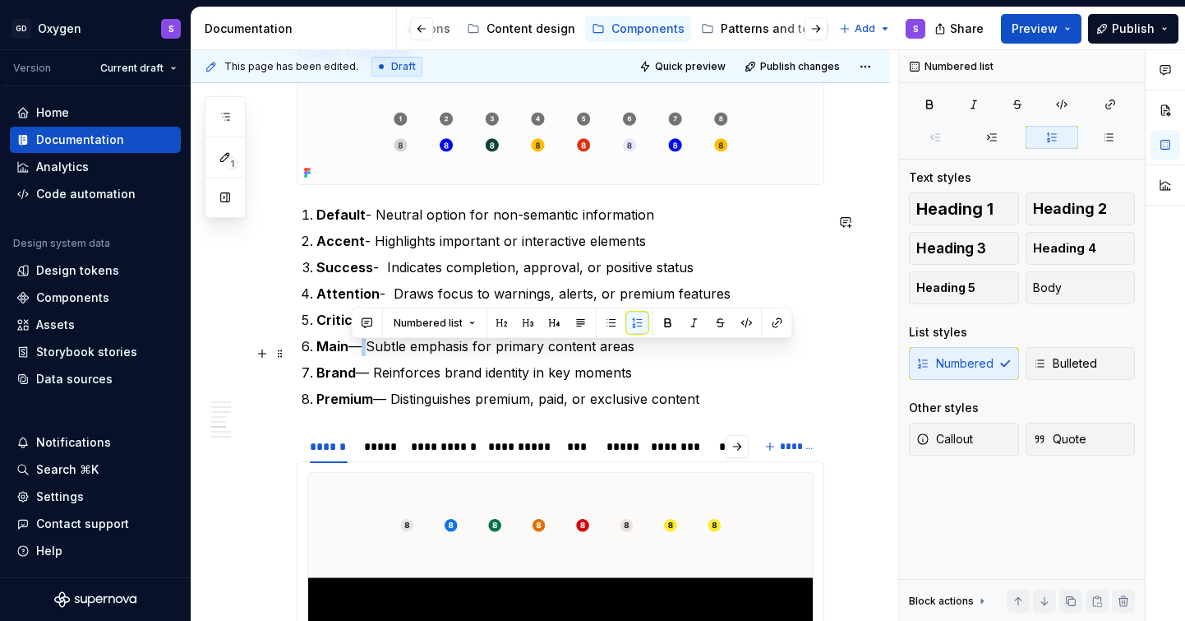
drag, startPoint x: 364, startPoint y: 353, endPoint x: 354, endPoint y: 353, distance: 9.9
click at [354, 353] on p "Main — Subtle emphasis for primary content areas" at bounding box center [570, 346] width 508 height 20
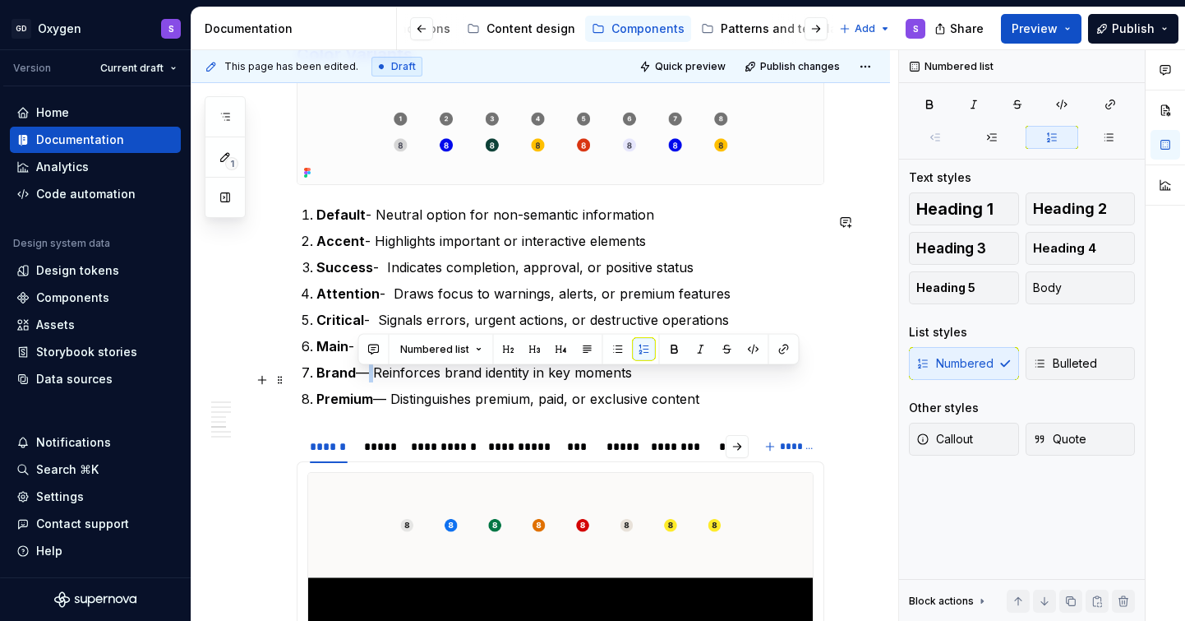
click at [363, 379] on p "Brand — Reinforces brand identity in key moments" at bounding box center [570, 373] width 508 height 20
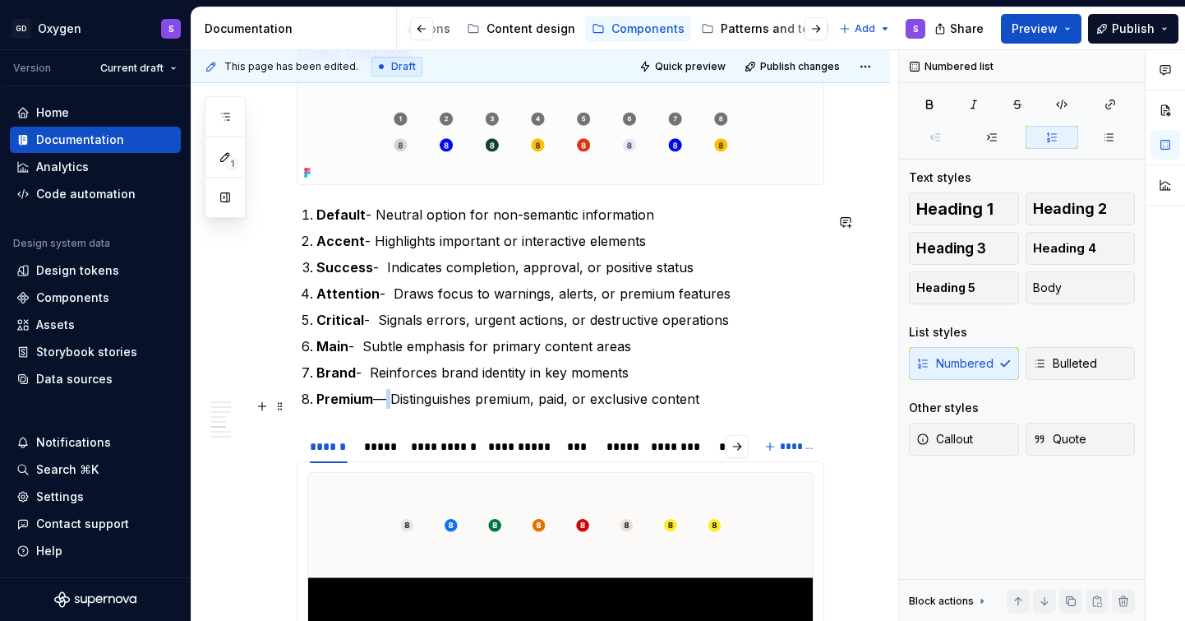
drag, startPoint x: 390, startPoint y: 400, endPoint x: 378, endPoint y: 402, distance: 11.6
click at [378, 402] on p "Premium — Distinguishes premium, paid, or exclusive content" at bounding box center [570, 399] width 508 height 20
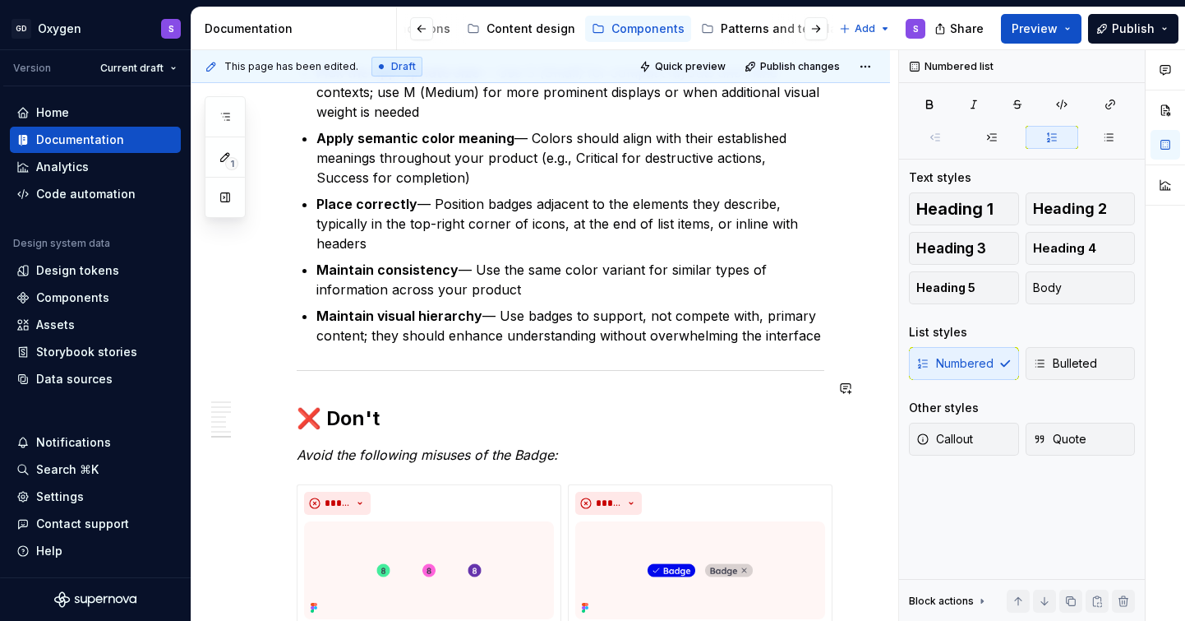
scroll to position [2772, 0]
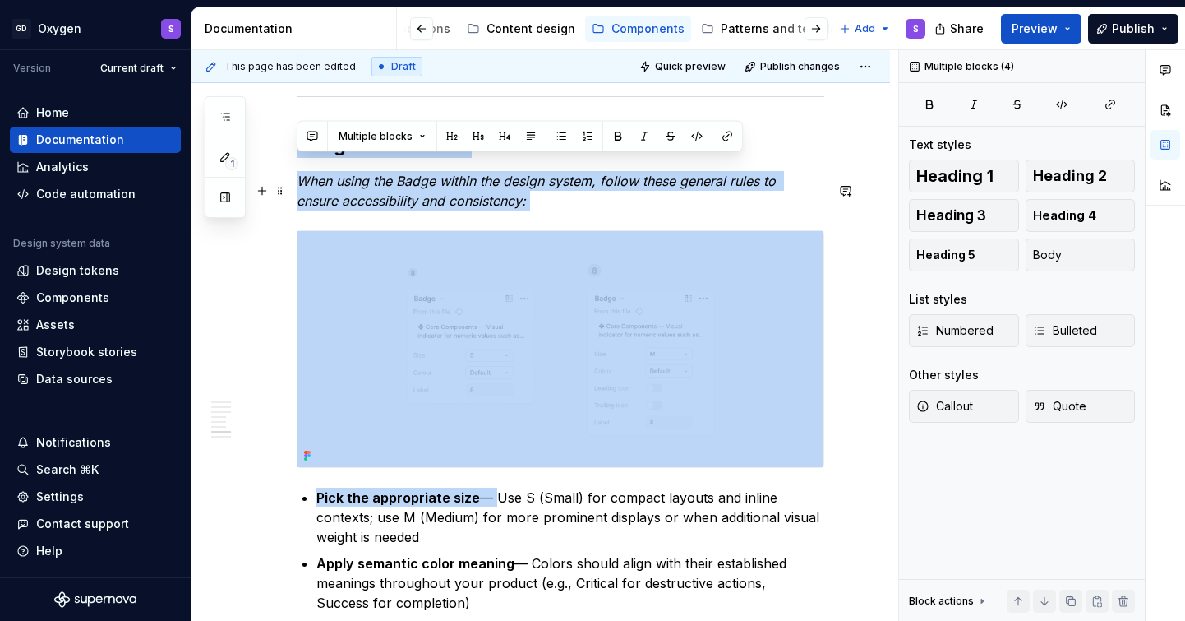
drag, startPoint x: 490, startPoint y: 116, endPoint x: 476, endPoint y: 117, distance: 14.0
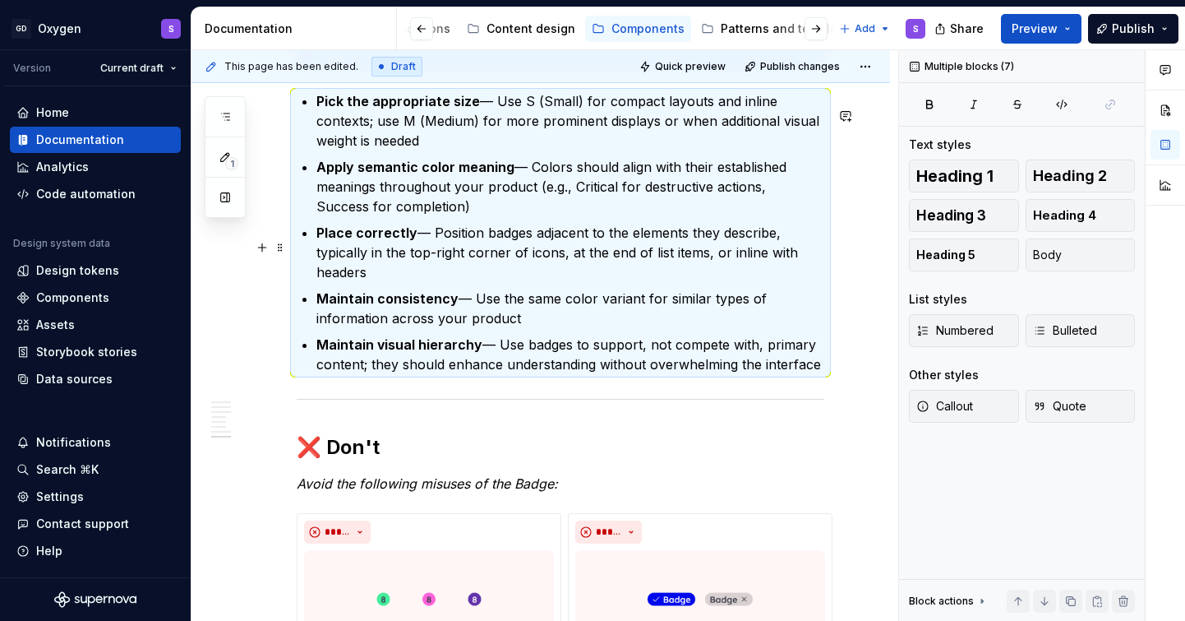
click at [483, 271] on p "Place correctly — Position badges adjacent to the elements they describe, typic…" at bounding box center [570, 252] width 508 height 59
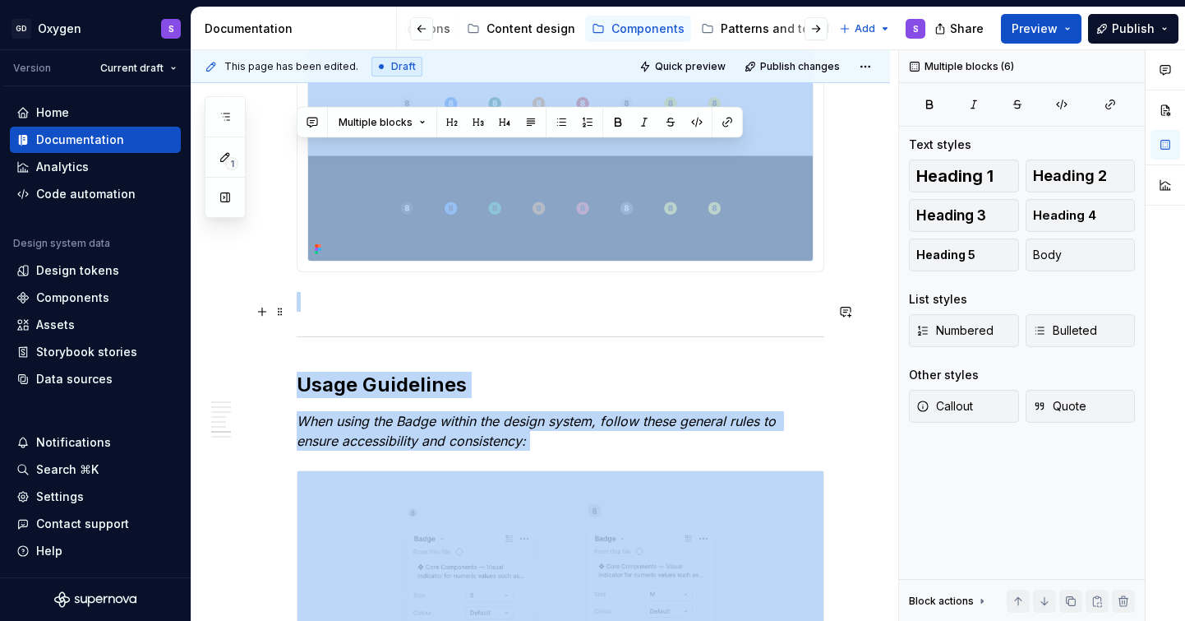
drag, startPoint x: 494, startPoint y: 115, endPoint x: 480, endPoint y: 115, distance: 14.0
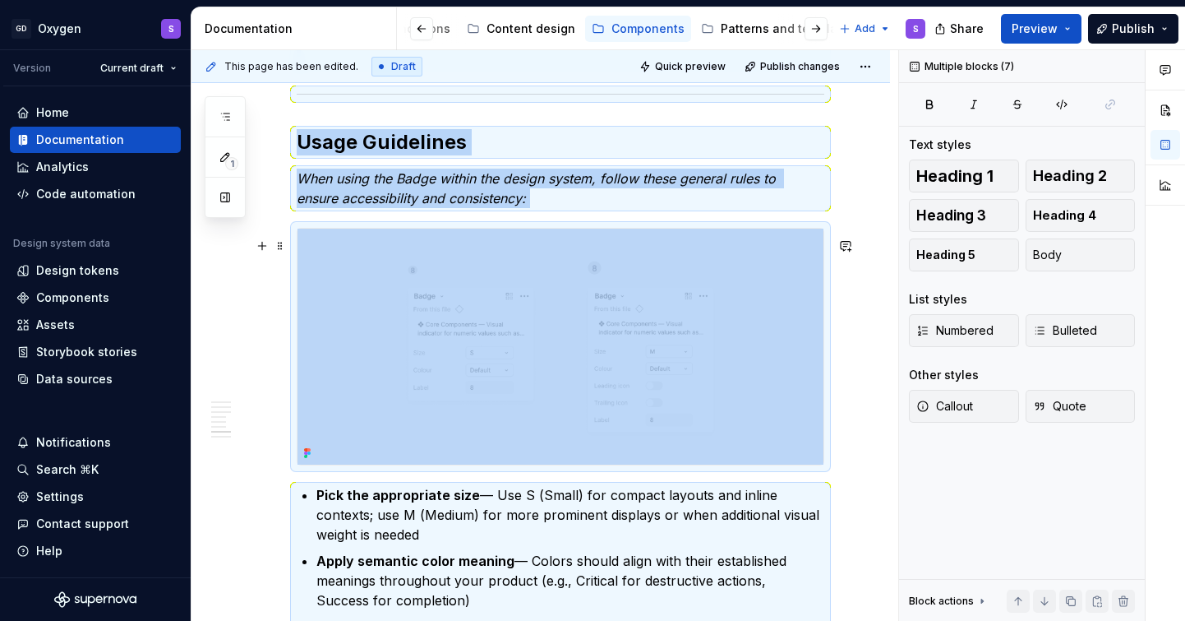
scroll to position [2683, 0]
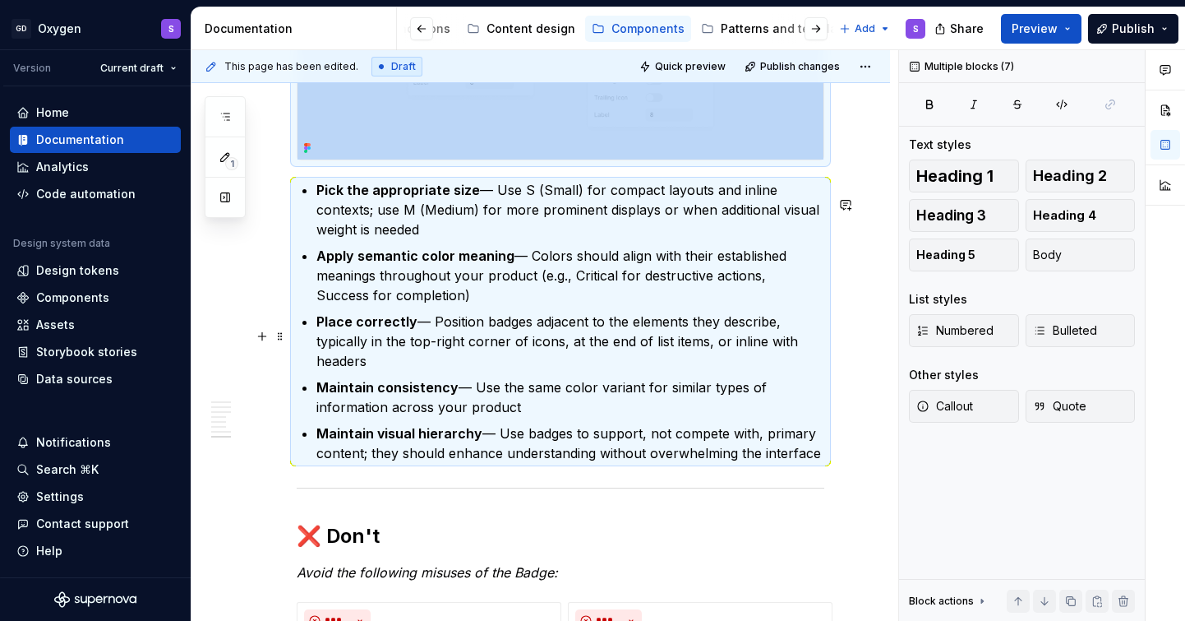
click at [520, 358] on p "Place correctly — Position badges adjacent to the elements they describe, typic…" at bounding box center [570, 341] width 508 height 59
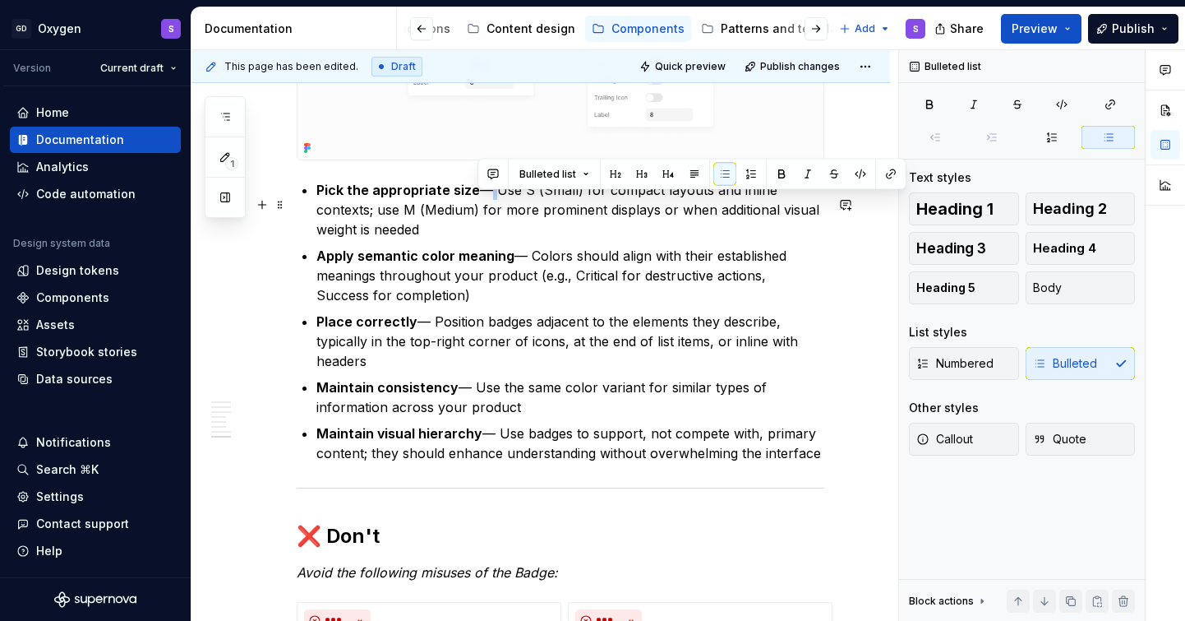
drag, startPoint x: 487, startPoint y: 204, endPoint x: 477, endPoint y: 205, distance: 9.9
click at [477, 205] on p "Pick the appropriate size — Use S (Small) for compact layouts and inline contex…" at bounding box center [570, 209] width 508 height 59
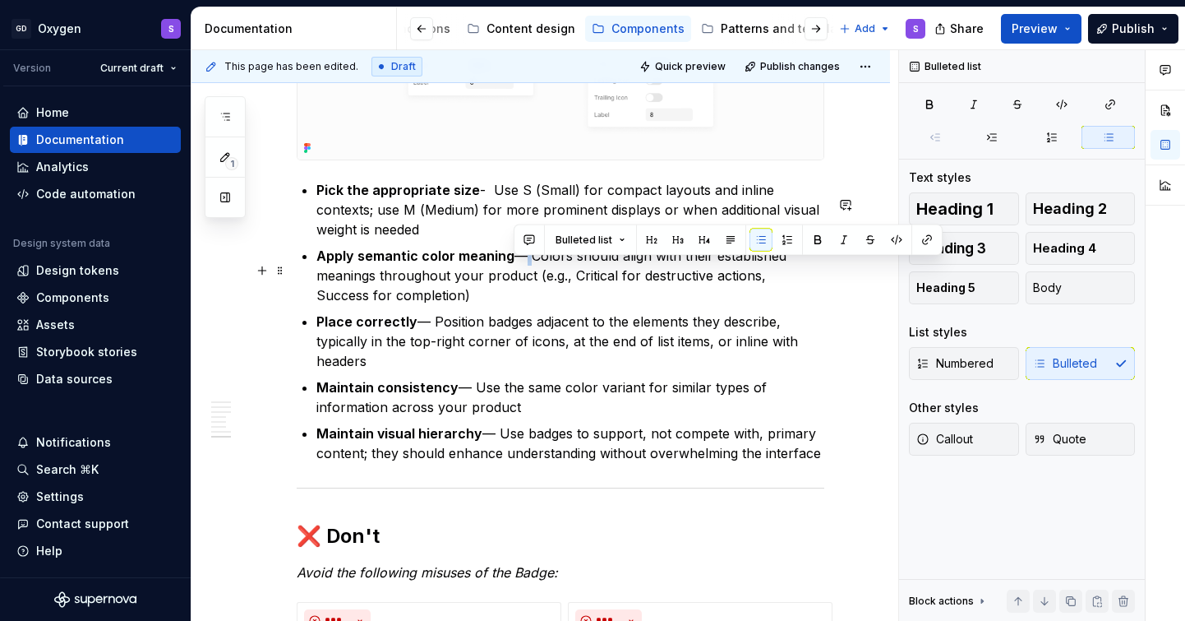
drag, startPoint x: 526, startPoint y: 268, endPoint x: 517, endPoint y: 269, distance: 9.1
click at [517, 269] on p "Apply semantic color meaning — Colors should align with their established meani…" at bounding box center [570, 275] width 508 height 59
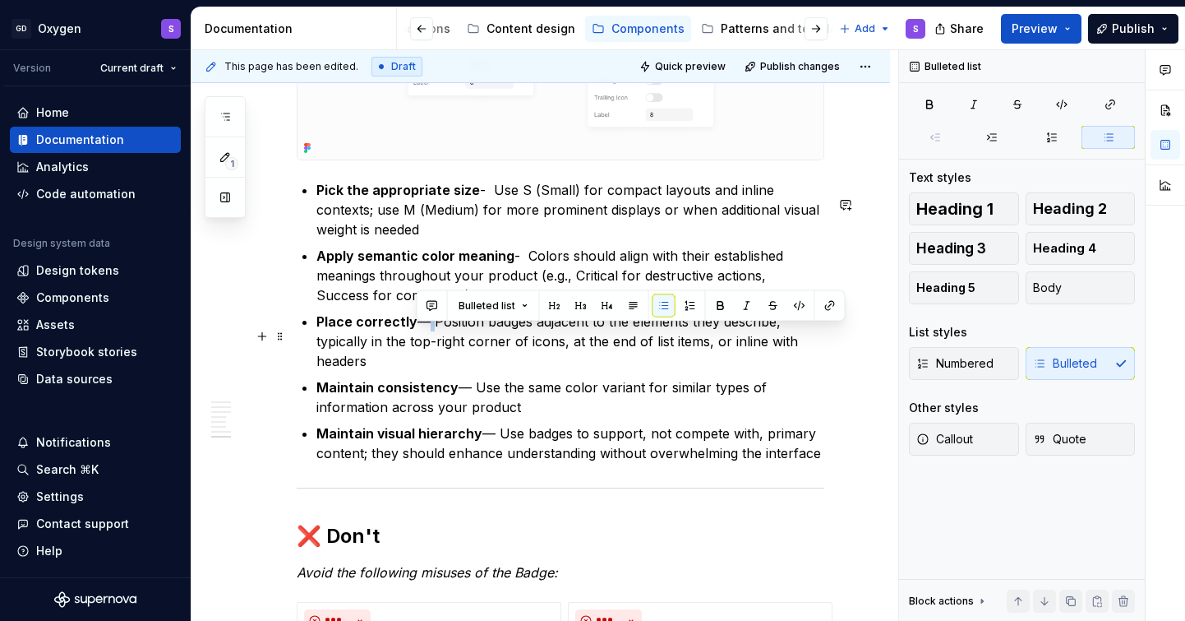
click at [422, 334] on p "Place correctly — Position badges adjacent to the elements they describe, typic…" at bounding box center [570, 341] width 508 height 59
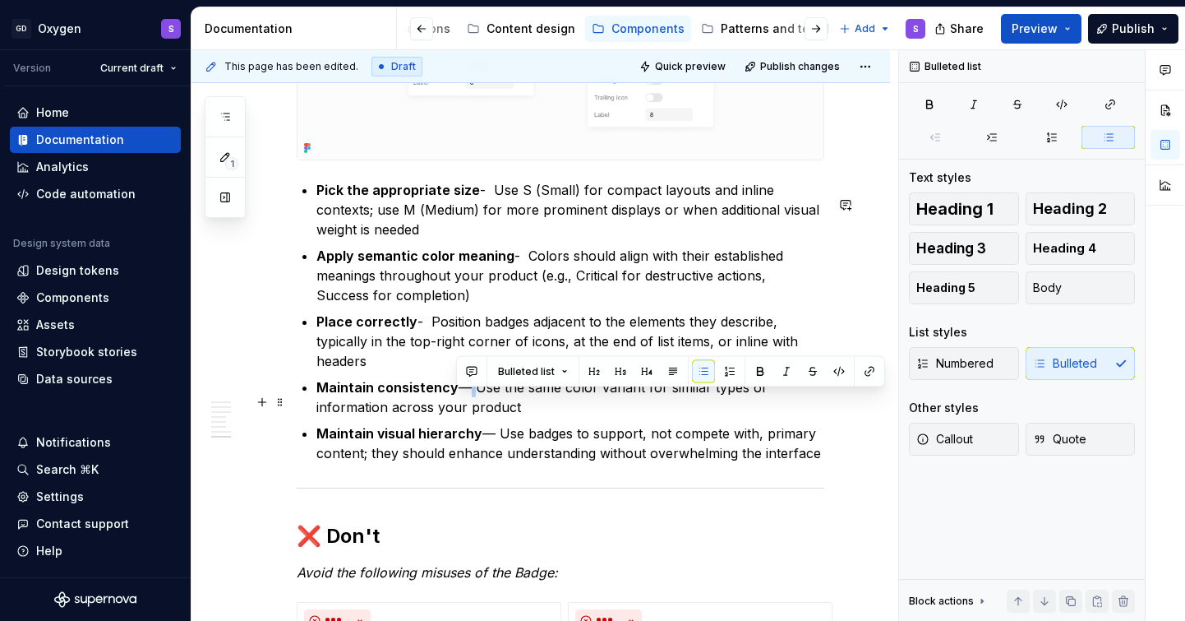
click at [462, 406] on p "Maintain consistency — Use the same color variant for similar types of informat…" at bounding box center [570, 396] width 508 height 39
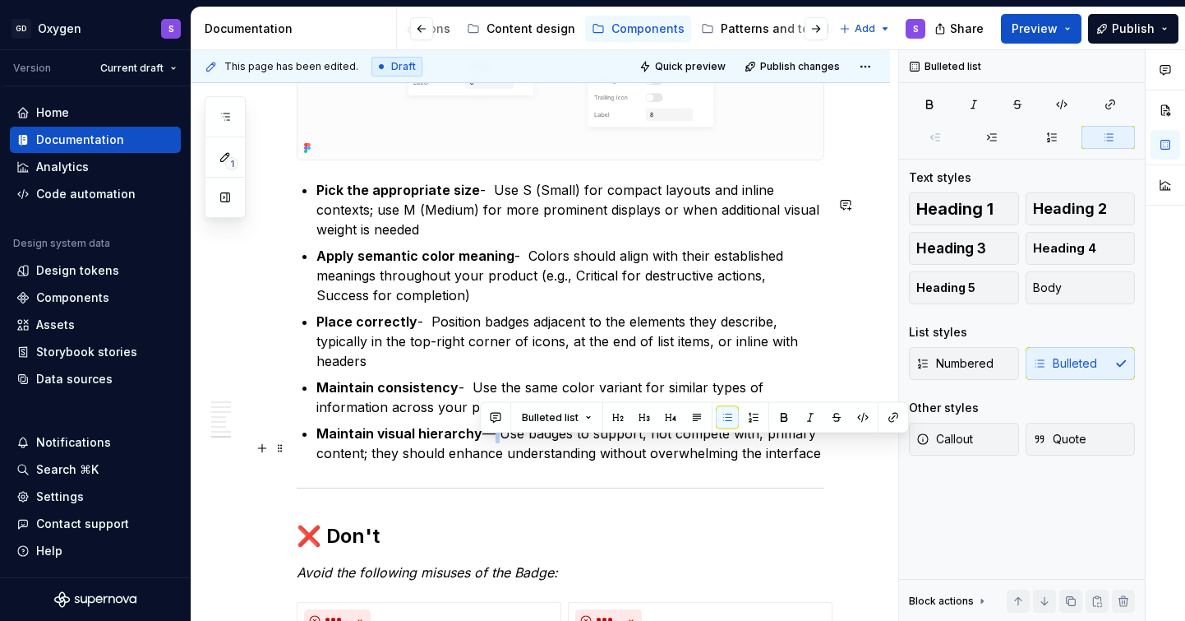
click at [483, 445] on p "Maintain visual hierarchy — Use badges to support, not compete with, primary co…" at bounding box center [570, 442] width 508 height 39
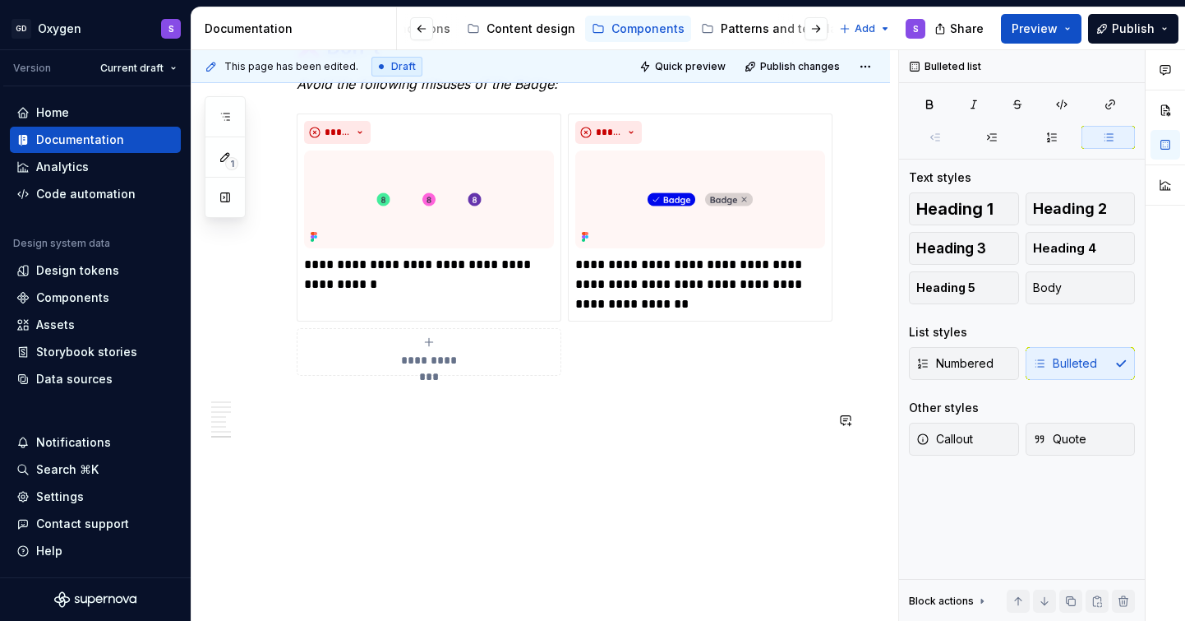
scroll to position [3185, 0]
click at [1128, 30] on span "Publish" at bounding box center [1133, 29] width 43 height 16
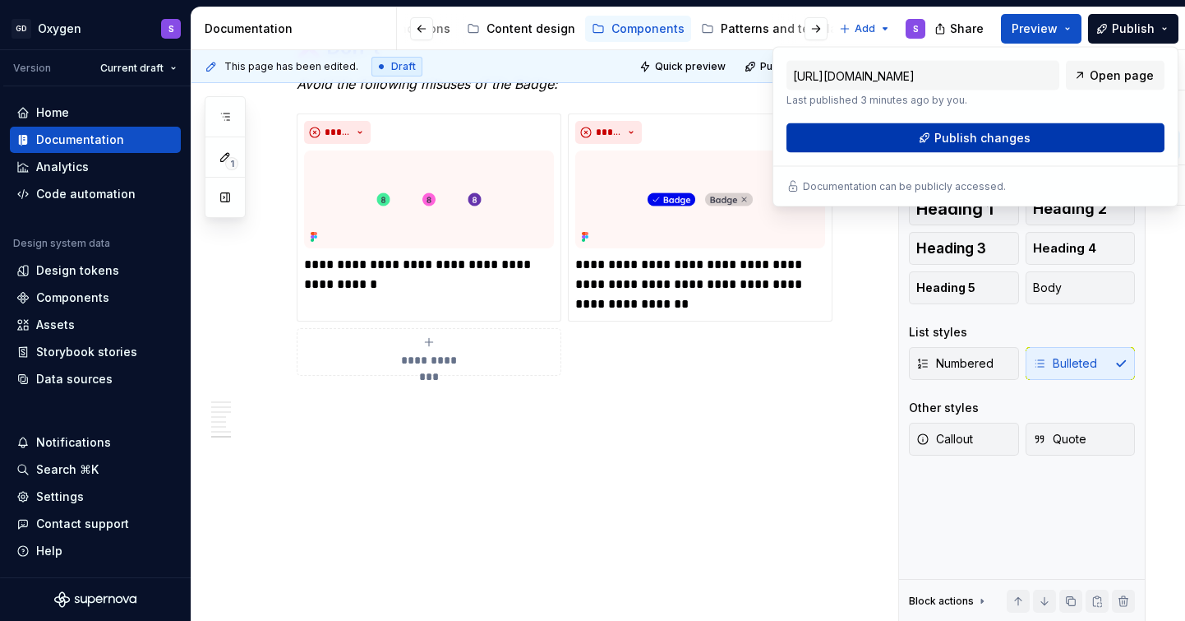
click at [1030, 135] on button "Publish changes" at bounding box center [976, 138] width 378 height 30
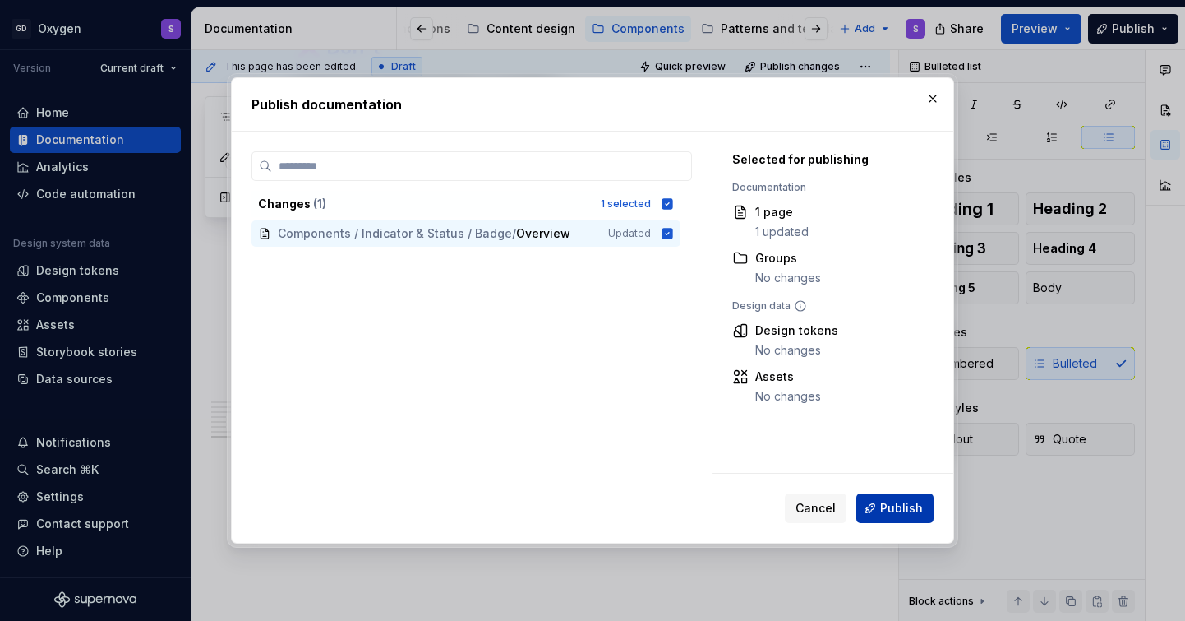
click at [896, 514] on span "Publish" at bounding box center [901, 508] width 43 height 16
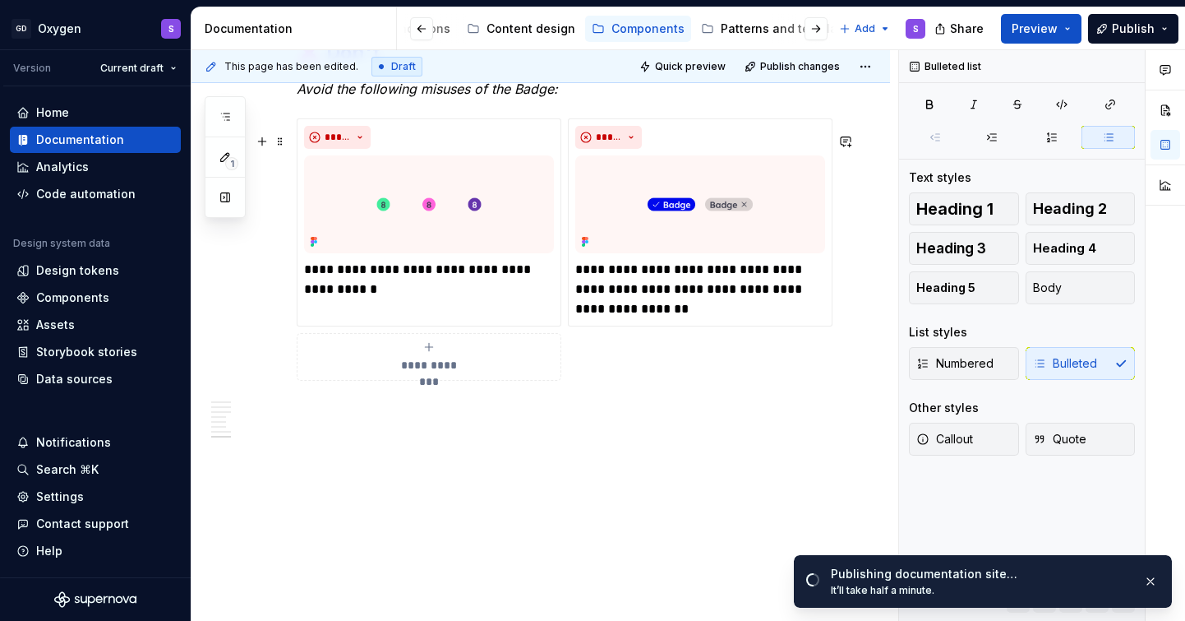
scroll to position [3161, 0]
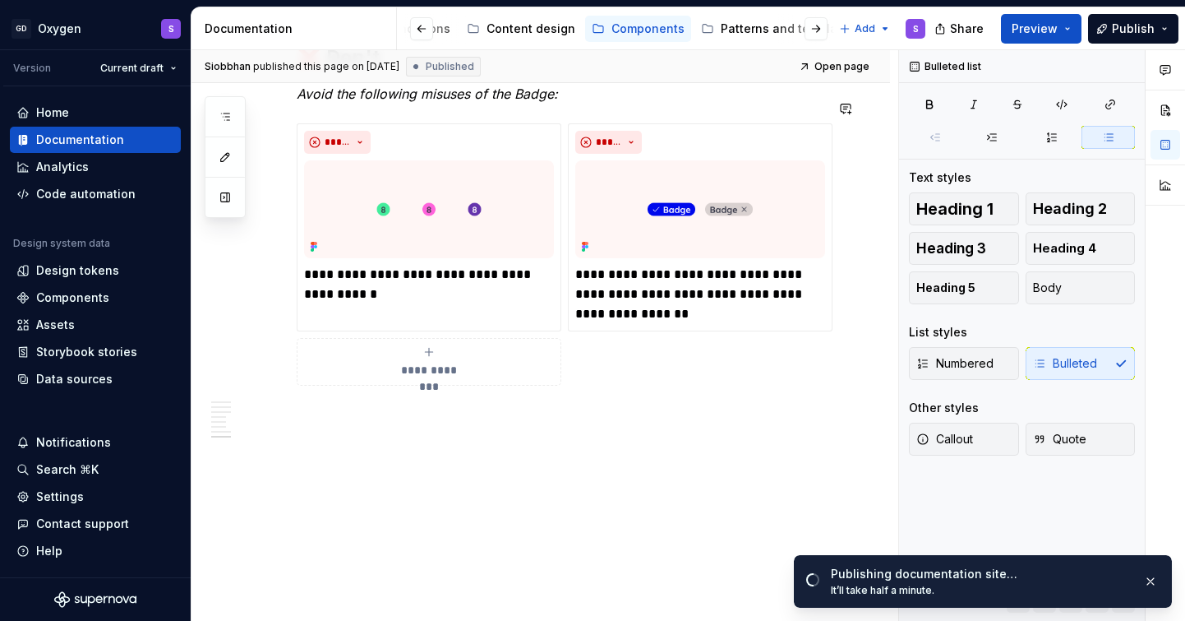
type textarea "*"
